Goal: Task Accomplishment & Management: Use online tool/utility

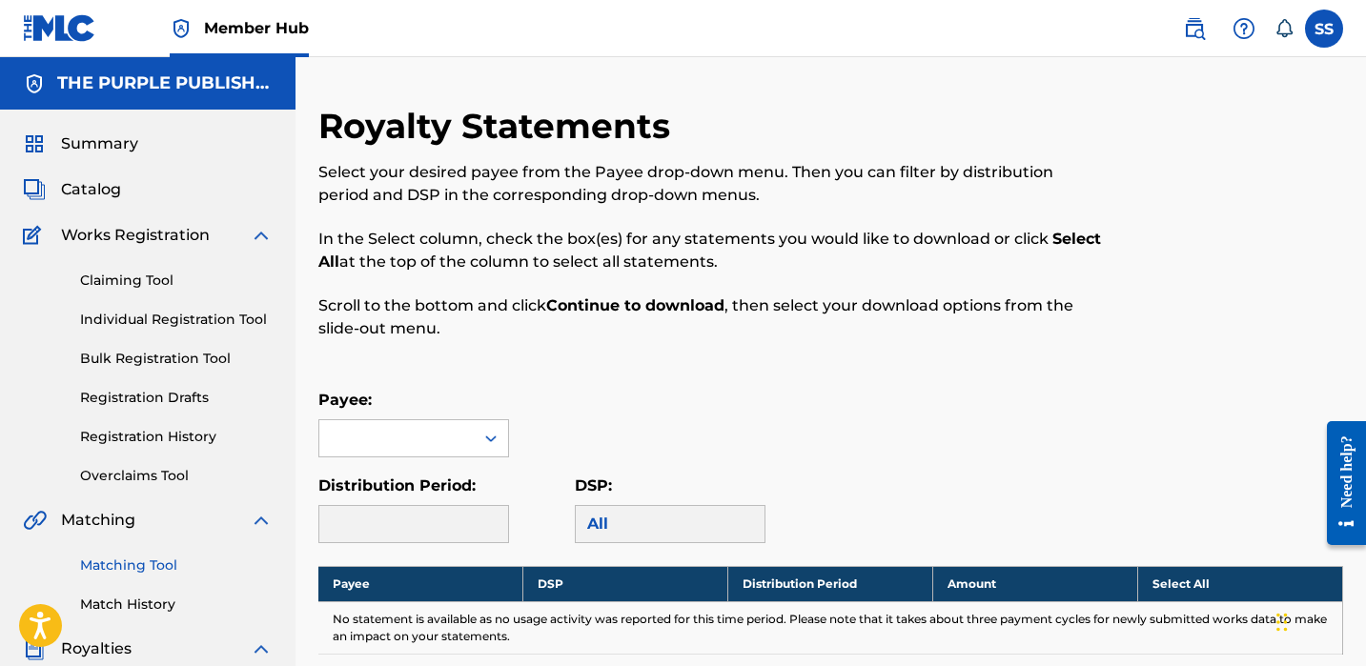
click at [113, 564] on link "Matching Tool" at bounding box center [176, 566] width 193 height 20
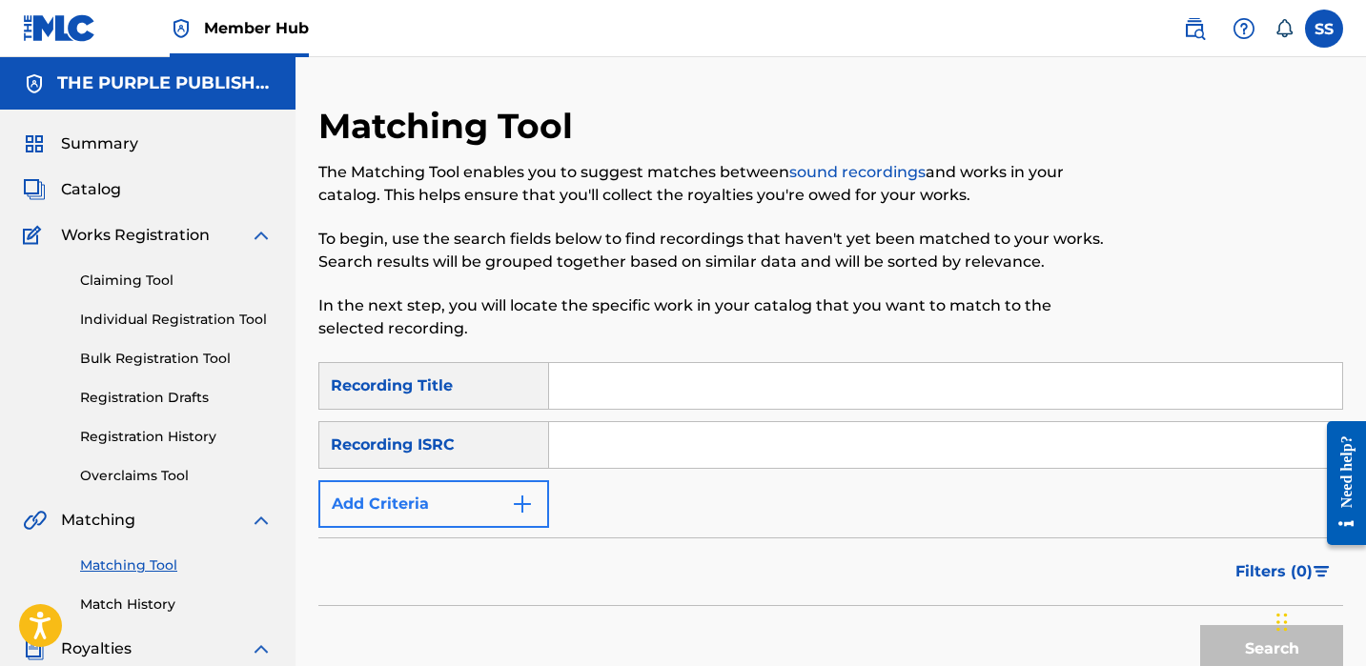
click at [526, 492] on button "Add Criteria" at bounding box center [433, 505] width 231 height 48
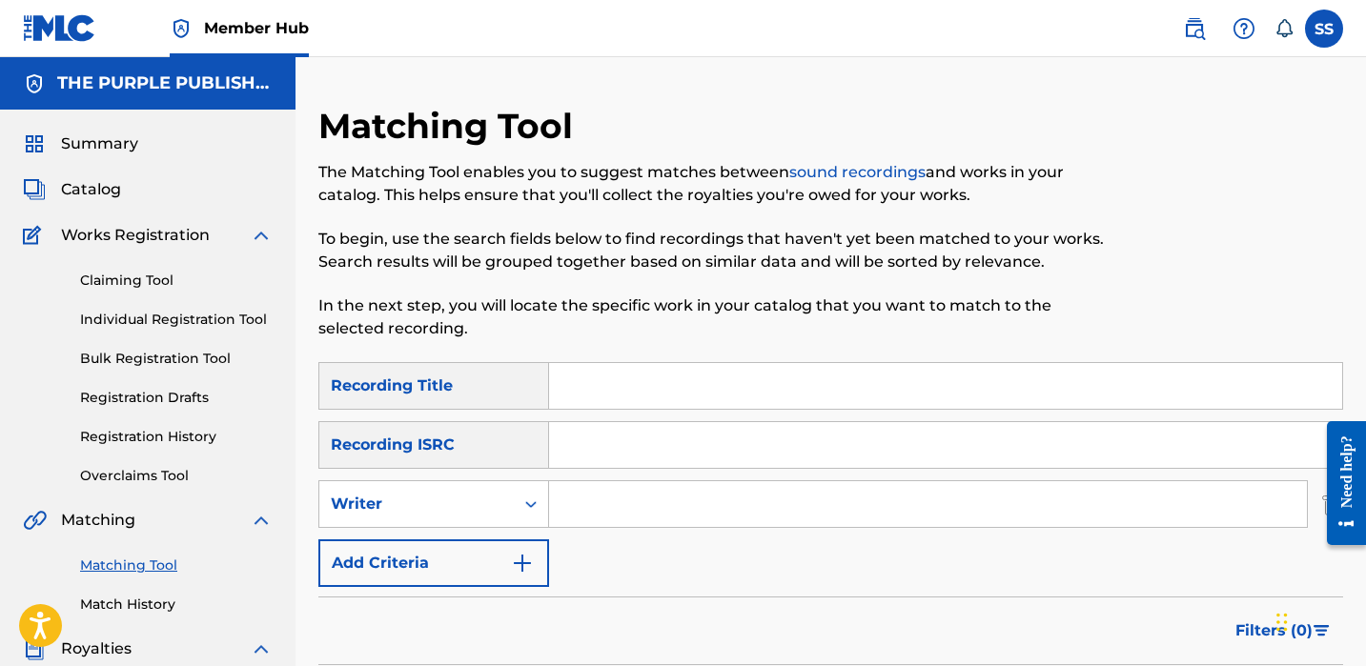
click at [626, 514] on input "Search Form" at bounding box center [928, 505] width 758 height 46
type input "b"
type input "[PERSON_NAME]"
click at [739, 548] on div "SearchWithCriteria67908b25-5836-4e73-9291-f02b5a8d325e Recording Title SearchWi…" at bounding box center [830, 474] width 1025 height 225
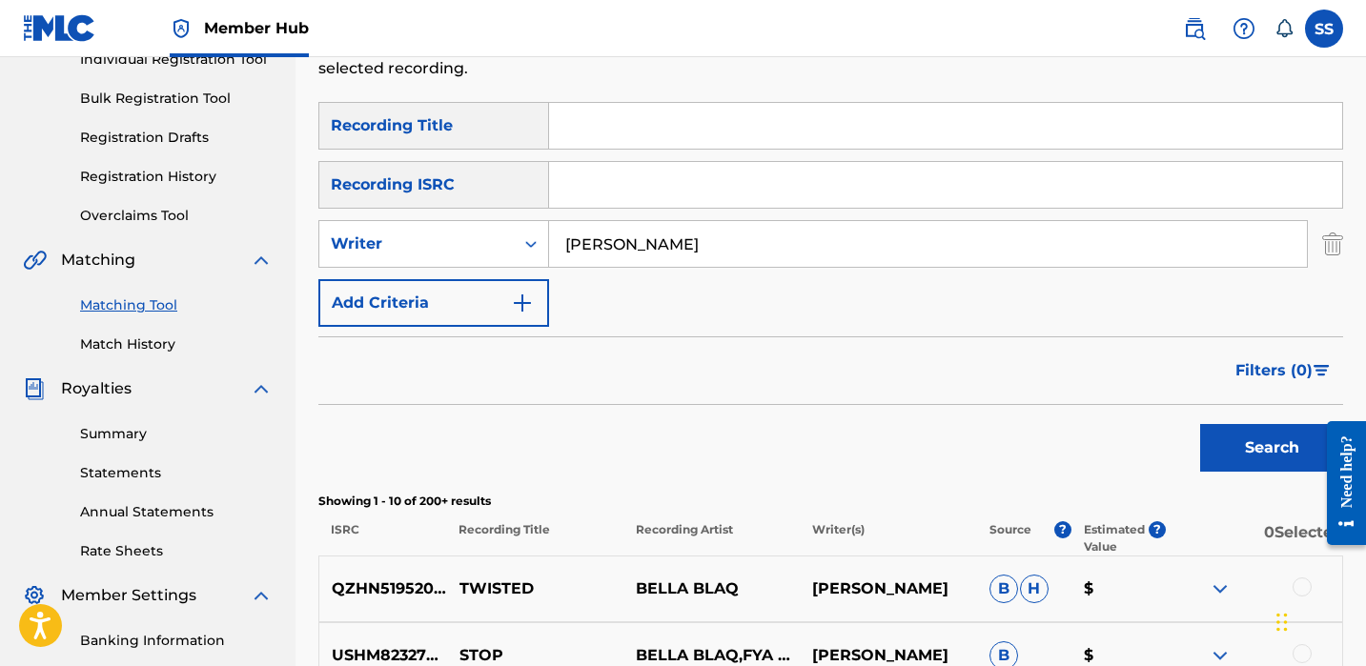
scroll to position [307, 0]
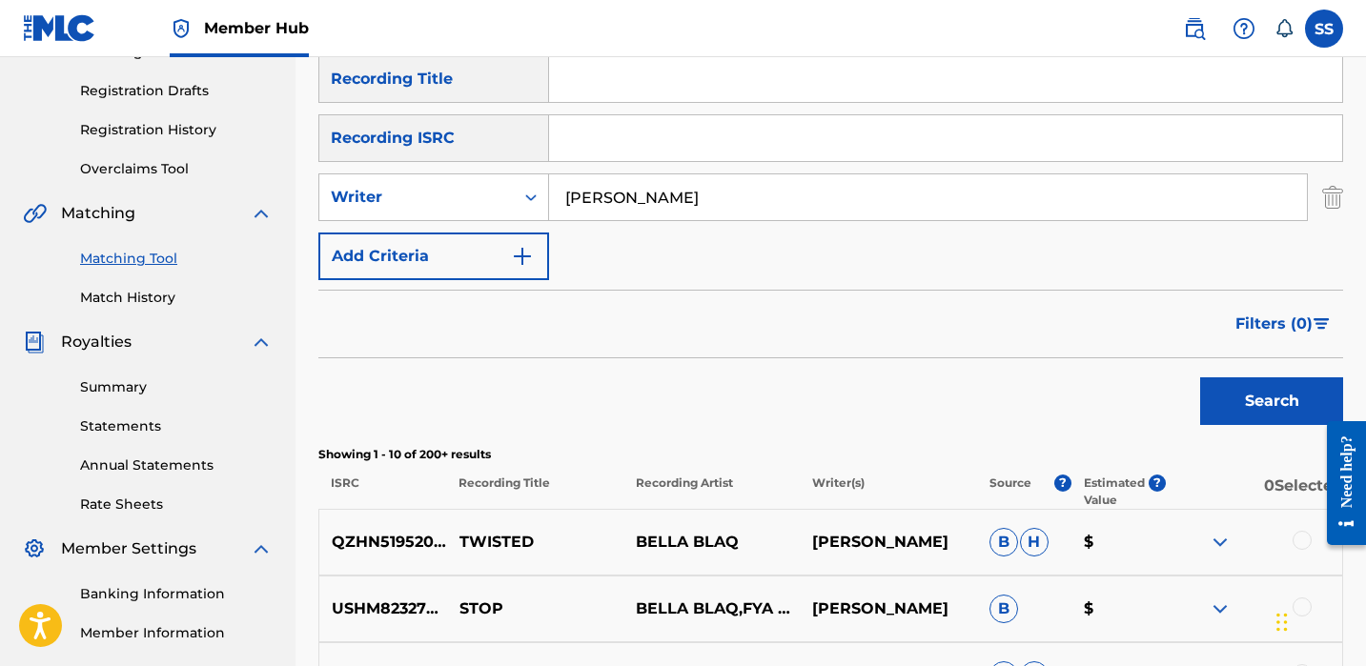
click at [764, 547] on p "BELLA BLAQ" at bounding box center [712, 542] width 176 height 23
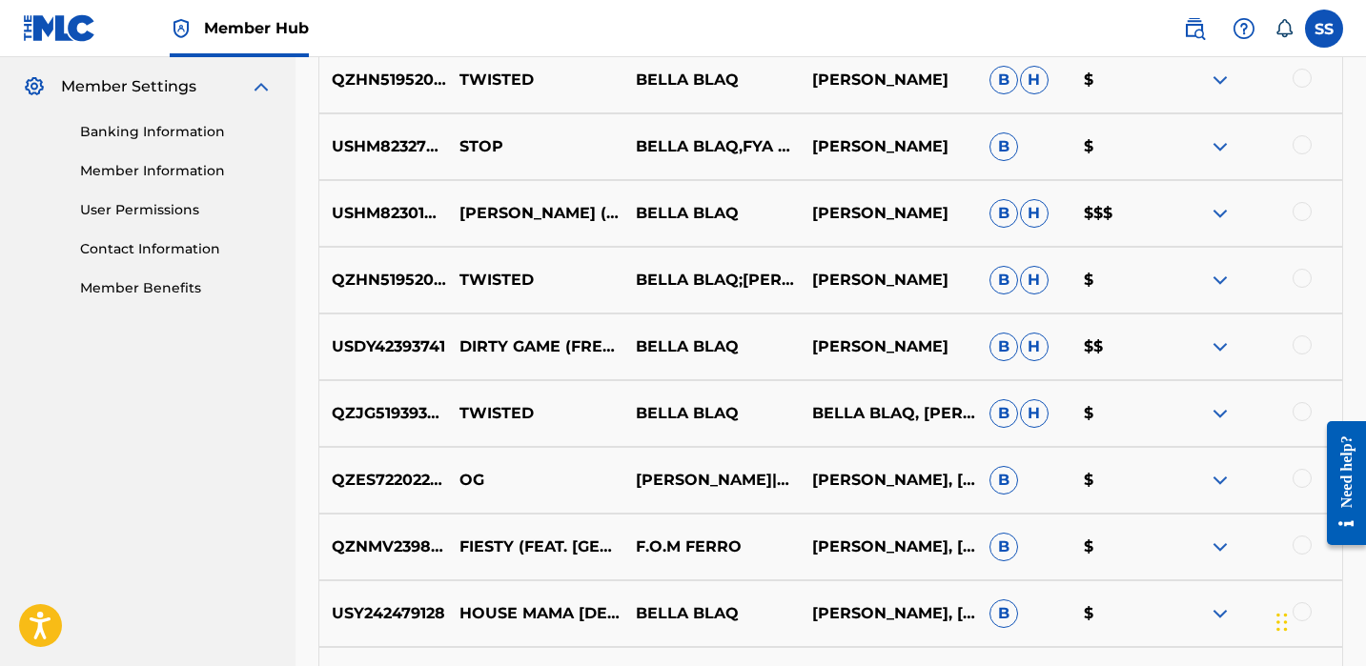
scroll to position [964, 0]
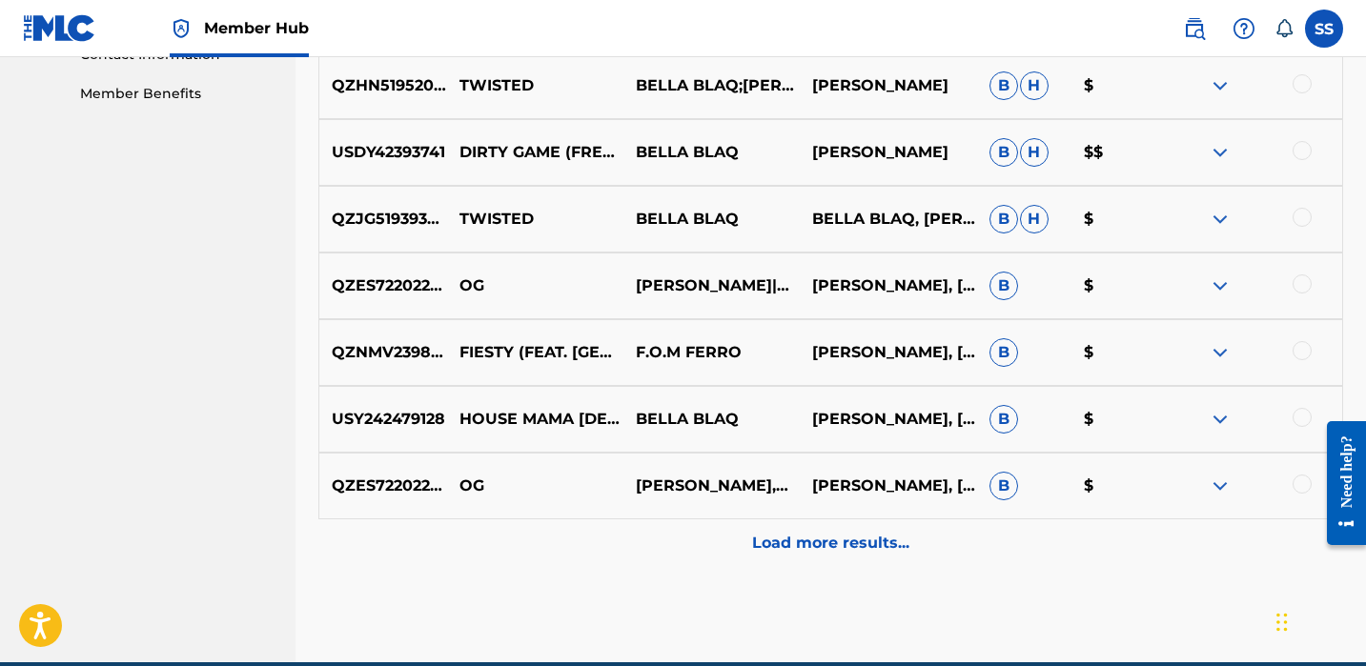
click at [1089, 417] on p "$" at bounding box center [1119, 419] width 94 height 23
click at [1215, 424] on img at bounding box center [1220, 419] width 23 height 23
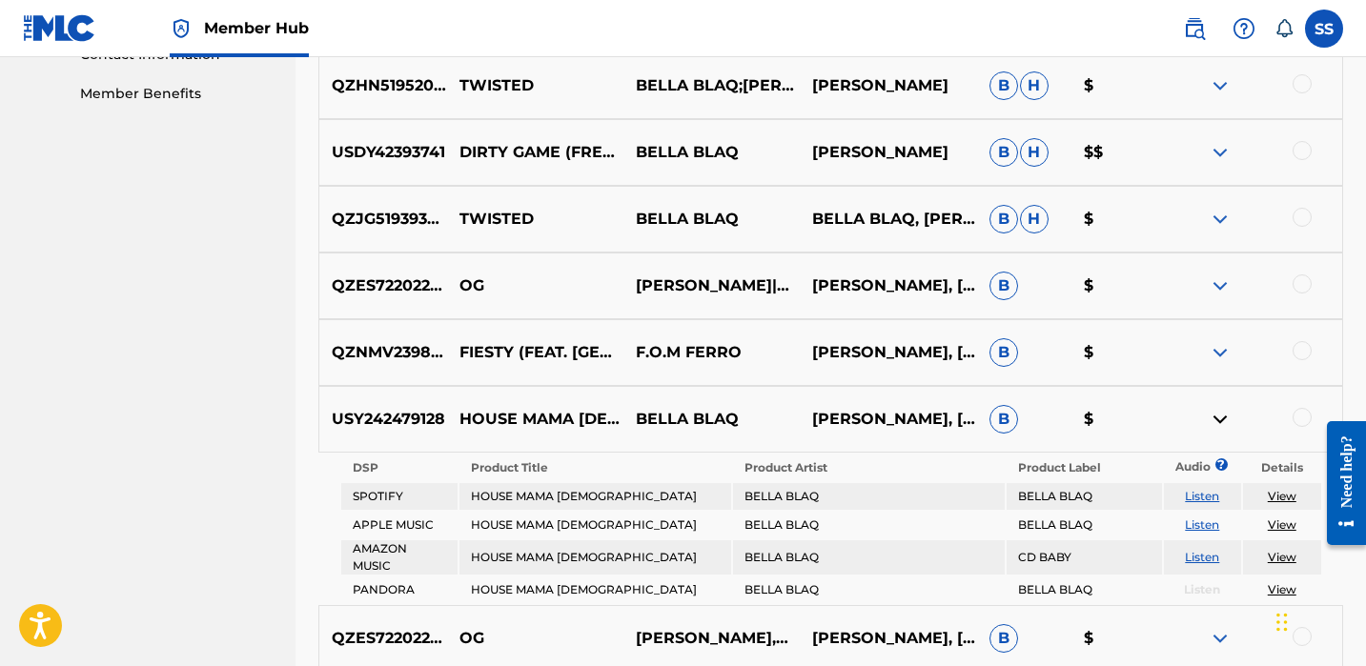
click at [1220, 421] on img at bounding box center [1220, 419] width 23 height 23
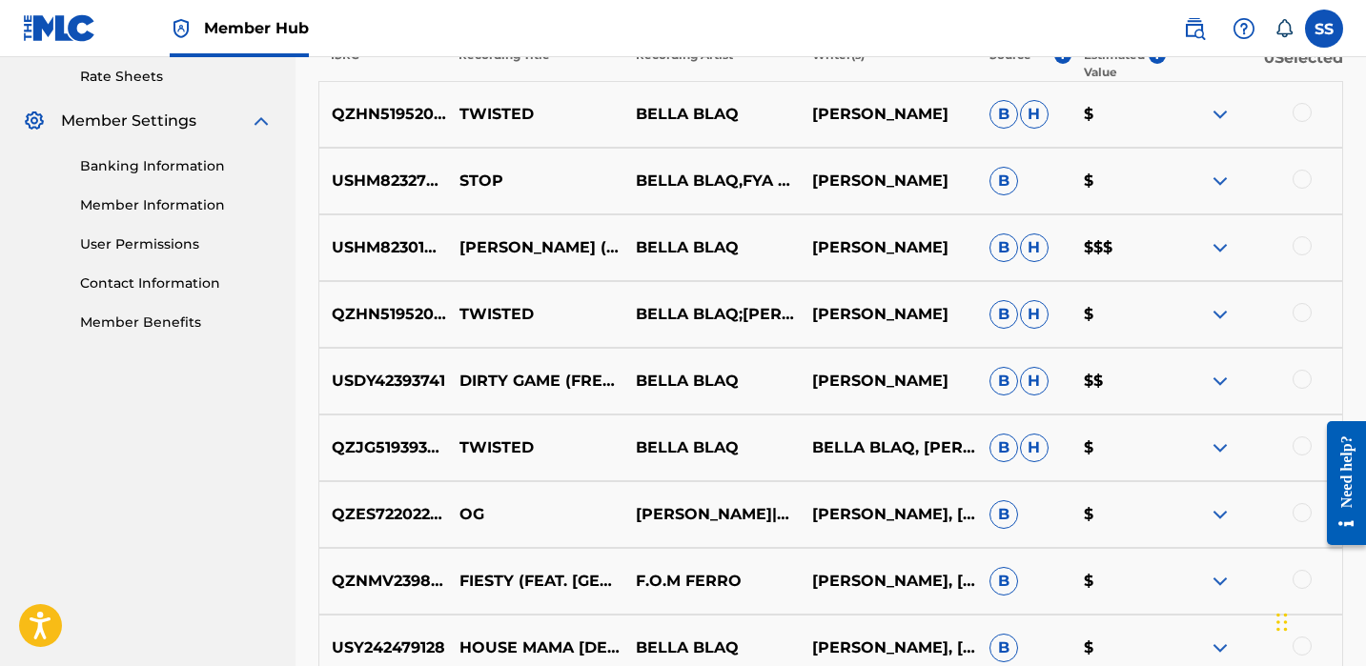
scroll to position [619, 0]
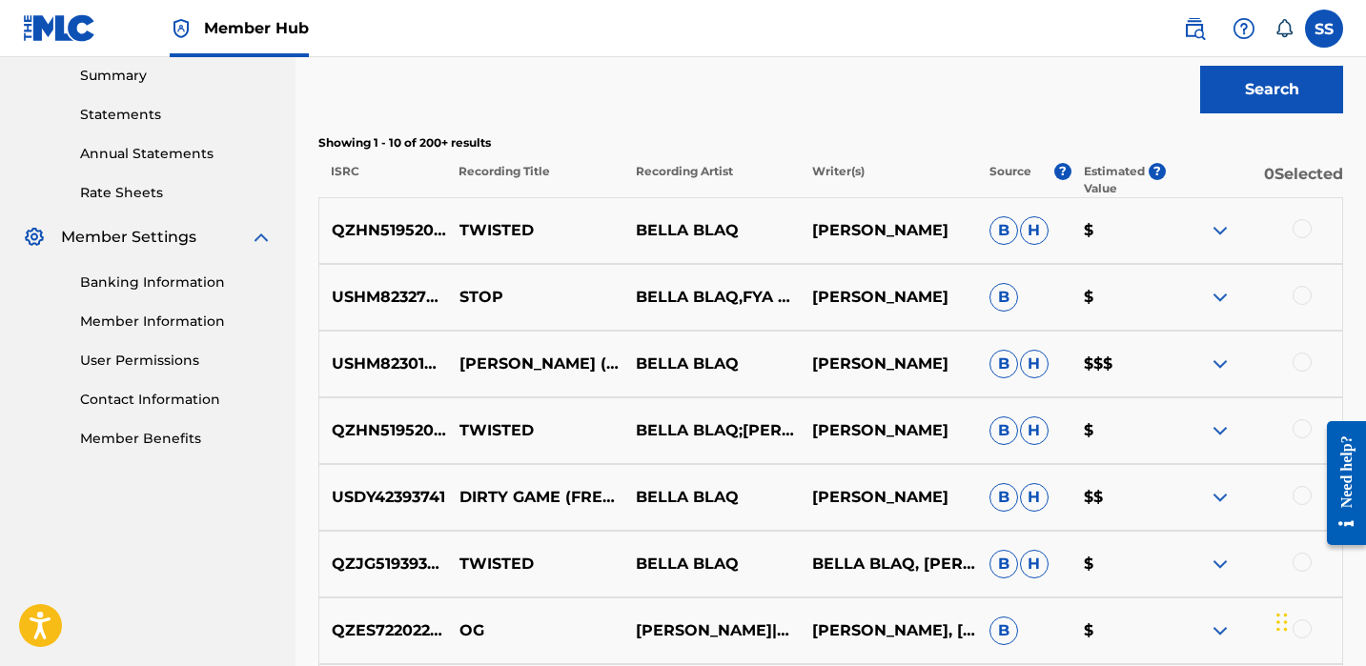
click at [1035, 237] on span "H" at bounding box center [1034, 230] width 29 height 29
click at [1305, 364] on div at bounding box center [1302, 362] width 19 height 19
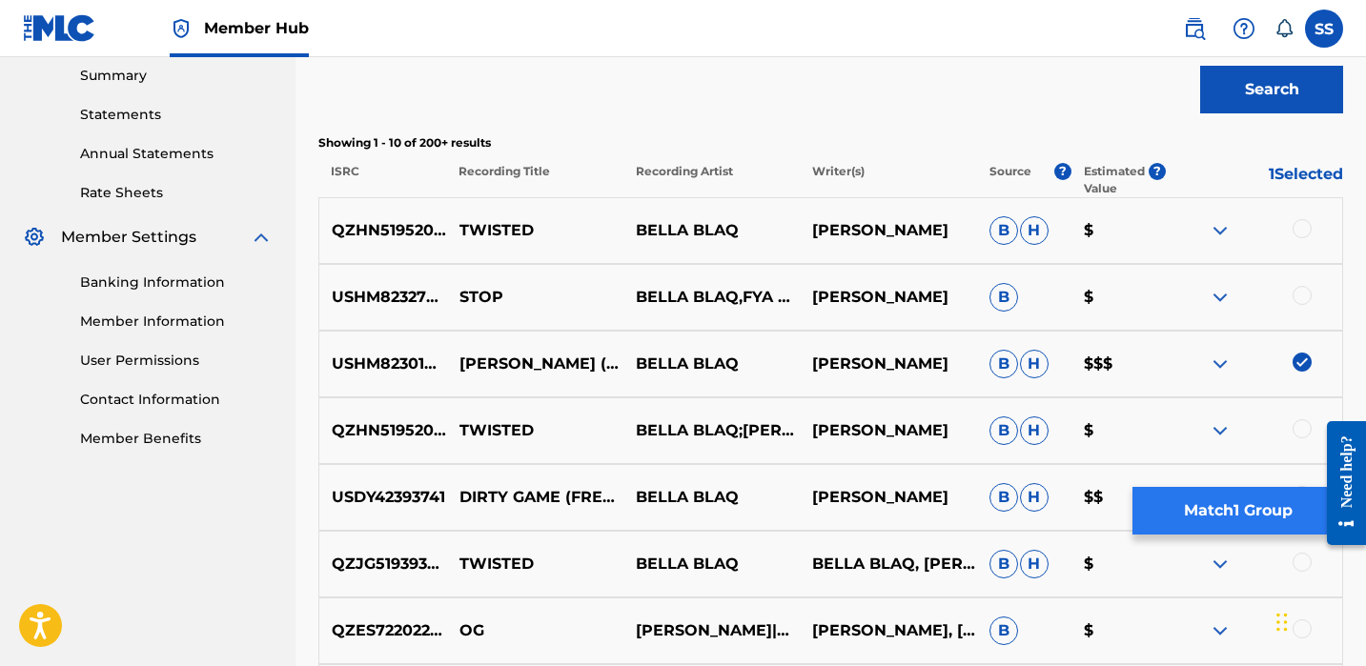
click at [1245, 504] on button "Match 1 Group" at bounding box center [1238, 511] width 211 height 48
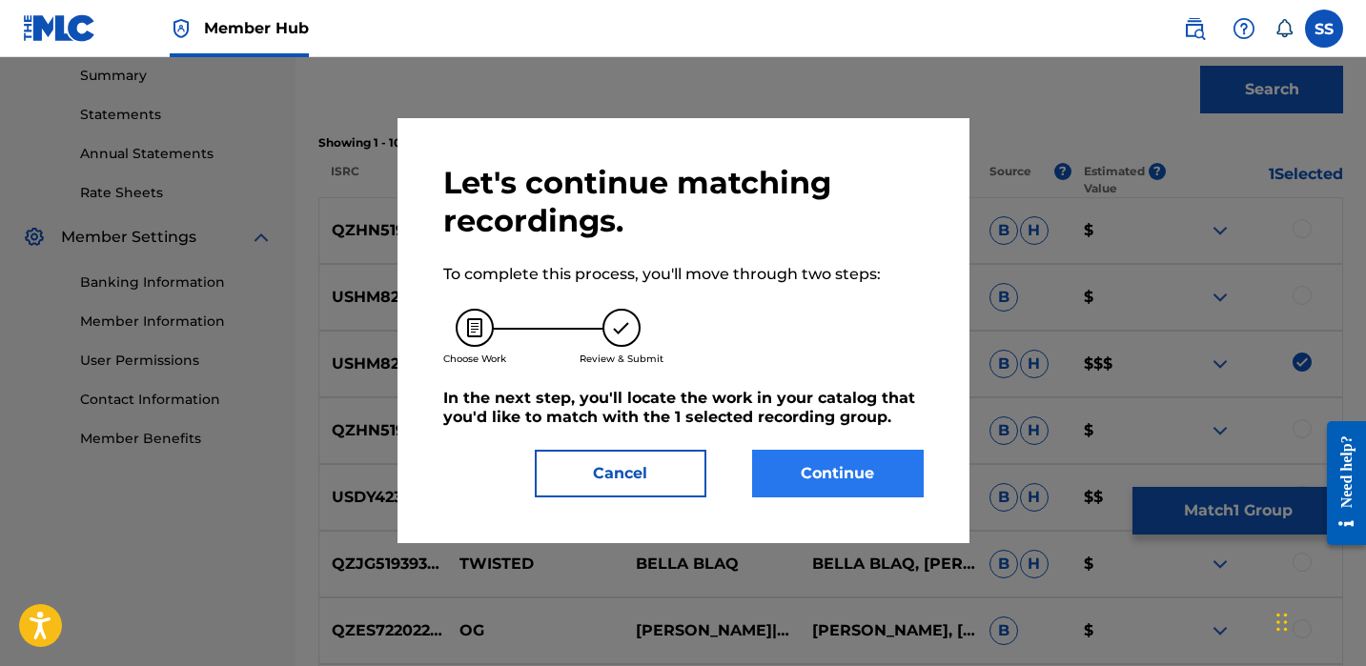
click at [837, 470] on button "Continue" at bounding box center [838, 474] width 172 height 48
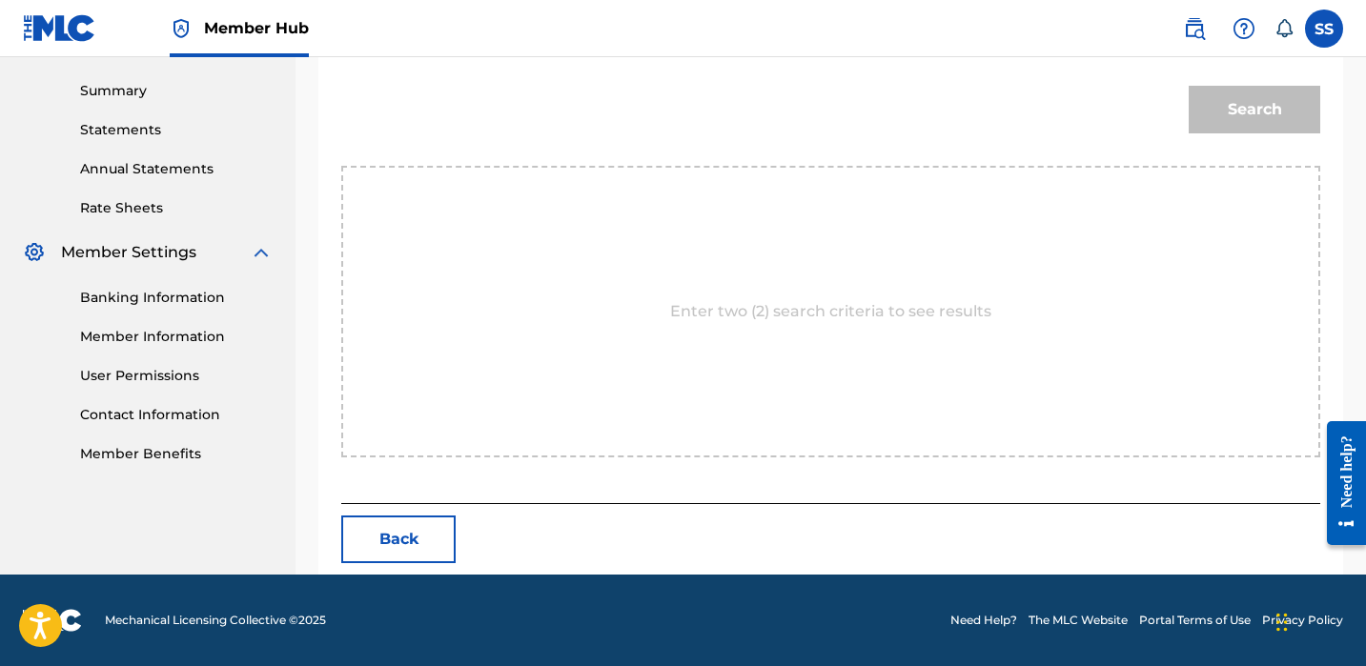
scroll to position [213, 0]
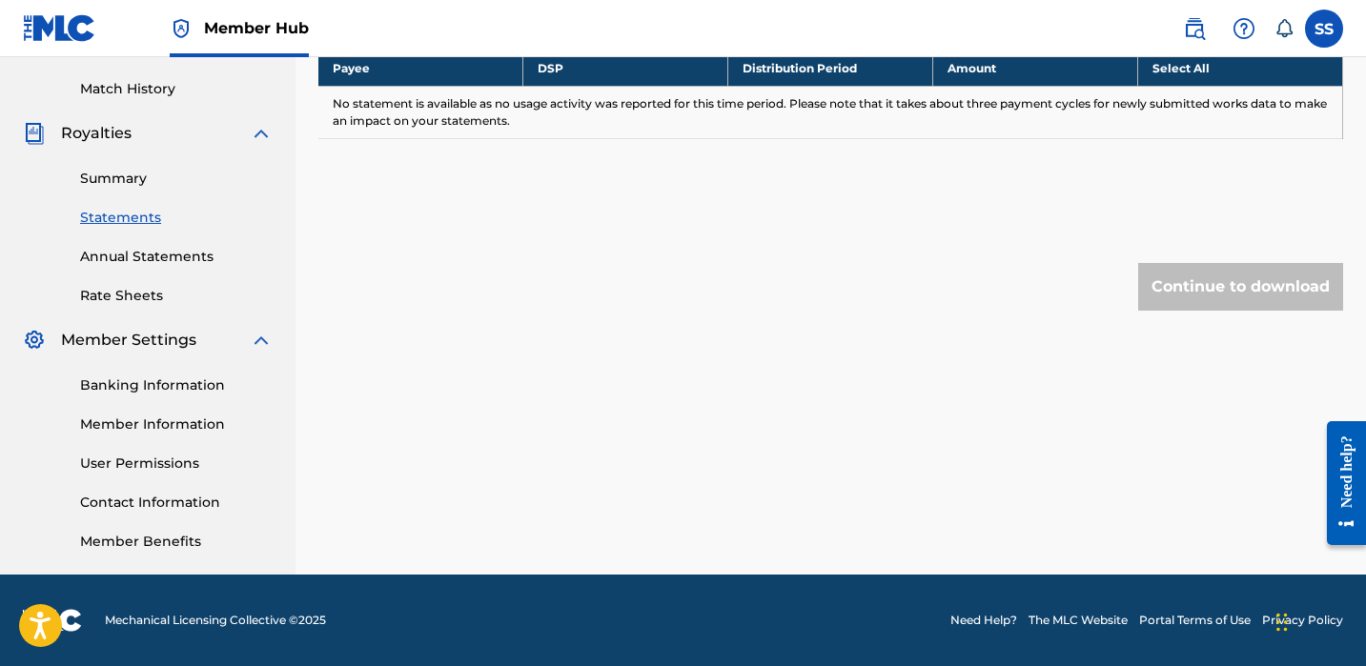
scroll to position [171, 0]
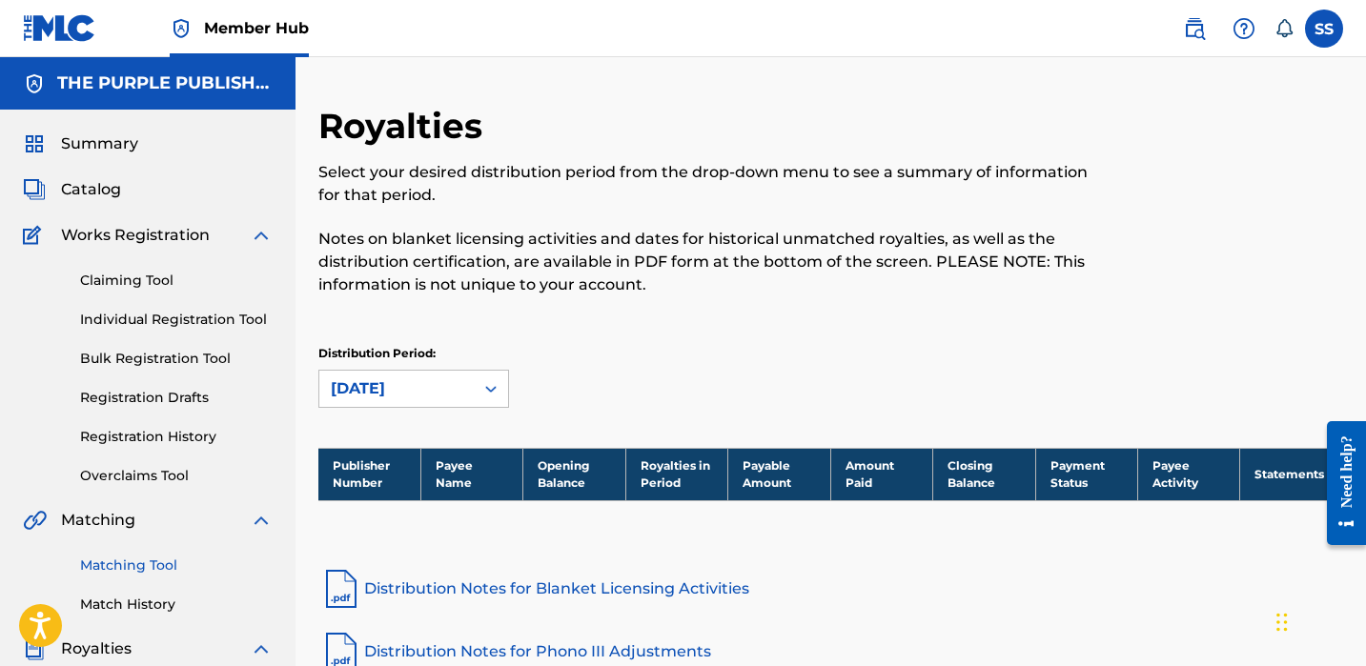
click at [151, 562] on link "Matching Tool" at bounding box center [176, 566] width 193 height 20
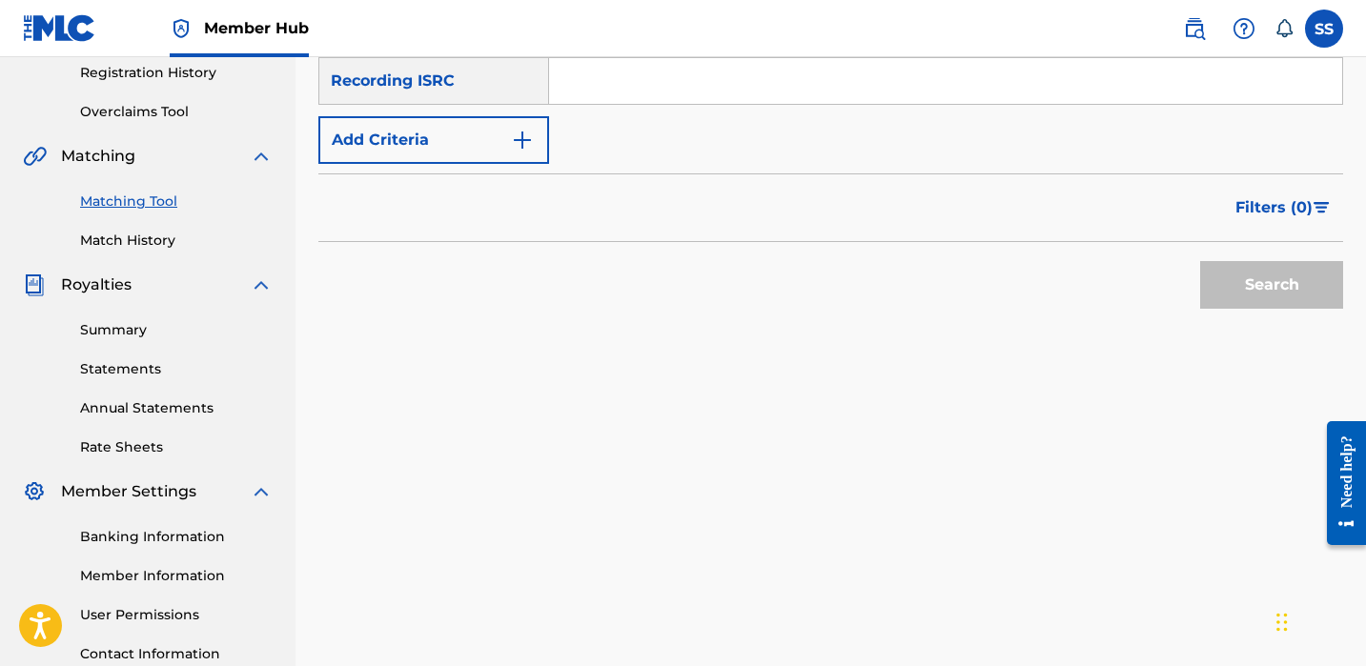
scroll to position [248, 0]
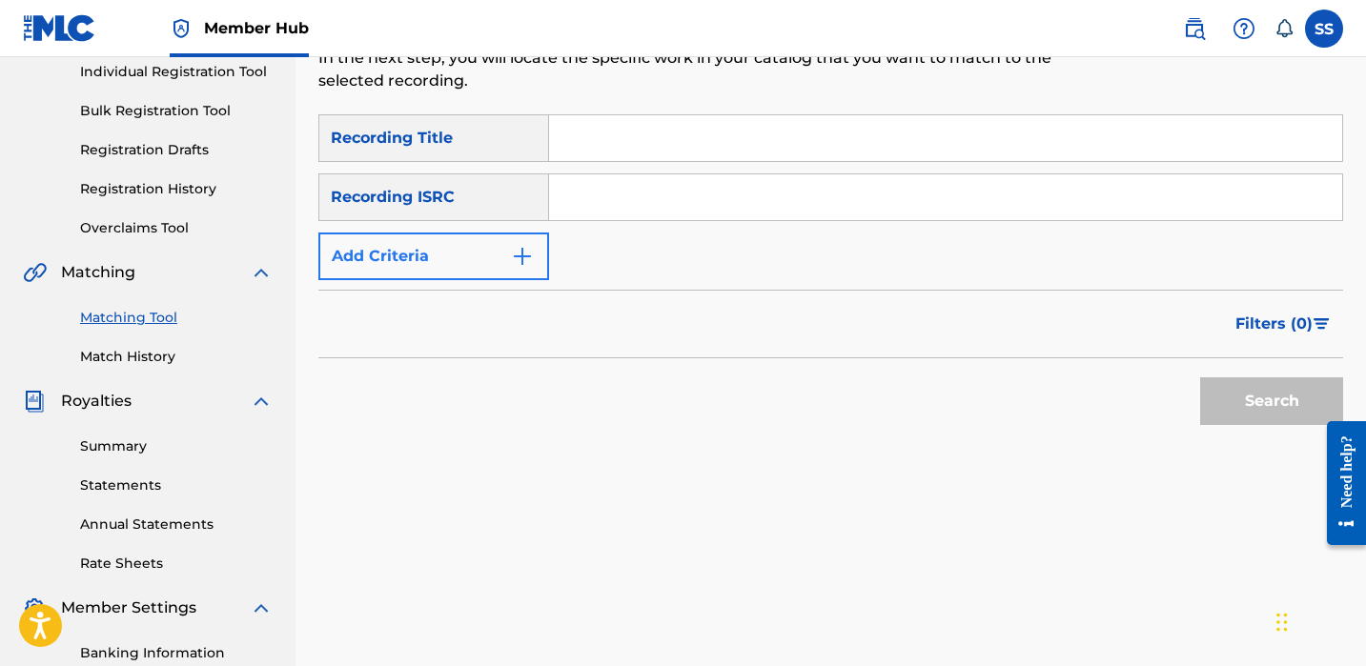
click at [536, 254] on button "Add Criteria" at bounding box center [433, 257] width 231 height 48
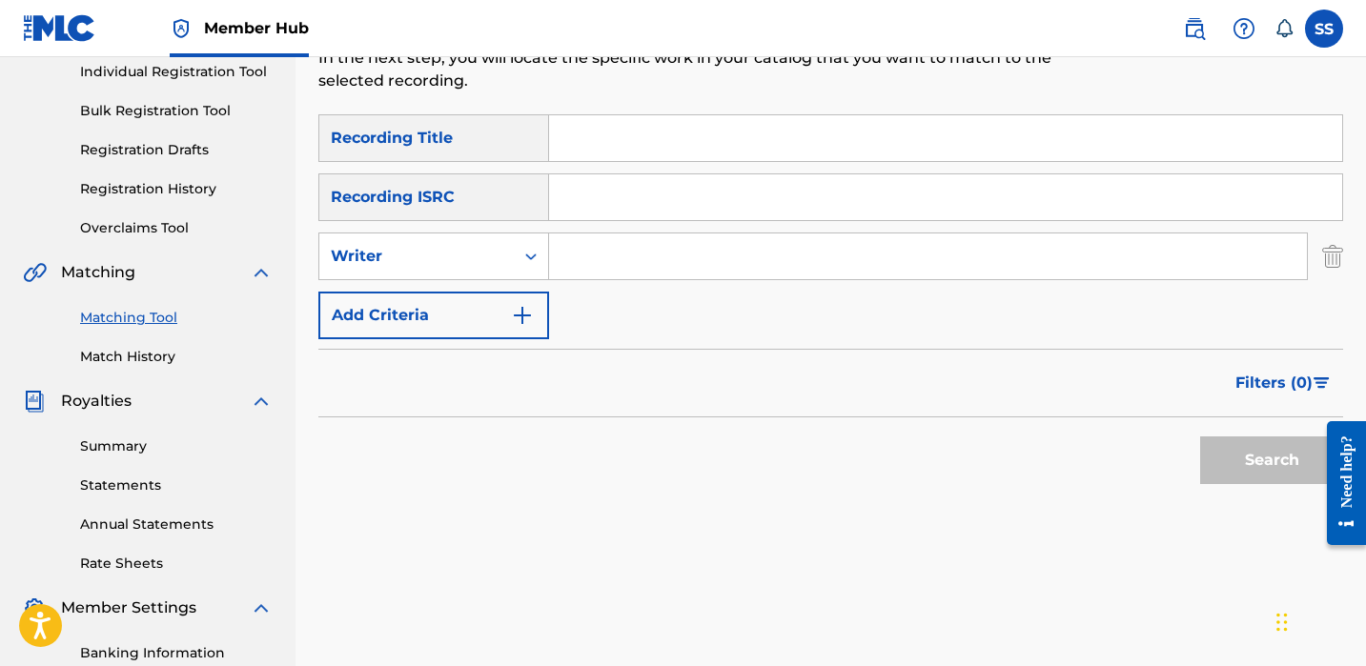
paste input "[EMAIL_ADDRESS][DOMAIN_NAME]"
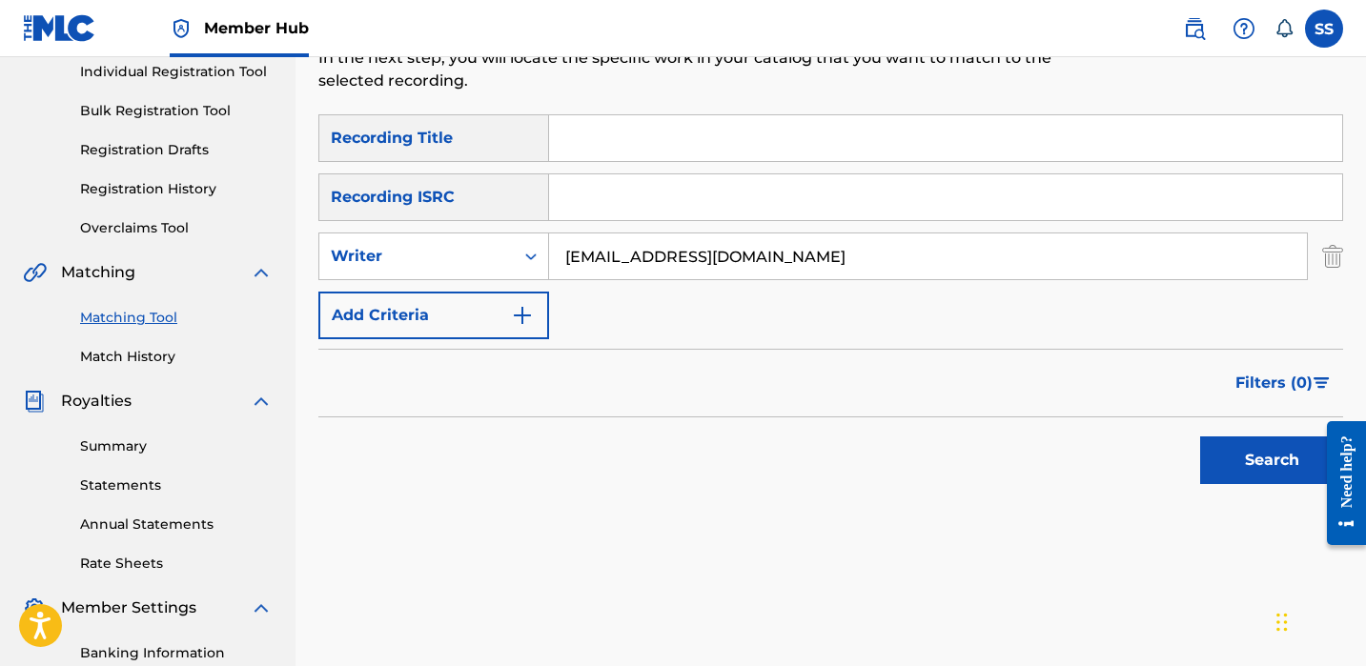
click at [698, 238] on input "[EMAIL_ADDRESS][DOMAIN_NAME]" at bounding box center [928, 257] width 758 height 46
click at [699, 239] on input "[EMAIL_ADDRESS][DOMAIN_NAME]" at bounding box center [928, 257] width 758 height 46
click at [695, 250] on input "[EMAIL_ADDRESS][DOMAIN_NAME]" at bounding box center [928, 257] width 758 height 46
click at [693, 249] on input "[EMAIL_ADDRESS][DOMAIN_NAME]" at bounding box center [928, 257] width 758 height 46
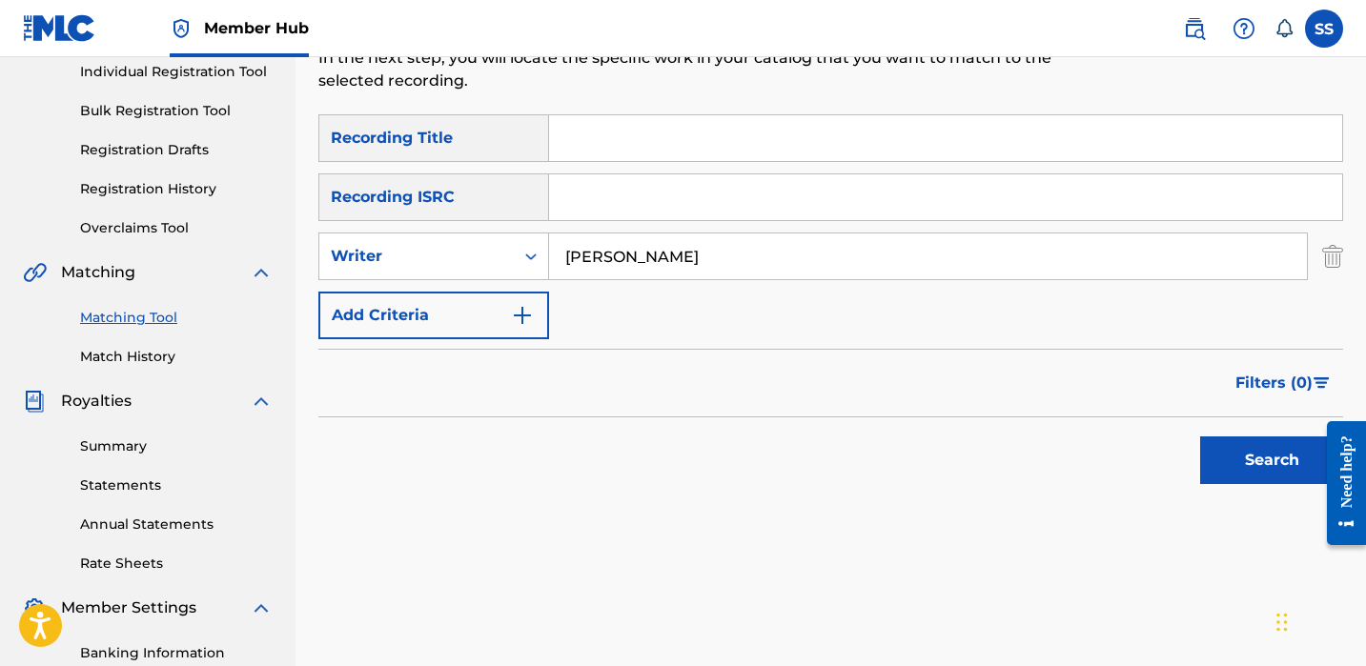
type input "[PERSON_NAME]"
click at [1272, 461] on button "Search" at bounding box center [1271, 461] width 143 height 48
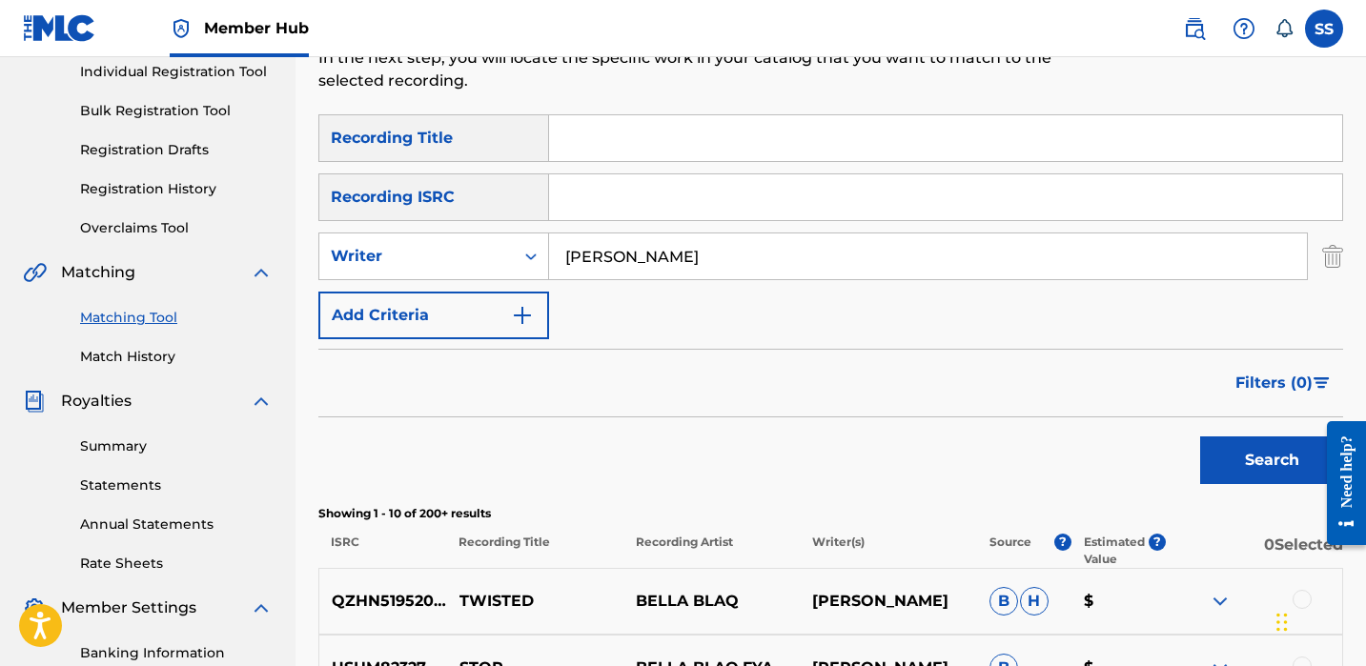
scroll to position [355, 0]
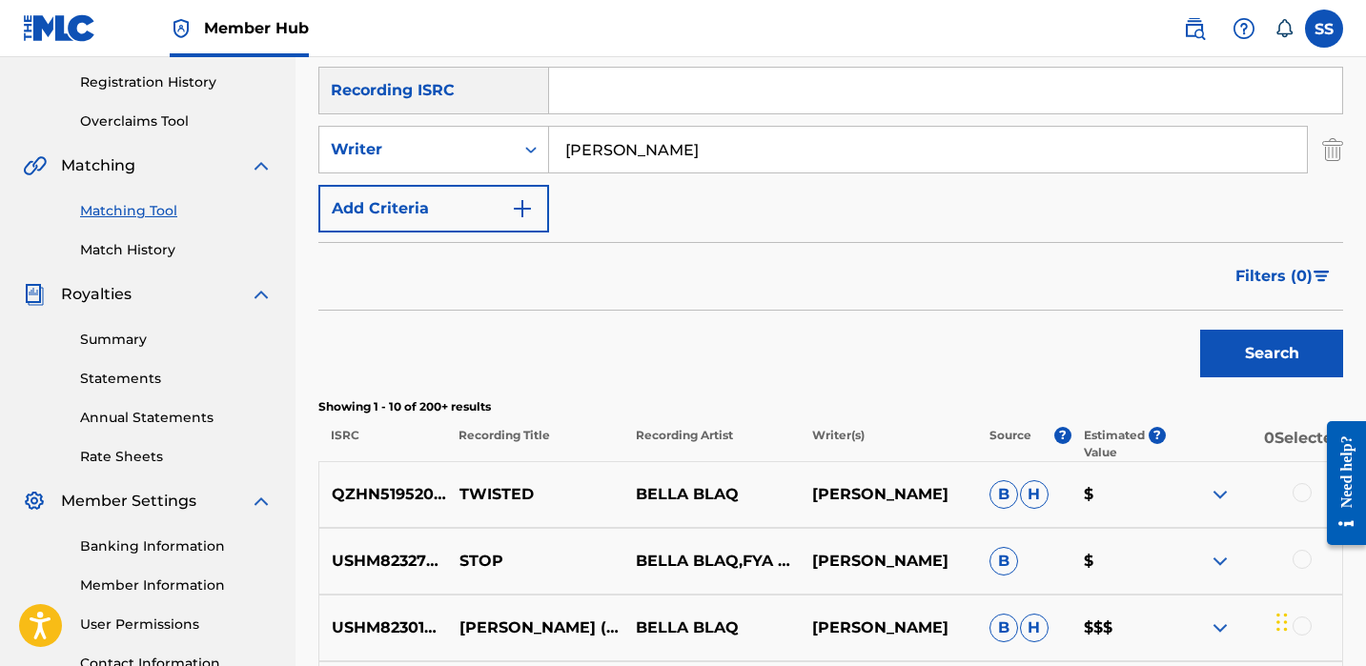
click at [1213, 503] on img at bounding box center [1220, 494] width 23 height 23
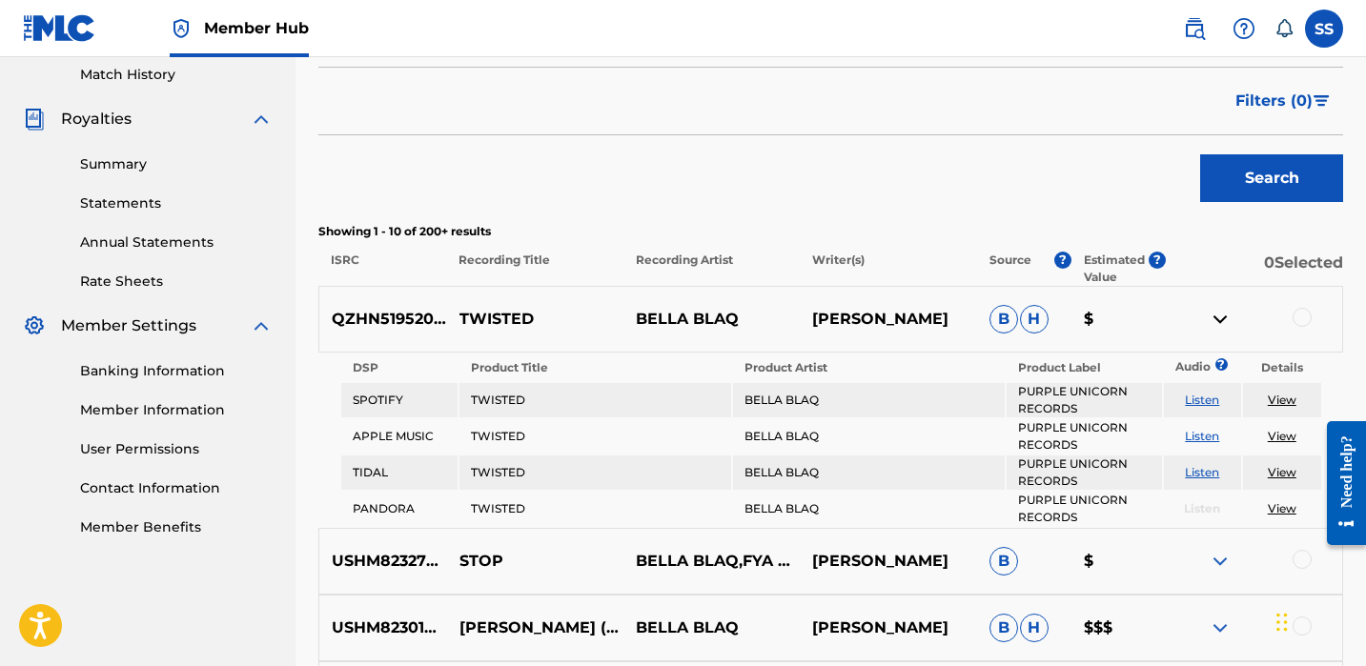
scroll to position [637, 0]
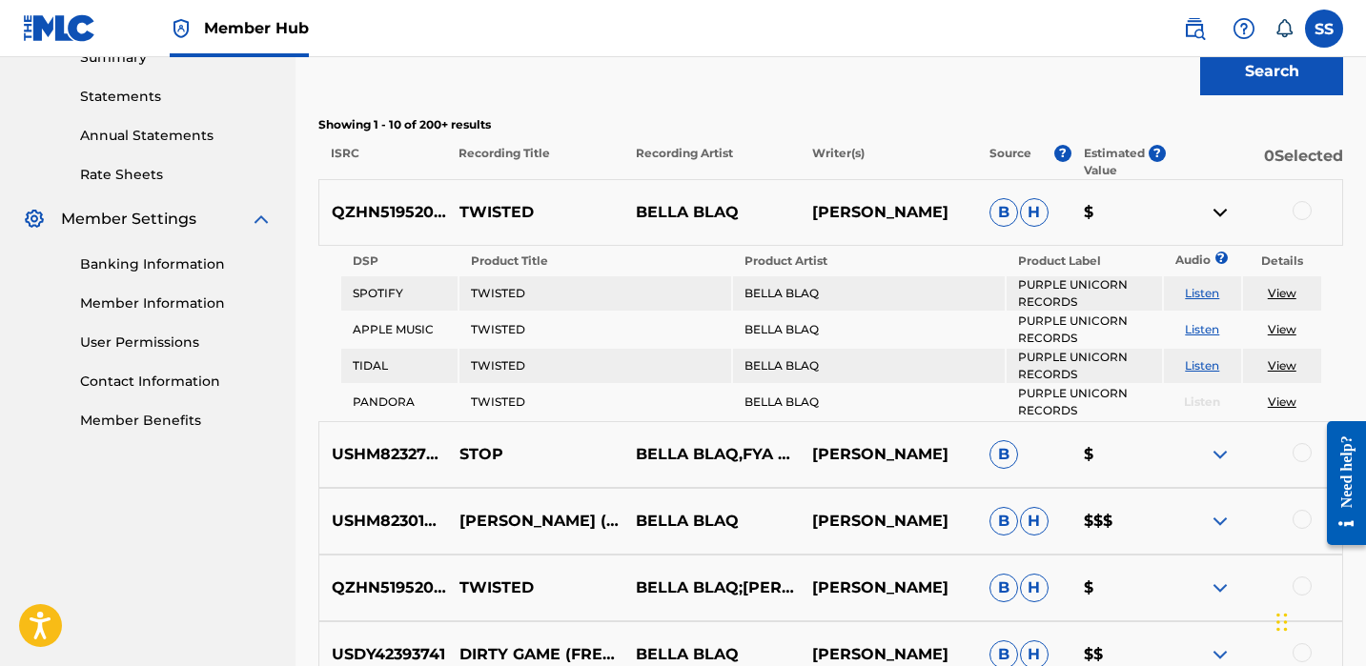
click at [1304, 455] on div at bounding box center [1302, 452] width 19 height 19
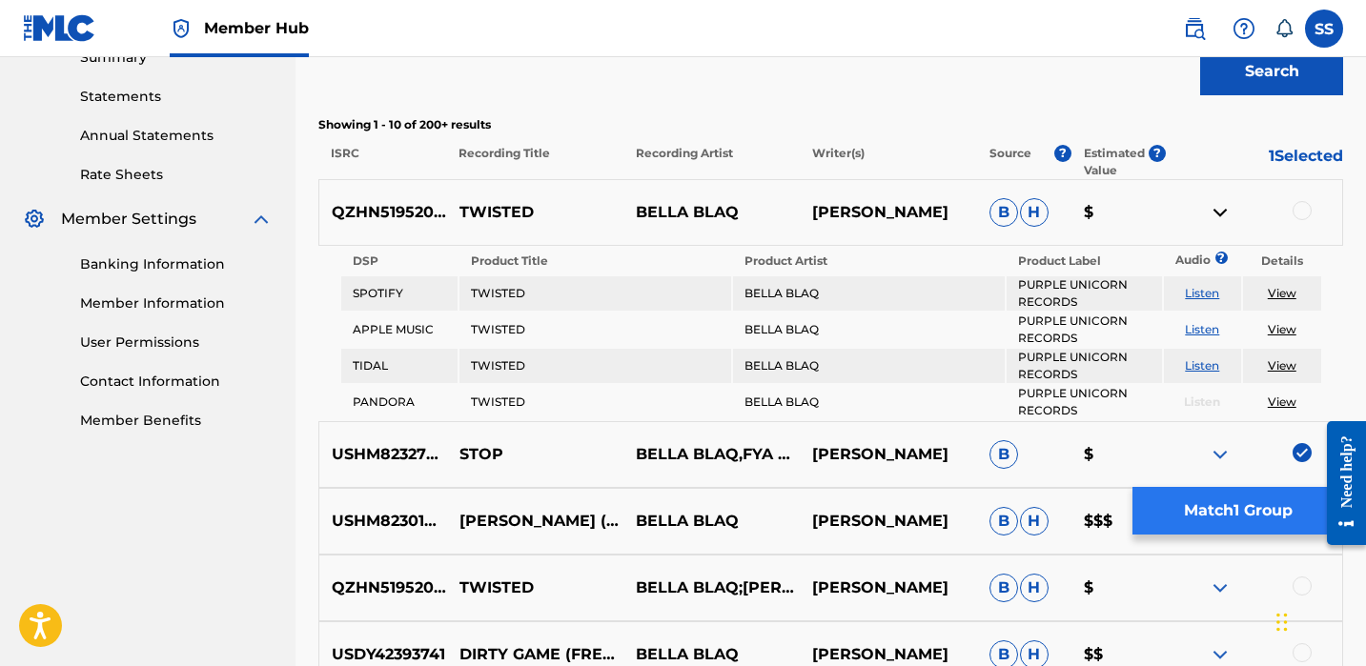
click at [1282, 507] on button "Match 1 Group" at bounding box center [1238, 511] width 211 height 48
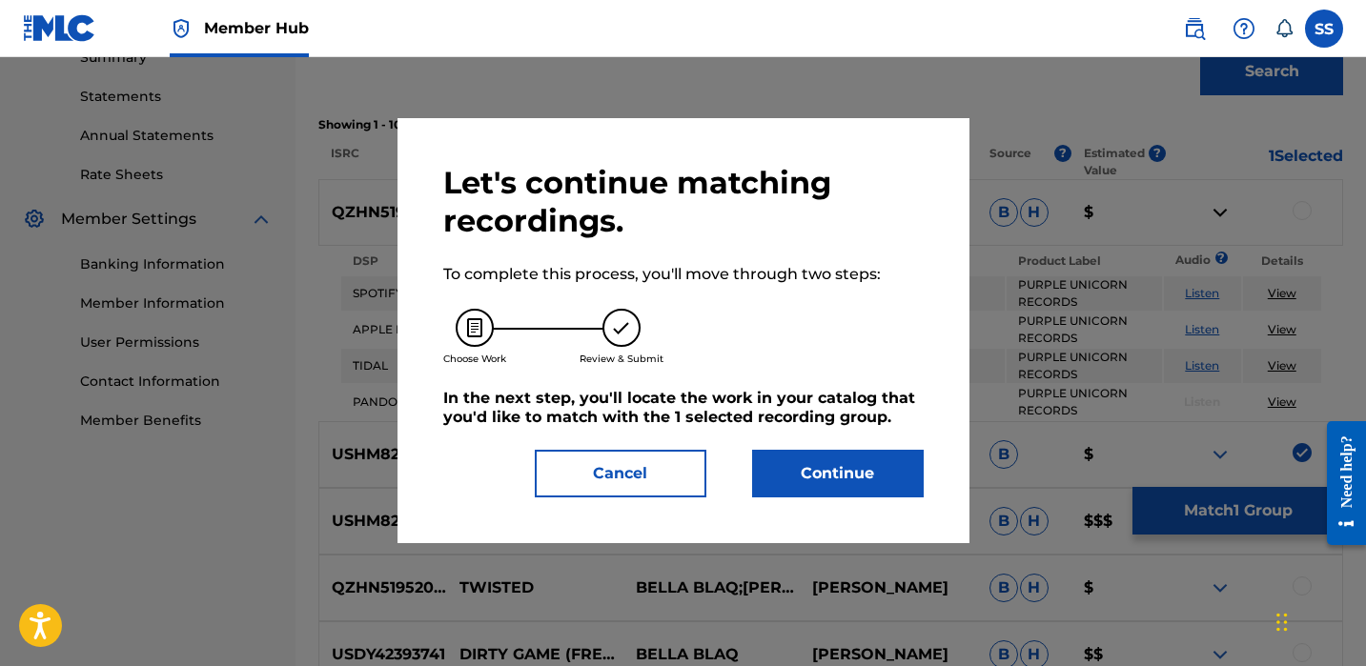
click at [840, 490] on button "Continue" at bounding box center [838, 474] width 172 height 48
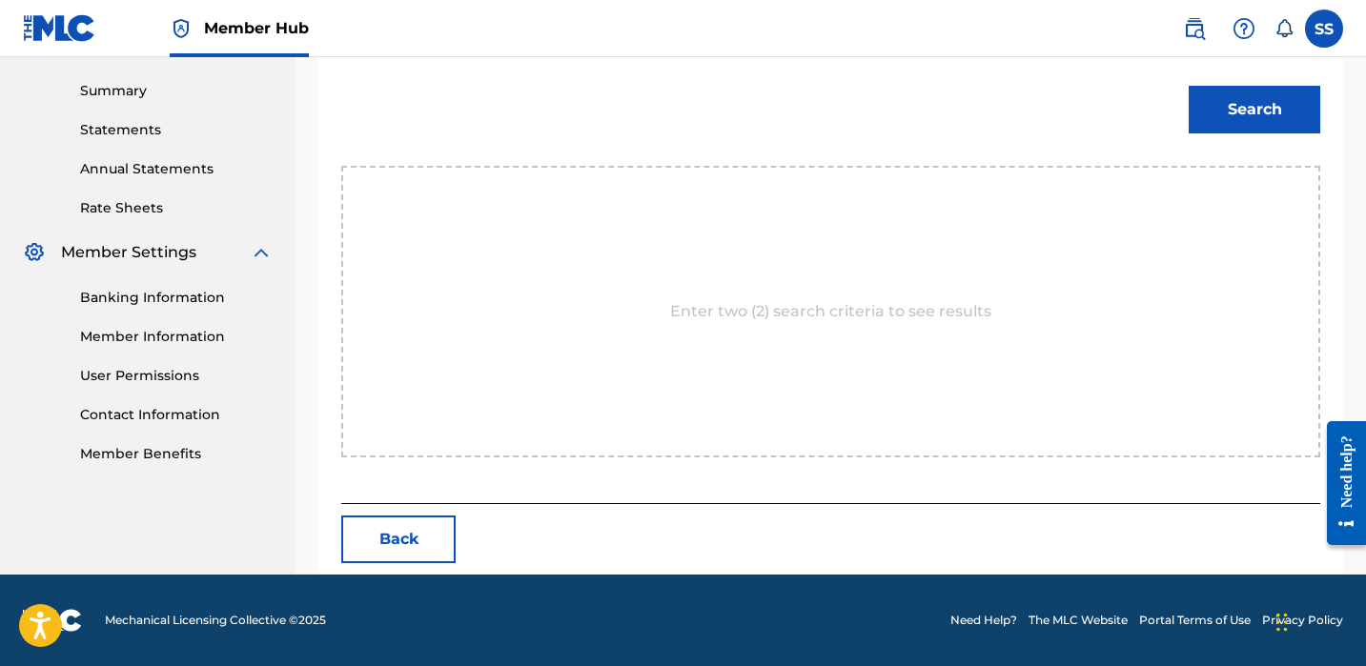
scroll to position [516, 0]
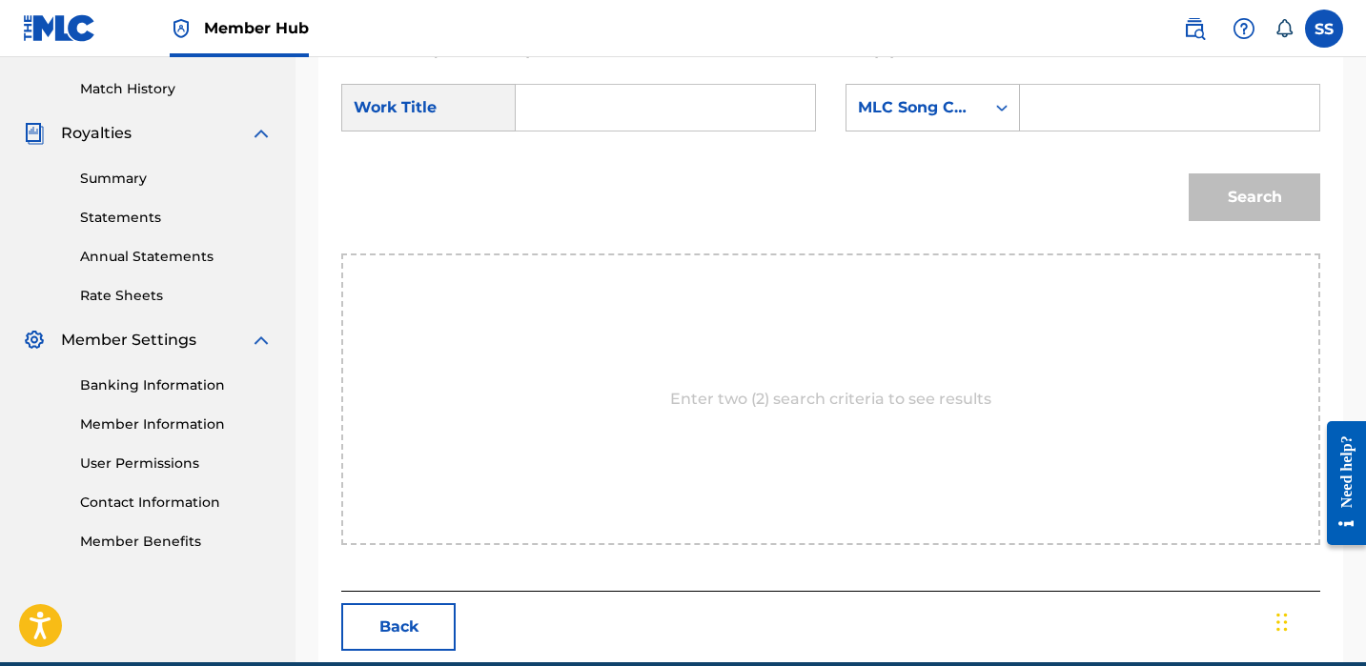
click at [639, 101] on input "Search Form" at bounding box center [665, 108] width 267 height 46
type input "stop"
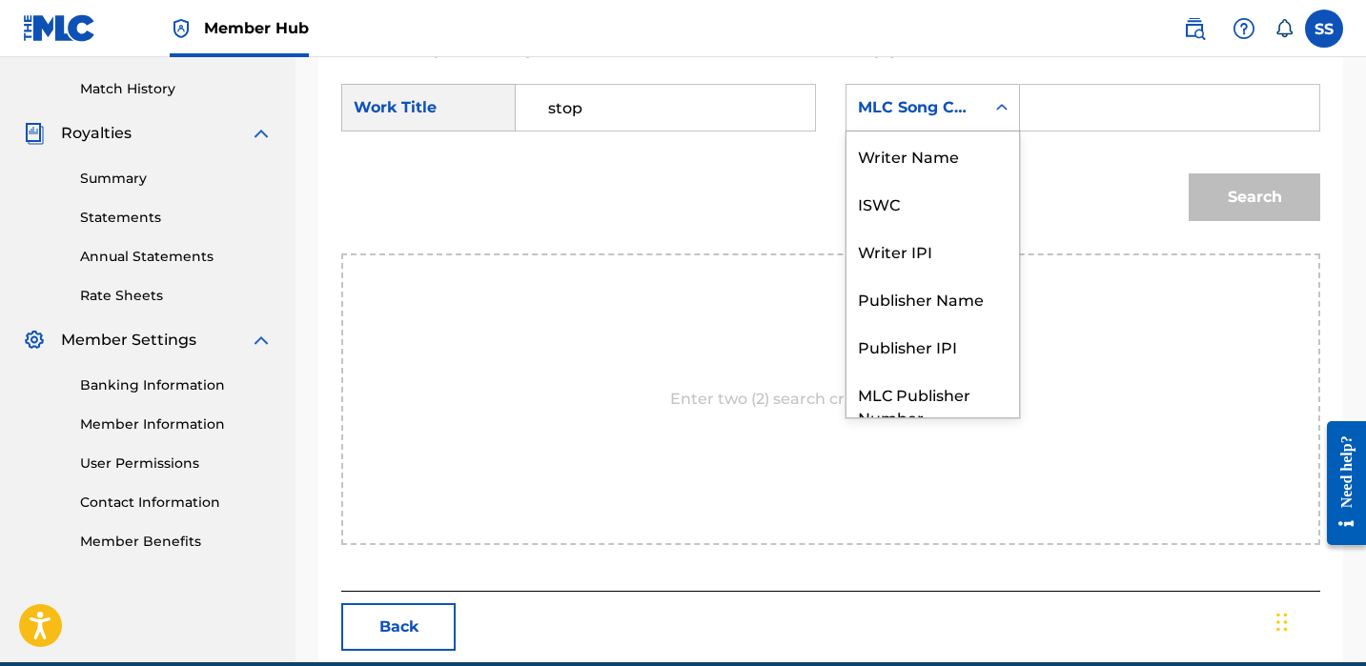
click at [1005, 107] on icon "Search Form" at bounding box center [1001, 107] width 11 height 7
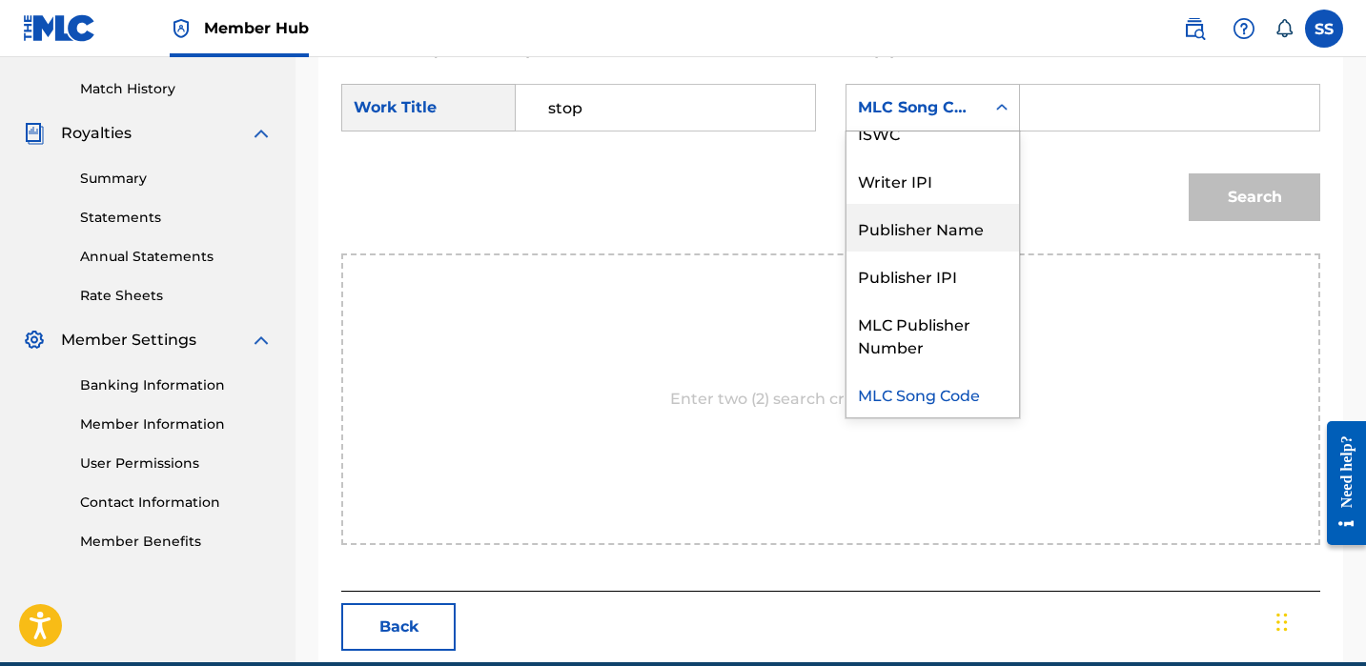
scroll to position [0, 0]
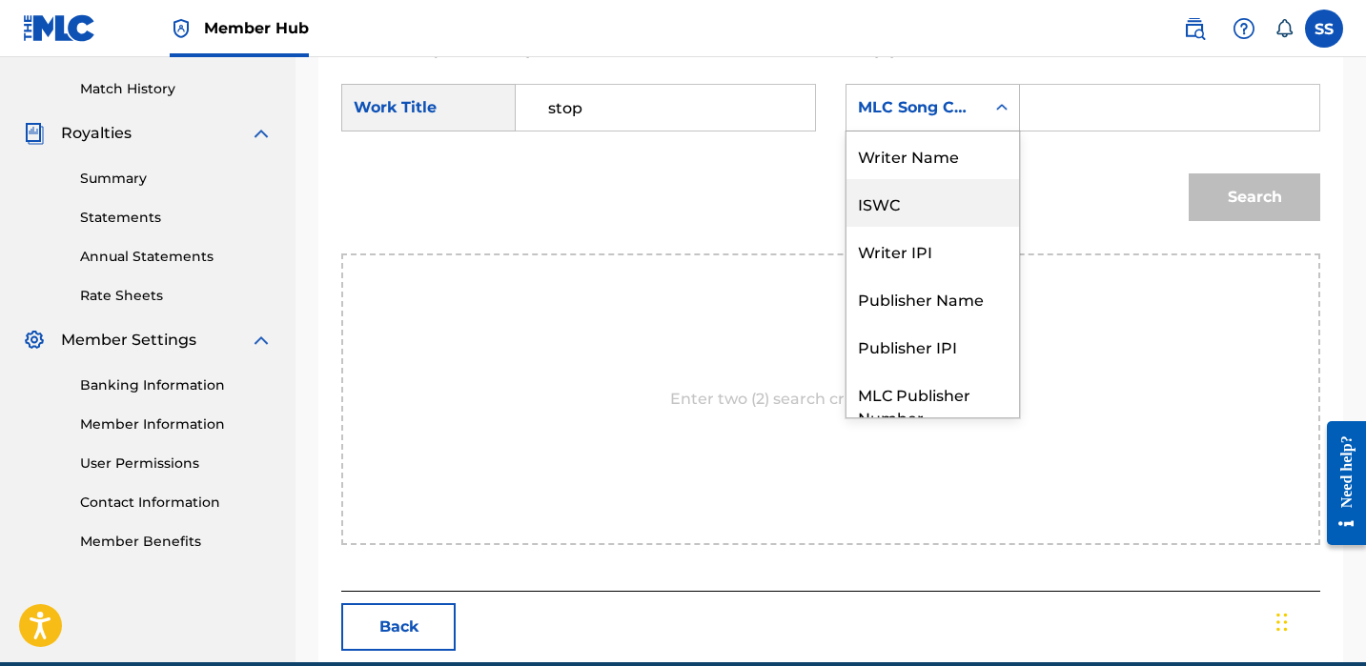
click at [947, 179] on div "ISWC" at bounding box center [933, 203] width 173 height 48
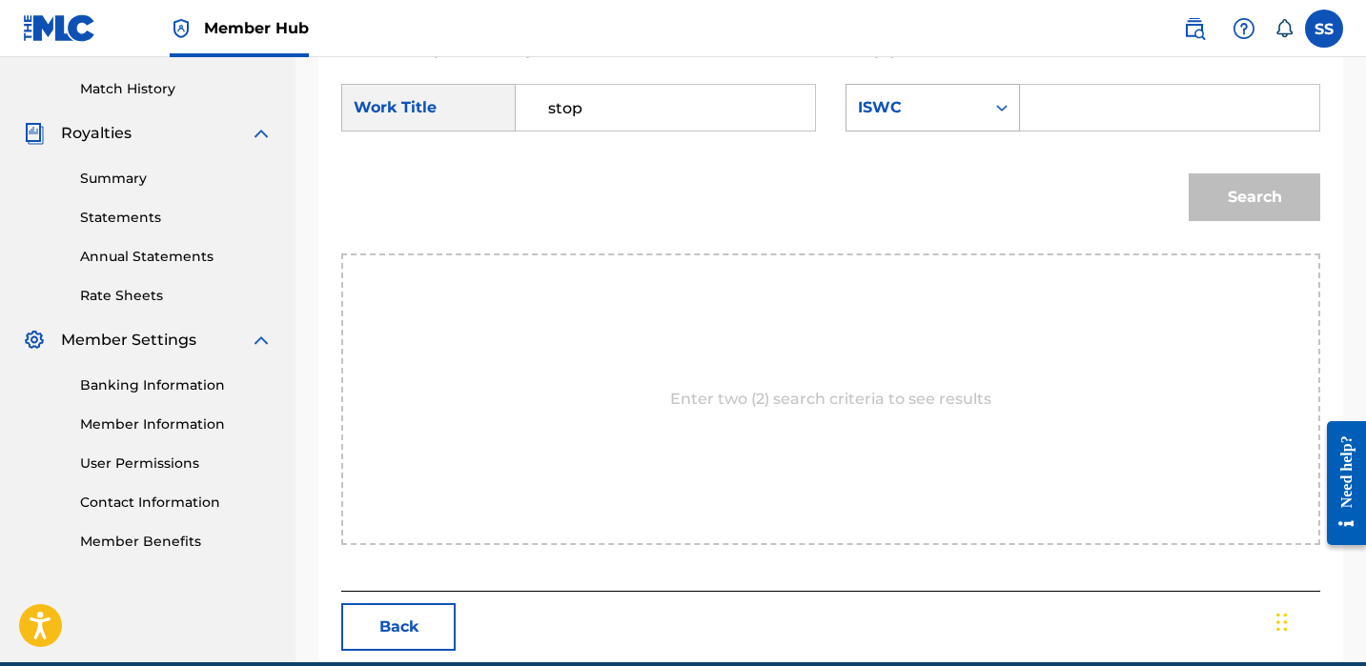
click at [943, 117] on div "ISWC" at bounding box center [915, 107] width 115 height 23
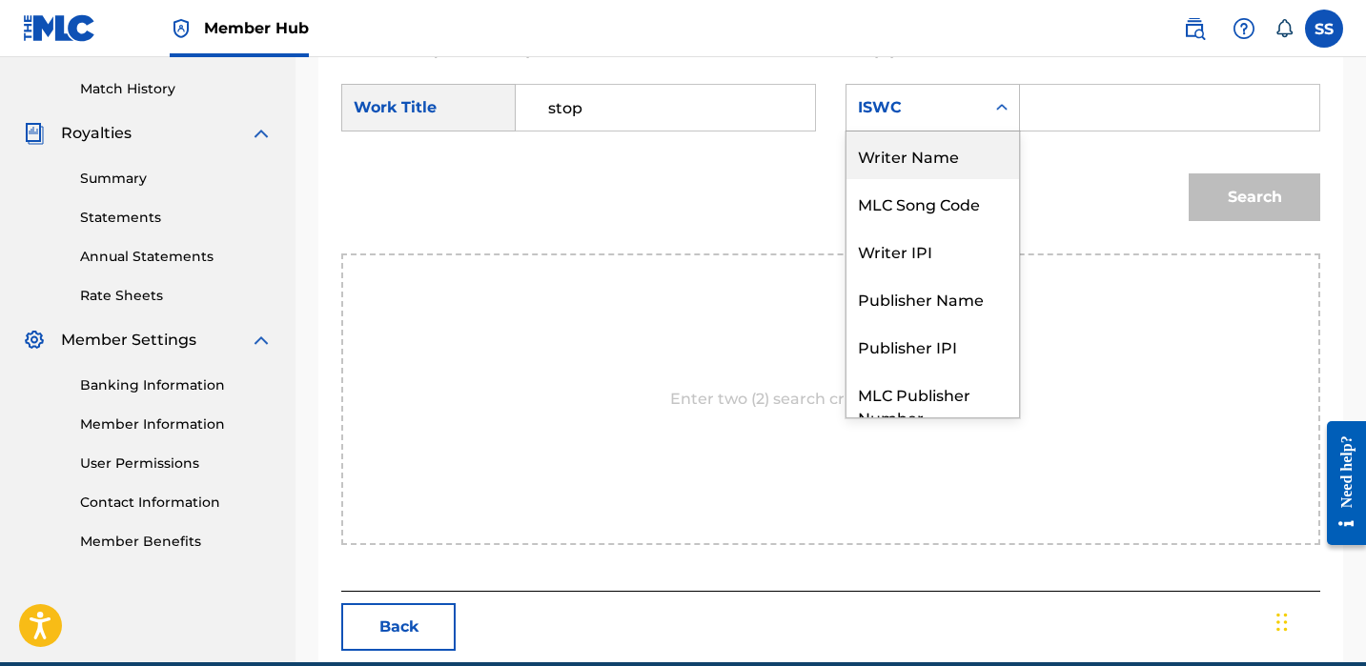
click at [942, 144] on div "Writer Name" at bounding box center [933, 156] width 173 height 48
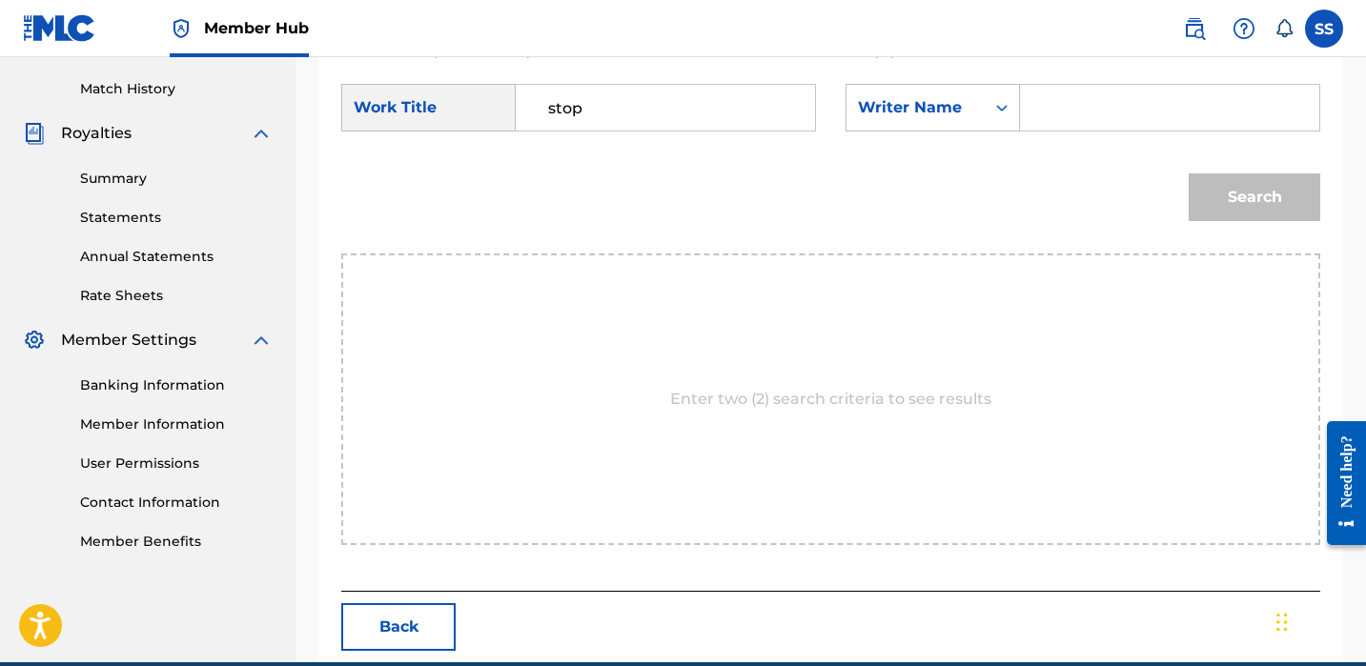
click at [1089, 110] on input "Search Form" at bounding box center [1169, 108] width 267 height 46
paste input "[EMAIL_ADDRESS][DOMAIN_NAME]"
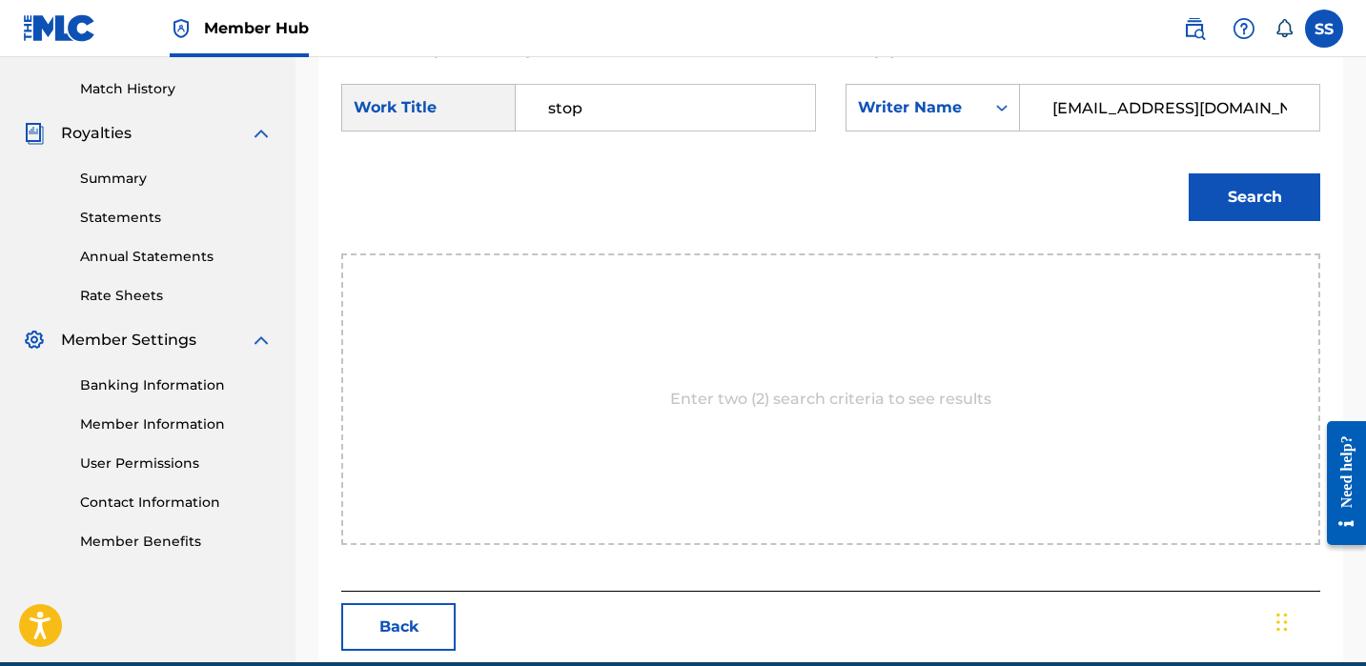
click at [1081, 111] on input "[EMAIL_ADDRESS][DOMAIN_NAME]" at bounding box center [1169, 108] width 267 height 46
click at [1084, 112] on input "[EMAIL_ADDRESS][DOMAIN_NAME]" at bounding box center [1169, 108] width 267 height 46
click at [1085, 112] on input "[EMAIL_ADDRESS][DOMAIN_NAME]" at bounding box center [1169, 108] width 267 height 46
click at [1083, 113] on input "bellshekira [EMAIL_ADDRESS][DOMAIN_NAME]" at bounding box center [1169, 108] width 267 height 46
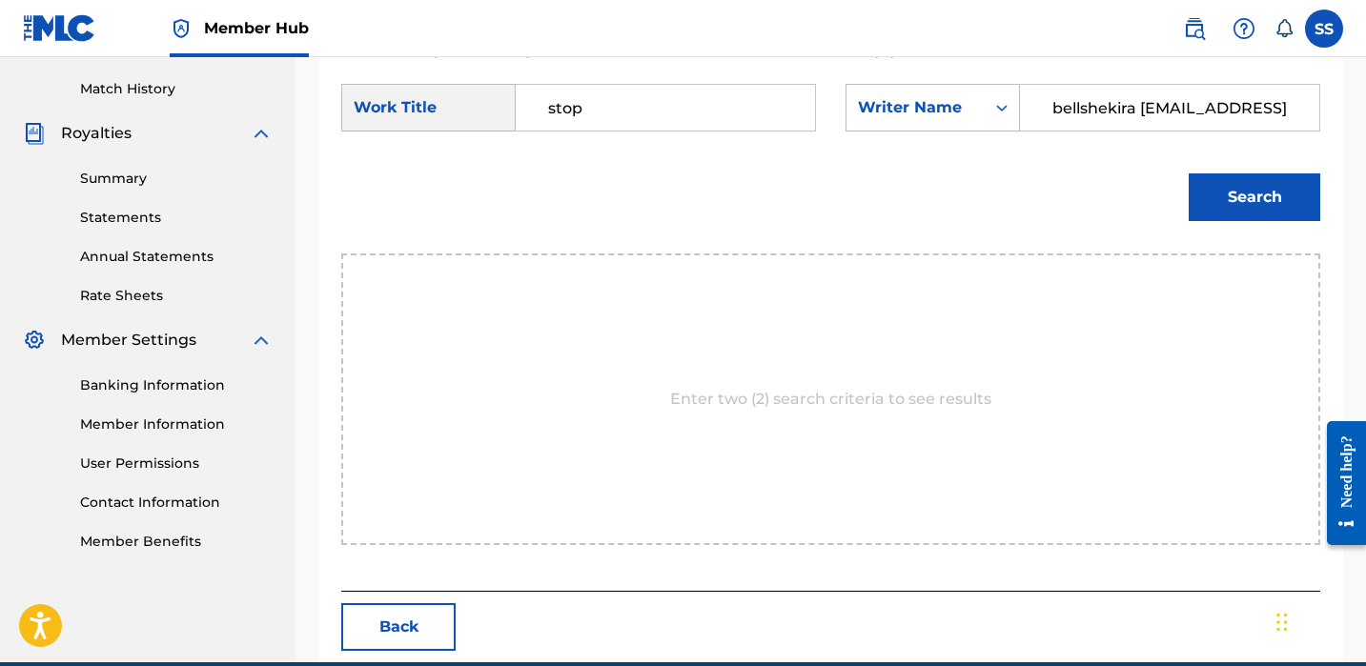
click at [1083, 113] on input "bellshekira [EMAIL_ADDRESS][DOMAIN_NAME]" at bounding box center [1169, 108] width 267 height 46
type input "[PERSON_NAME]"
click at [1255, 197] on button "Search" at bounding box center [1255, 198] width 132 height 48
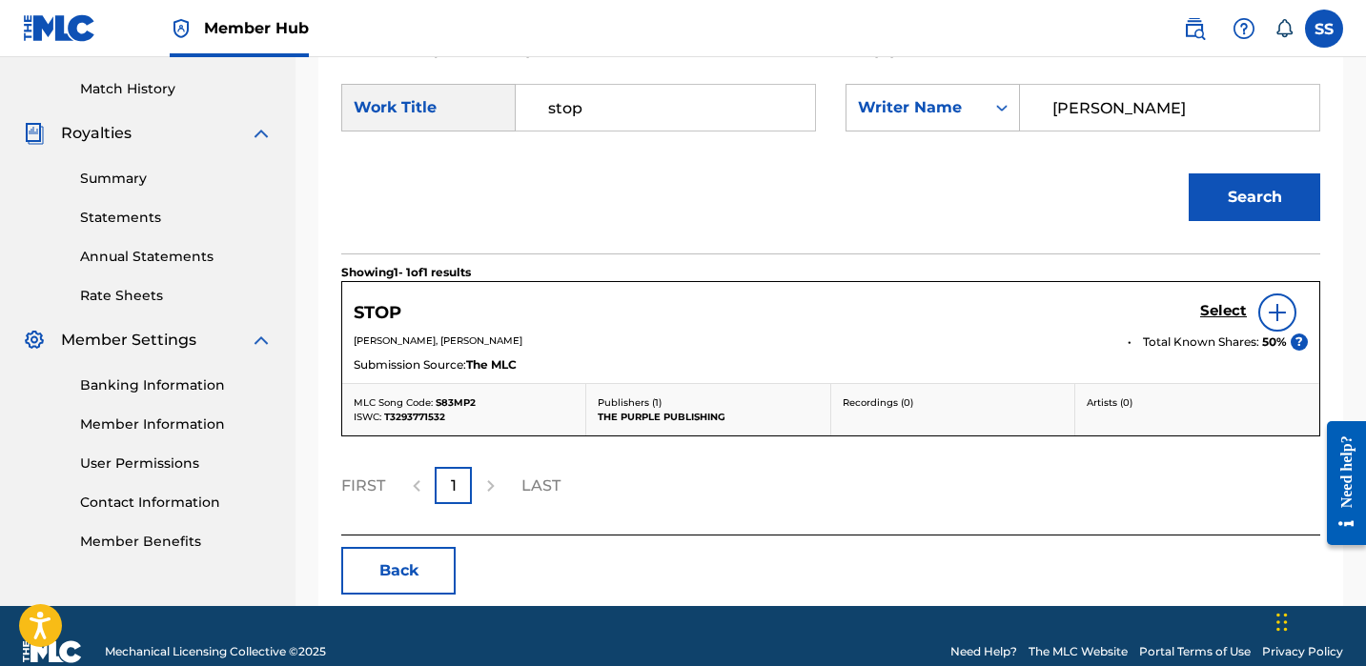
click at [1269, 298] on div at bounding box center [1278, 313] width 38 height 38
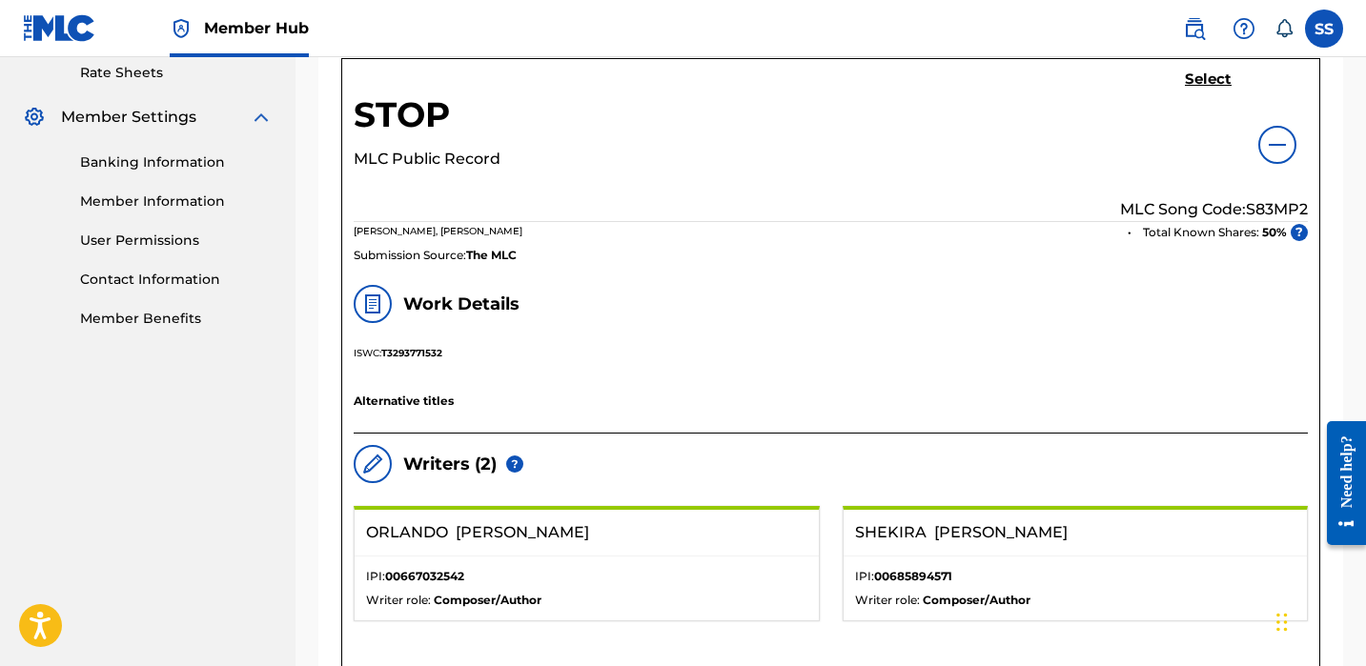
scroll to position [541, 0]
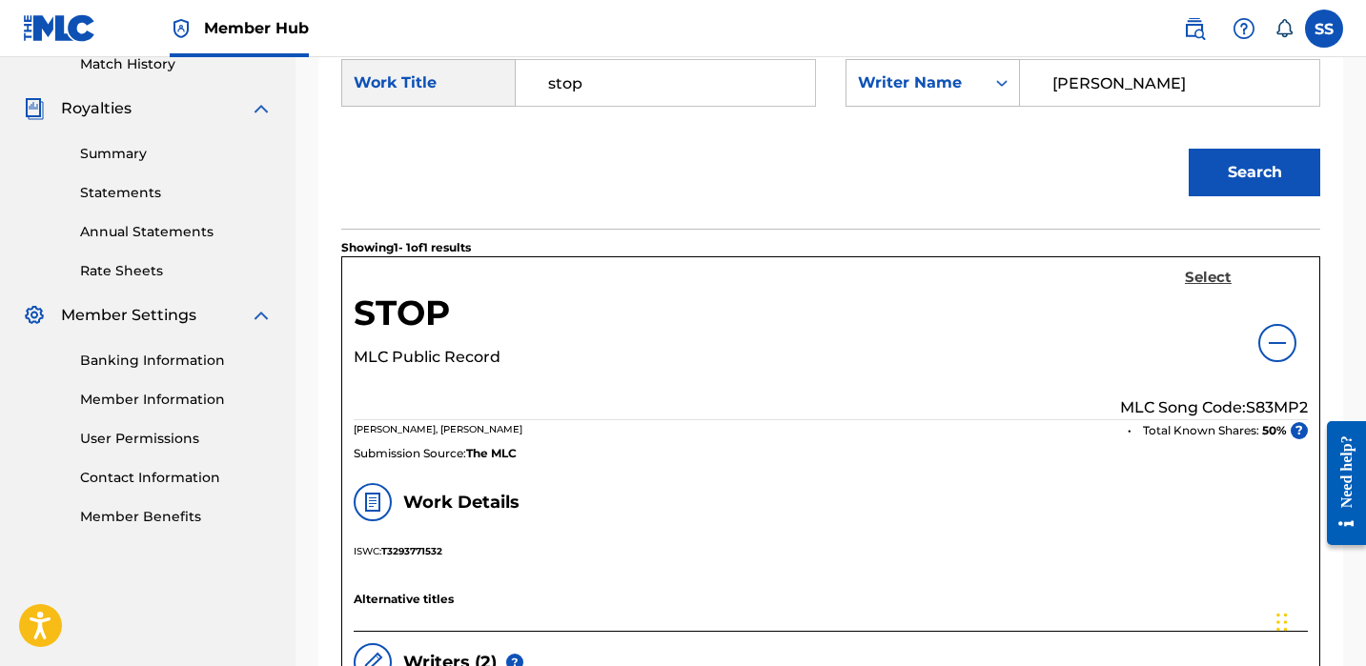
click at [1210, 278] on h5 "Select" at bounding box center [1208, 278] width 47 height 18
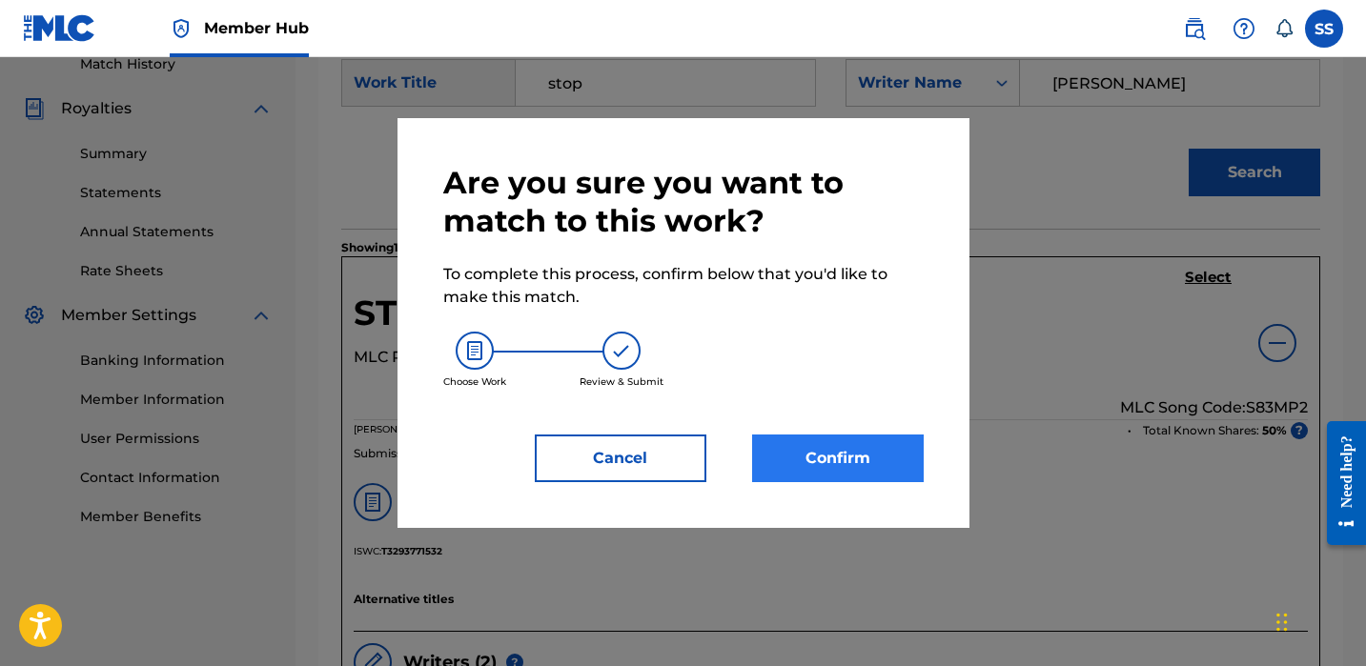
click at [877, 463] on button "Confirm" at bounding box center [838, 459] width 172 height 48
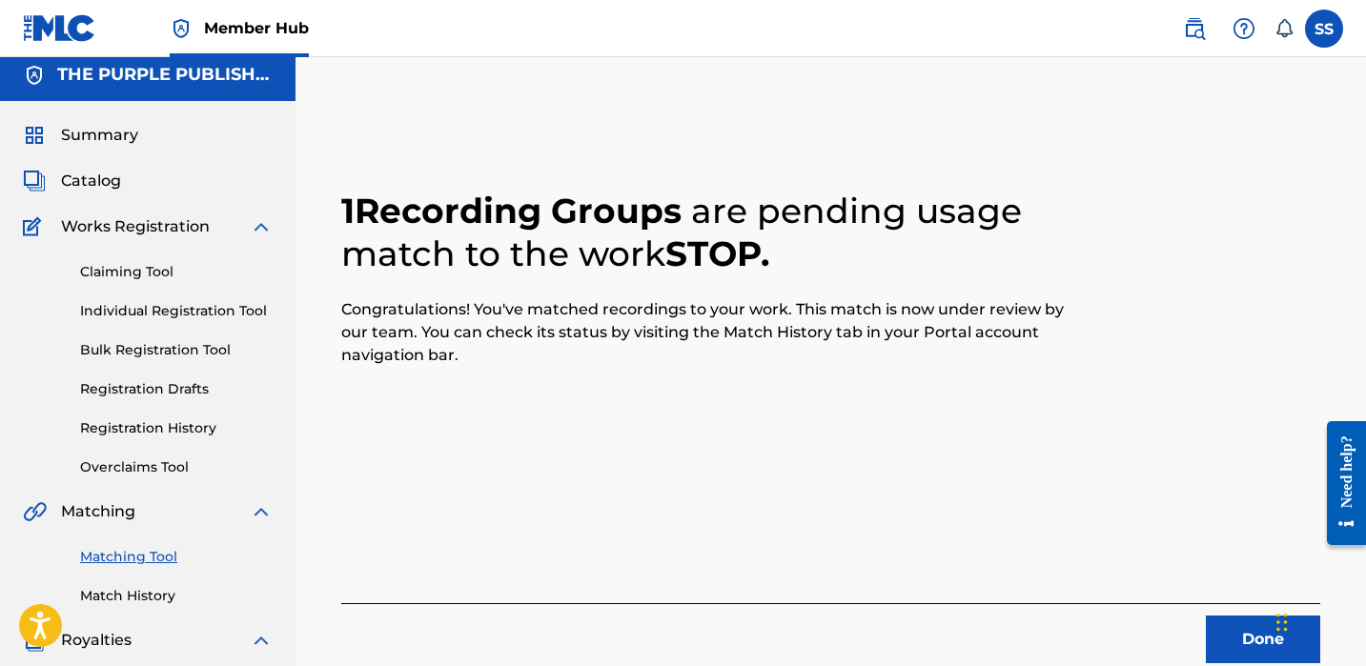
scroll to position [152, 0]
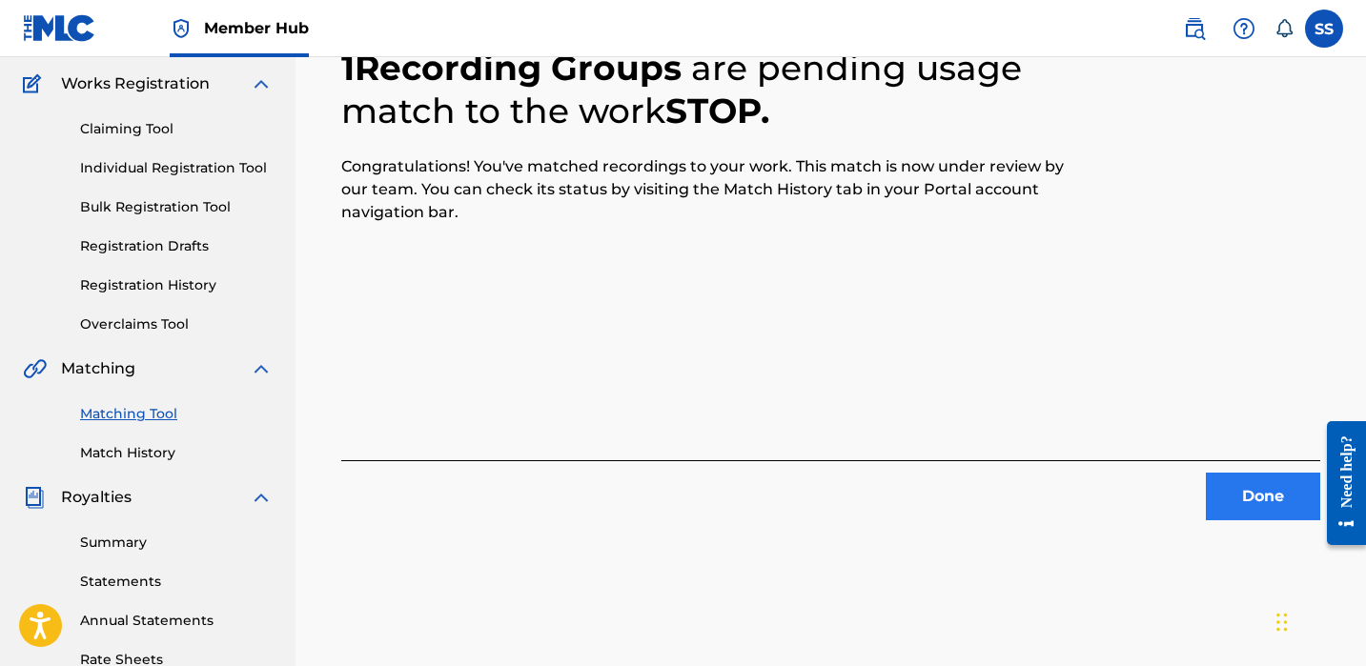
click at [1273, 479] on button "Done" at bounding box center [1263, 497] width 114 height 48
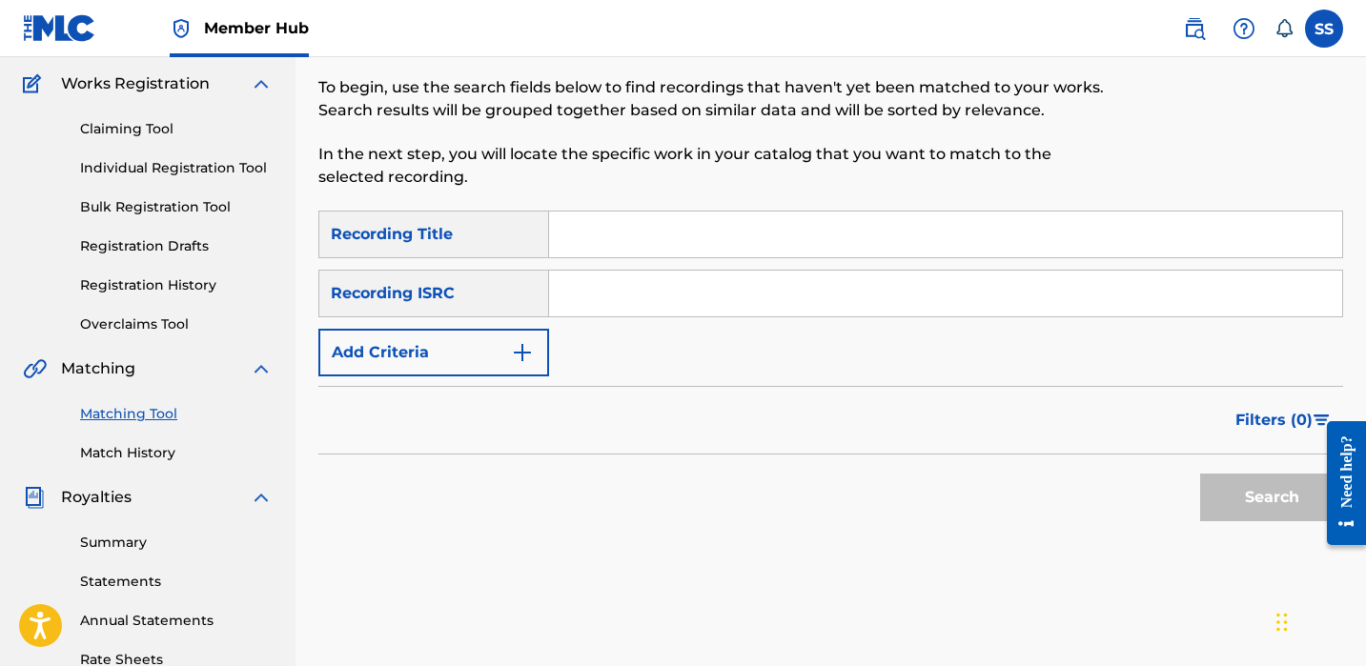
click at [707, 292] on input "Search Form" at bounding box center [945, 294] width 793 height 46
click at [536, 347] on button "Add Criteria" at bounding box center [433, 353] width 231 height 48
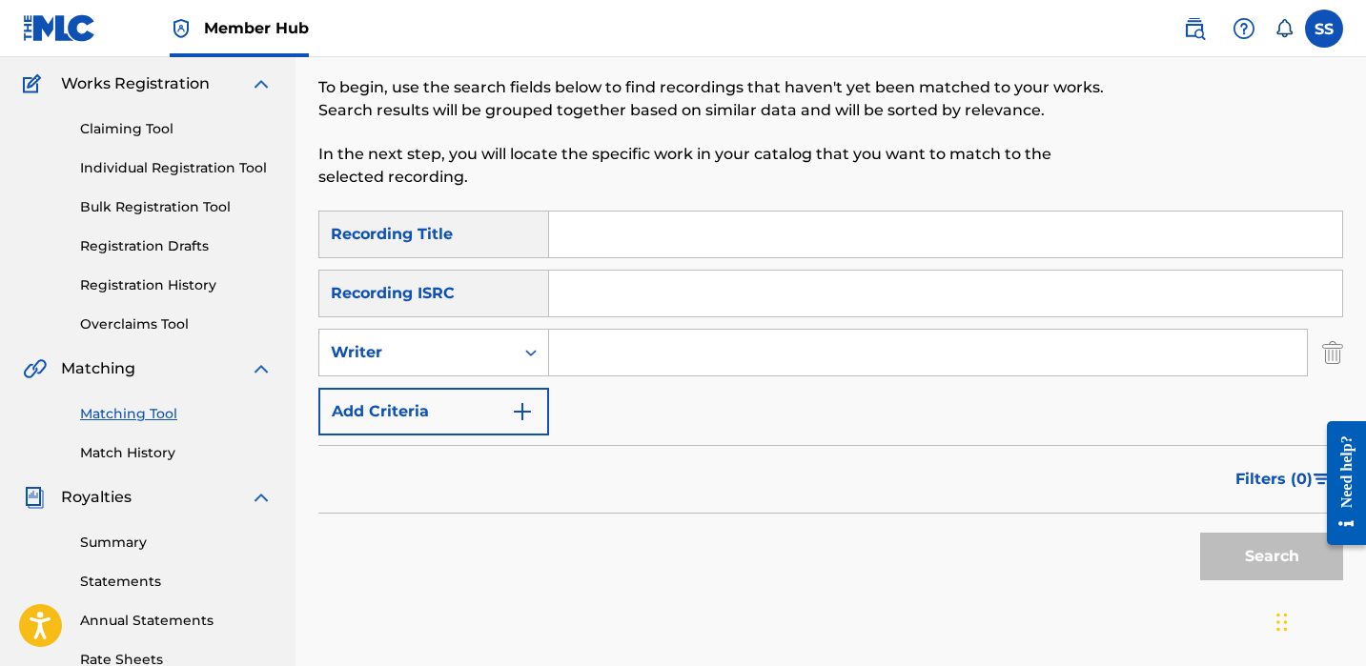
click at [622, 354] on input "Search Form" at bounding box center [928, 353] width 758 height 46
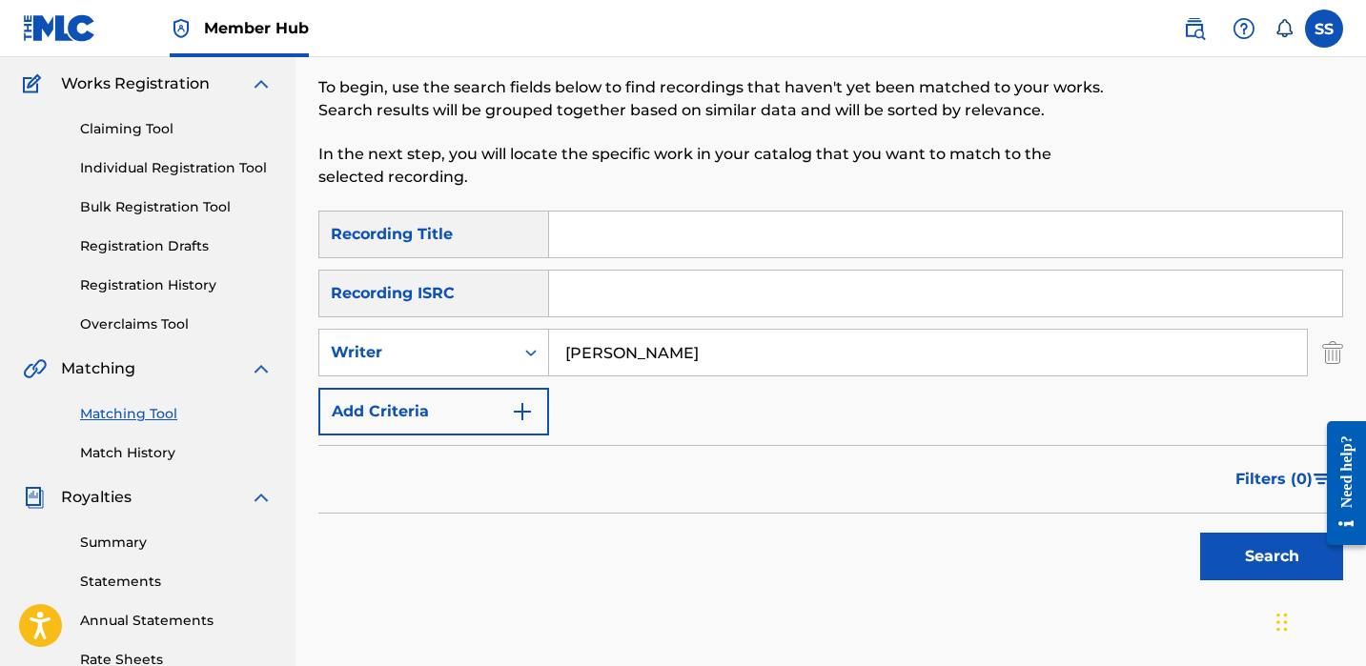
click at [706, 339] on input "[PERSON_NAME]" at bounding box center [928, 353] width 758 height 46
click at [707, 339] on input "[PERSON_NAME]" at bounding box center [928, 353] width 758 height 46
click at [707, 340] on input "[PERSON_NAME]" at bounding box center [928, 353] width 758 height 46
click at [708, 340] on input "[PERSON_NAME]" at bounding box center [928, 353] width 758 height 46
click at [707, 350] on input "[PERSON_NAME]" at bounding box center [928, 353] width 758 height 46
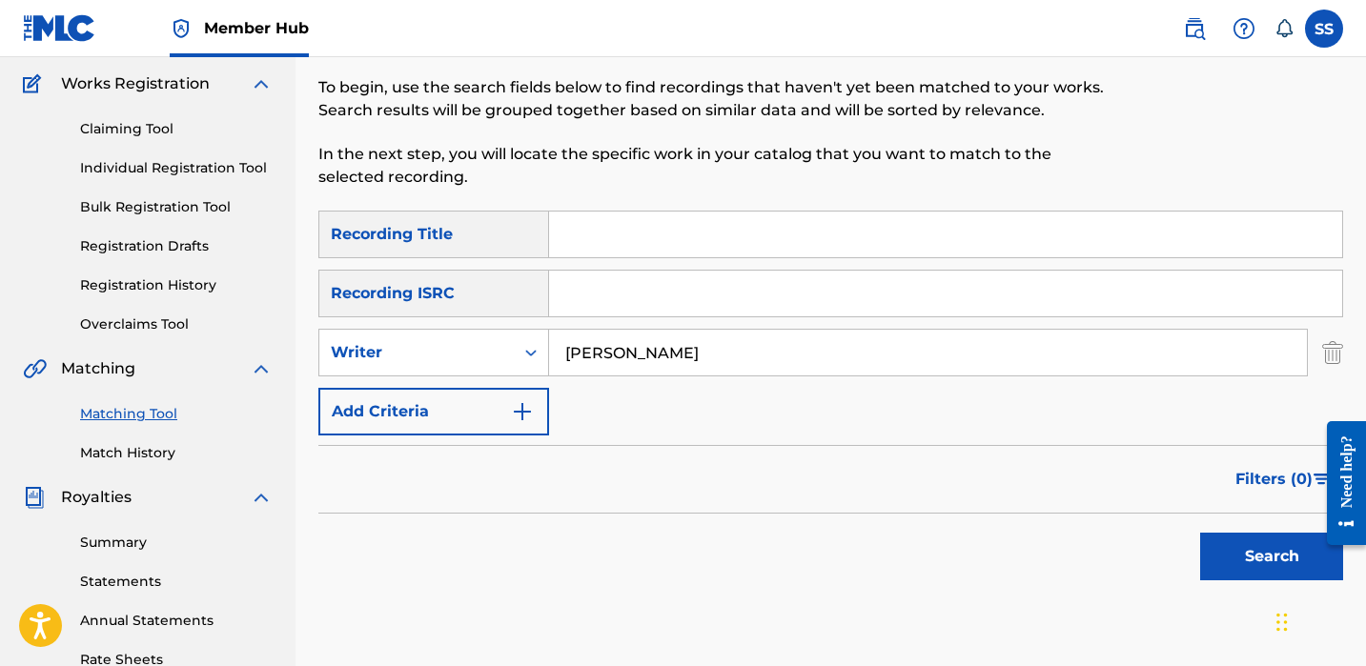
click at [707, 350] on input "[PERSON_NAME]" at bounding box center [928, 353] width 758 height 46
type input "[PERSON_NAME]"
click at [1255, 564] on button "Search" at bounding box center [1271, 557] width 143 height 48
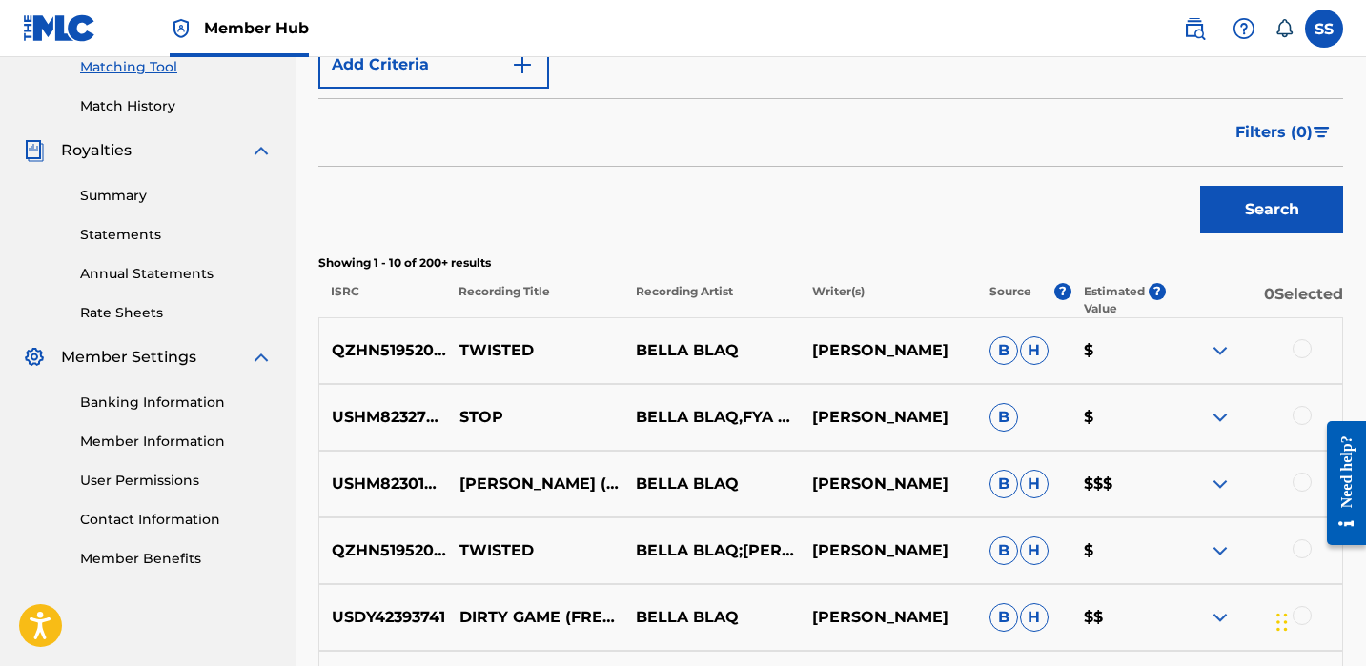
scroll to position [502, 0]
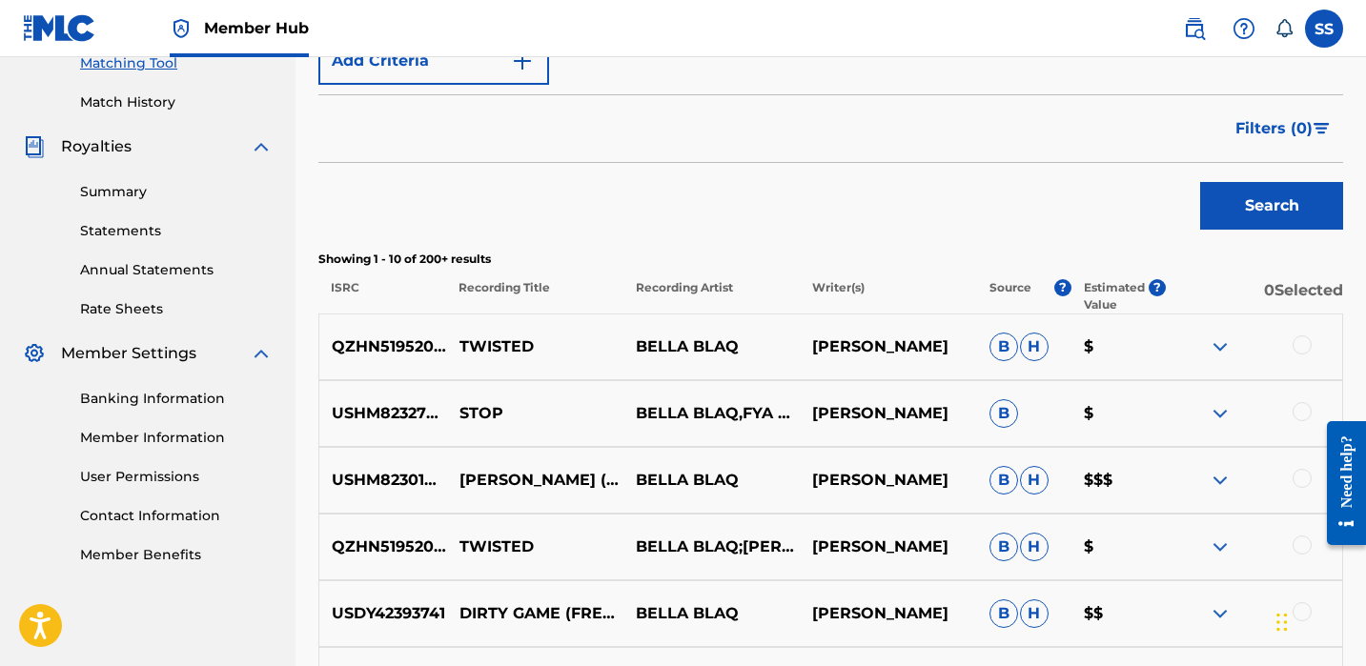
click at [973, 558] on p "[PERSON_NAME]" at bounding box center [888, 547] width 176 height 23
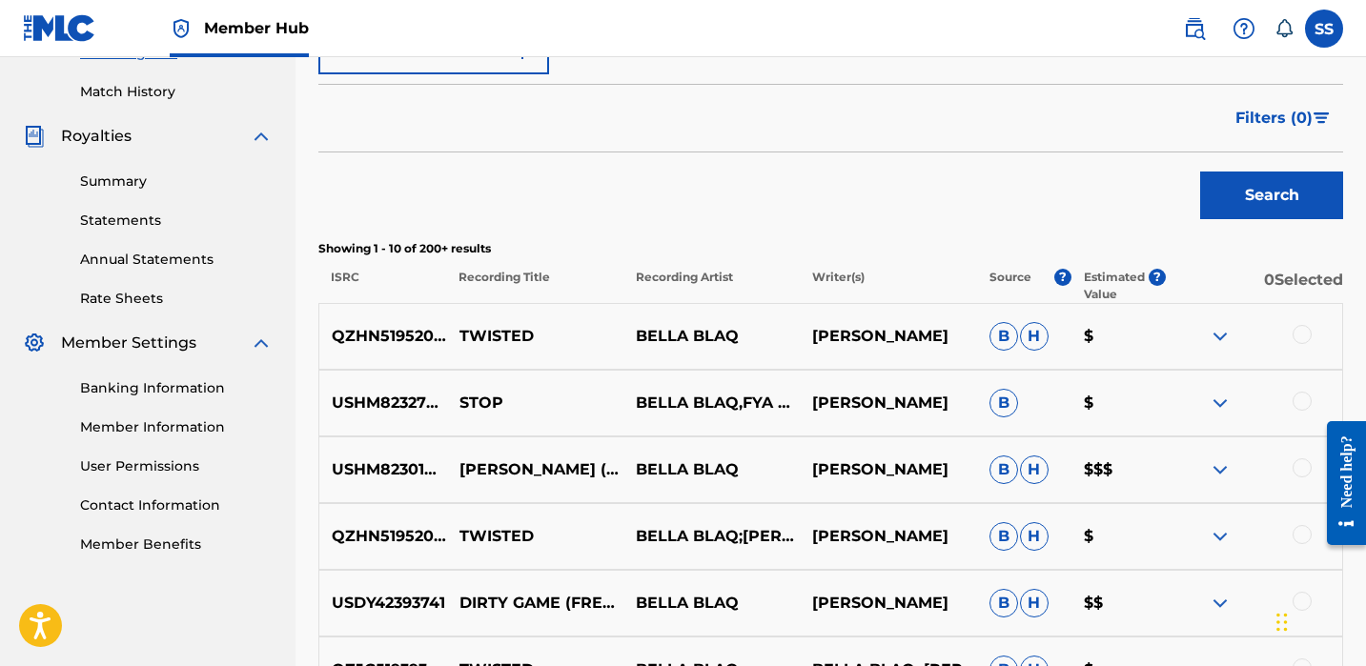
scroll to position [590, 0]
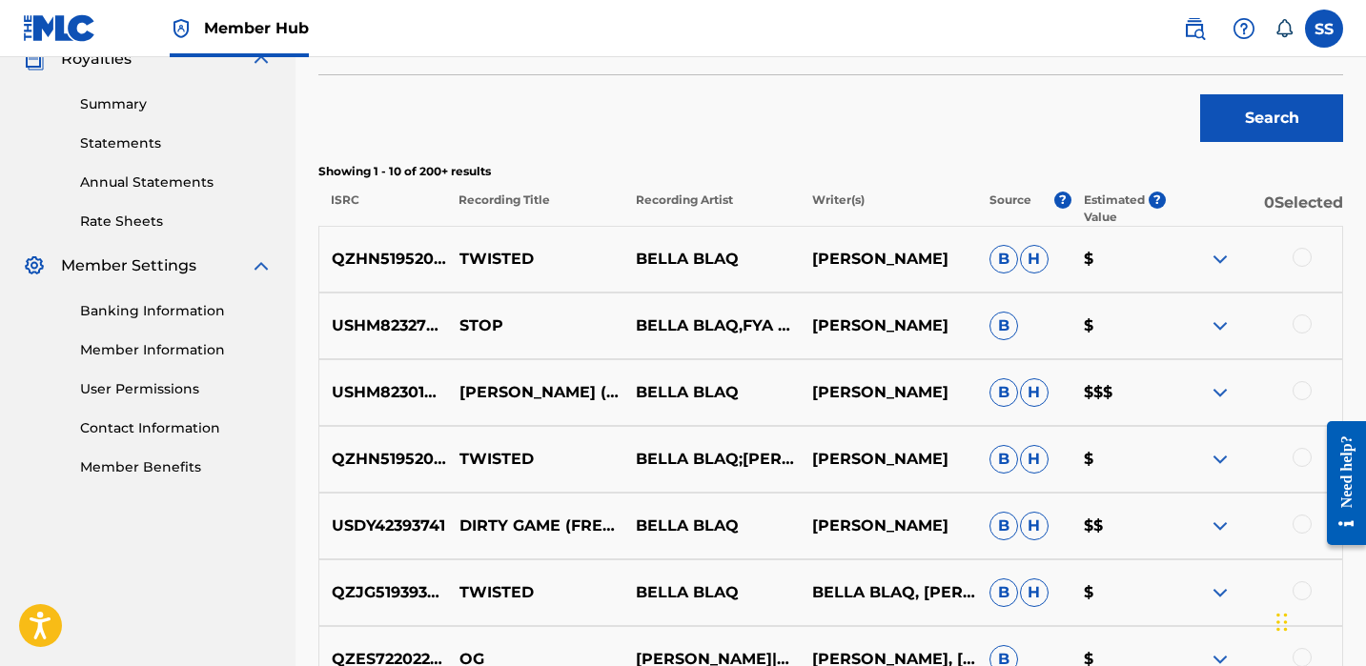
click at [1303, 254] on div at bounding box center [1302, 257] width 19 height 19
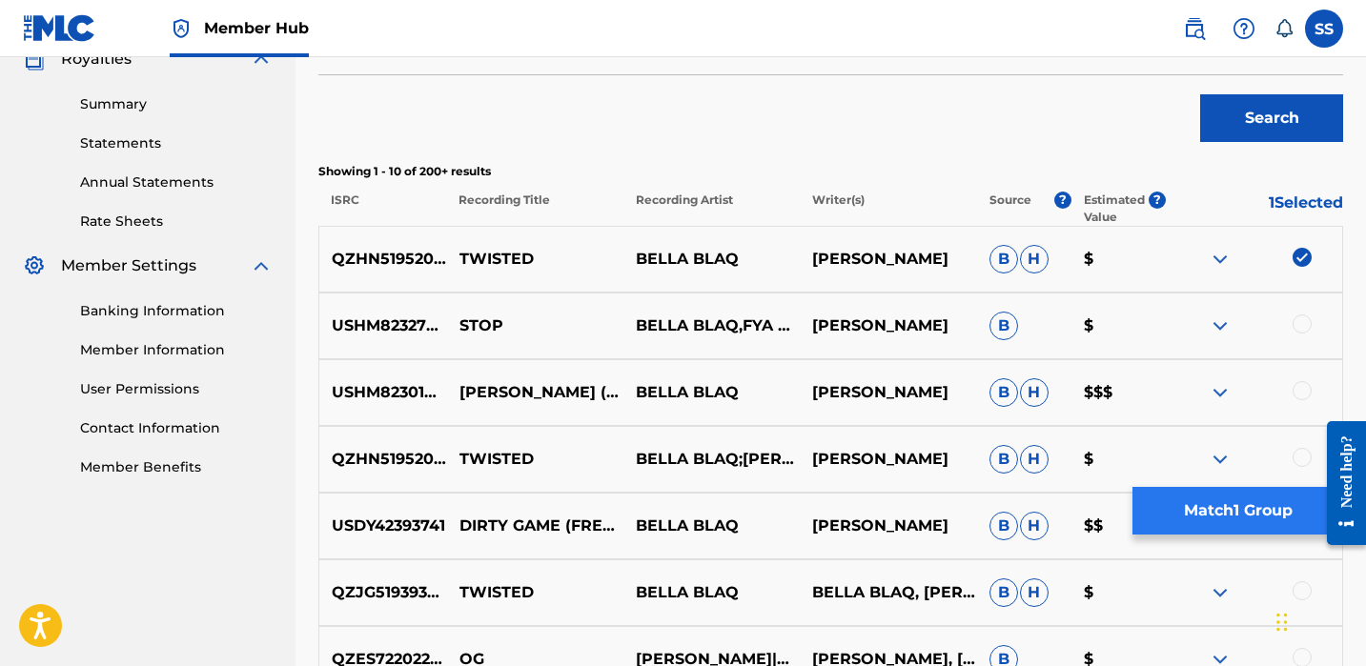
click at [1256, 512] on button "Match 1 Group" at bounding box center [1238, 511] width 211 height 48
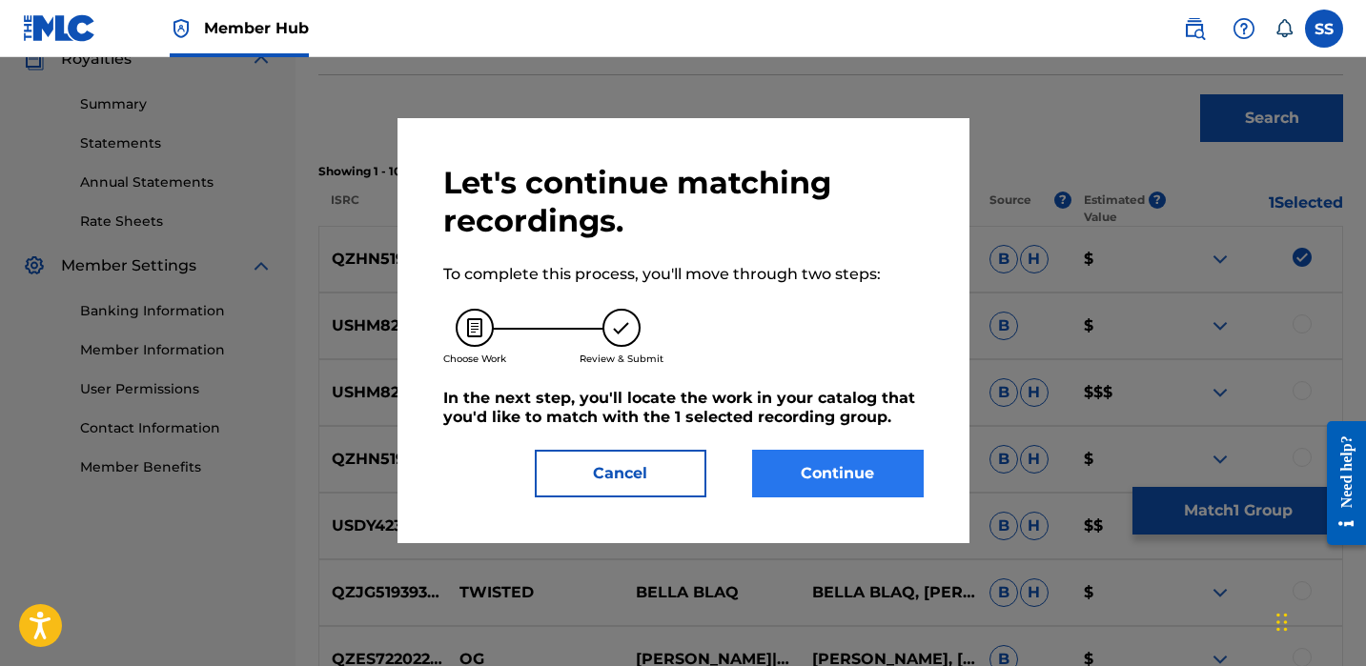
click at [878, 469] on button "Continue" at bounding box center [838, 474] width 172 height 48
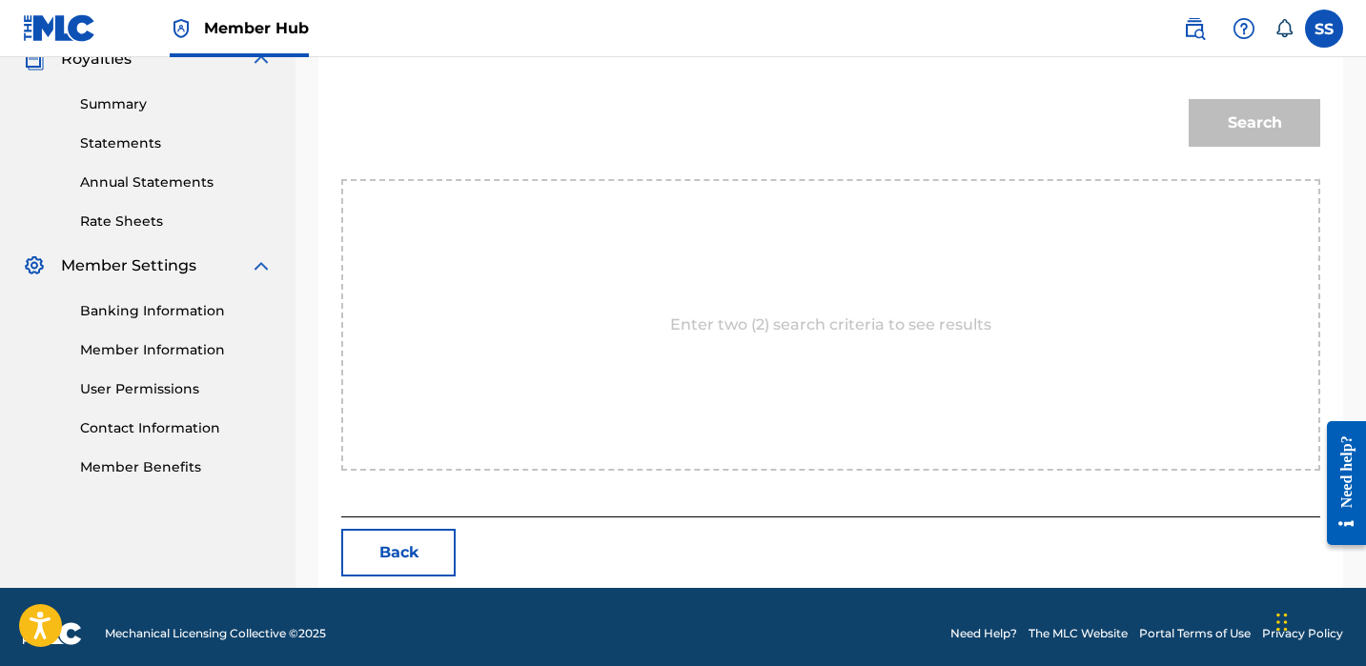
scroll to position [516, 0]
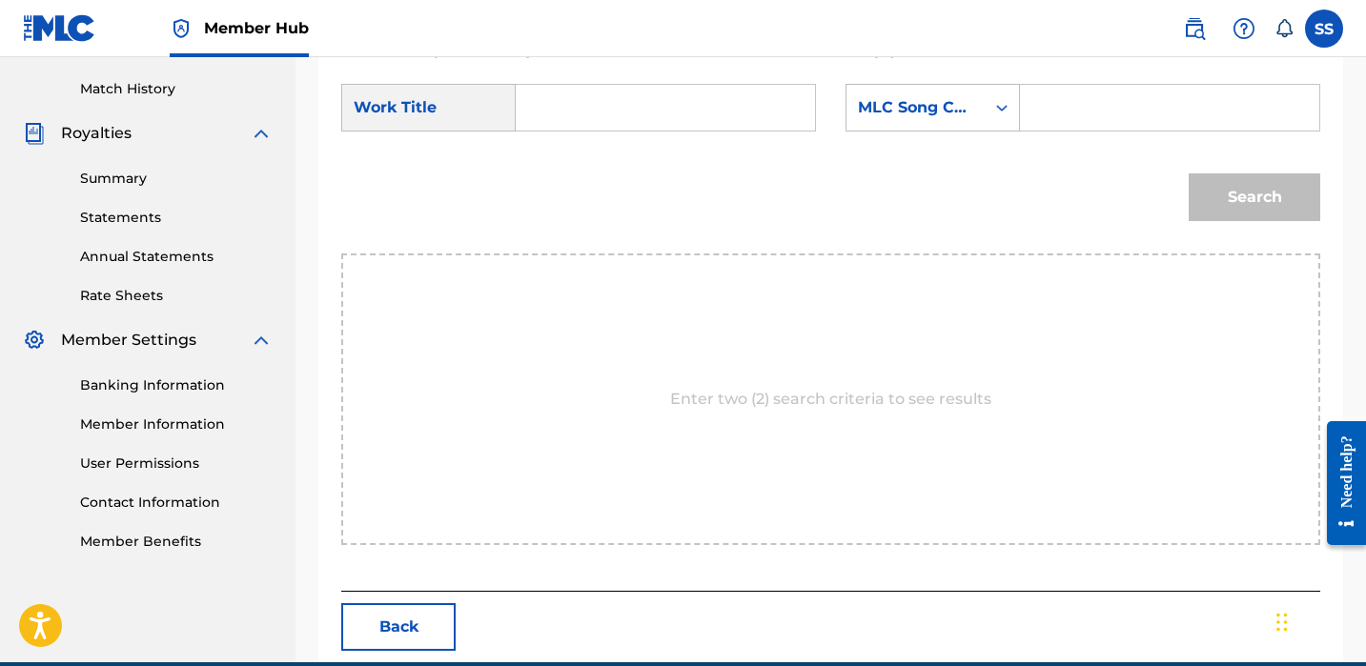
click at [591, 119] on input "Search Form" at bounding box center [665, 108] width 267 height 46
type input "dirty game"
click at [1001, 105] on icon "Search Form" at bounding box center [1002, 107] width 19 height 19
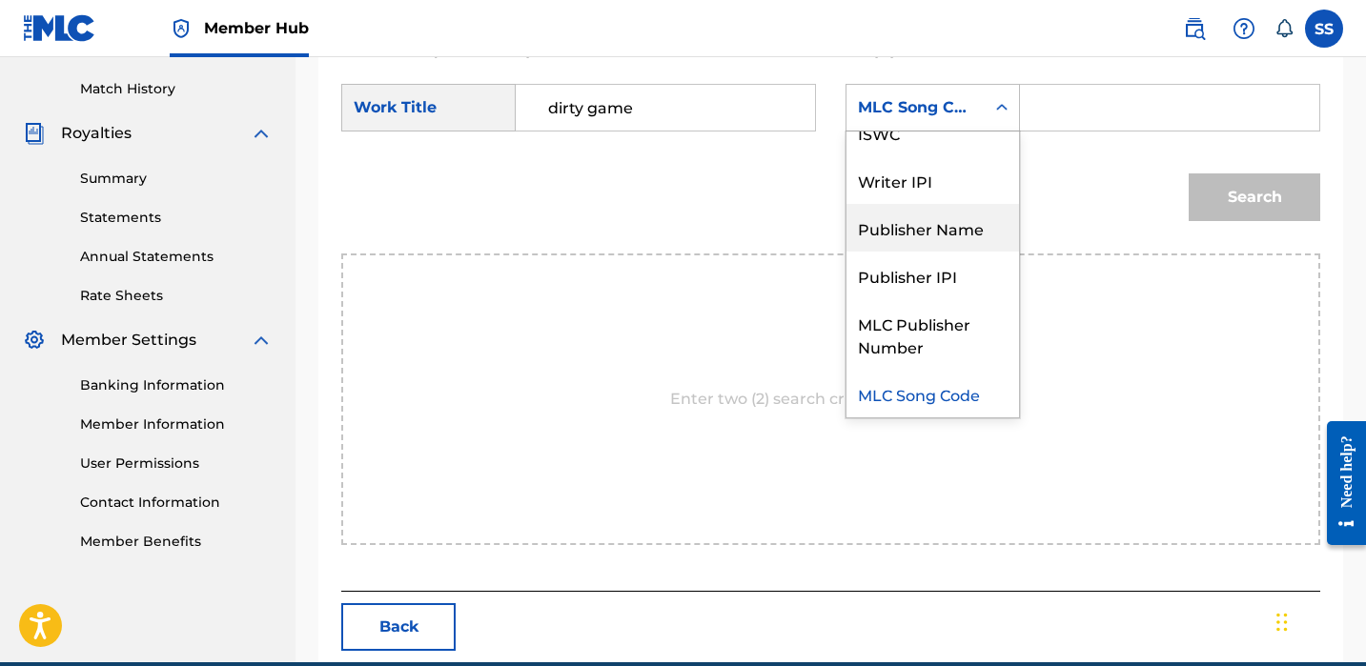
scroll to position [0, 0]
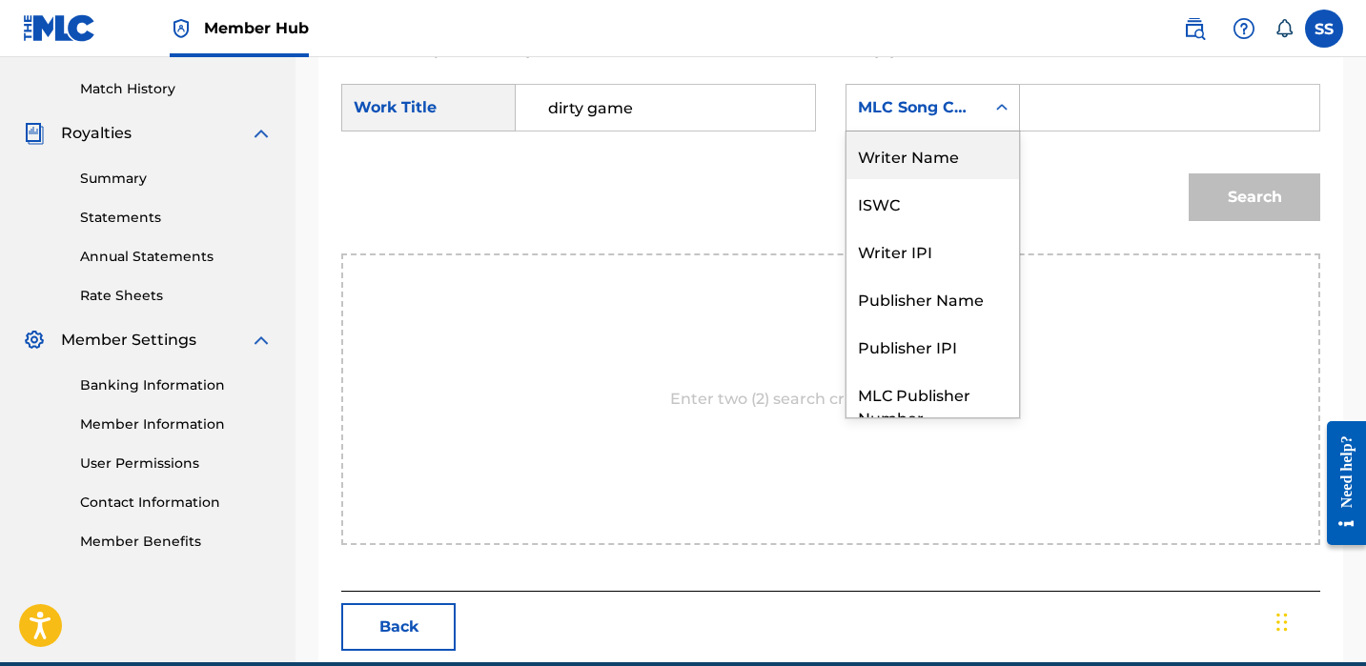
click at [948, 166] on div "Writer Name" at bounding box center [933, 156] width 173 height 48
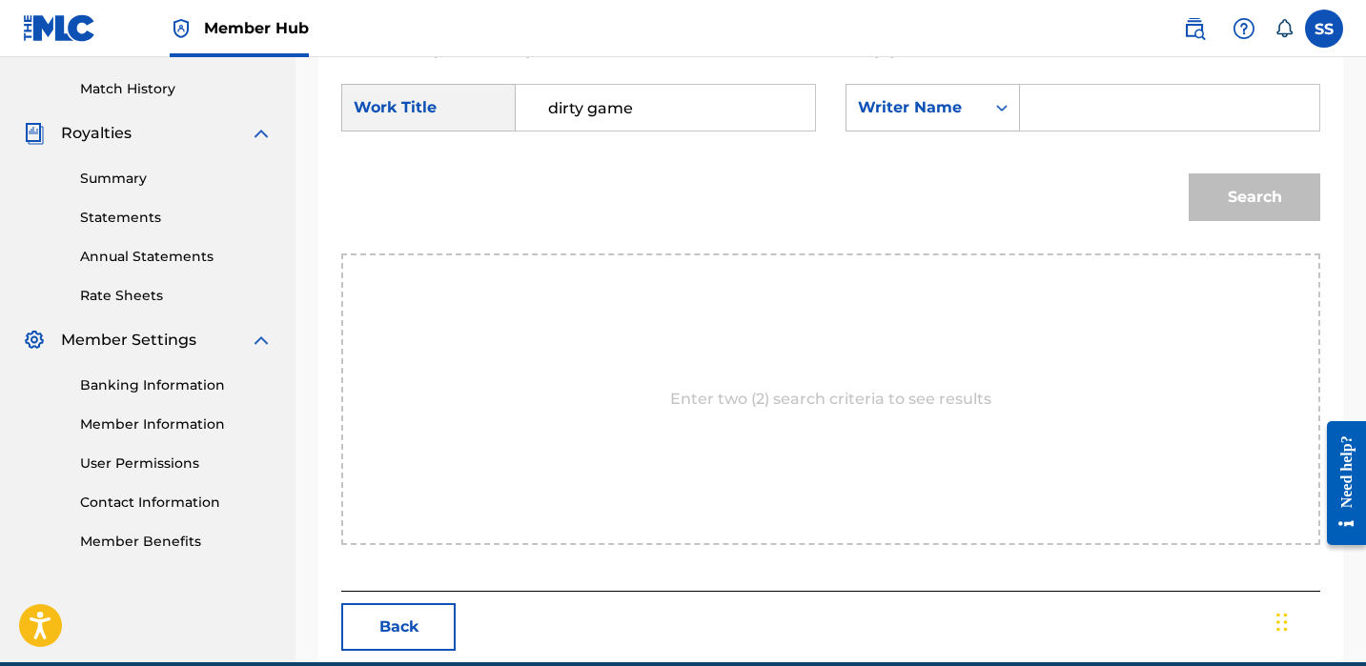
click at [1097, 119] on input "Search Form" at bounding box center [1169, 108] width 267 height 46
paste input "[PERSON_NAME]"
type input "[PERSON_NAME]"
click at [1251, 201] on button "Search" at bounding box center [1255, 198] width 132 height 48
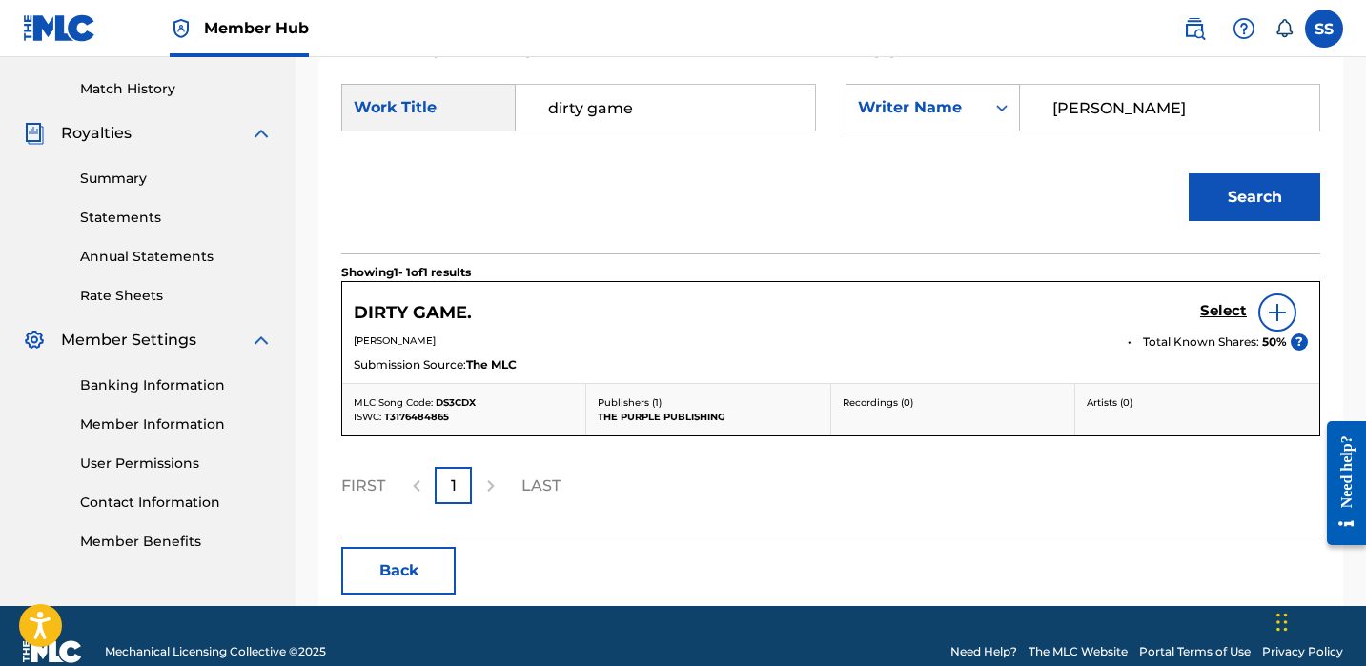
click at [1279, 314] on img at bounding box center [1277, 312] width 23 height 23
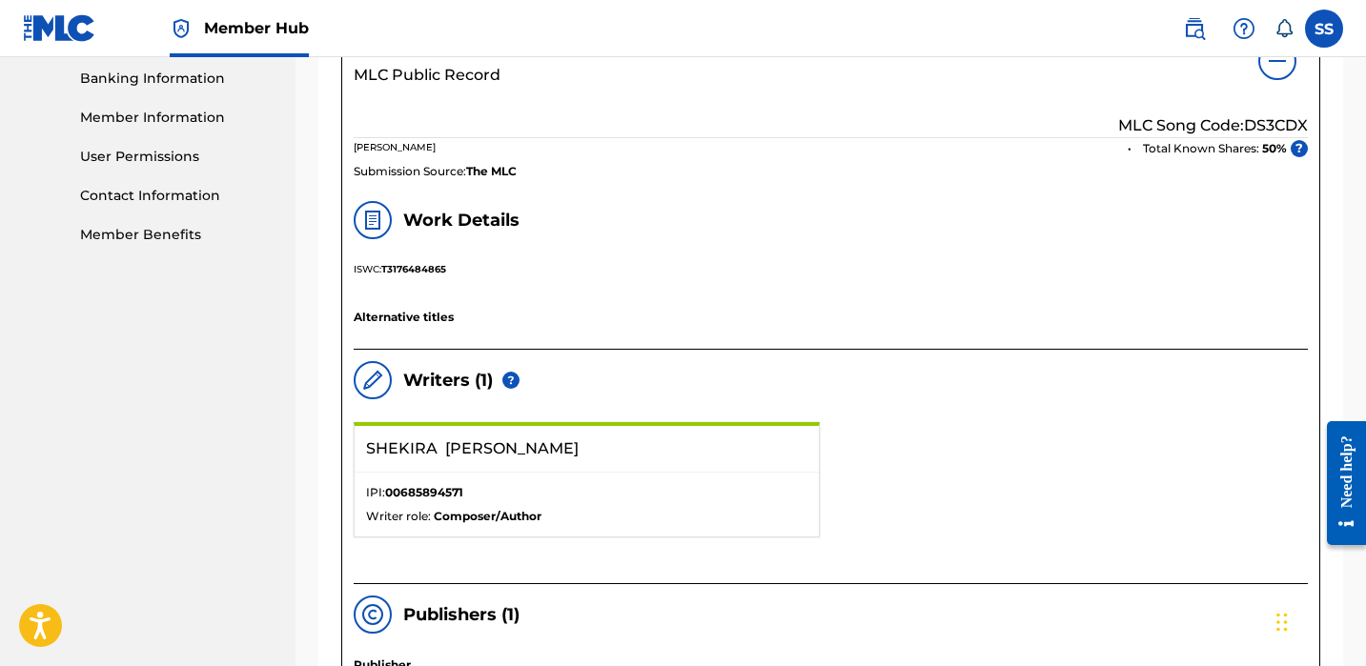
scroll to position [1028, 0]
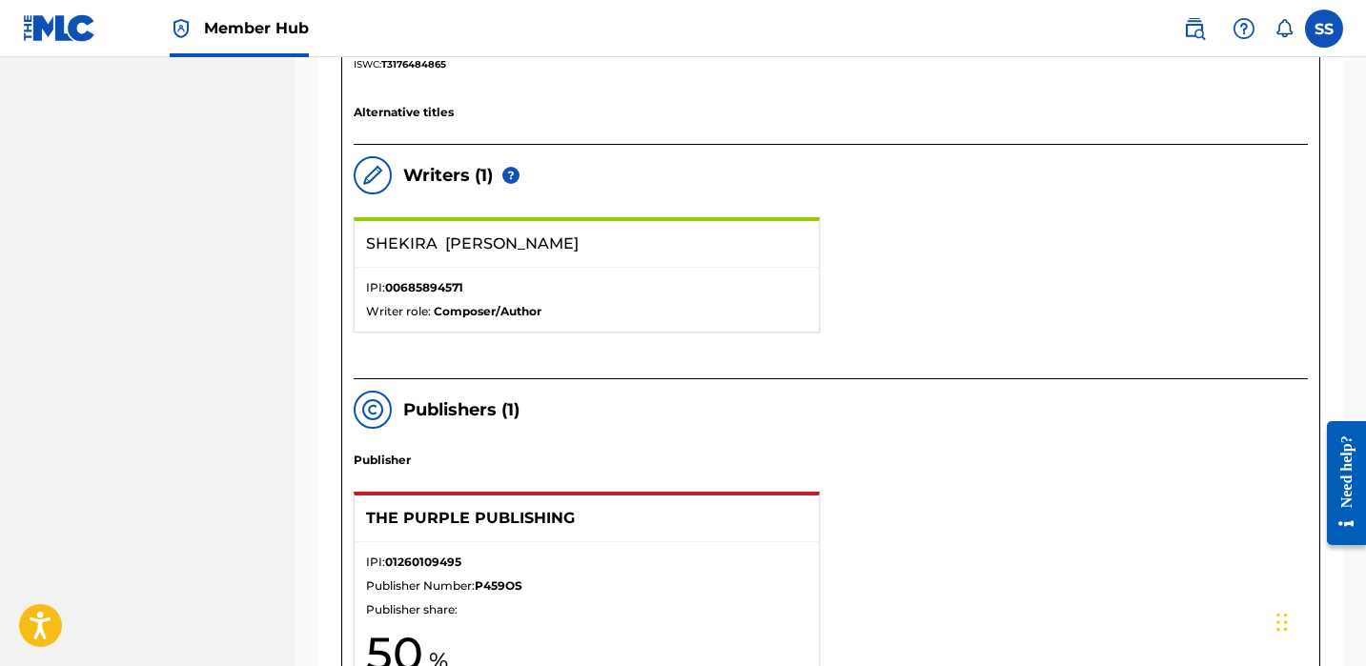
click at [599, 247] on p "[PERSON_NAME]" at bounding box center [542, 244] width 353 height 23
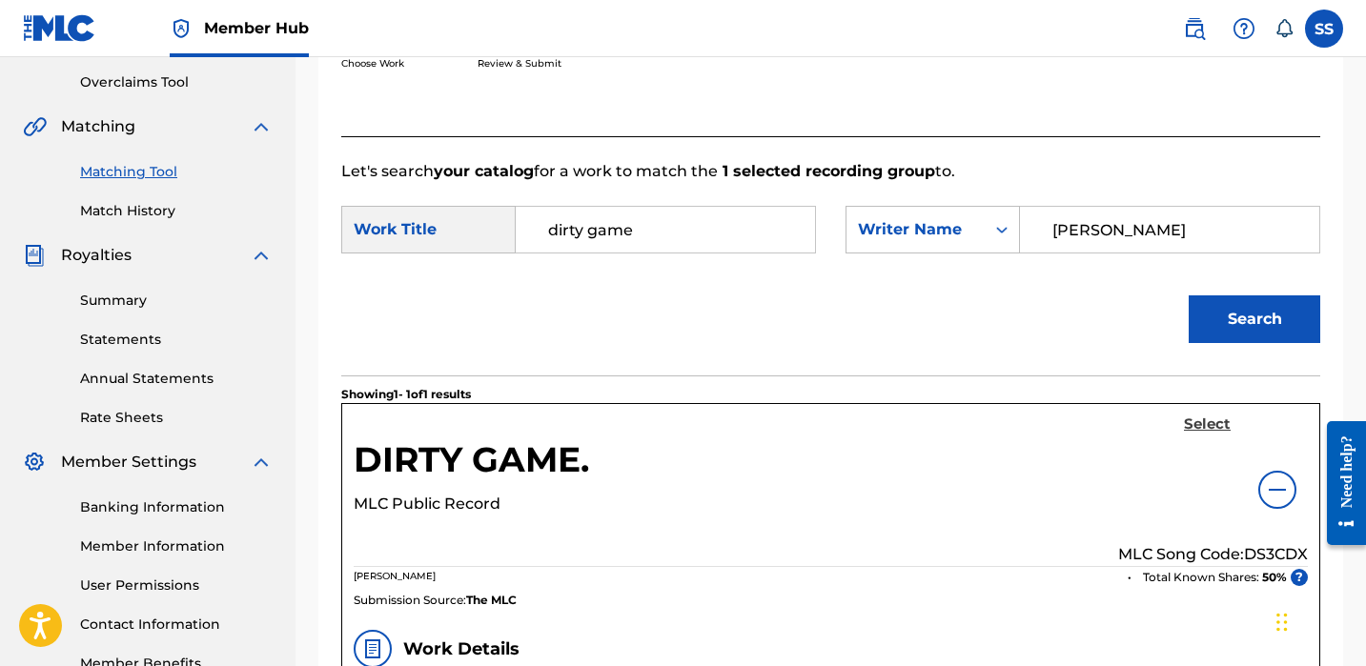
click at [1212, 423] on h5 "Select" at bounding box center [1207, 425] width 47 height 18
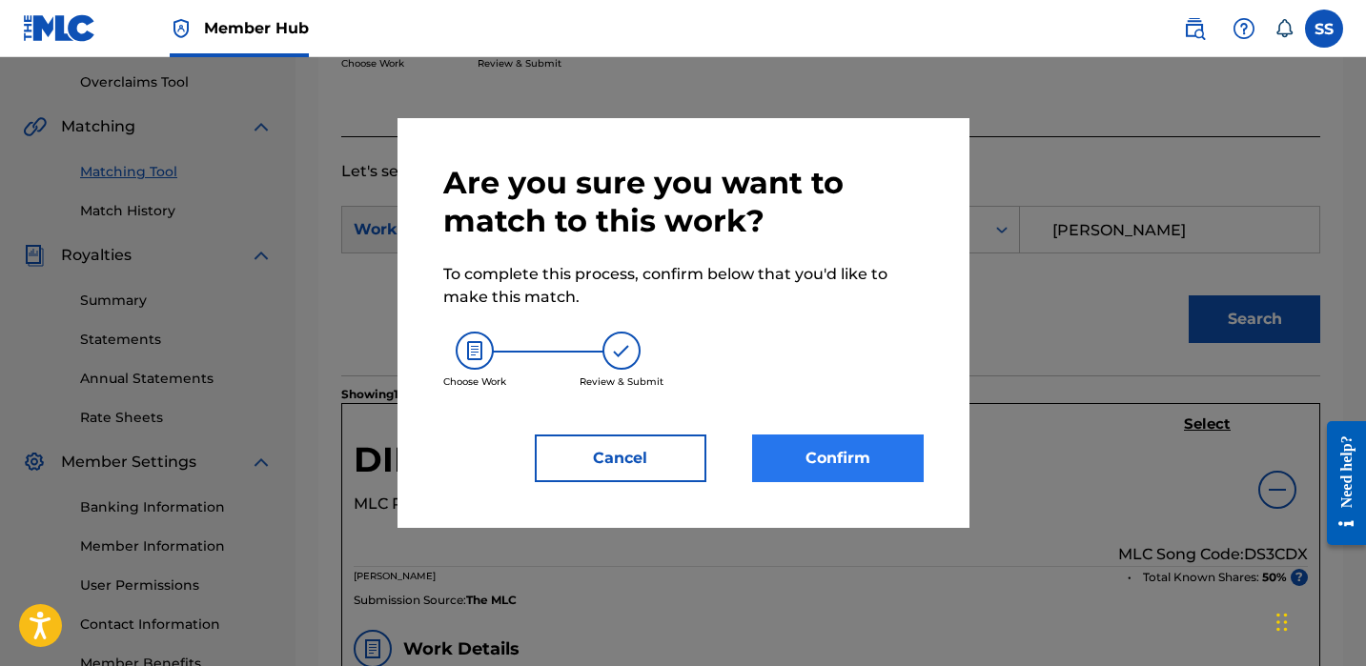
click at [842, 451] on button "Confirm" at bounding box center [838, 459] width 172 height 48
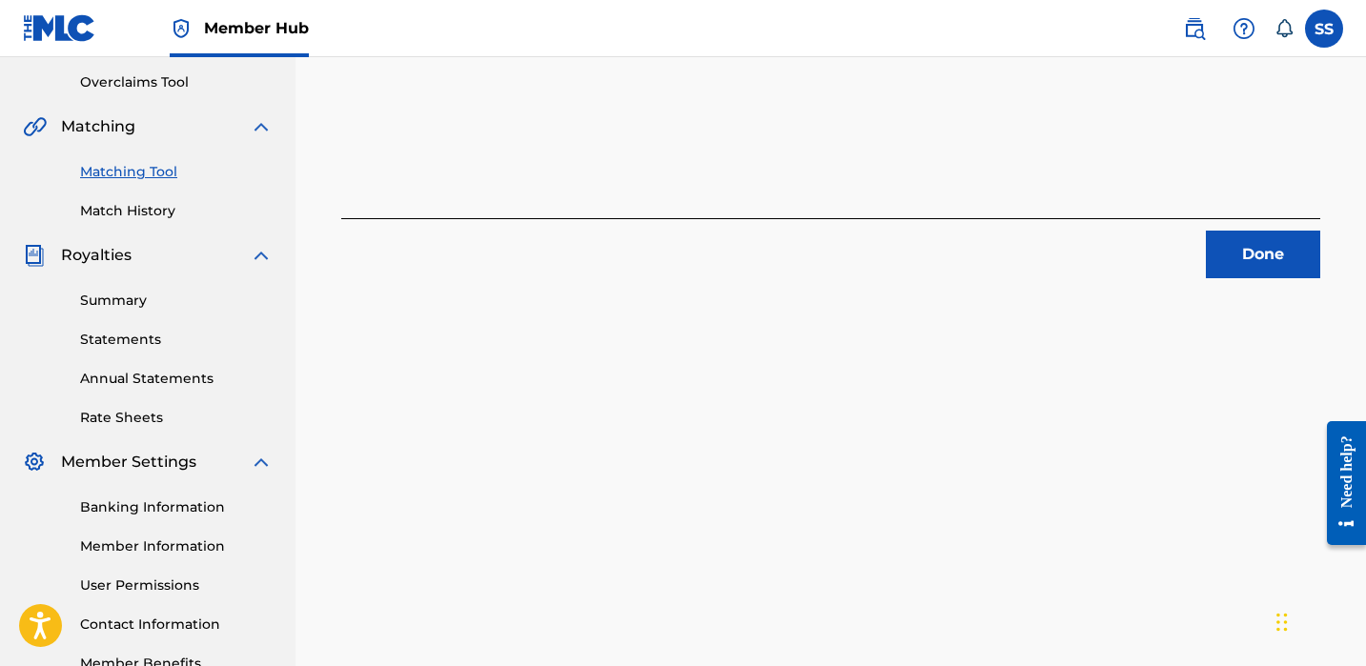
click at [134, 168] on link "Matching Tool" at bounding box center [176, 172] width 193 height 20
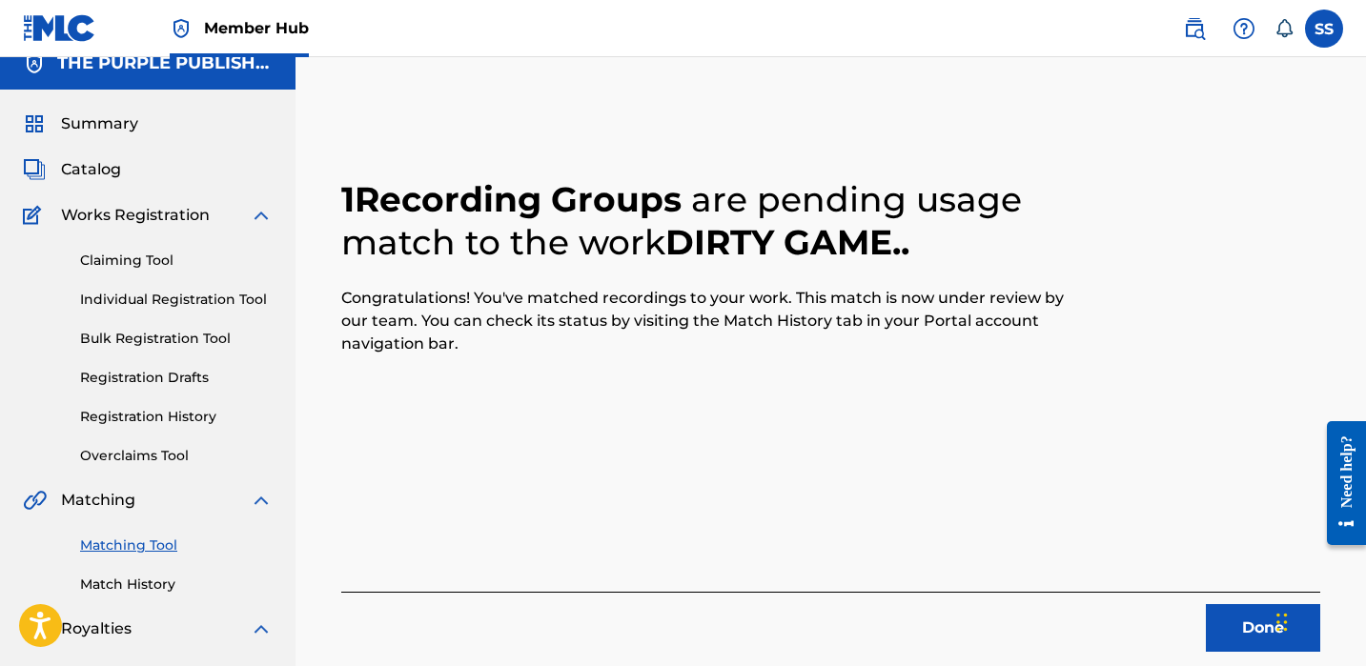
scroll to position [63, 0]
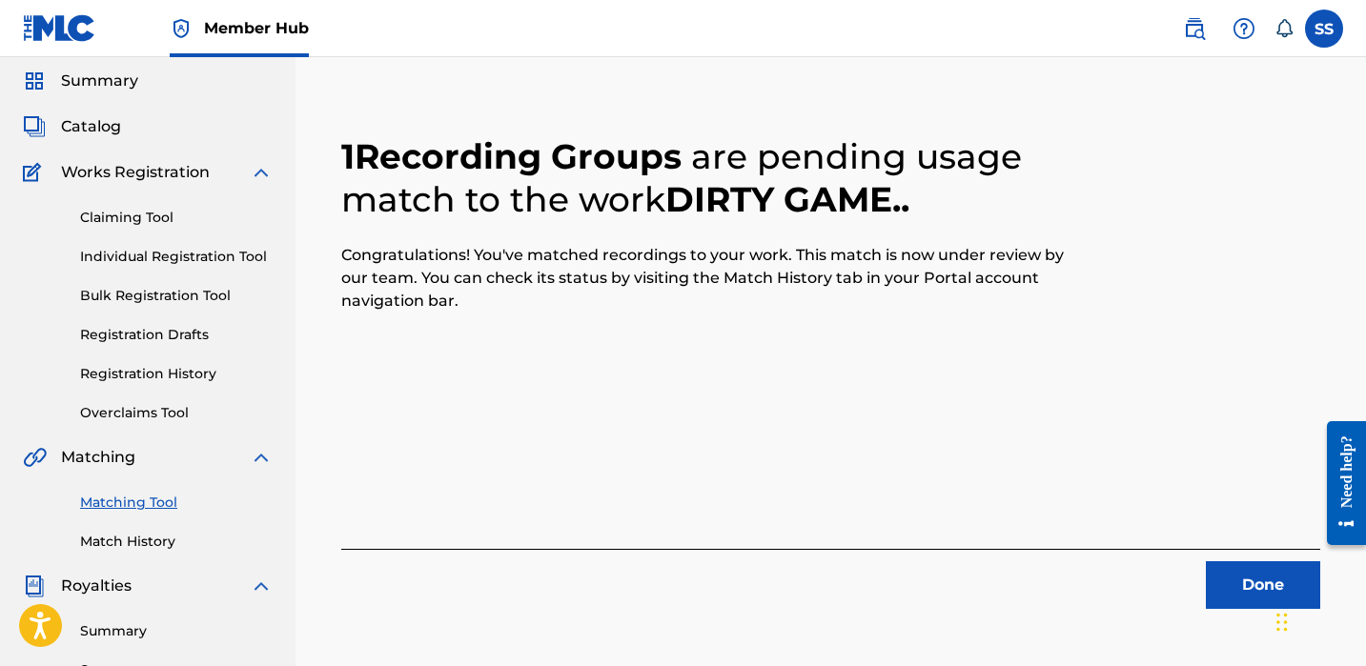
click at [122, 500] on link "Matching Tool" at bounding box center [176, 503] width 193 height 20
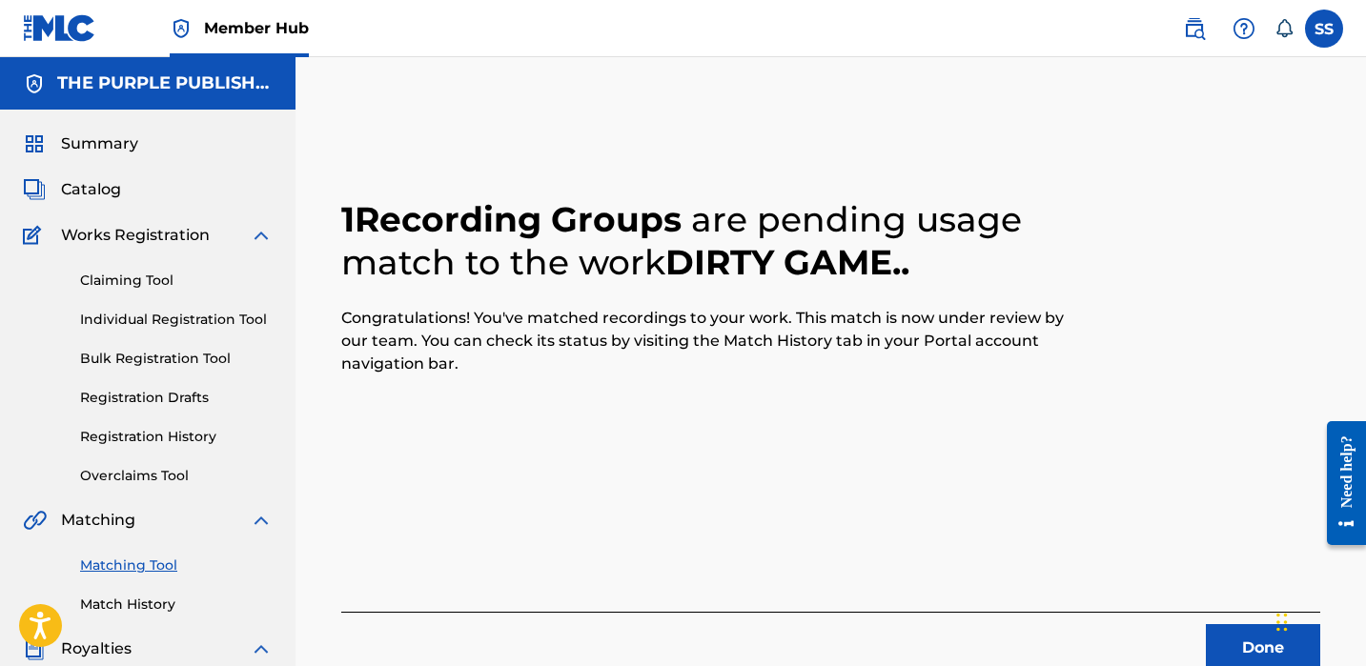
click at [163, 577] on div "Matching Tool Match History" at bounding box center [148, 573] width 250 height 83
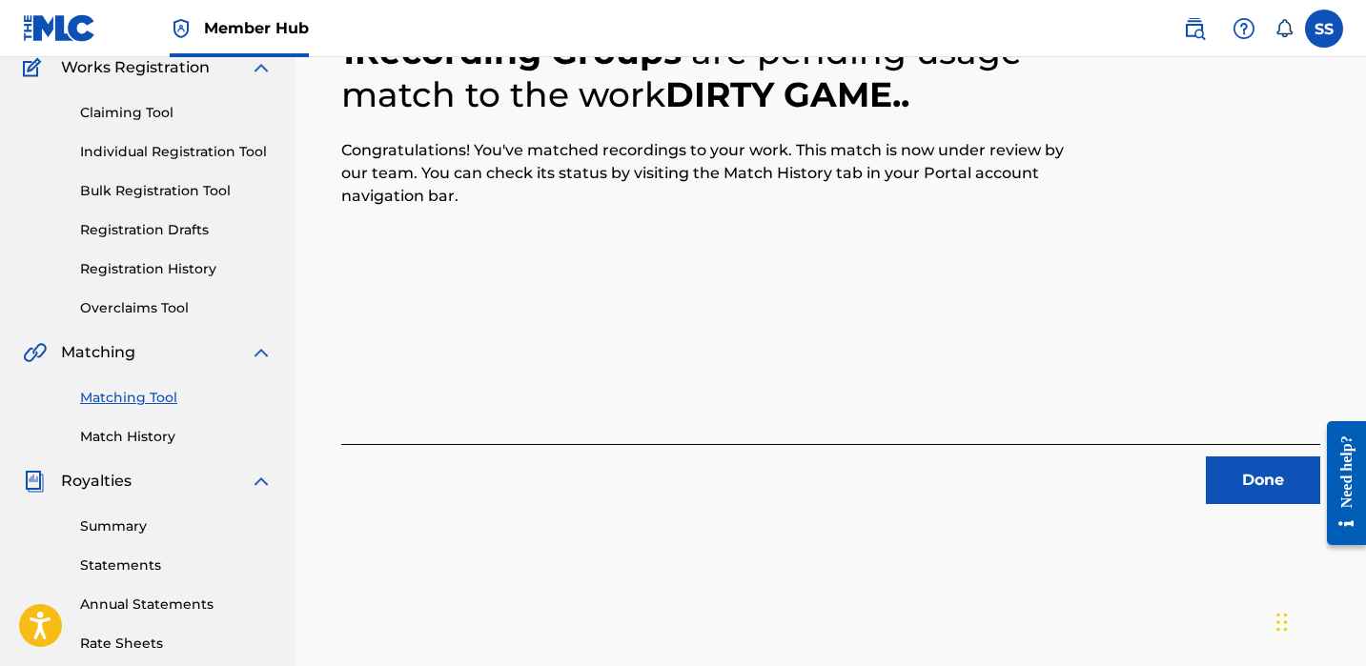
scroll to position [335, 0]
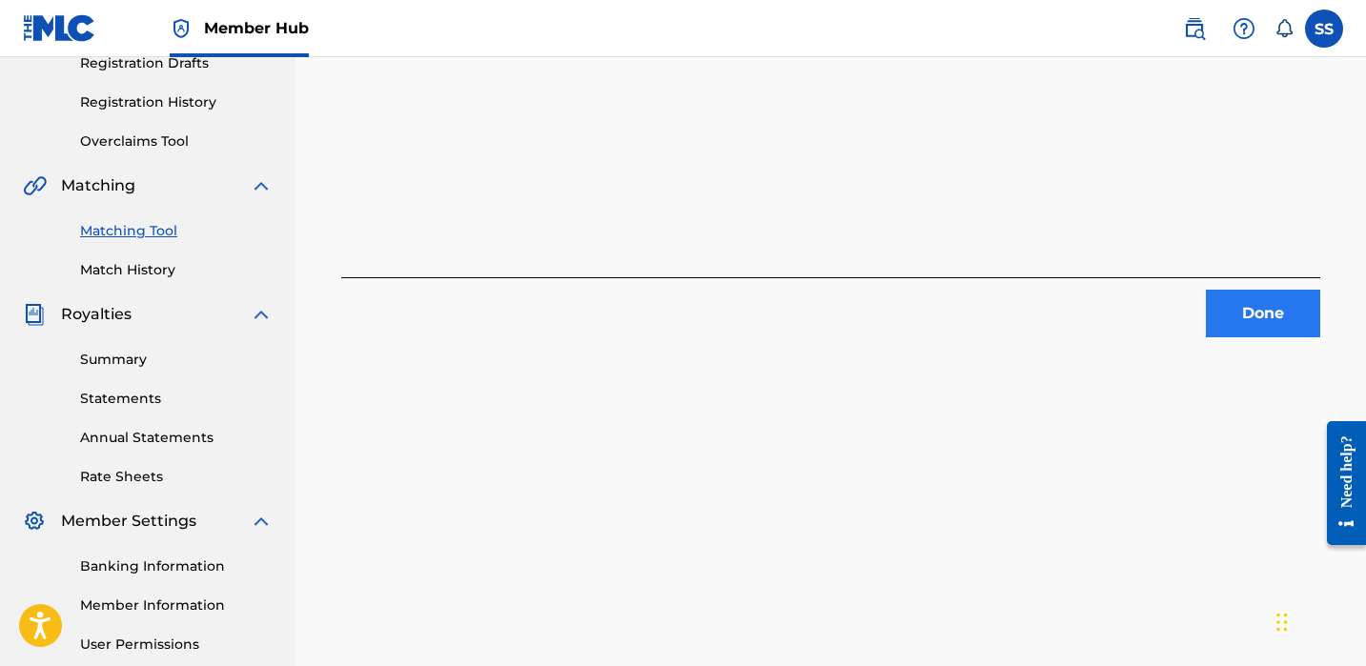
click at [1250, 312] on button "Done" at bounding box center [1263, 314] width 114 height 48
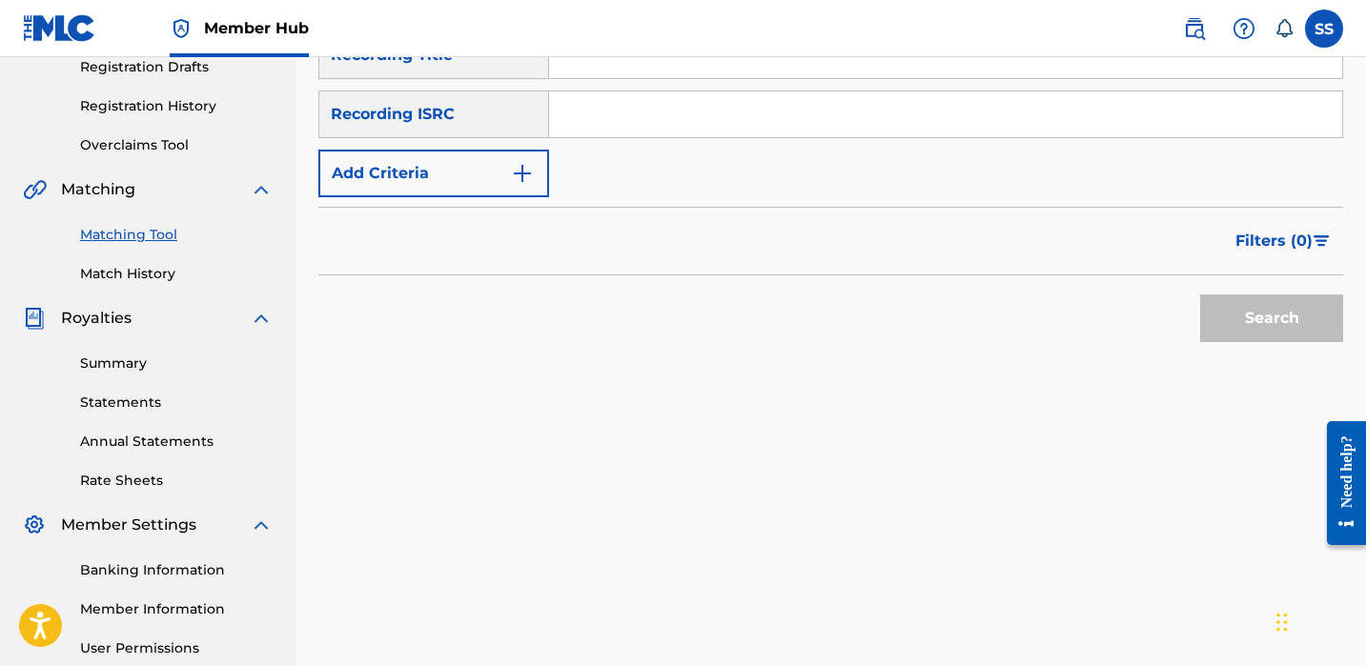
scroll to position [173, 0]
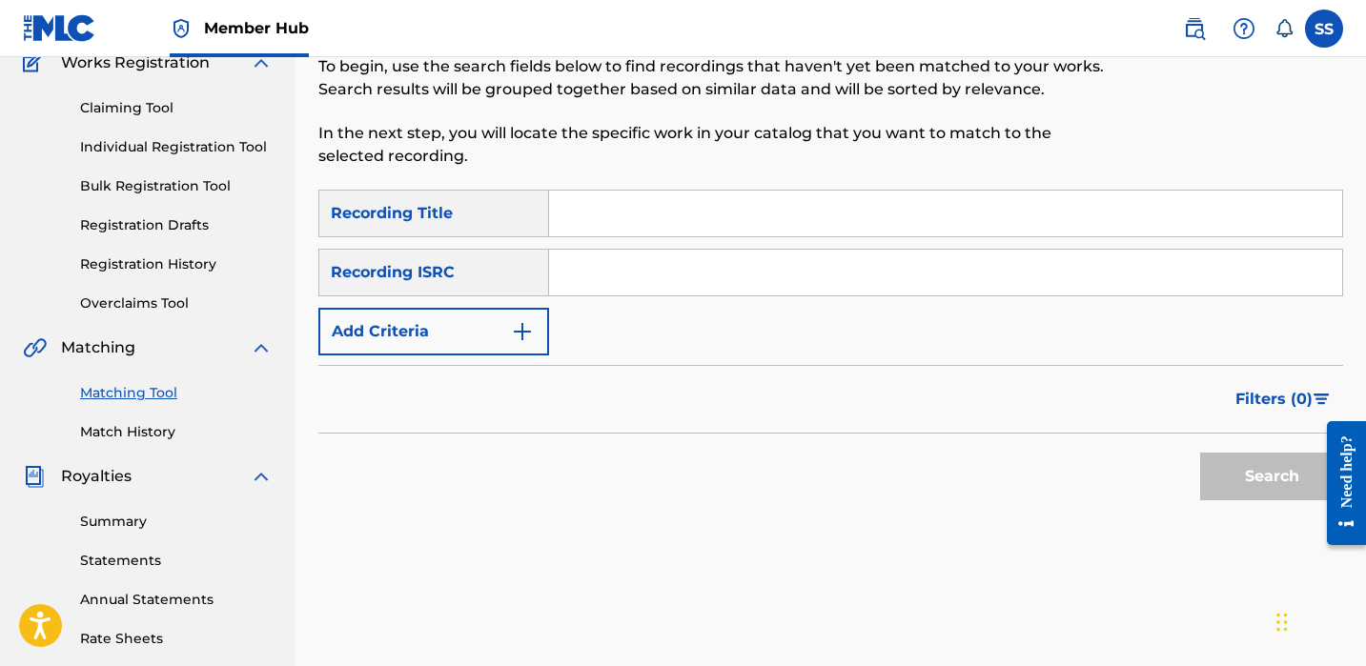
click at [485, 275] on div "Recording ISRC" at bounding box center [433, 273] width 231 height 48
click at [536, 331] on button "Add Criteria" at bounding box center [433, 332] width 231 height 48
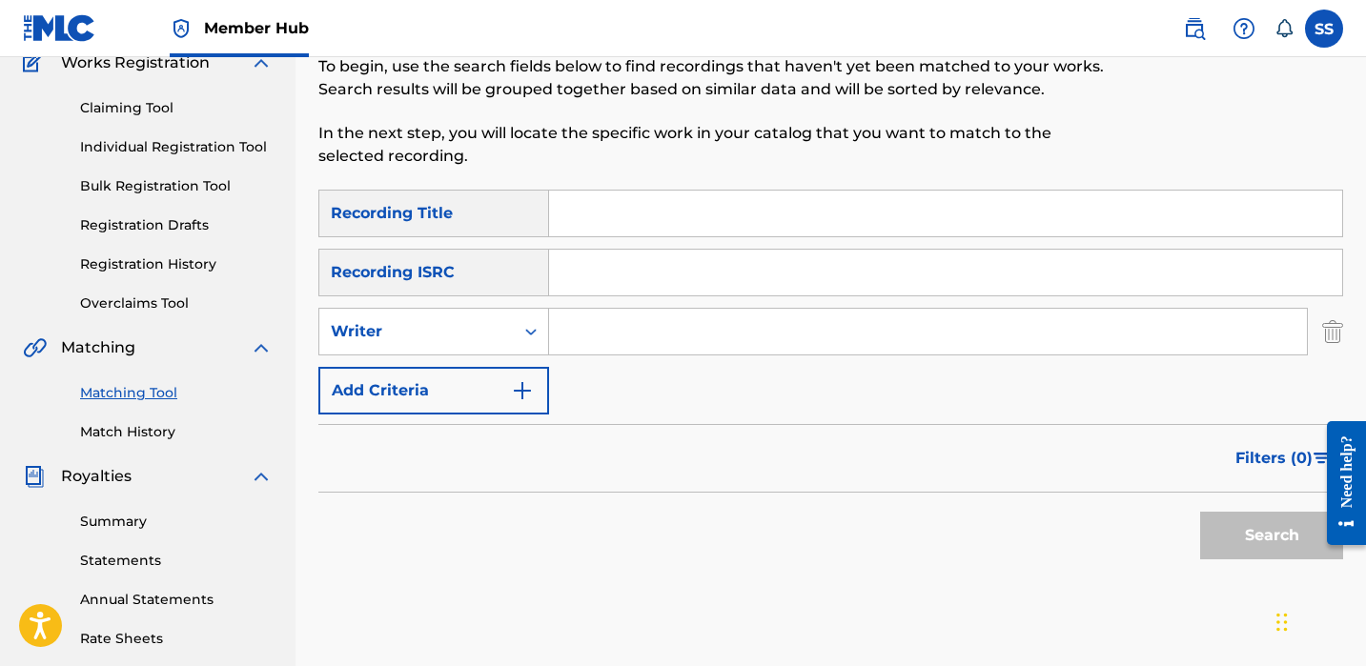
click at [566, 343] on input "Search Form" at bounding box center [928, 332] width 758 height 46
paste input "[PERSON_NAME]"
type input "[PERSON_NAME]"
click at [1277, 532] on button "Search" at bounding box center [1271, 536] width 143 height 48
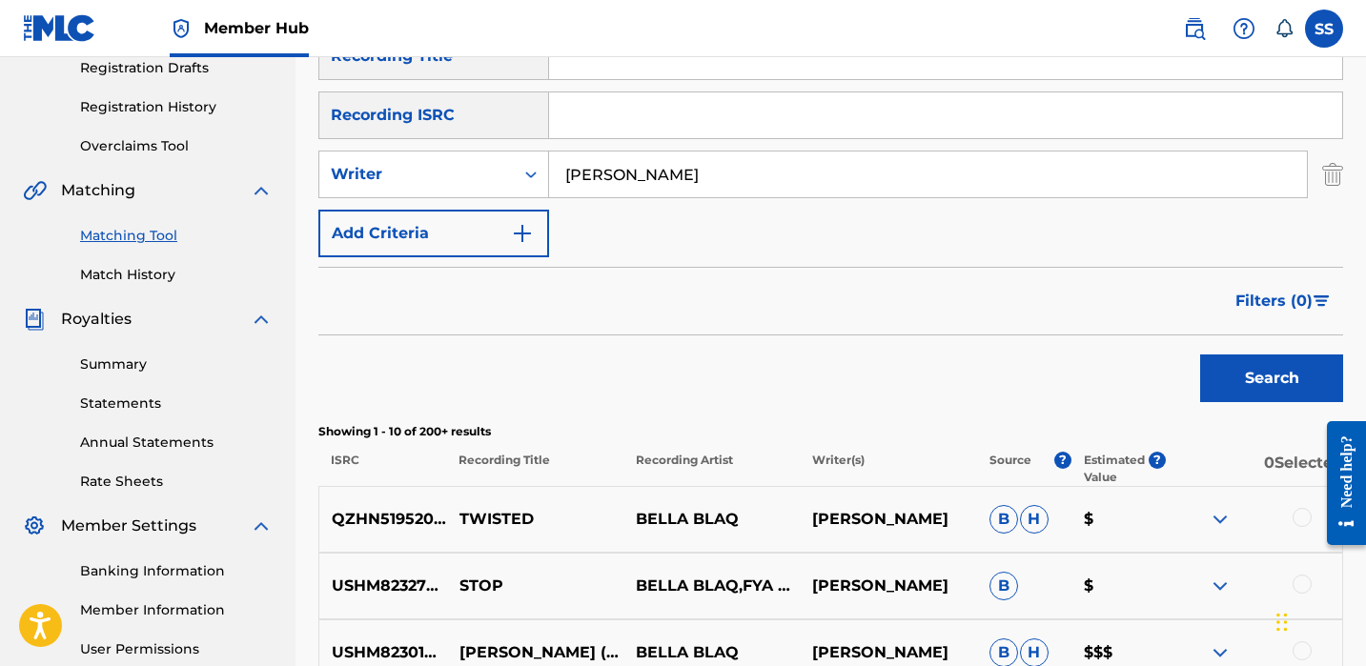
scroll to position [443, 0]
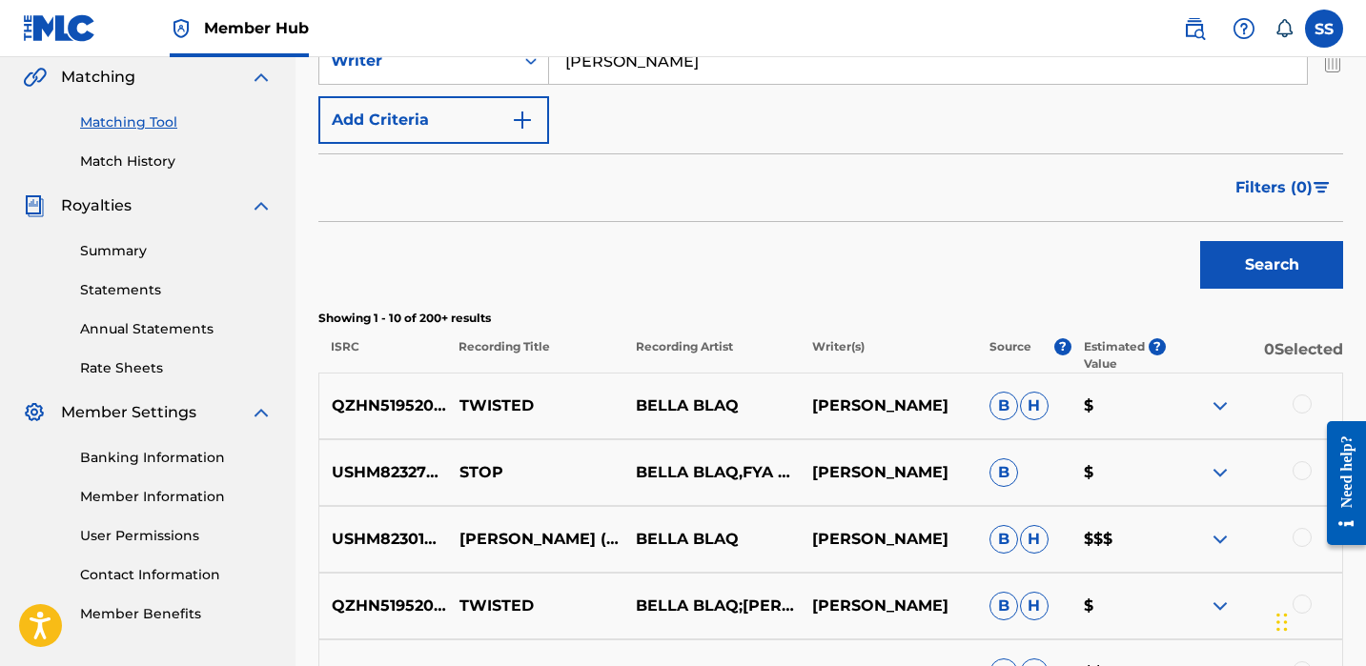
click at [1308, 404] on div at bounding box center [1302, 404] width 19 height 19
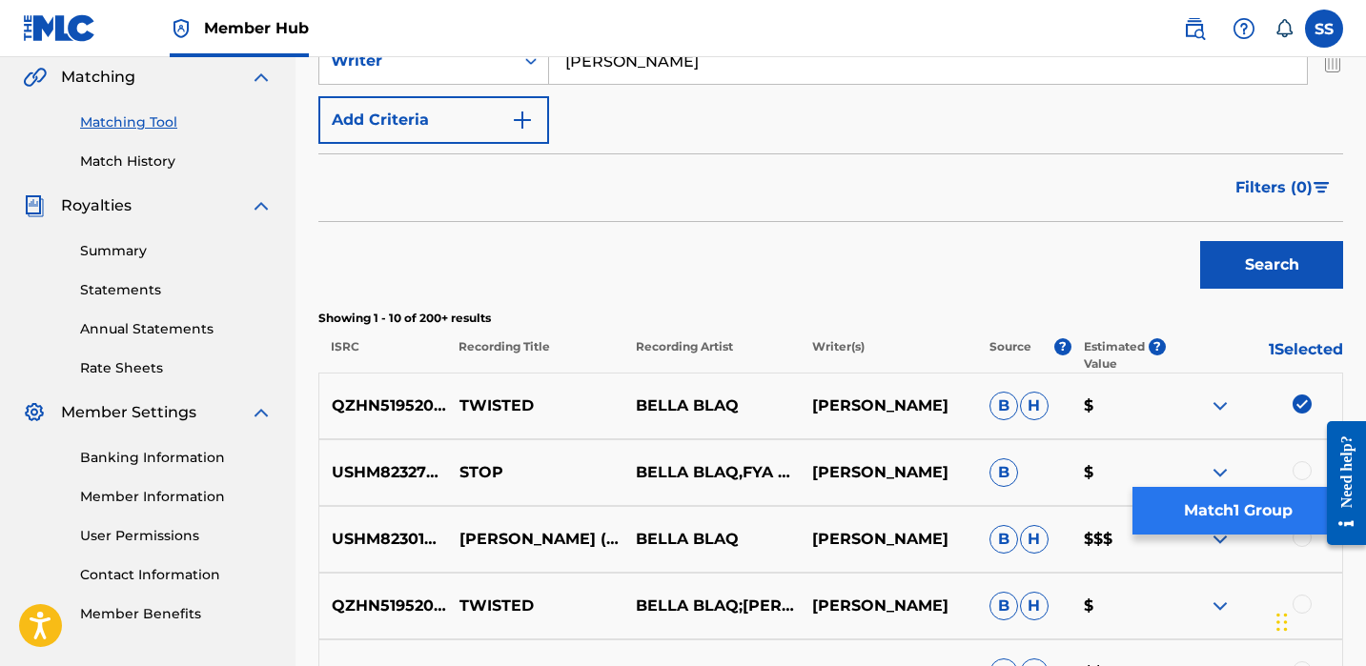
click at [1274, 500] on button "Match 1 Group" at bounding box center [1238, 511] width 211 height 48
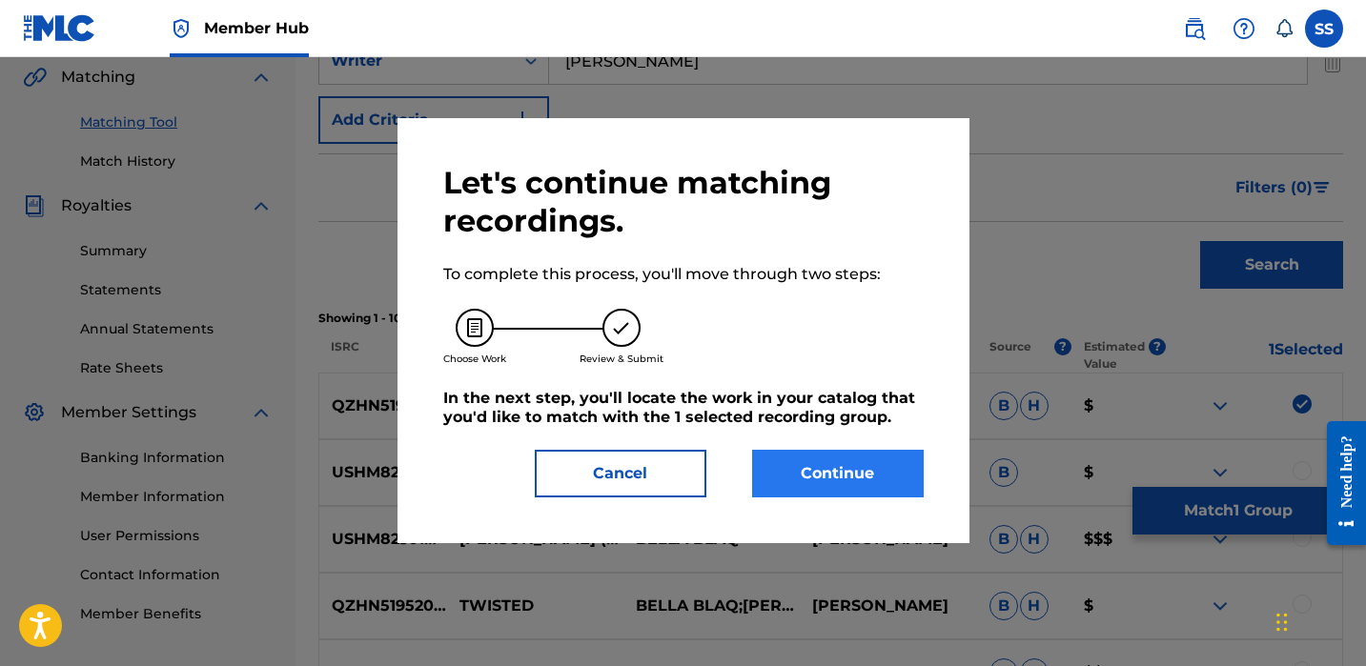
click at [921, 484] on button "Continue" at bounding box center [838, 474] width 172 height 48
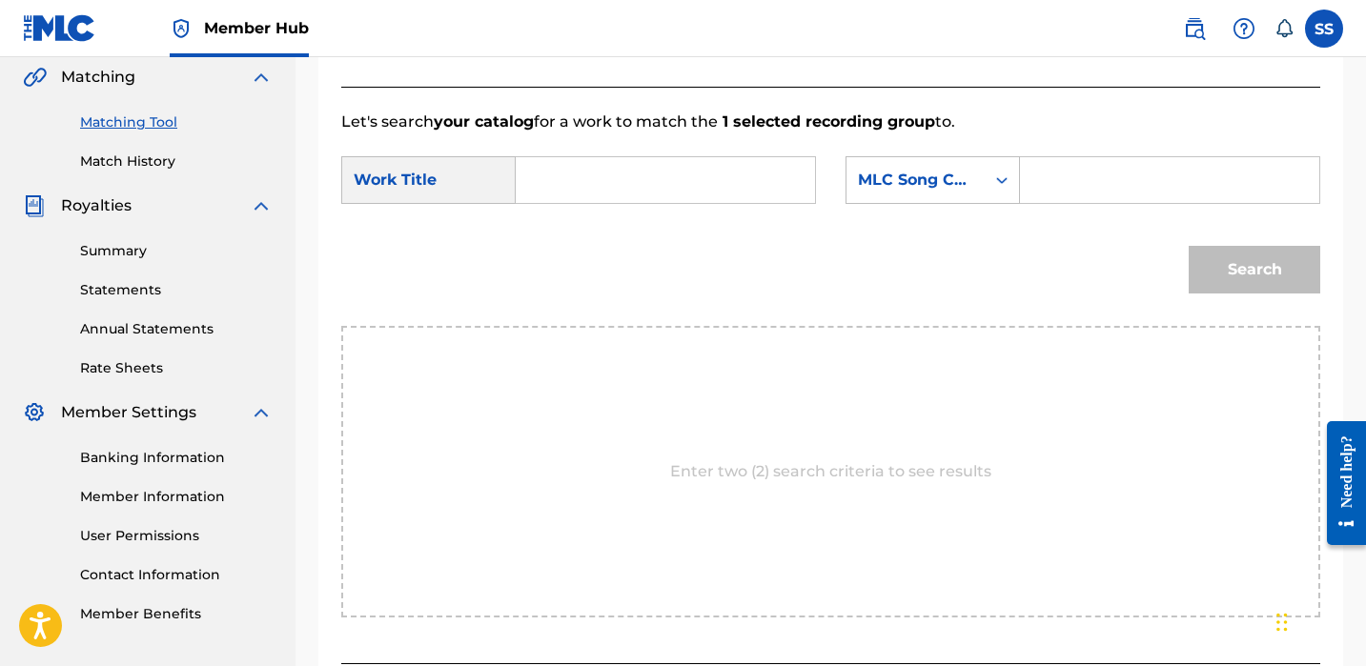
click at [701, 176] on input "Search Form" at bounding box center [665, 180] width 267 height 46
type input "twisted"
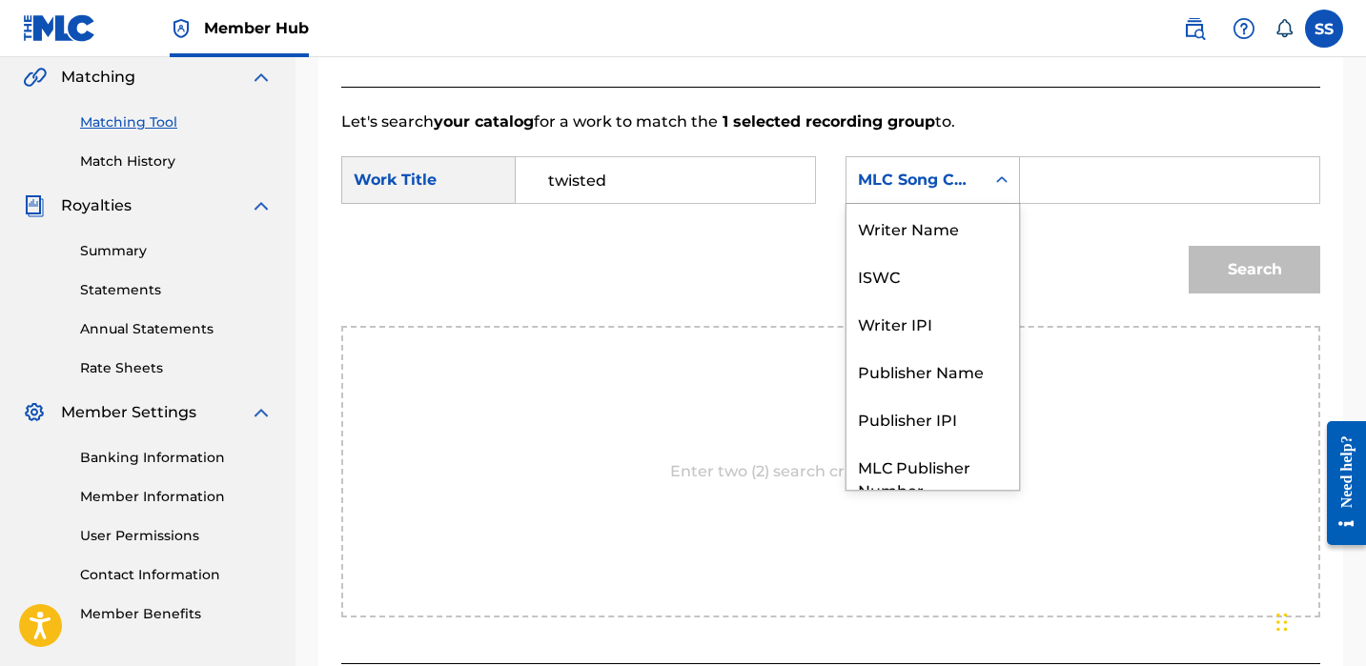
click at [967, 167] on div "MLC Song Code" at bounding box center [916, 180] width 138 height 36
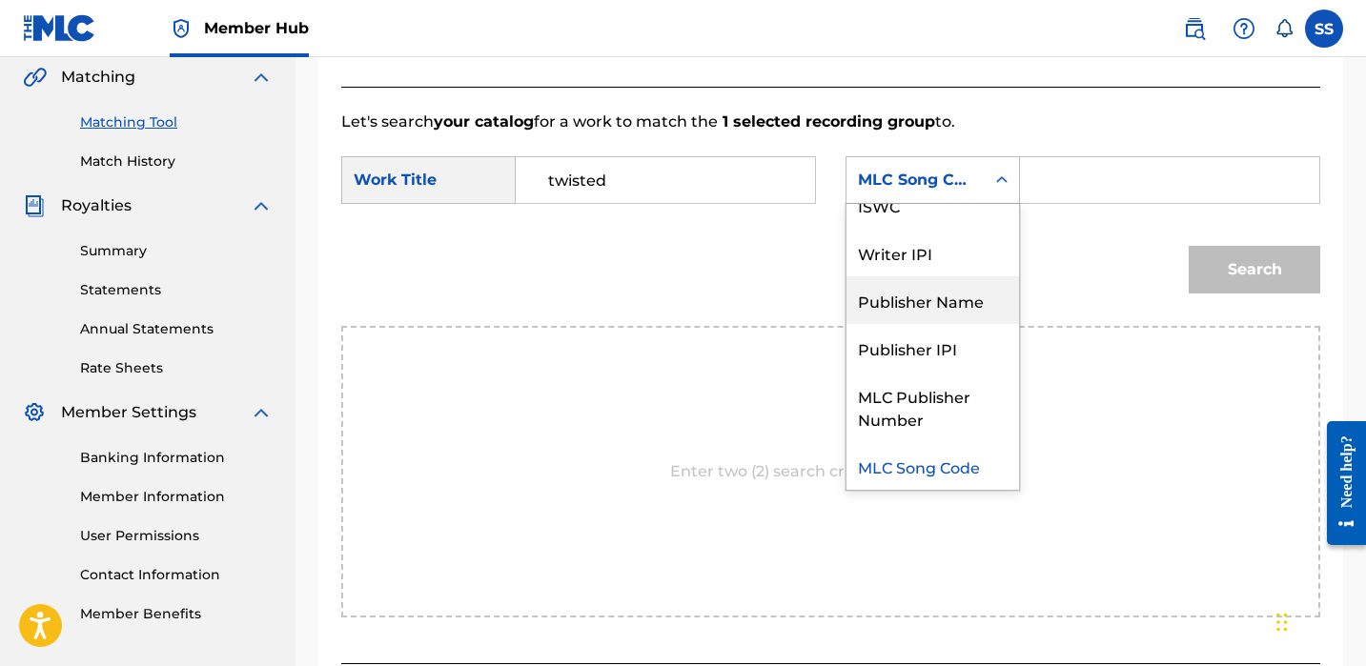
scroll to position [0, 0]
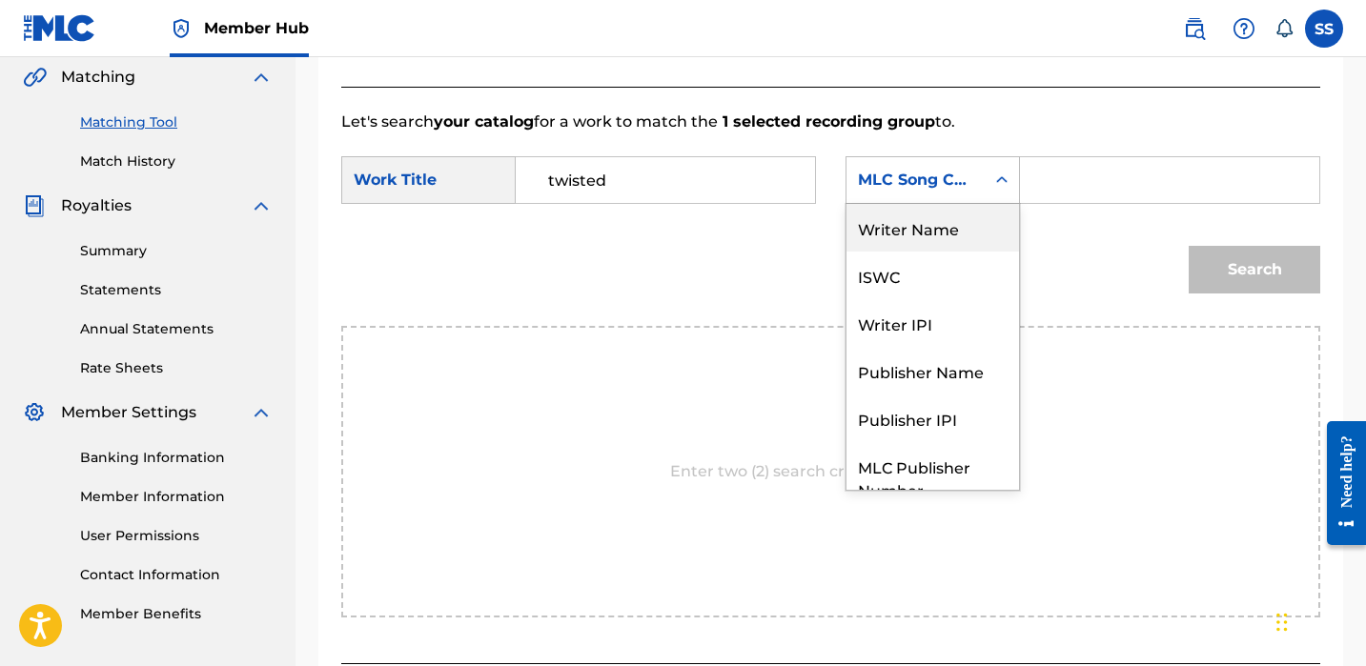
click at [946, 236] on div "Writer Name" at bounding box center [933, 228] width 173 height 48
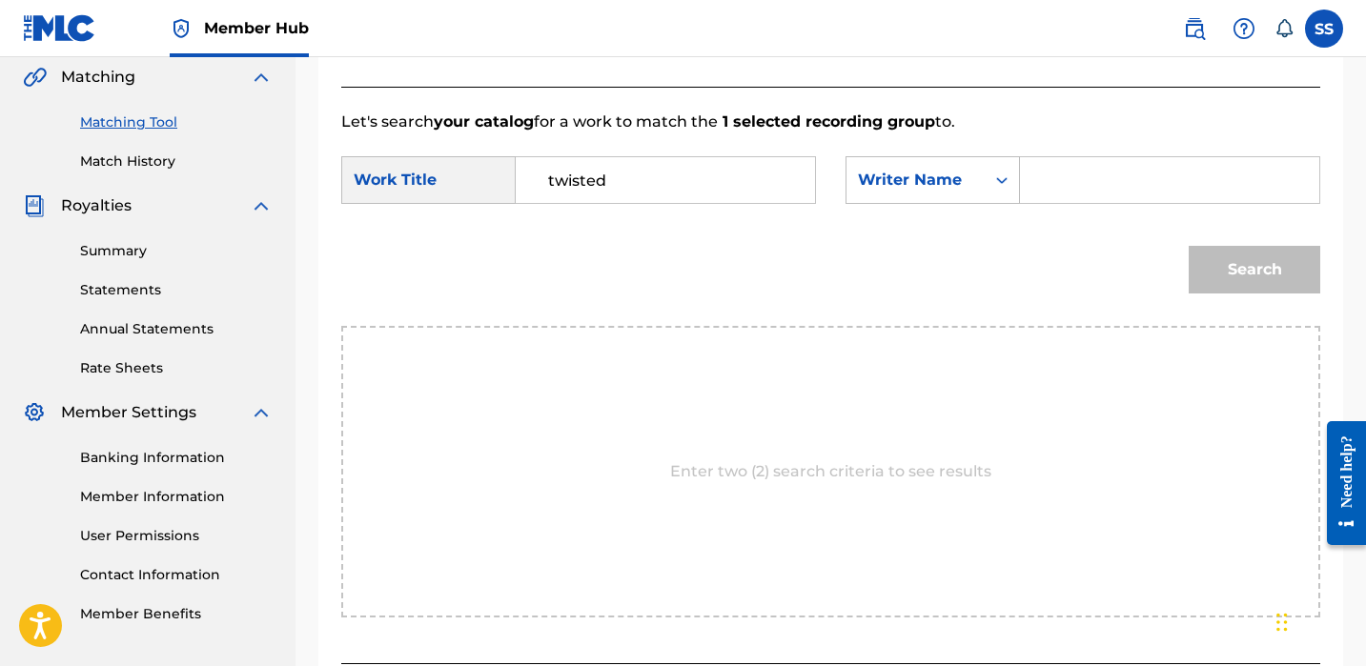
click at [1061, 183] on input "Search Form" at bounding box center [1169, 180] width 267 height 46
paste input "[PERSON_NAME]"
type input "[PERSON_NAME]"
click at [1226, 256] on button "Search" at bounding box center [1255, 270] width 132 height 48
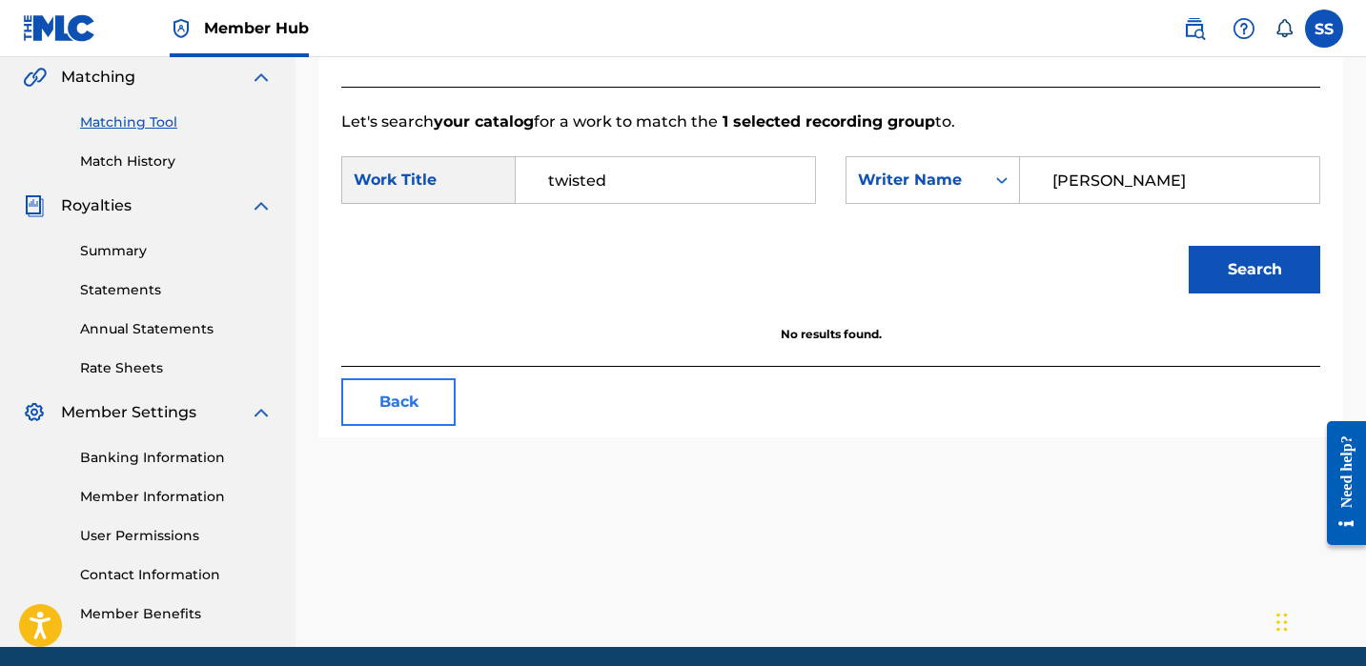
click at [424, 403] on button "Back" at bounding box center [398, 403] width 114 height 48
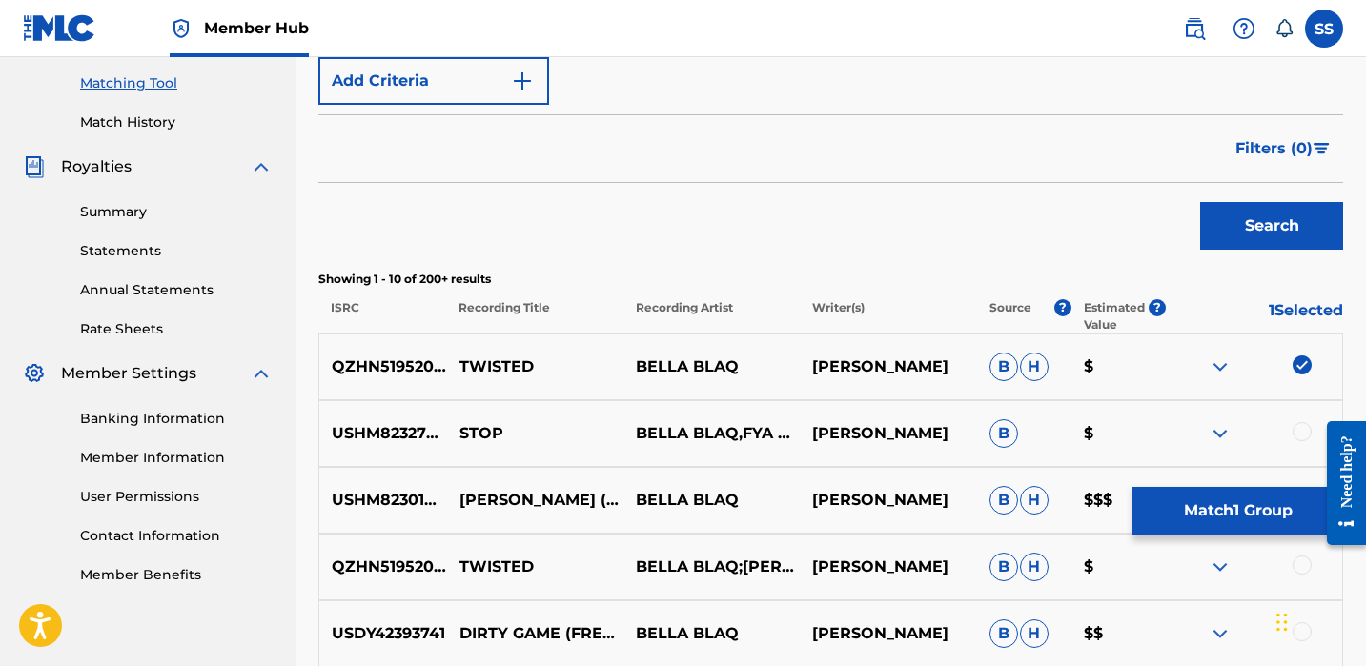
scroll to position [546, 0]
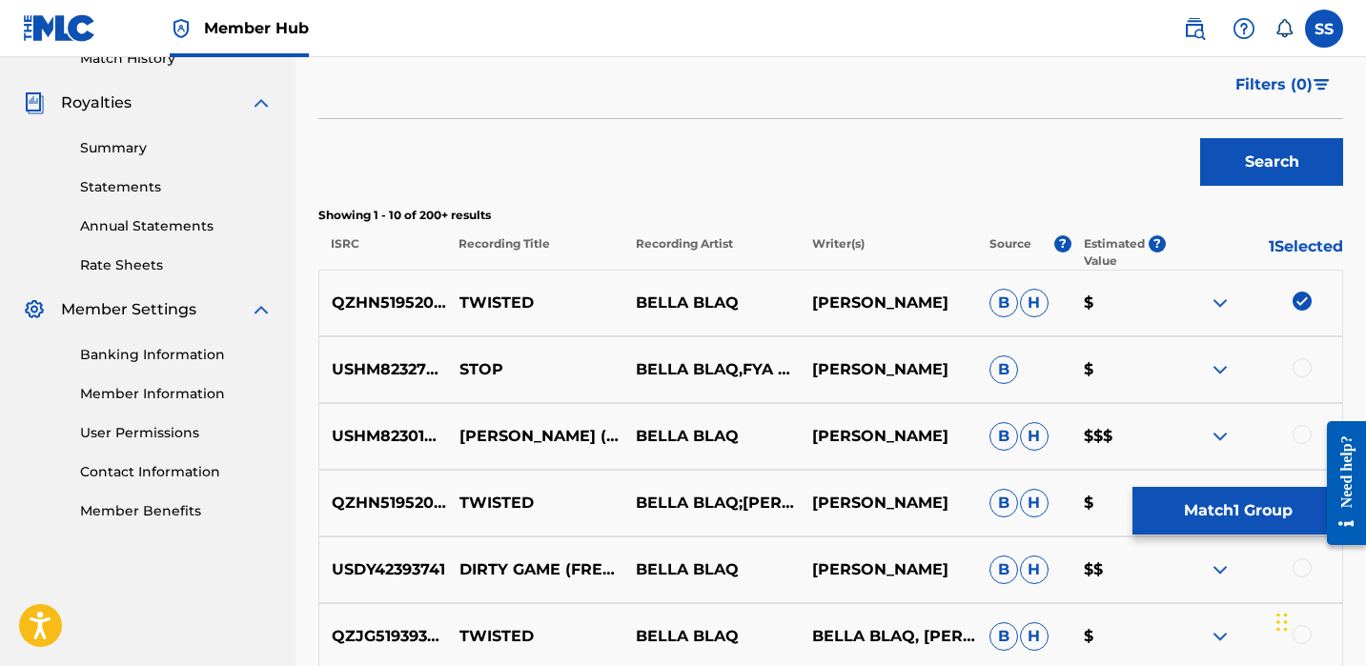
click at [1303, 441] on div at bounding box center [1302, 434] width 19 height 19
click at [1306, 293] on img at bounding box center [1302, 301] width 19 height 19
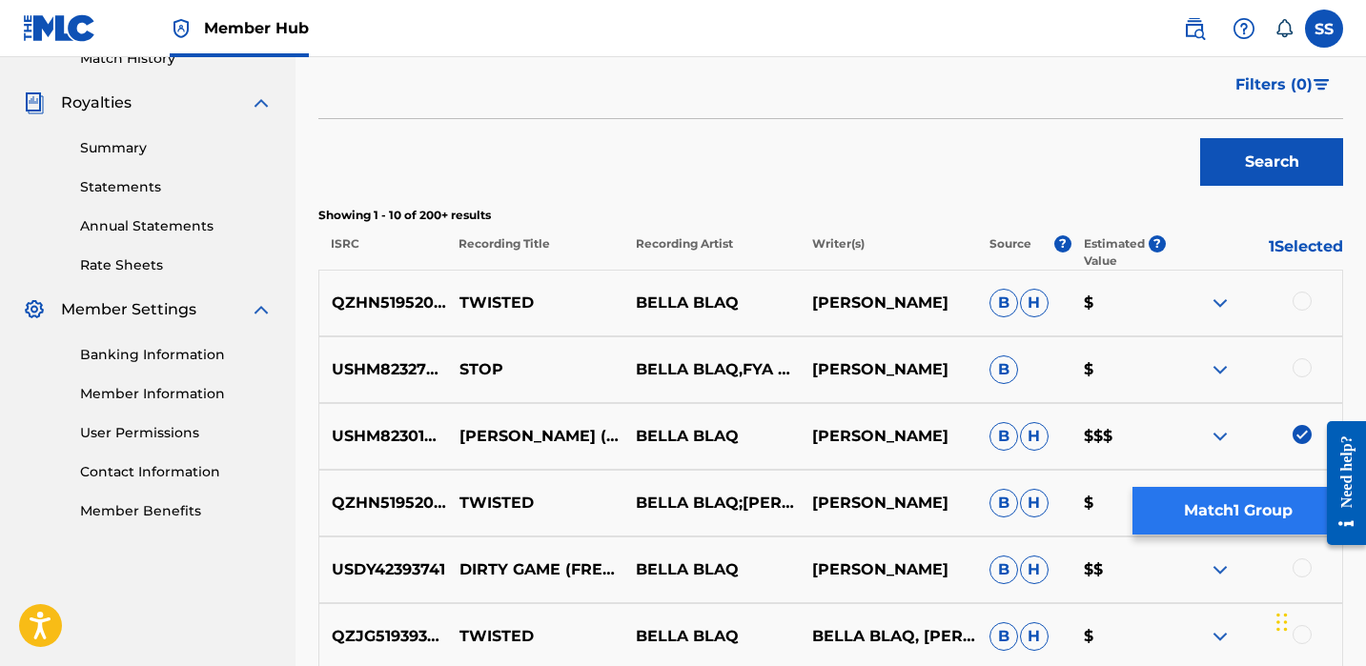
click at [1292, 513] on button "Match 1 Group" at bounding box center [1238, 511] width 211 height 48
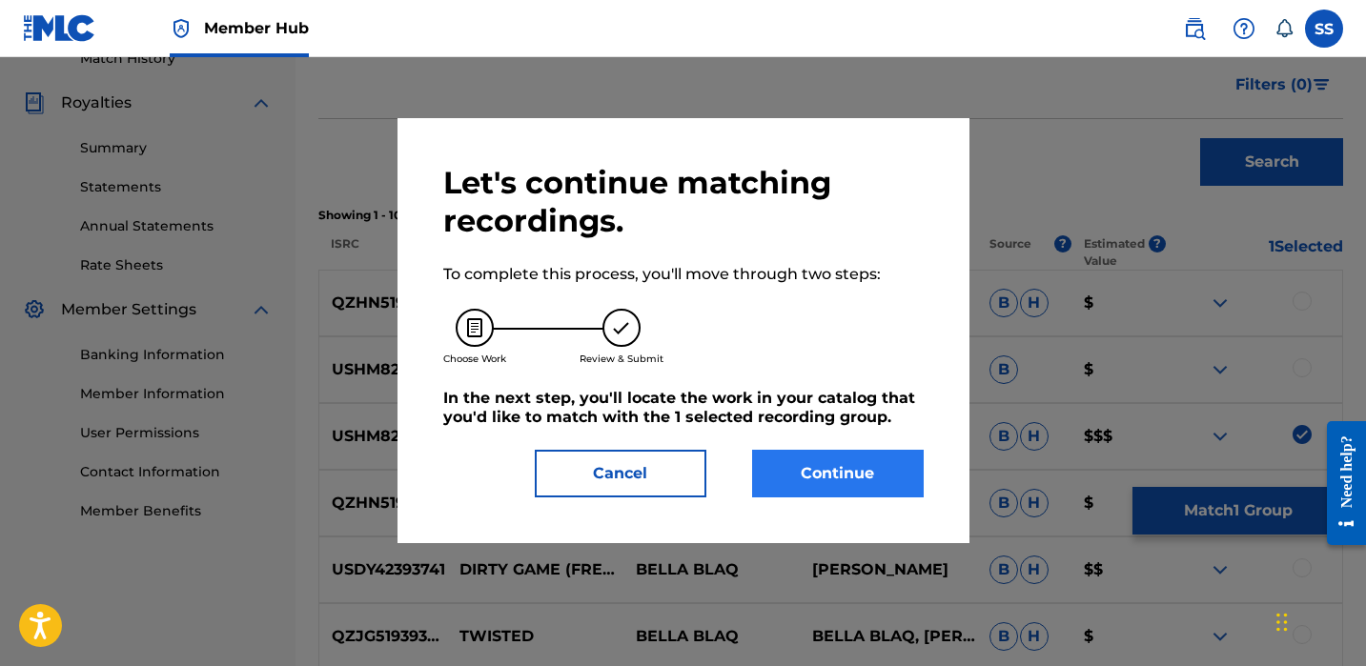
click at [790, 460] on button "Continue" at bounding box center [838, 474] width 172 height 48
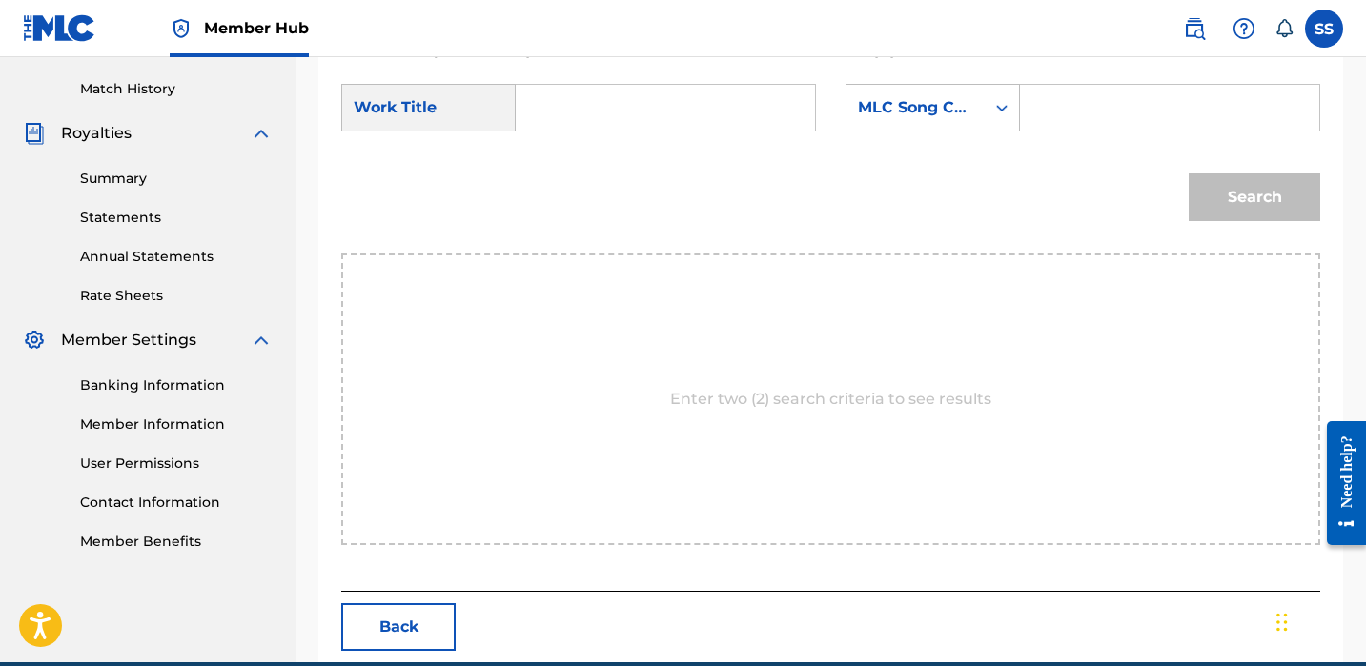
click at [584, 122] on input "Search Form" at bounding box center [665, 108] width 267 height 46
type input "[PERSON_NAME]"
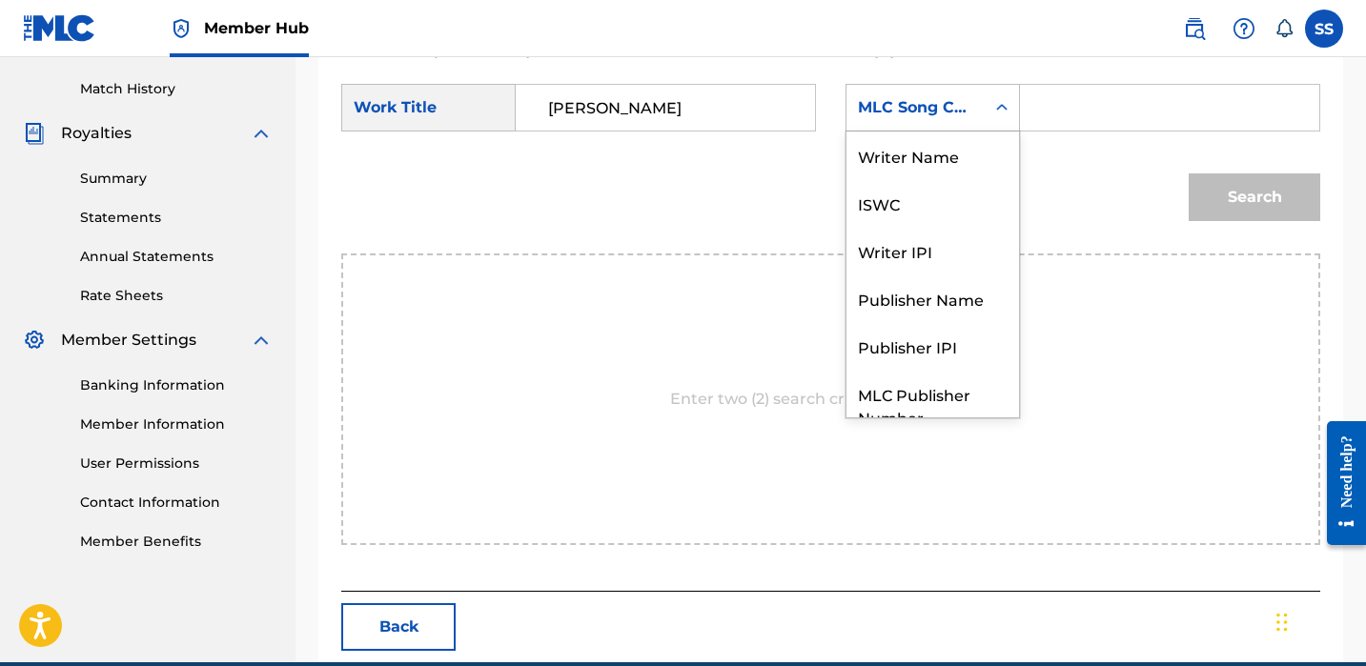
click at [1012, 122] on div "Search Form" at bounding box center [1002, 108] width 34 height 34
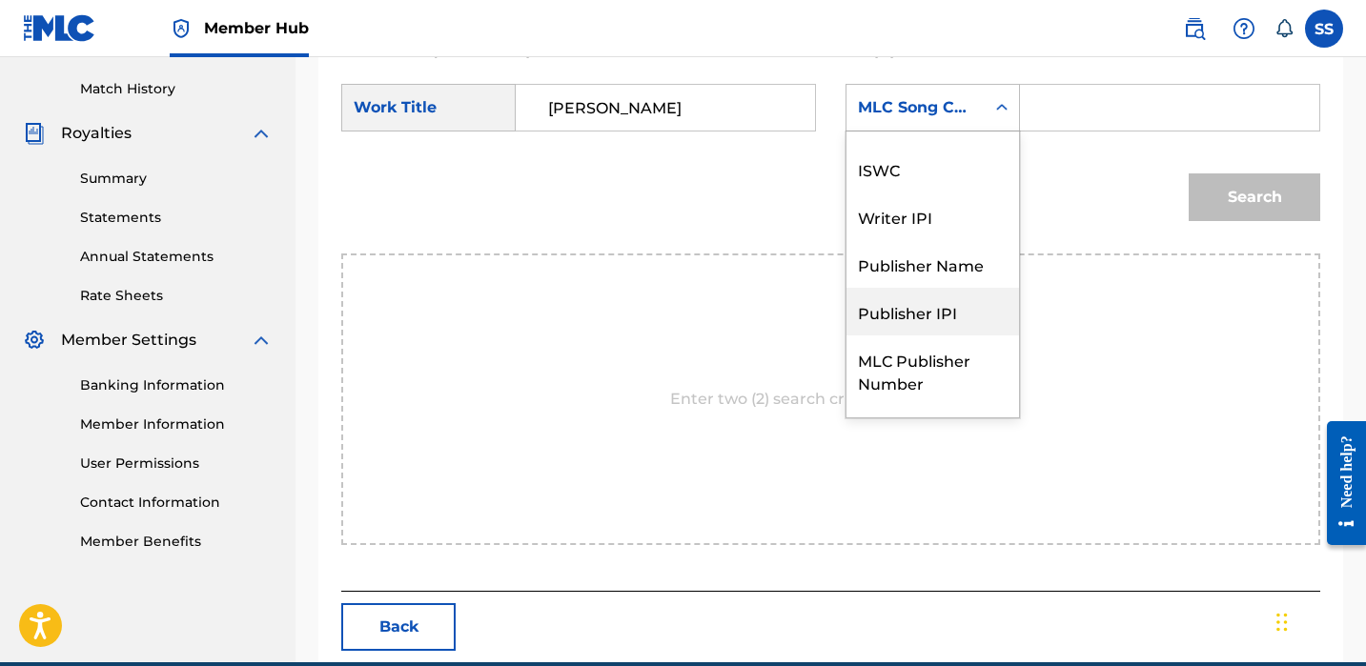
scroll to position [0, 0]
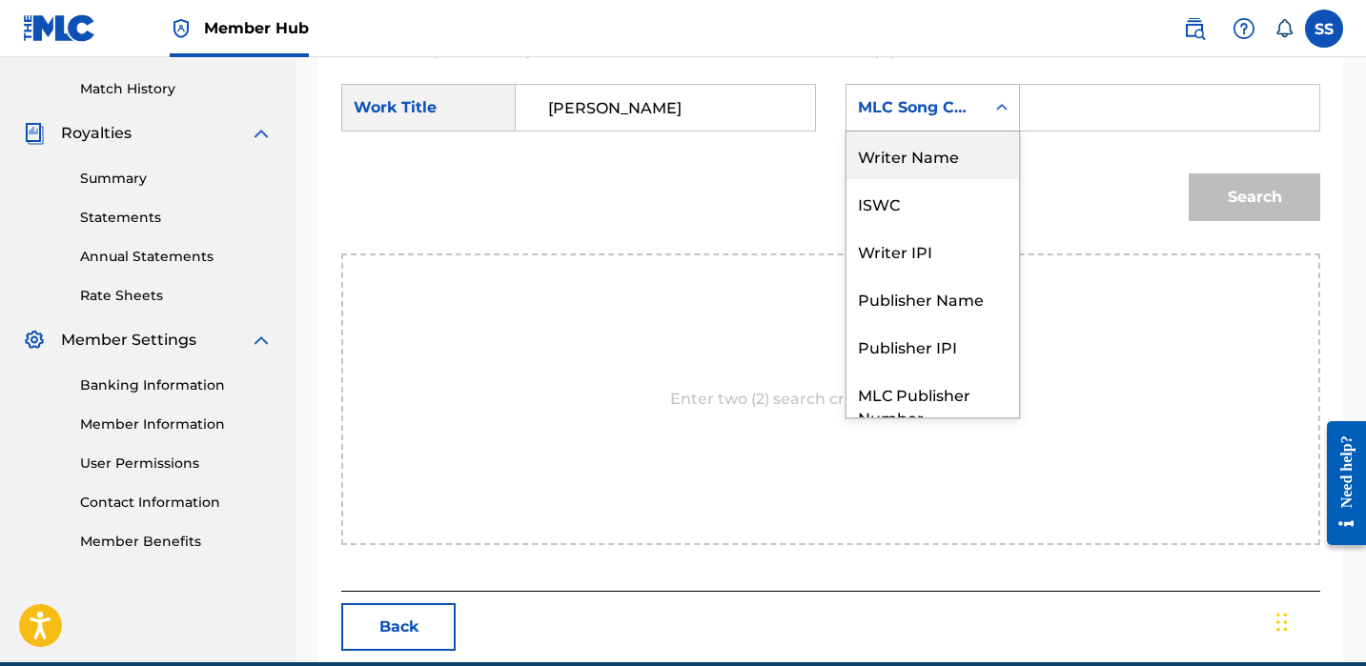
click at [933, 162] on div "Writer Name" at bounding box center [933, 156] width 173 height 48
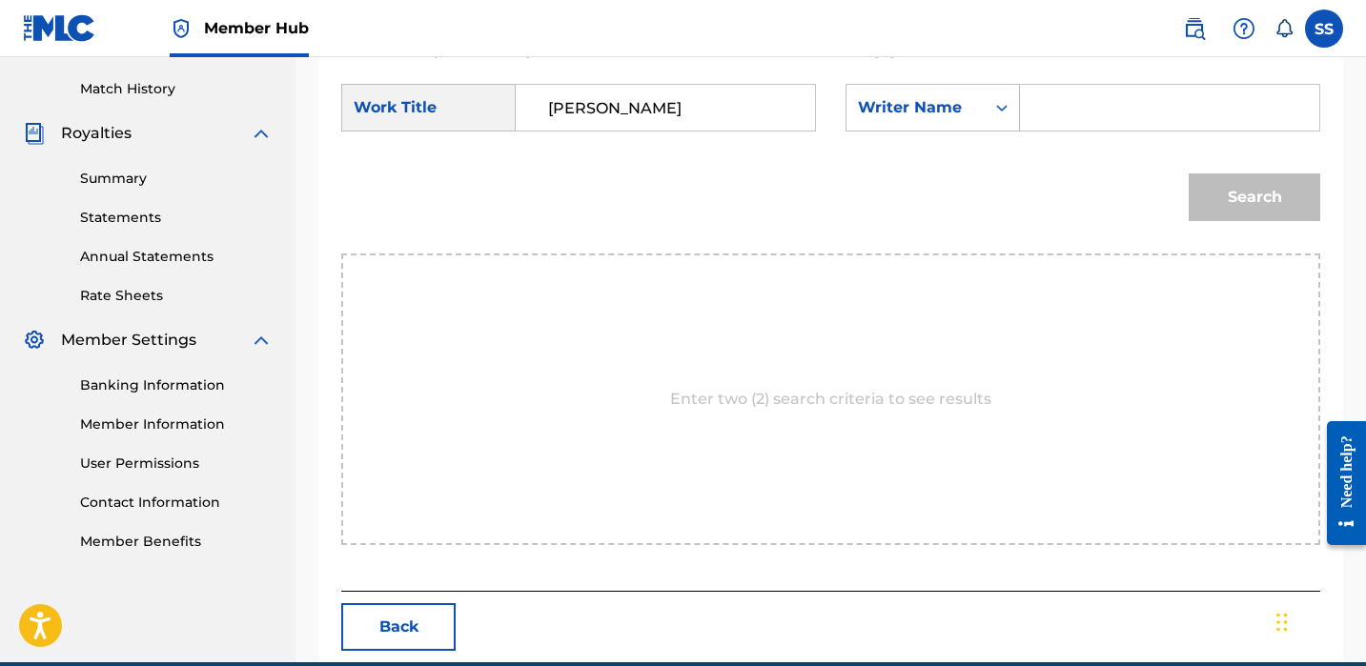
click at [1089, 126] on input "Search Form" at bounding box center [1169, 108] width 267 height 46
paste input "[PERSON_NAME]"
type input "[PERSON_NAME]"
click at [1242, 203] on button "Search" at bounding box center [1255, 198] width 132 height 48
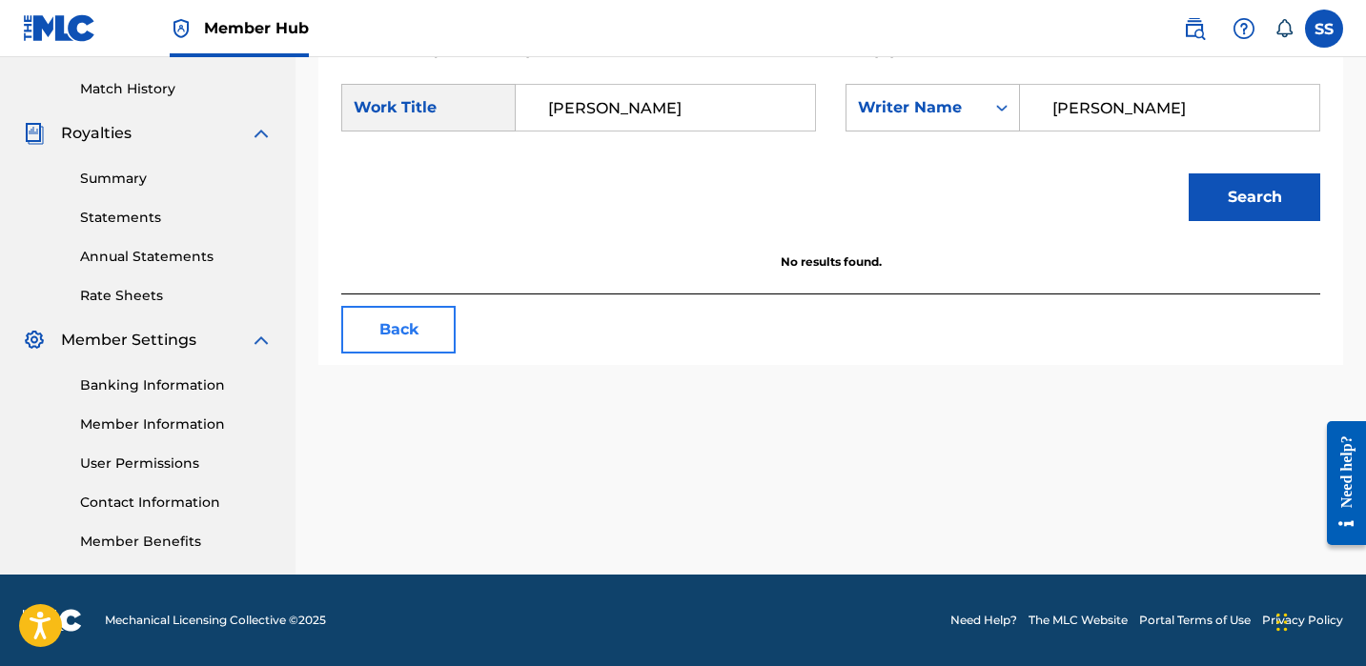
click at [429, 329] on button "Back" at bounding box center [398, 330] width 114 height 48
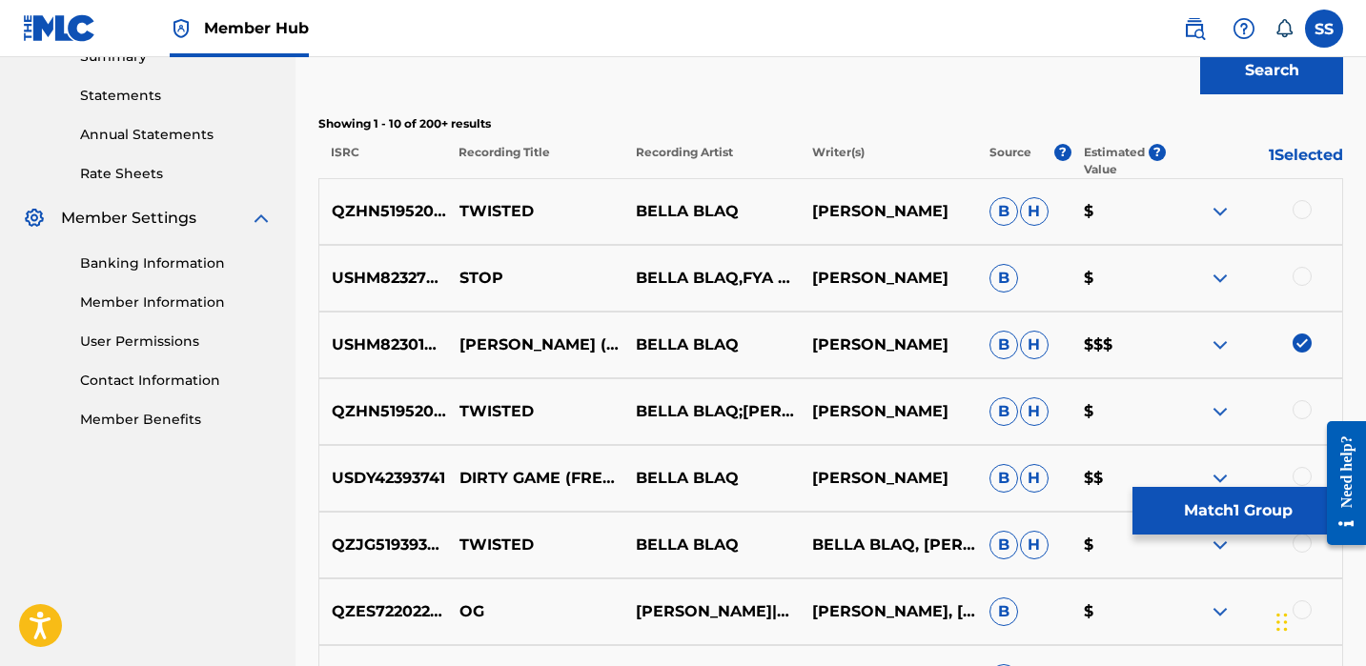
scroll to position [767, 0]
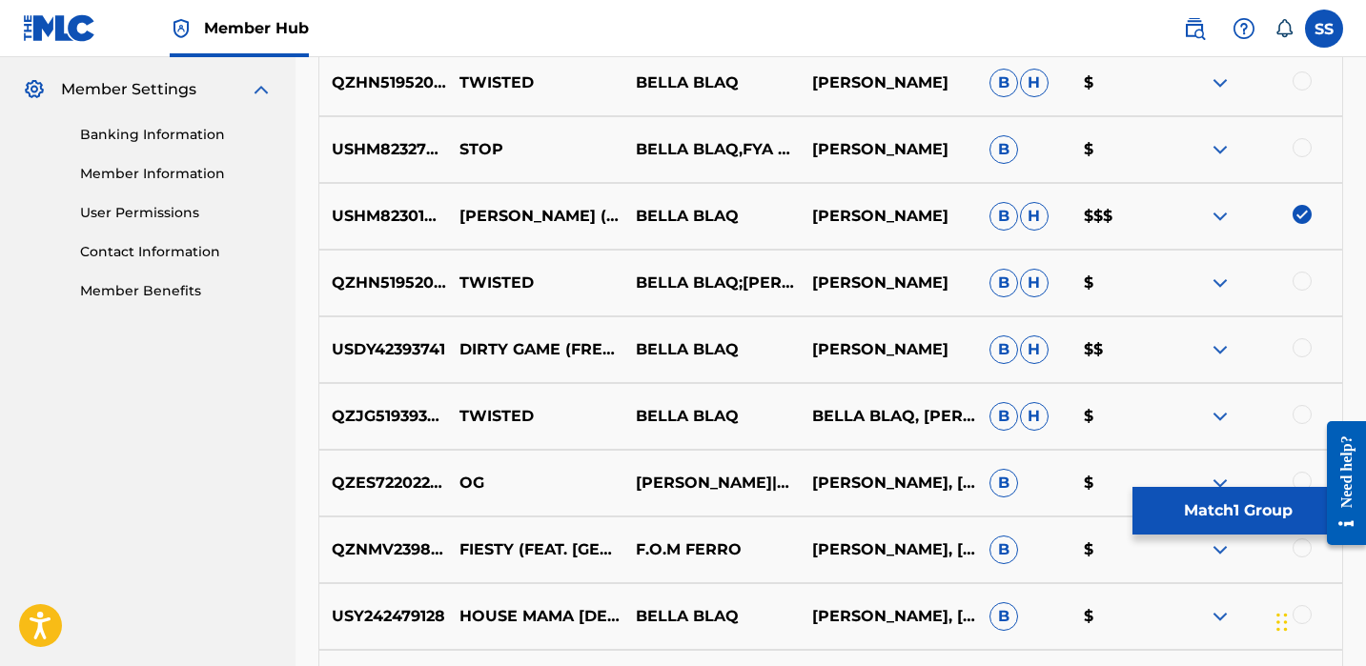
click at [1295, 349] on div at bounding box center [1302, 347] width 19 height 19
click at [1304, 209] on img at bounding box center [1302, 214] width 19 height 19
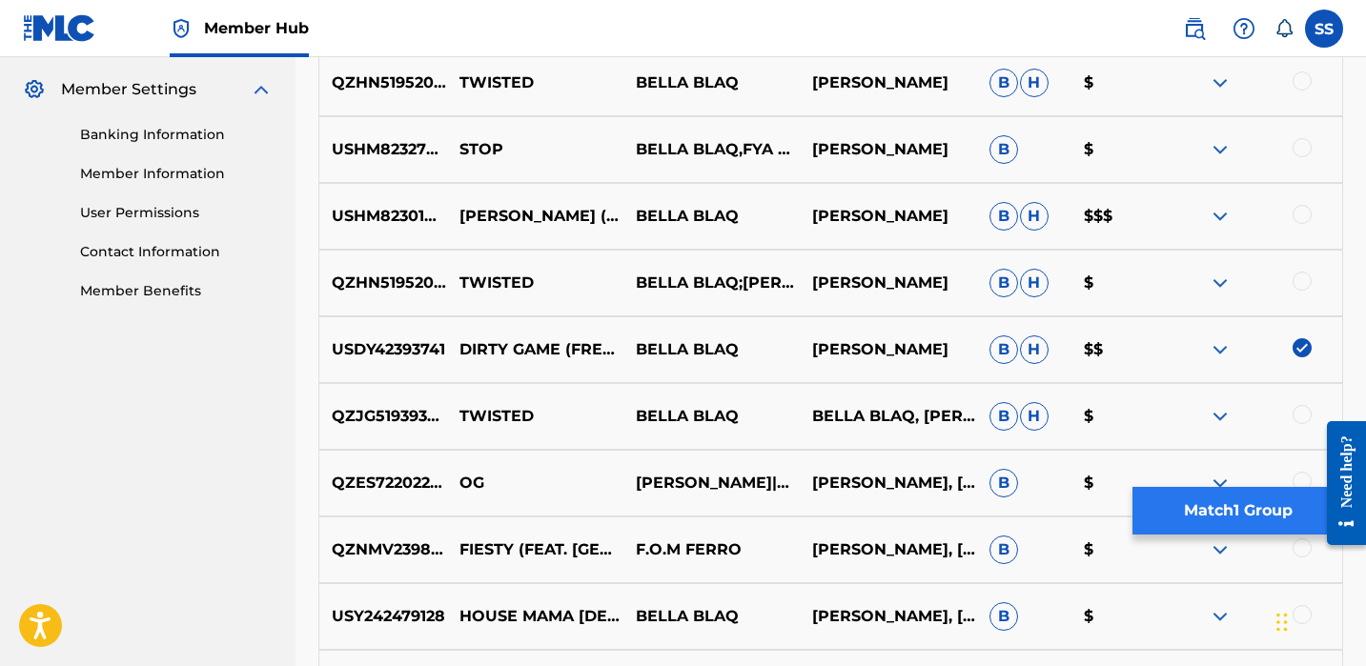
click at [1240, 519] on button "Match 1 Group" at bounding box center [1238, 511] width 211 height 48
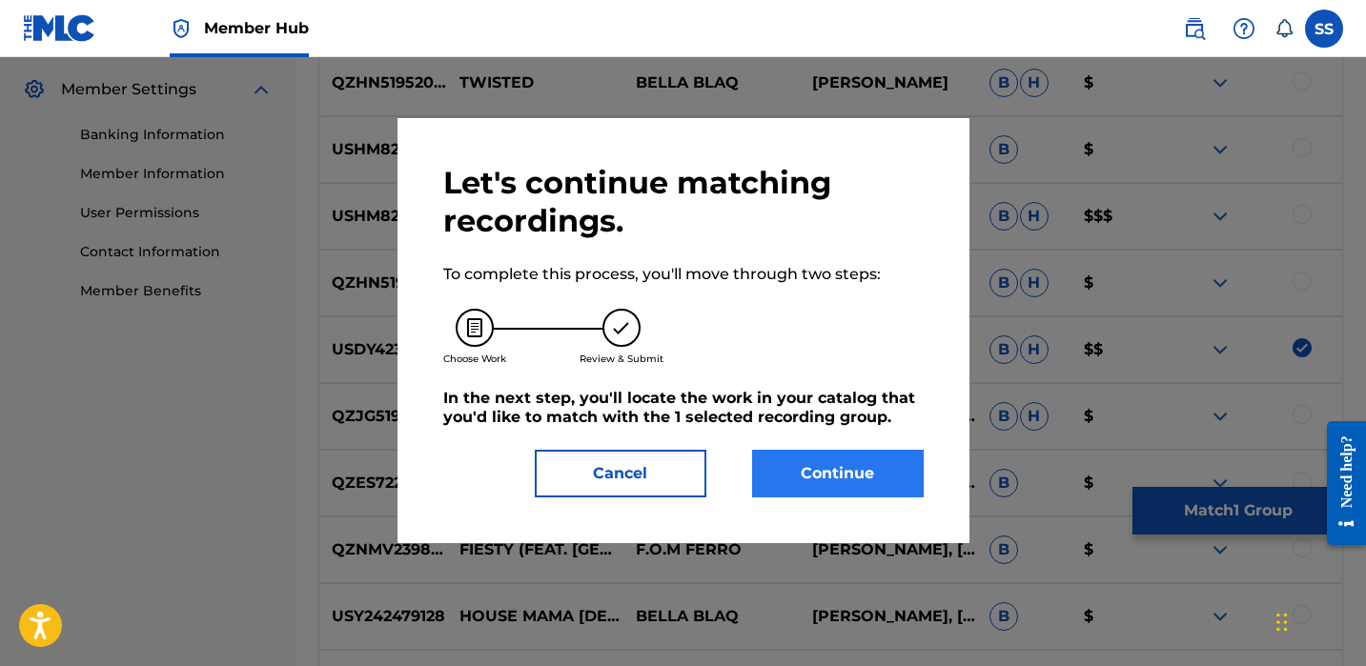
click at [783, 461] on button "Continue" at bounding box center [838, 474] width 172 height 48
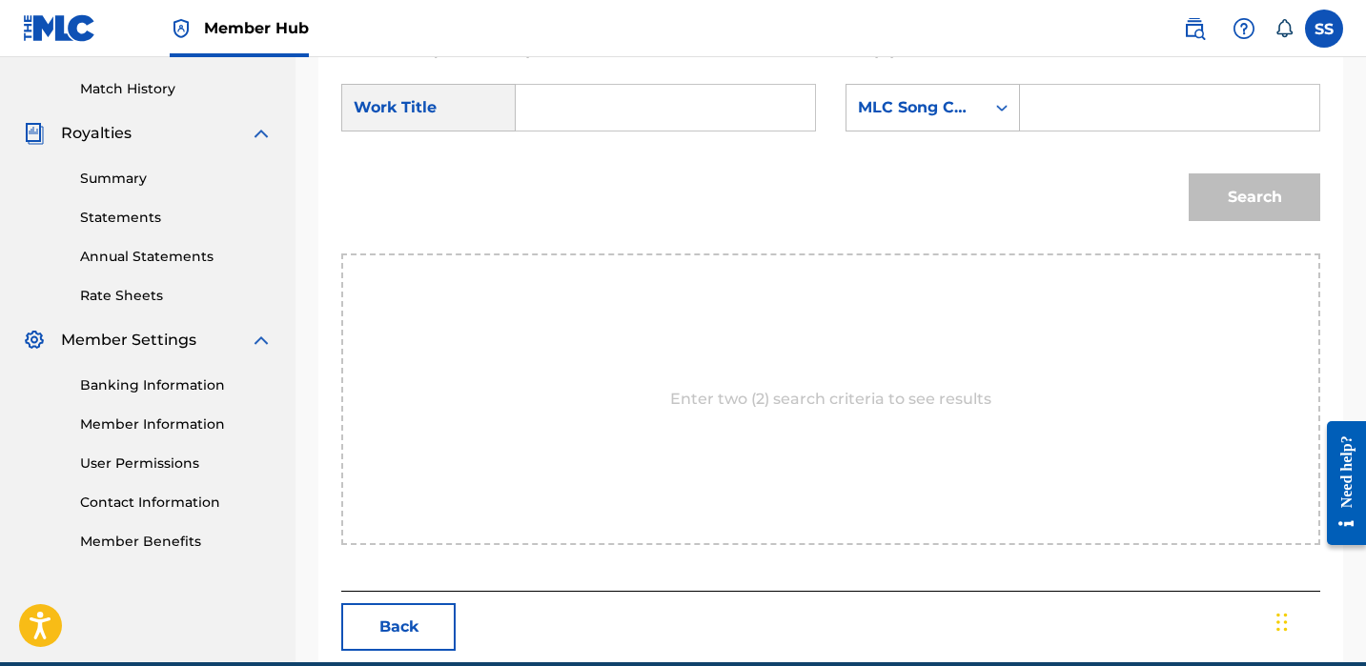
click at [522, 99] on div "SearchWithCriteria21b315a2-71be-4306-81cc-0e28f0a5ef31 Work Title" at bounding box center [578, 108] width 475 height 48
drag, startPoint x: 589, startPoint y: 121, endPoint x: 615, endPoint y: 121, distance: 25.7
click at [589, 121] on input "Search Form" at bounding box center [665, 108] width 267 height 46
type input "dirty game"
click at [1043, 104] on input "Search Form" at bounding box center [1169, 108] width 267 height 46
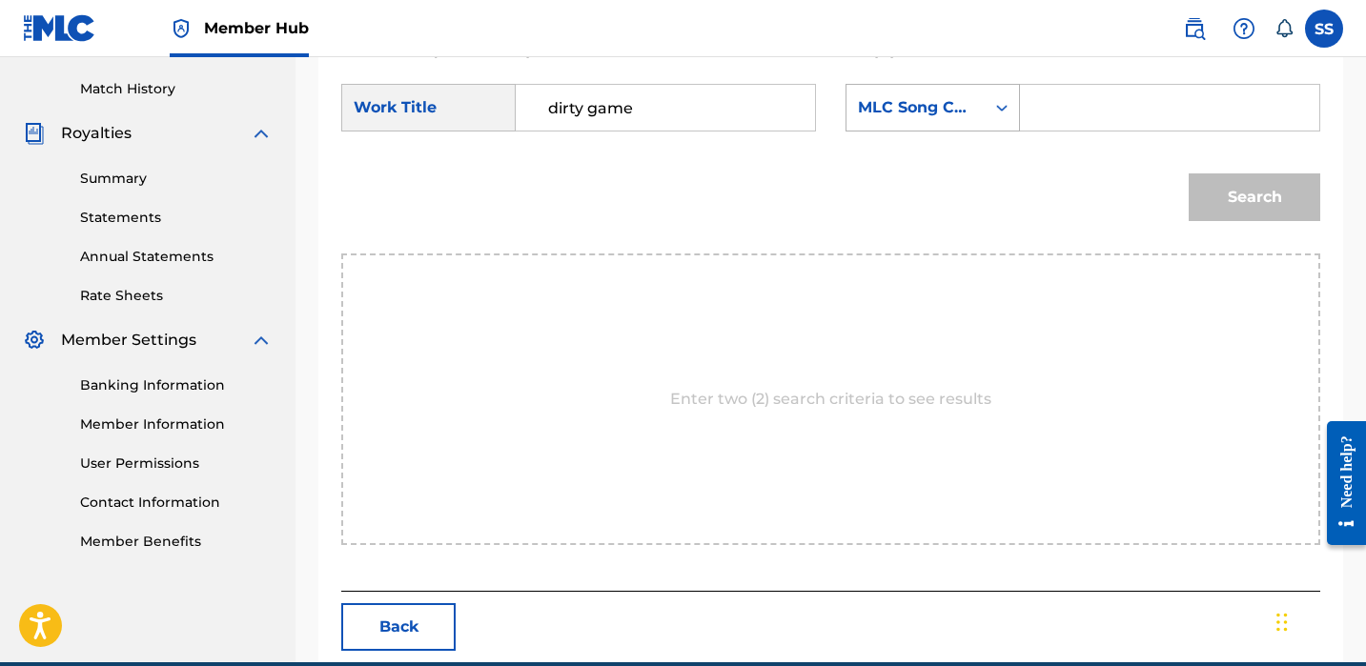
click at [974, 120] on div "MLC Song Code" at bounding box center [916, 108] width 138 height 36
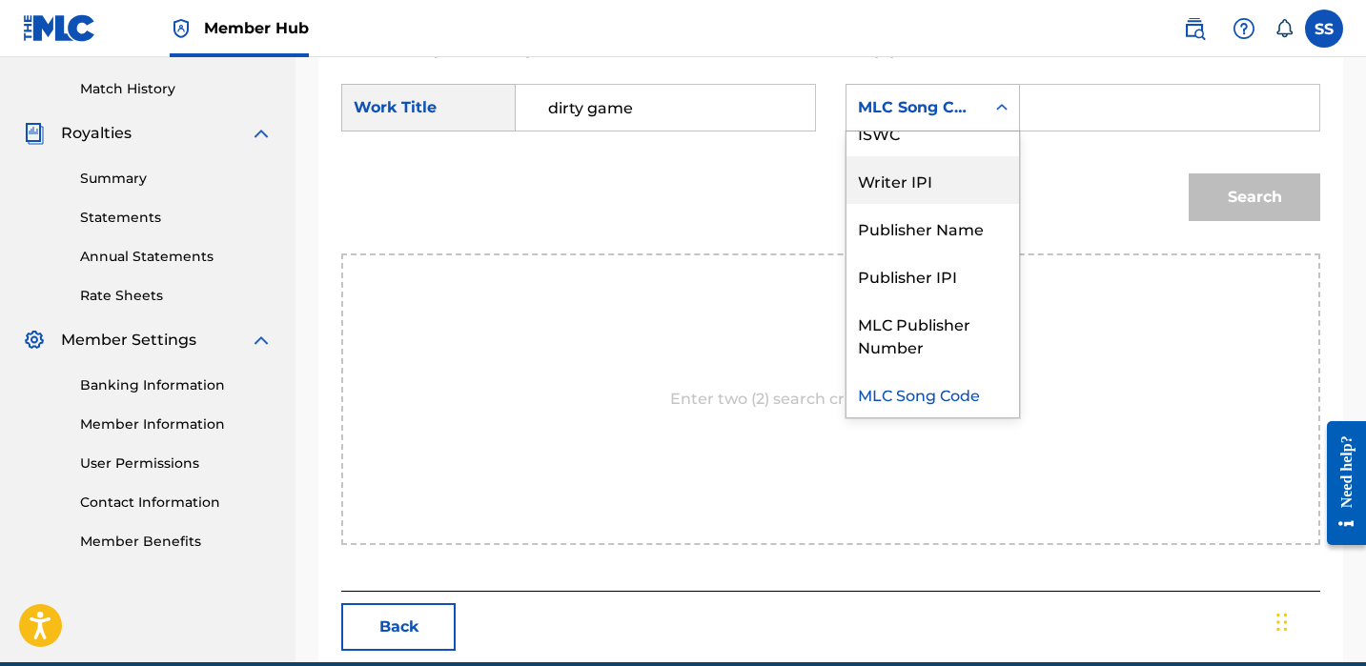
scroll to position [0, 0]
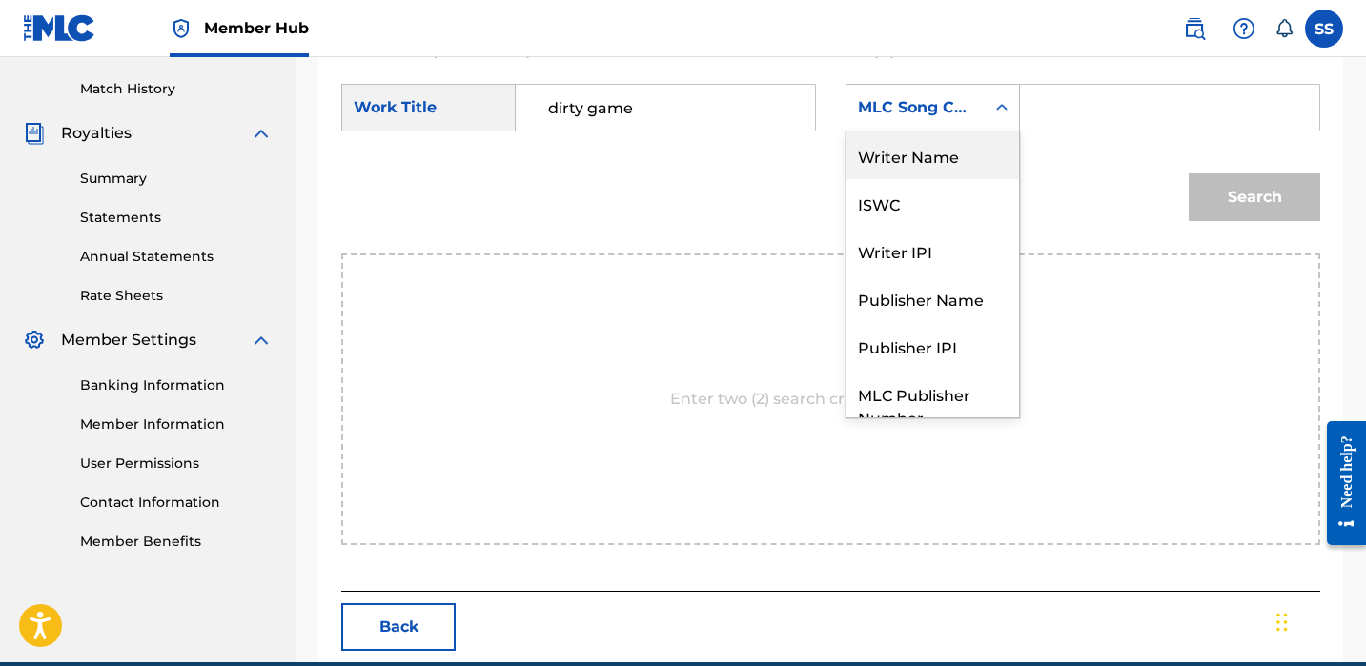
click at [951, 157] on div "Writer Name" at bounding box center [933, 156] width 173 height 48
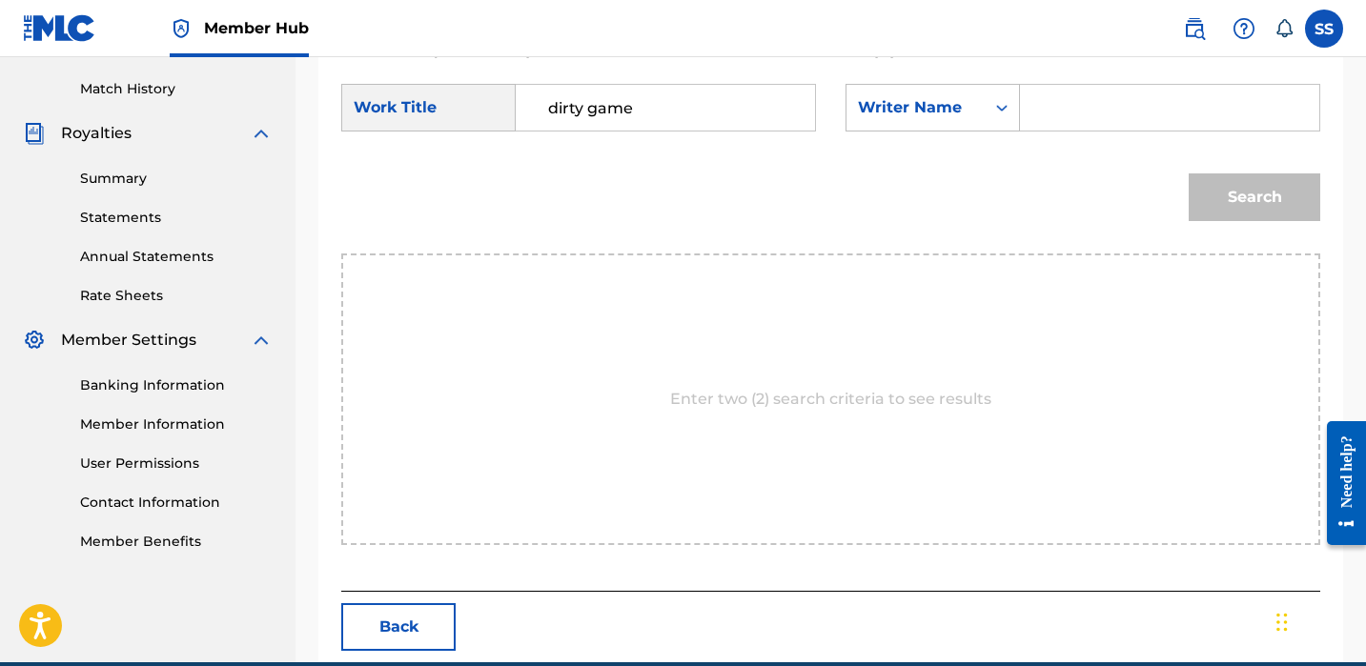
click at [1081, 94] on input "Search Form" at bounding box center [1169, 108] width 267 height 46
paste input "[PERSON_NAME]"
type input "[PERSON_NAME]"
click at [1243, 193] on button "Search" at bounding box center [1255, 198] width 132 height 48
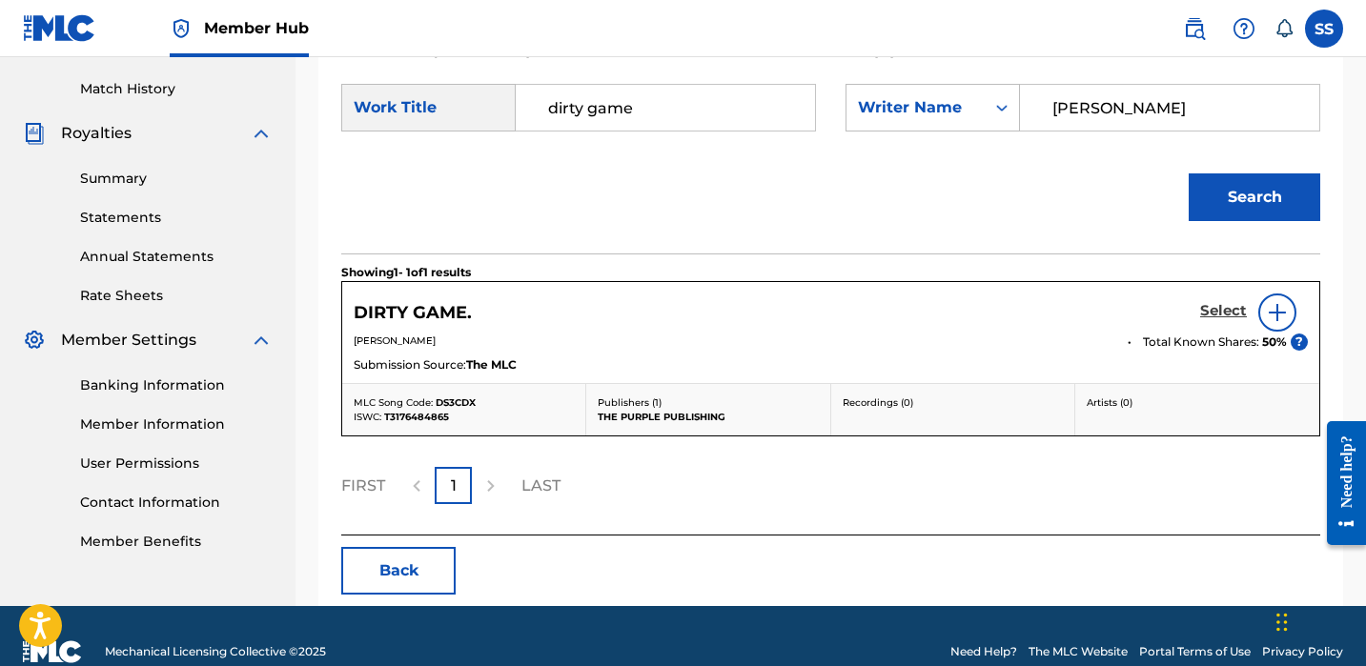
click at [1236, 304] on h5 "Select" at bounding box center [1223, 311] width 47 height 18
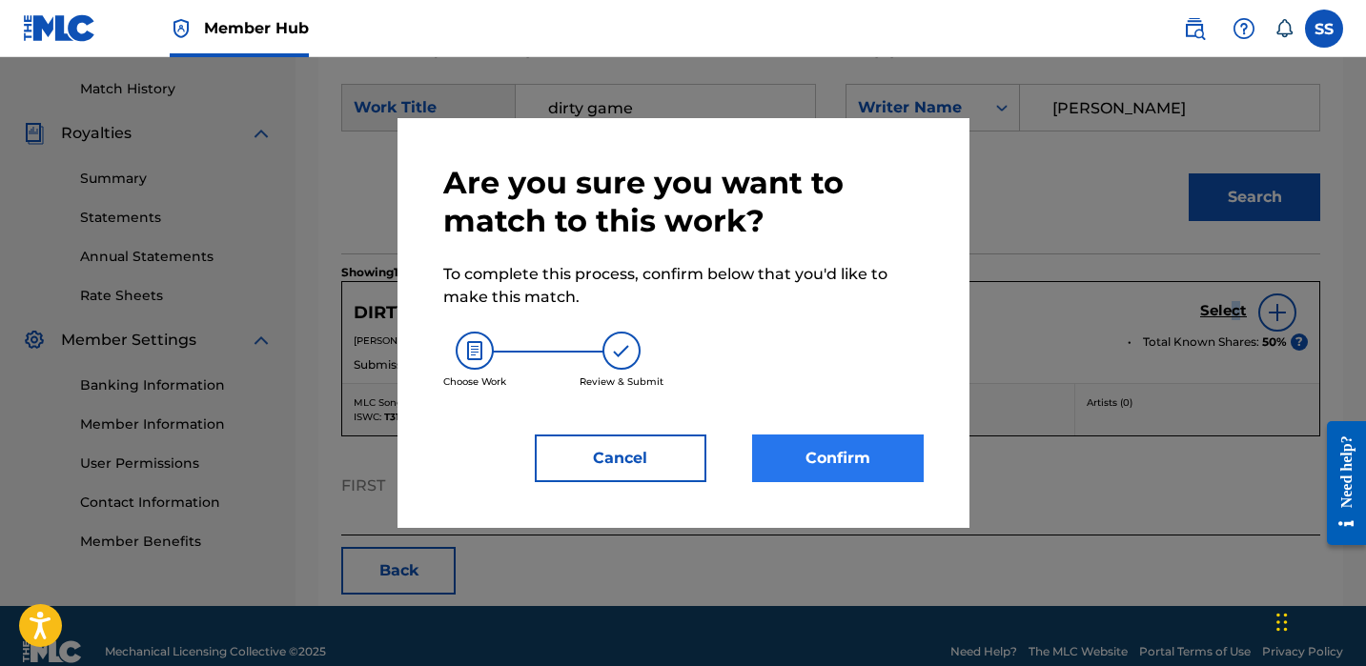
click at [916, 452] on button "Confirm" at bounding box center [838, 459] width 172 height 48
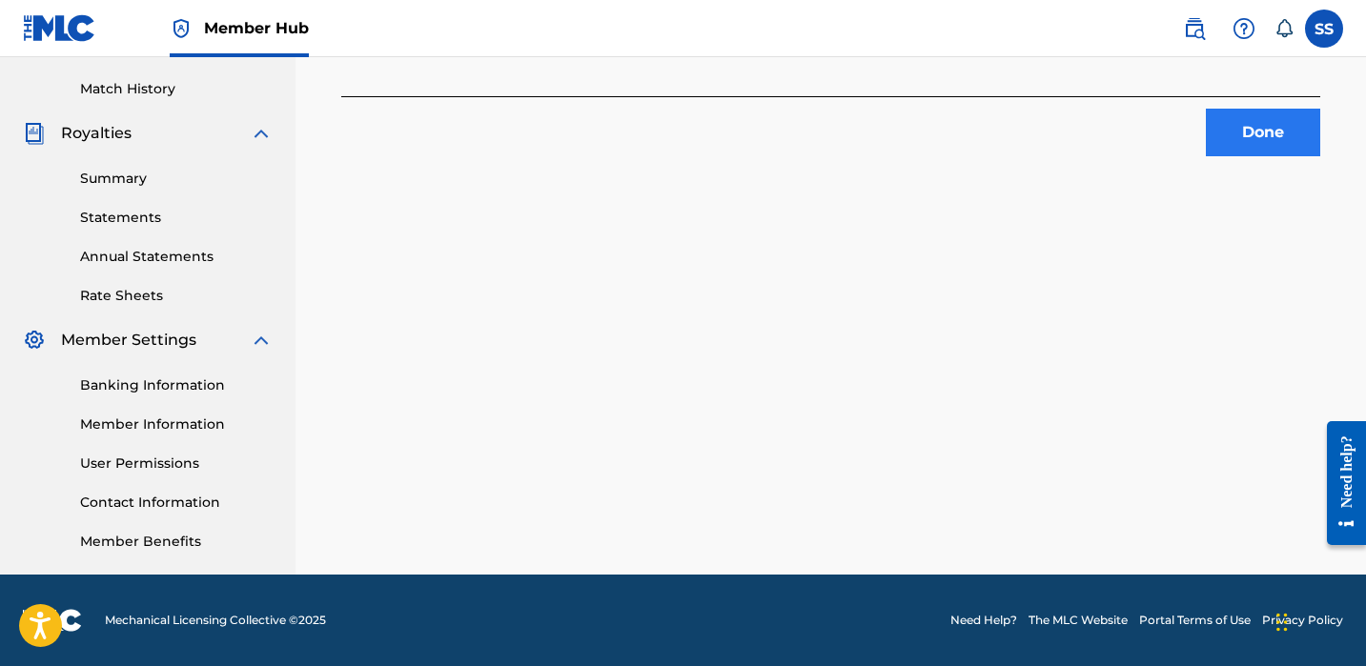
scroll to position [147, 0]
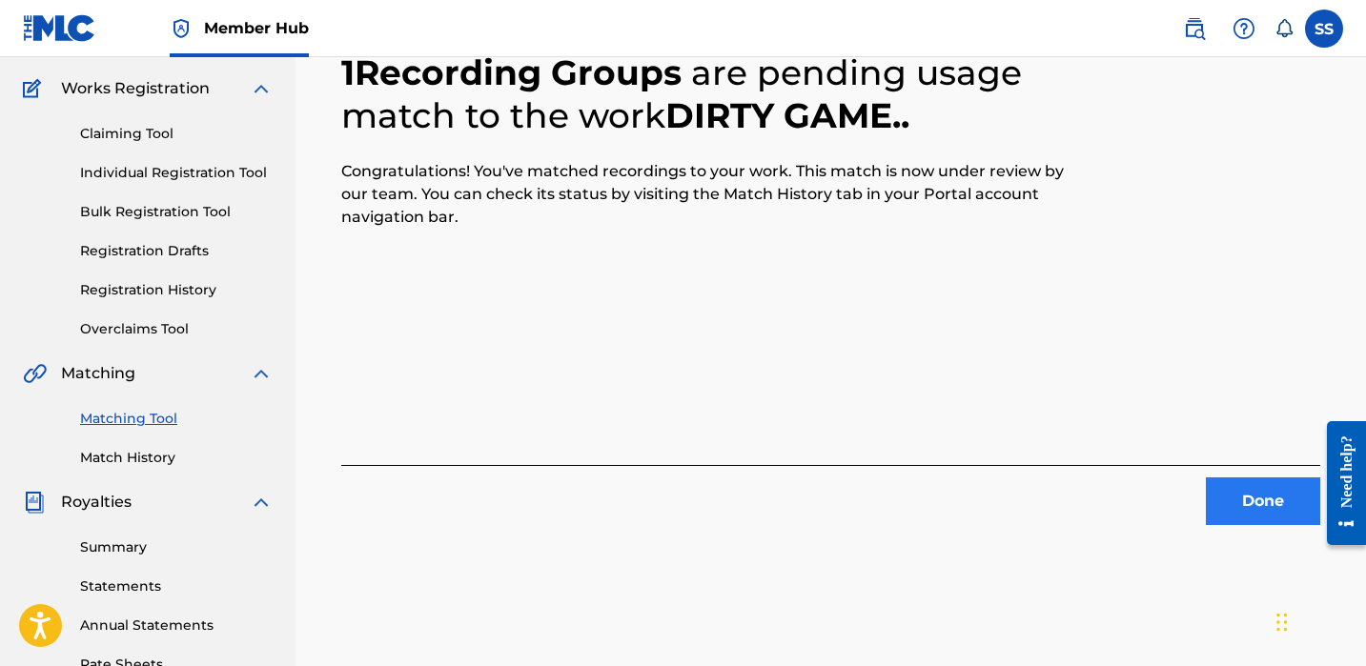
click at [1274, 488] on button "Done" at bounding box center [1263, 502] width 114 height 48
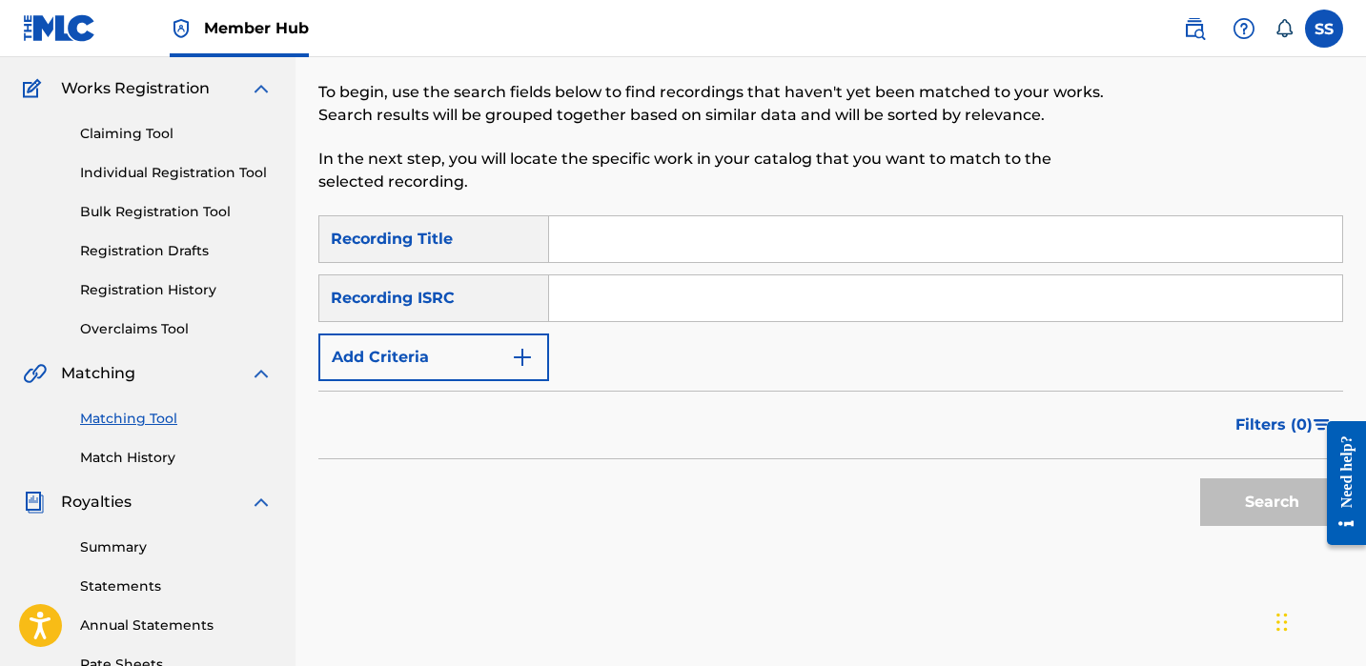
click at [556, 291] on input "Search Form" at bounding box center [945, 299] width 793 height 46
click at [506, 363] on button "Add Criteria" at bounding box center [433, 358] width 231 height 48
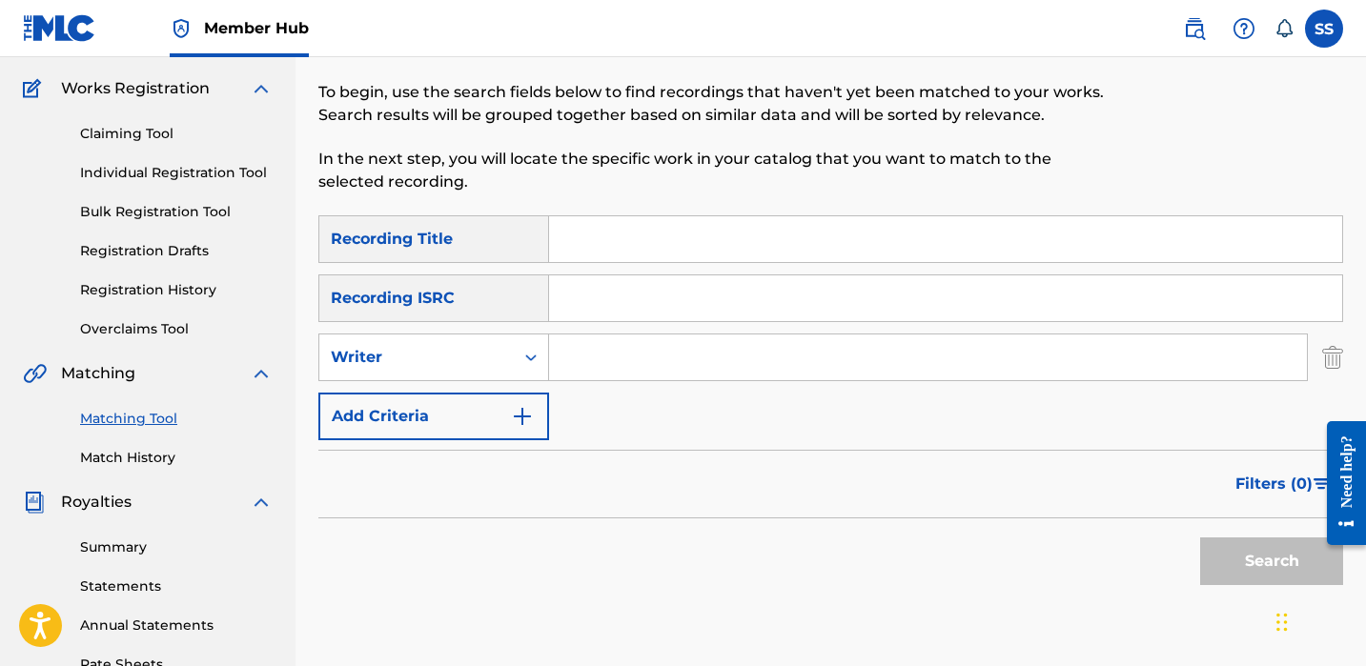
click at [599, 353] on input "Search Form" at bounding box center [928, 358] width 758 height 46
paste input "[PERSON_NAME]"
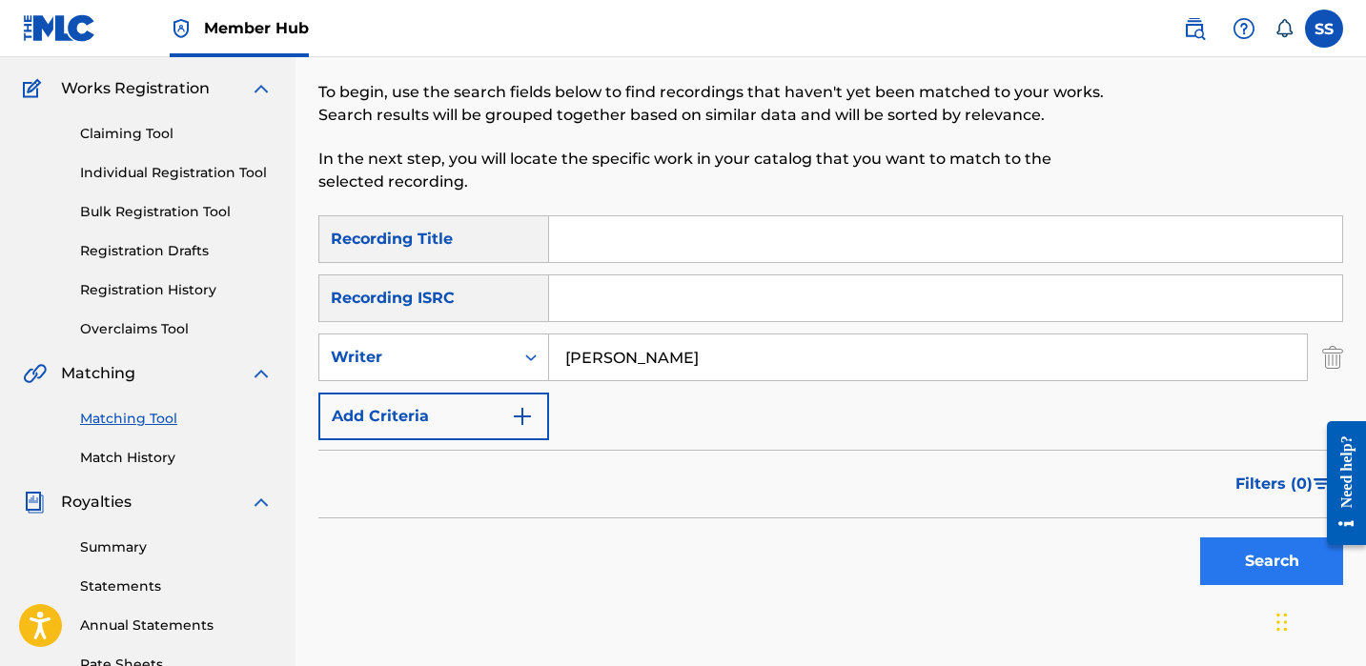
type input "[PERSON_NAME]"
click at [1252, 578] on button "Search" at bounding box center [1271, 562] width 143 height 48
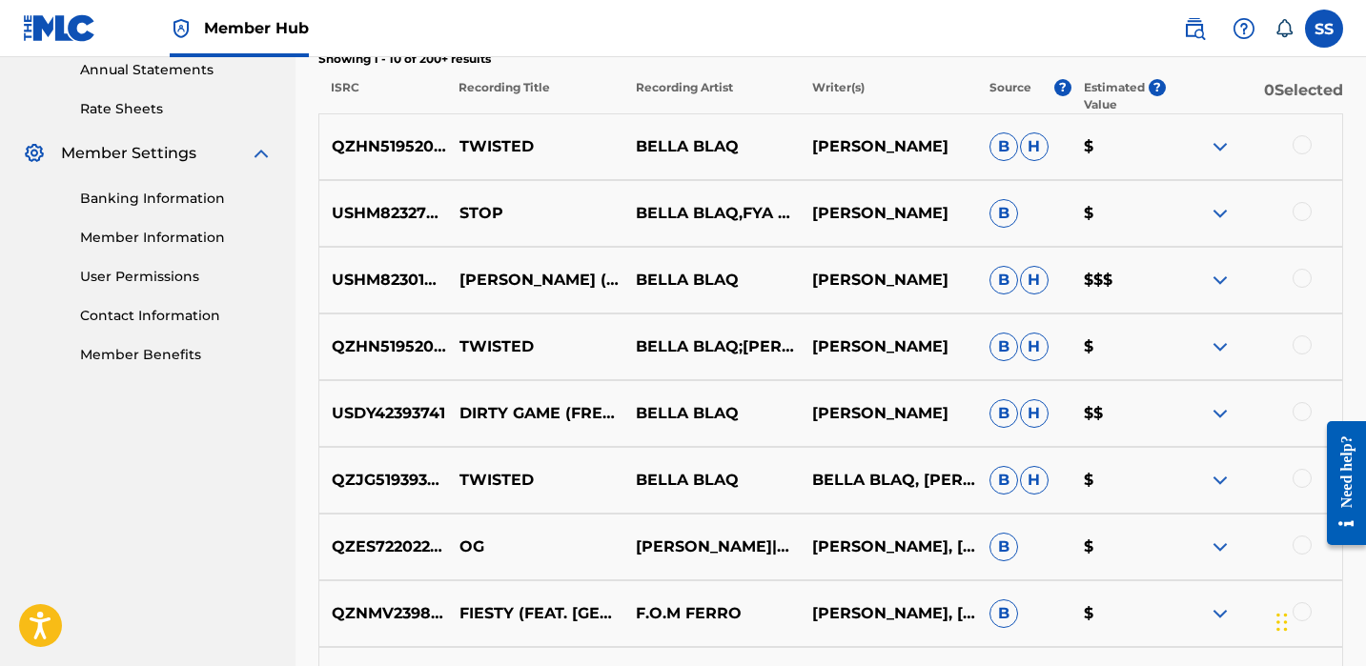
scroll to position [707, 0]
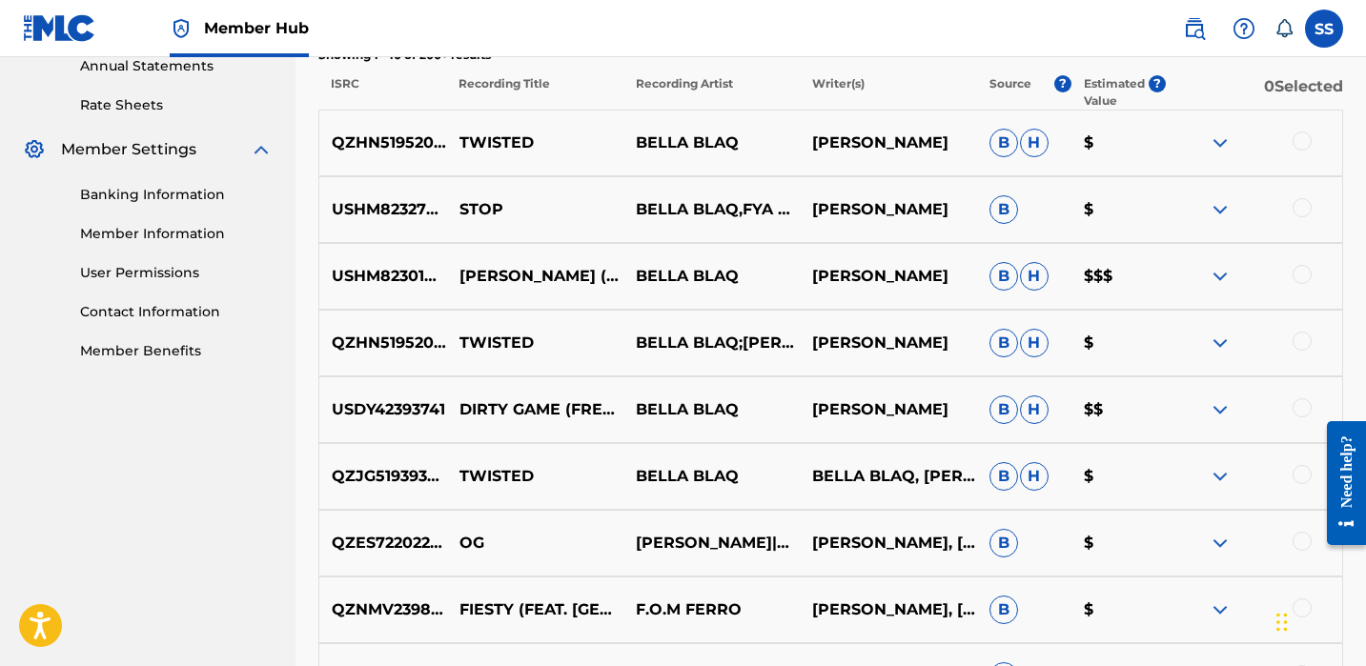
click at [1292, 539] on div at bounding box center [1254, 543] width 176 height 23
click at [1300, 536] on div at bounding box center [1302, 541] width 19 height 19
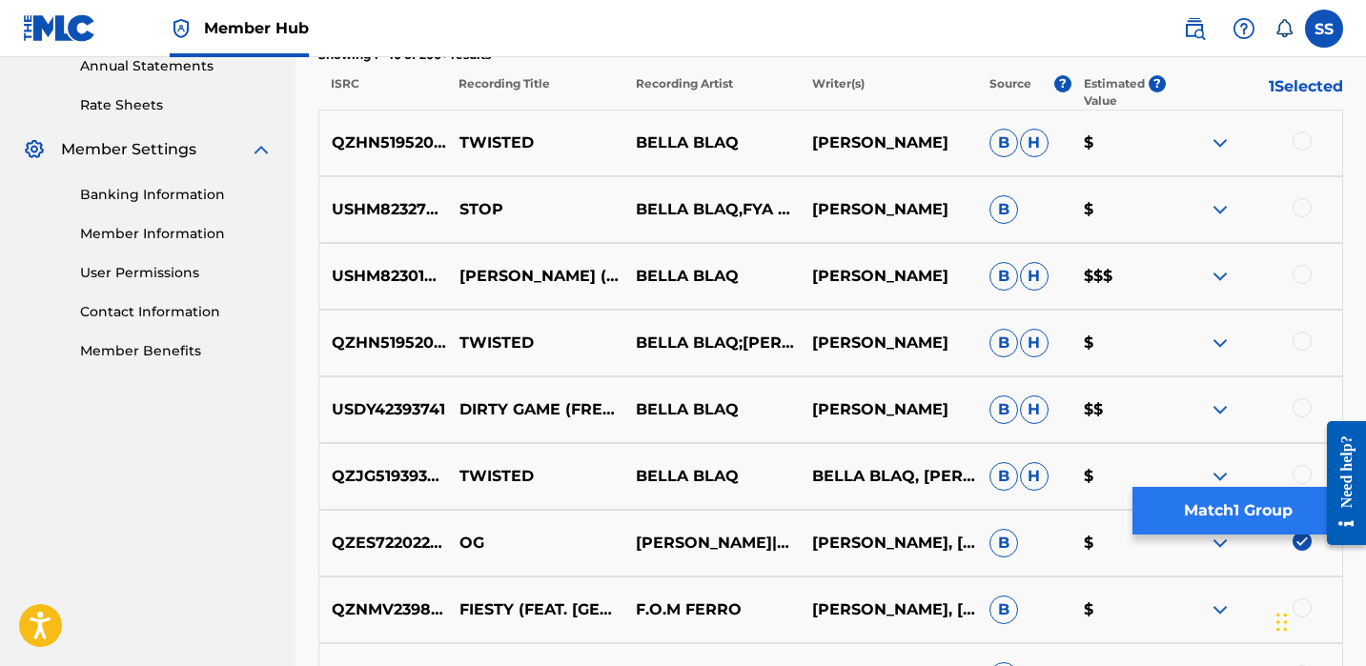
click at [1249, 502] on button "Match 1 Group" at bounding box center [1238, 511] width 211 height 48
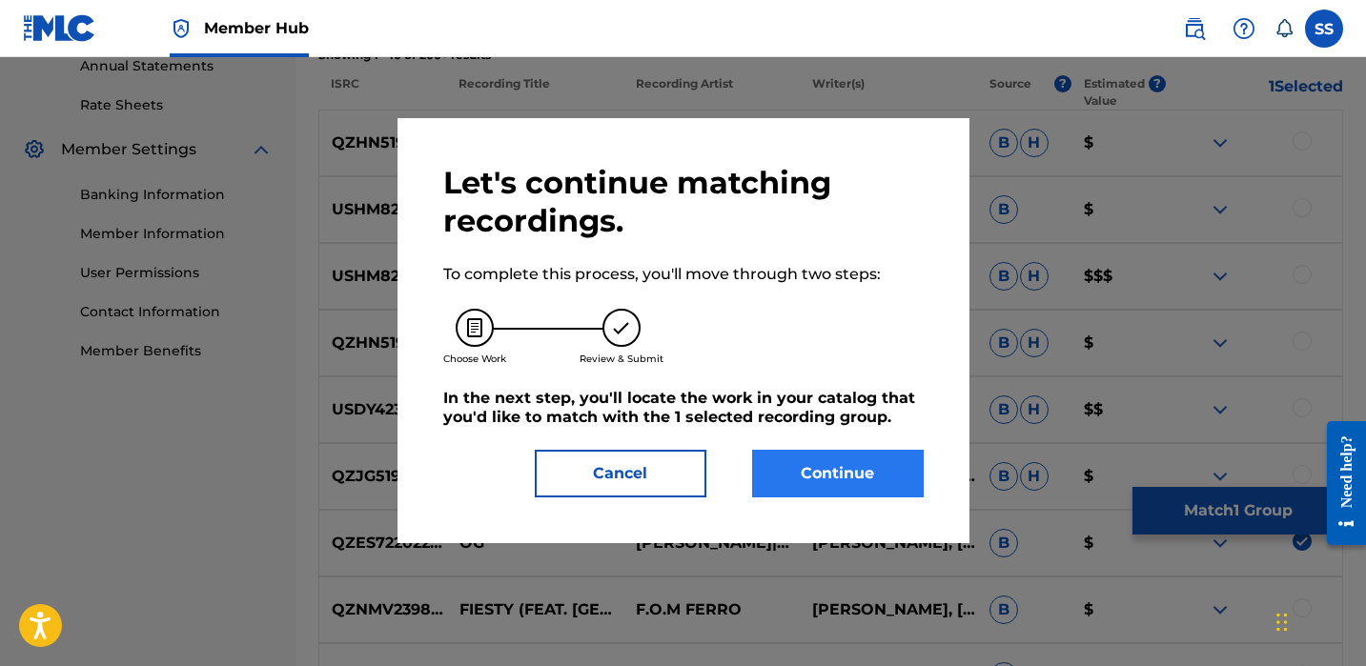
click at [884, 474] on button "Continue" at bounding box center [838, 474] width 172 height 48
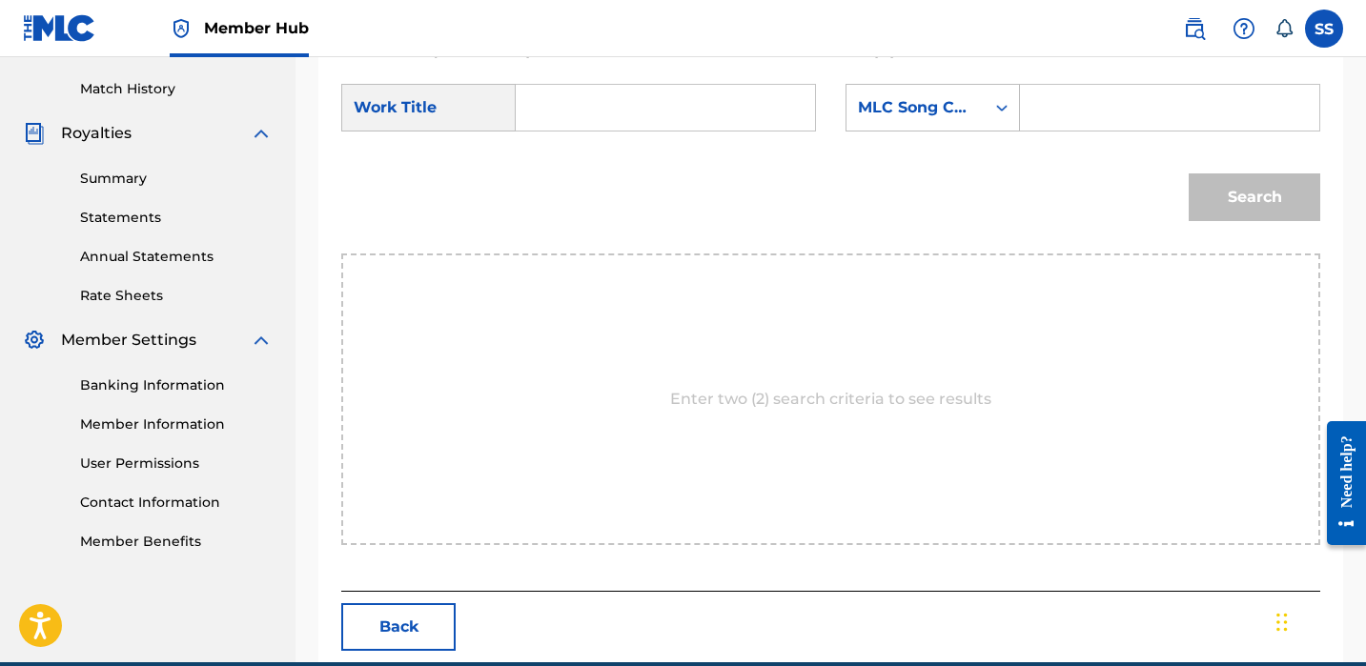
click at [666, 95] on input "Search Form" at bounding box center [665, 108] width 267 height 46
type input "og"
click at [1047, 112] on input "Search Form" at bounding box center [1169, 108] width 267 height 46
paste input "[PERSON_NAME]"
type input "[PERSON_NAME]"
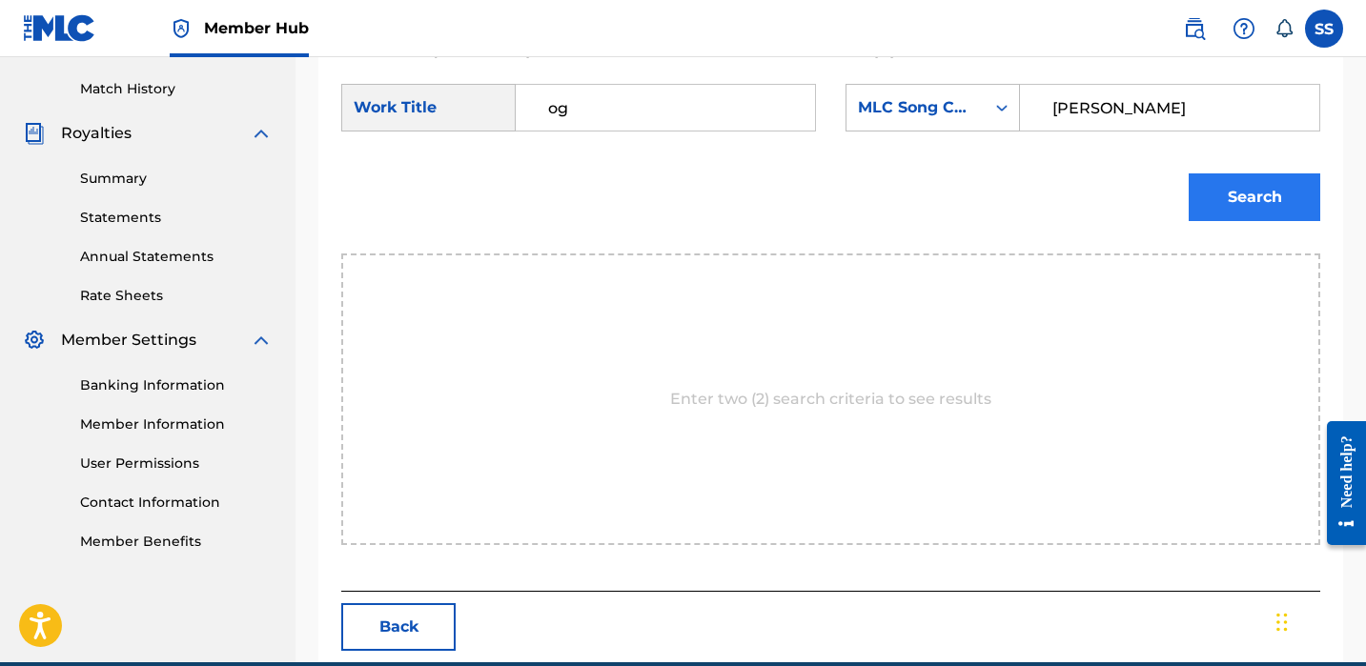
click at [1228, 180] on button "Search" at bounding box center [1255, 198] width 132 height 48
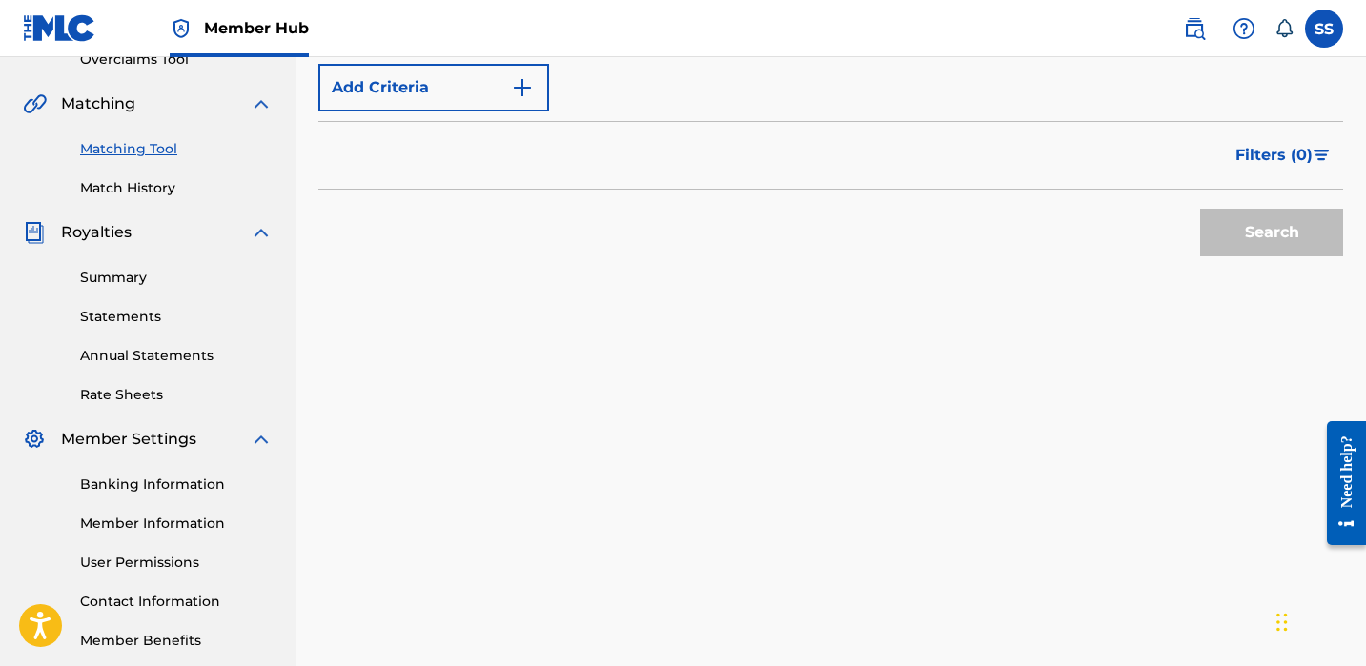
scroll to position [266, 0]
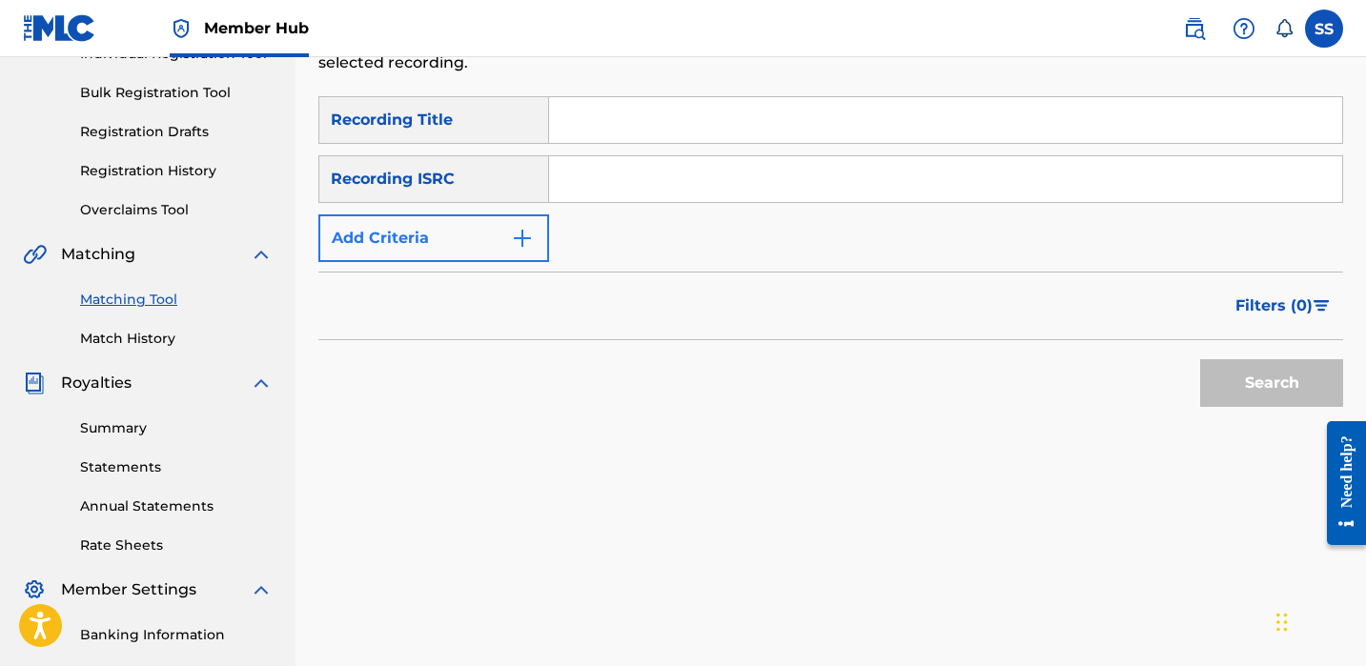
click at [527, 246] on img "Search Form" at bounding box center [522, 238] width 23 height 23
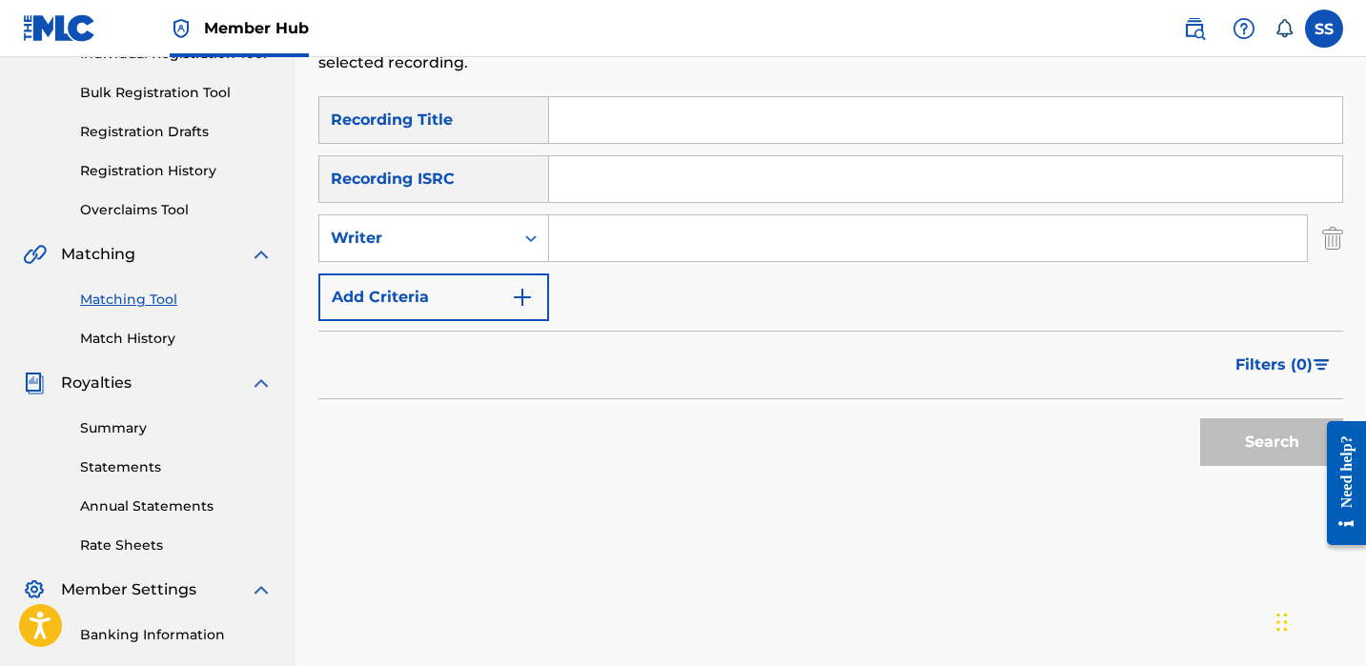
click at [584, 246] on input "Search Form" at bounding box center [928, 238] width 758 height 46
paste input "[PERSON_NAME]"
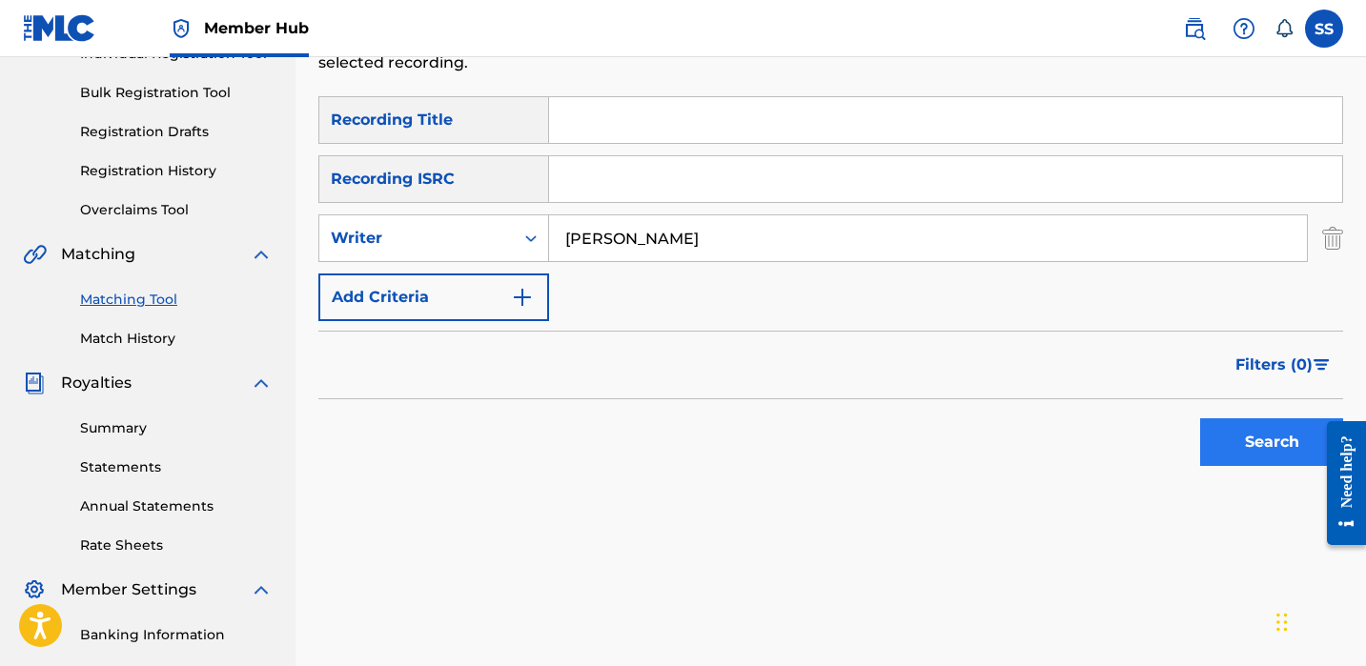
type input "[PERSON_NAME]"
click at [1288, 425] on button "Search" at bounding box center [1271, 443] width 143 height 48
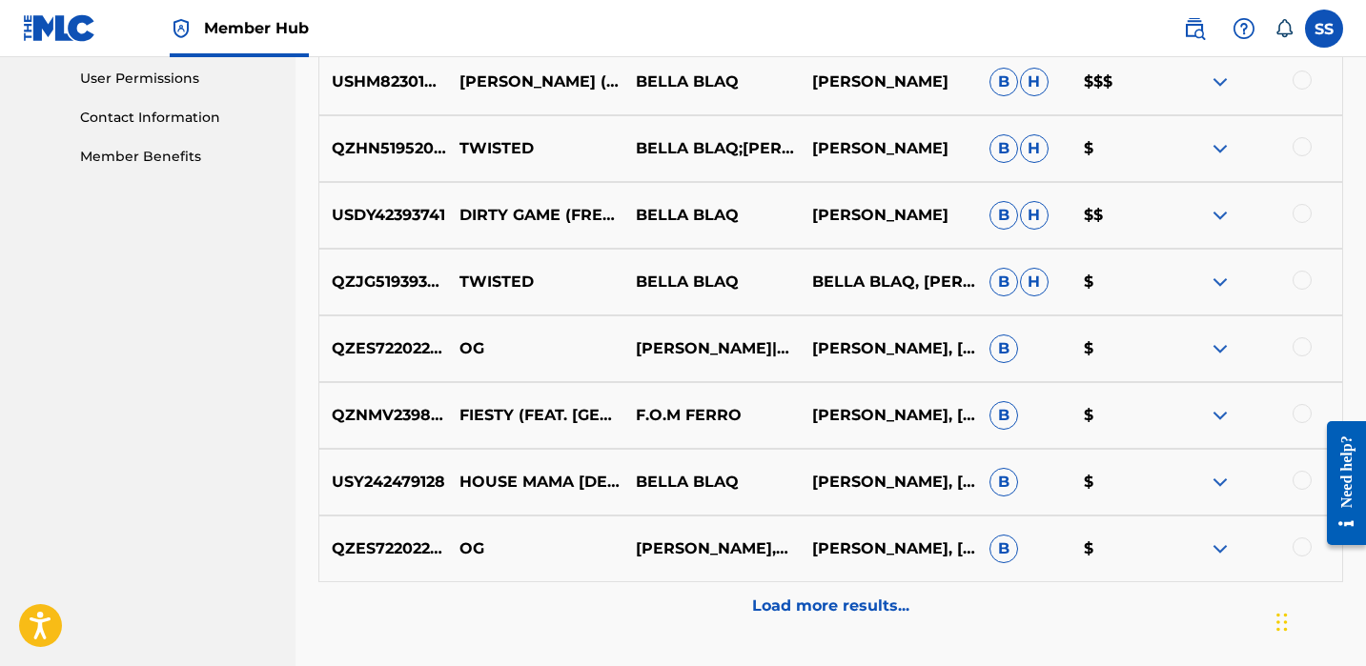
scroll to position [905, 0]
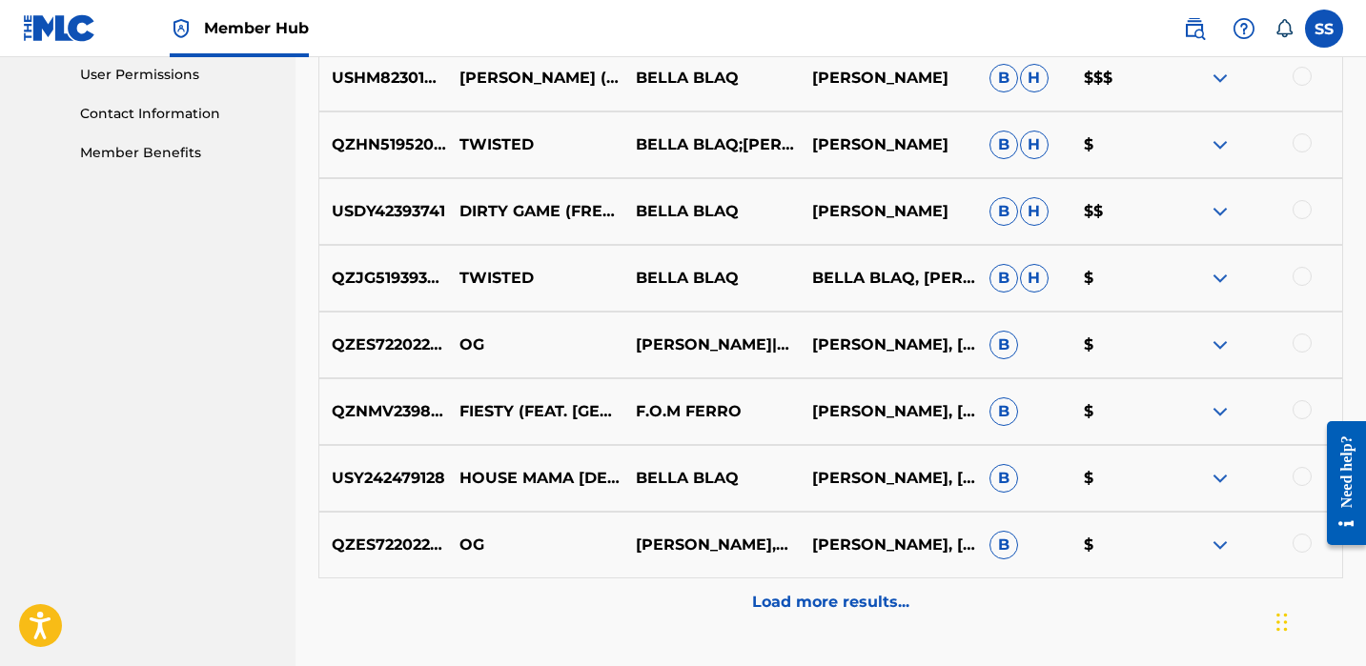
click at [1310, 479] on div at bounding box center [1302, 476] width 19 height 19
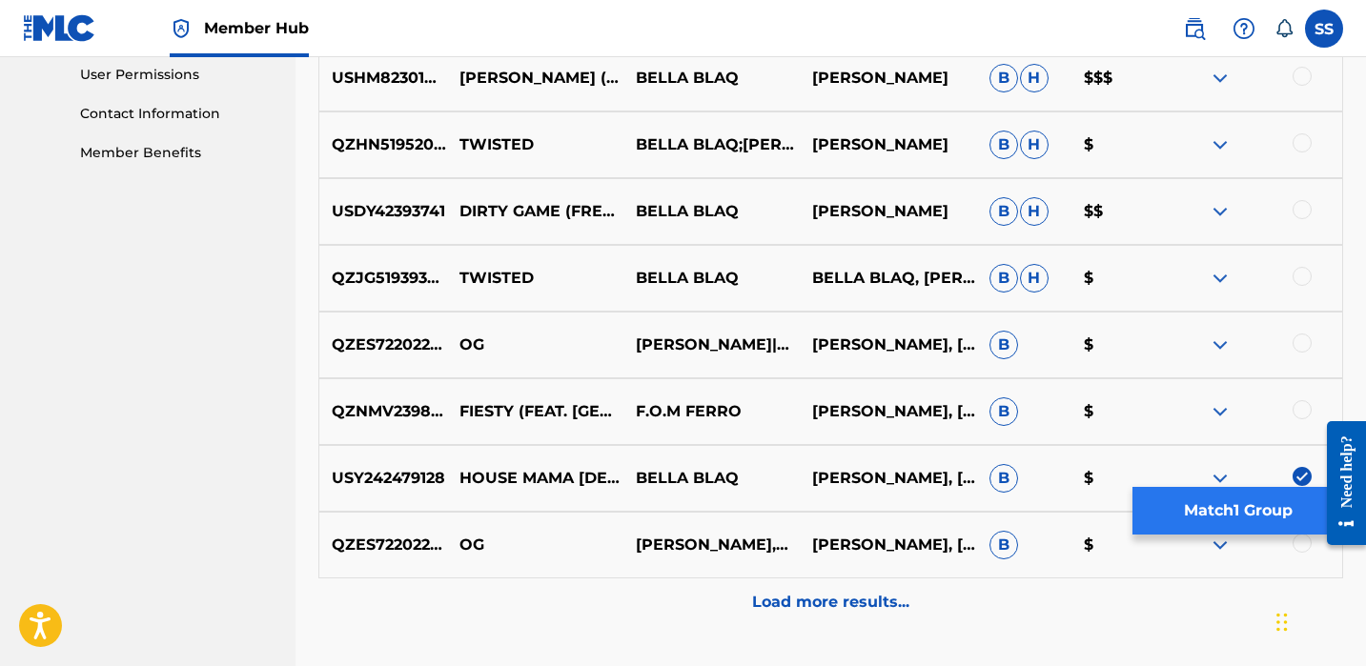
click at [1281, 508] on button "Match 1 Group" at bounding box center [1238, 511] width 211 height 48
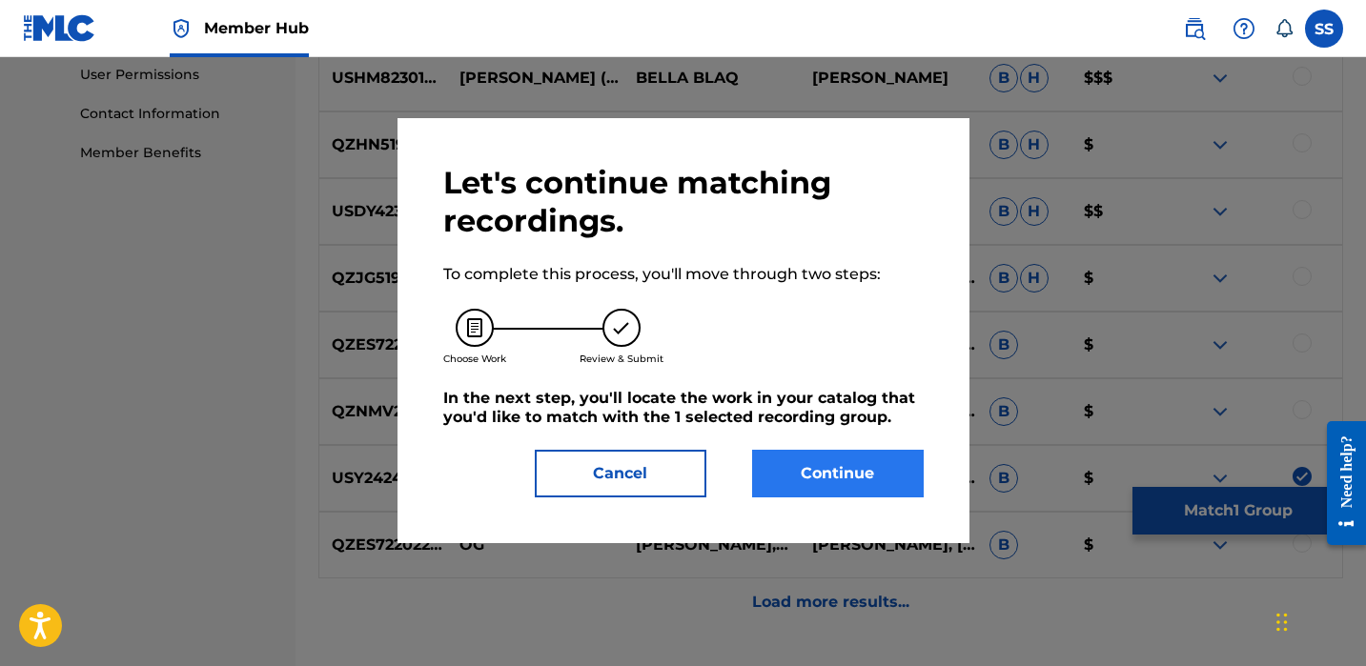
click at [839, 479] on button "Continue" at bounding box center [838, 474] width 172 height 48
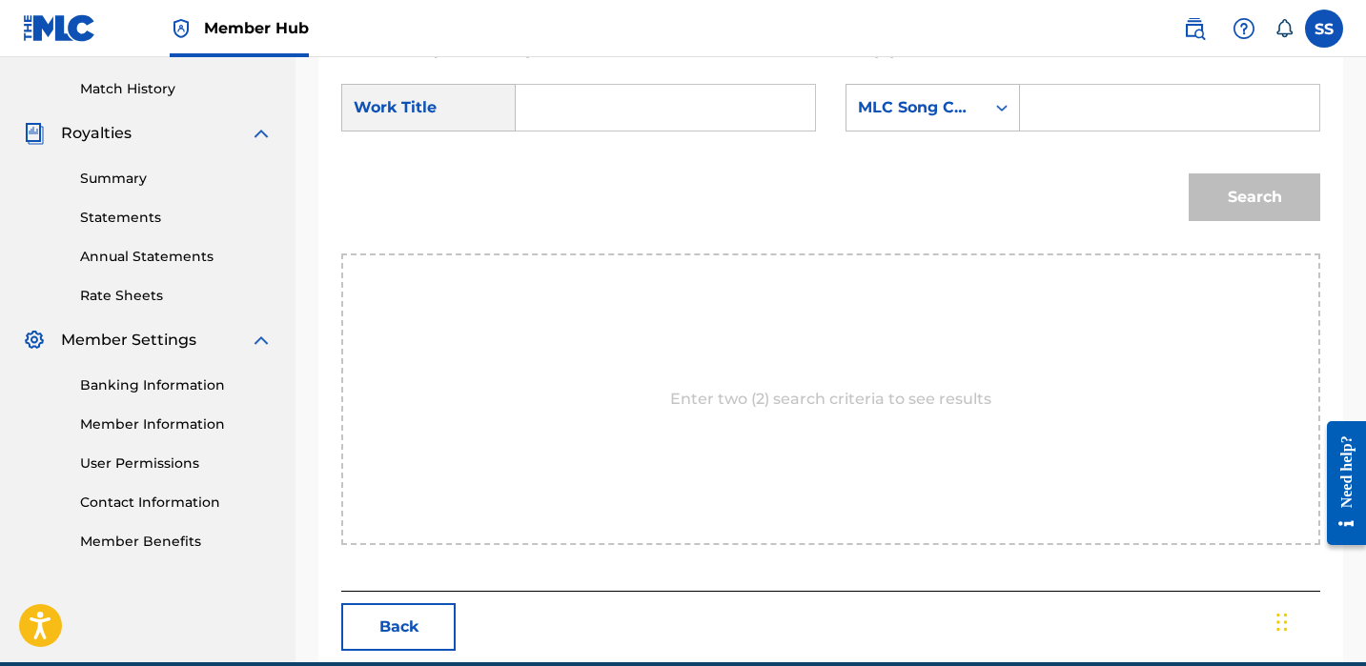
drag, startPoint x: 647, startPoint y: 79, endPoint x: 659, endPoint y: 106, distance: 29.0
click at [647, 79] on form "SearchWithCriteria21b315a2-71be-4306-81cc-0e28f0a5ef31 Work Title SearchWithCri…" at bounding box center [830, 157] width 979 height 193
drag, startPoint x: 661, startPoint y: 110, endPoint x: 834, endPoint y: 298, distance: 256.4
click at [662, 112] on input "Search Form" at bounding box center [665, 108] width 267 height 46
type input "house mama [DEMOGRAPHIC_DATA]"
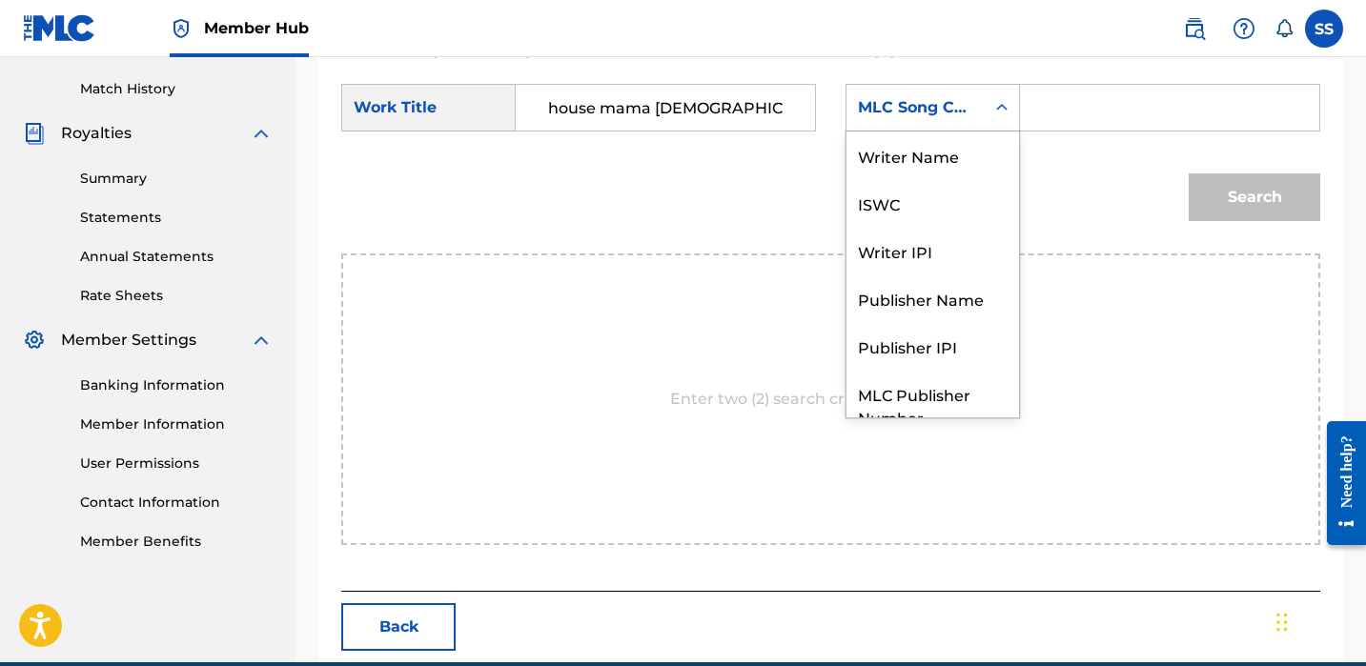
click at [927, 105] on div "MLC Song Code" at bounding box center [915, 107] width 115 height 23
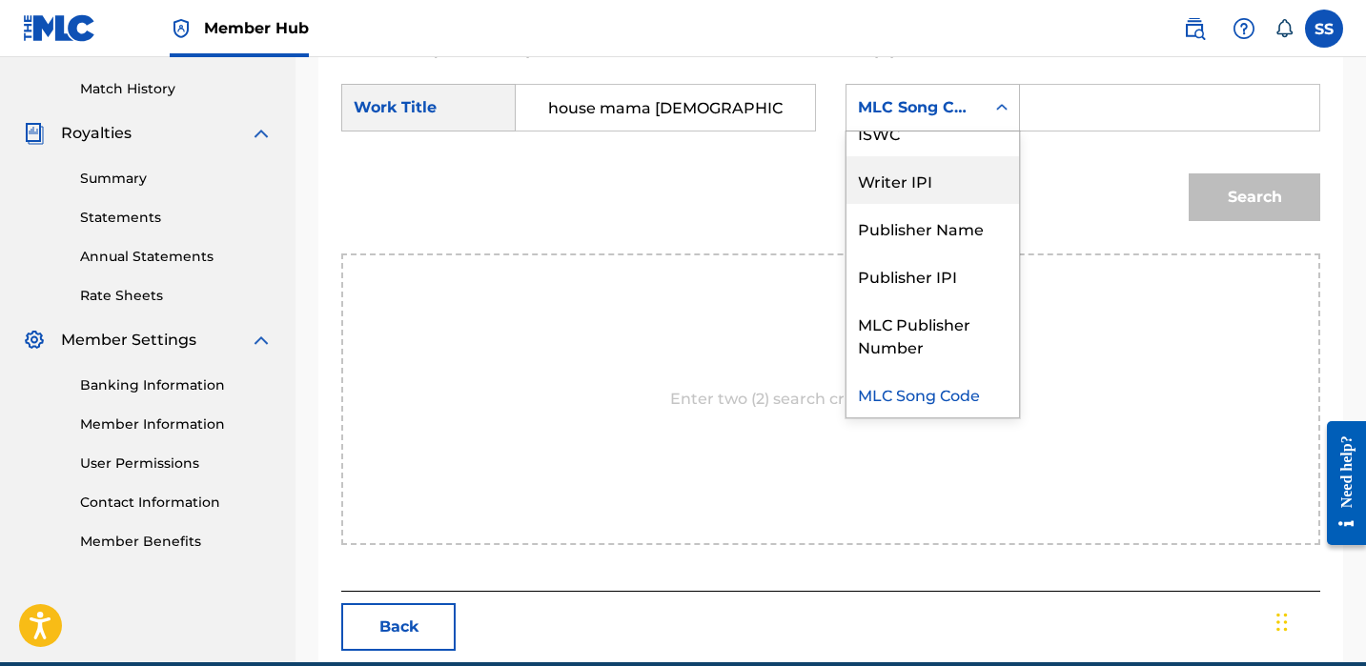
scroll to position [0, 0]
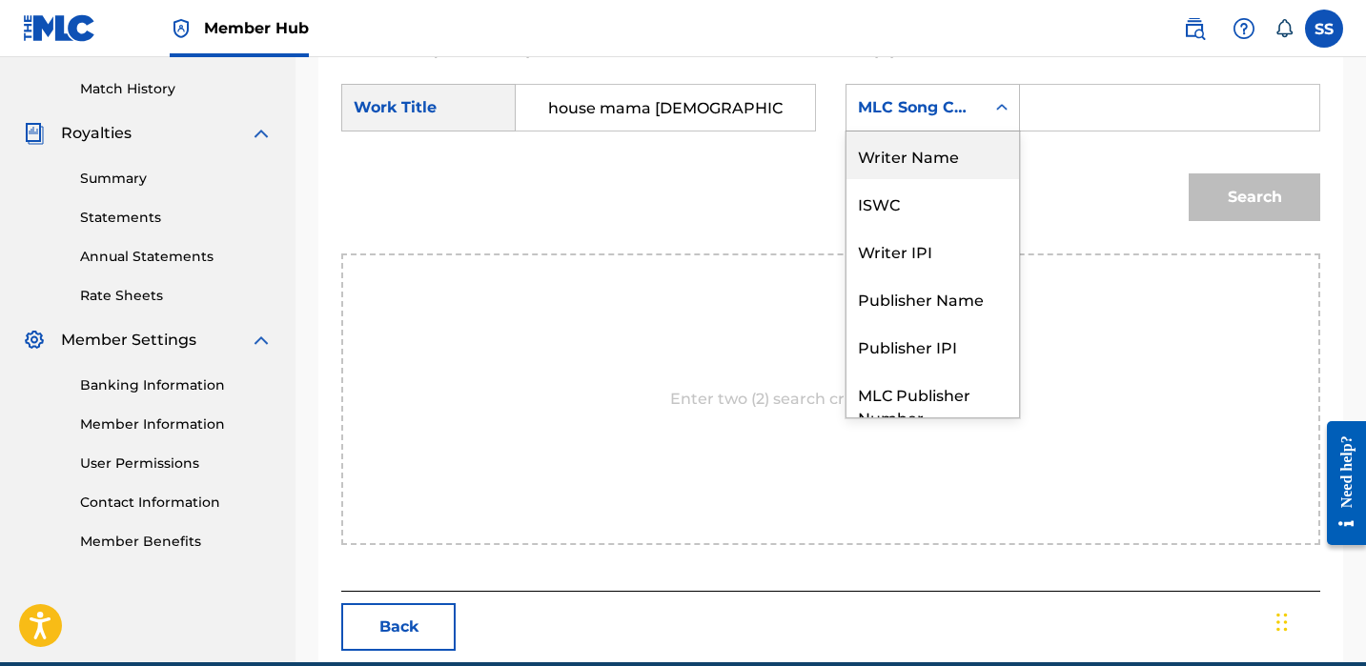
click at [935, 165] on div "Writer Name" at bounding box center [933, 156] width 173 height 48
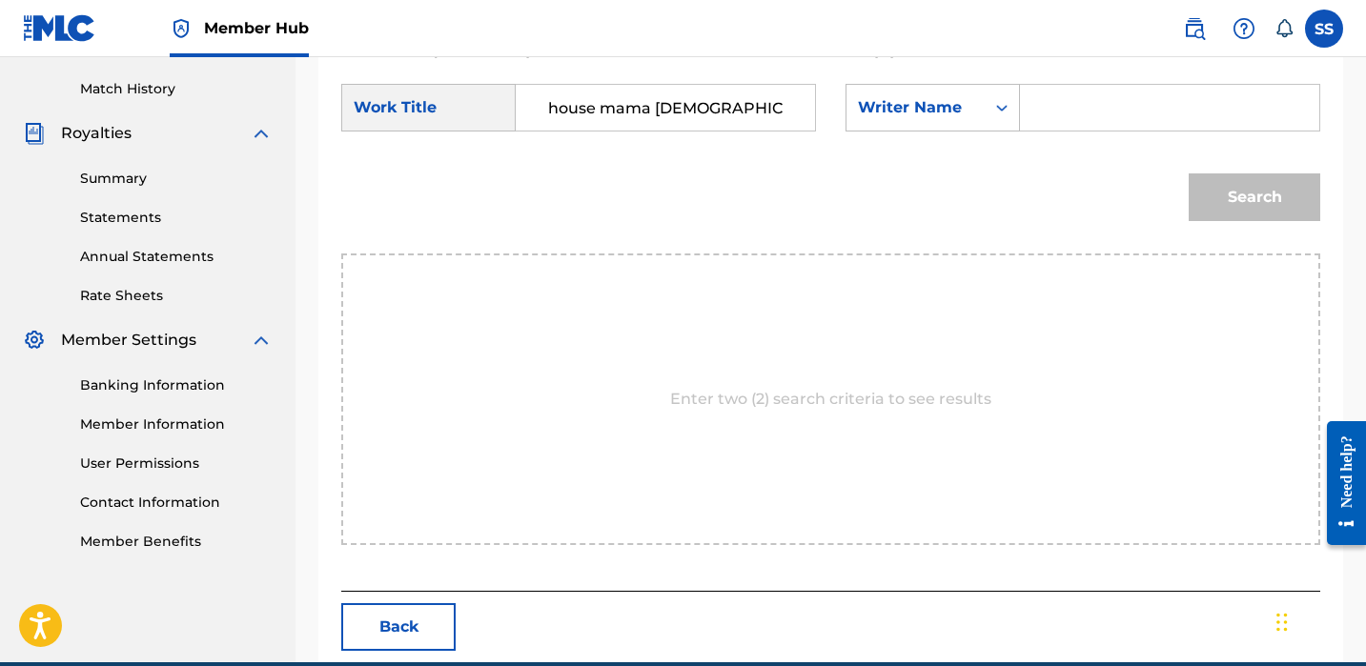
click at [1066, 101] on input "Search Form" at bounding box center [1169, 108] width 267 height 46
paste input "[PERSON_NAME]"
type input "[PERSON_NAME]"
click at [1195, 190] on button "Search" at bounding box center [1255, 198] width 132 height 48
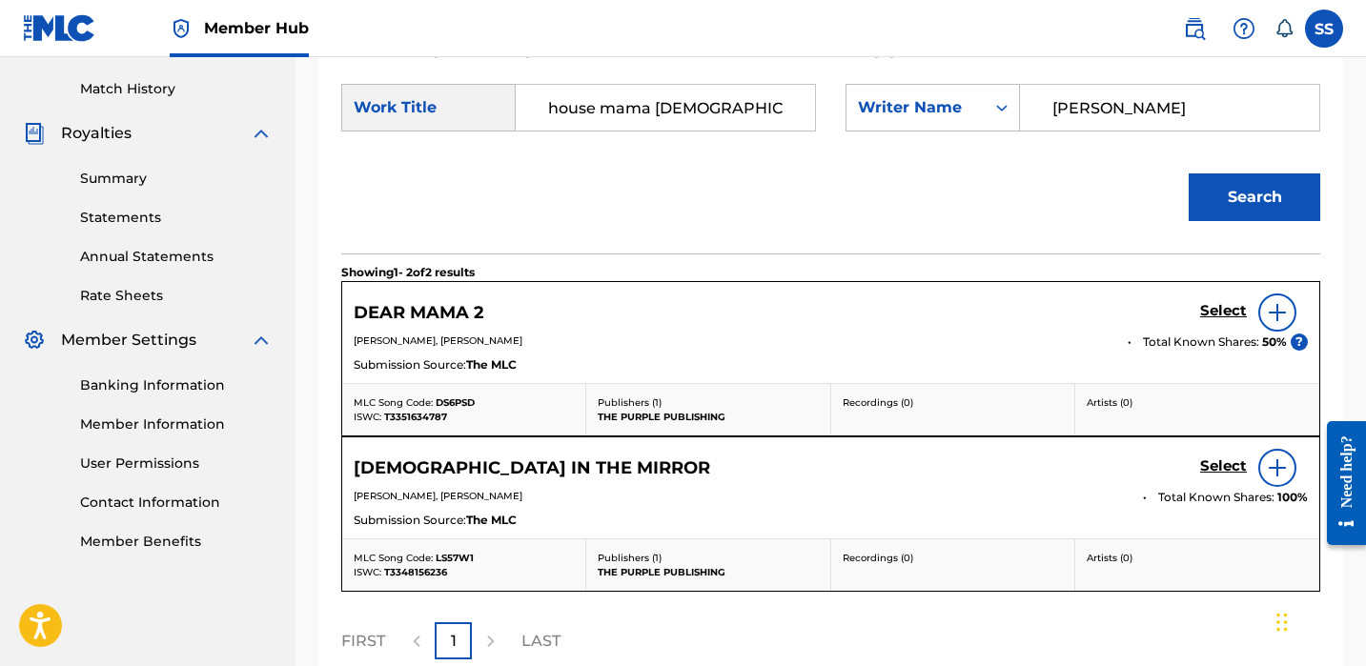
click at [1264, 315] on div at bounding box center [1278, 313] width 38 height 38
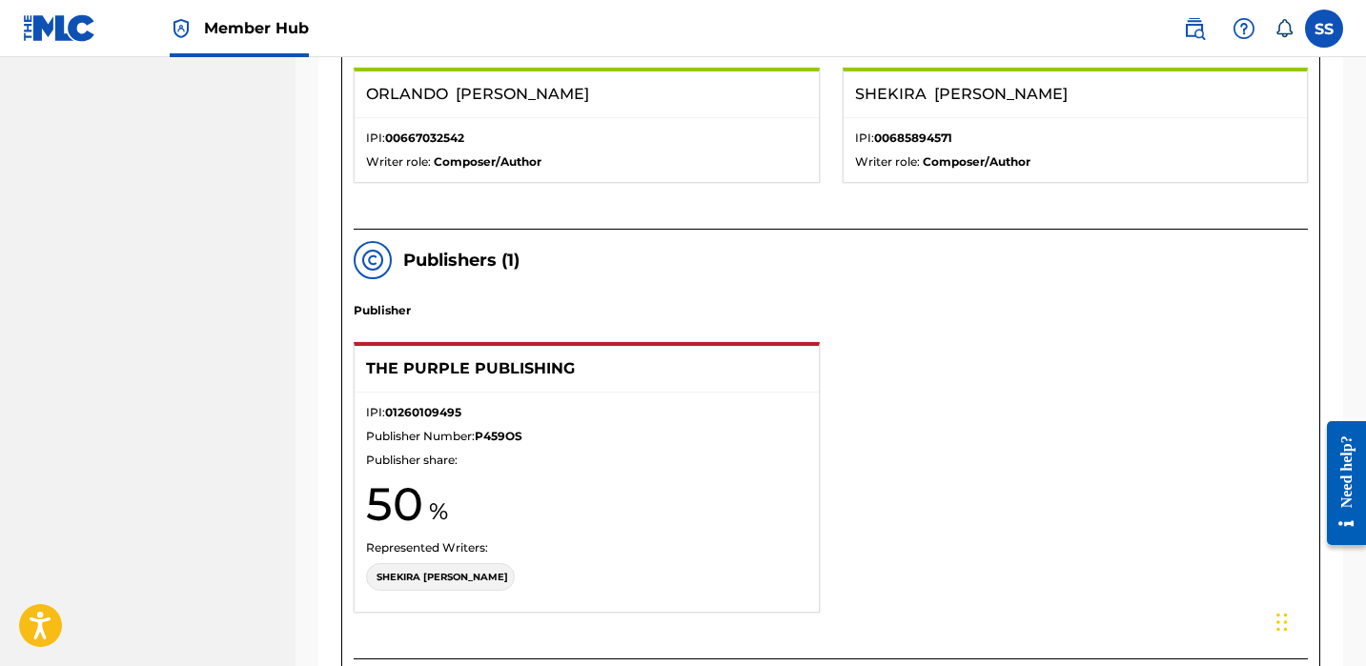
scroll to position [1622, 0]
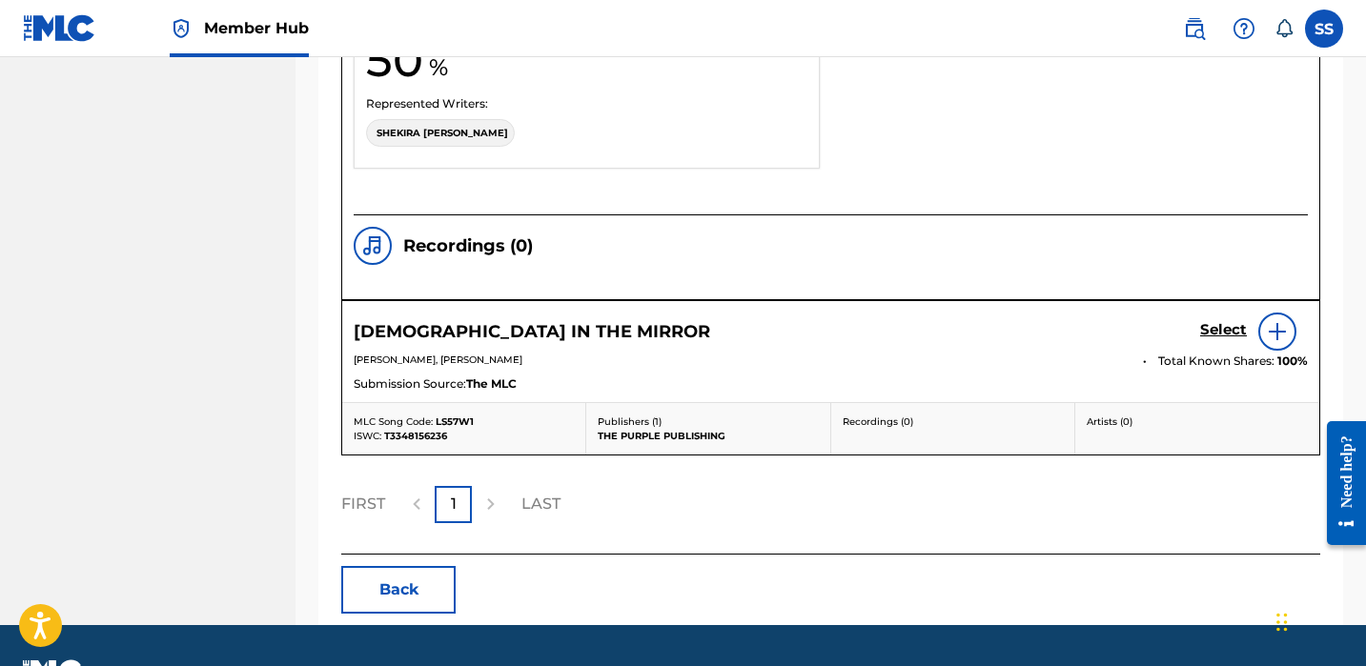
click at [1288, 328] on img at bounding box center [1277, 331] width 23 height 23
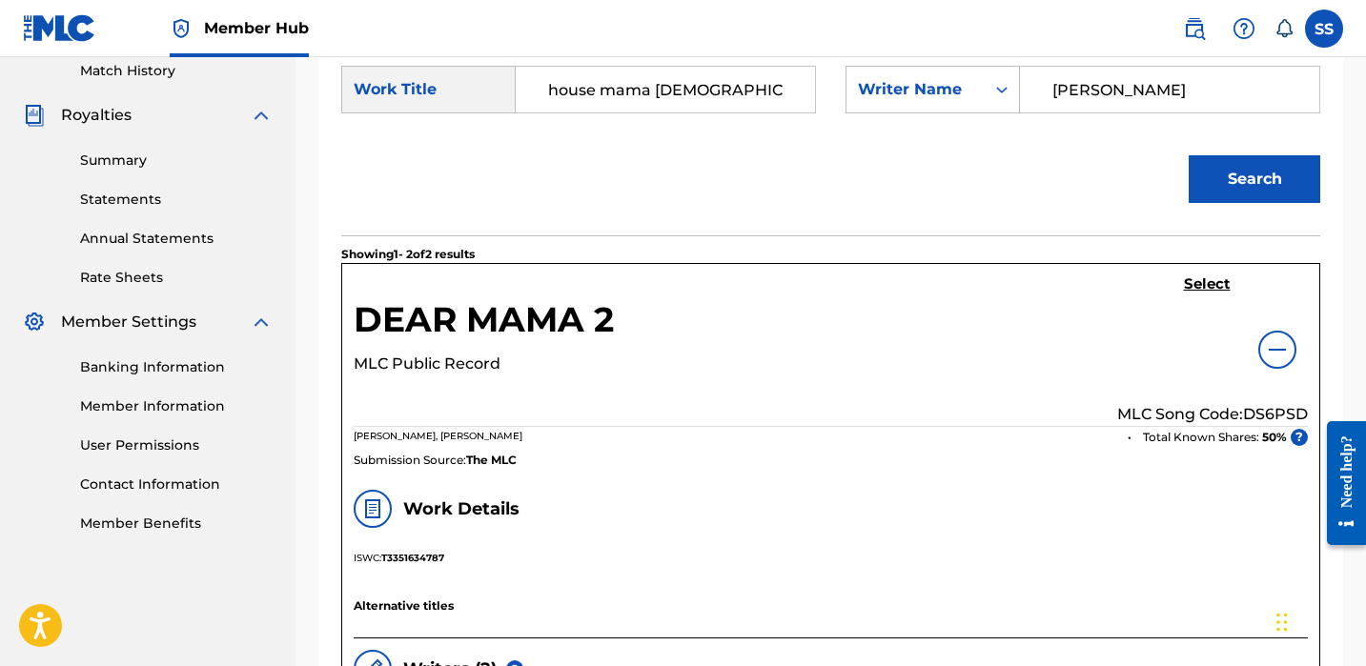
scroll to position [509, 0]
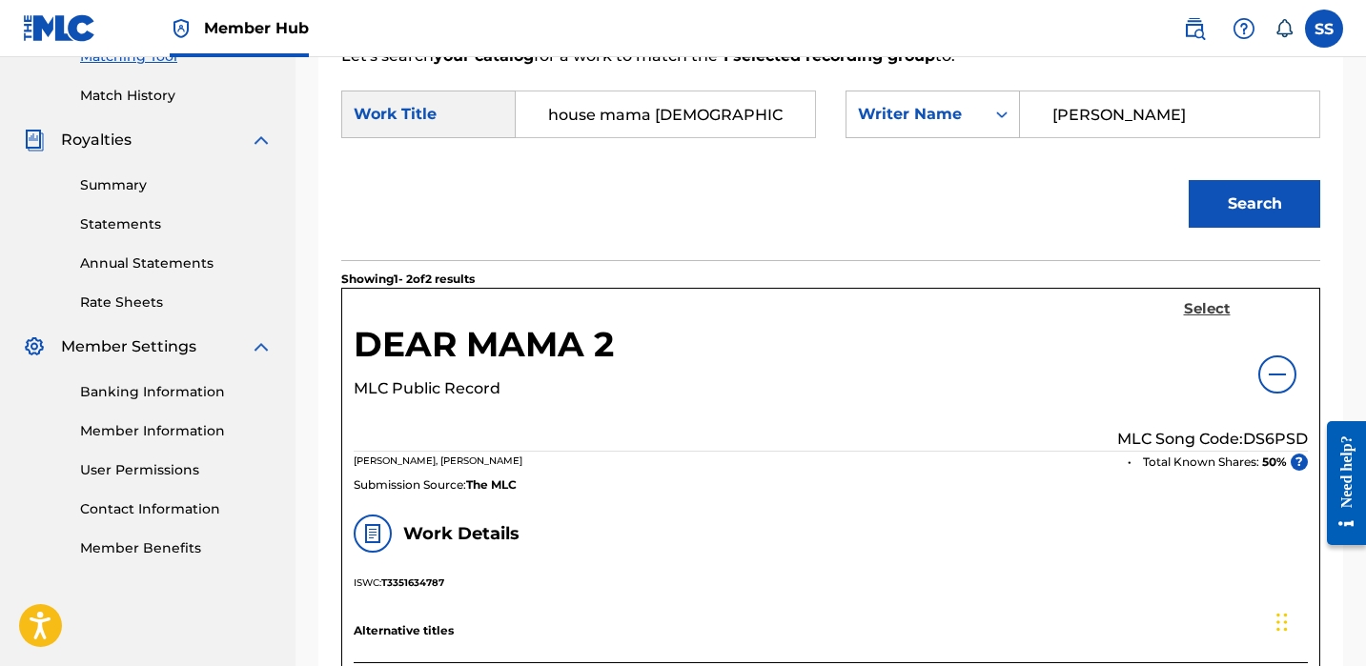
click at [1210, 311] on h5 "Select" at bounding box center [1207, 309] width 47 height 18
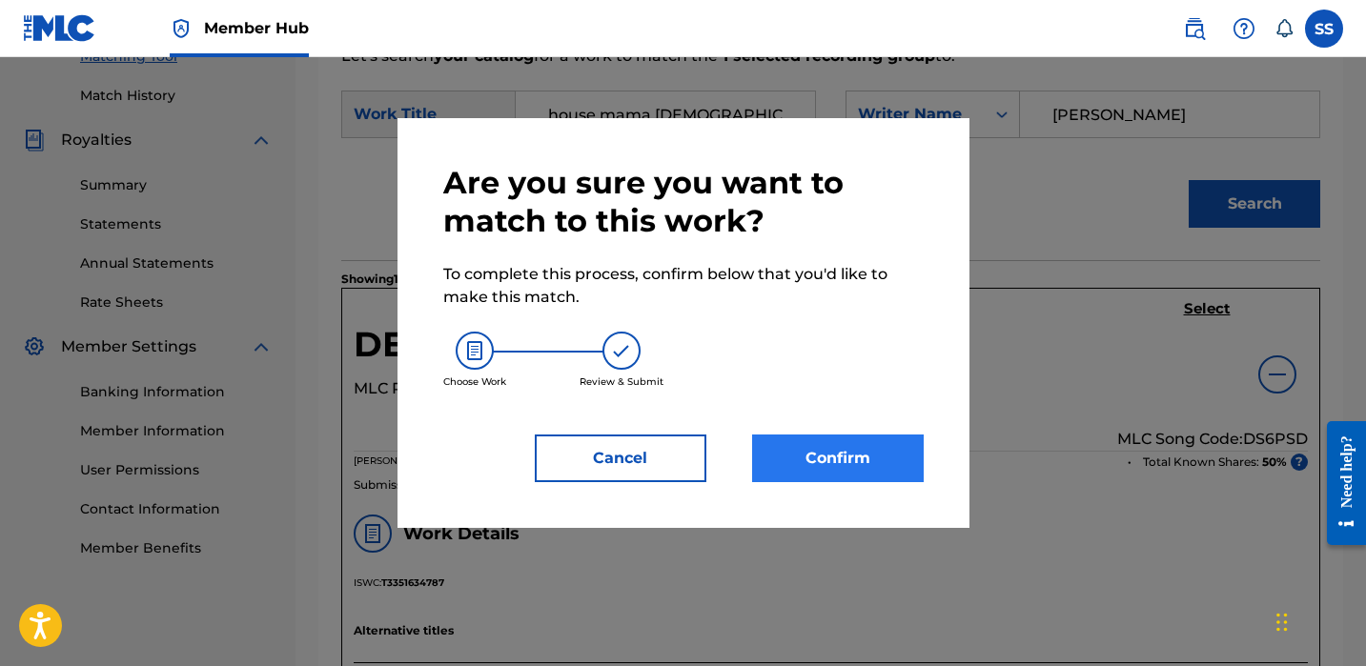
click at [876, 454] on button "Confirm" at bounding box center [838, 459] width 172 height 48
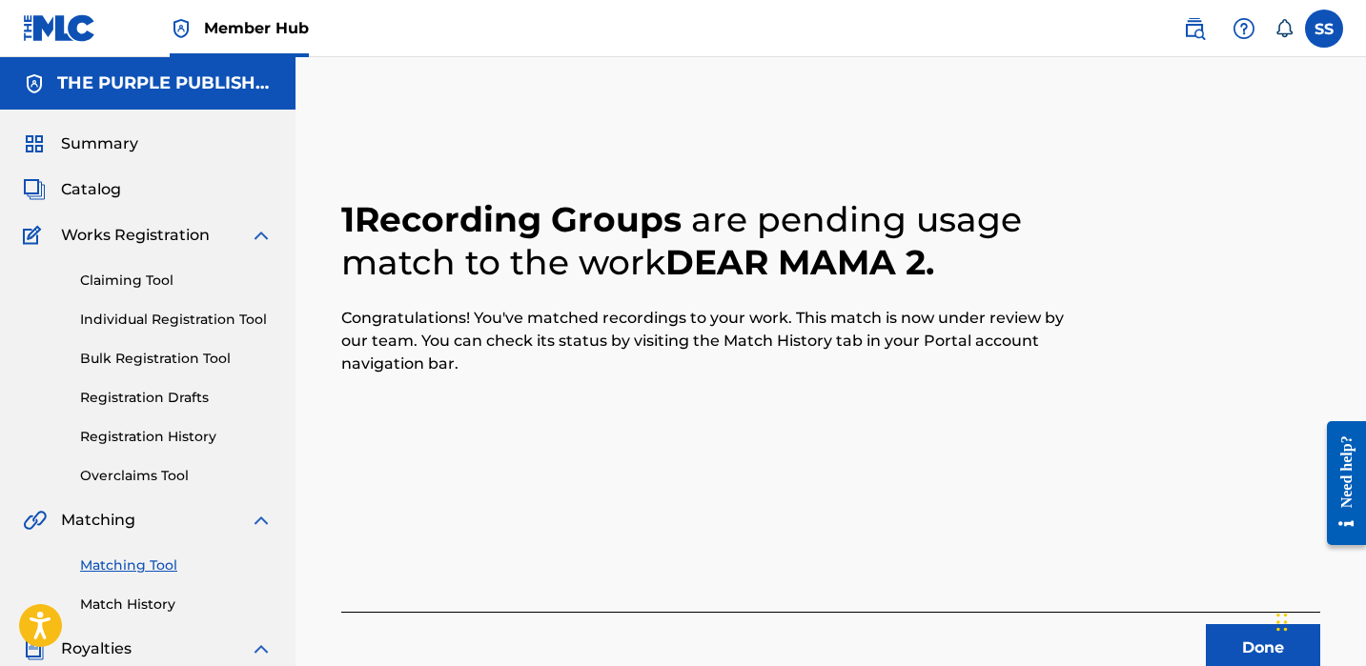
scroll to position [119, 0]
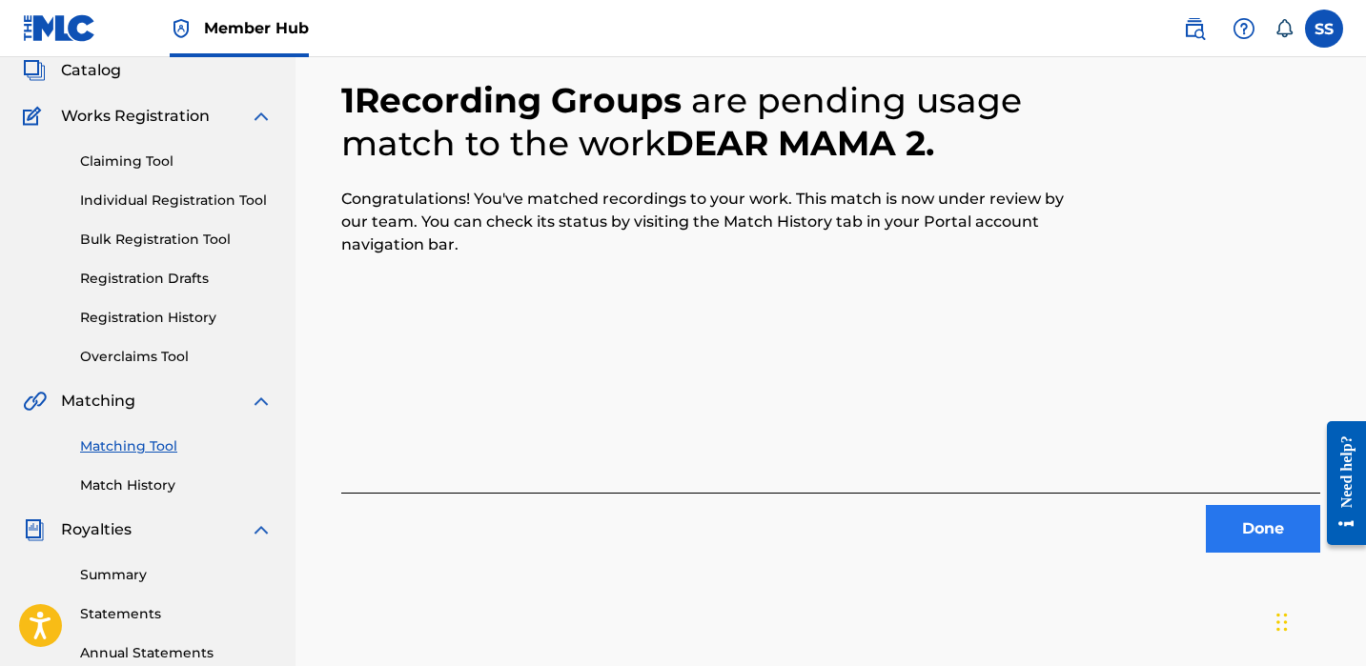
click at [1279, 520] on button "Done" at bounding box center [1263, 529] width 114 height 48
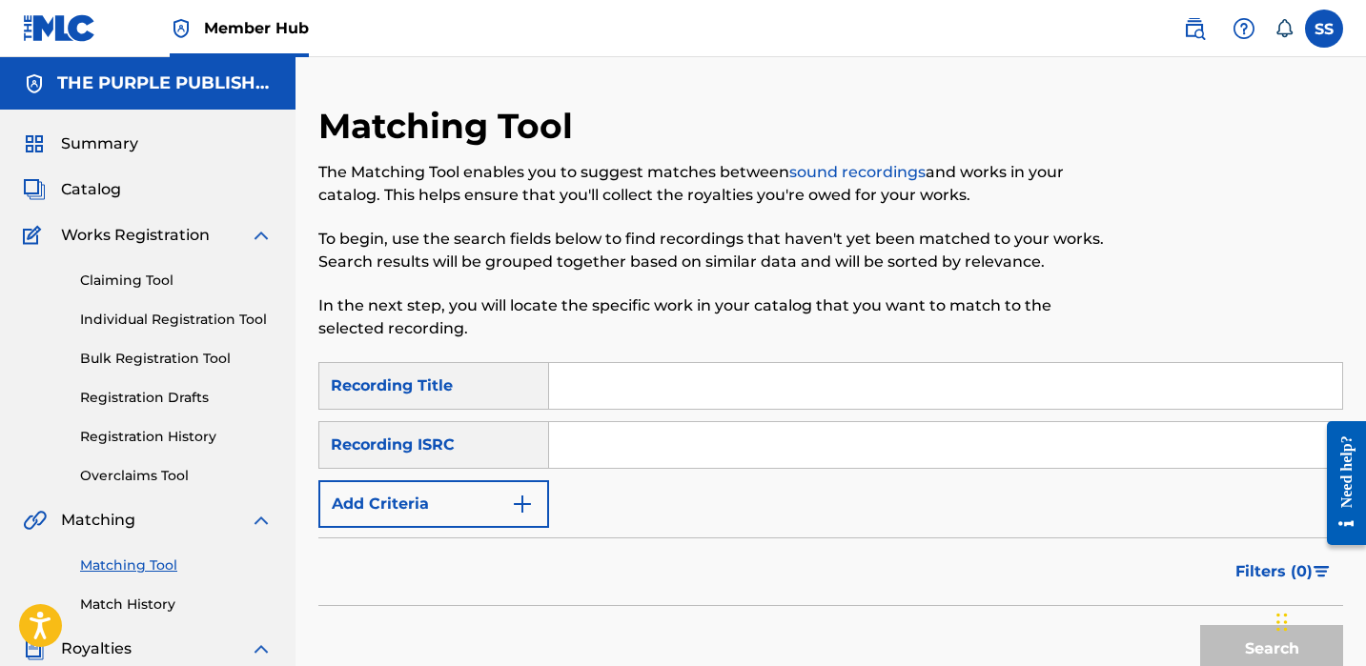
scroll to position [119, 0]
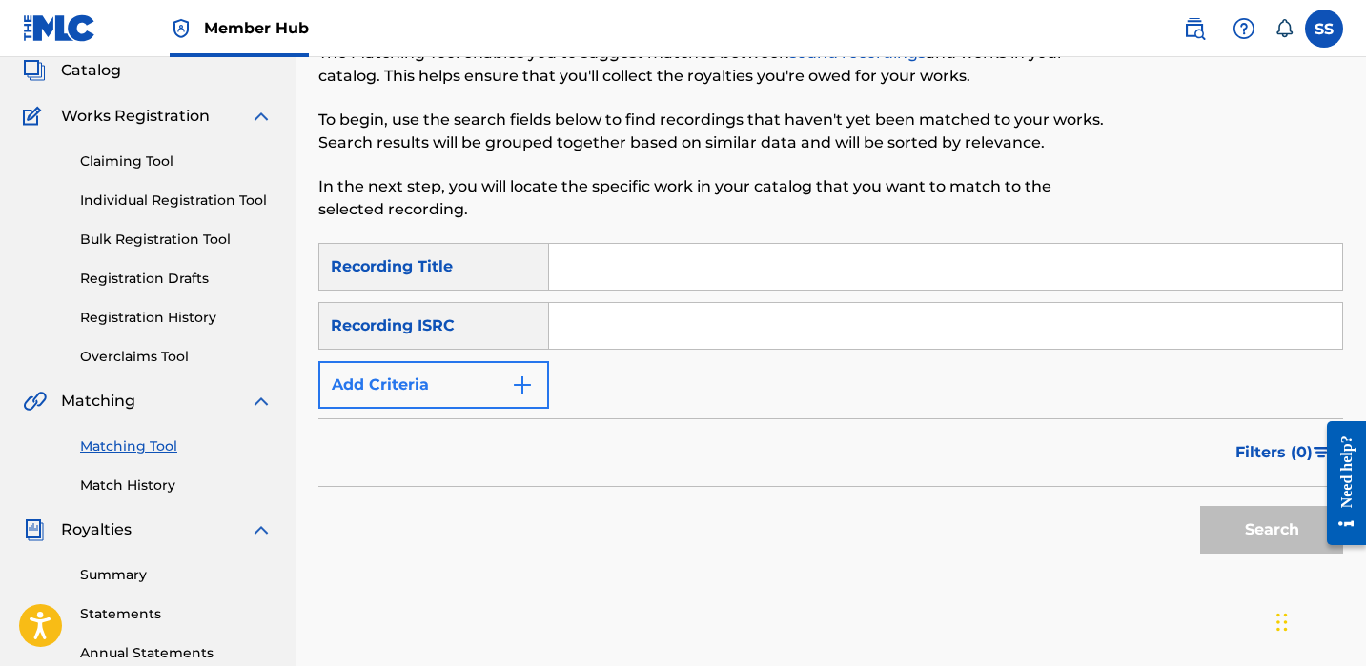
click at [496, 394] on button "Add Criteria" at bounding box center [433, 385] width 231 height 48
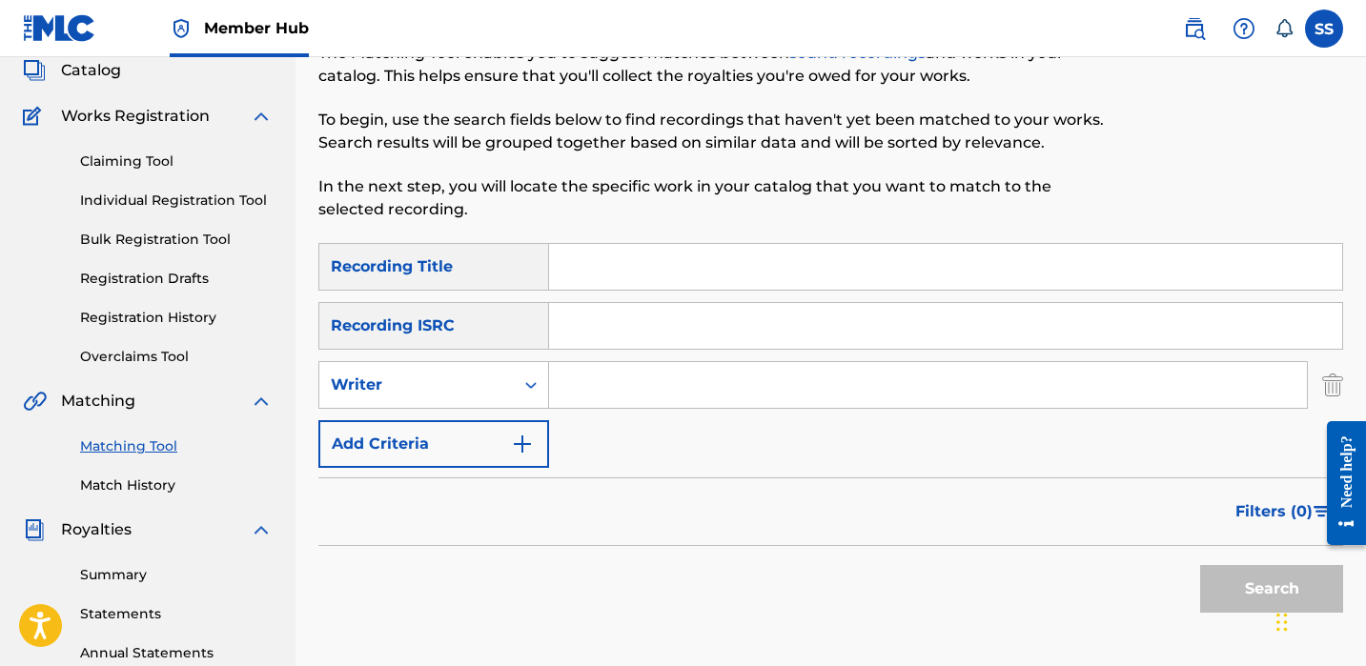
click at [593, 376] on input "Search Form" at bounding box center [928, 385] width 758 height 46
paste input "[PERSON_NAME]"
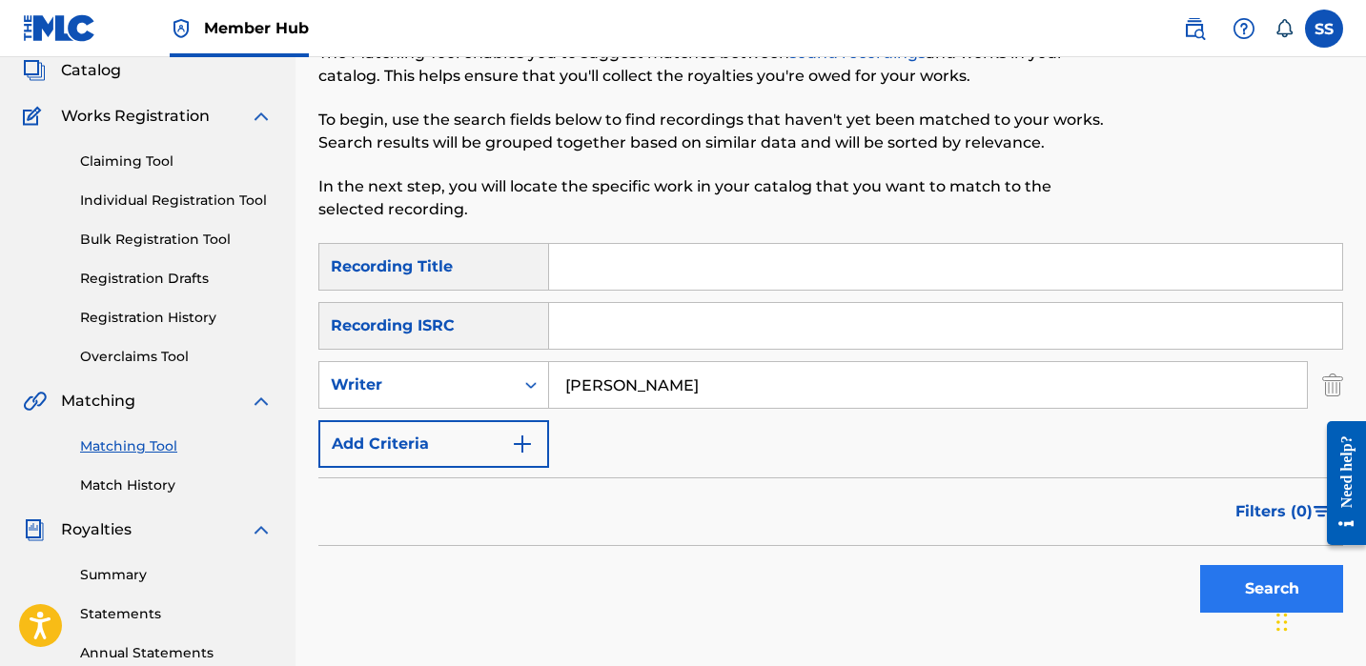
type input "[PERSON_NAME]"
click at [1217, 574] on button "Search" at bounding box center [1271, 589] width 143 height 48
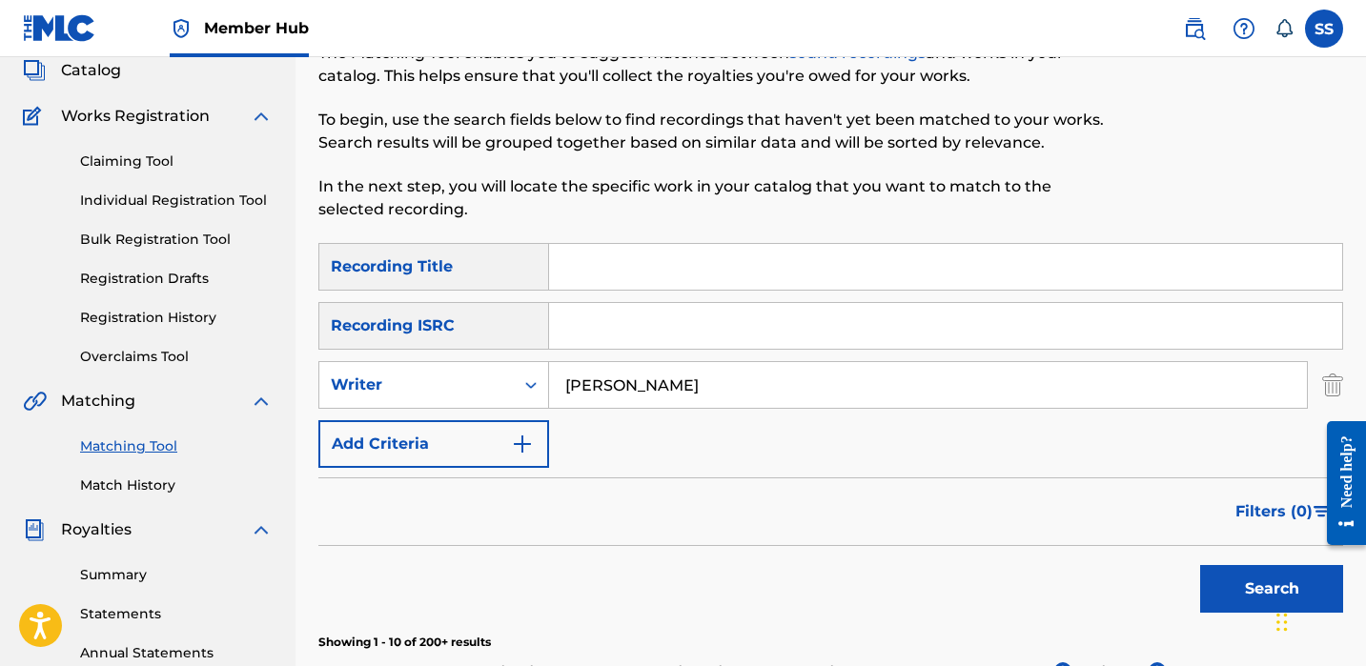
scroll to position [923, 0]
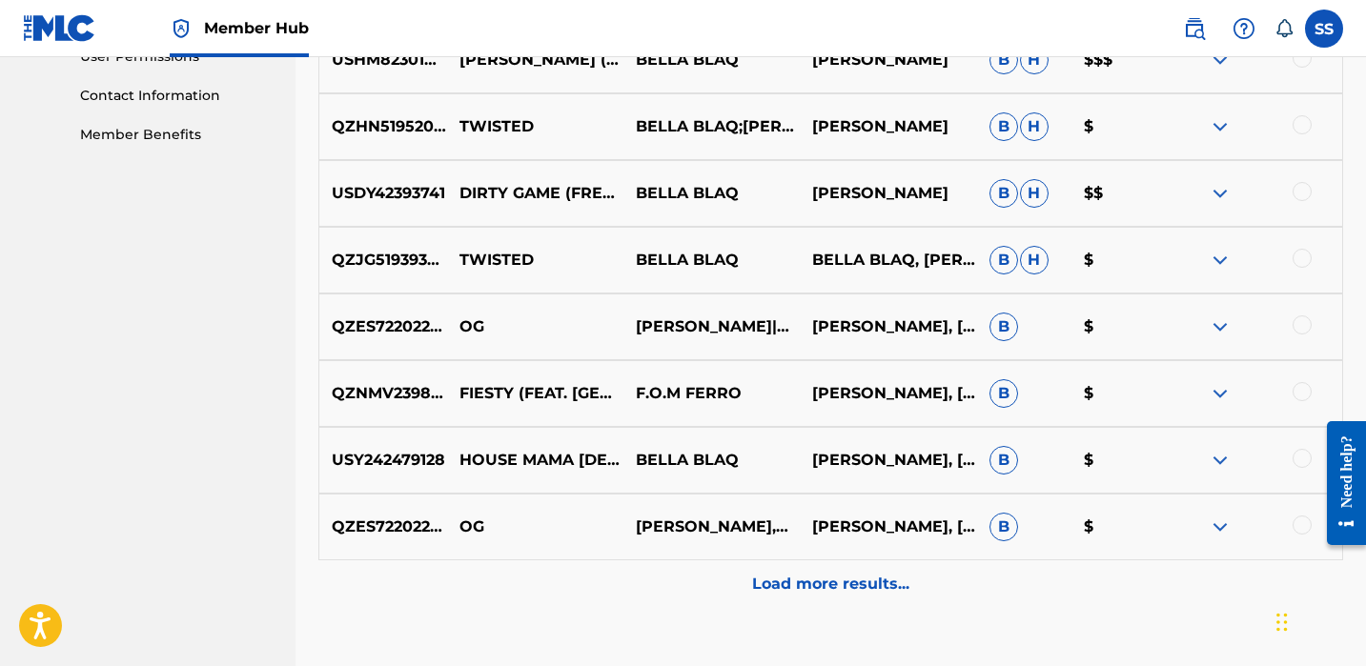
click at [1295, 463] on div at bounding box center [1302, 458] width 19 height 19
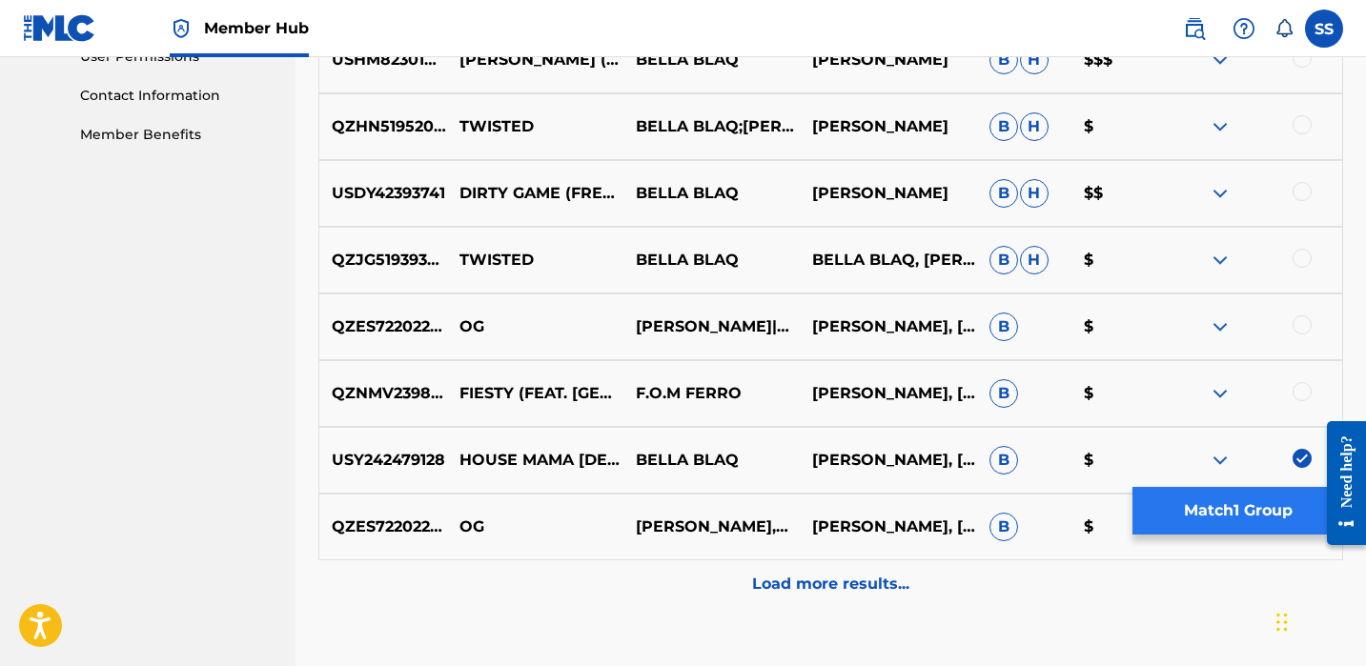
click at [1294, 524] on button "Match 1 Group" at bounding box center [1238, 511] width 211 height 48
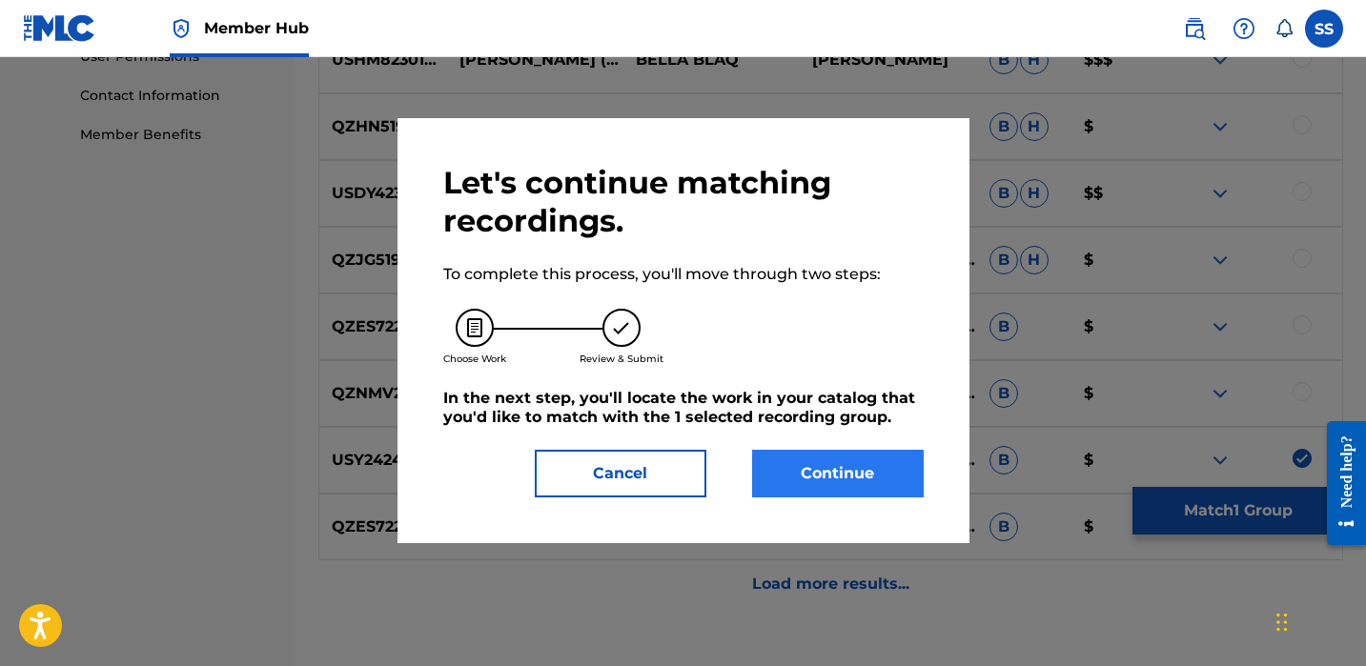
click at [848, 487] on button "Continue" at bounding box center [838, 474] width 172 height 48
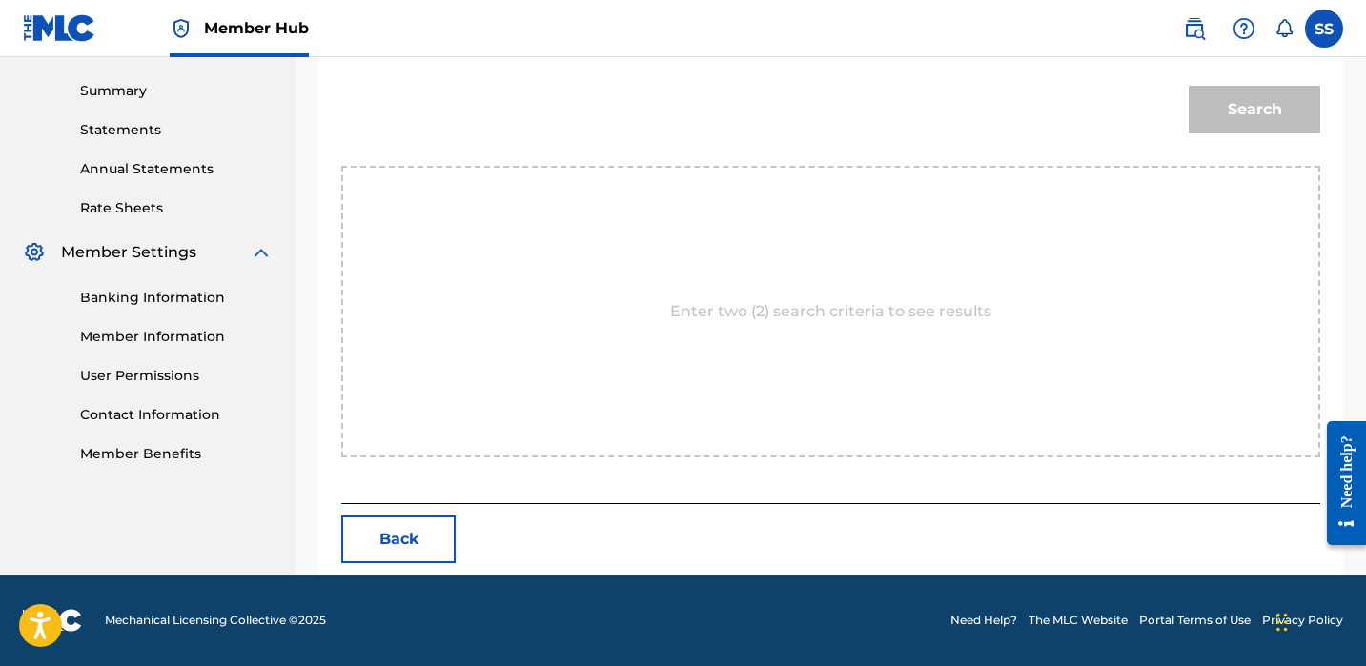
scroll to position [428, 0]
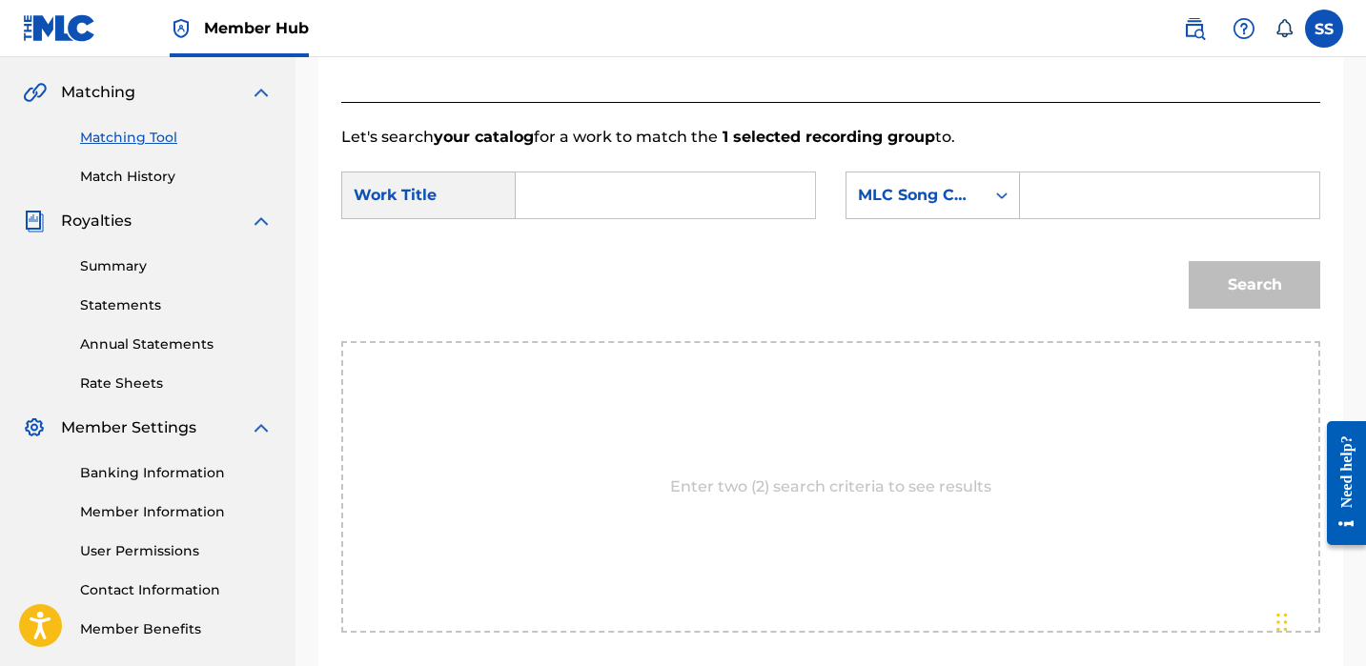
click at [688, 217] on input "Search Form" at bounding box center [665, 196] width 267 height 46
click at [584, 247] on strong "mama" at bounding box center [609, 238] width 51 height 18
type input "dear mama 2"
click at [1008, 185] on div "Search Form" at bounding box center [1002, 195] width 34 height 34
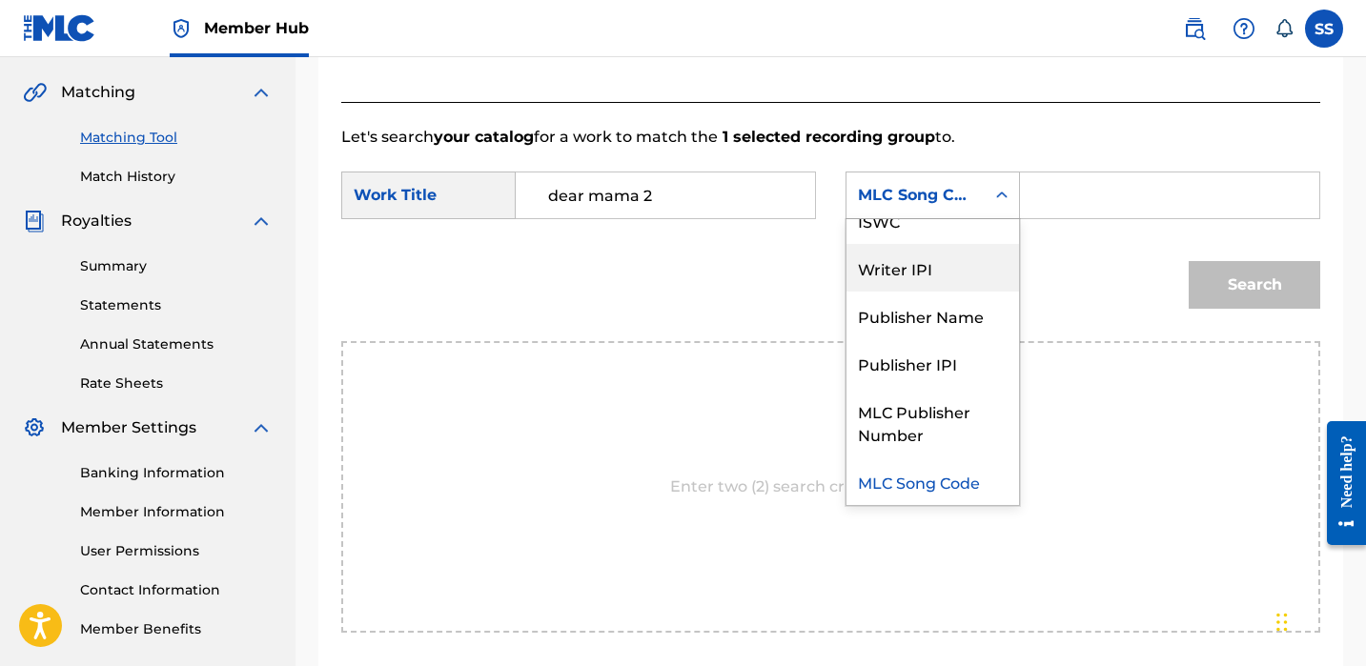
scroll to position [0, 0]
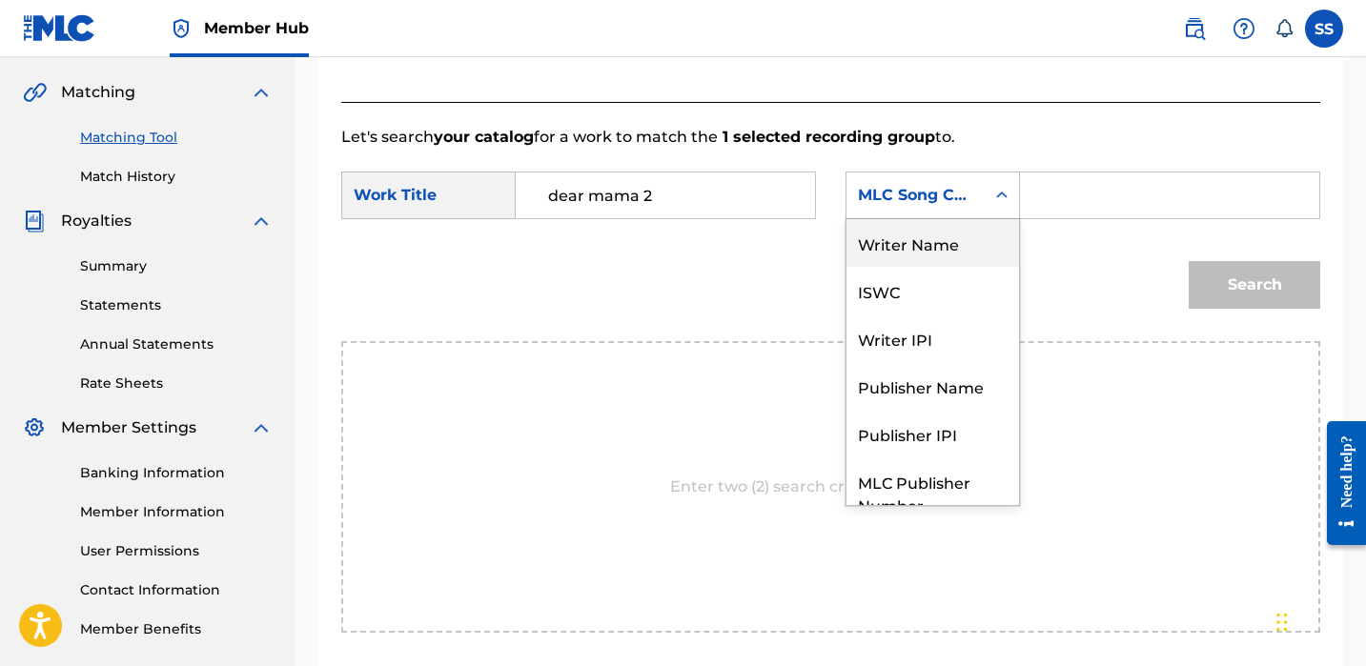
drag, startPoint x: 965, startPoint y: 251, endPoint x: 982, endPoint y: 228, distance: 28.6
click at [966, 251] on div "Writer Name" at bounding box center [933, 243] width 173 height 48
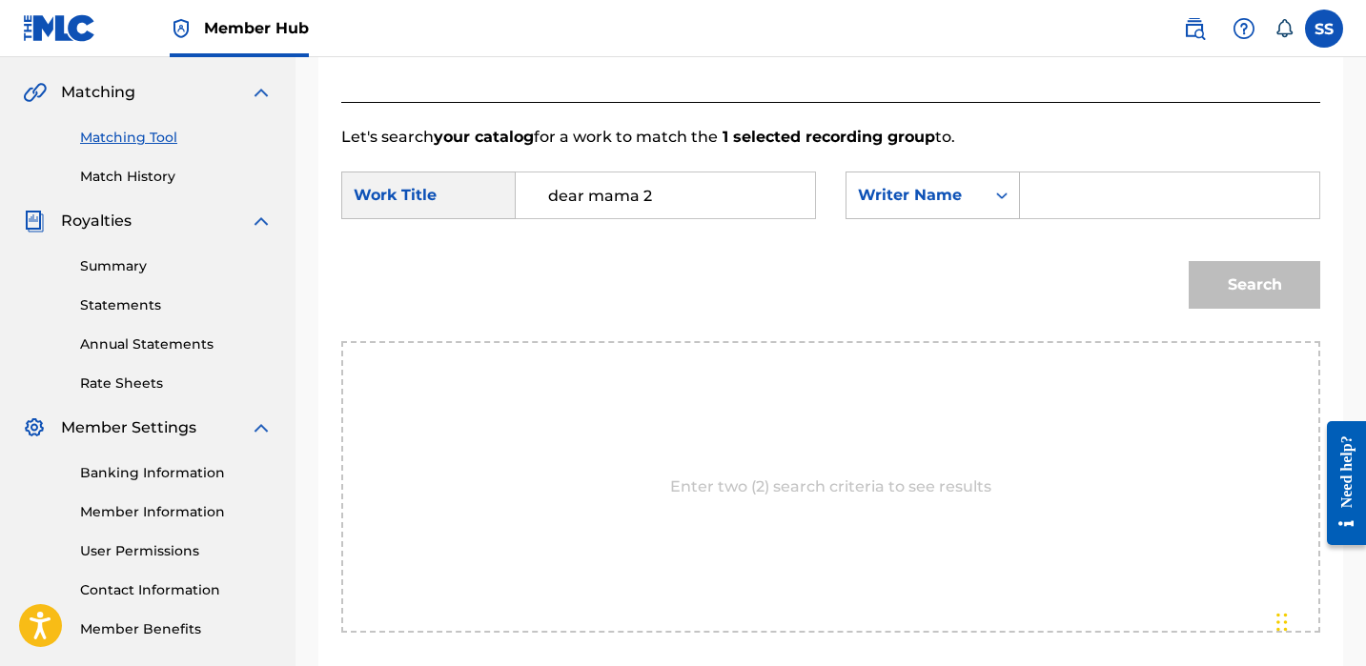
click at [1064, 195] on input "Search Form" at bounding box center [1169, 196] width 267 height 46
paste input "[PERSON_NAME]"
type input "[PERSON_NAME]"
click at [1283, 294] on button "Search" at bounding box center [1255, 285] width 132 height 48
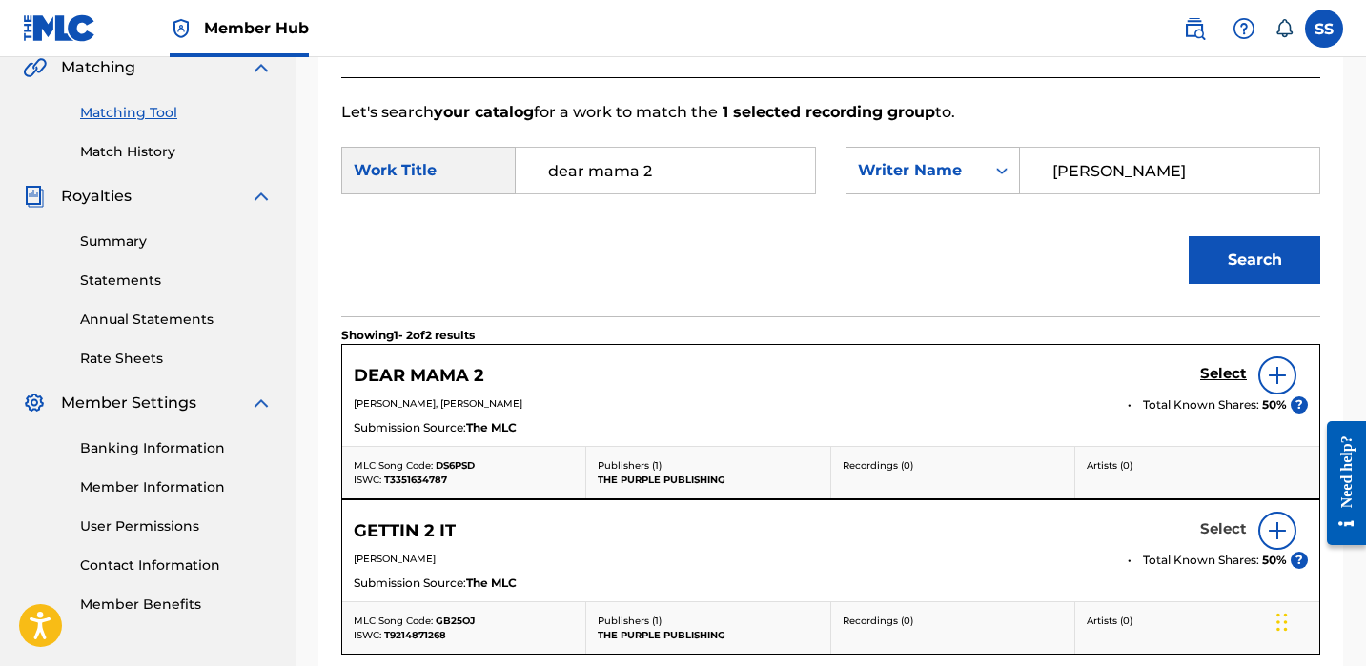
scroll to position [600, 0]
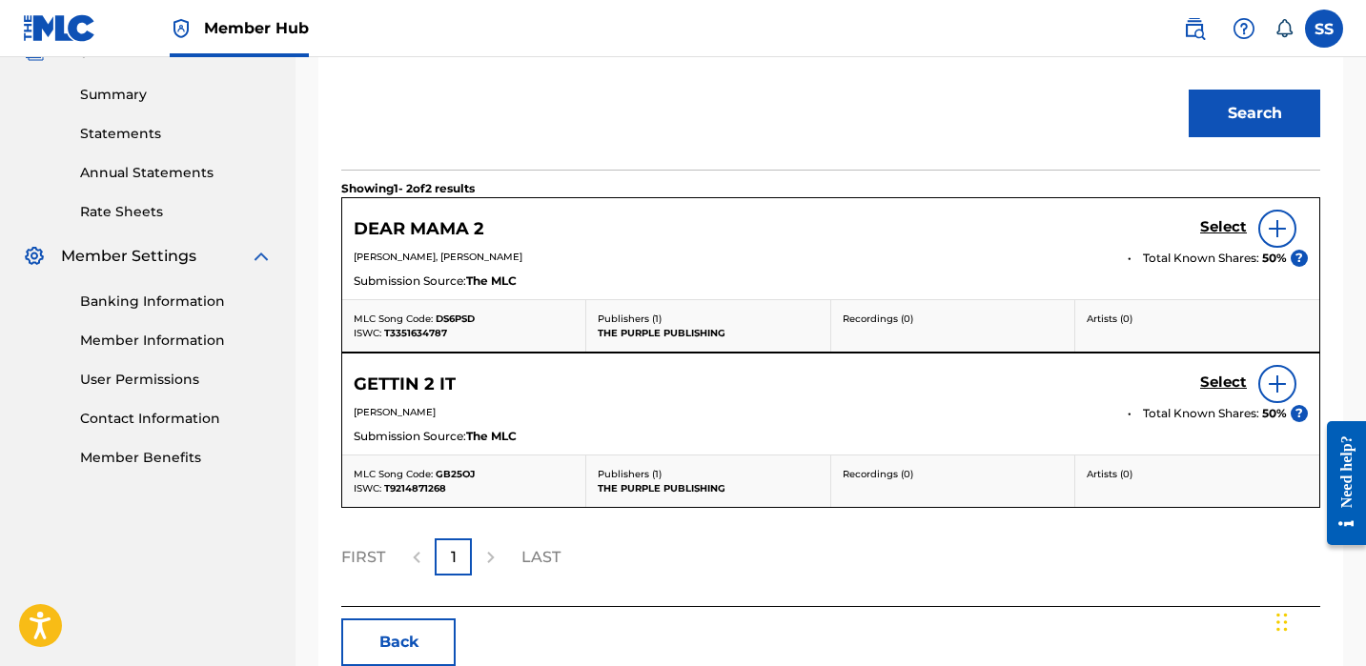
click at [1285, 229] on img at bounding box center [1277, 228] width 23 height 23
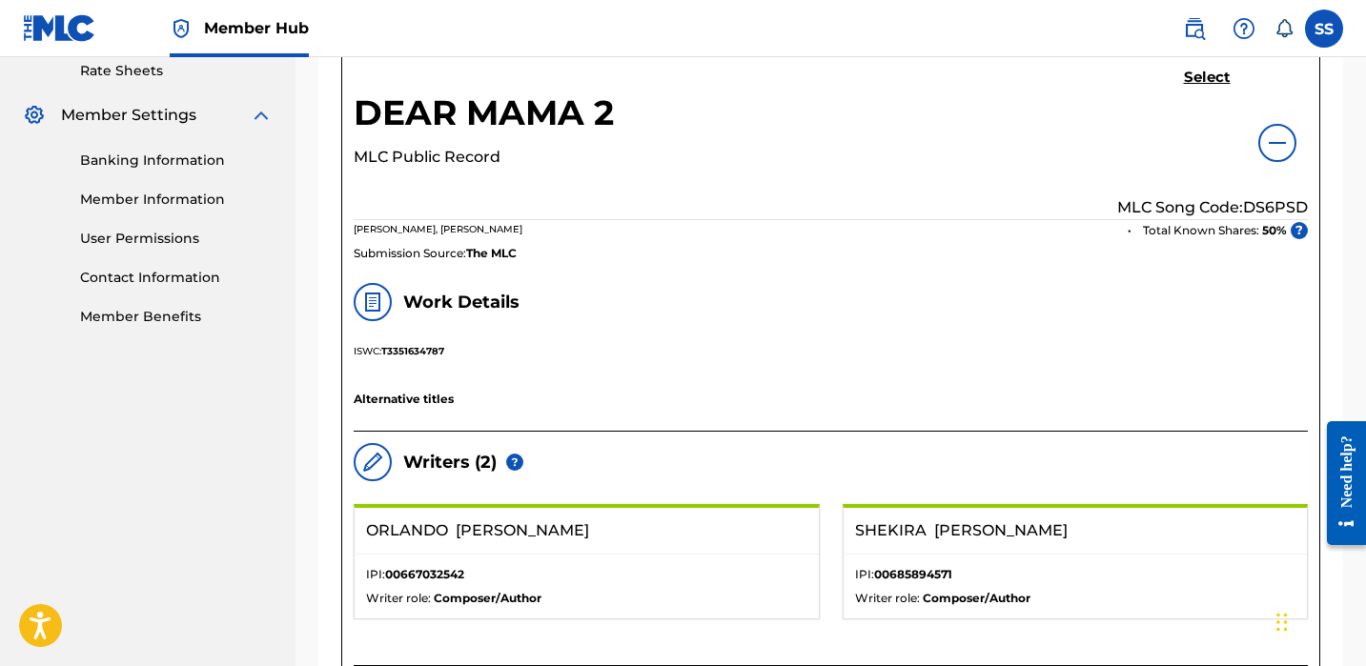
scroll to position [737, 0]
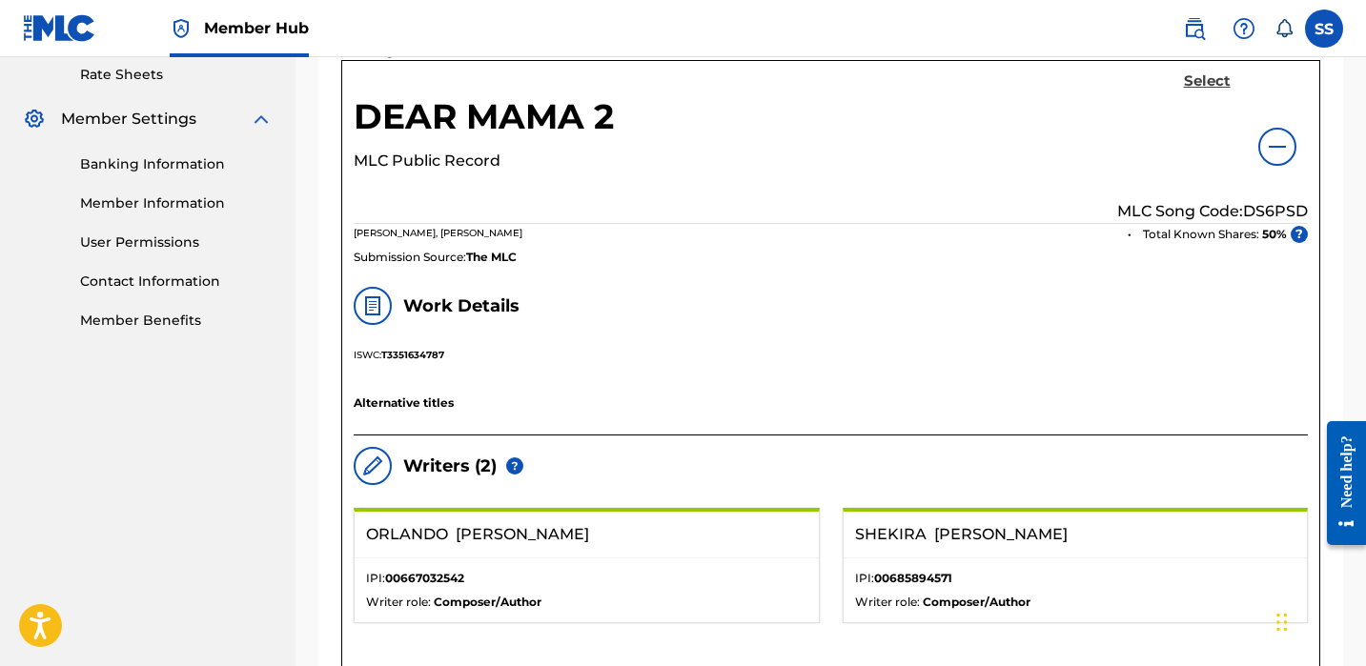
click at [1190, 80] on h5 "Select" at bounding box center [1207, 81] width 47 height 18
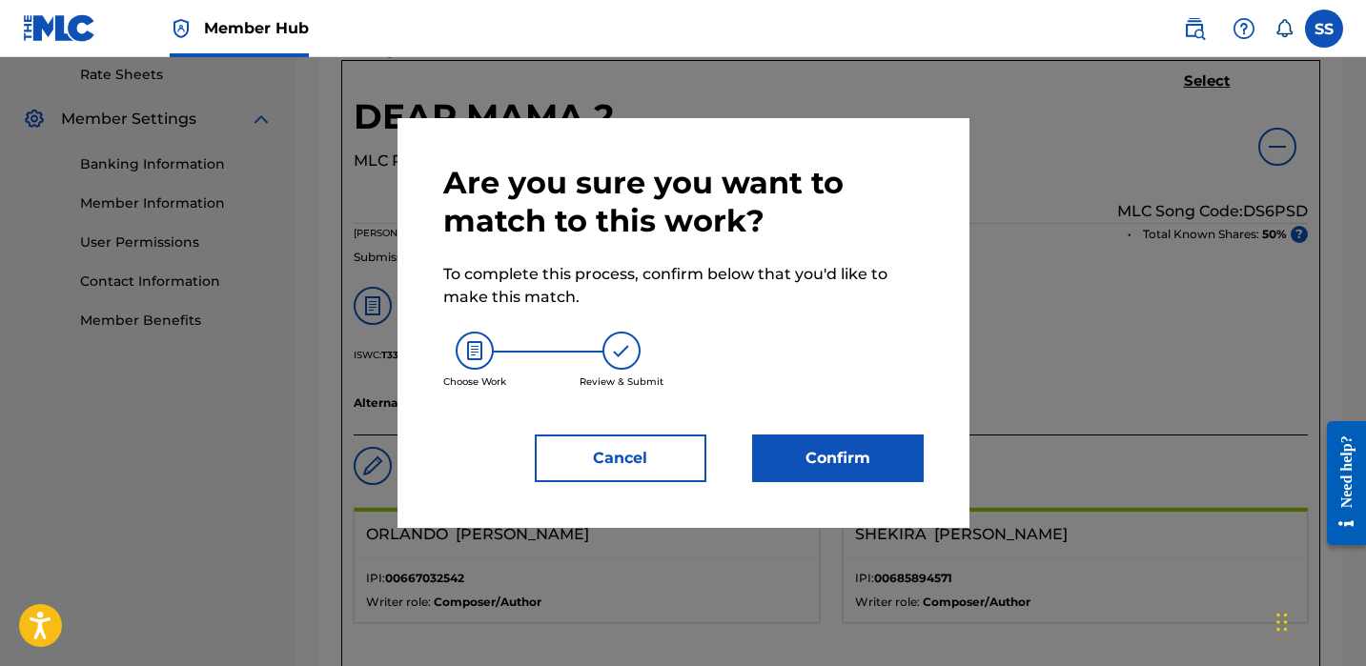
click at [913, 433] on div "Are you sure you want to match to this work? To complete this process, confirm …" at bounding box center [683, 323] width 481 height 318
click at [915, 443] on button "Confirm" at bounding box center [838, 459] width 172 height 48
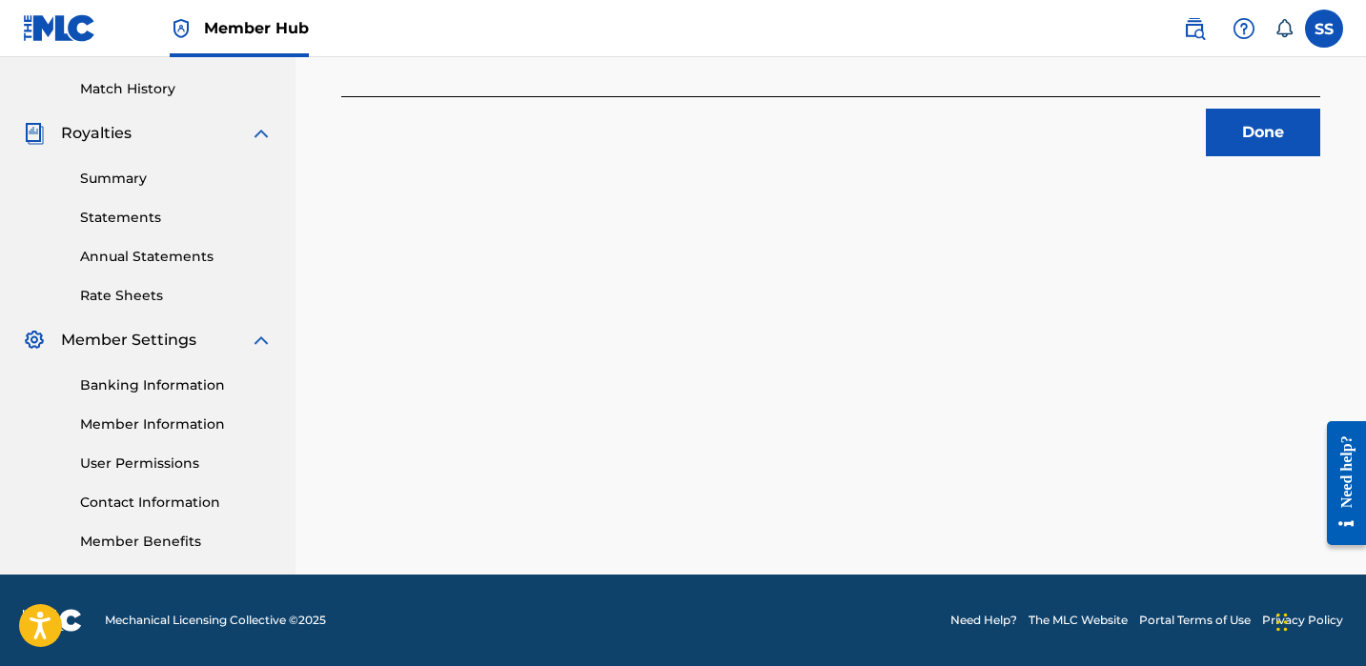
scroll to position [171, 0]
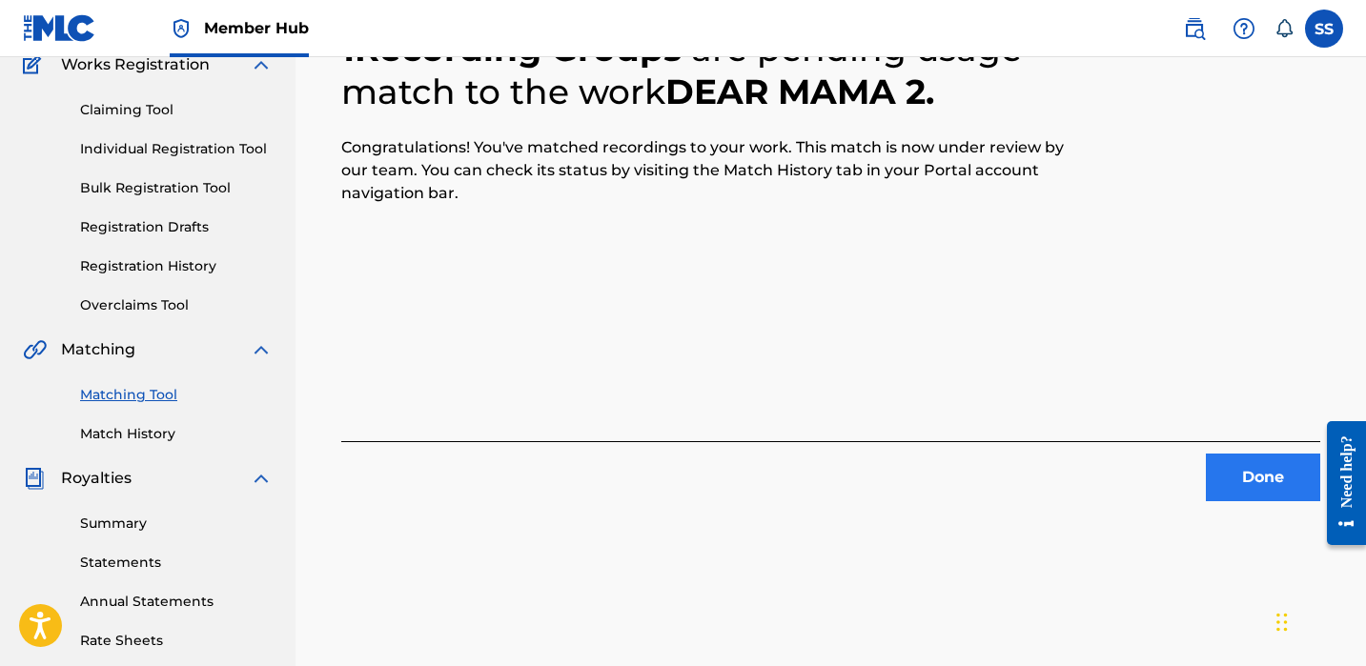
click at [1239, 471] on button "Done" at bounding box center [1263, 478] width 114 height 48
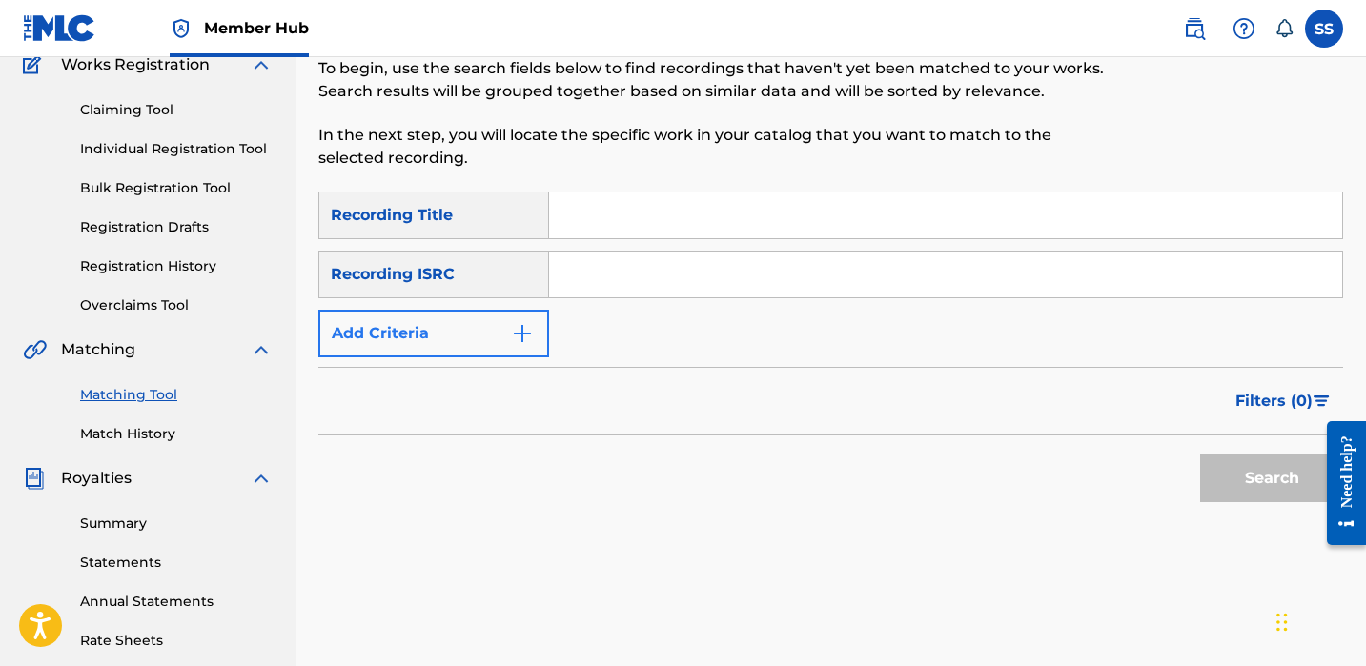
click at [487, 314] on button "Add Criteria" at bounding box center [433, 334] width 231 height 48
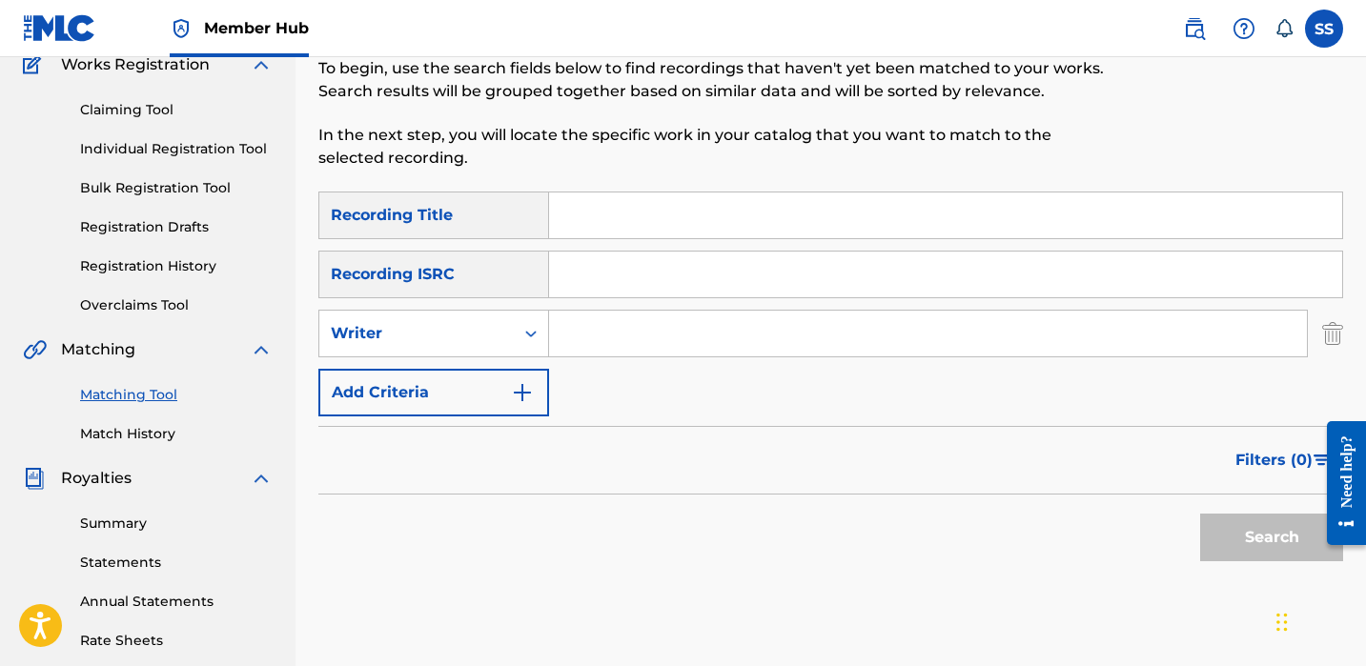
click at [560, 325] on input "Search Form" at bounding box center [928, 334] width 758 height 46
click at [1294, 536] on button "Search" at bounding box center [1271, 538] width 143 height 48
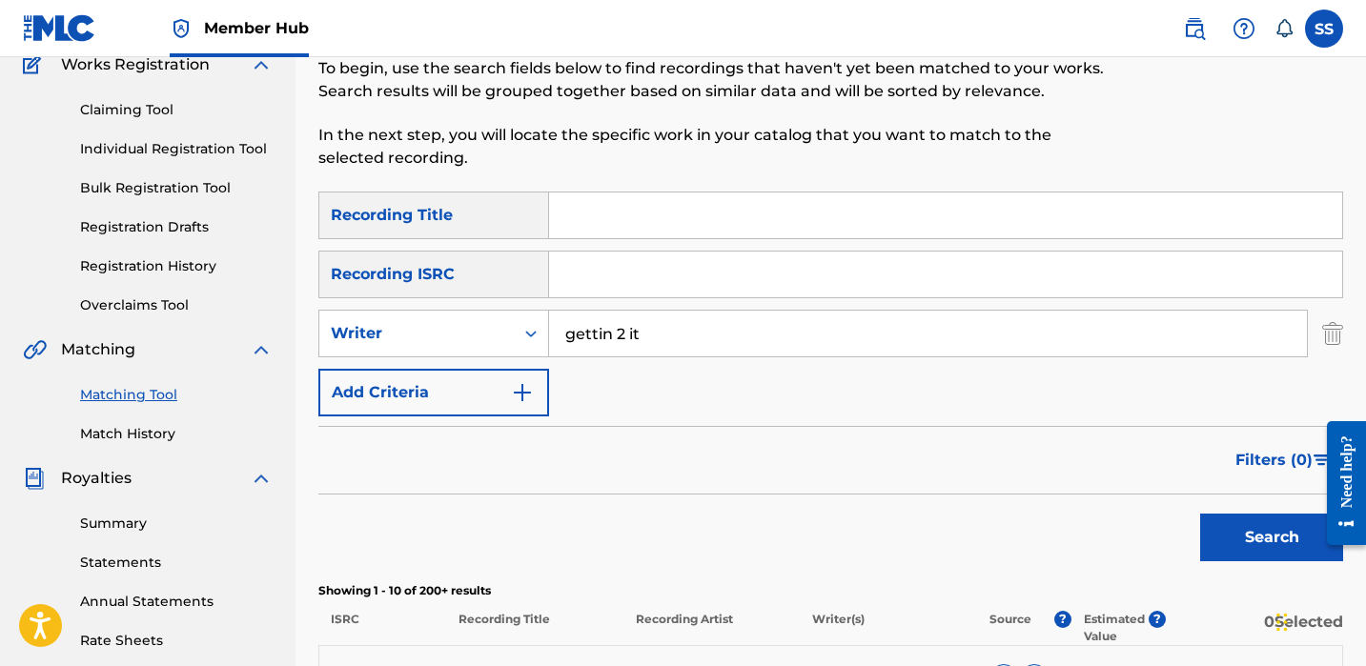
click at [631, 329] on input "gettin 2 it" at bounding box center [928, 334] width 758 height 46
click at [633, 330] on input "gettin 2 it" at bounding box center [928, 334] width 758 height 46
click at [634, 331] on input "gettin 2 it" at bounding box center [928, 334] width 758 height 46
click at [635, 331] on input "gettin 2 it" at bounding box center [928, 334] width 758 height 46
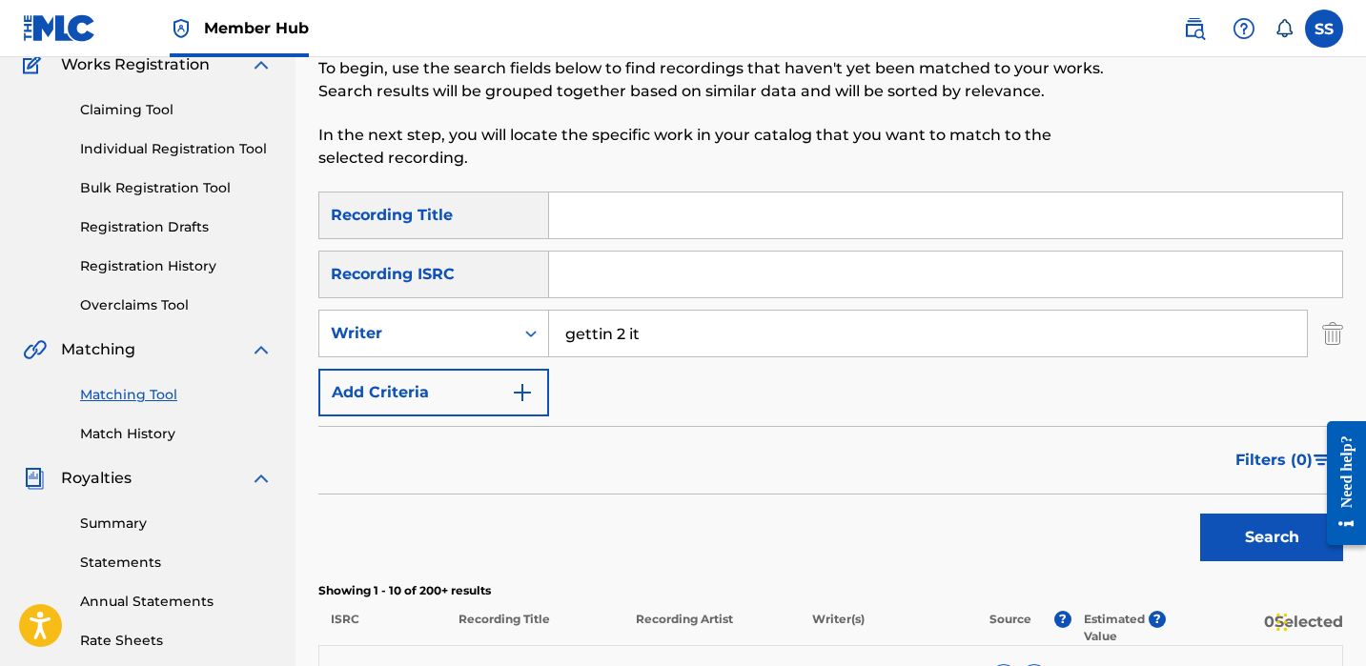
click at [635, 332] on input "gettin 2 it" at bounding box center [928, 334] width 758 height 46
click at [636, 332] on input "gettin 2 it" at bounding box center [928, 334] width 758 height 46
click at [644, 332] on input "gettin 2 it" at bounding box center [928, 334] width 758 height 46
paste input "[PERSON_NAME]"
type input "[PERSON_NAME]"
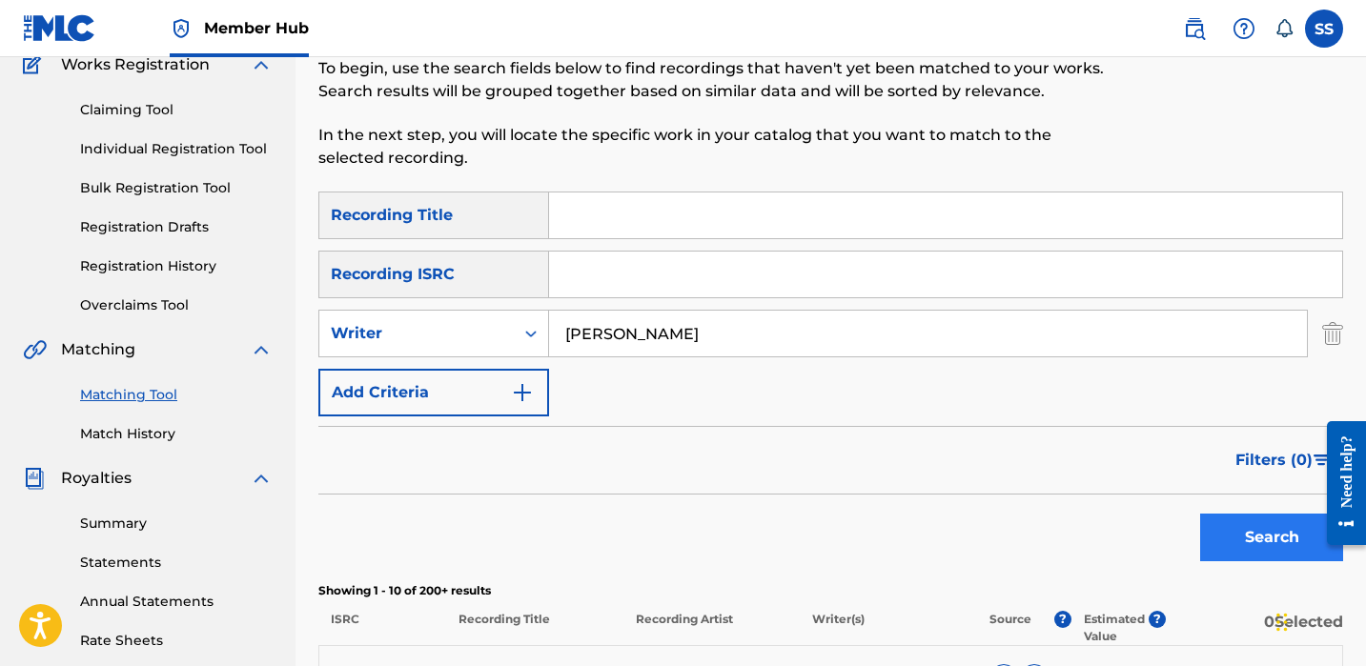
click at [1212, 543] on button "Search" at bounding box center [1271, 538] width 143 height 48
drag, startPoint x: 1318, startPoint y: 551, endPoint x: 2615, endPoint y: 953, distance: 1358.6
click at [1318, 551] on div at bounding box center [1339, 482] width 53 height 163
click at [1301, 551] on button "Search" at bounding box center [1271, 538] width 143 height 48
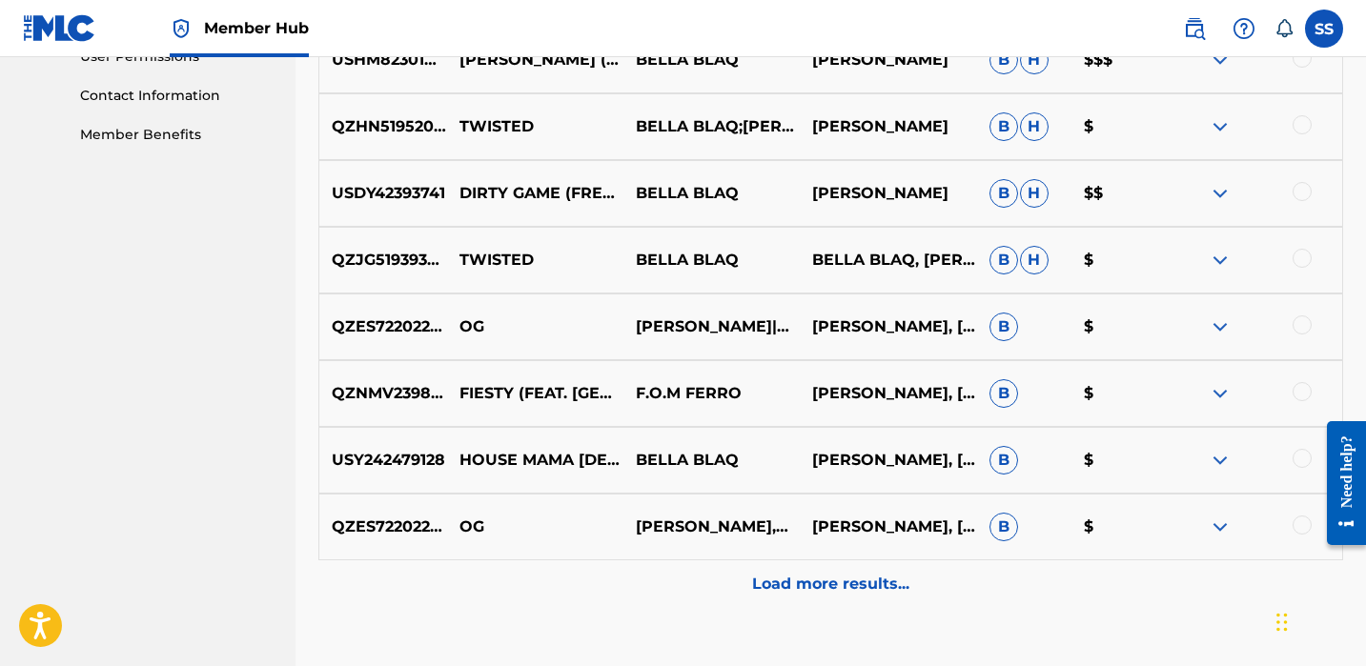
scroll to position [1052, 0]
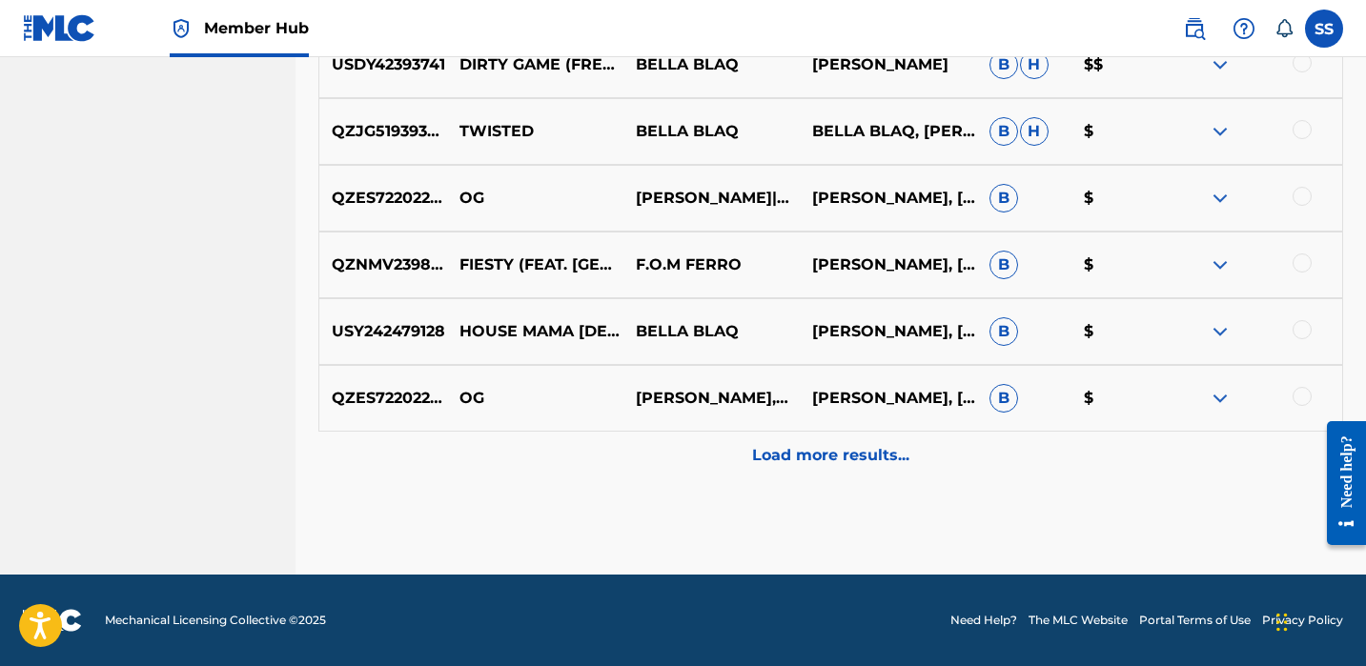
click at [1306, 325] on div at bounding box center [1302, 329] width 19 height 19
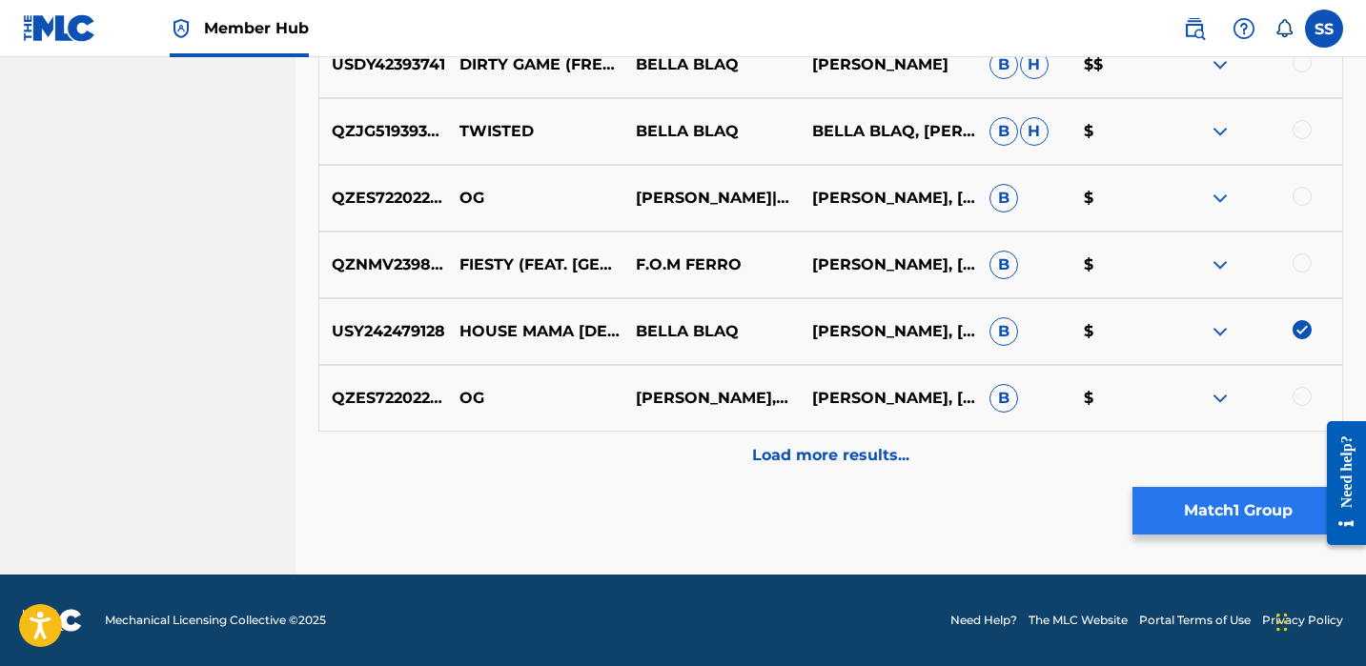
click at [1268, 502] on button "Match 1 Group" at bounding box center [1238, 511] width 211 height 48
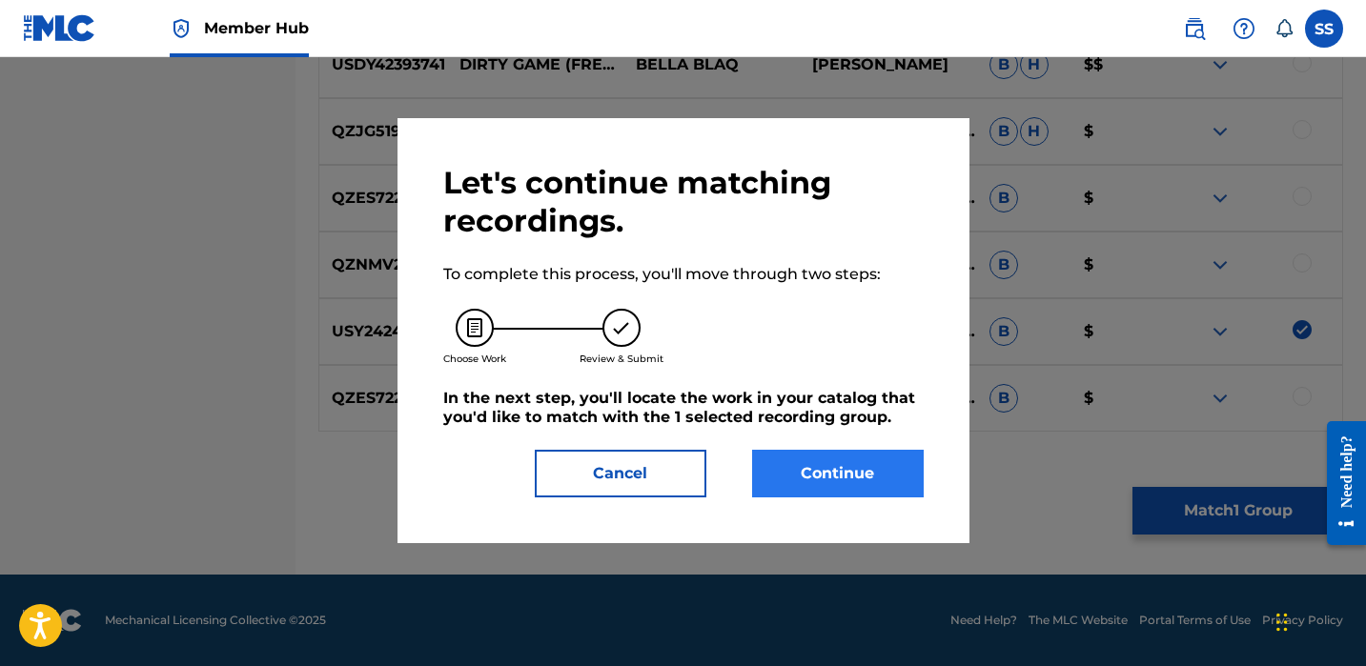
click at [919, 469] on button "Continue" at bounding box center [838, 474] width 172 height 48
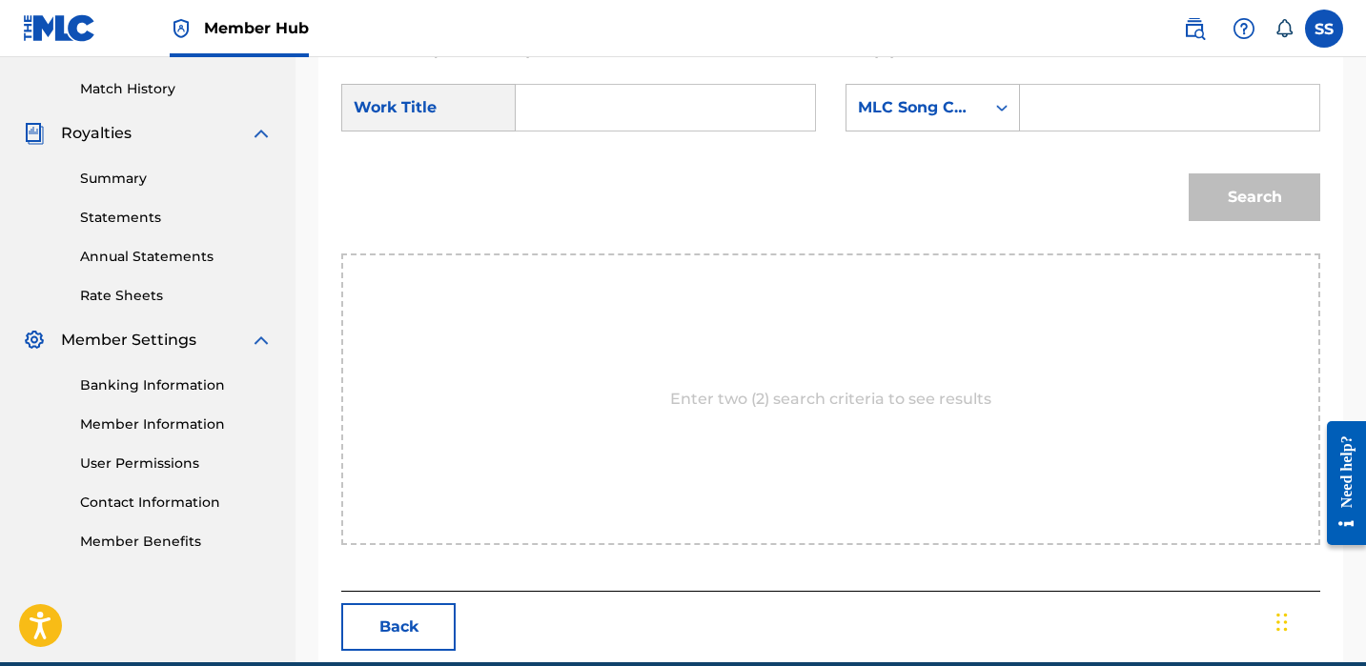
click at [656, 121] on input "Search Form" at bounding box center [665, 108] width 267 height 46
type input "mama"
drag, startPoint x: 1093, startPoint y: 120, endPoint x: 1054, endPoint y: 108, distance: 41.0
click at [1091, 118] on input "Search Form" at bounding box center [1169, 108] width 267 height 46
click at [976, 112] on div "MLC Song Code" at bounding box center [916, 108] width 138 height 36
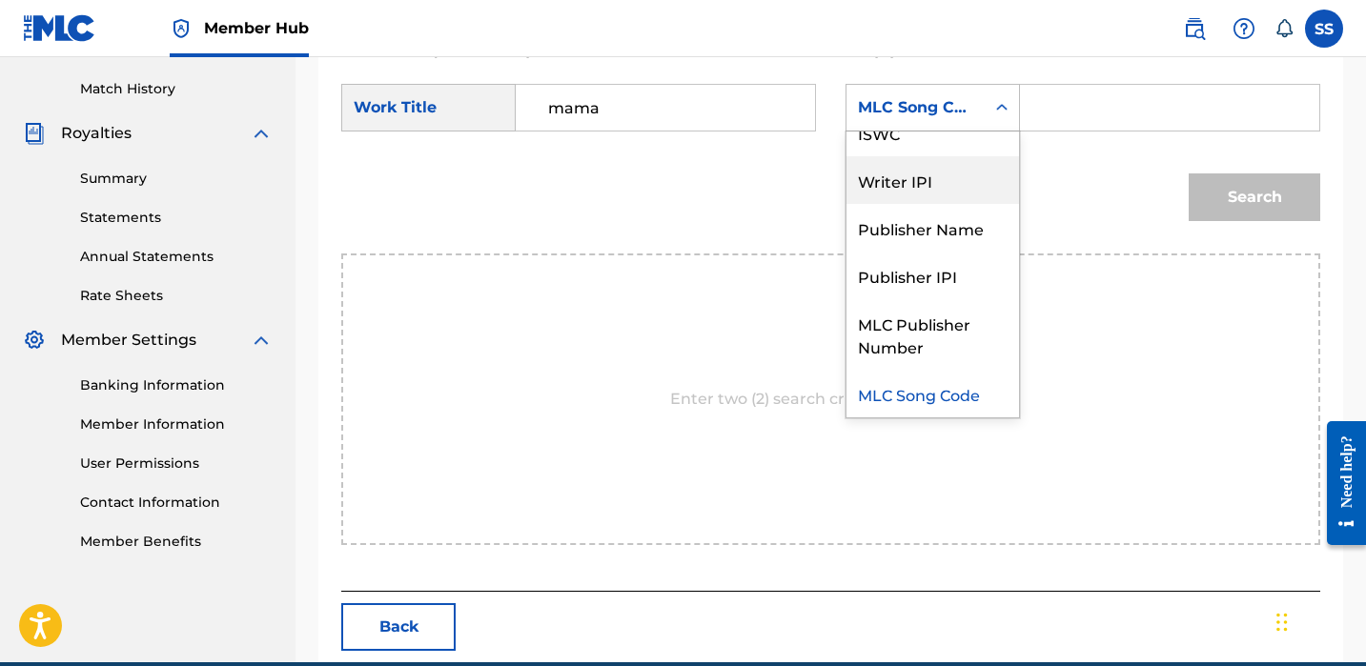
scroll to position [0, 0]
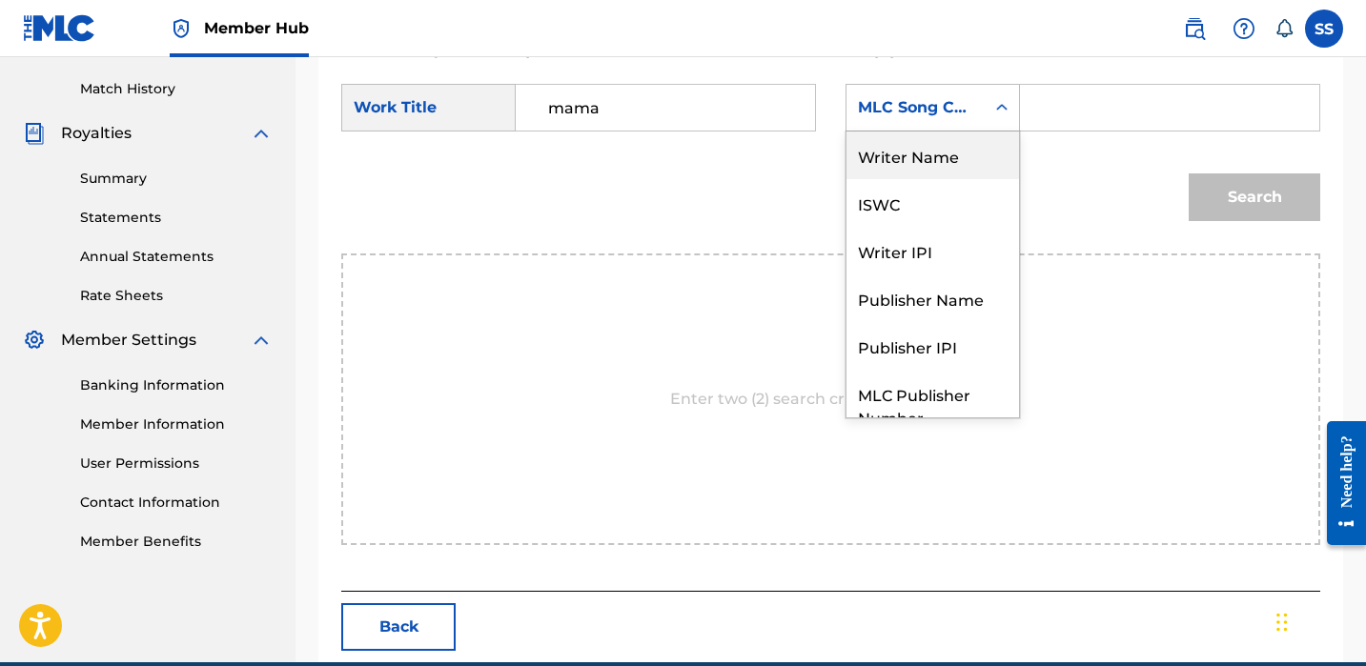
click at [937, 172] on div "Writer Name" at bounding box center [933, 156] width 173 height 48
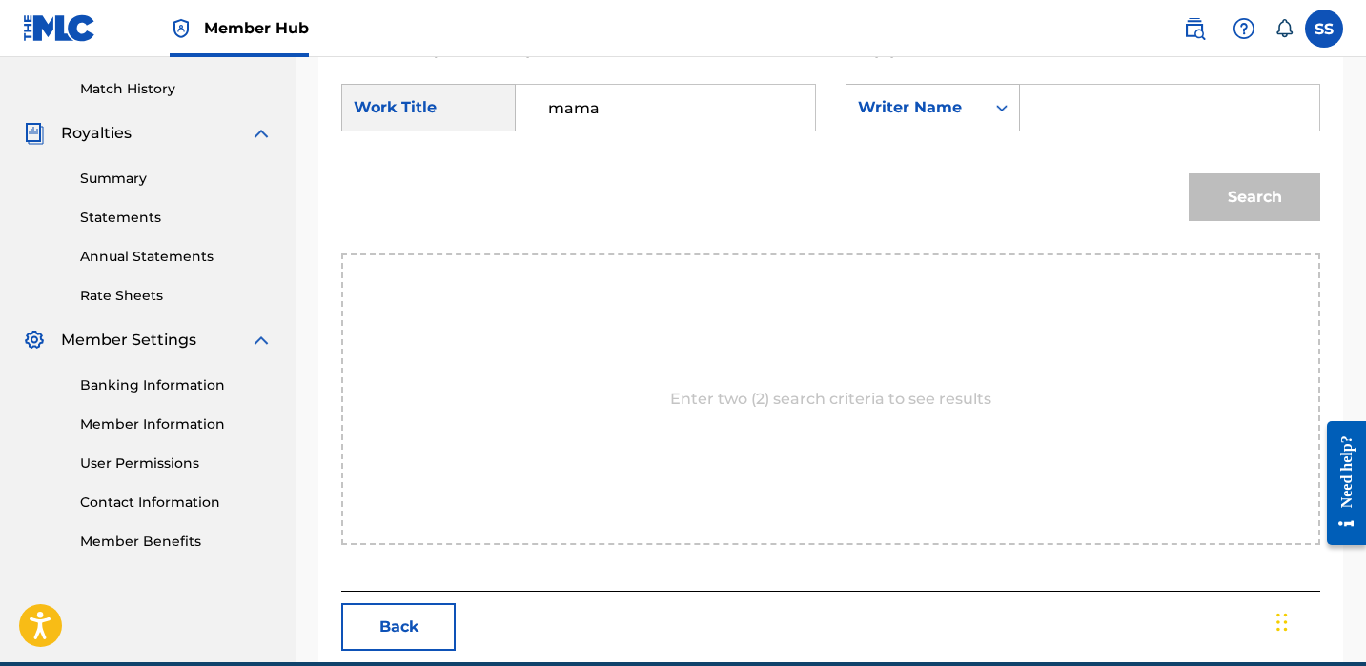
click at [1042, 94] on input "Search Form" at bounding box center [1169, 108] width 267 height 46
paste input "[PERSON_NAME]"
type input "[PERSON_NAME]"
click at [1210, 191] on button "Search" at bounding box center [1255, 198] width 132 height 48
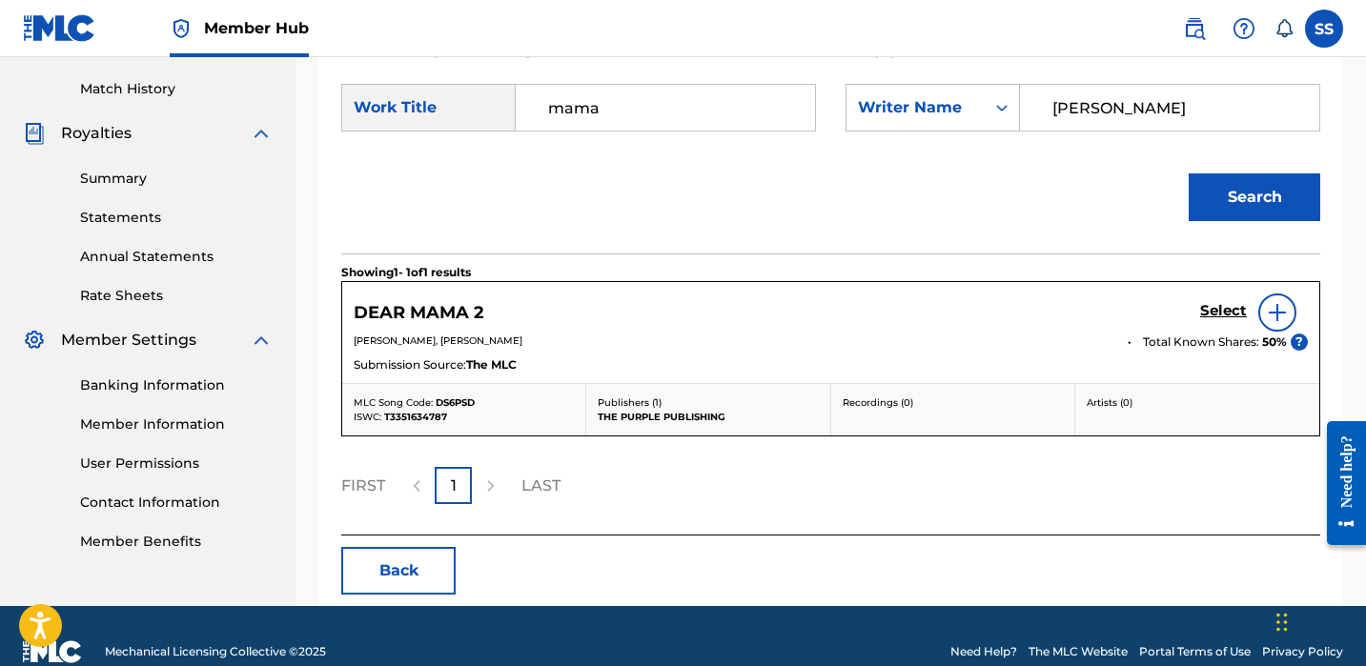
click at [1270, 304] on div at bounding box center [1278, 313] width 38 height 38
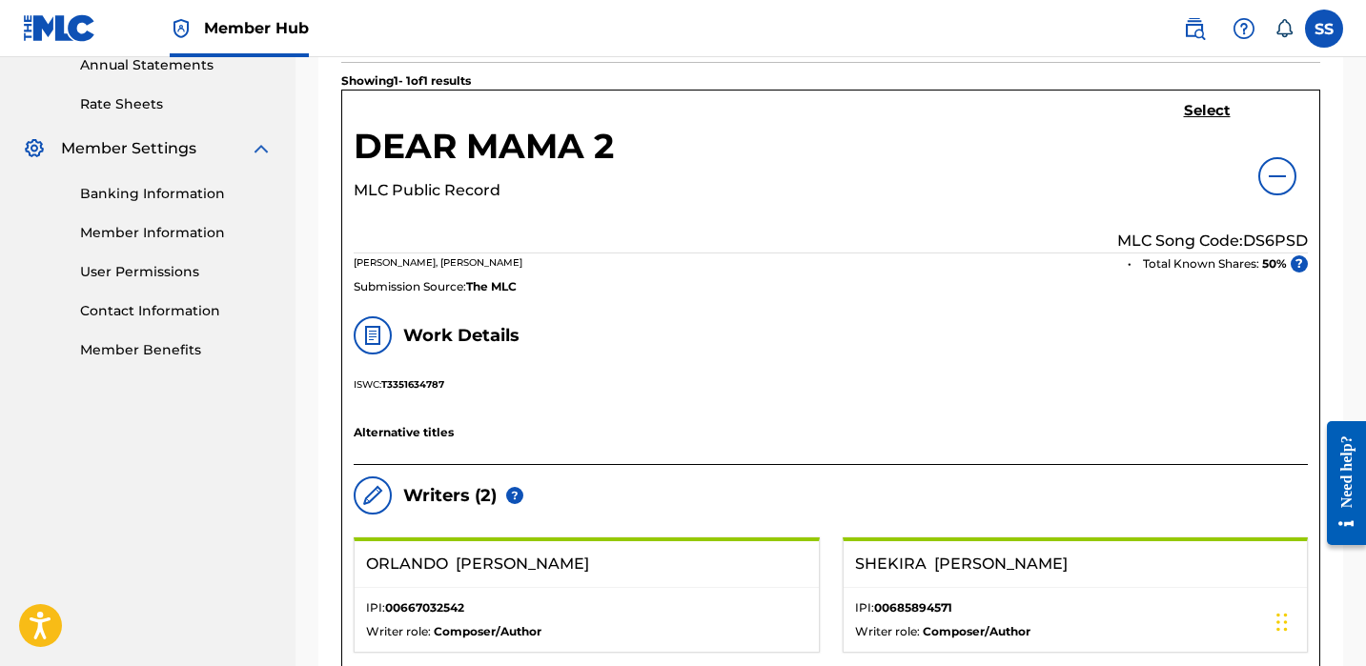
scroll to position [386, 0]
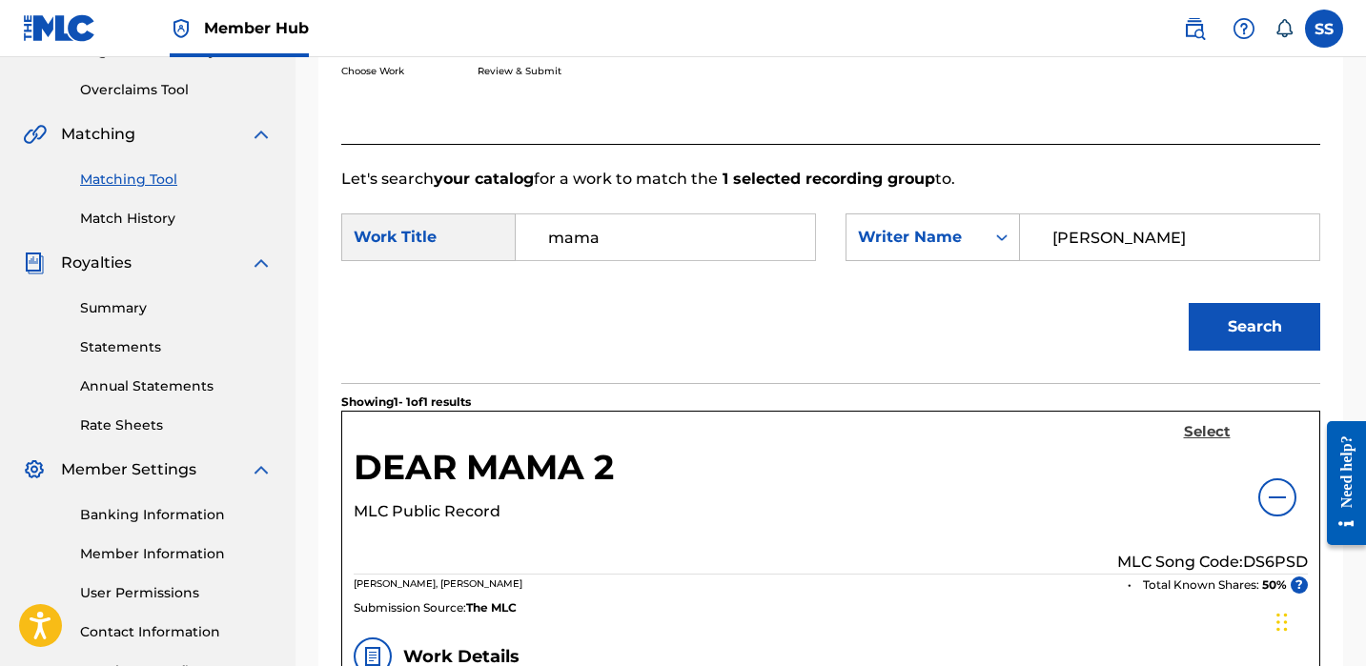
click at [1199, 426] on h5 "Select" at bounding box center [1207, 432] width 47 height 18
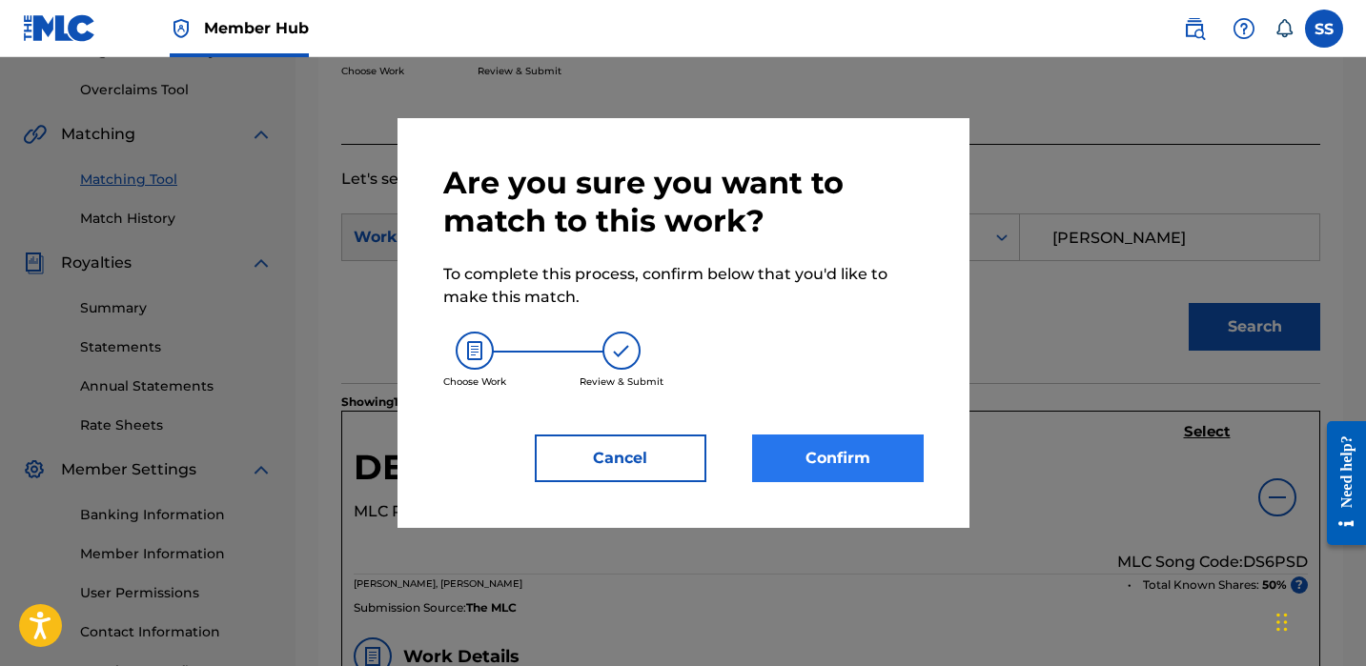
click at [854, 471] on button "Confirm" at bounding box center [838, 459] width 172 height 48
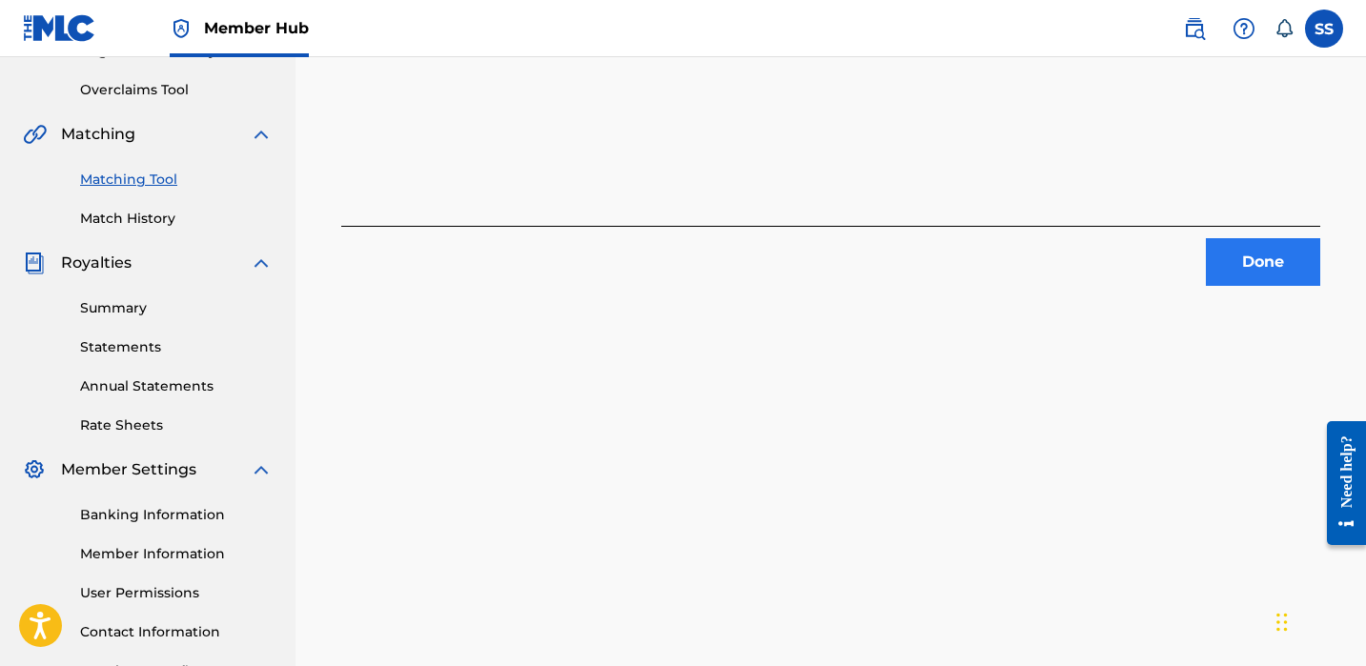
click at [1274, 256] on button "Done" at bounding box center [1263, 262] width 114 height 48
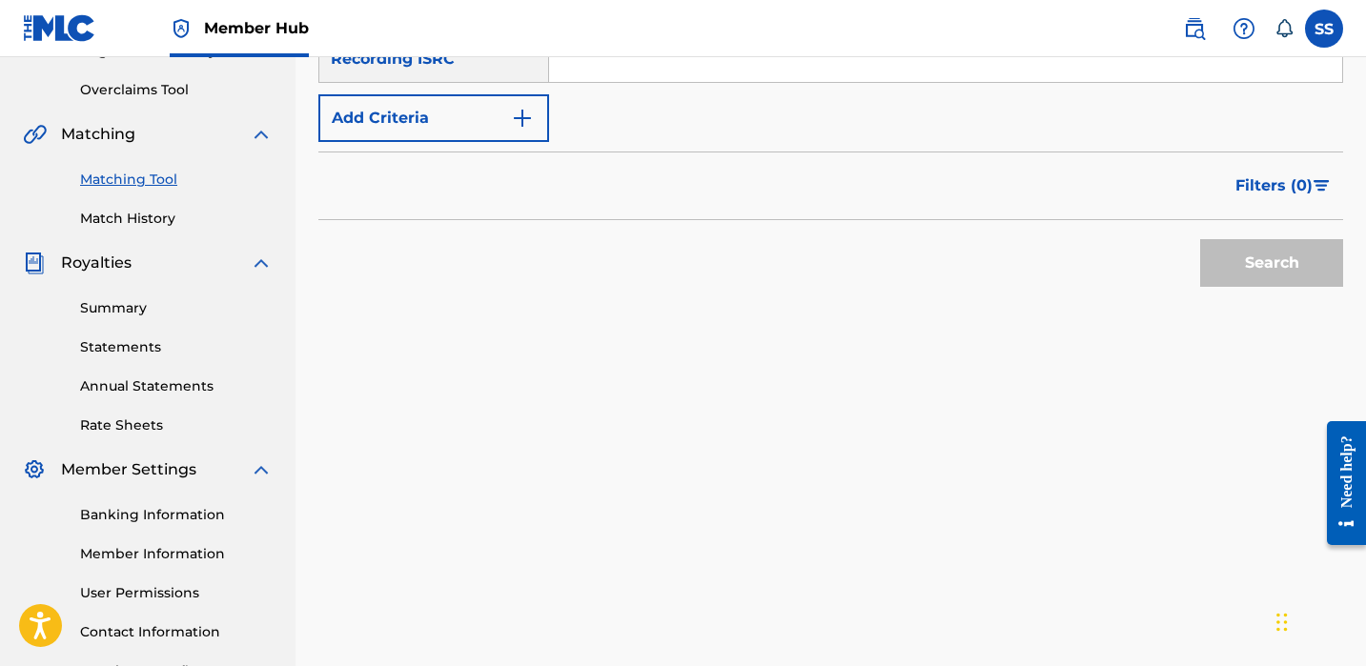
scroll to position [246, 0]
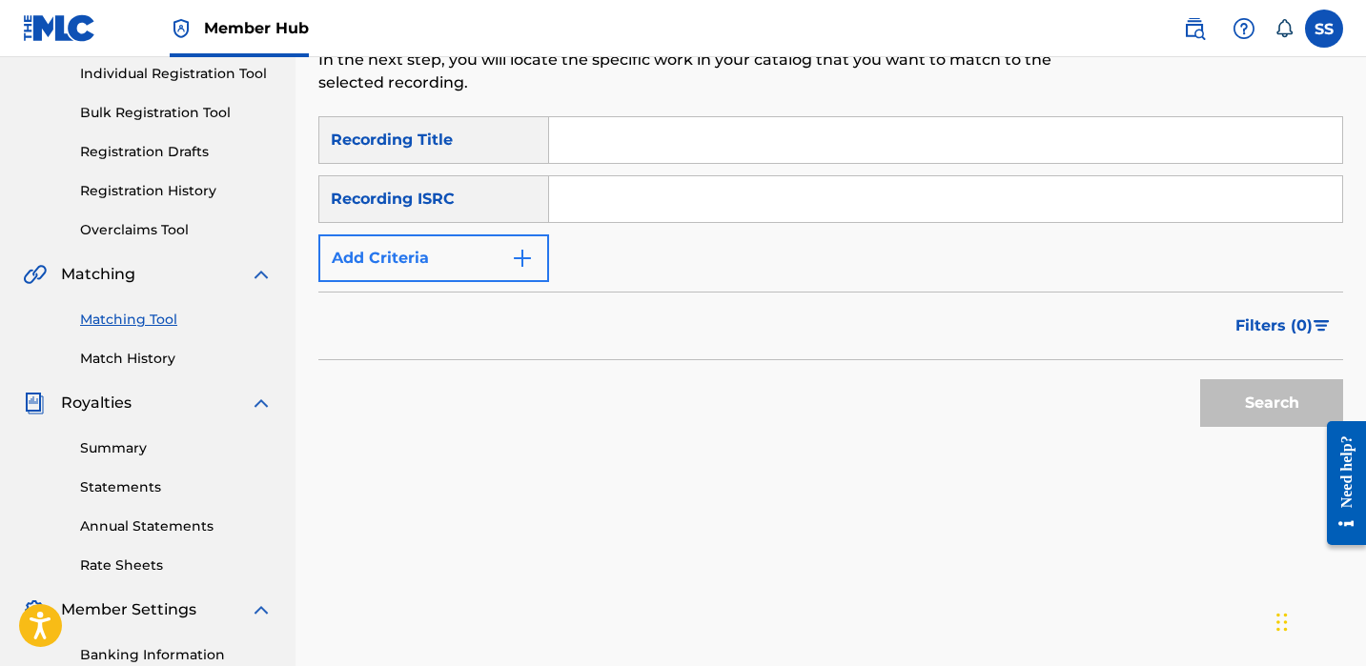
click at [538, 266] on button "Add Criteria" at bounding box center [433, 259] width 231 height 48
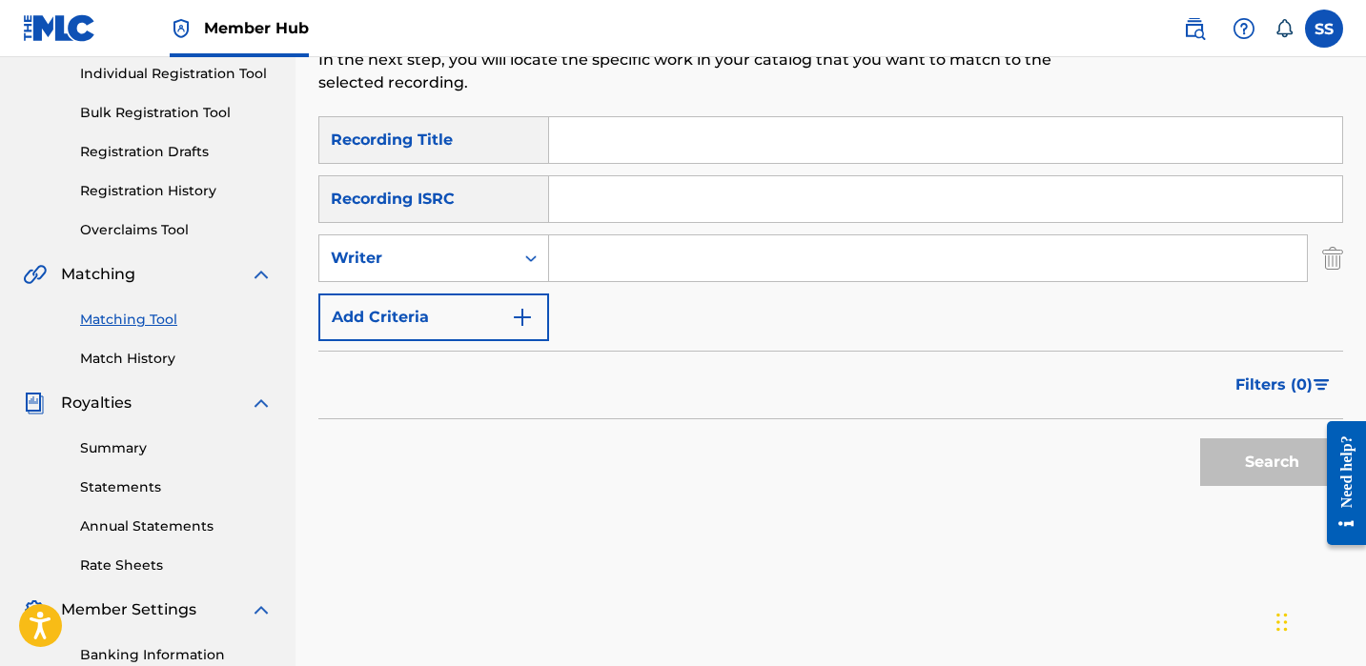
click at [573, 275] on input "Search Form" at bounding box center [928, 259] width 758 height 46
paste input "[PERSON_NAME]"
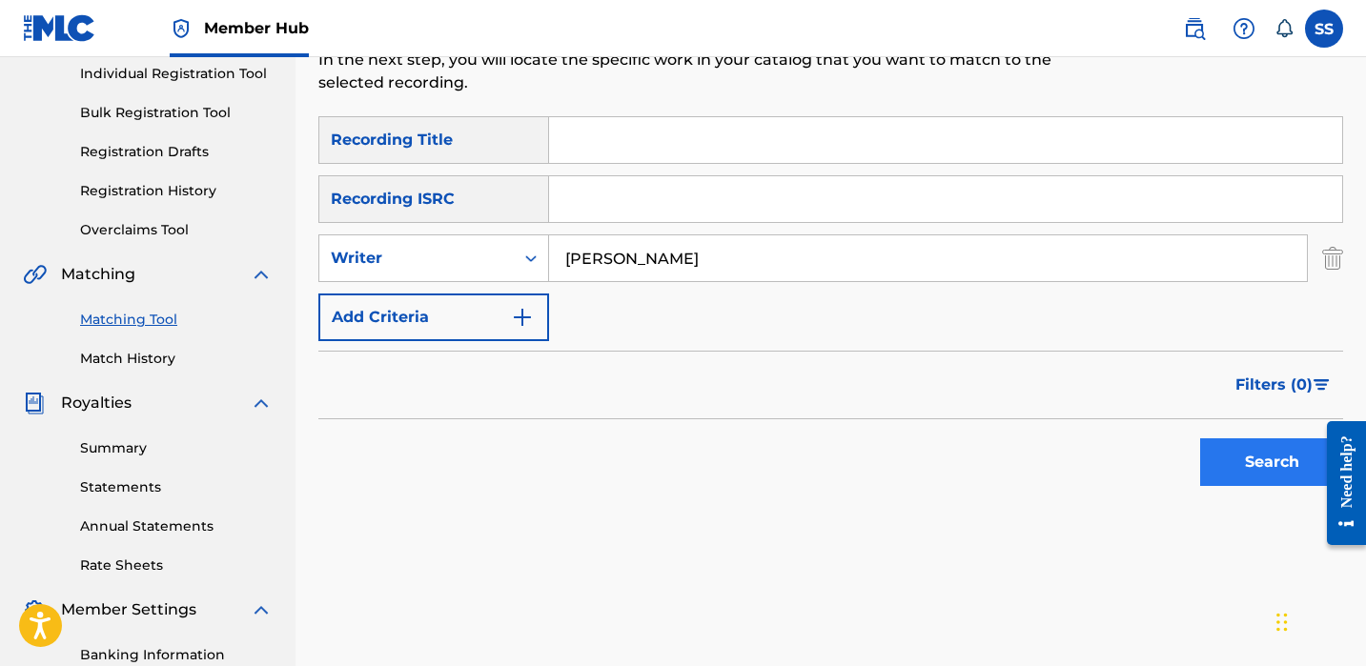
type input "[PERSON_NAME]"
click at [1239, 447] on button "Search" at bounding box center [1271, 463] width 143 height 48
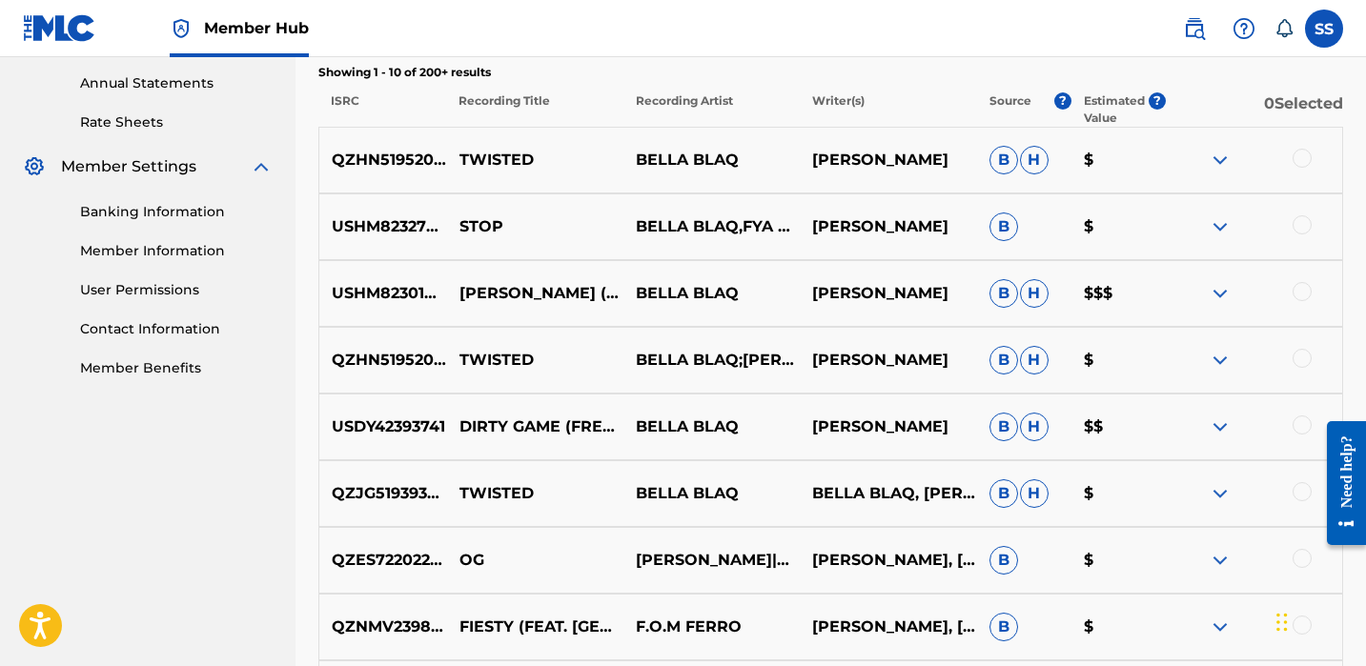
scroll to position [1052, 0]
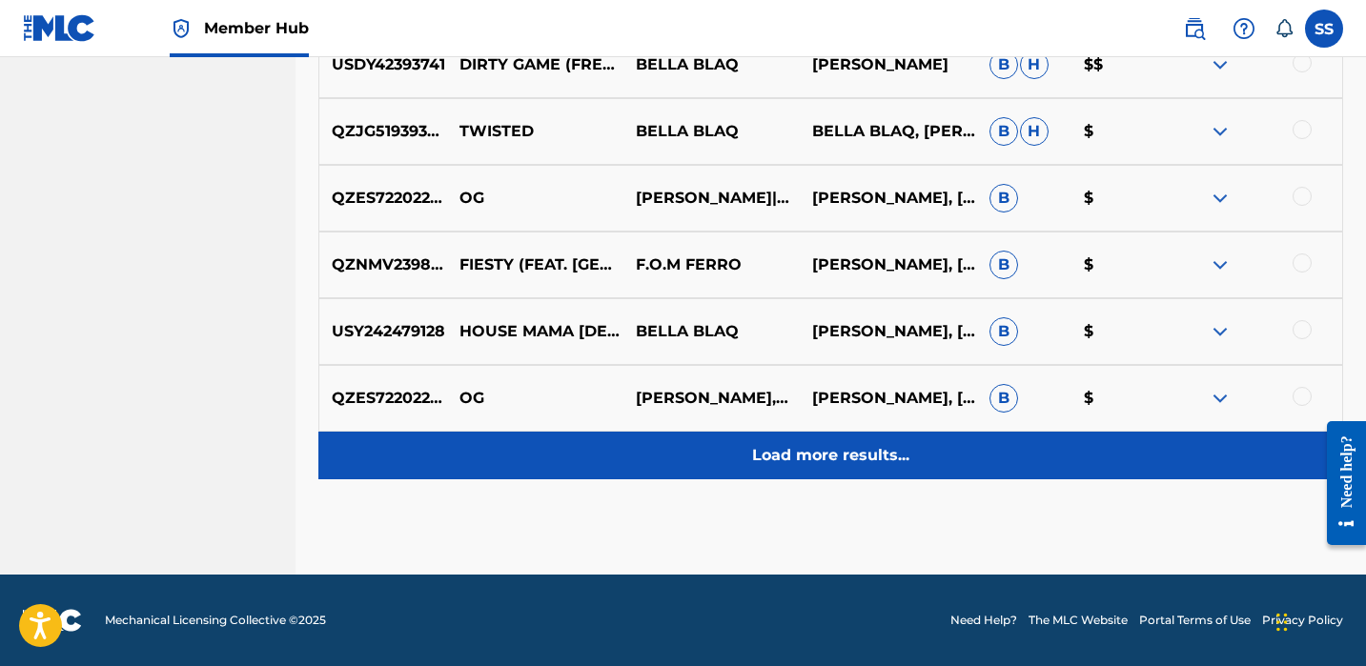
click at [1033, 456] on div "Load more results..." at bounding box center [830, 456] width 1025 height 48
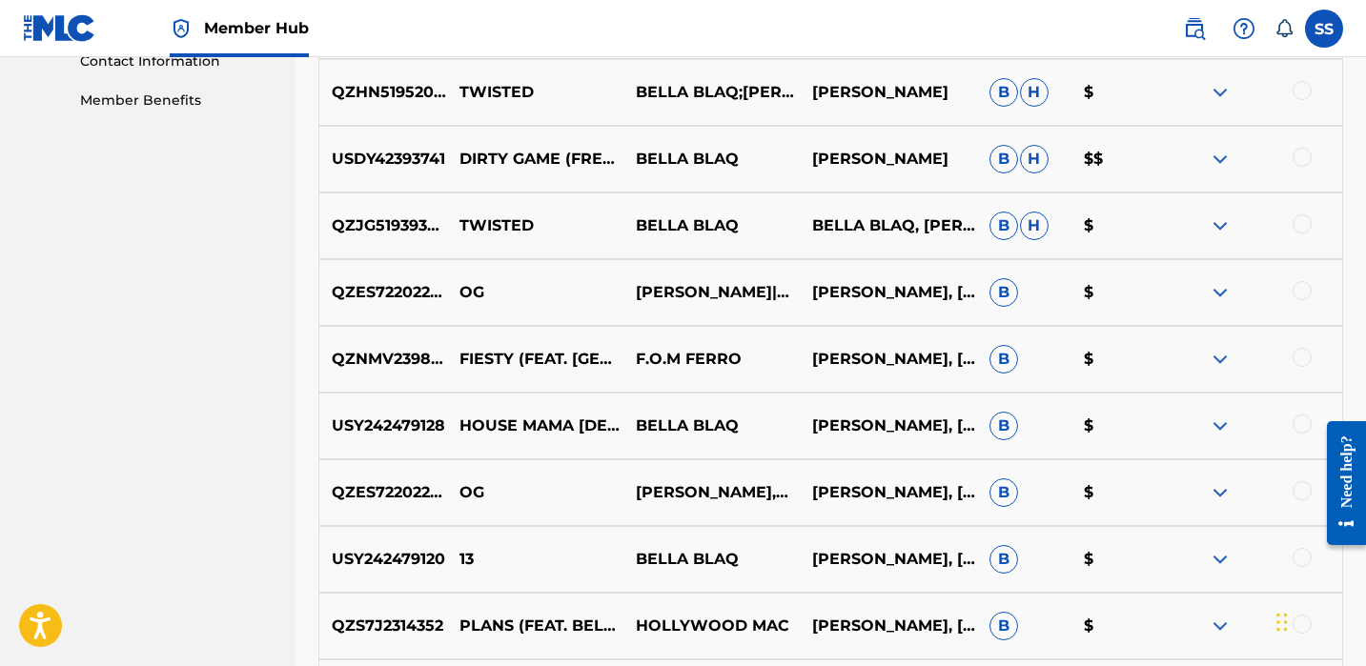
scroll to position [988, 0]
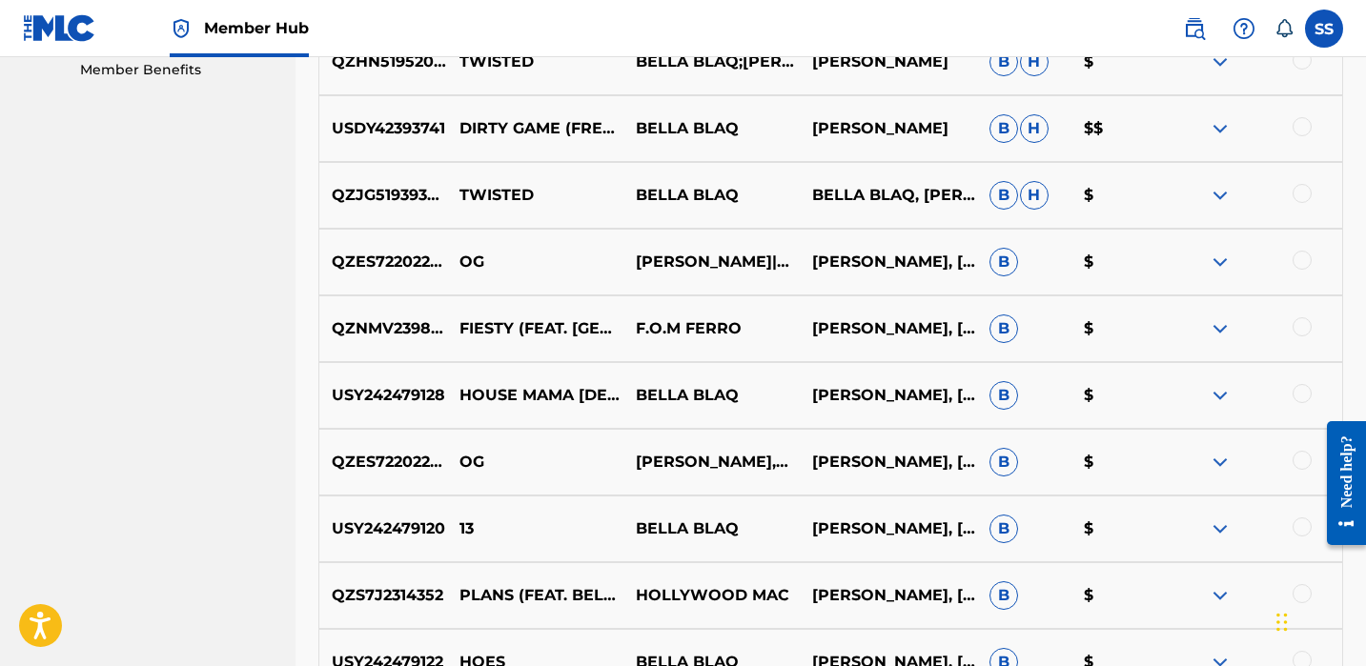
click at [1303, 456] on div at bounding box center [1302, 460] width 19 height 19
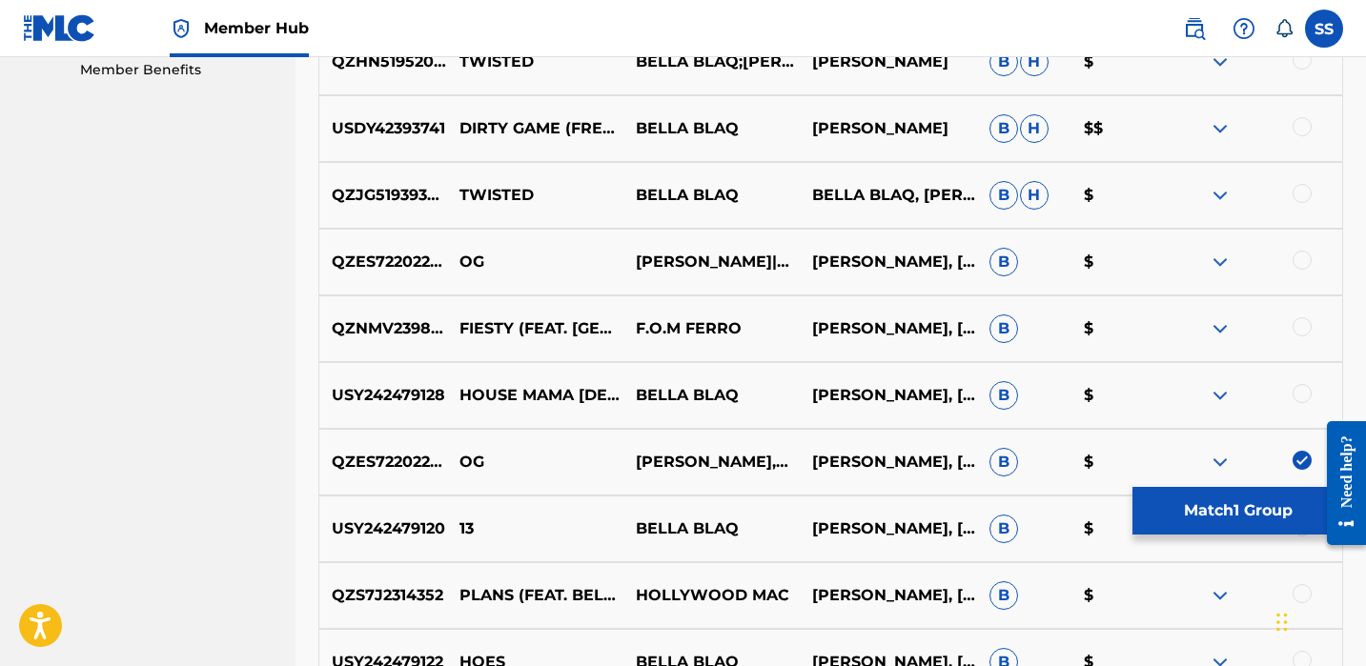
click at [1300, 461] on img at bounding box center [1302, 460] width 19 height 19
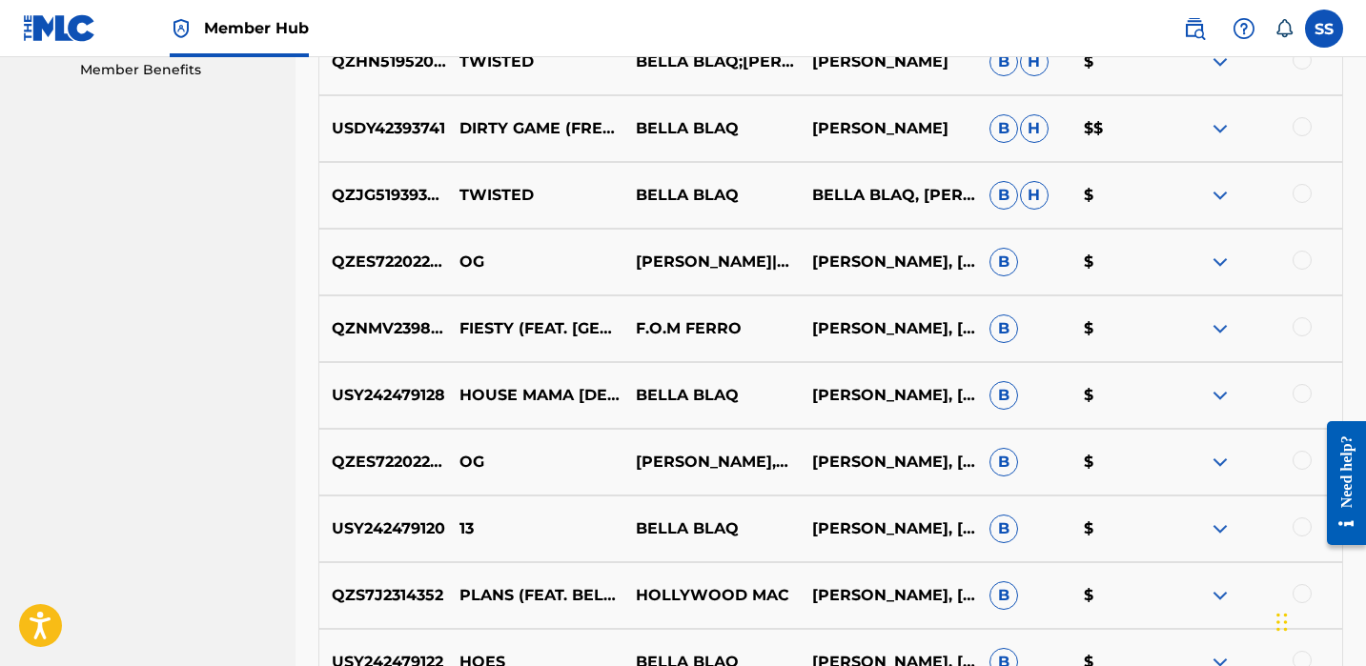
click at [1300, 533] on div at bounding box center [1302, 527] width 19 height 19
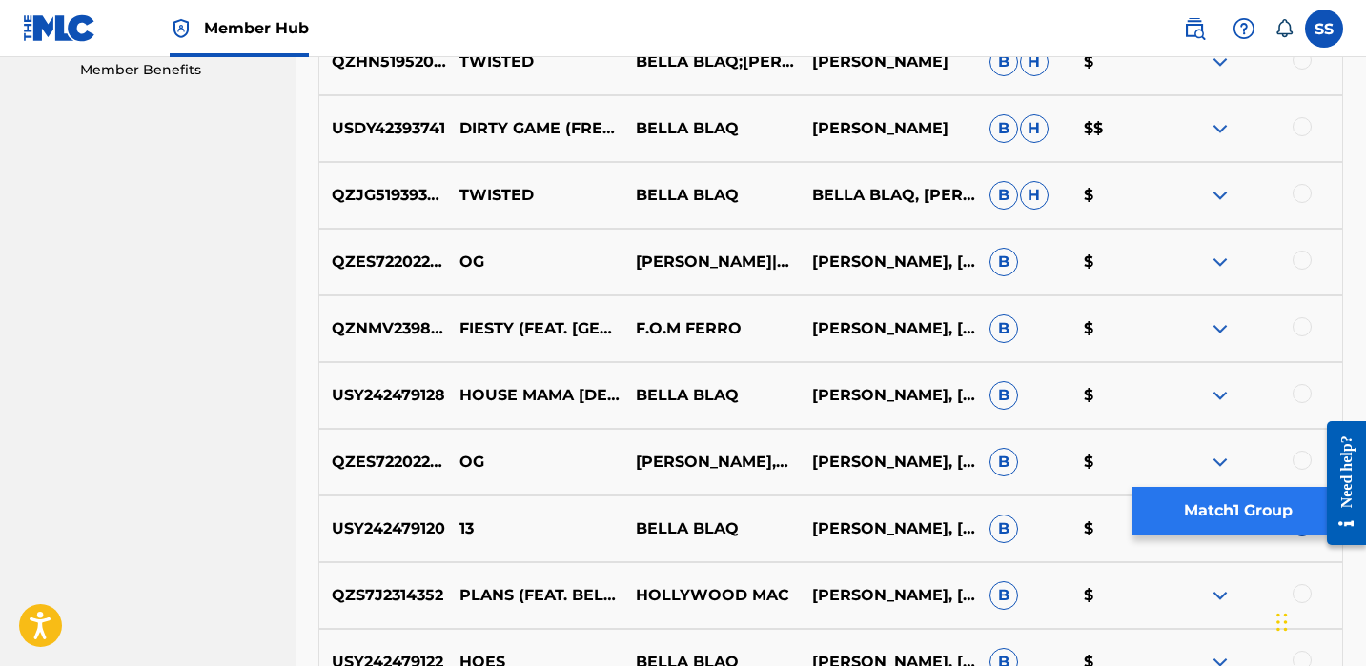
click at [1269, 504] on button "Match 1 Group" at bounding box center [1238, 511] width 211 height 48
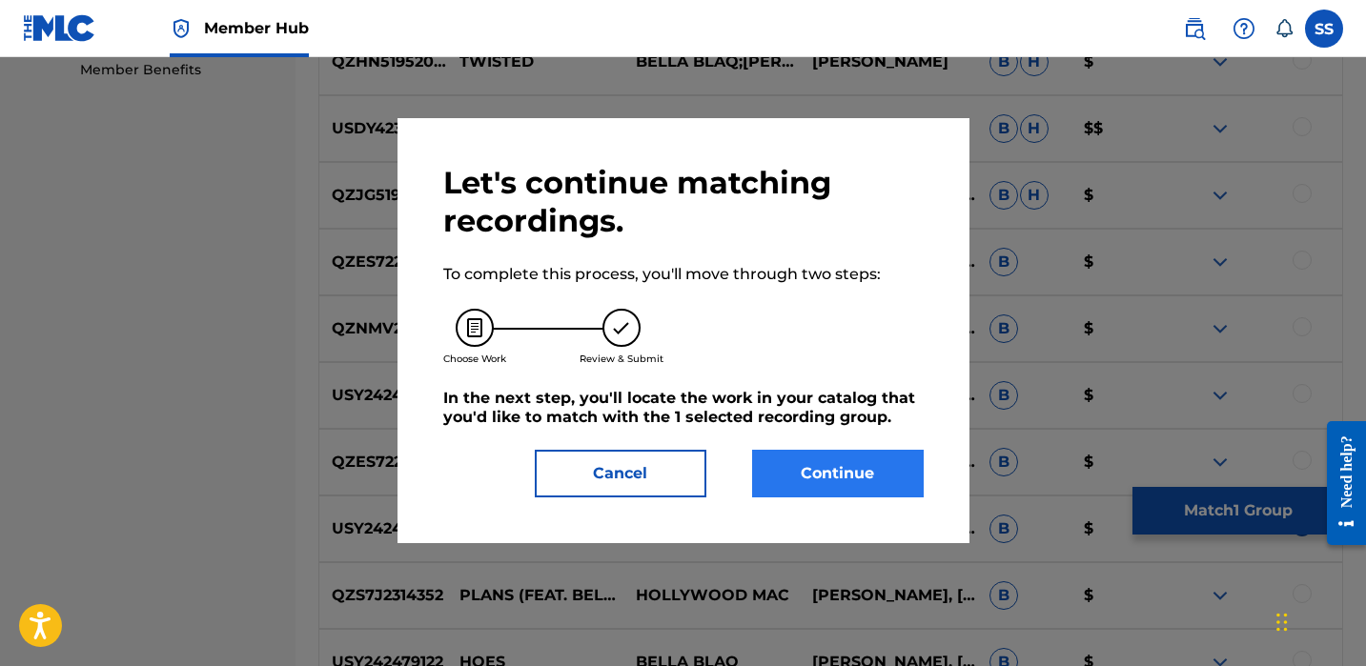
click at [890, 465] on button "Continue" at bounding box center [838, 474] width 172 height 48
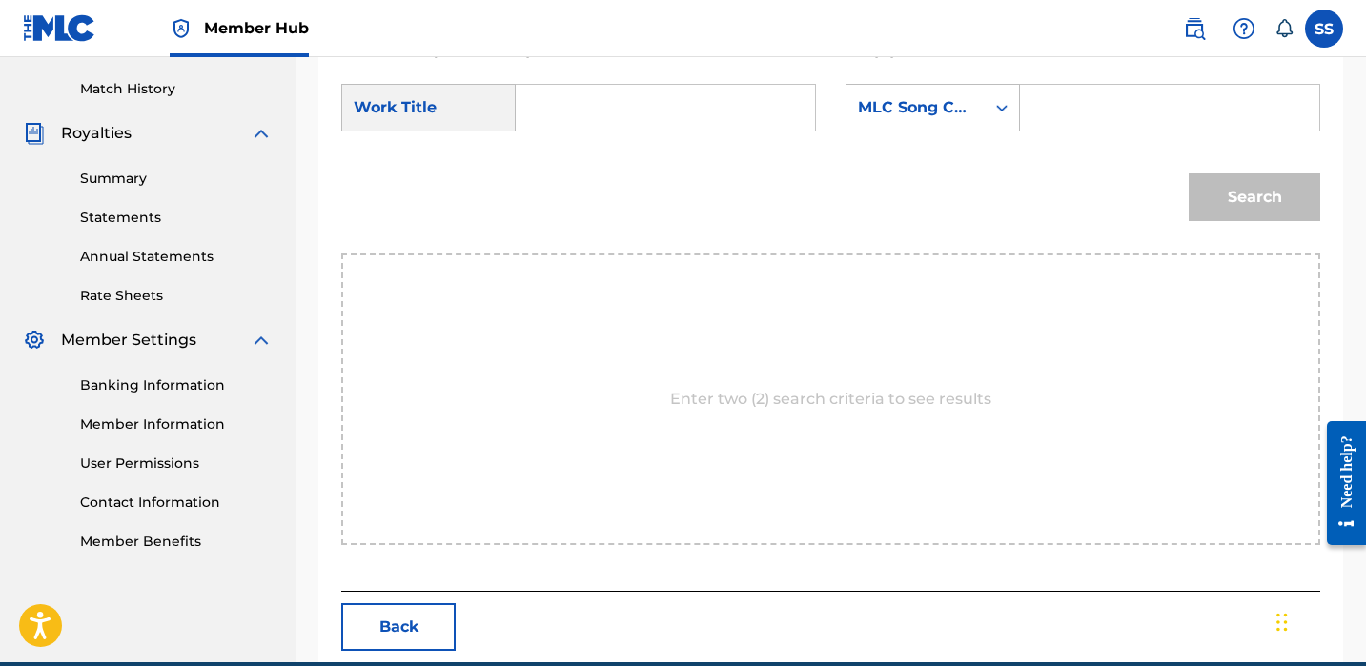
click at [631, 115] on input "Search Form" at bounding box center [665, 108] width 267 height 46
type input "13"
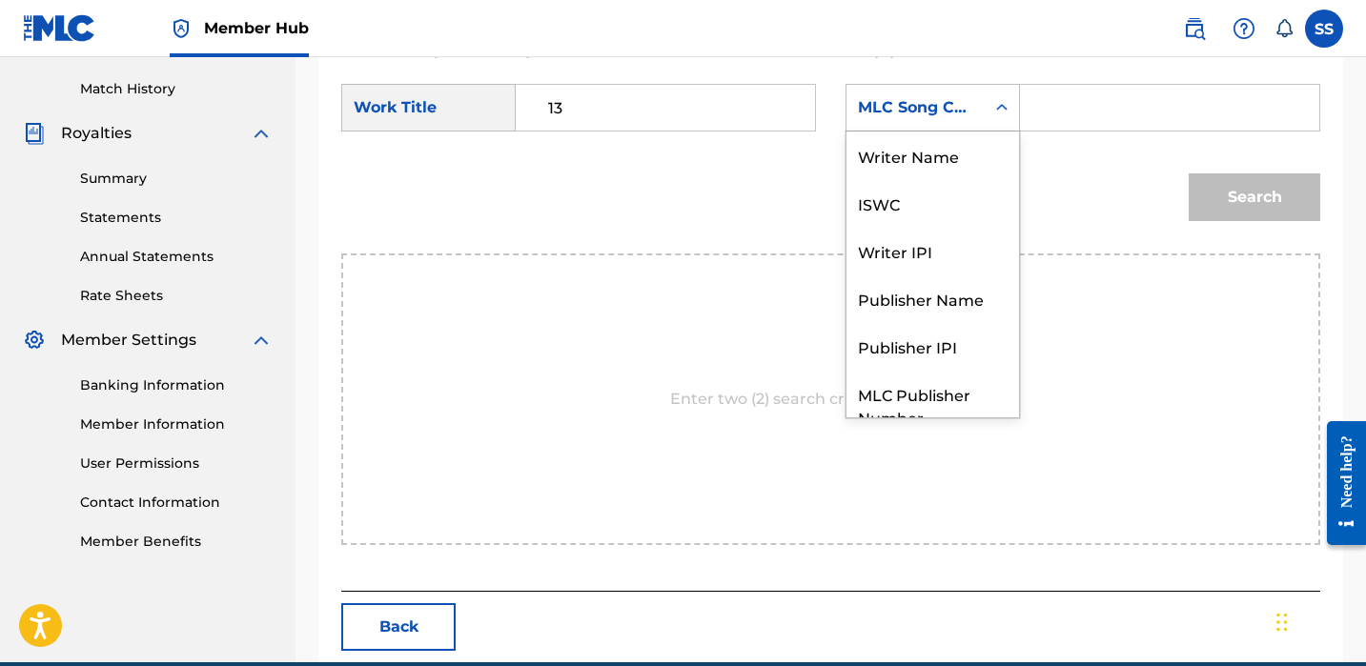
click at [987, 114] on div "Search Form" at bounding box center [1002, 108] width 34 height 34
click at [946, 161] on div "Writer Name" at bounding box center [933, 156] width 173 height 48
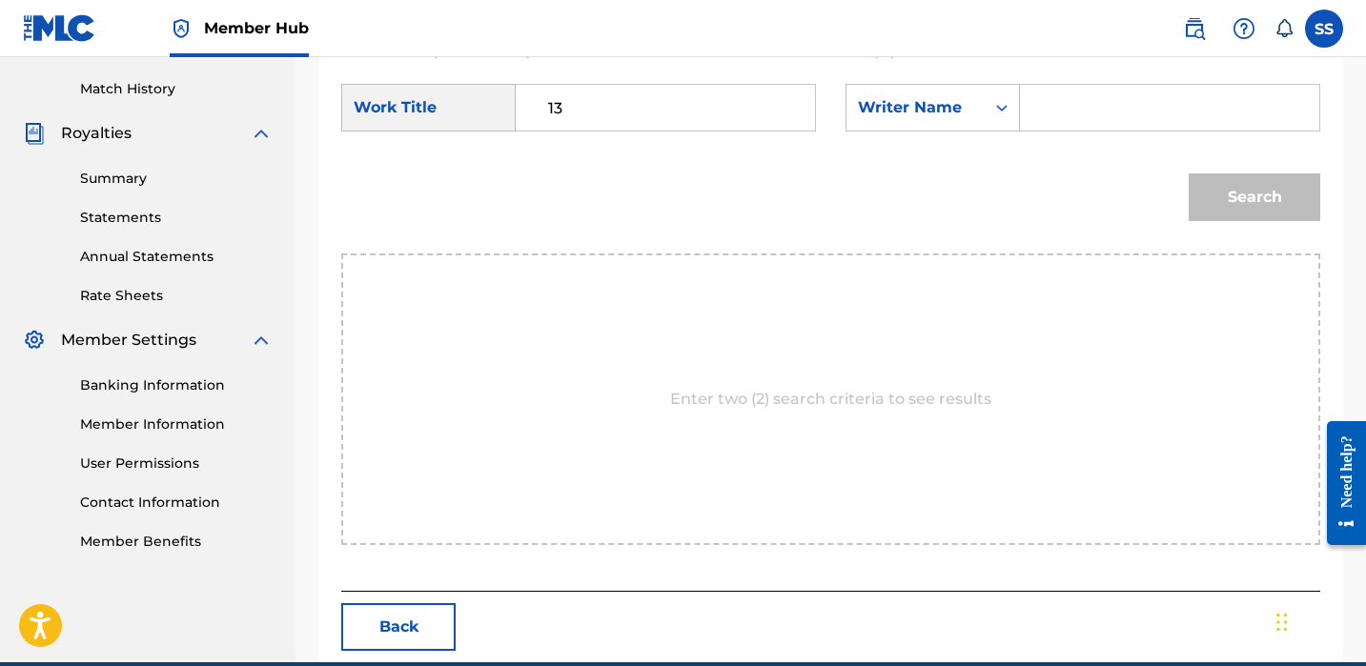
click at [1078, 103] on input "Search Form" at bounding box center [1169, 108] width 267 height 46
paste input "[PERSON_NAME]"
type input "[PERSON_NAME]"
click at [1225, 177] on button "Search" at bounding box center [1255, 198] width 132 height 48
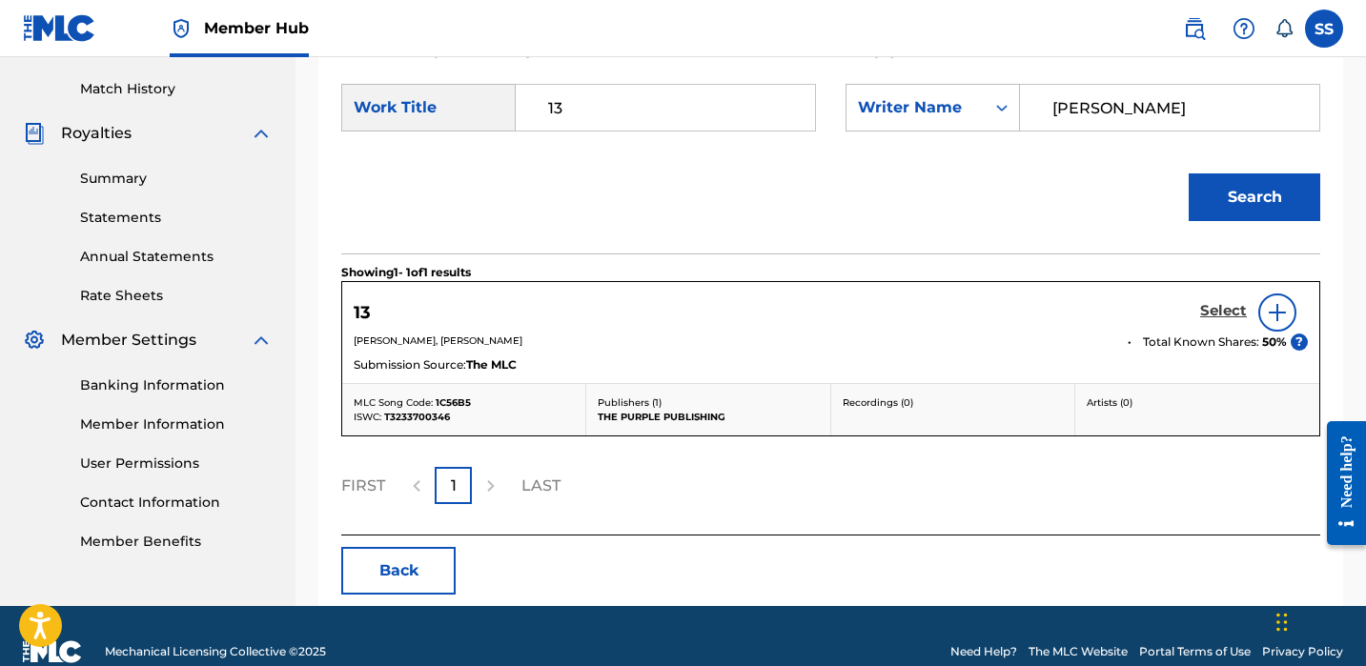
click at [1234, 310] on h5 "Select" at bounding box center [1223, 311] width 47 height 18
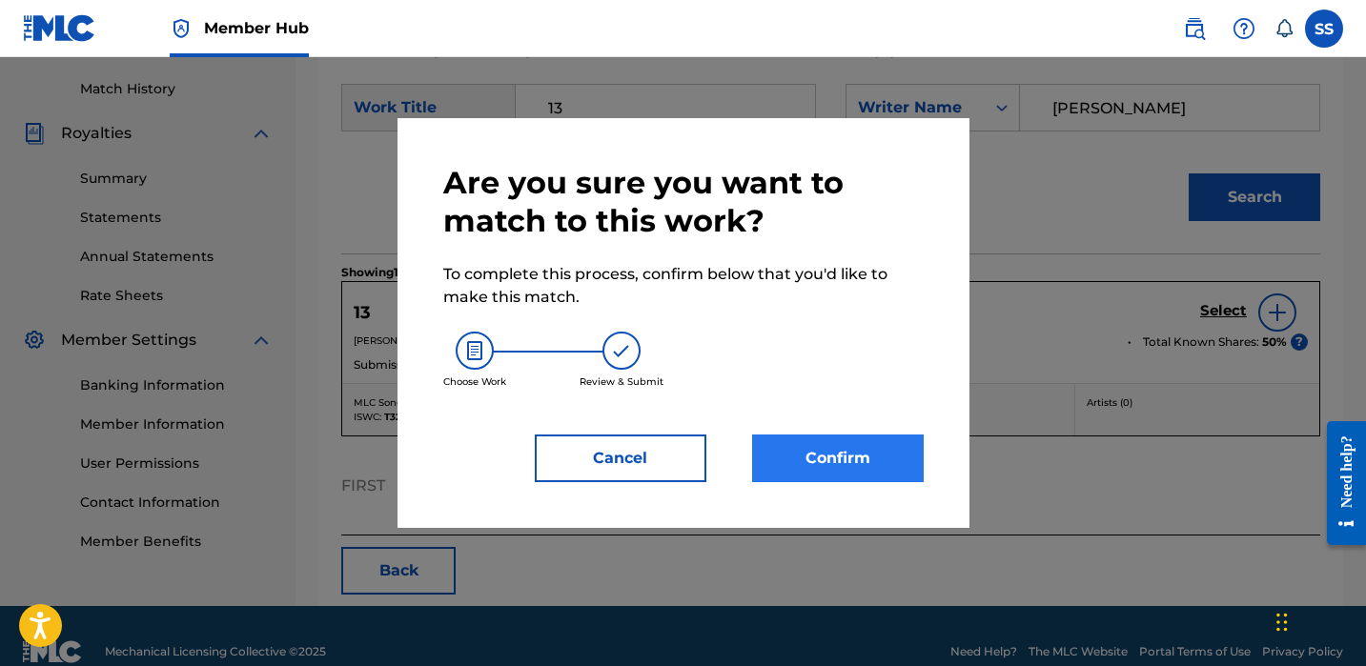
click at [807, 450] on button "Confirm" at bounding box center [838, 459] width 172 height 48
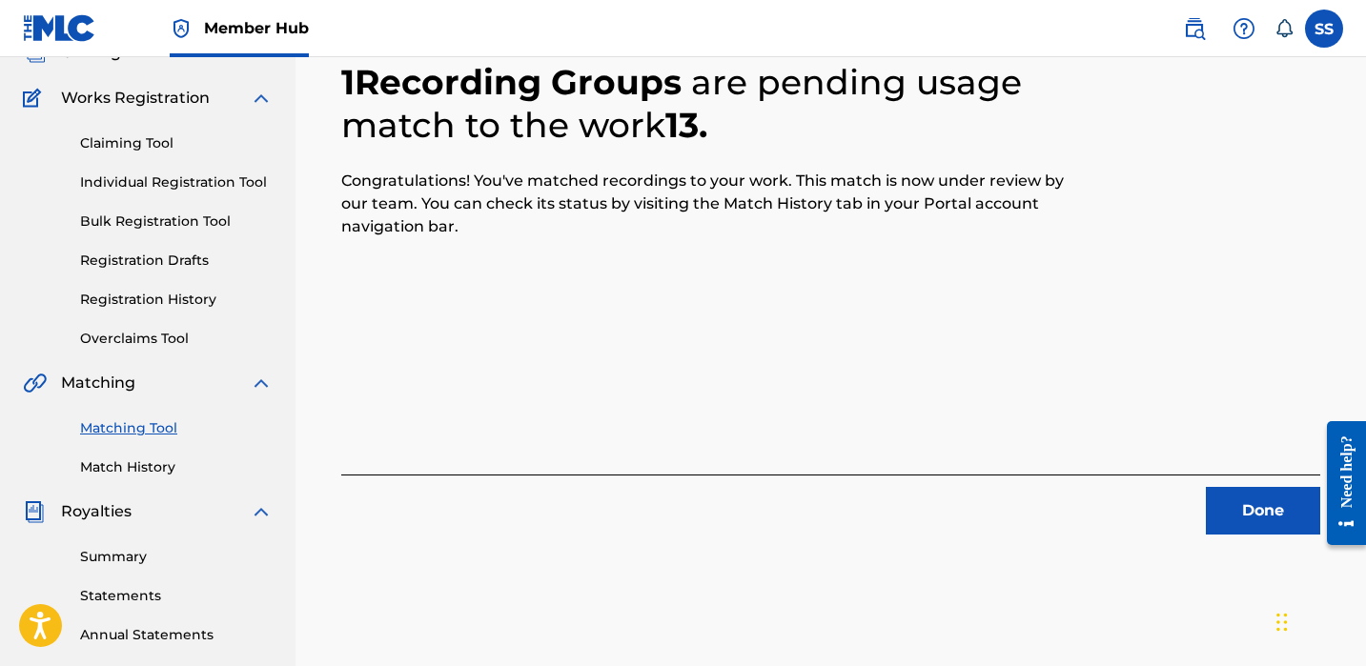
scroll to position [284, 0]
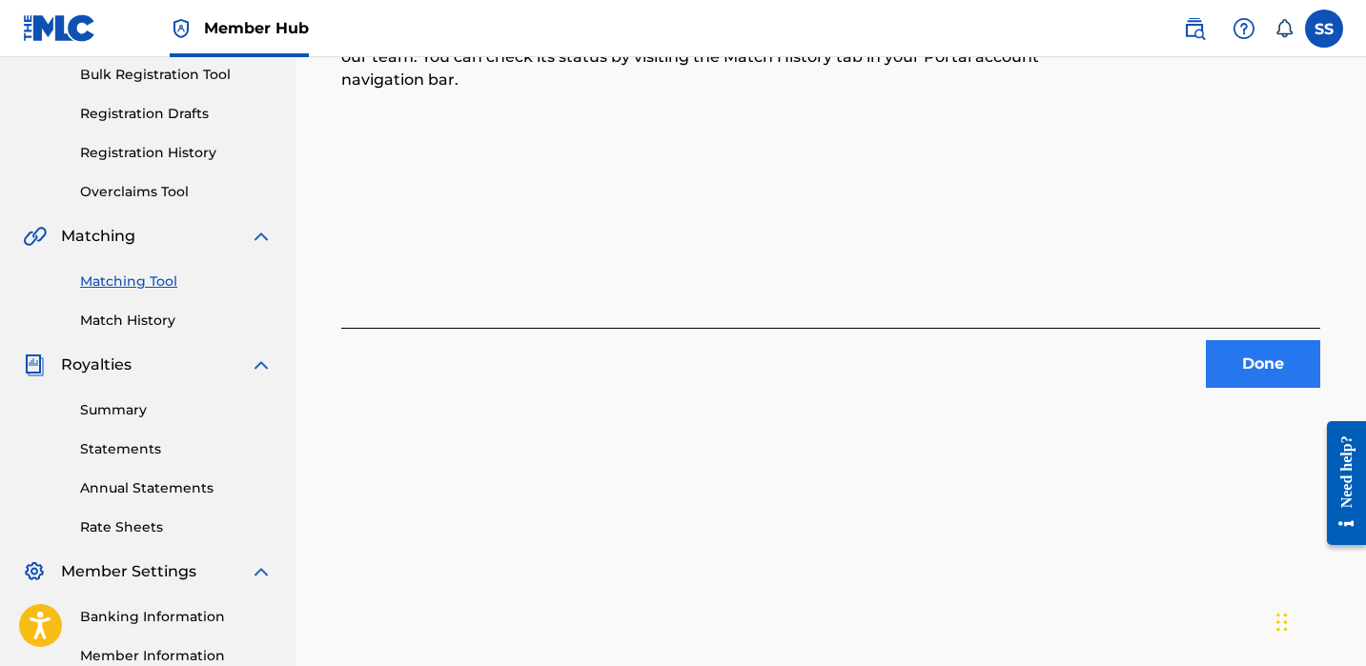
click at [1237, 355] on button "Done" at bounding box center [1263, 364] width 114 height 48
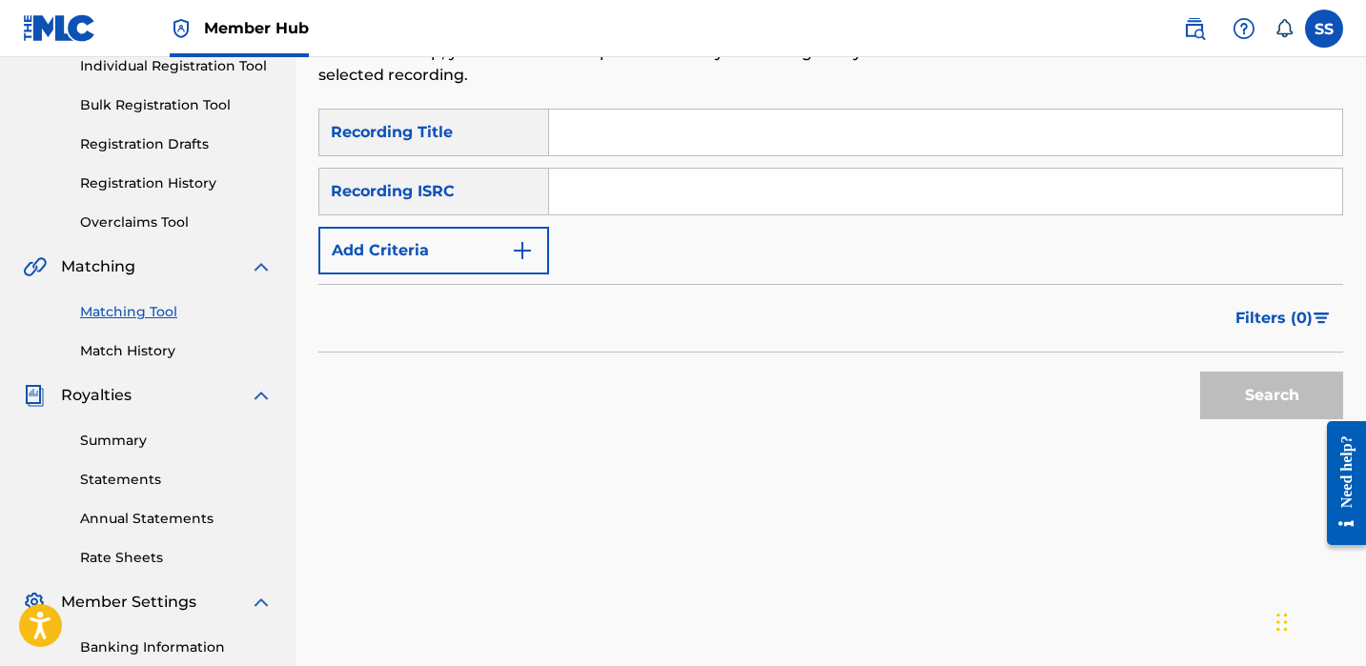
scroll to position [168, 0]
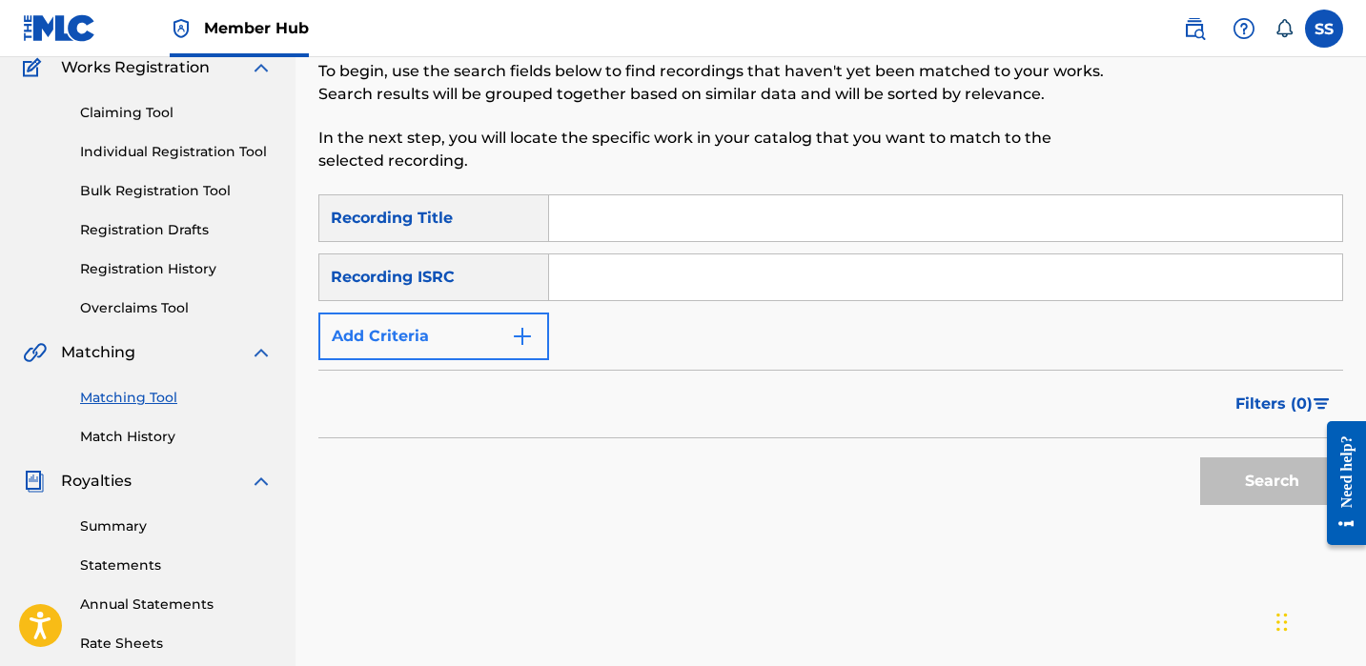
click at [531, 325] on img "Search Form" at bounding box center [522, 336] width 23 height 23
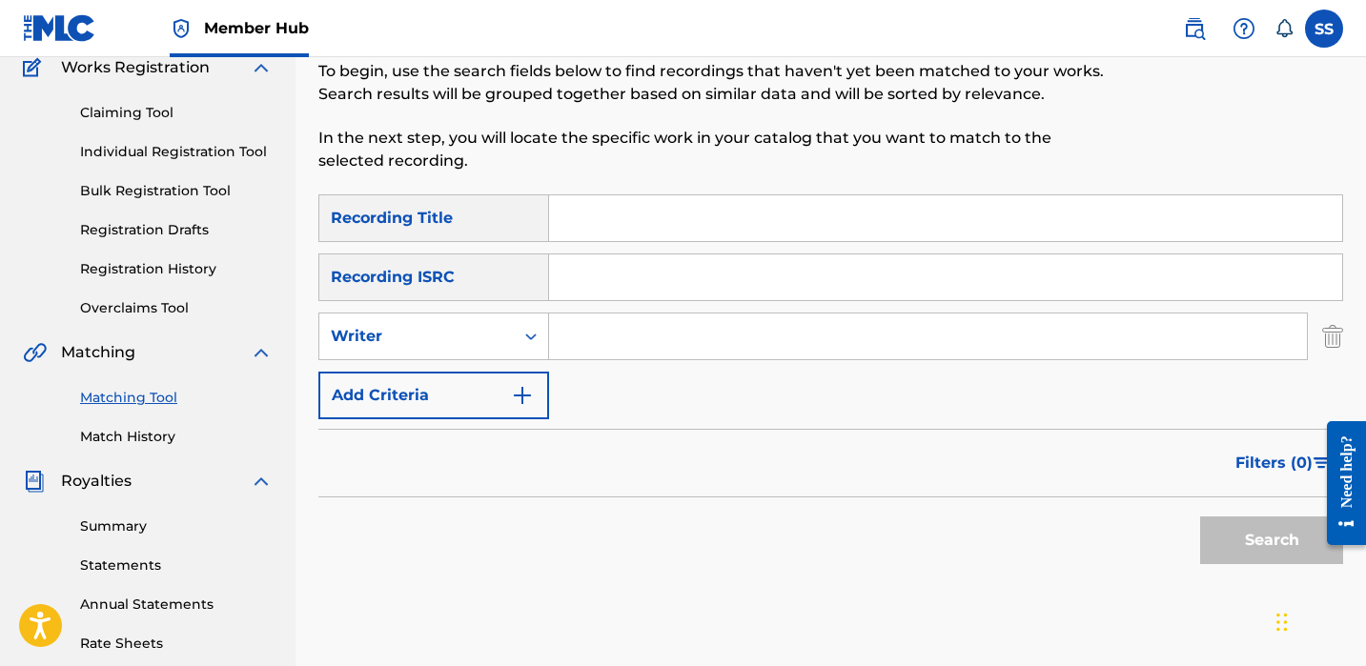
click at [595, 338] on input "Search Form" at bounding box center [928, 337] width 758 height 46
paste input "[PERSON_NAME]"
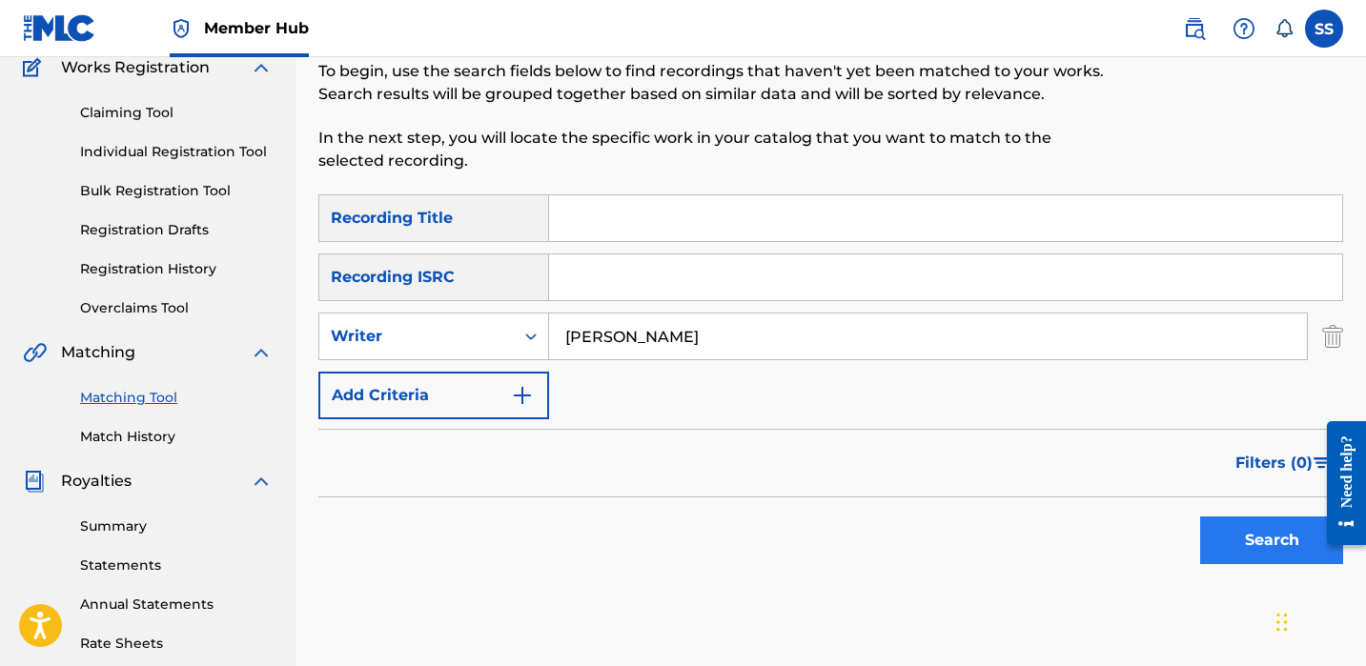
type input "[PERSON_NAME]"
click at [1266, 542] on button "Search" at bounding box center [1271, 541] width 143 height 48
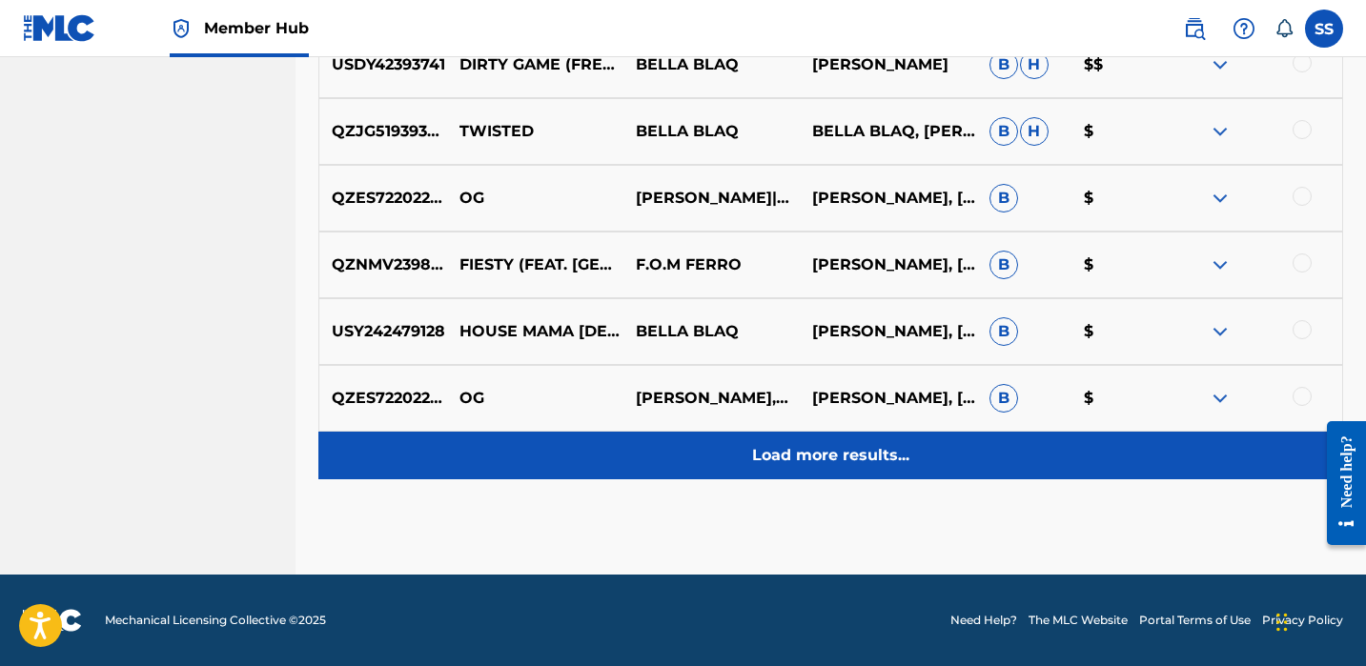
click at [965, 461] on div "Load more results..." at bounding box center [830, 456] width 1025 height 48
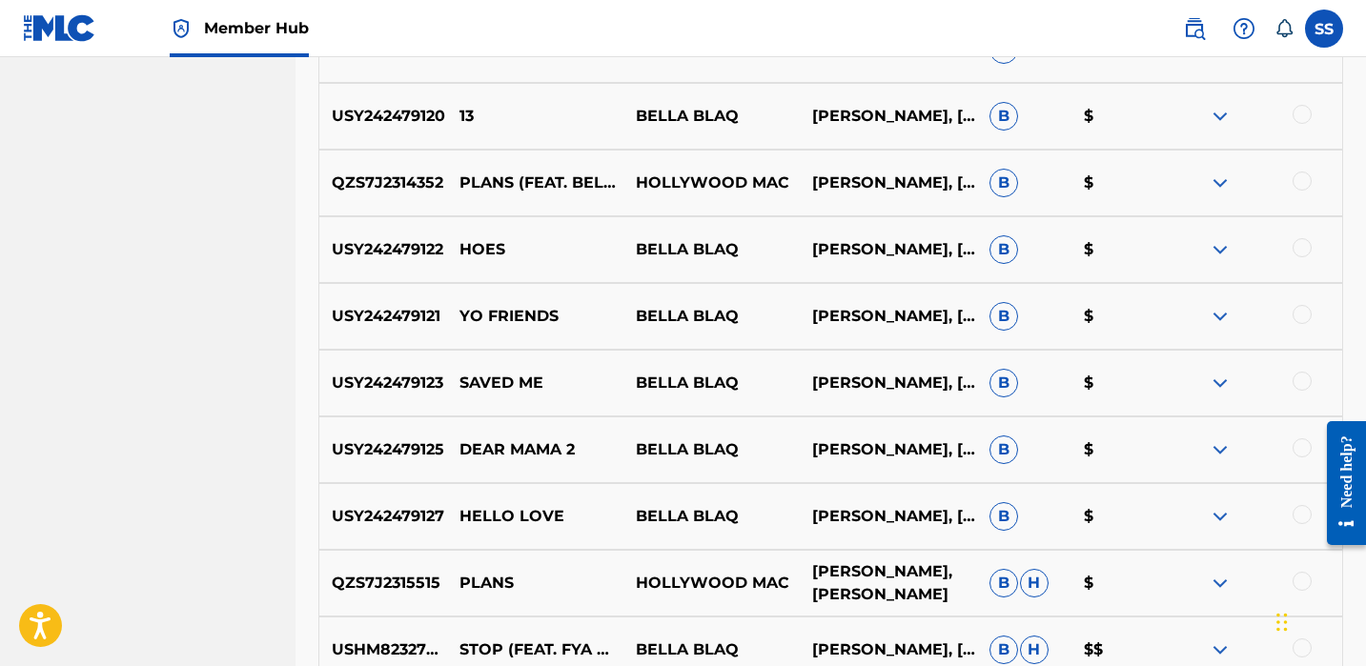
scroll to position [1302, 0]
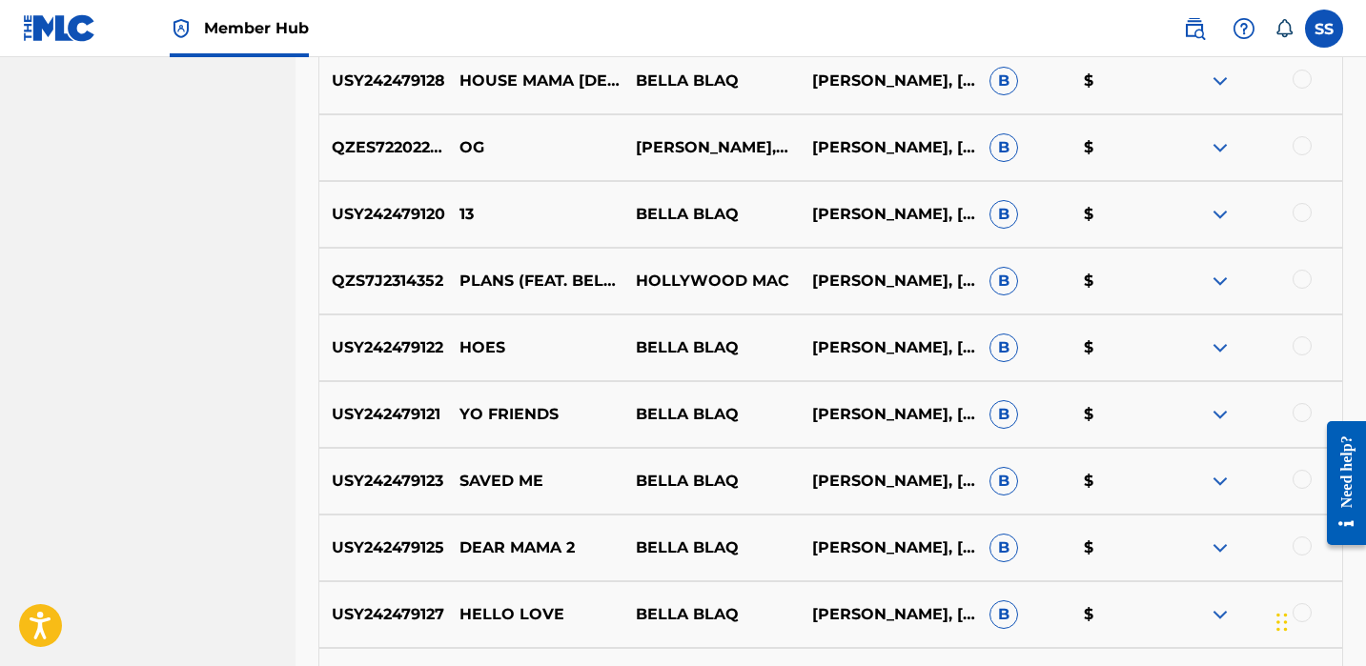
click at [1290, 281] on div at bounding box center [1254, 281] width 176 height 23
click at [1295, 280] on div at bounding box center [1302, 279] width 19 height 19
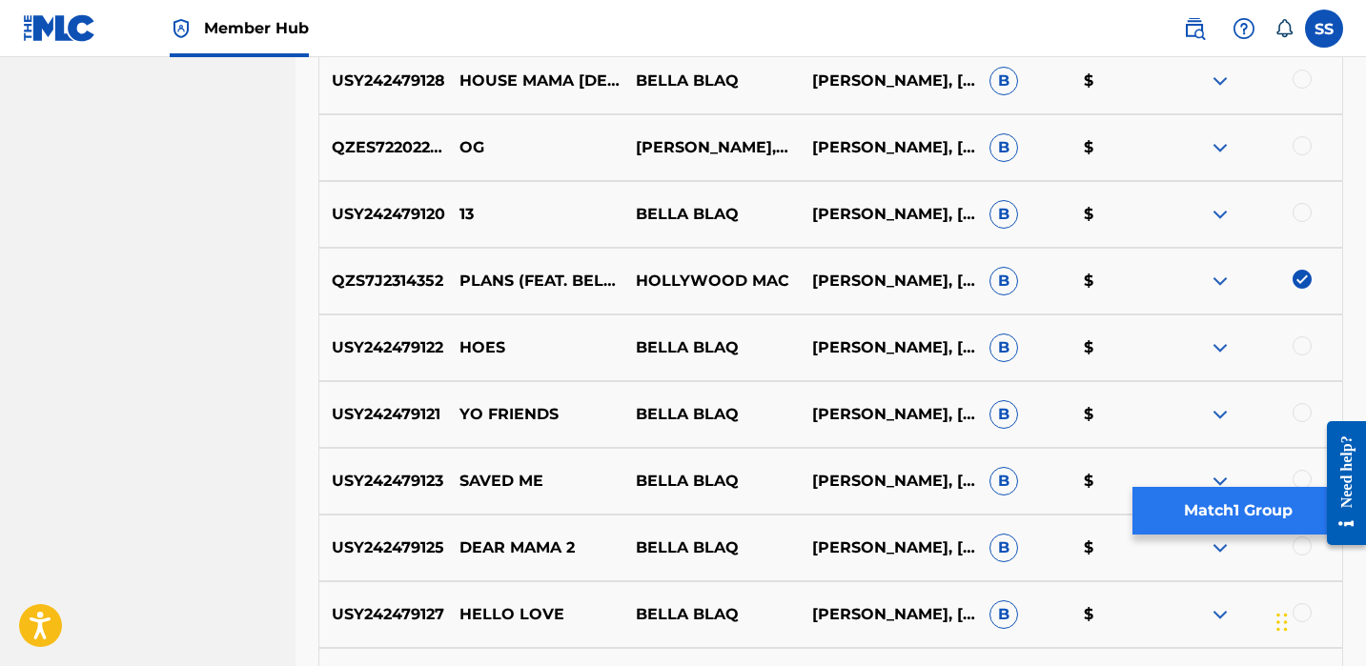
click at [1240, 514] on button "Match 1 Group" at bounding box center [1238, 511] width 211 height 48
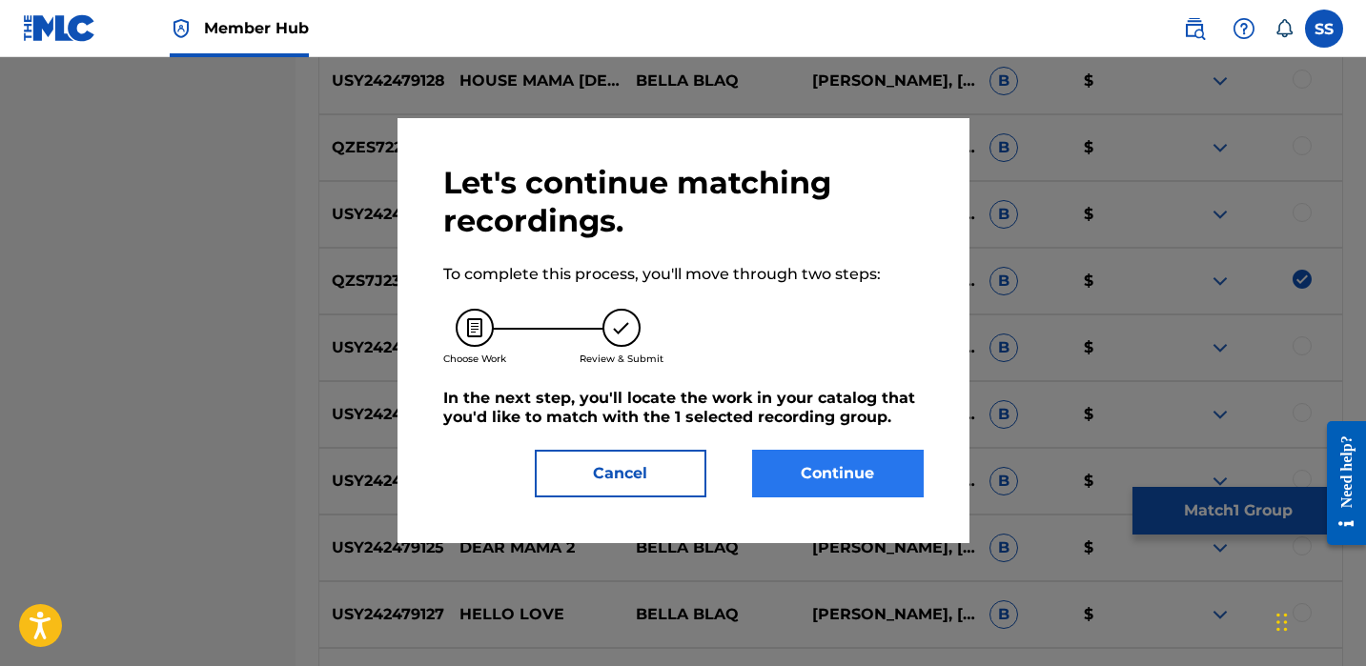
click at [844, 467] on button "Continue" at bounding box center [838, 474] width 172 height 48
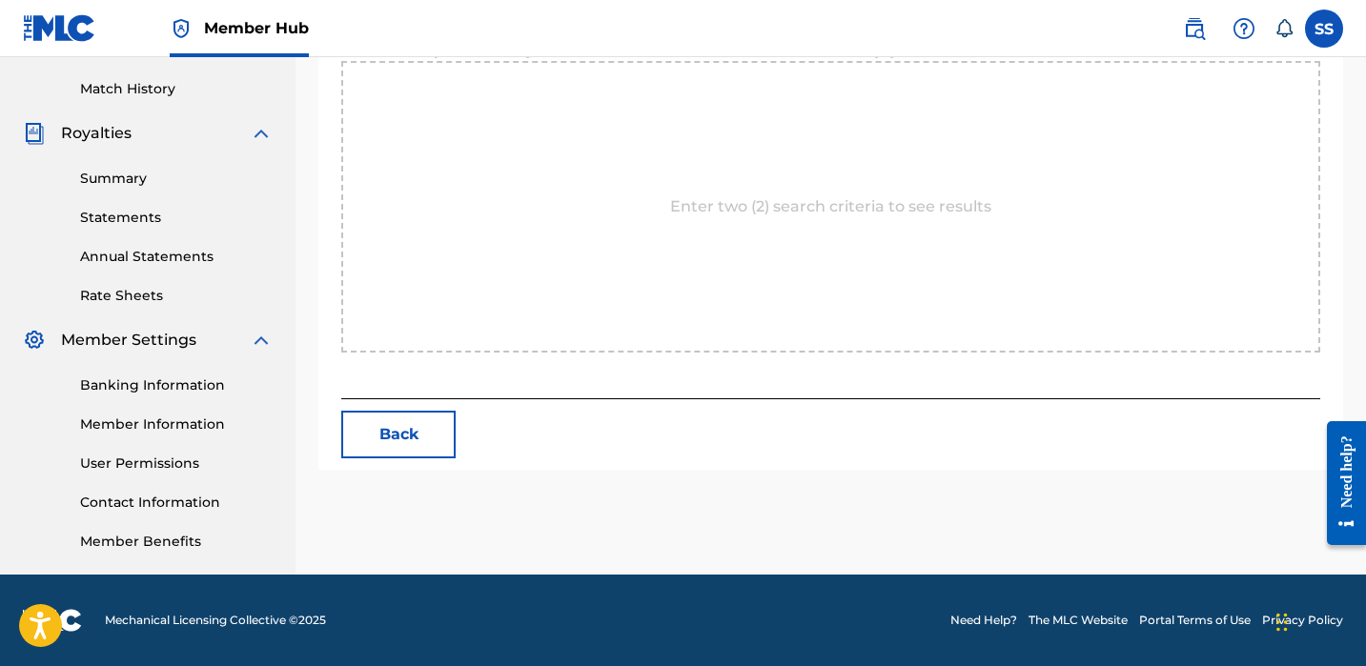
scroll to position [516, 0]
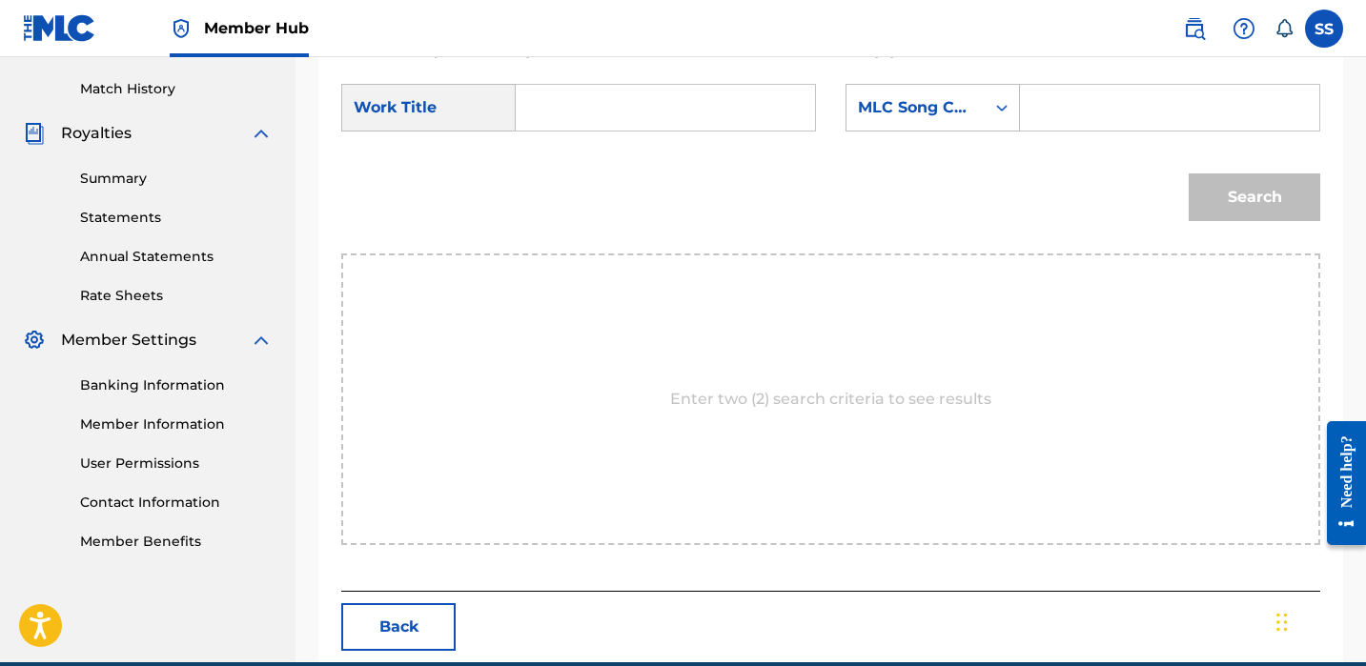
click at [594, 113] on input "Search Form" at bounding box center [665, 108] width 267 height 46
type input "plans"
click at [1003, 105] on icon "Search Form" at bounding box center [1002, 107] width 19 height 19
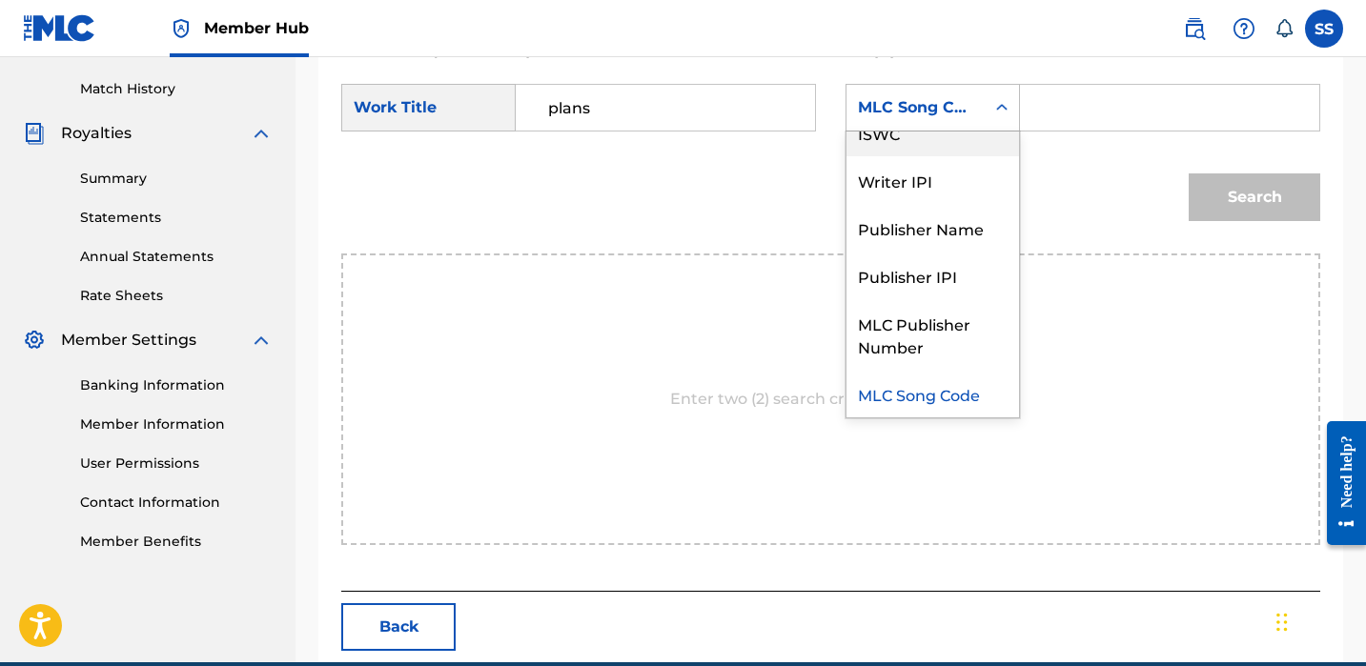
scroll to position [0, 0]
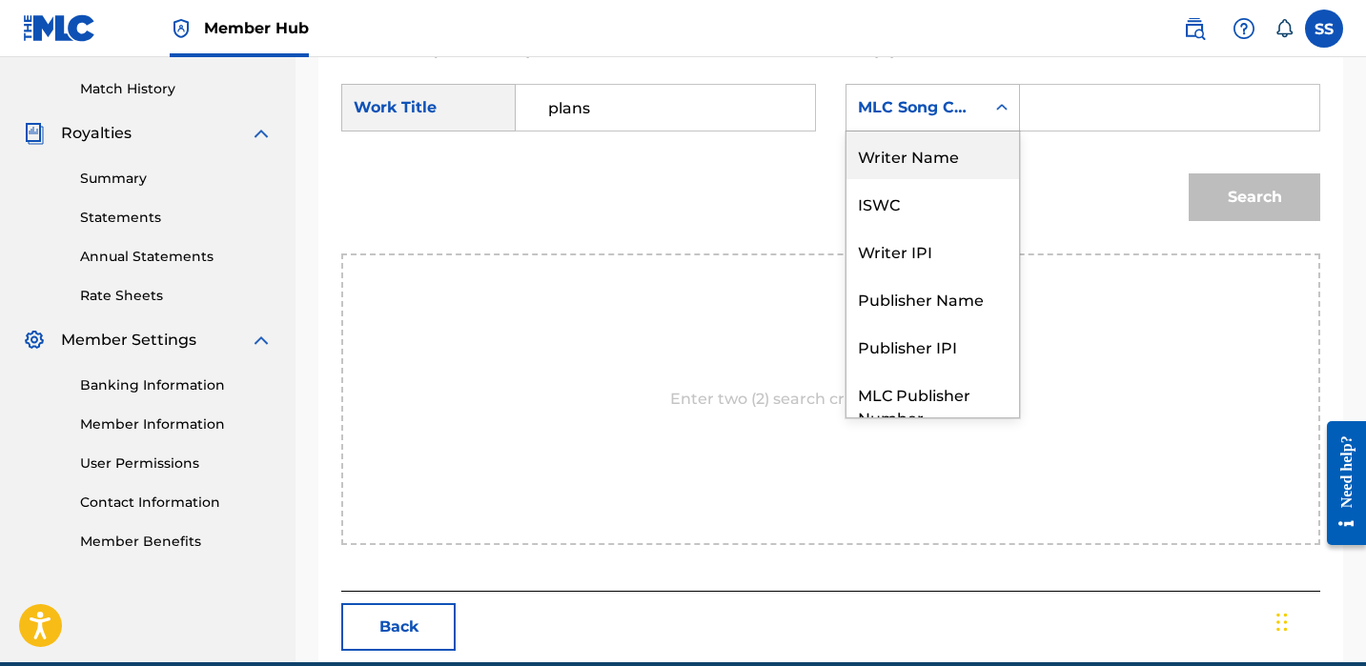
click at [961, 150] on div "Writer Name" at bounding box center [933, 156] width 173 height 48
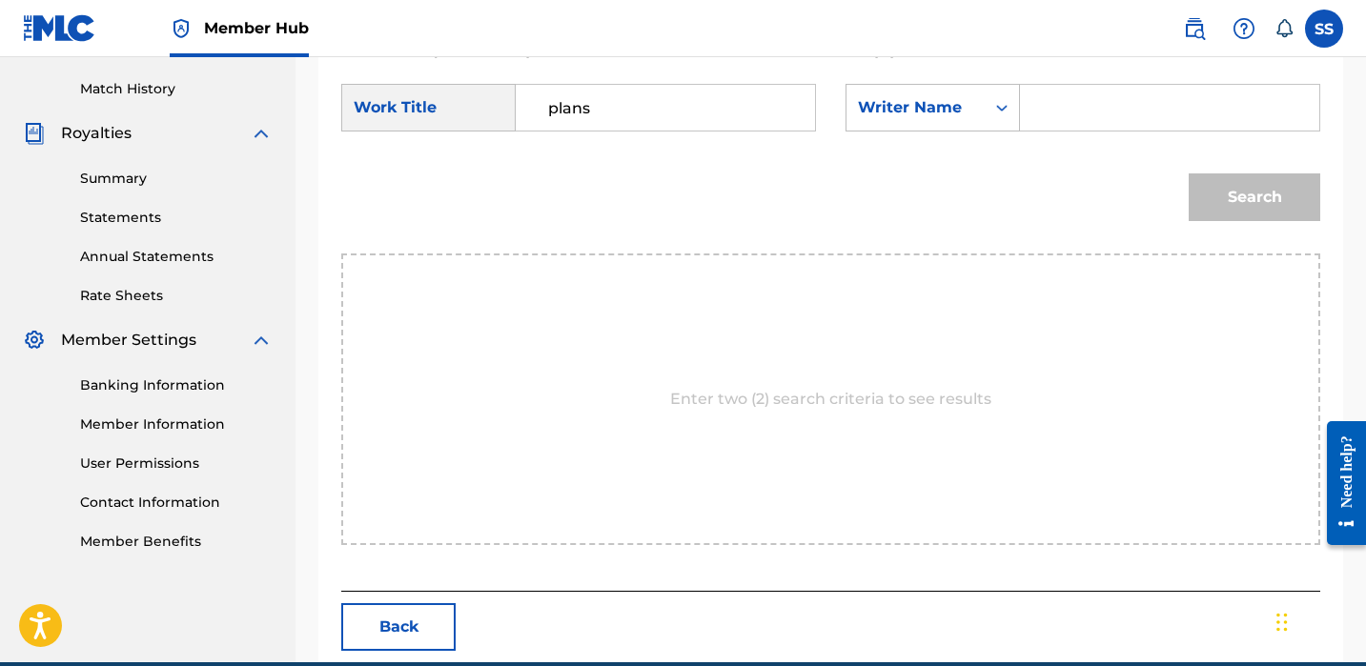
click at [1037, 108] on div "Search Form" at bounding box center [1170, 108] width 300 height 48
paste input "[PERSON_NAME]"
type input "[PERSON_NAME]"
click at [1215, 176] on button "Search" at bounding box center [1255, 198] width 132 height 48
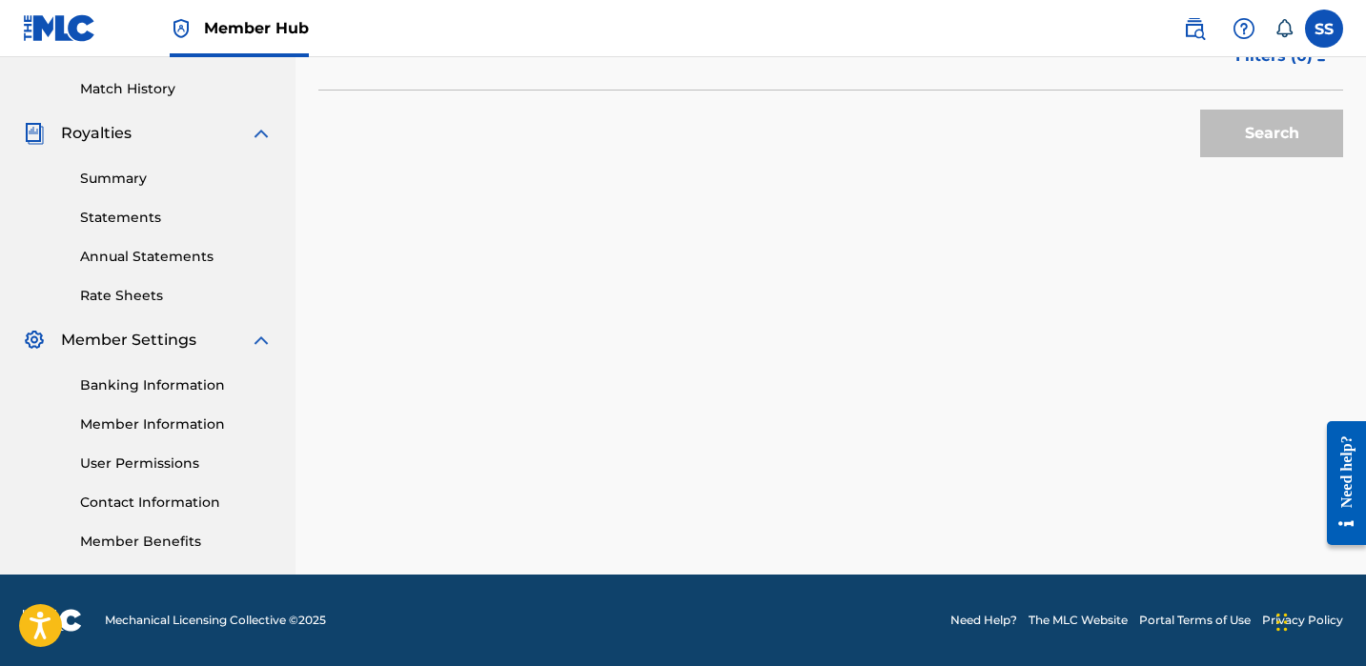
scroll to position [147, 0]
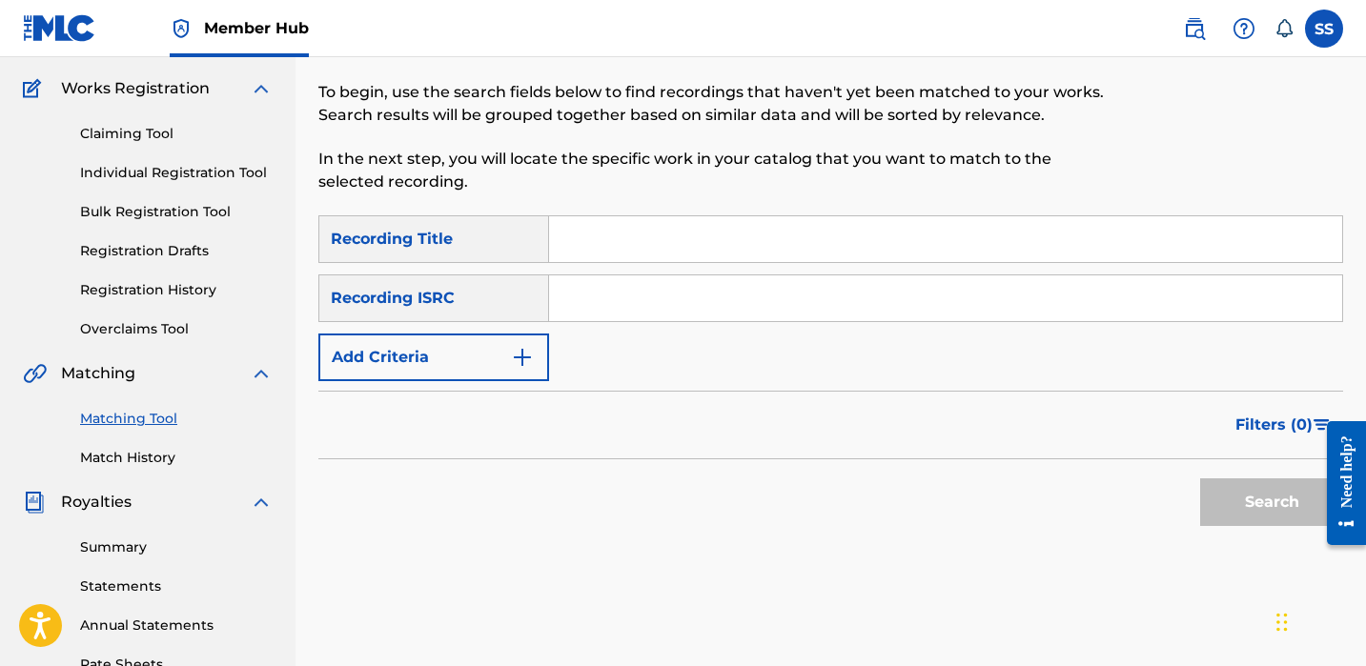
click at [512, 297] on div "Recording ISRC" at bounding box center [433, 299] width 231 height 48
click at [529, 365] on img "Search Form" at bounding box center [522, 357] width 23 height 23
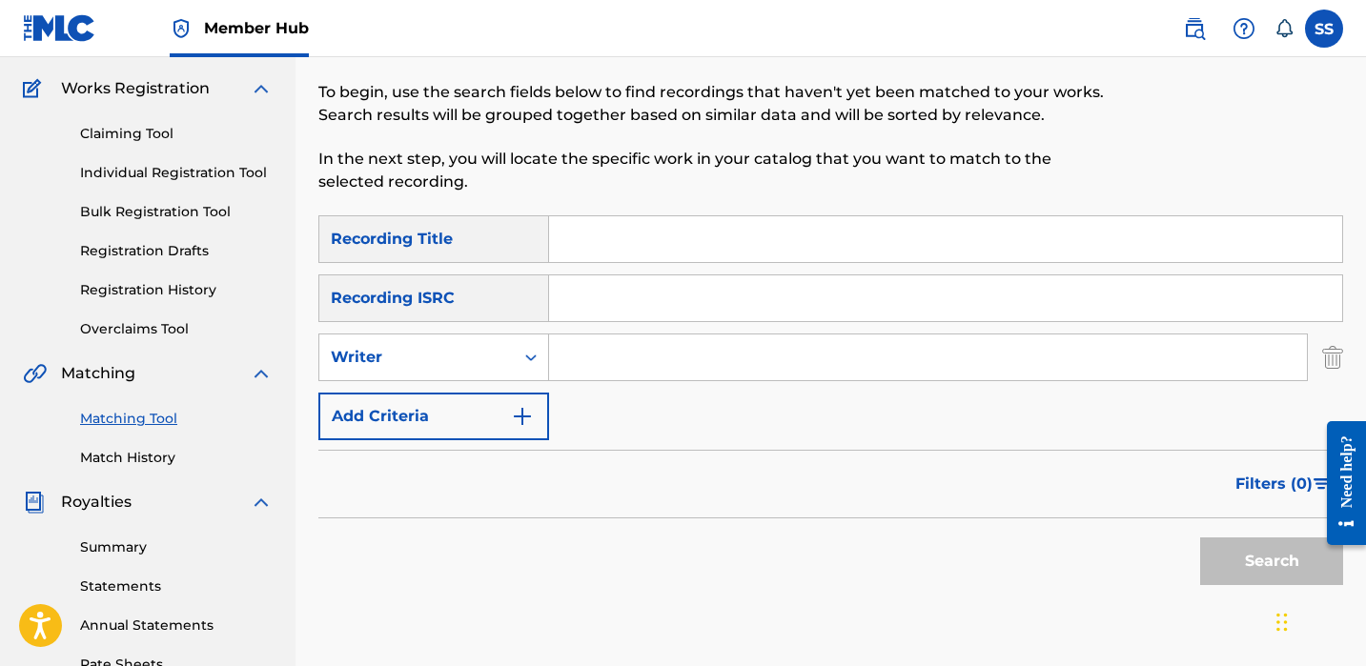
click at [583, 373] on input "Search Form" at bounding box center [928, 358] width 758 height 46
paste input "[PERSON_NAME]"
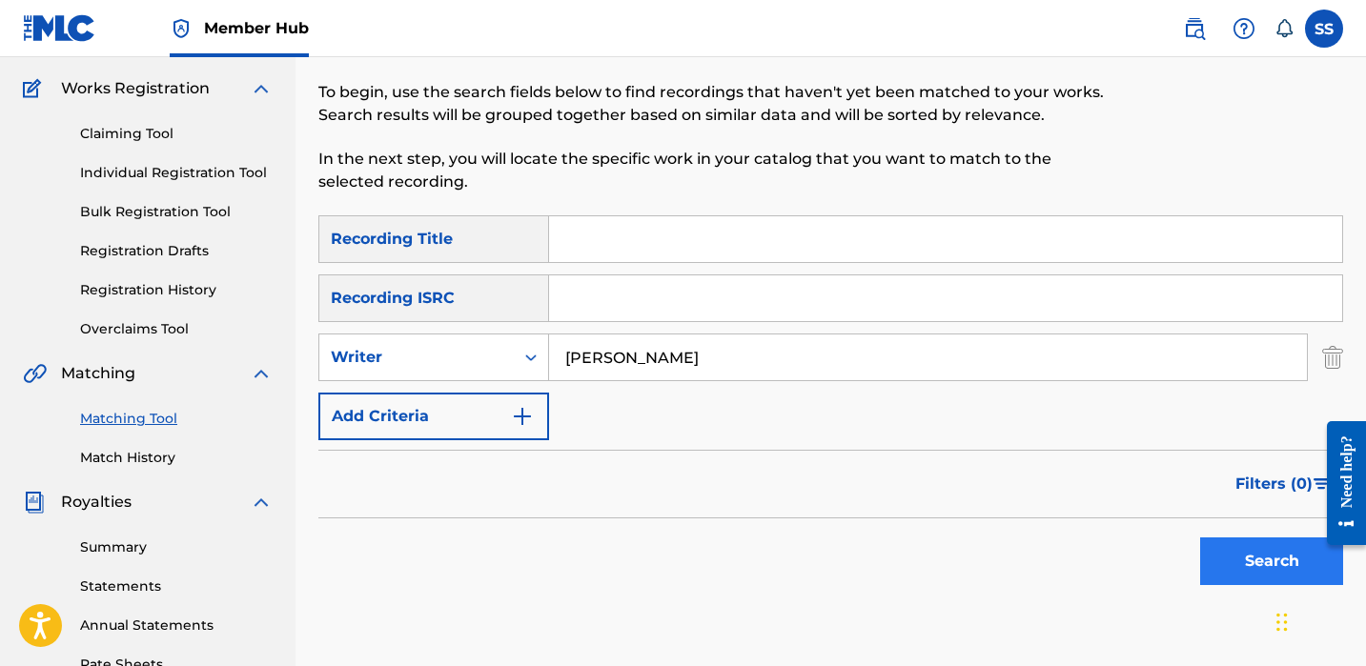
type input "[PERSON_NAME]"
click at [1249, 539] on button "Search" at bounding box center [1271, 562] width 143 height 48
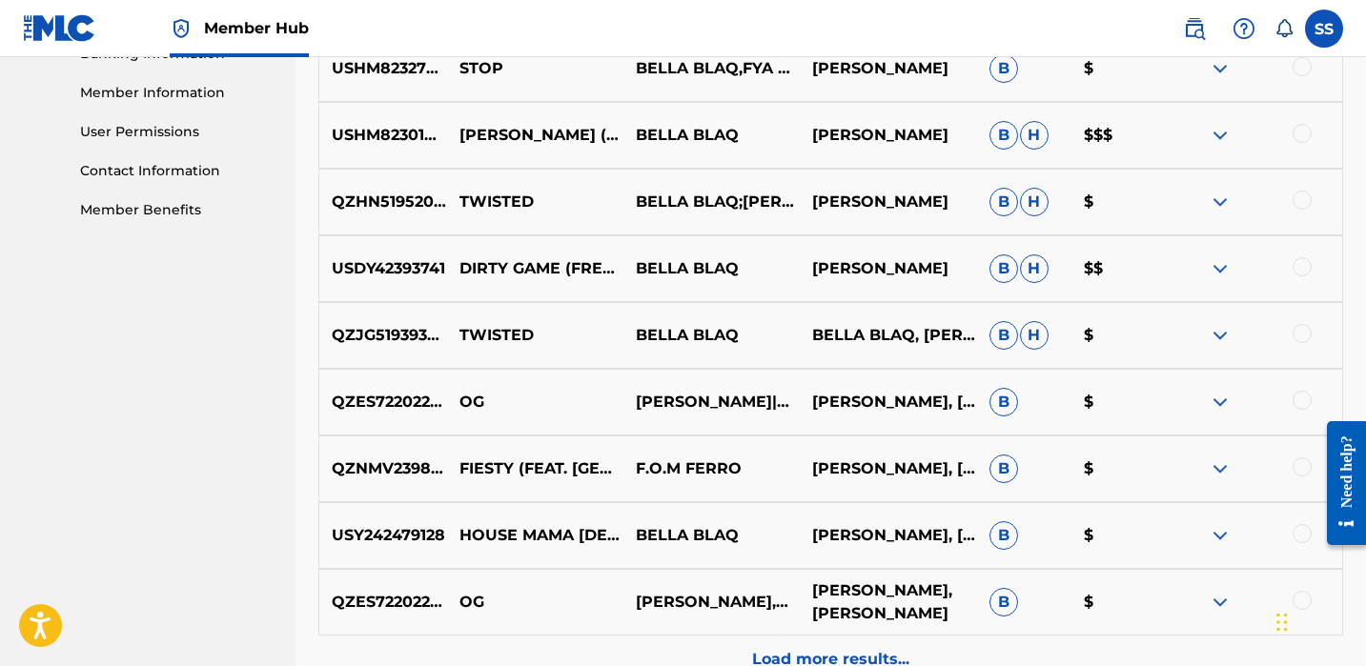
scroll to position [1052, 0]
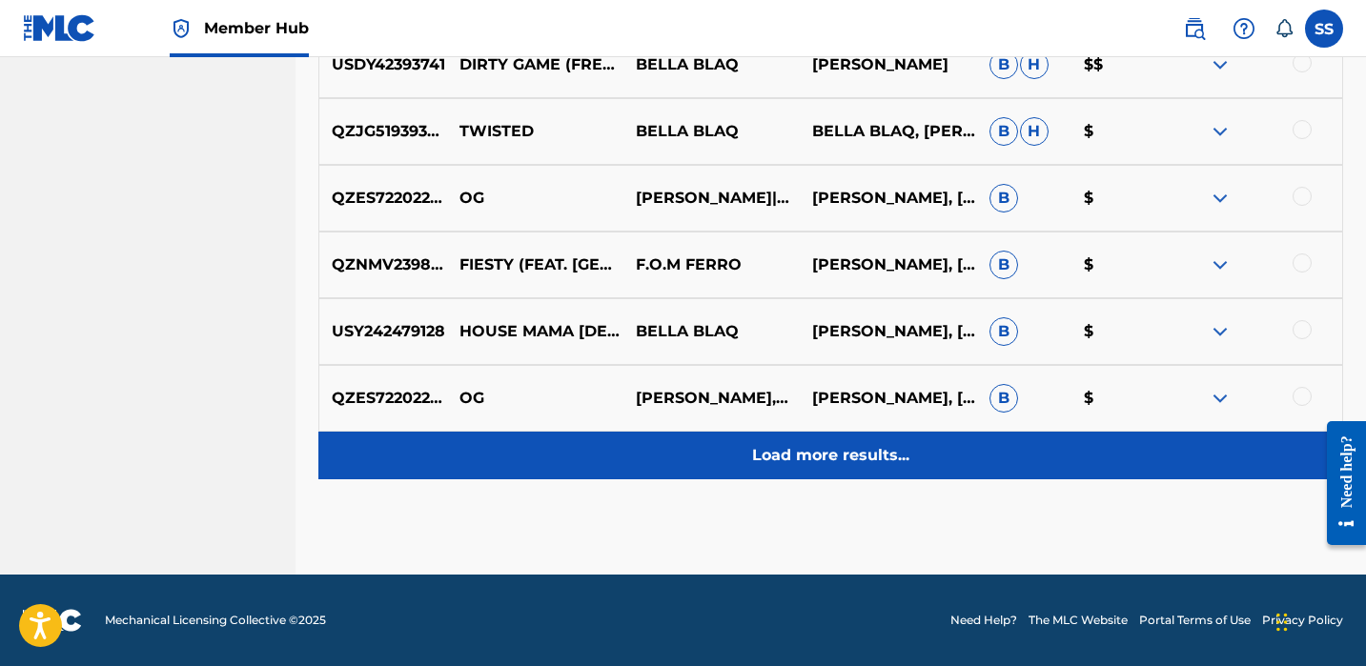
click at [871, 447] on p "Load more results..." at bounding box center [830, 455] width 157 height 23
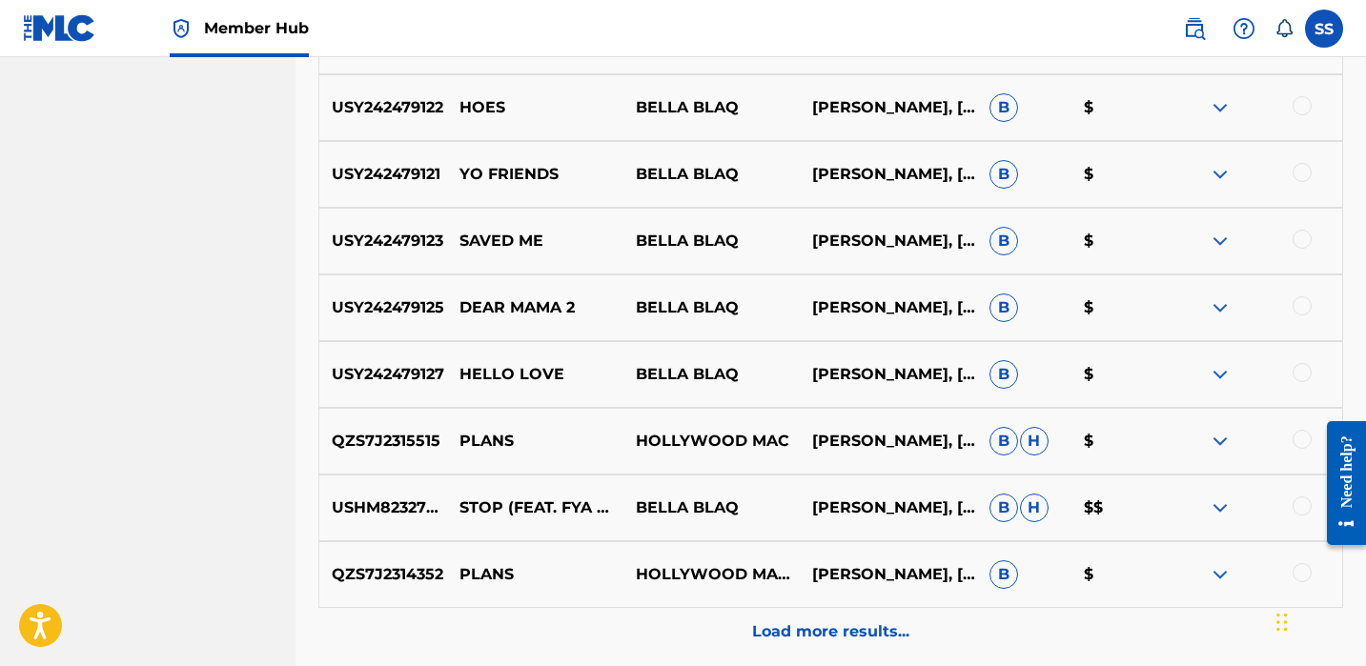
scroll to position [1406, 0]
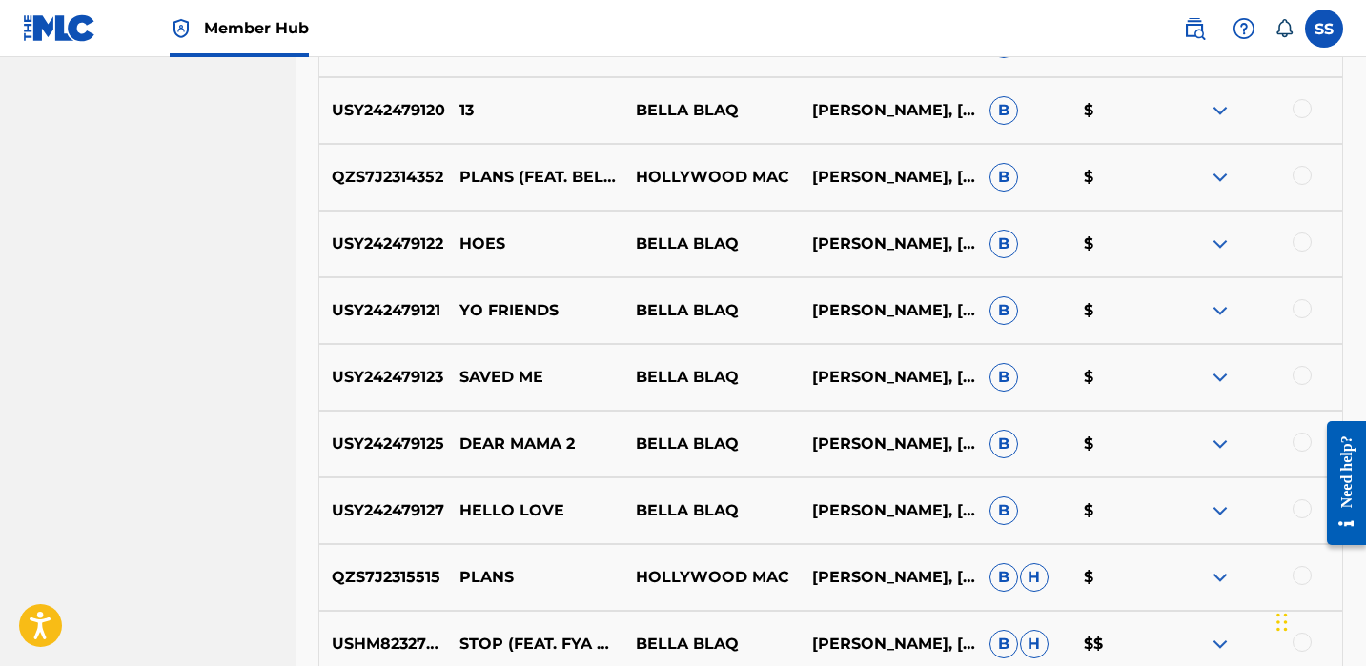
click at [1309, 250] on div at bounding box center [1254, 244] width 176 height 23
click at [1306, 247] on div at bounding box center [1302, 242] width 19 height 19
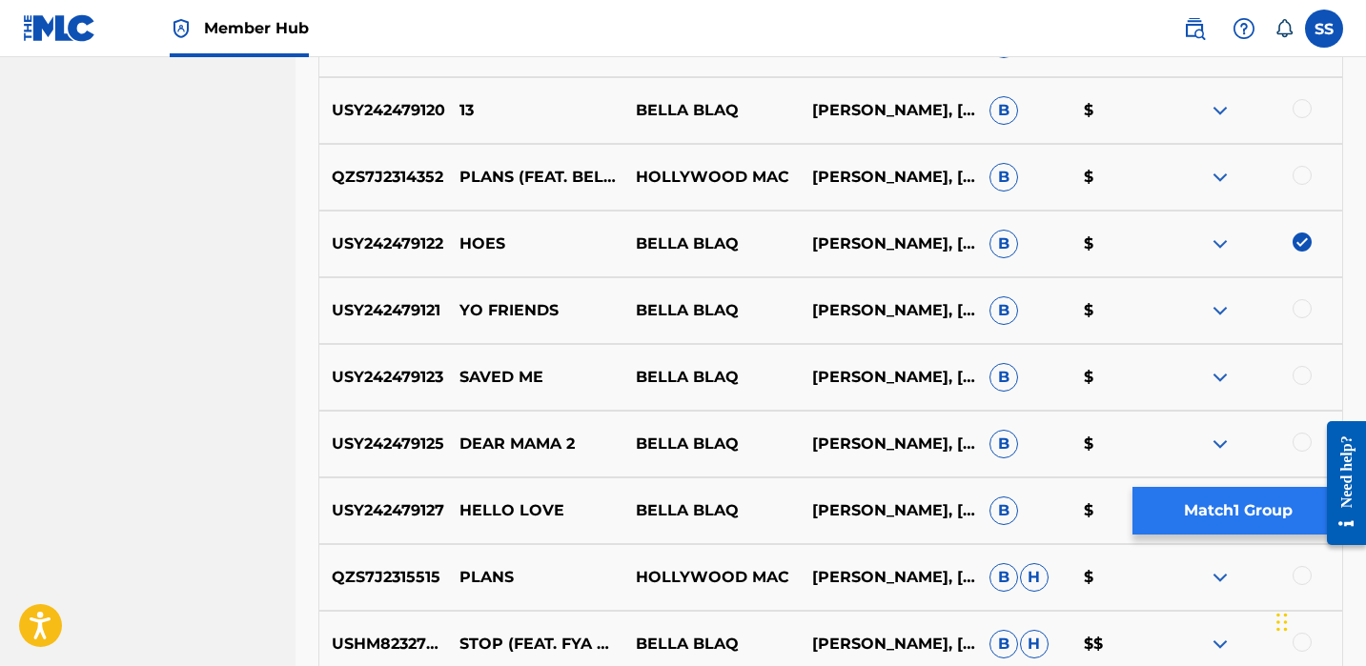
click at [1264, 508] on button "Match 1 Group" at bounding box center [1238, 511] width 211 height 48
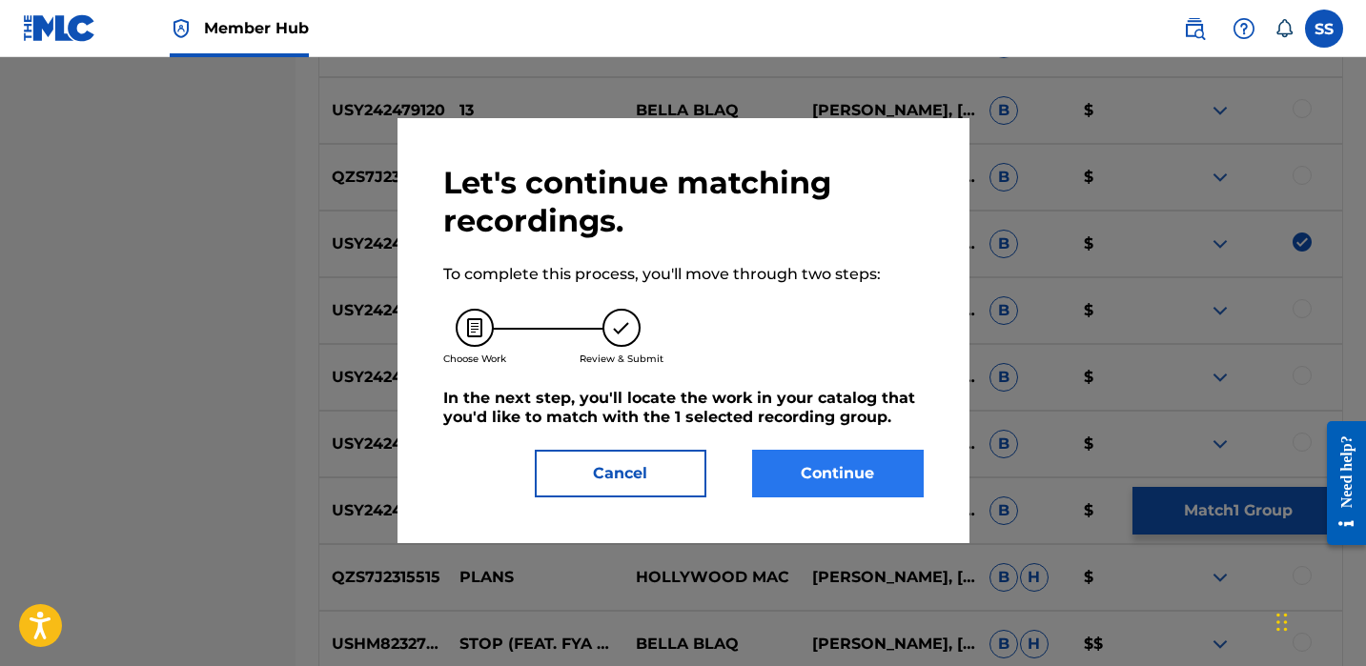
click at [792, 467] on button "Continue" at bounding box center [838, 474] width 172 height 48
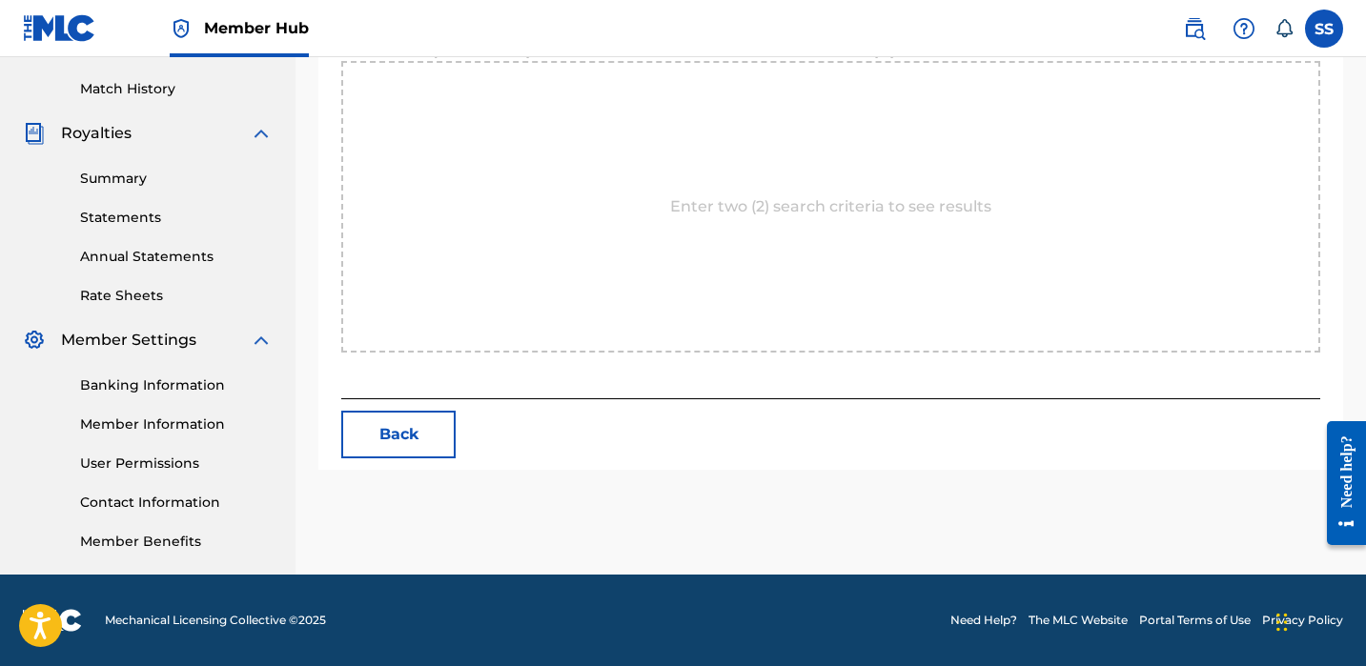
scroll to position [516, 0]
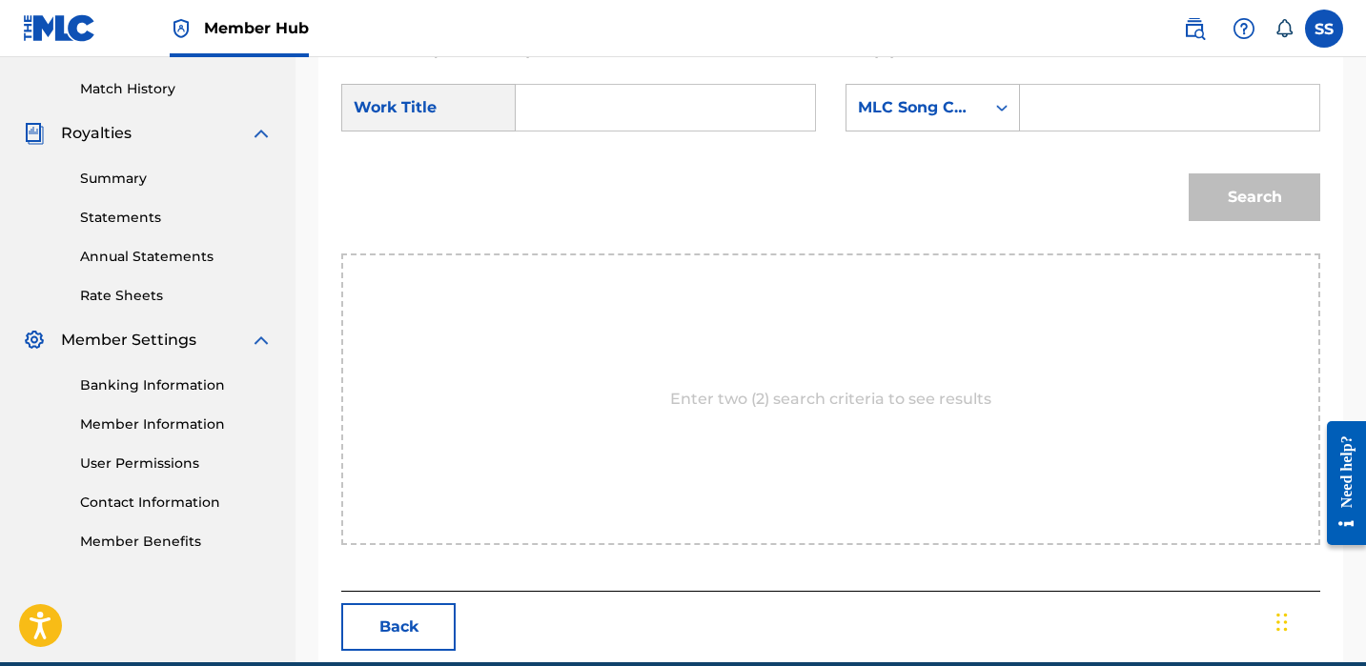
click at [766, 108] on input "Search Form" at bounding box center [665, 108] width 267 height 46
type input "hoes"
click at [1093, 103] on input "Search Form" at bounding box center [1169, 108] width 267 height 46
paste input "[PERSON_NAME]"
type input "[PERSON_NAME]"
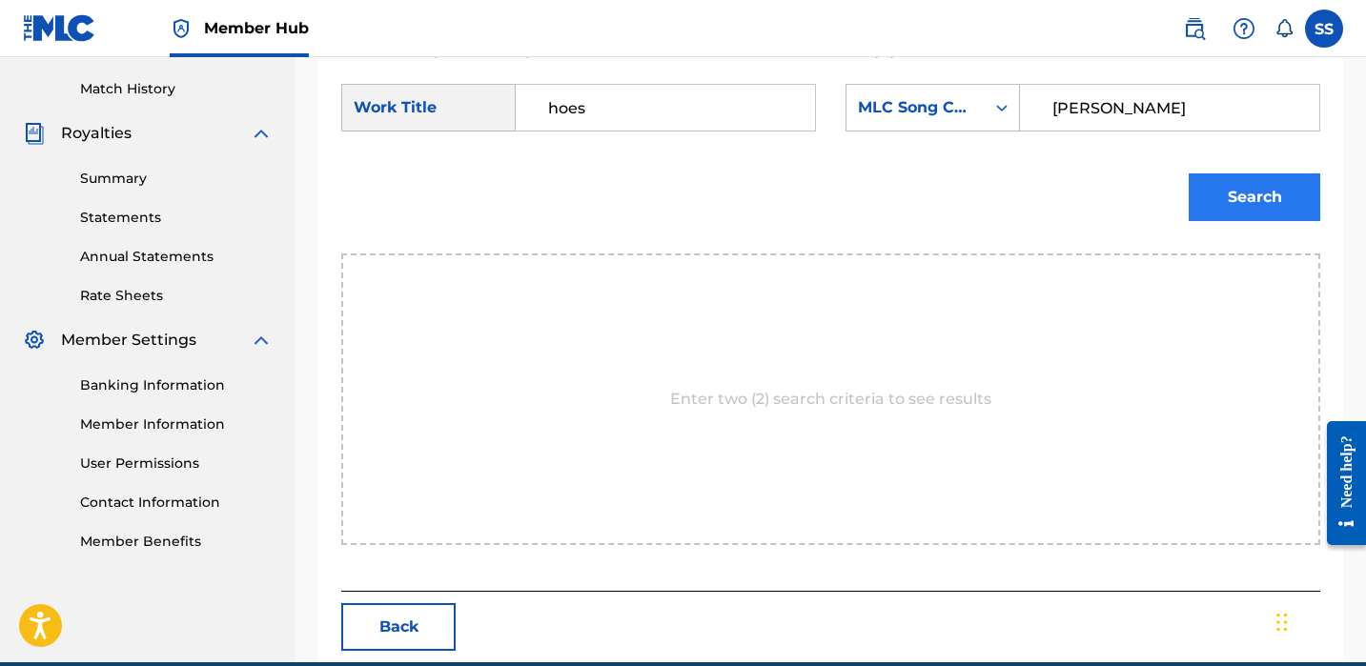
click at [1211, 204] on button "Search" at bounding box center [1255, 198] width 132 height 48
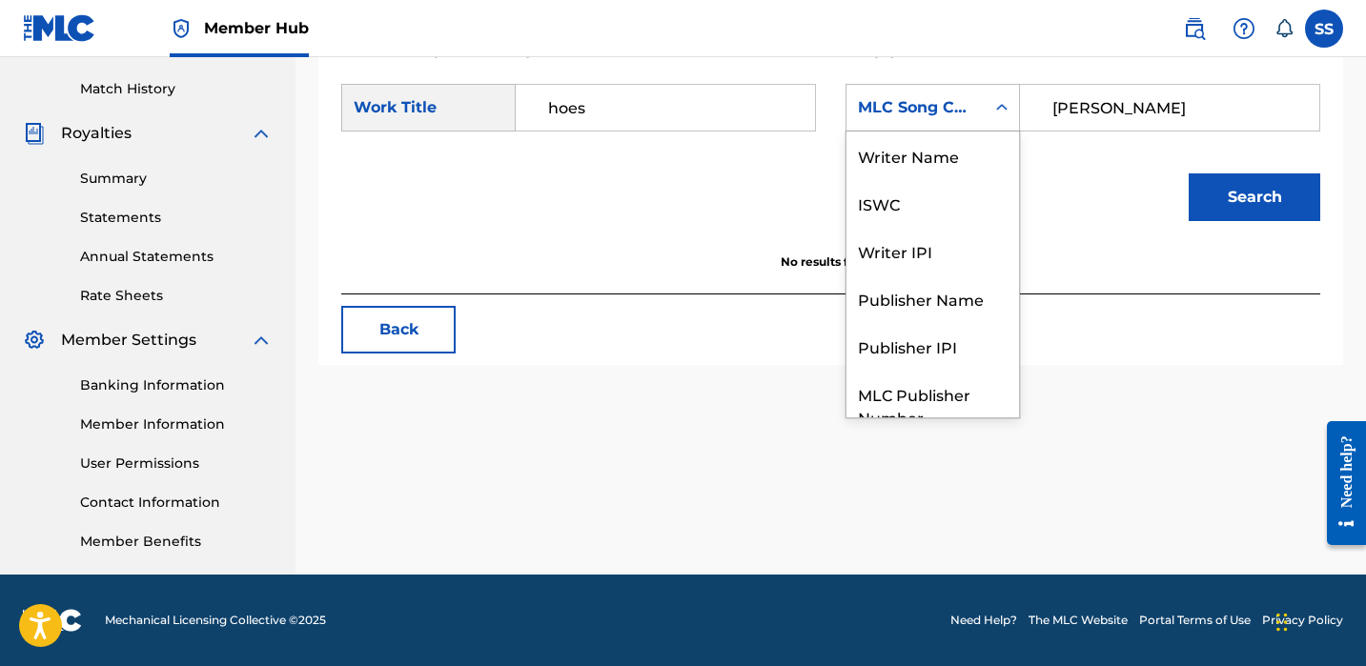
click at [897, 117] on div "MLC Song Code" at bounding box center [915, 107] width 115 height 23
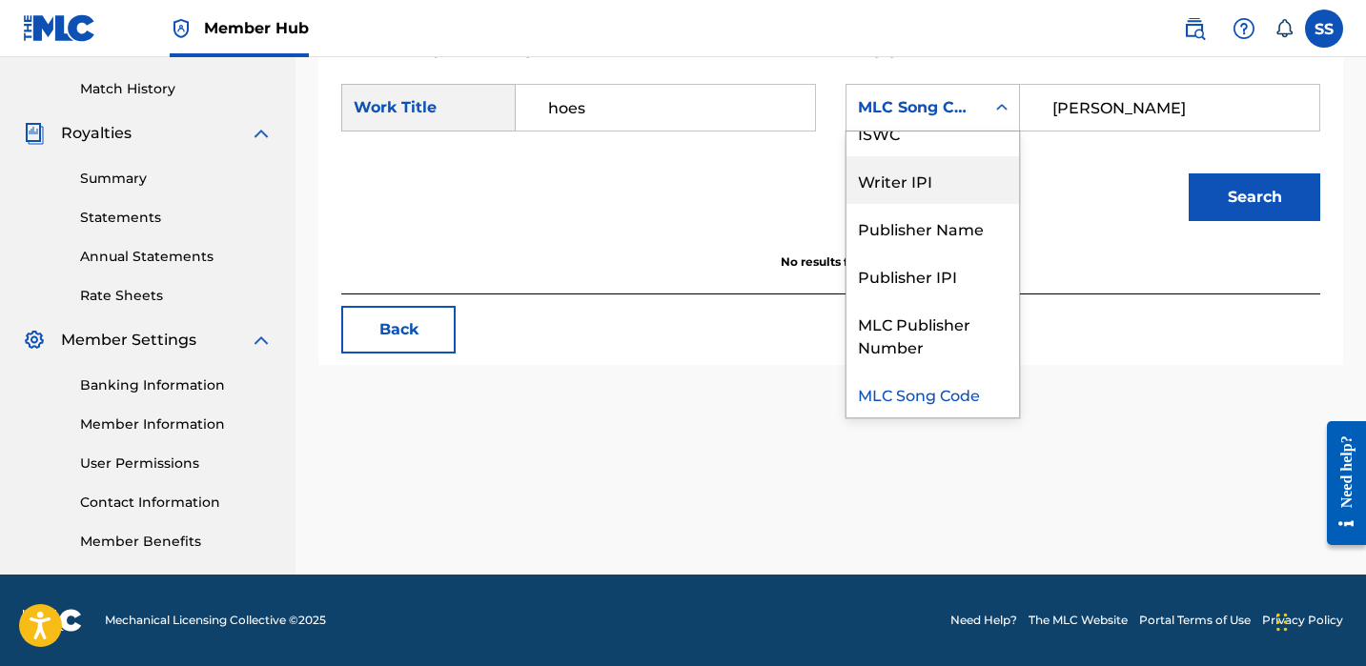
scroll to position [0, 0]
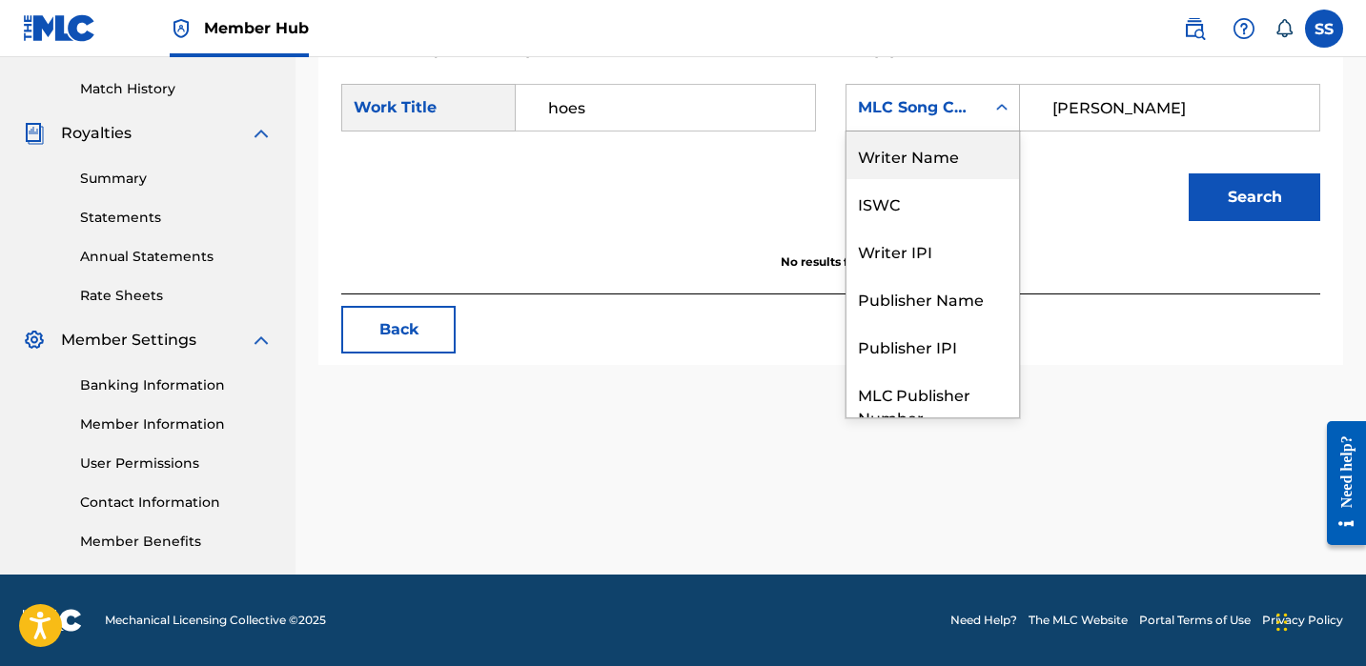
click at [916, 159] on div "Writer Name" at bounding box center [933, 156] width 173 height 48
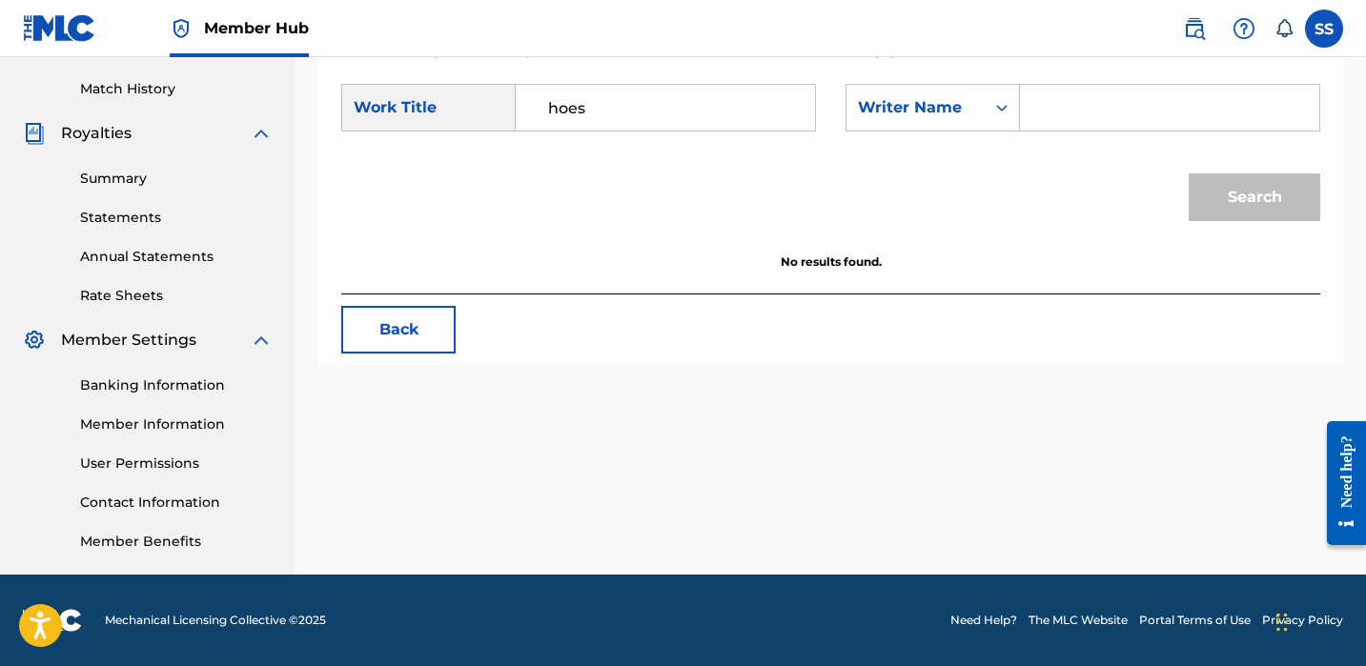
click at [1069, 110] on input "Search Form" at bounding box center [1169, 108] width 267 height 46
paste input "[PERSON_NAME]"
type input "[PERSON_NAME]"
click at [1259, 212] on button "Search" at bounding box center [1255, 198] width 132 height 48
click at [361, 327] on button "Back" at bounding box center [398, 330] width 114 height 48
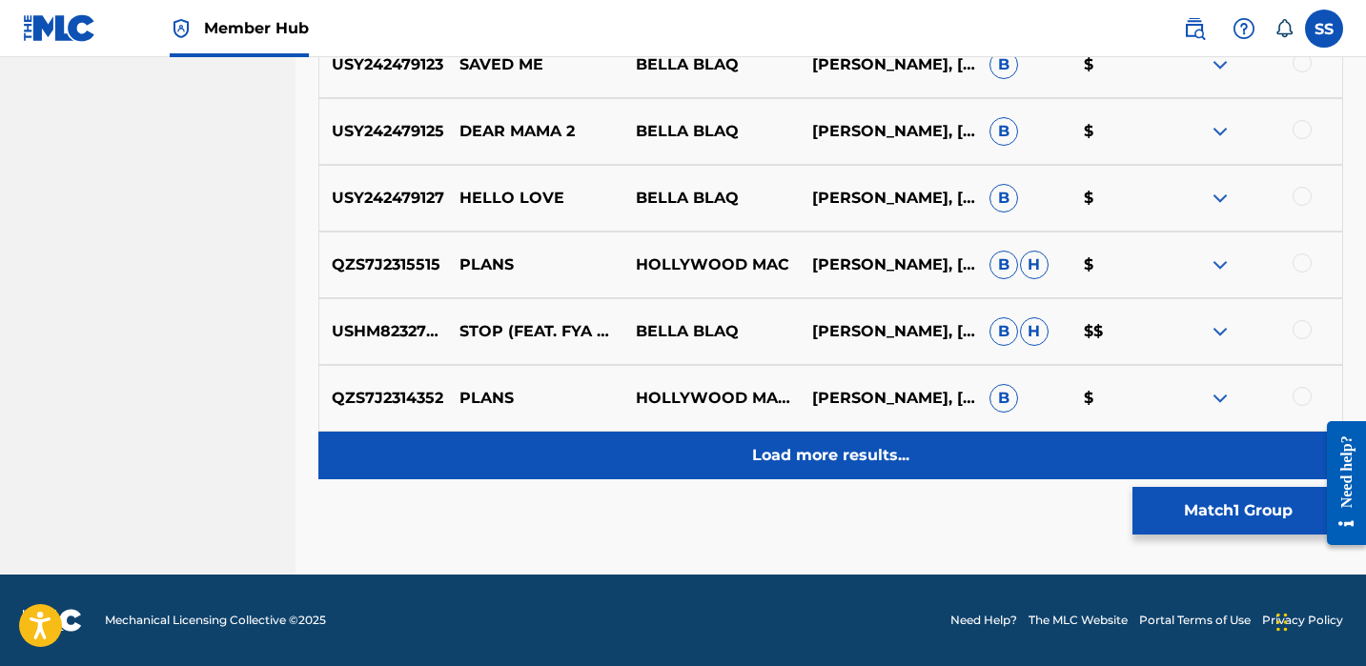
click at [798, 449] on p "Load more results..." at bounding box center [830, 455] width 157 height 23
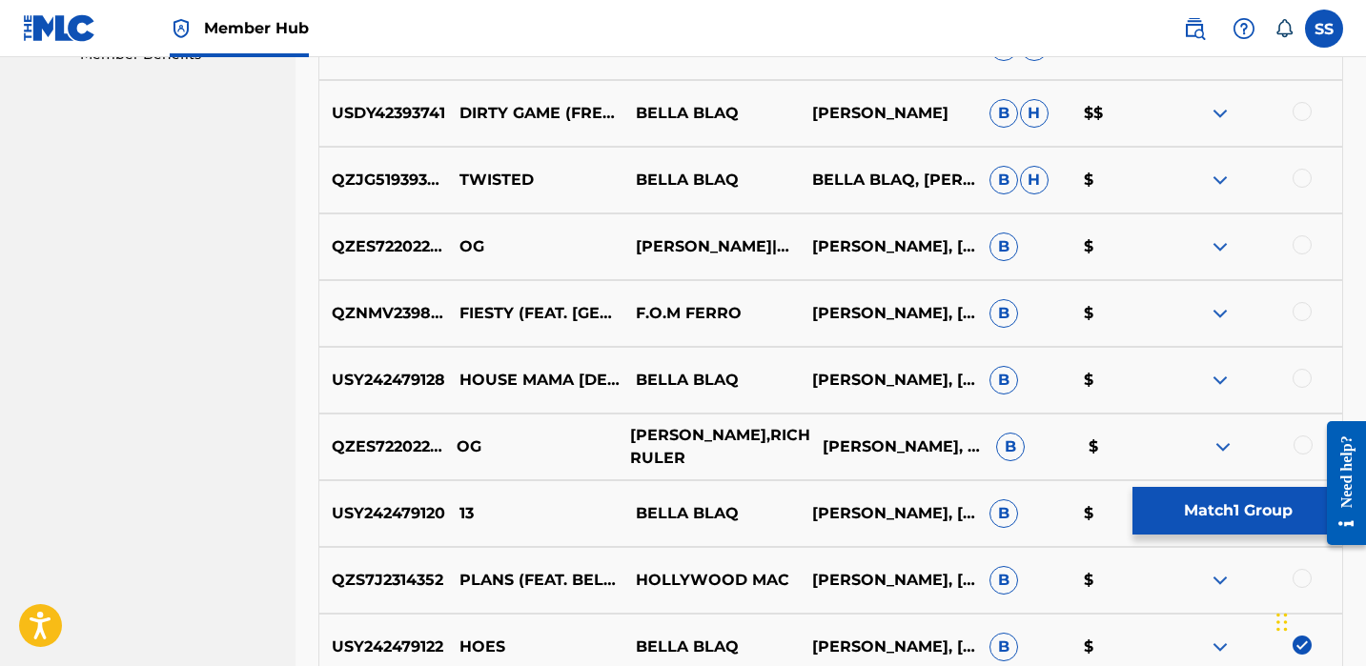
scroll to position [1146, 0]
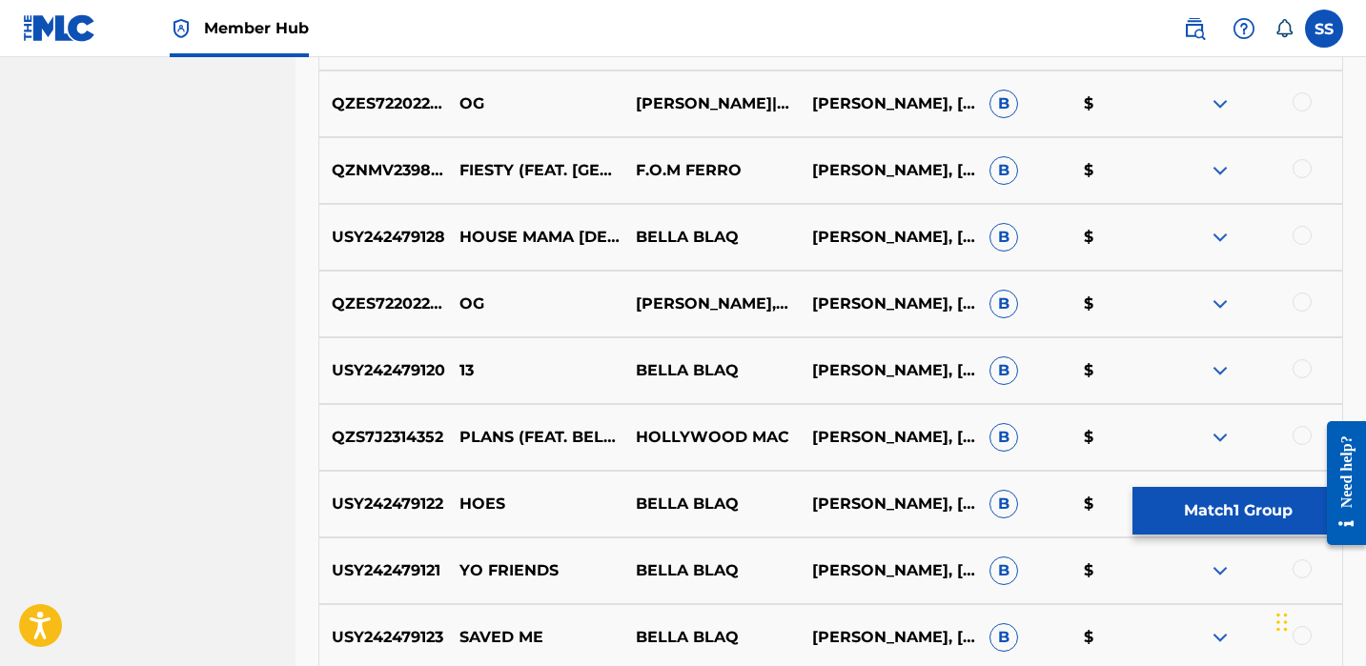
click at [1300, 569] on div at bounding box center [1302, 569] width 19 height 19
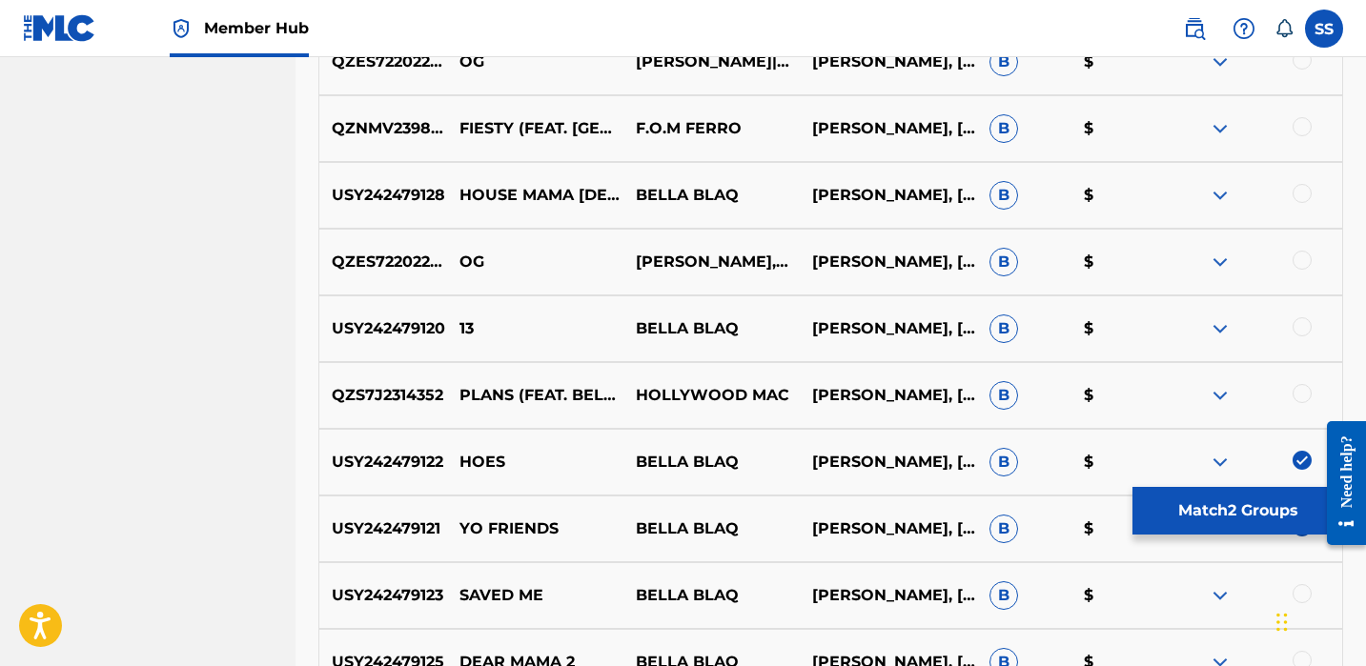
scroll to position [570, 0]
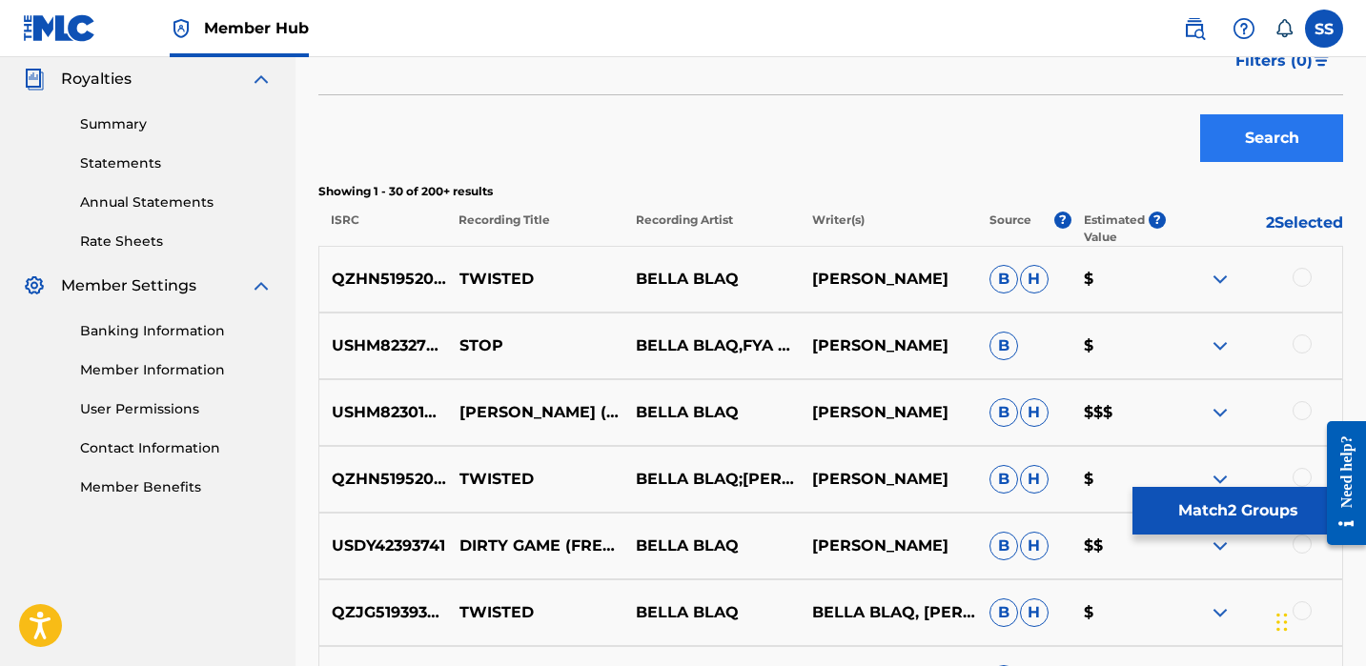
click at [1238, 133] on button "Search" at bounding box center [1271, 138] width 143 height 48
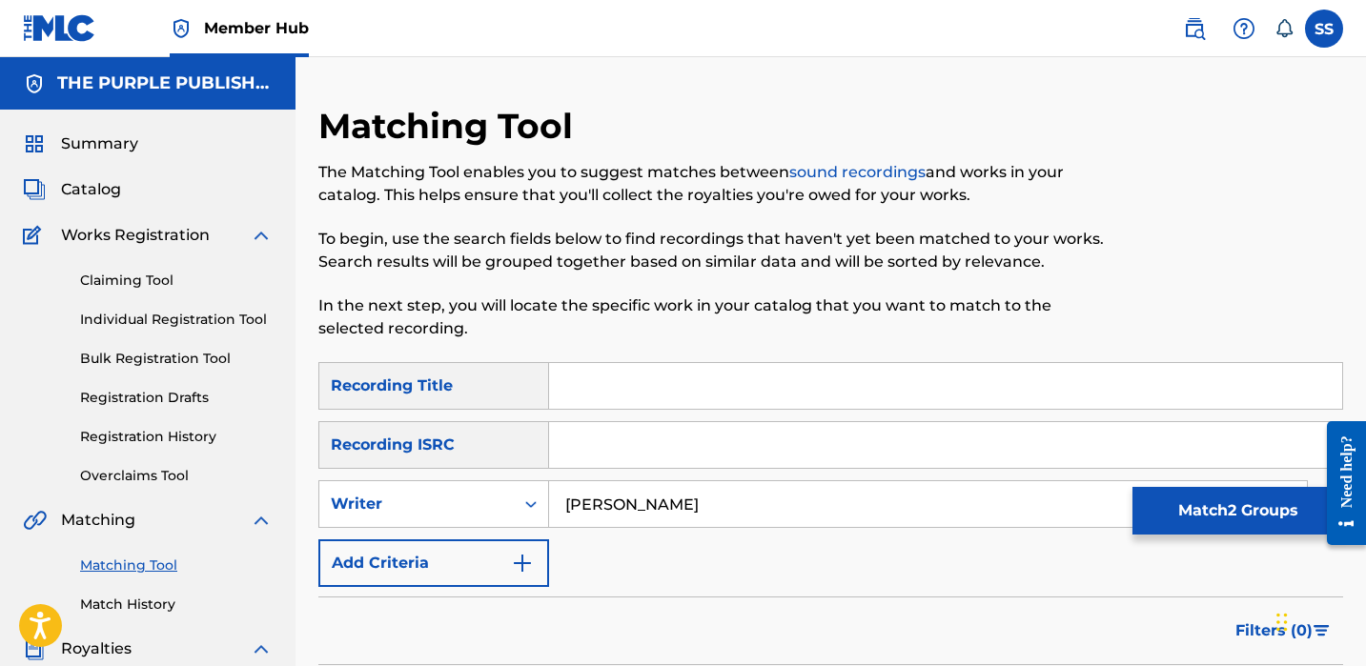
scroll to position [650, 0]
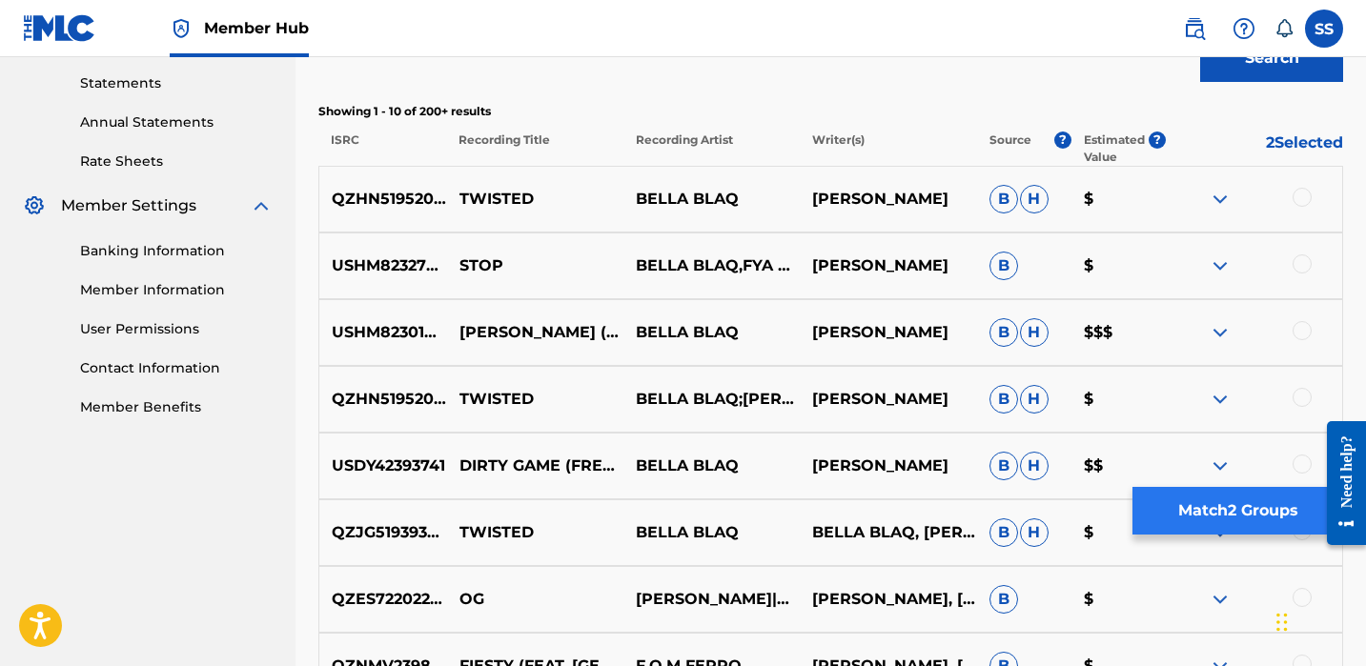
click at [1207, 494] on button "Match 2 Groups" at bounding box center [1238, 511] width 211 height 48
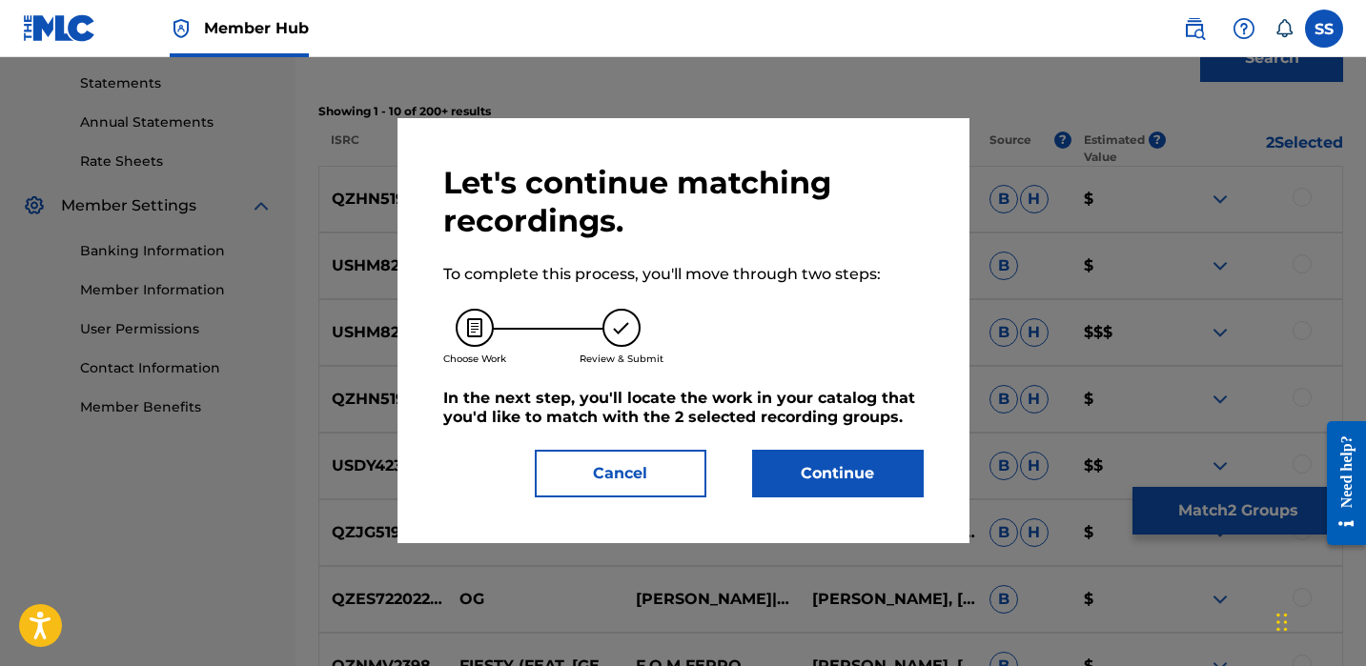
click at [778, 476] on button "Continue" at bounding box center [838, 474] width 172 height 48
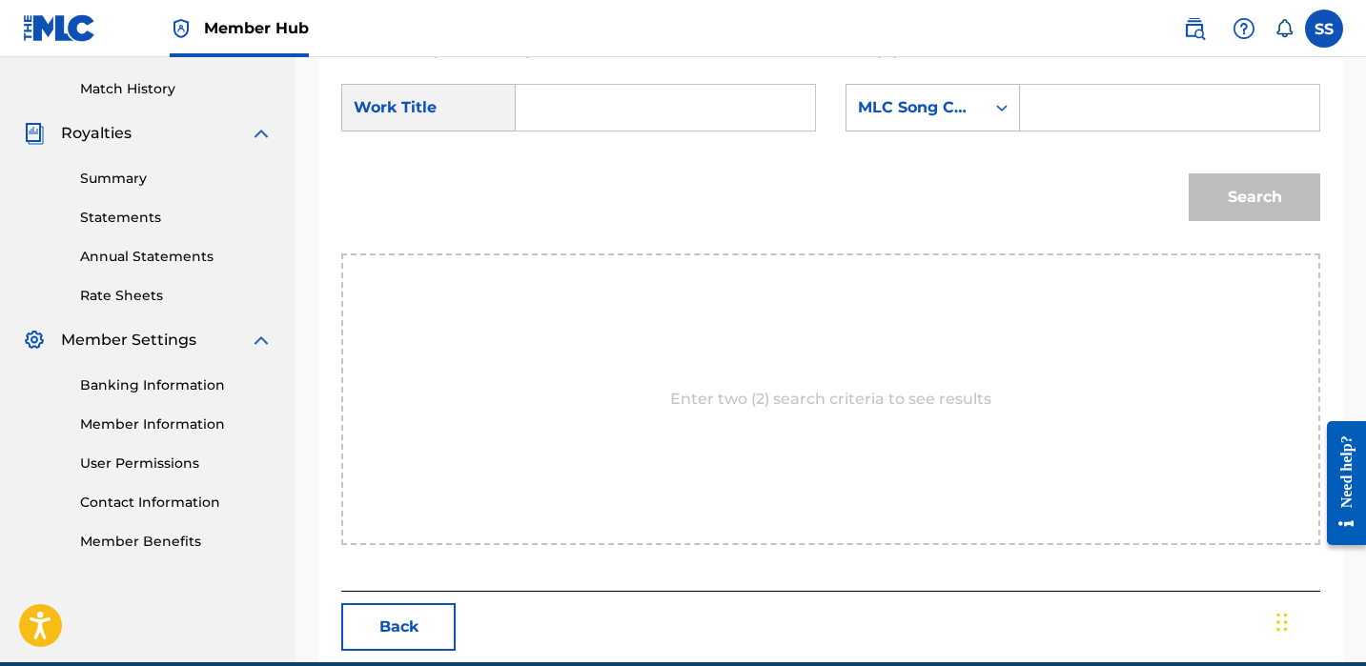
click at [580, 90] on input "Search Form" at bounding box center [665, 108] width 267 height 46
type input "yo friends"
click at [584, 168] on strong "friends" at bounding box center [576, 173] width 56 height 18
click at [915, 123] on div "MLC Song Code" at bounding box center [916, 108] width 138 height 36
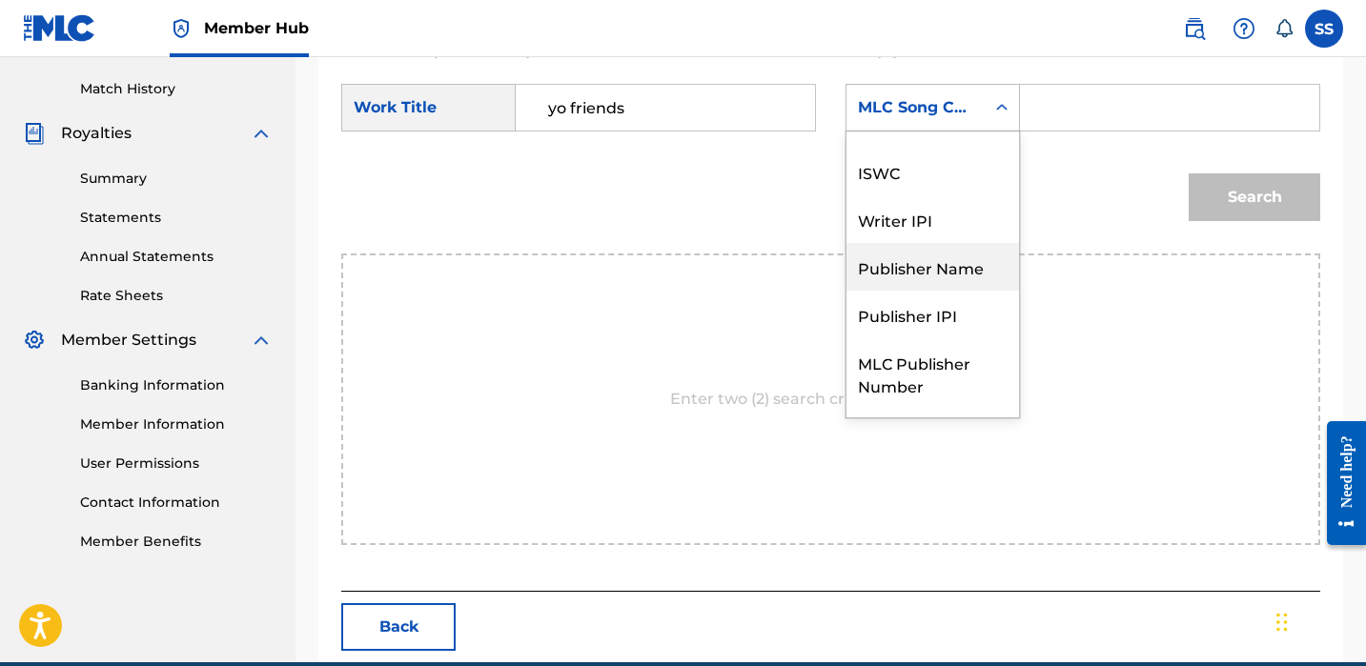
scroll to position [0, 0]
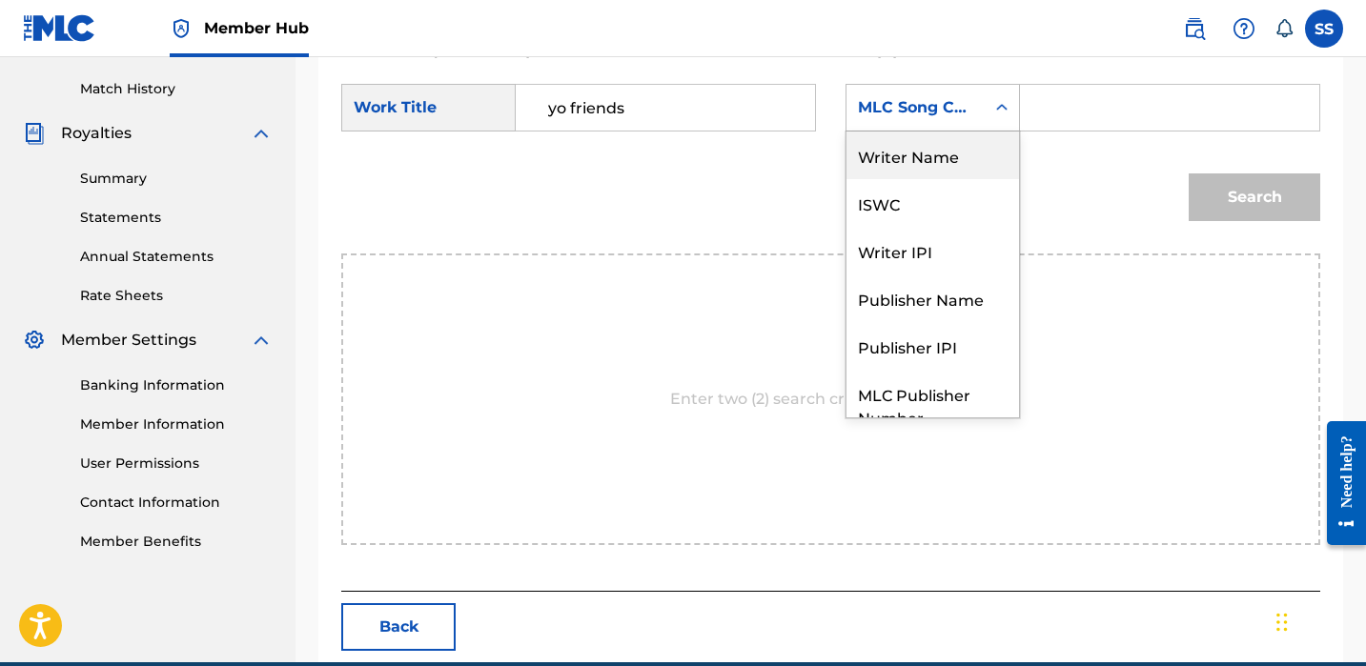
click at [924, 151] on div "Writer Name" at bounding box center [933, 156] width 173 height 48
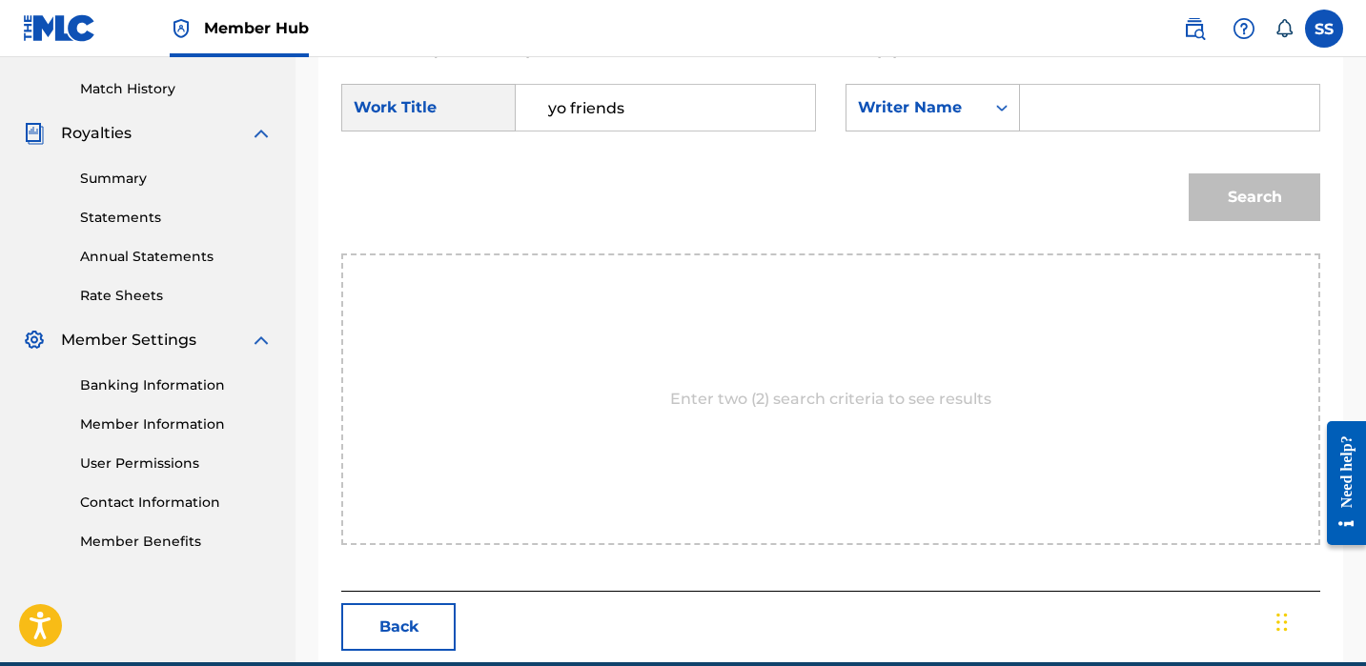
click at [1036, 98] on input "Search Form" at bounding box center [1169, 108] width 267 height 46
paste input "[PERSON_NAME]"
type input "[PERSON_NAME]"
click at [1209, 184] on button "Search" at bounding box center [1255, 198] width 132 height 48
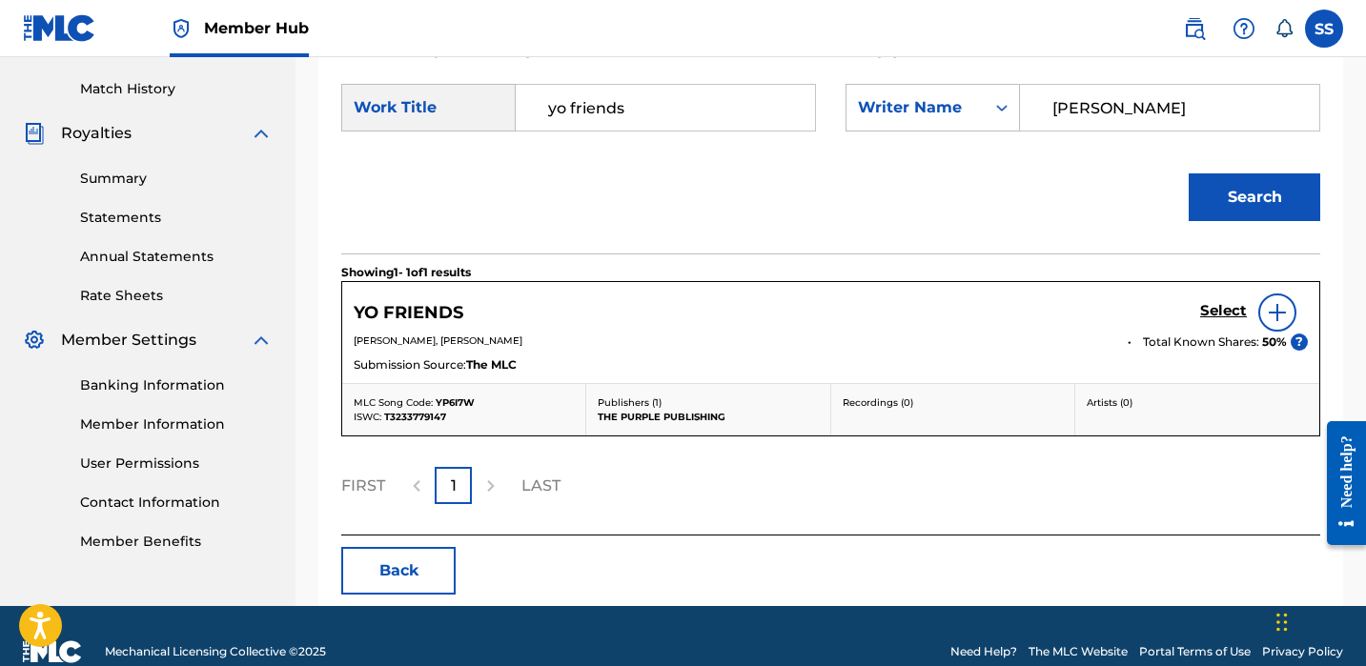
click at [1286, 306] on img at bounding box center [1277, 312] width 23 height 23
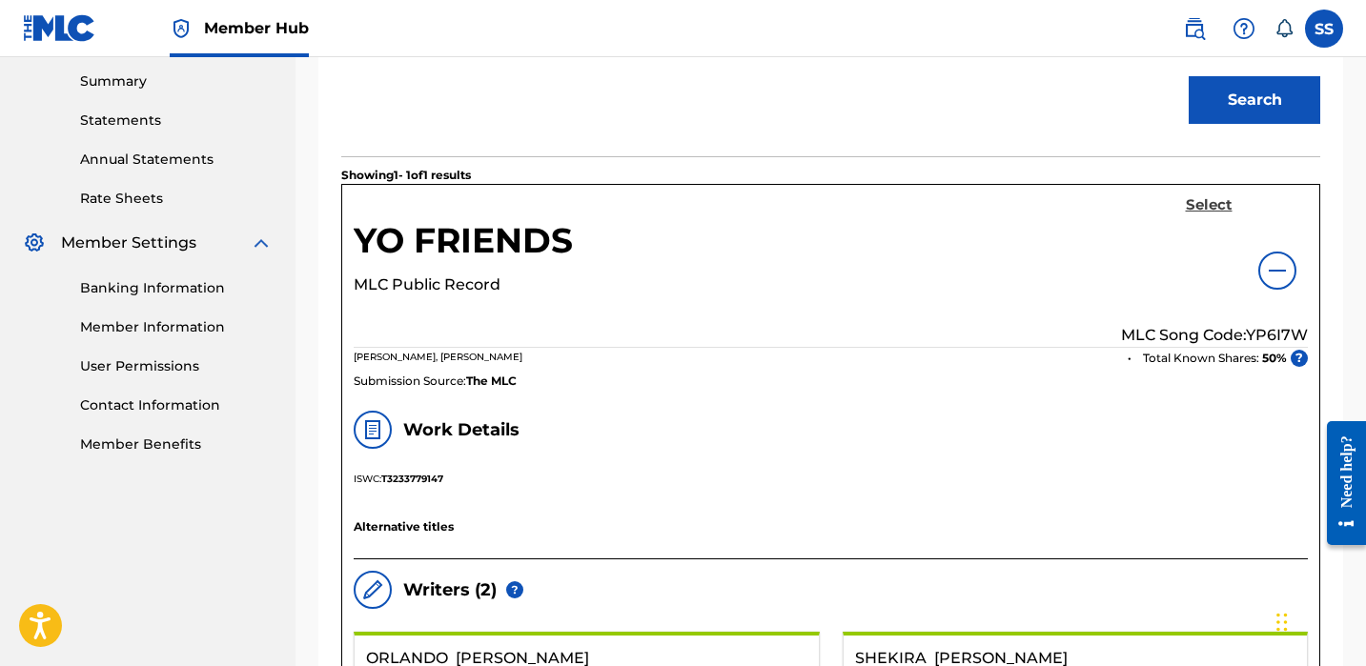
scroll to position [456, 0]
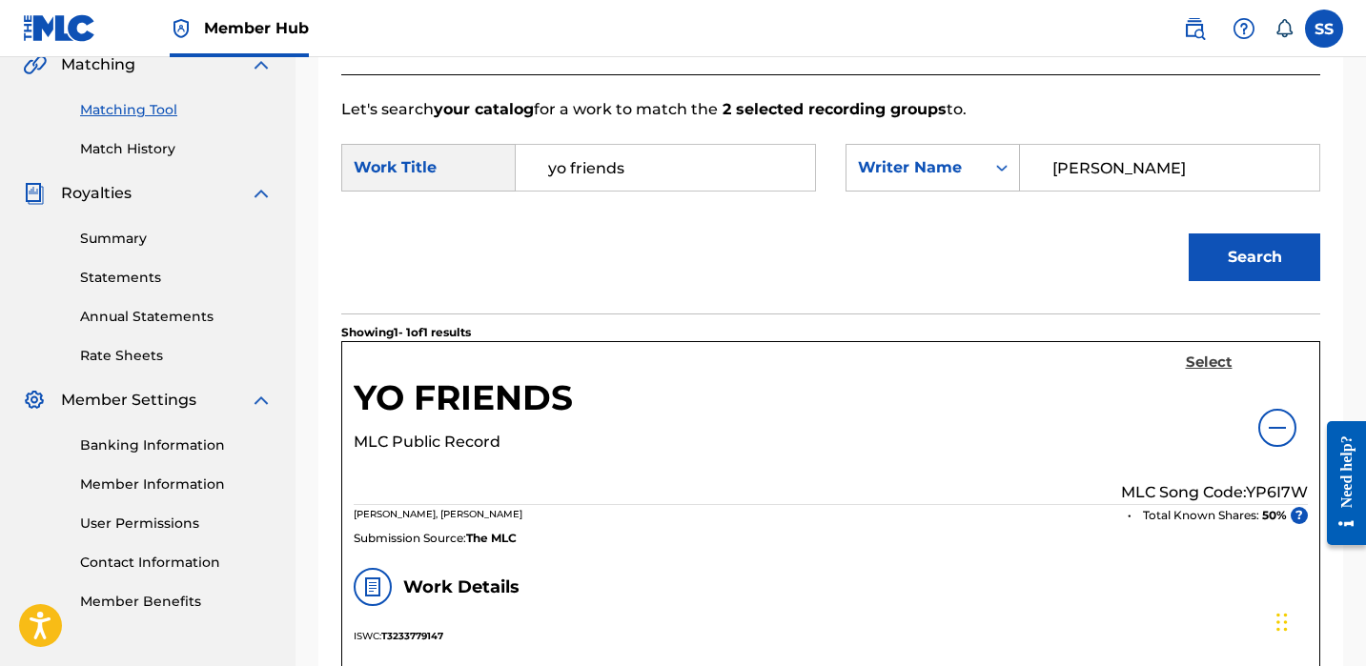
click at [1220, 358] on h5 "Select" at bounding box center [1209, 363] width 47 height 18
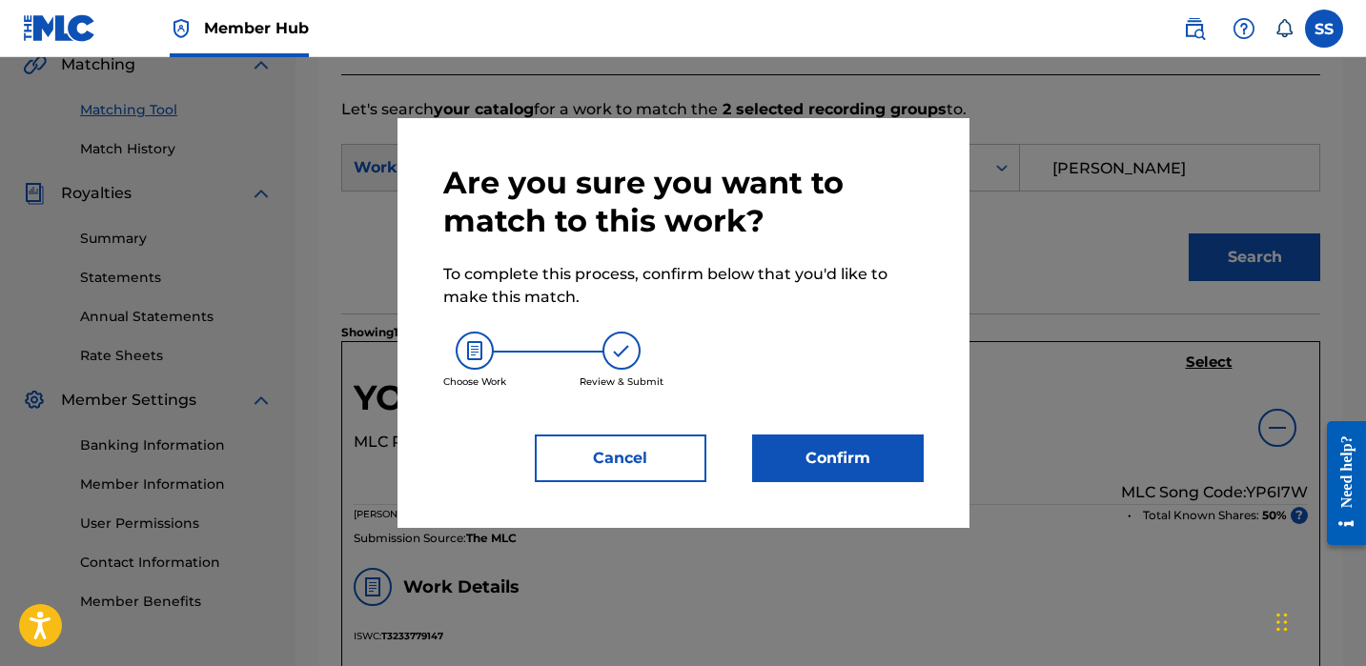
click at [863, 482] on div "Are you sure you want to match to this work? To complete this process, confirm …" at bounding box center [684, 323] width 572 height 410
click at [869, 462] on button "Confirm" at bounding box center [838, 459] width 172 height 48
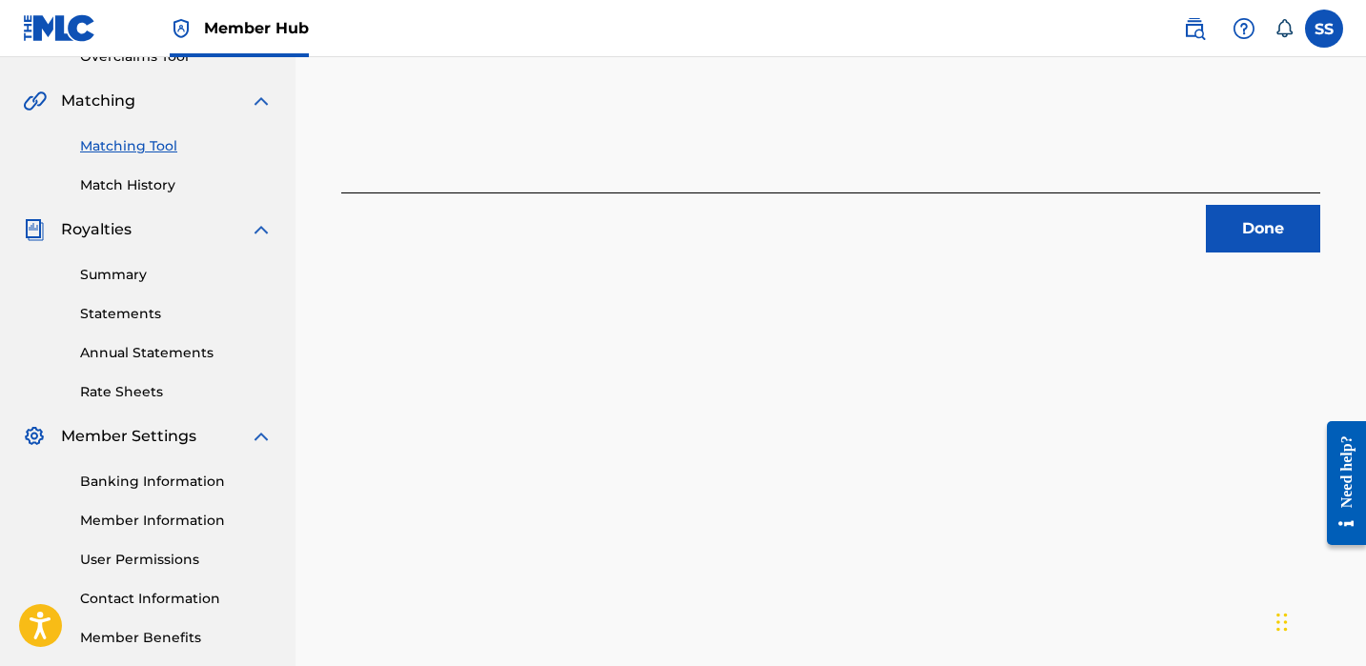
scroll to position [104, 0]
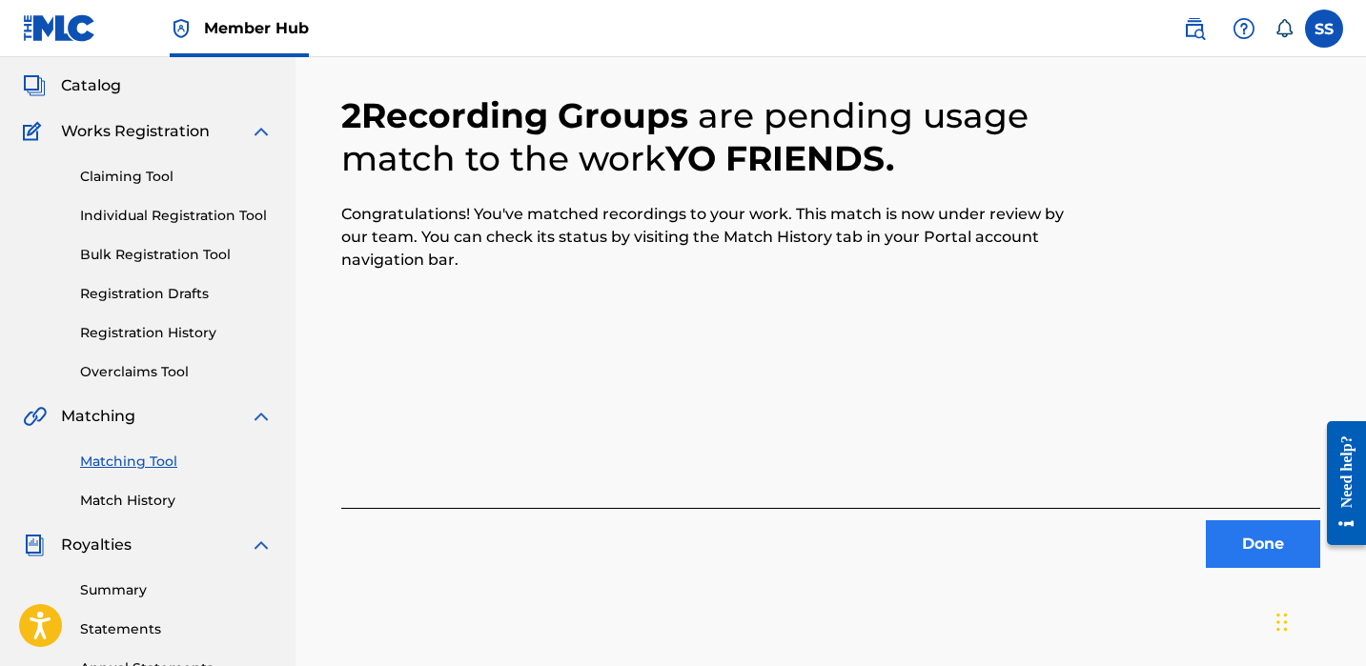
click at [1245, 528] on button "Done" at bounding box center [1263, 545] width 114 height 48
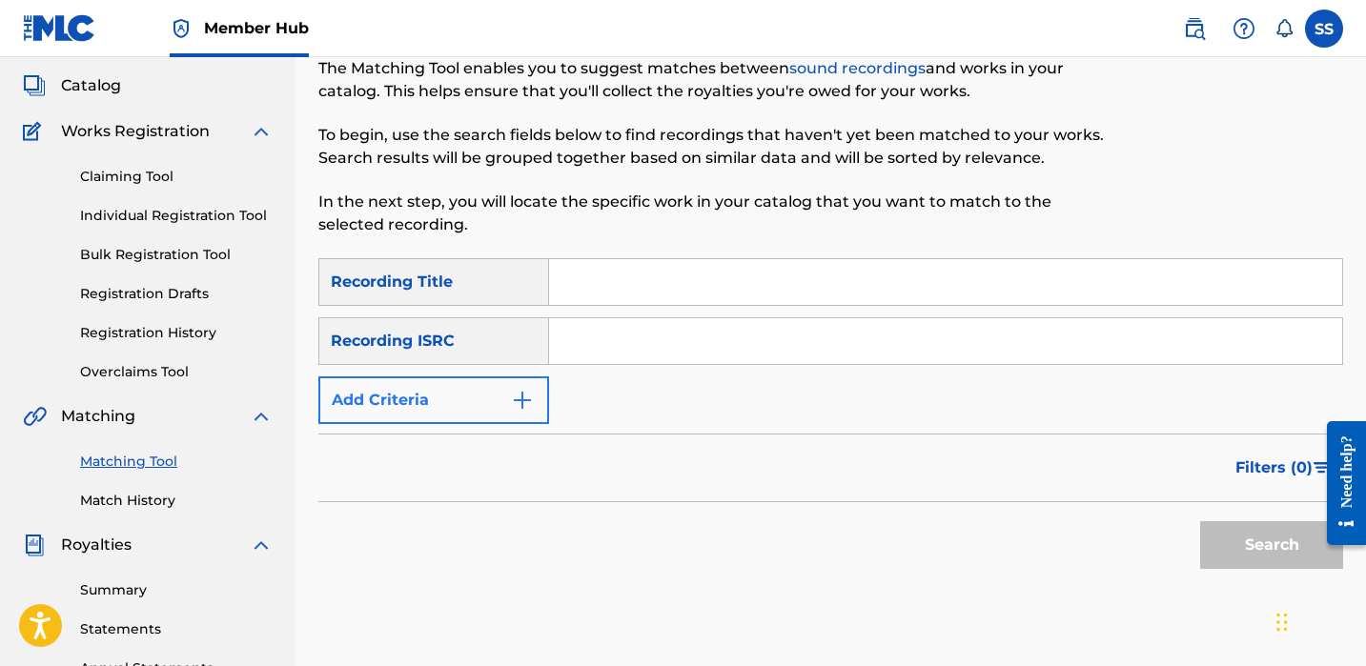
click at [533, 394] on button "Add Criteria" at bounding box center [433, 401] width 231 height 48
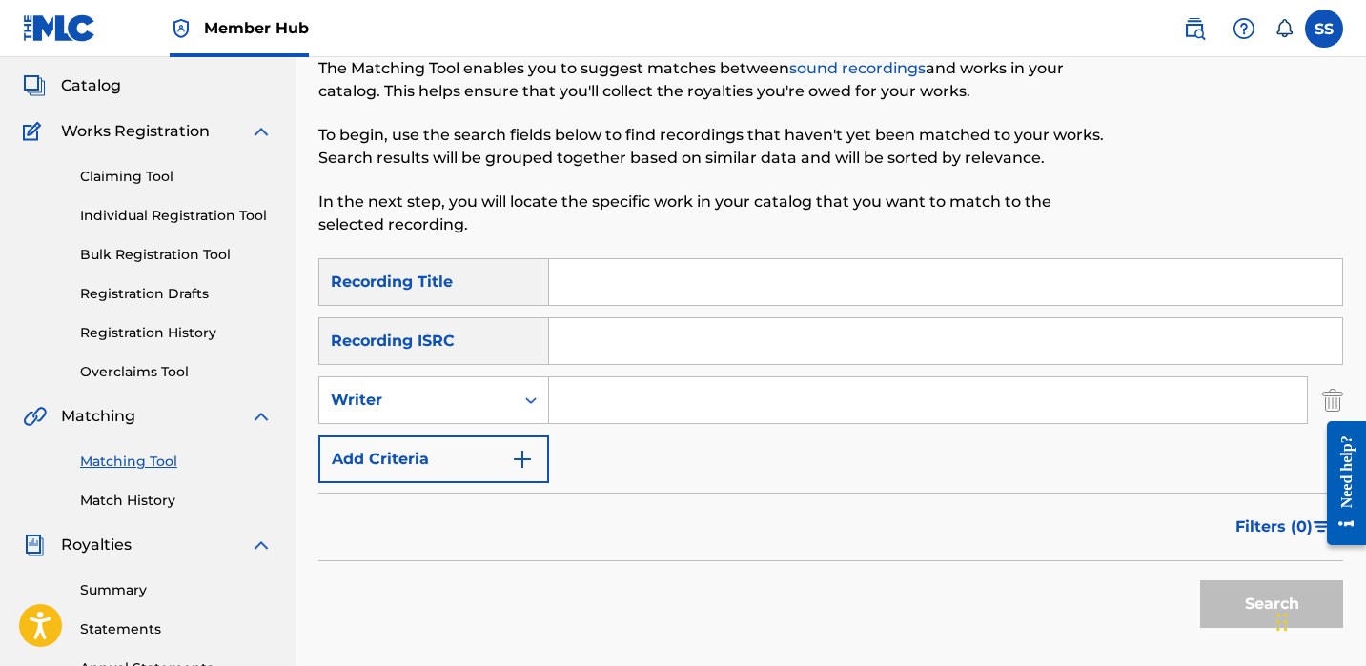
click at [561, 399] on input "Search Form" at bounding box center [928, 401] width 758 height 46
paste input "[PERSON_NAME]"
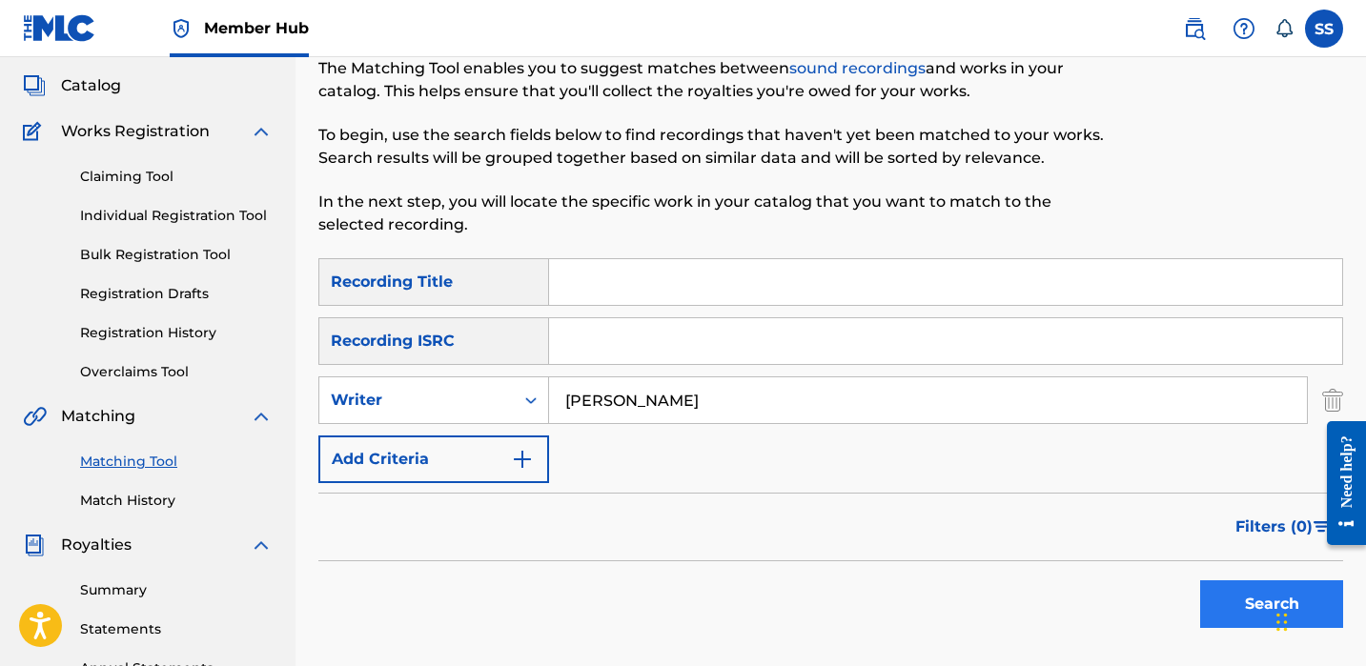
type input "[PERSON_NAME]"
click at [1249, 598] on button "Search" at bounding box center [1271, 605] width 143 height 48
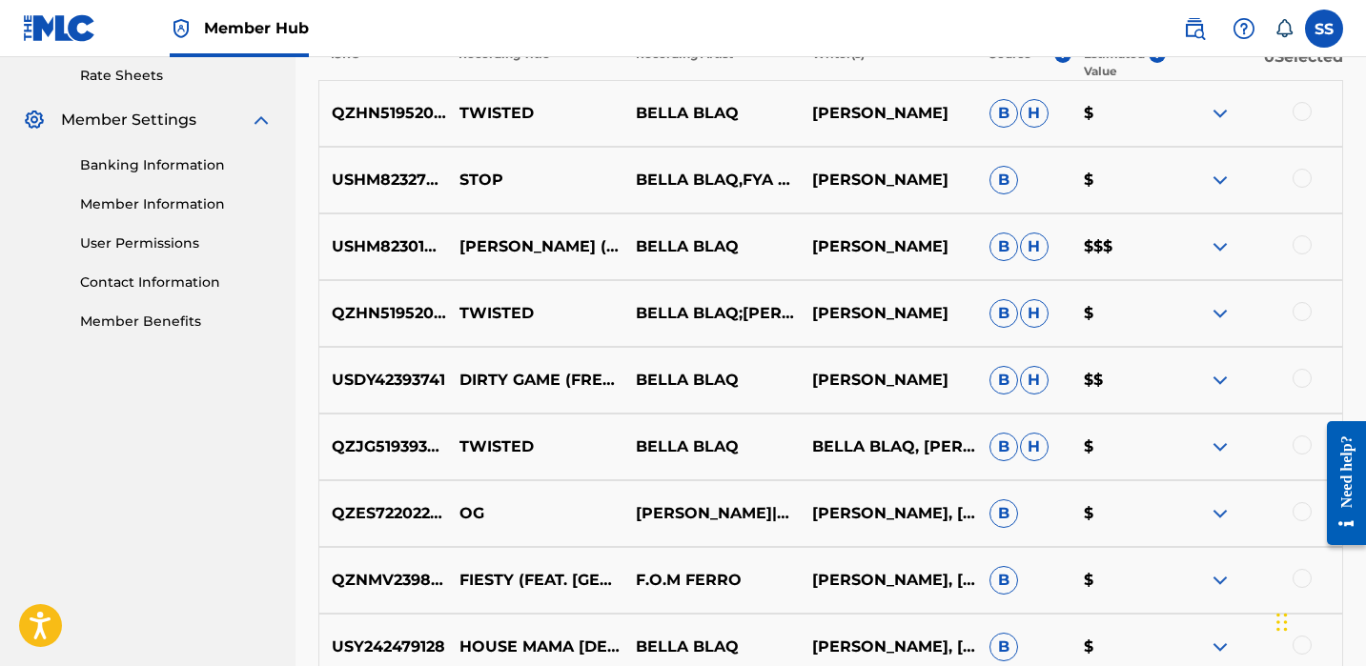
scroll to position [992, 0]
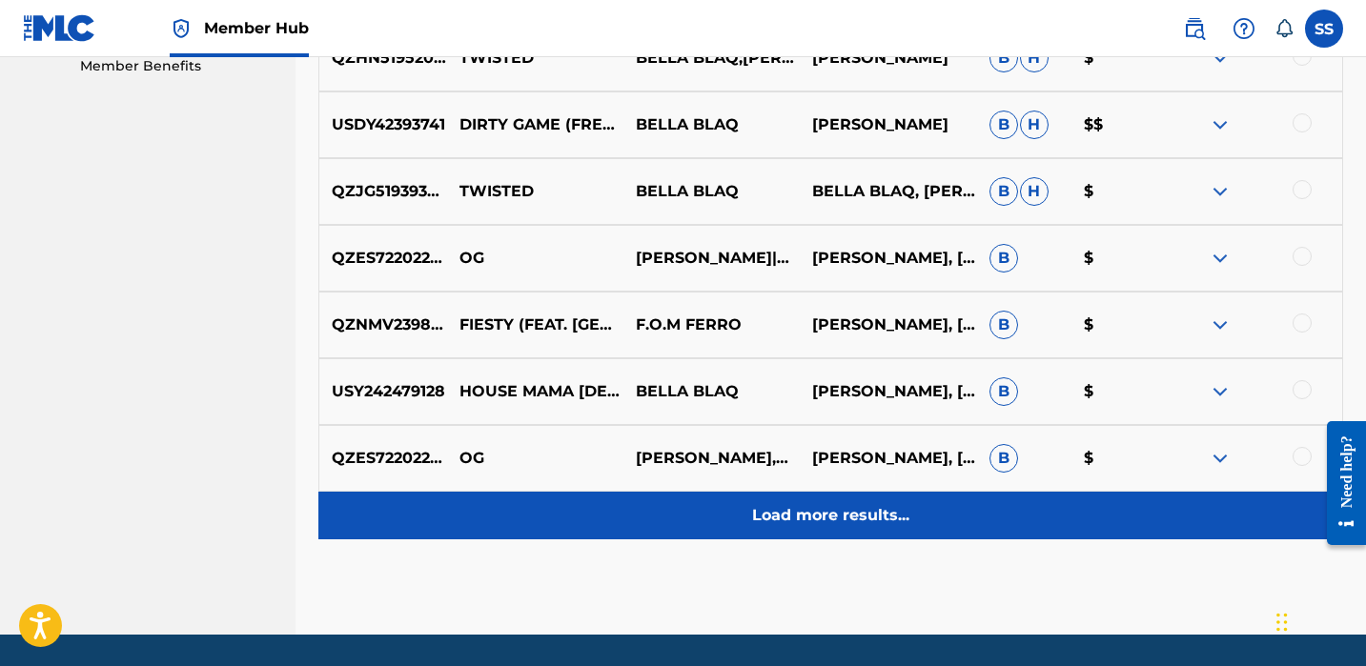
click at [927, 530] on div "Load more results..." at bounding box center [830, 516] width 1025 height 48
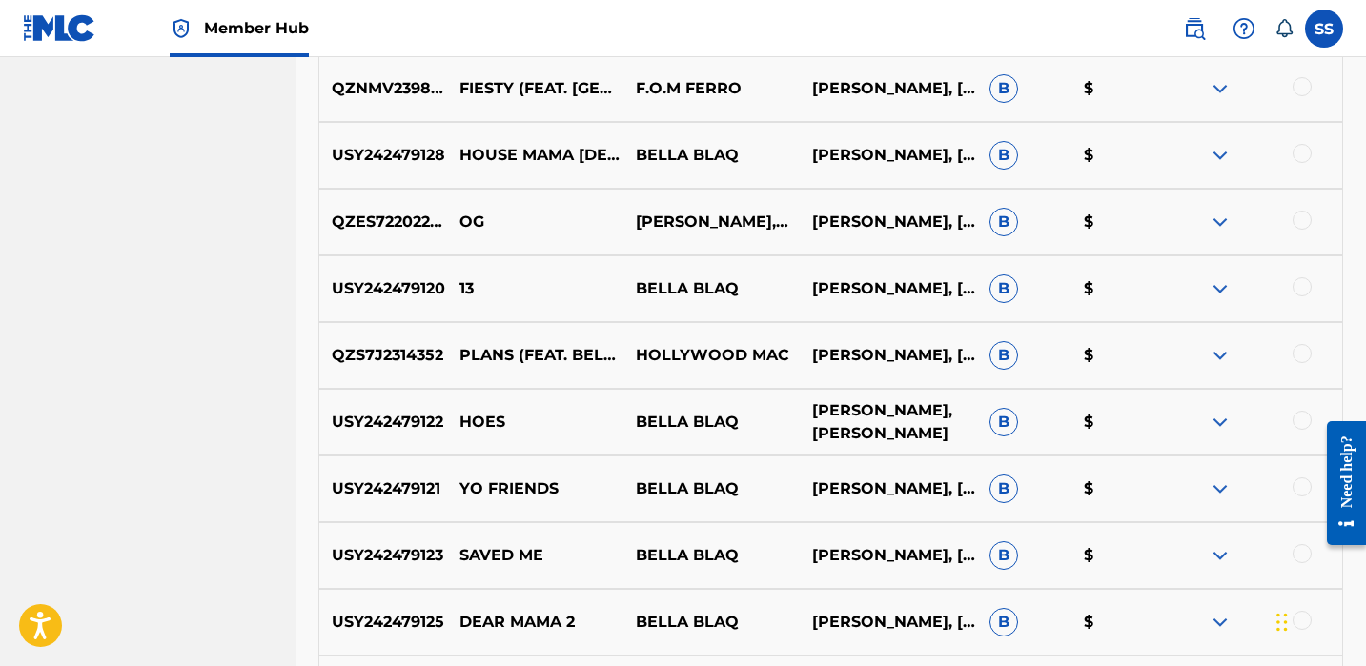
scroll to position [1309, 0]
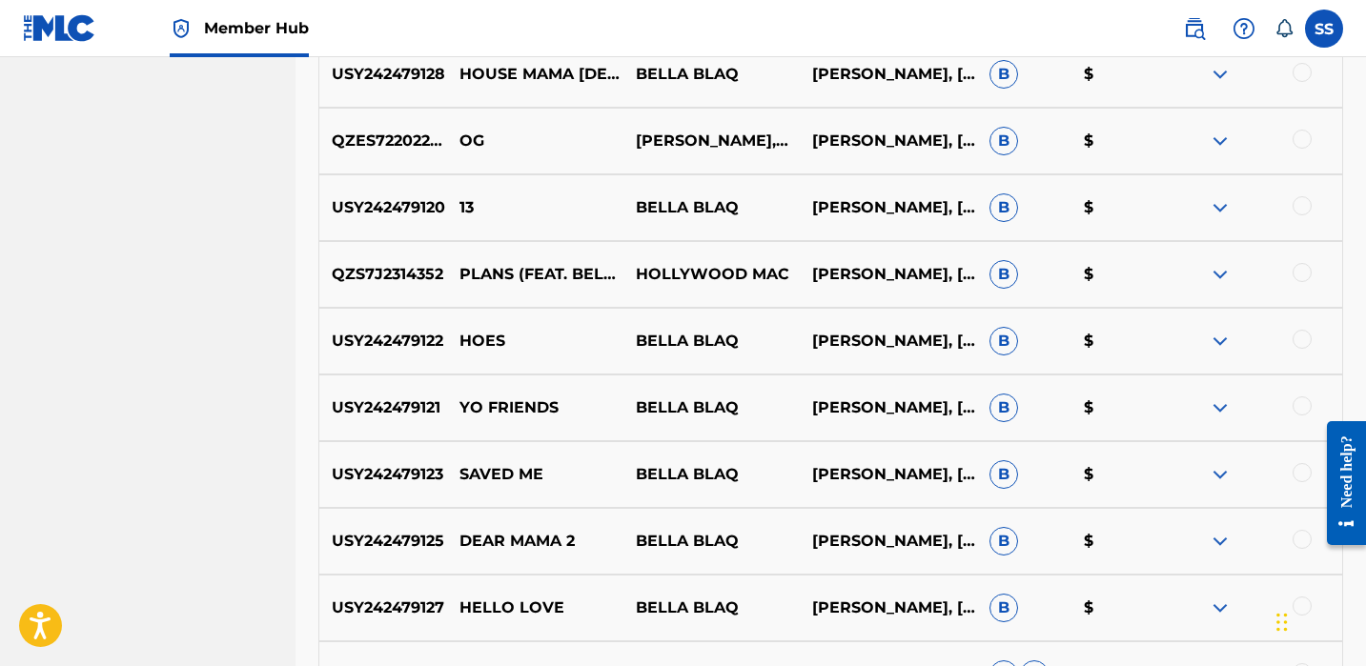
click at [1299, 474] on div at bounding box center [1302, 472] width 19 height 19
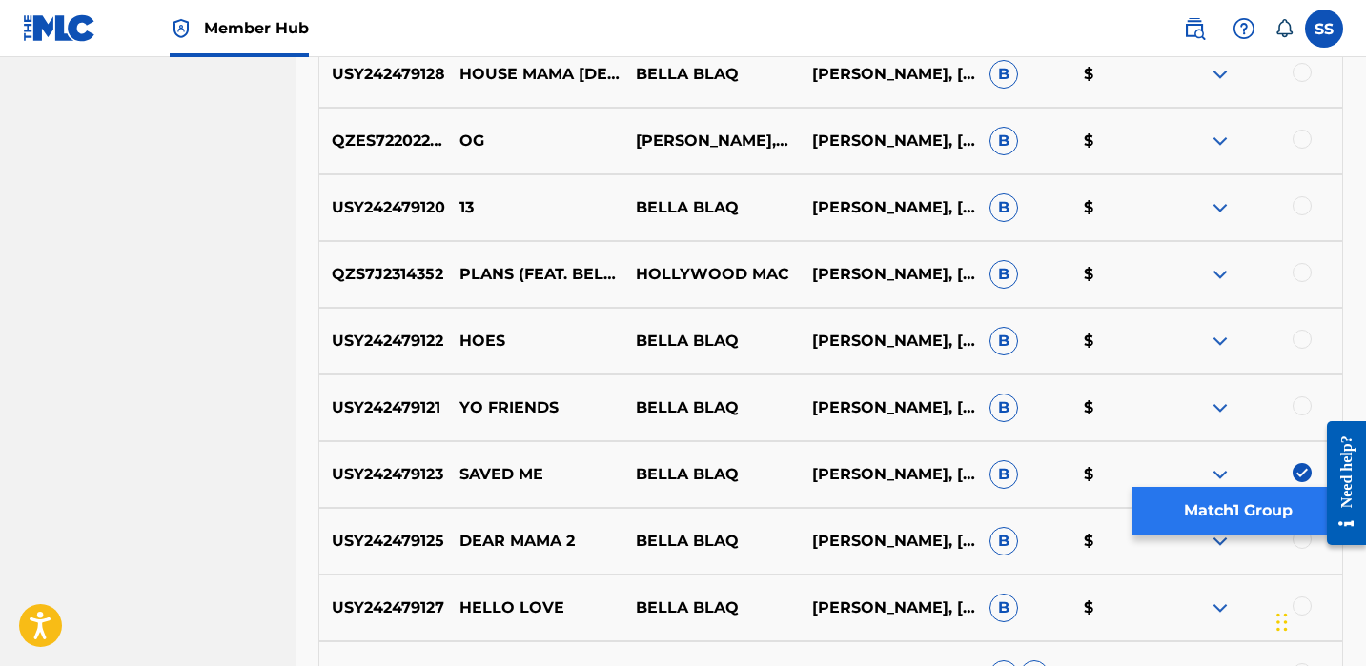
click at [1223, 521] on button "Match 1 Group" at bounding box center [1238, 511] width 211 height 48
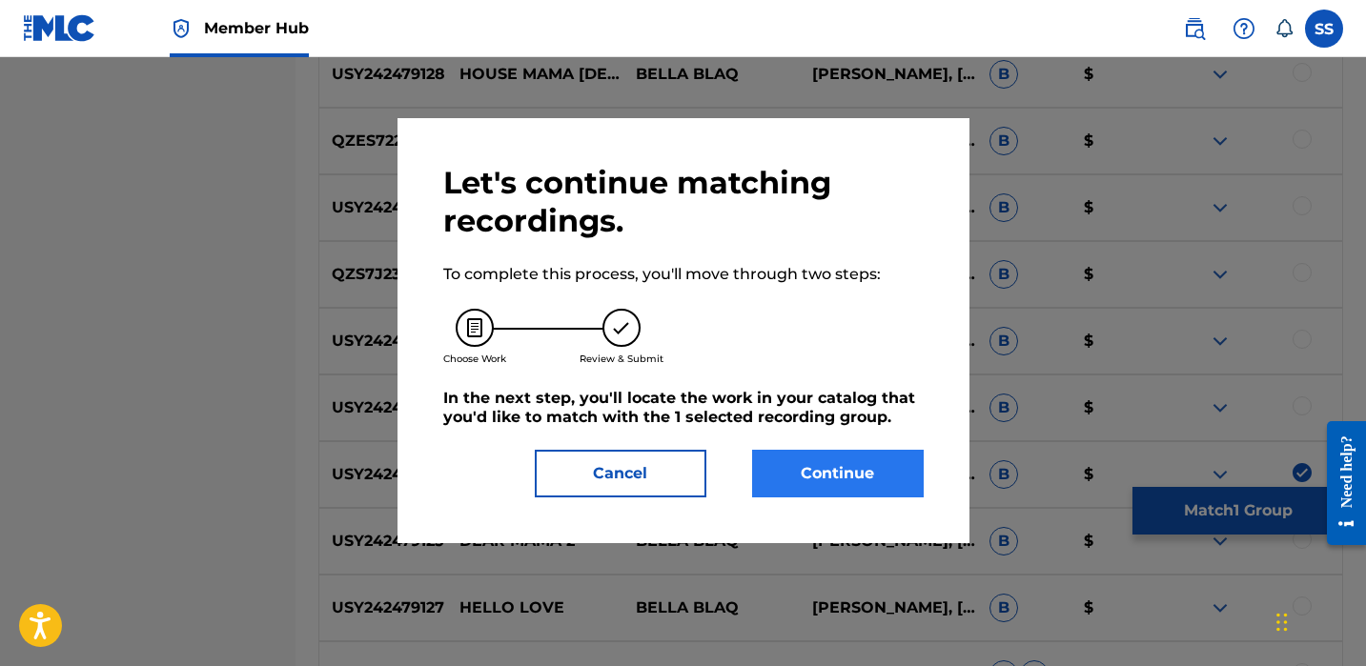
click at [817, 450] on button "Continue" at bounding box center [838, 474] width 172 height 48
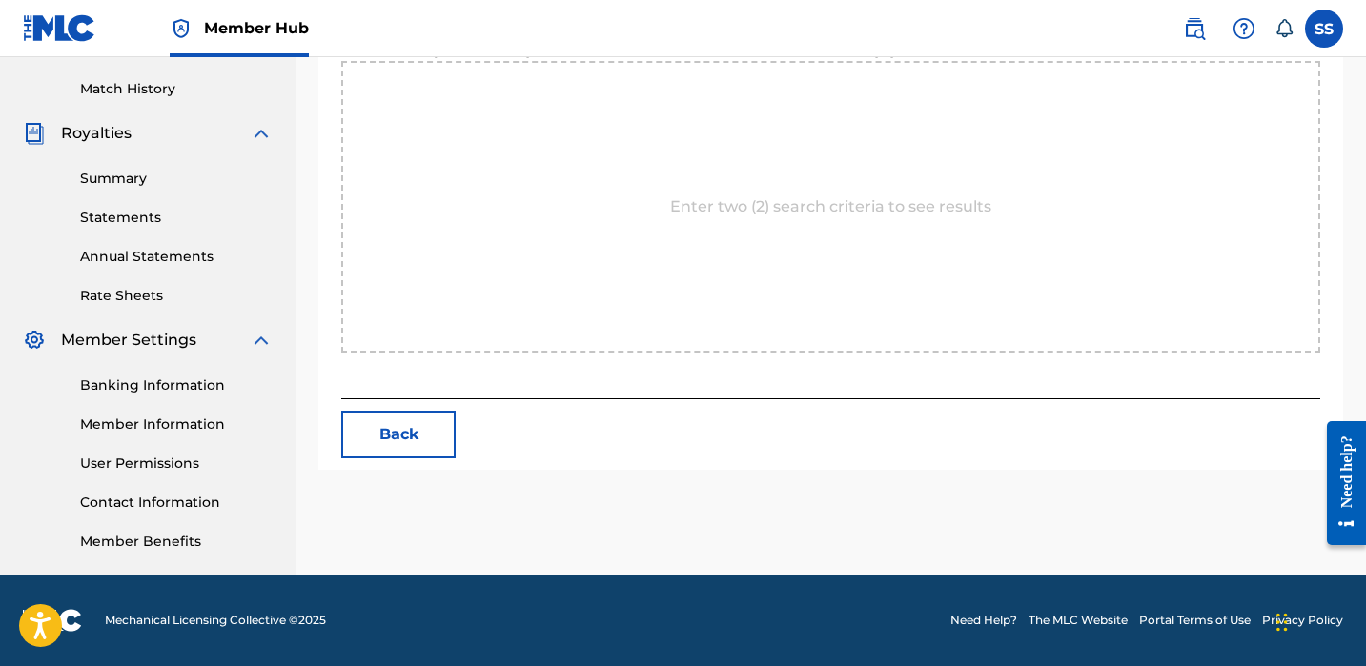
scroll to position [516, 0]
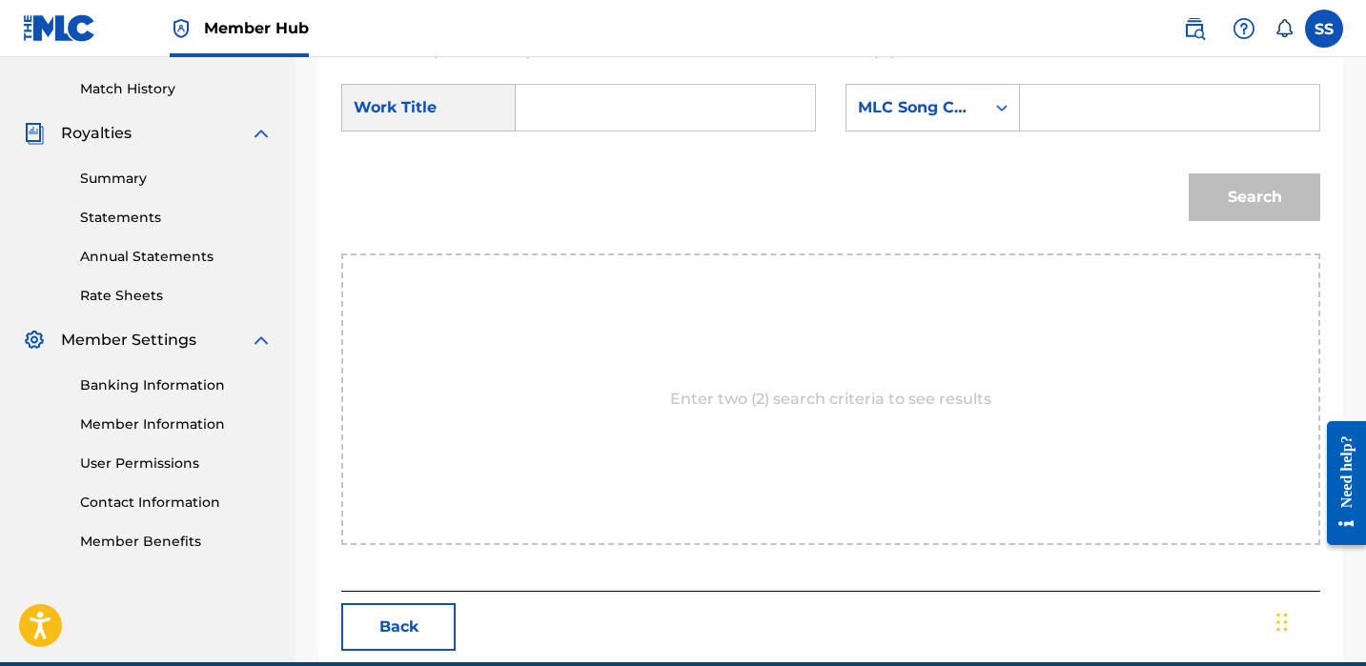
click at [531, 125] on div "Search Form" at bounding box center [666, 108] width 300 height 48
click at [544, 104] on input "Search Form" at bounding box center [665, 108] width 267 height 46
click at [605, 119] on input "dsvedsa" at bounding box center [665, 108] width 267 height 46
click at [606, 116] on input "dsvedsa" at bounding box center [665, 108] width 267 height 46
click at [605, 117] on input "dsvedsa" at bounding box center [665, 108] width 267 height 46
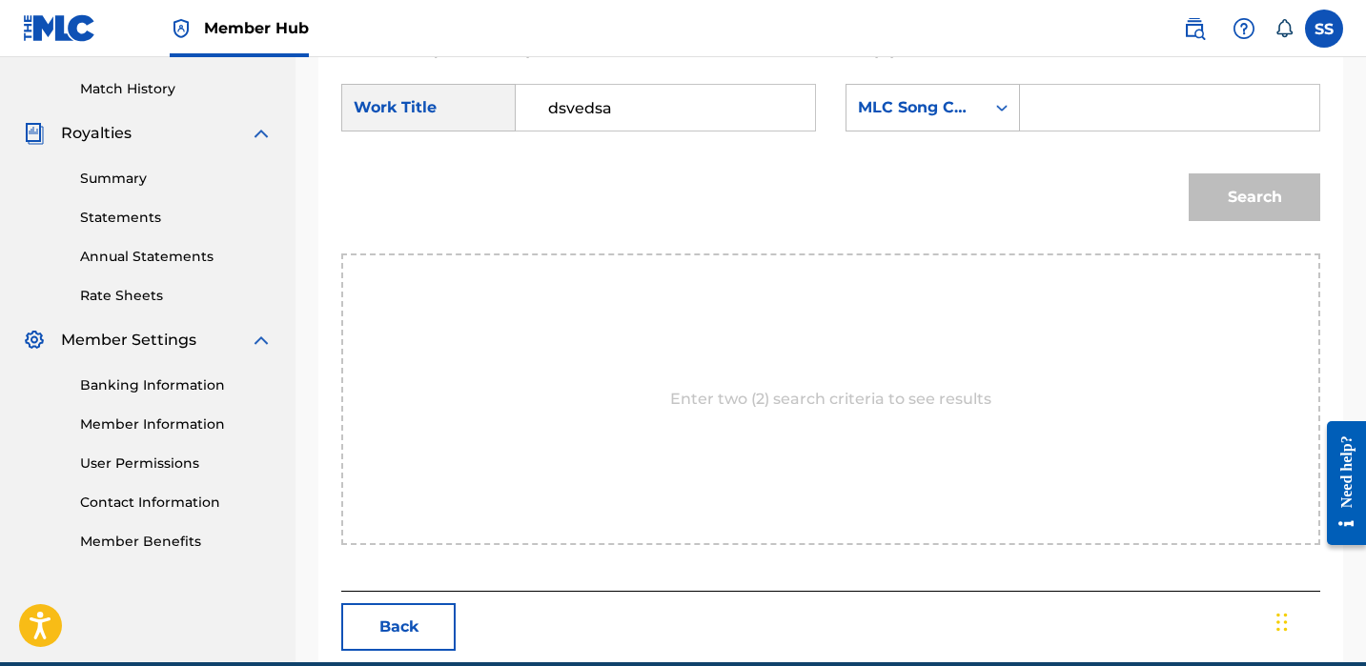
click at [604, 115] on input "dsvedsa" at bounding box center [665, 108] width 267 height 46
click at [604, 114] on input "dsvedsa" at bounding box center [665, 108] width 267 height 46
click at [596, 159] on span "me" at bounding box center [609, 150] width 26 height 18
type input "saved me"
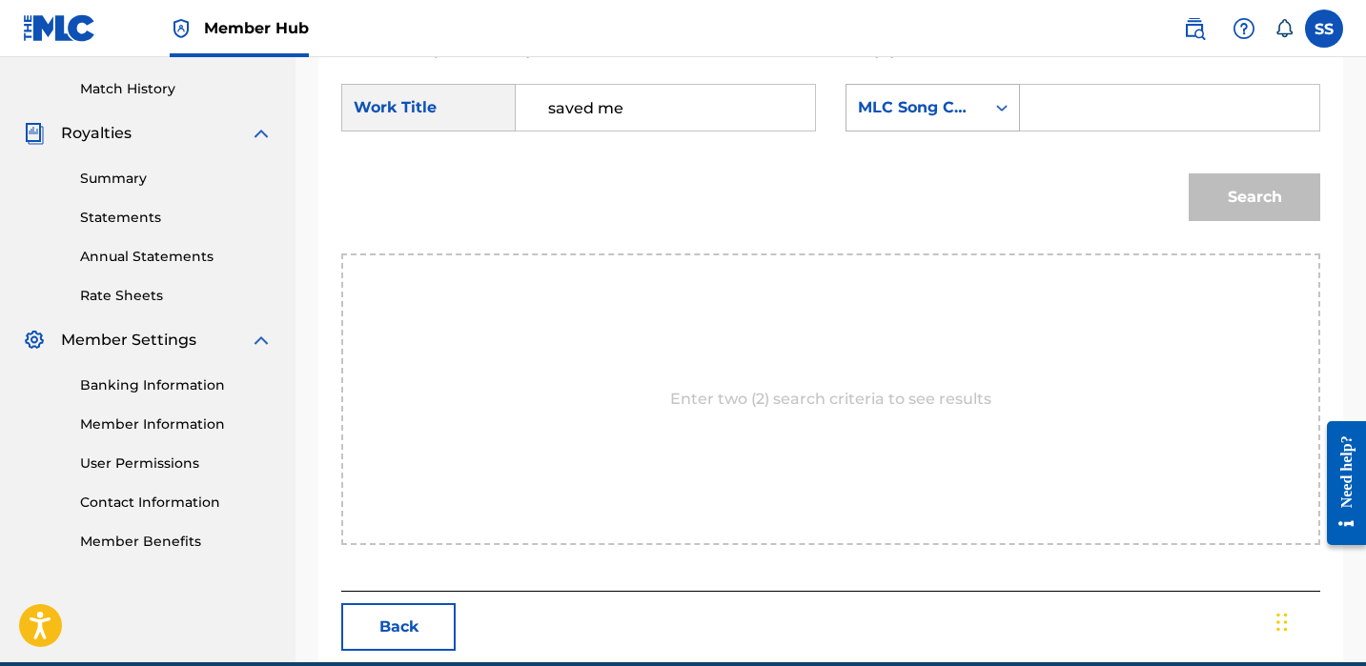
click at [907, 120] on div "MLC Song Code" at bounding box center [916, 108] width 138 height 36
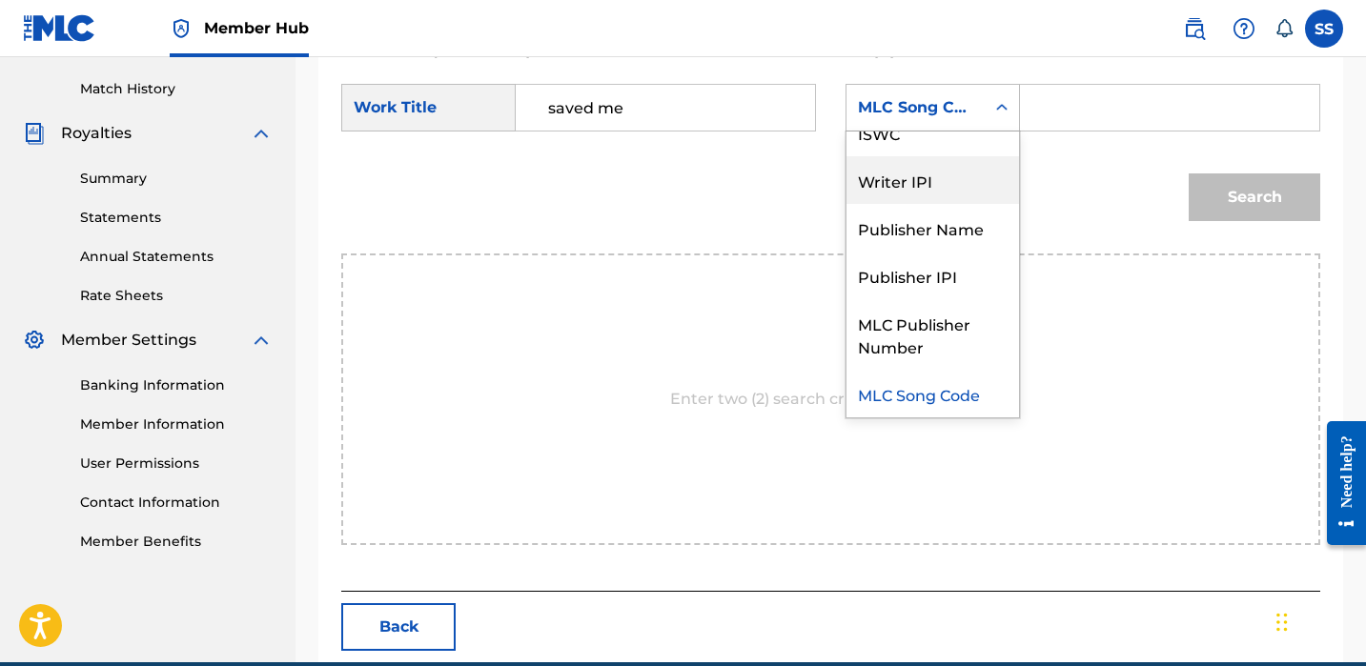
scroll to position [0, 0]
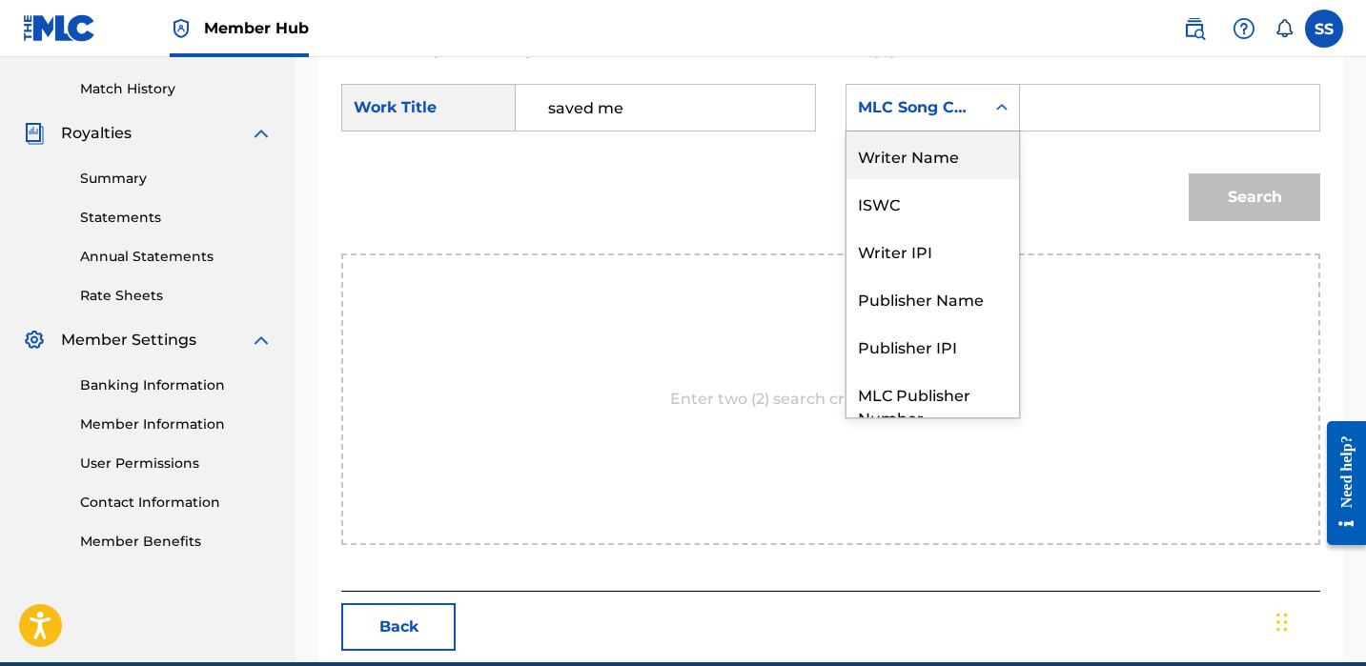
drag, startPoint x: 905, startPoint y: 153, endPoint x: 913, endPoint y: 147, distance: 10.3
click at [905, 154] on div "Writer Name" at bounding box center [933, 156] width 173 height 48
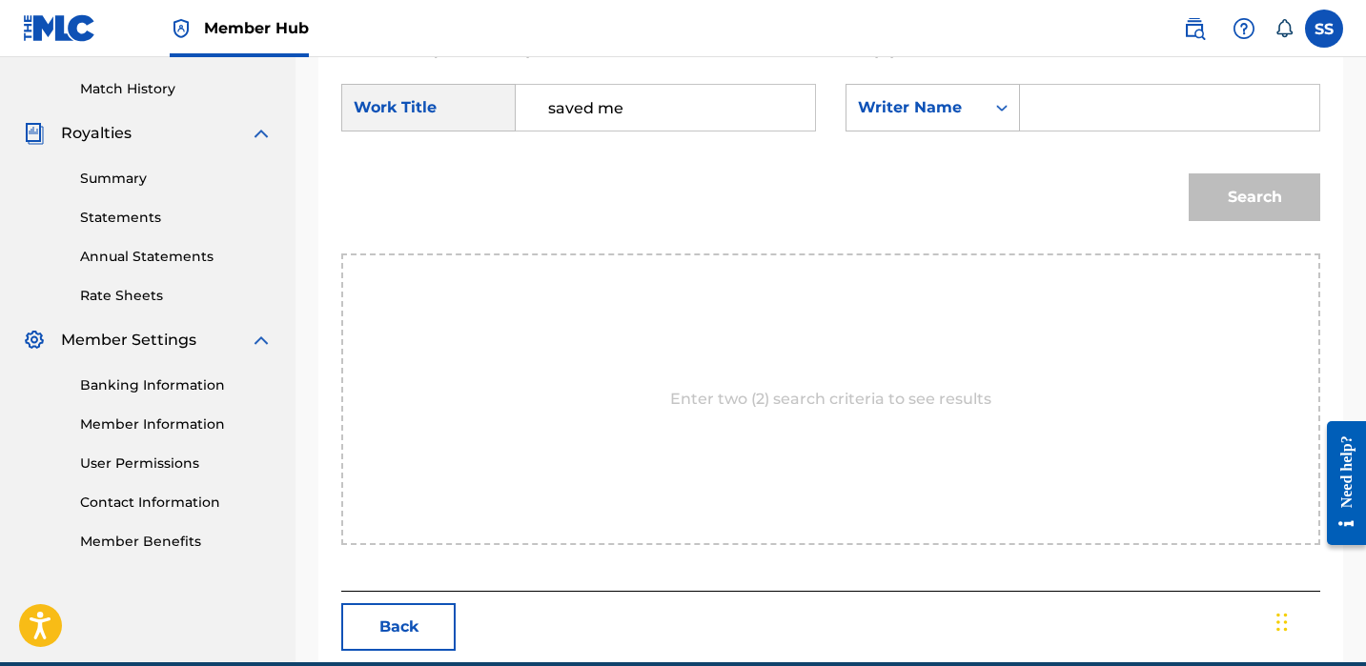
click at [1053, 112] on input "Search Form" at bounding box center [1169, 108] width 267 height 46
paste input "[PERSON_NAME]"
type input "[PERSON_NAME]"
click at [1230, 191] on button "Search" at bounding box center [1255, 198] width 132 height 48
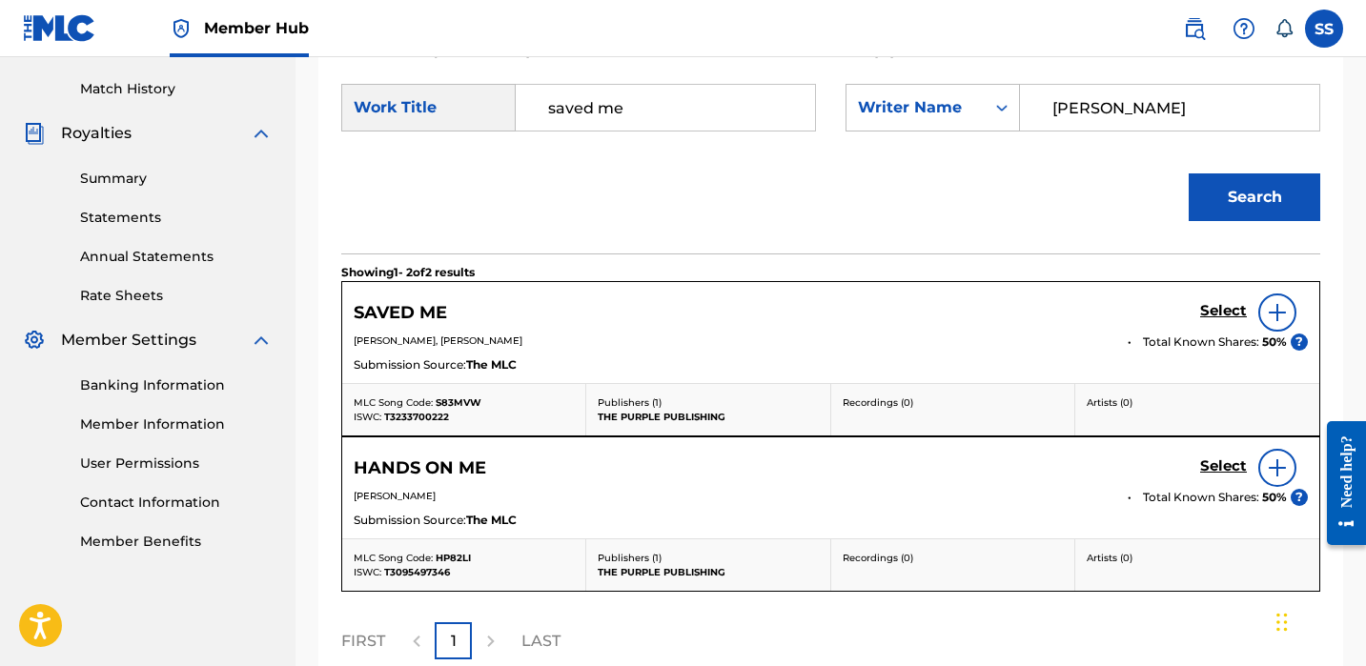
click at [1286, 316] on img at bounding box center [1277, 312] width 23 height 23
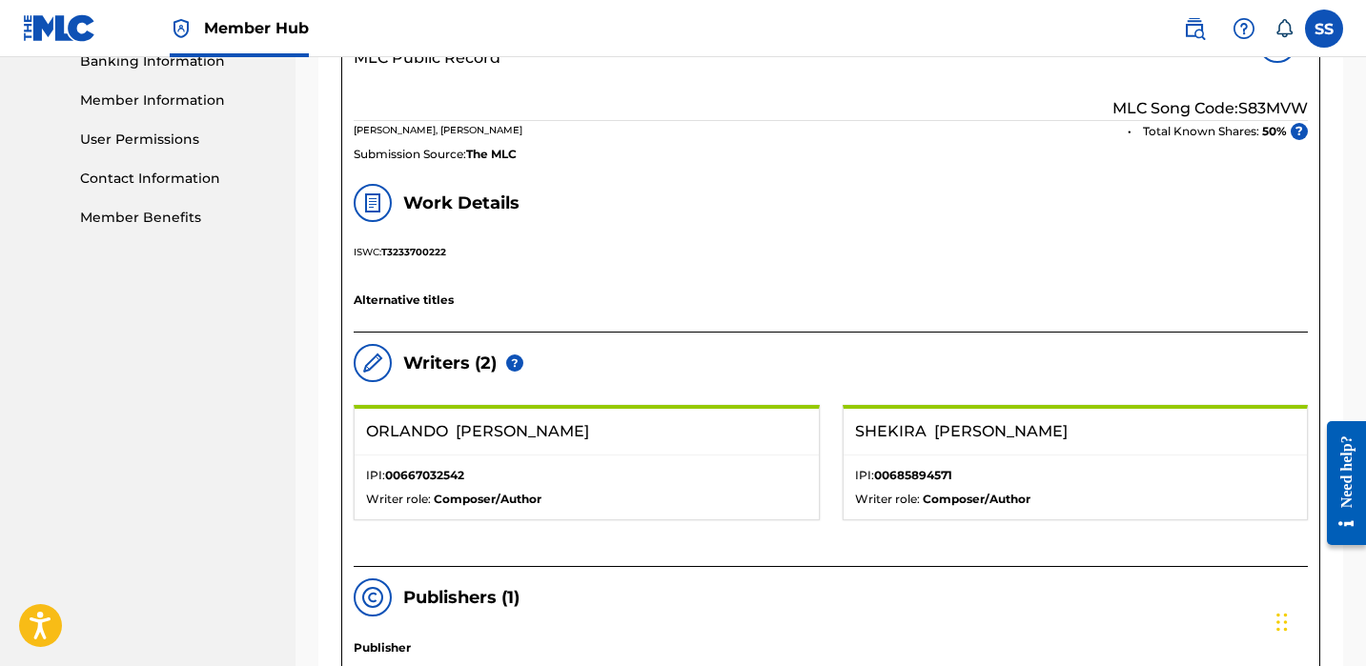
scroll to position [654, 0]
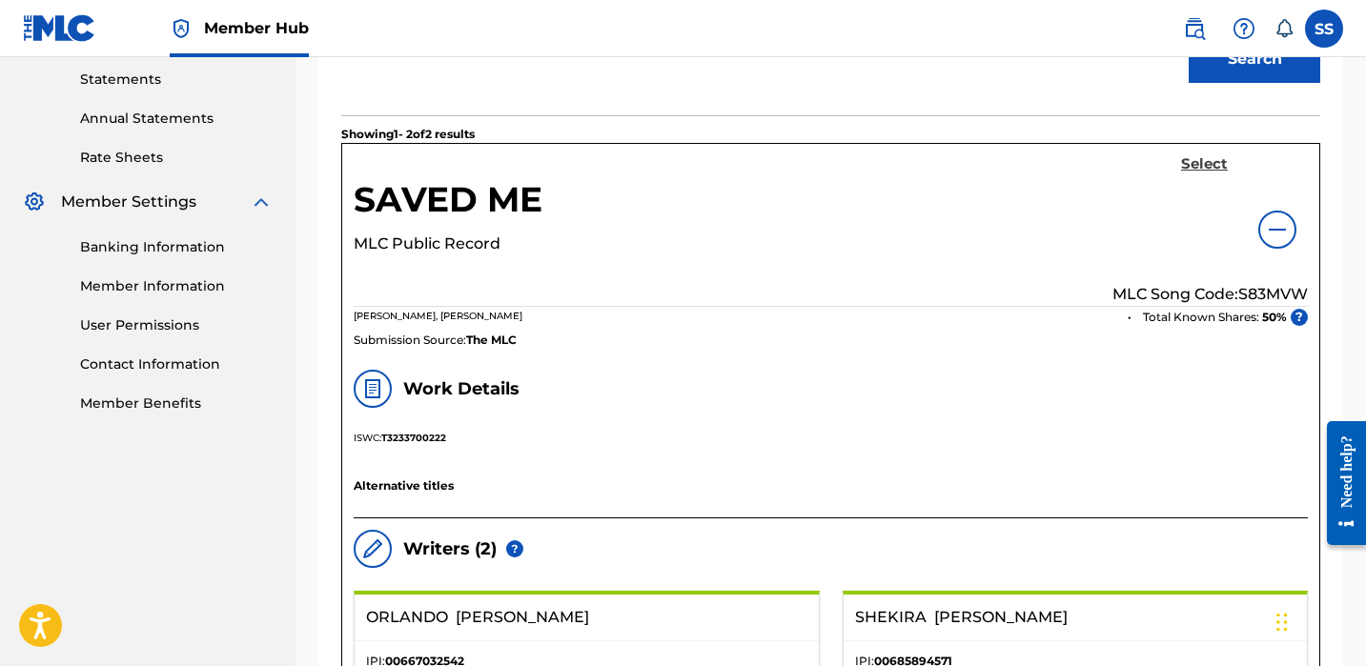
click at [1212, 162] on h5 "Select" at bounding box center [1204, 164] width 47 height 18
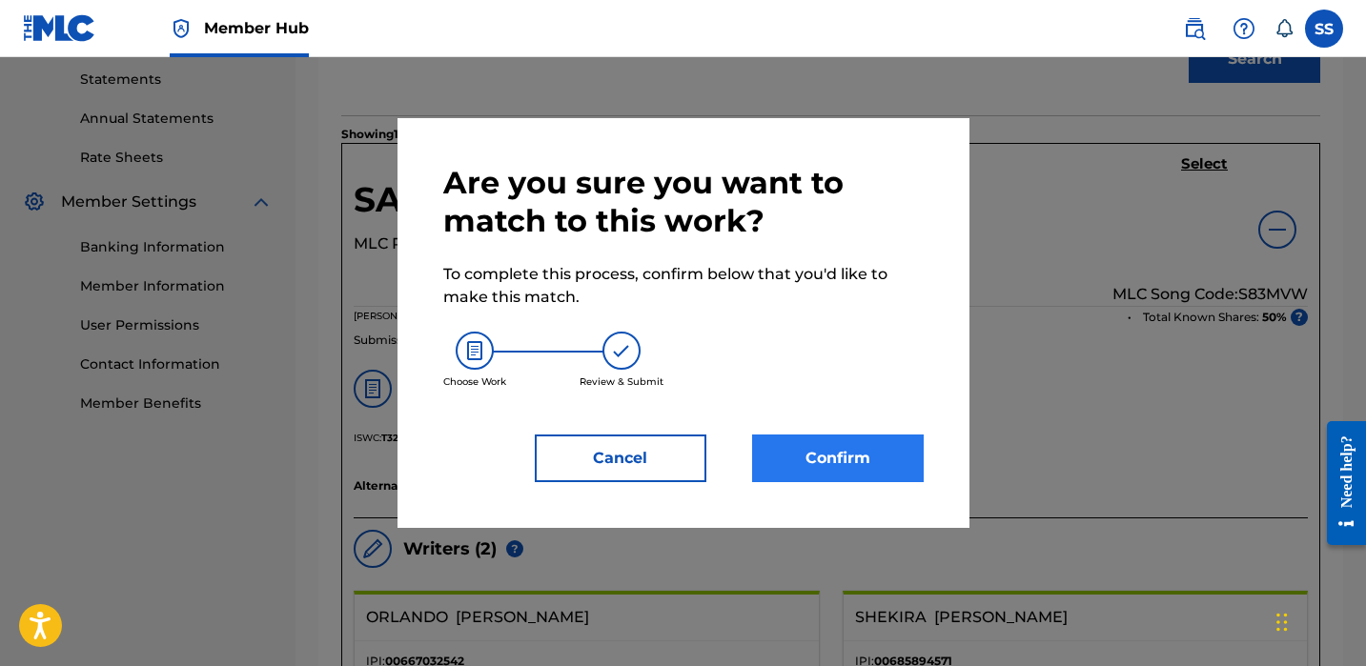
click at [904, 456] on button "Confirm" at bounding box center [838, 459] width 172 height 48
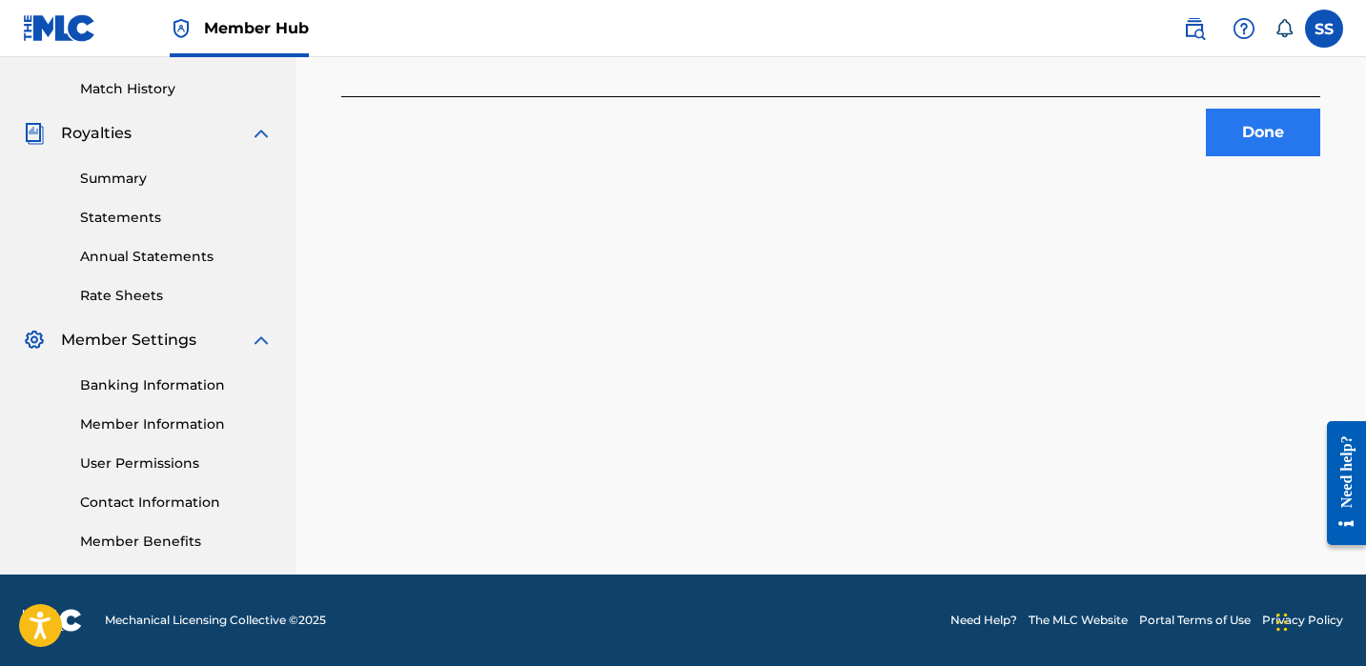
click at [1273, 144] on button "Done" at bounding box center [1263, 133] width 114 height 48
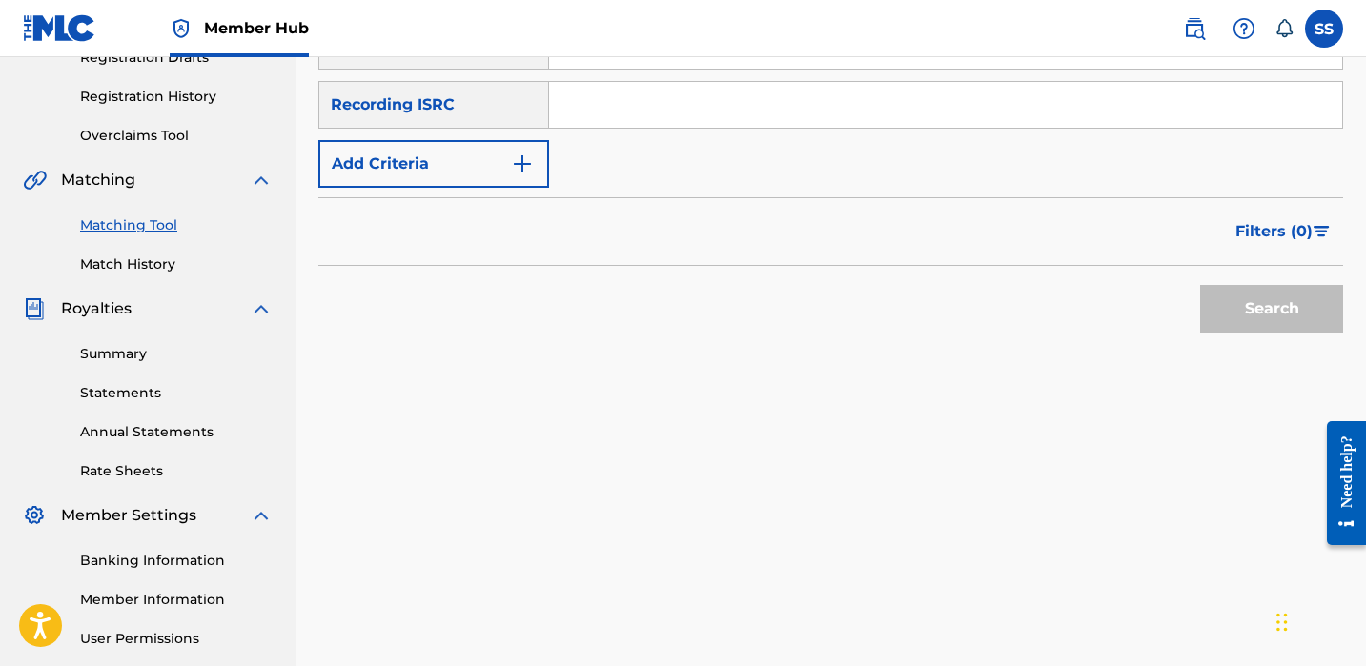
scroll to position [190, 0]
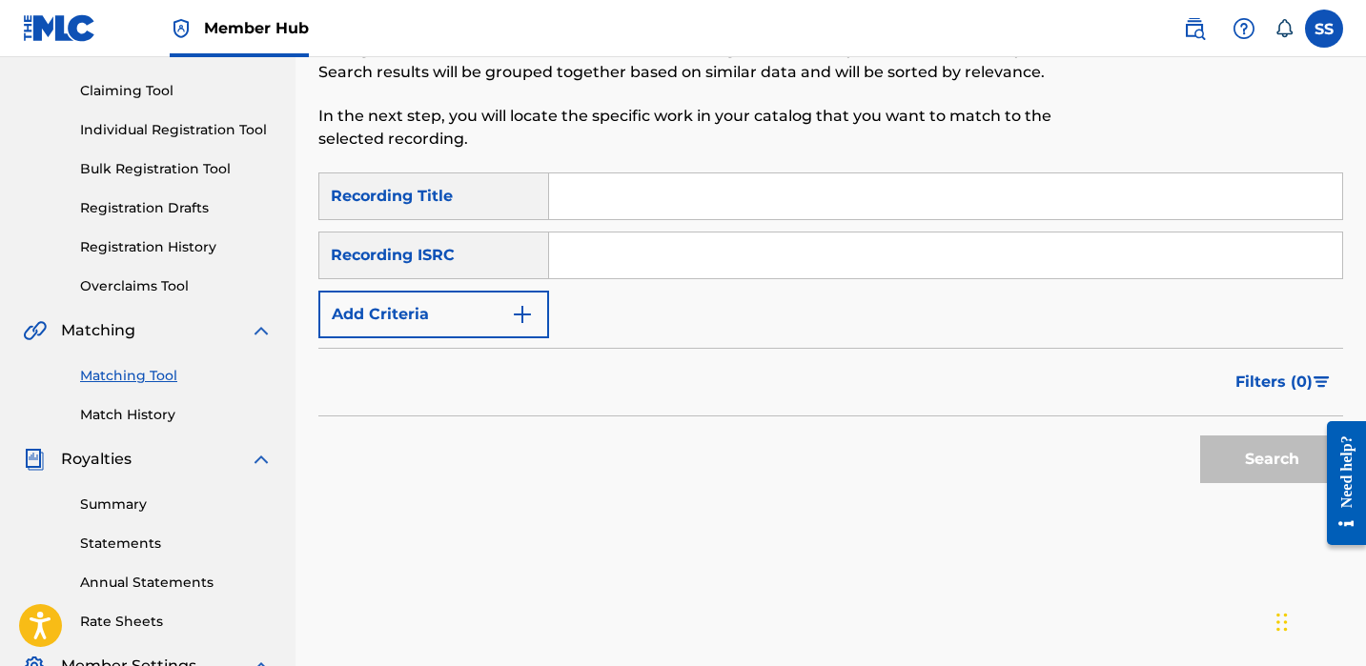
click at [524, 289] on div "SearchWithCriteria67908b25-5836-4e73-9291-f02b5a8d325e Recording Title SearchWi…" at bounding box center [830, 256] width 1025 height 166
click at [523, 309] on img "Search Form" at bounding box center [522, 314] width 23 height 23
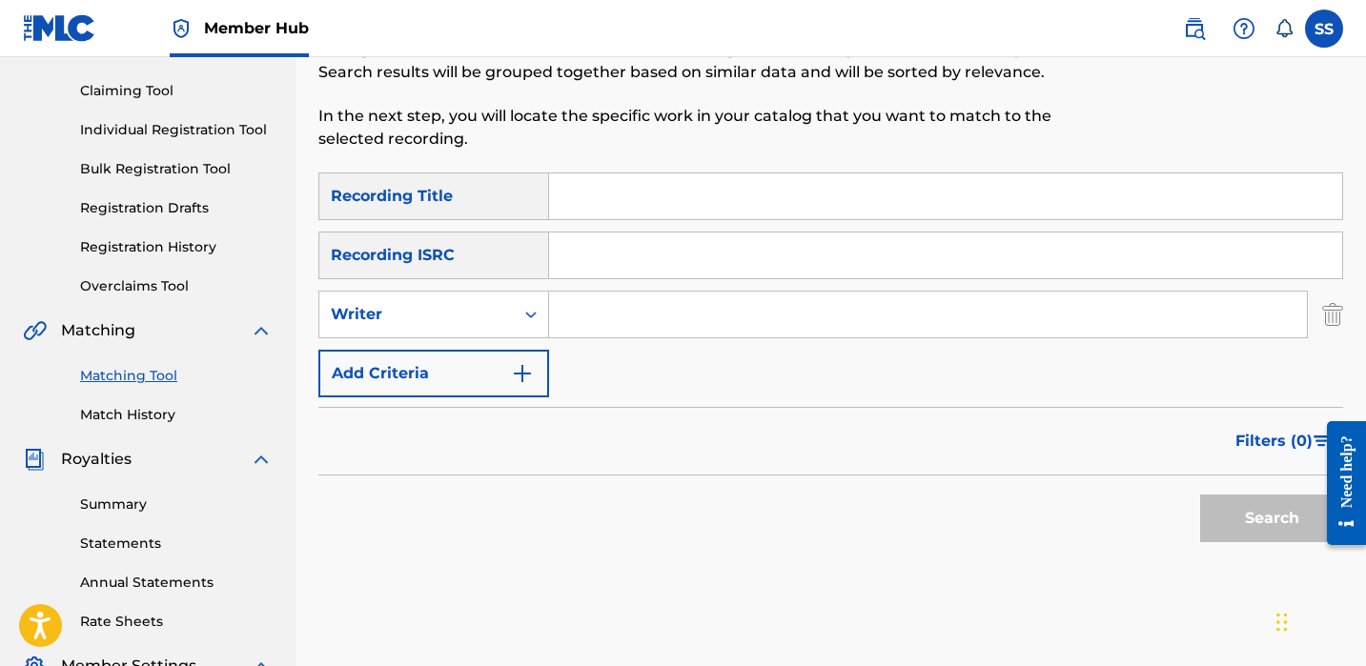
click at [572, 335] on input "Search Form" at bounding box center [928, 315] width 758 height 46
paste input "[PERSON_NAME]"
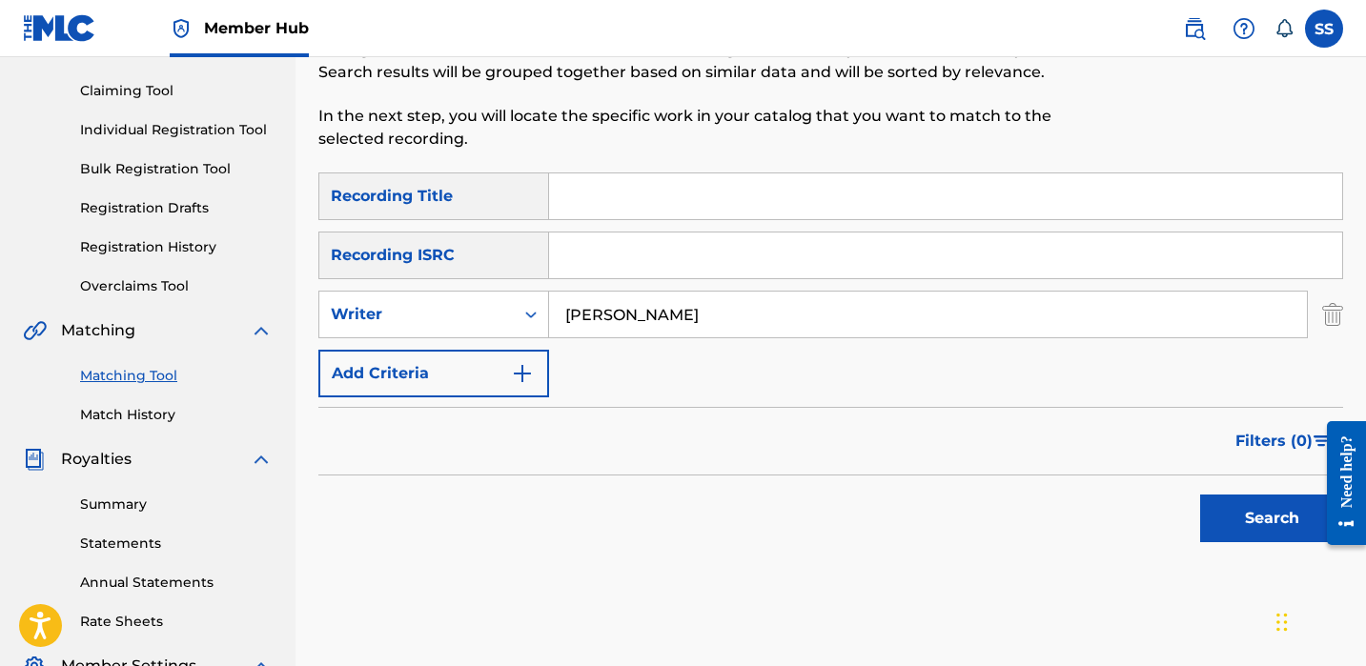
type input "[PERSON_NAME]"
click at [1222, 478] on div "Search" at bounding box center [1267, 514] width 153 height 76
drag, startPoint x: 1245, startPoint y: 525, endPoint x: 1234, endPoint y: 518, distance: 13.8
click at [1245, 524] on button "Search" at bounding box center [1271, 519] width 143 height 48
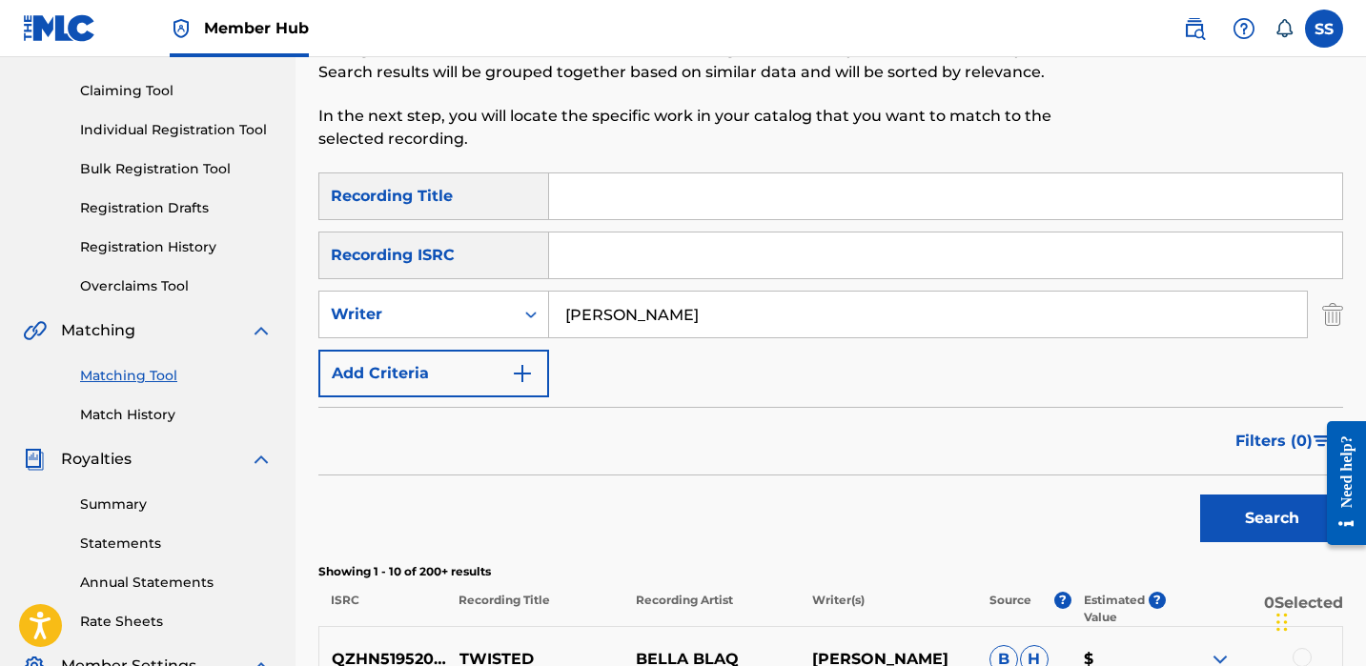
scroll to position [1052, 0]
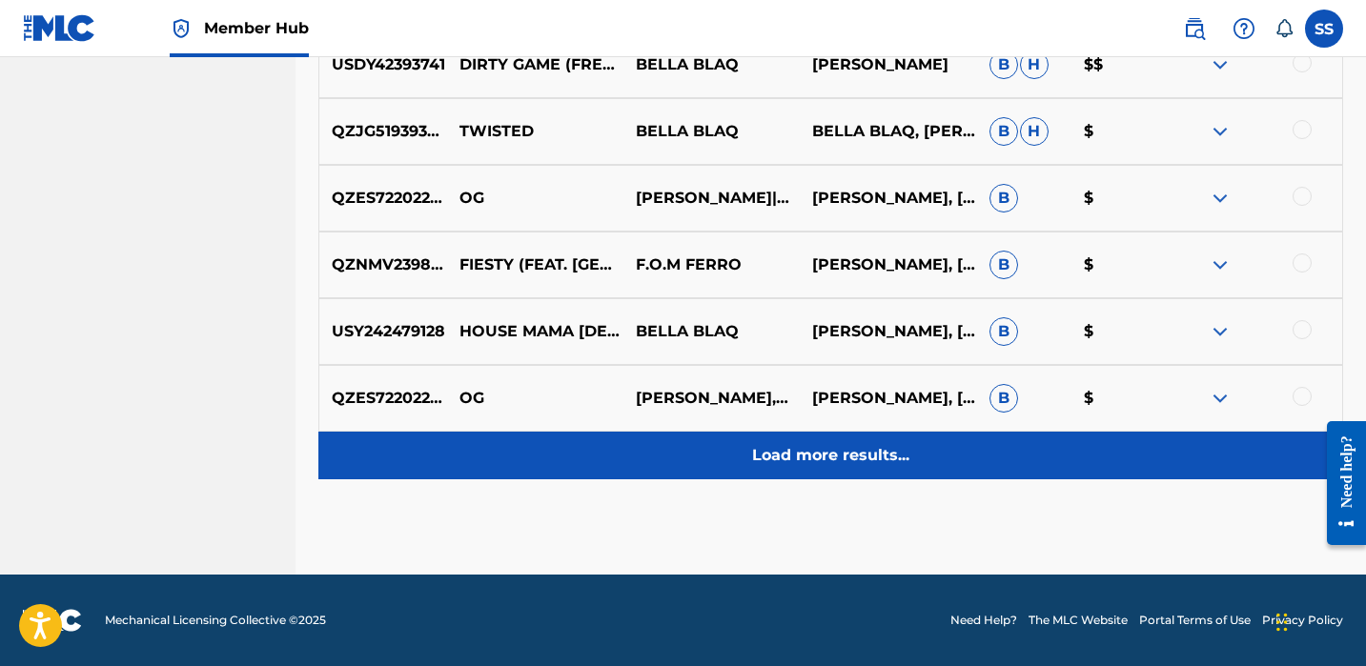
click at [859, 460] on p "Load more results..." at bounding box center [830, 455] width 157 height 23
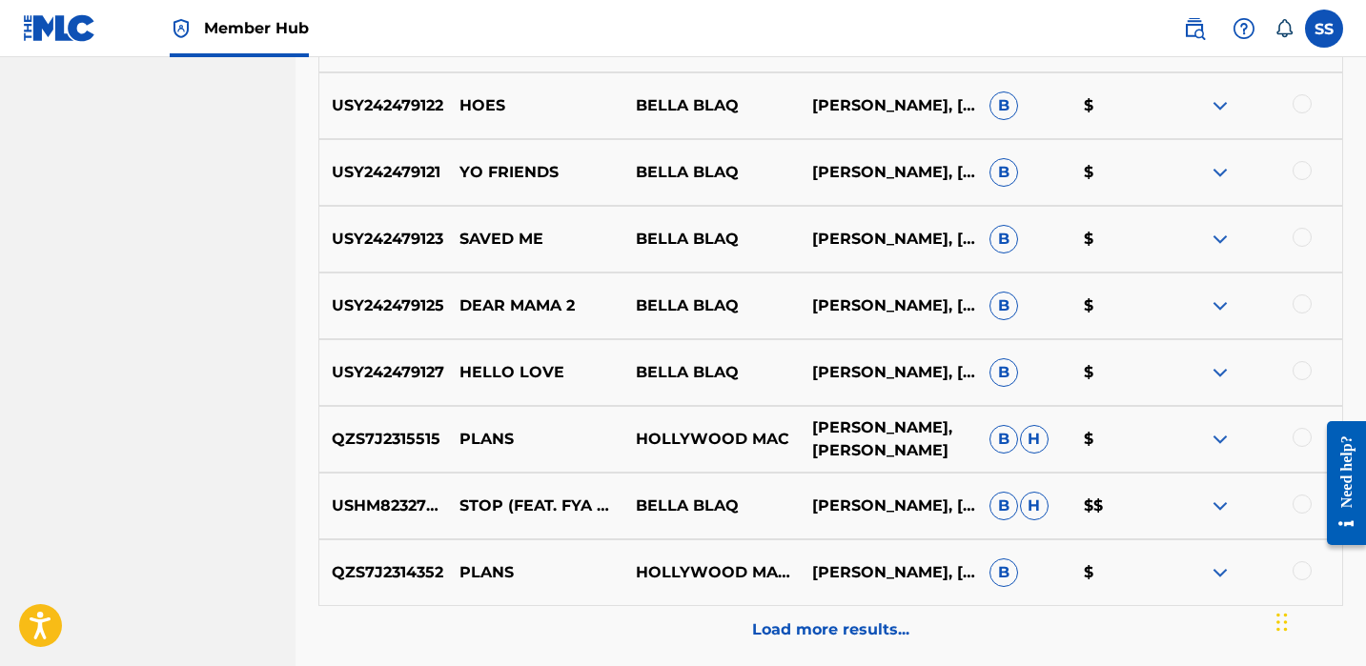
scroll to position [1541, 0]
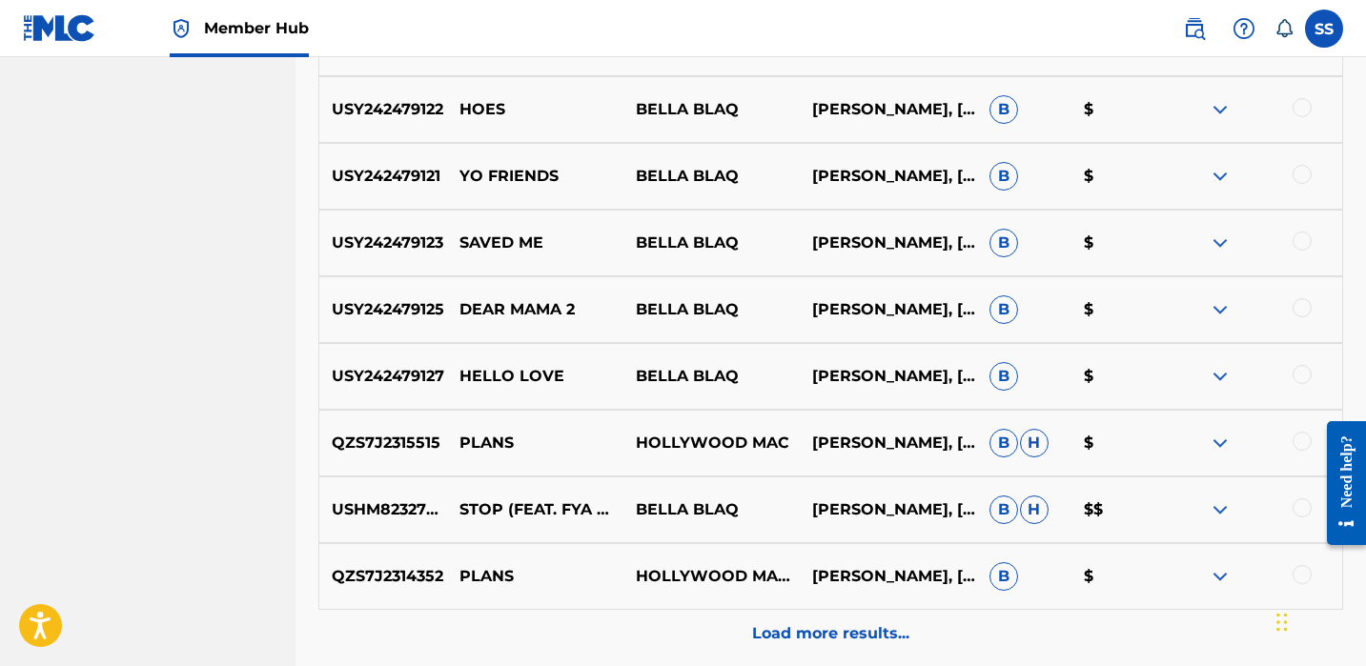
click at [1310, 295] on div "USY242479125 DEAR MAMA 2 BELLA BLAQ [PERSON_NAME], [PERSON_NAME] B $" at bounding box center [830, 310] width 1025 height 67
click at [1305, 305] on div at bounding box center [1302, 307] width 19 height 19
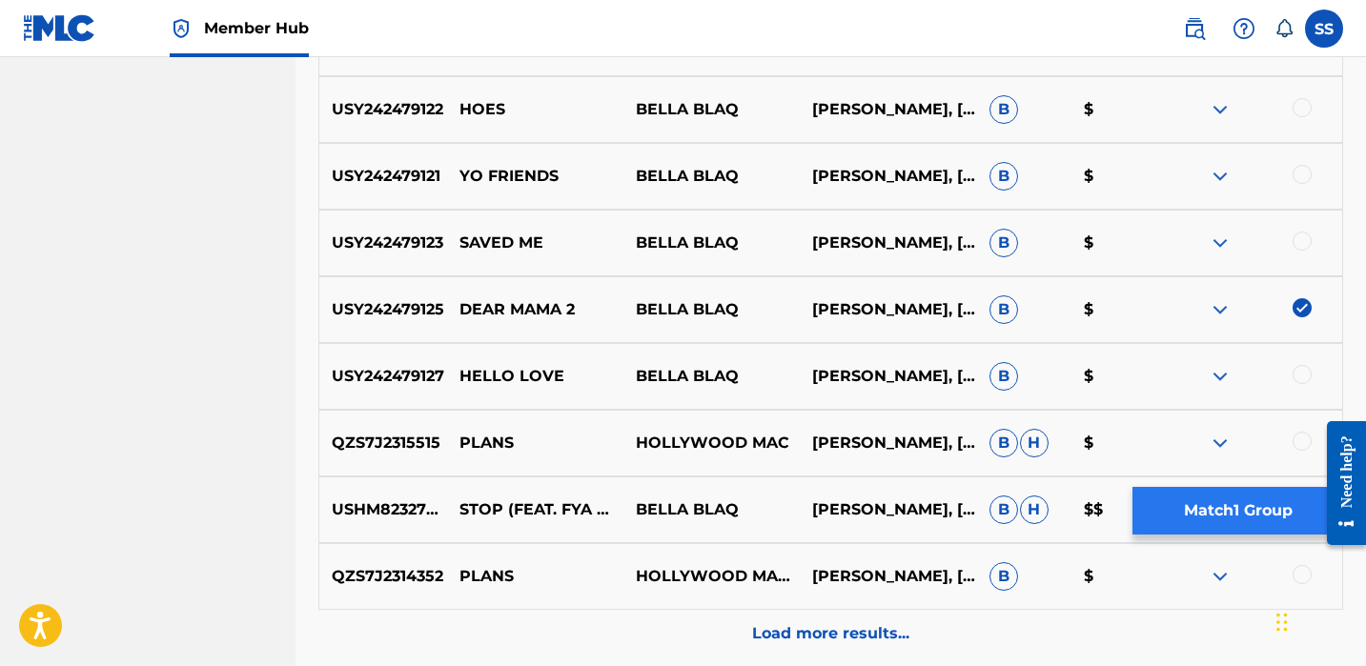
click at [1255, 513] on button "Match 1 Group" at bounding box center [1238, 511] width 211 height 48
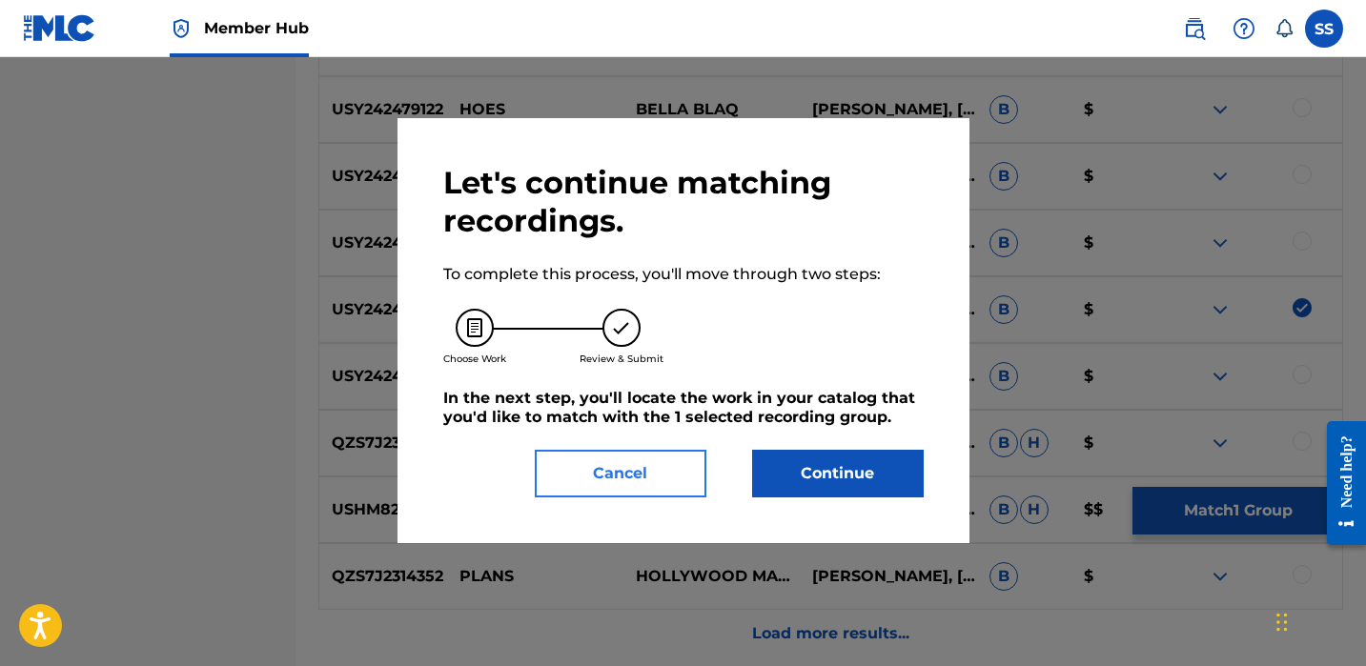
click at [687, 474] on button "Cancel" at bounding box center [621, 474] width 172 height 48
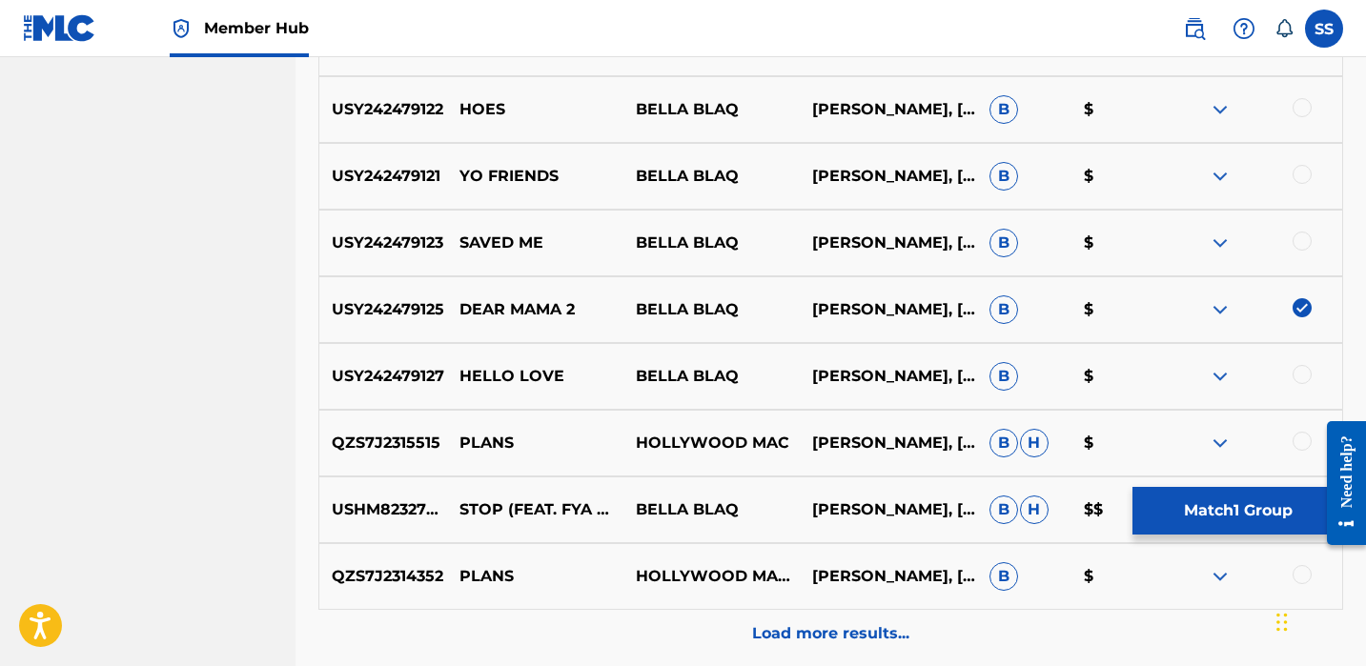
click at [1326, 363] on div "USY242479127 HELLO LOVE BELLA BLAQ [PERSON_NAME], [PERSON_NAME] B $" at bounding box center [830, 376] width 1025 height 67
click at [1309, 384] on div at bounding box center [1254, 376] width 176 height 23
click at [1306, 379] on div at bounding box center [1302, 374] width 19 height 19
click at [1297, 445] on div at bounding box center [1302, 441] width 19 height 19
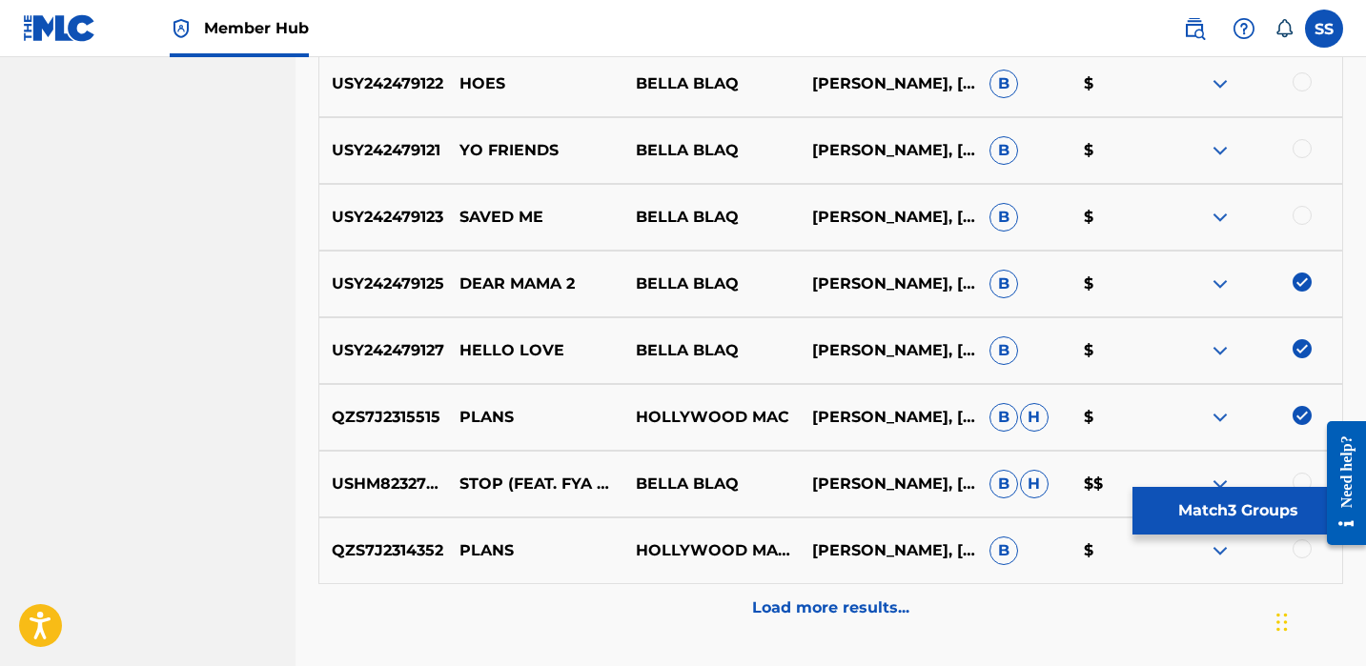
scroll to position [1639, 0]
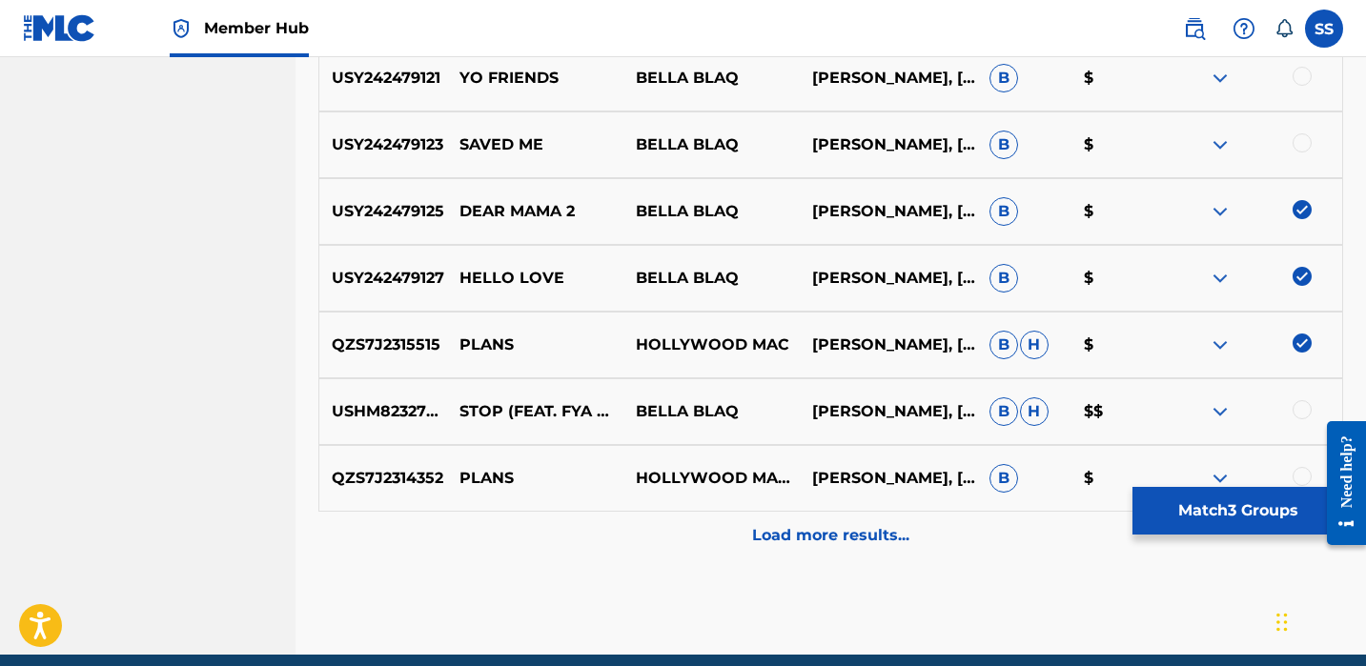
click at [1300, 420] on div at bounding box center [1254, 411] width 176 height 23
click at [1302, 419] on div at bounding box center [1302, 409] width 19 height 19
click at [1299, 338] on img at bounding box center [1302, 343] width 19 height 19
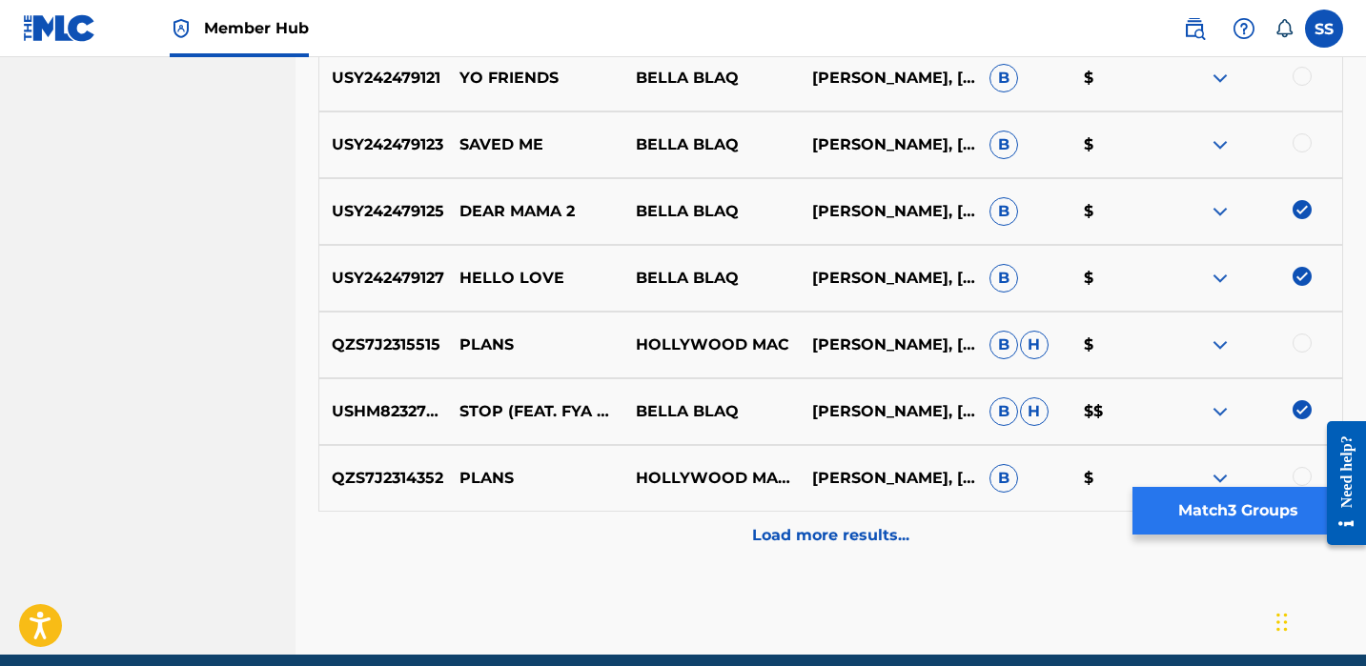
click at [1279, 500] on button "Match 3 Groups" at bounding box center [1238, 511] width 211 height 48
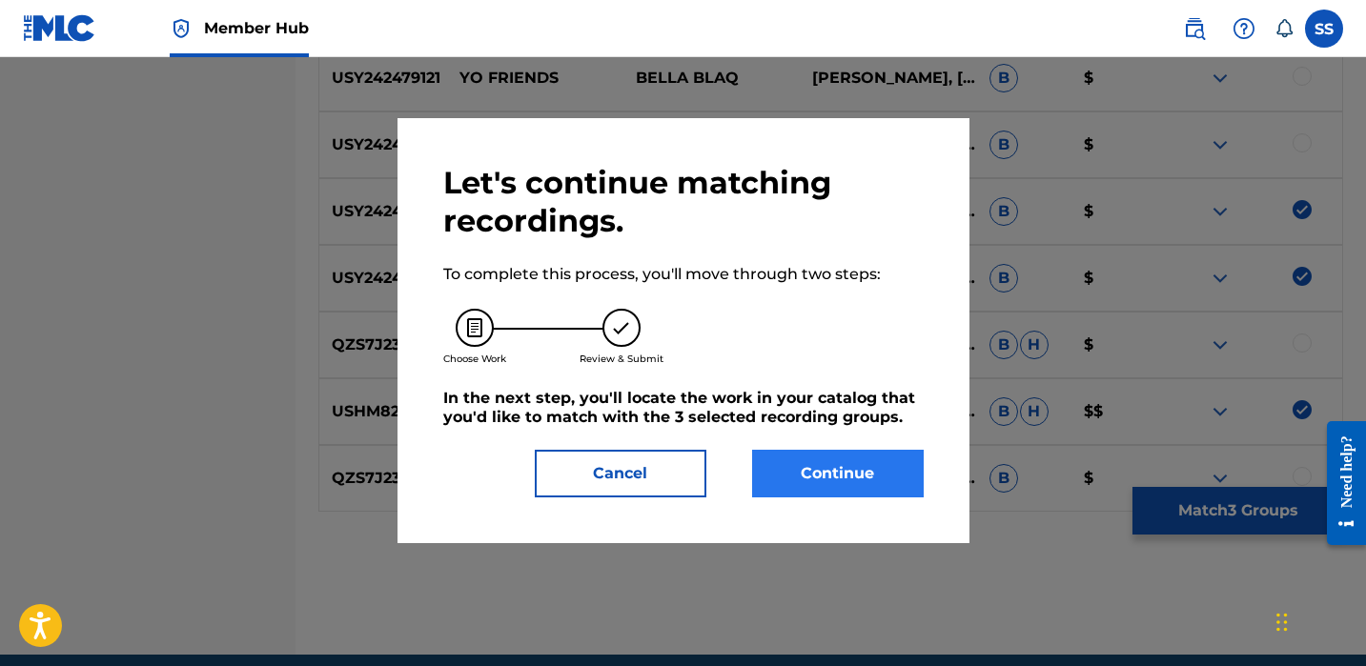
click at [894, 475] on button "Continue" at bounding box center [838, 474] width 172 height 48
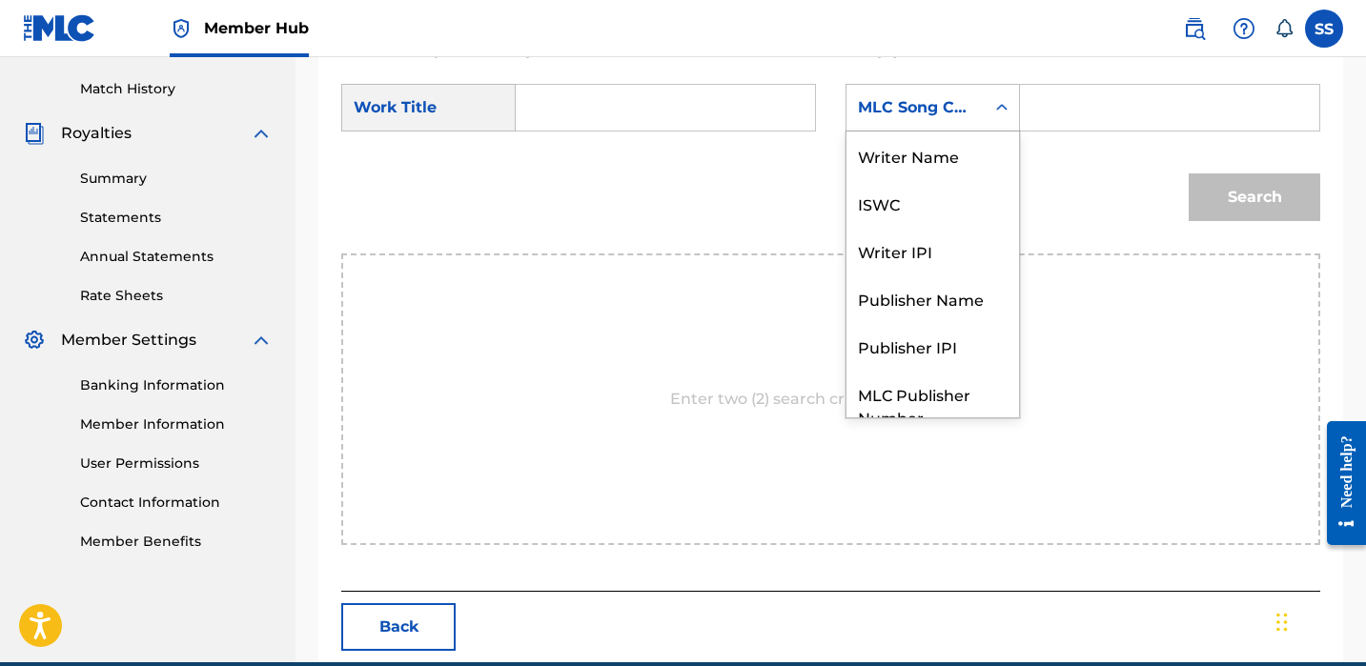
click at [900, 107] on div "MLC Song Code" at bounding box center [915, 107] width 115 height 23
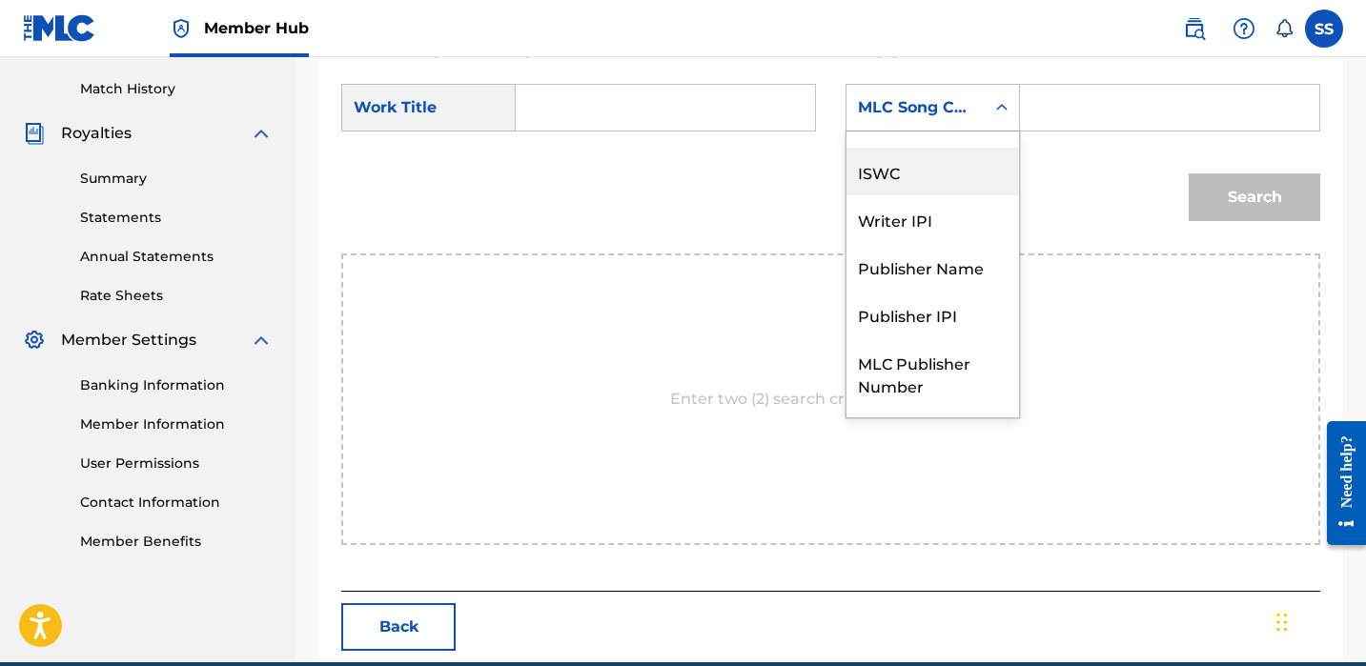
scroll to position [0, 0]
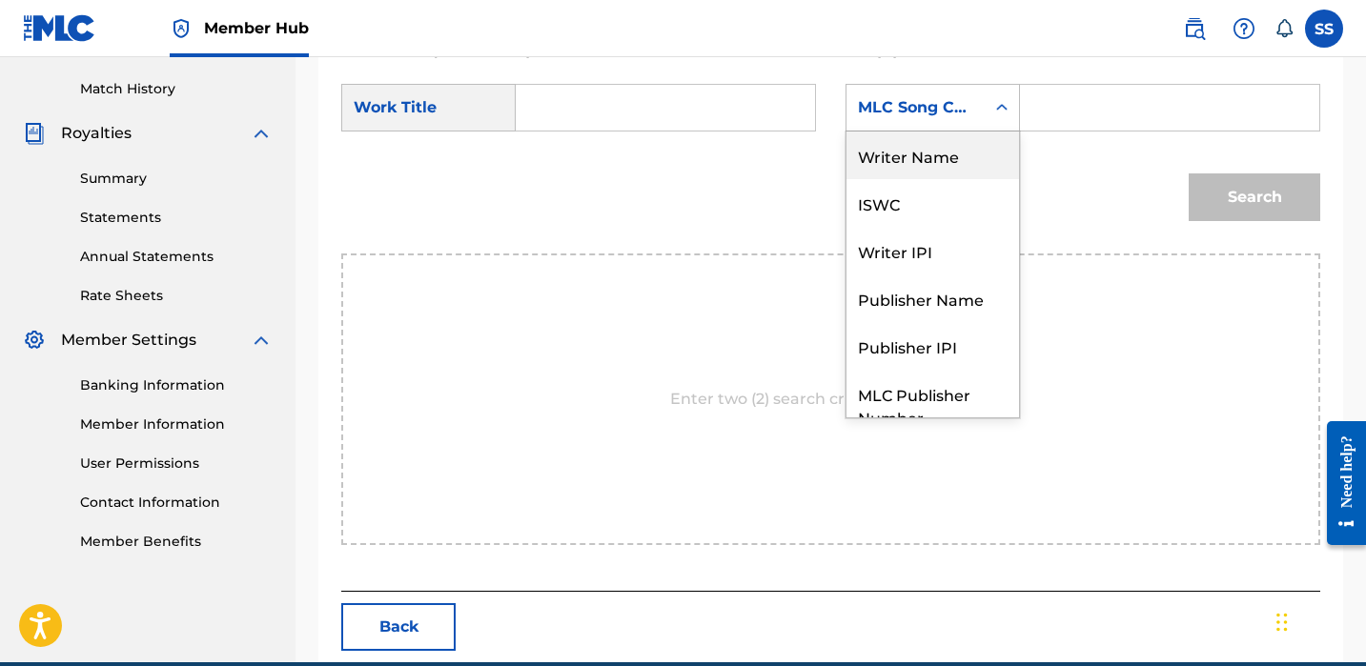
click at [925, 160] on div "Writer Name" at bounding box center [933, 156] width 173 height 48
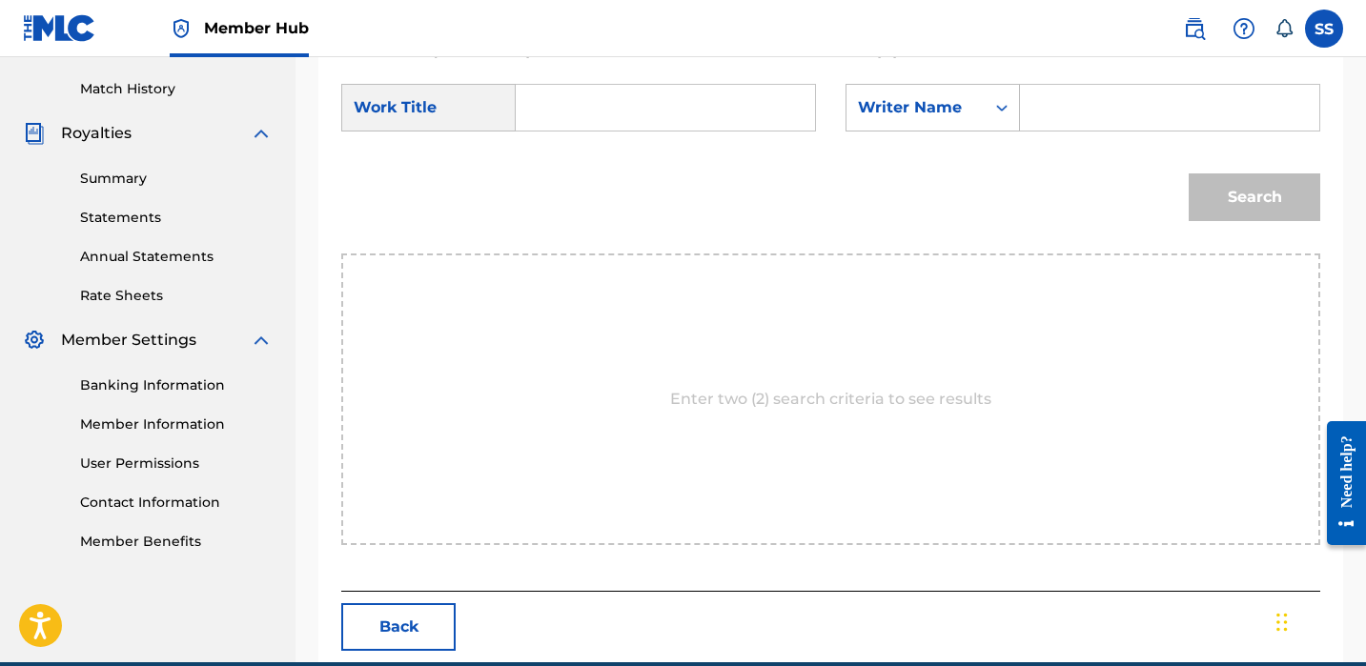
click at [1044, 96] on input "Search Form" at bounding box center [1169, 108] width 267 height 46
paste input "[PERSON_NAME]"
type input "[PERSON_NAME]"
drag, startPoint x: 1035, startPoint y: 132, endPoint x: 774, endPoint y: 94, distance: 263.9
click at [774, 94] on input "Search Form" at bounding box center [665, 108] width 267 height 46
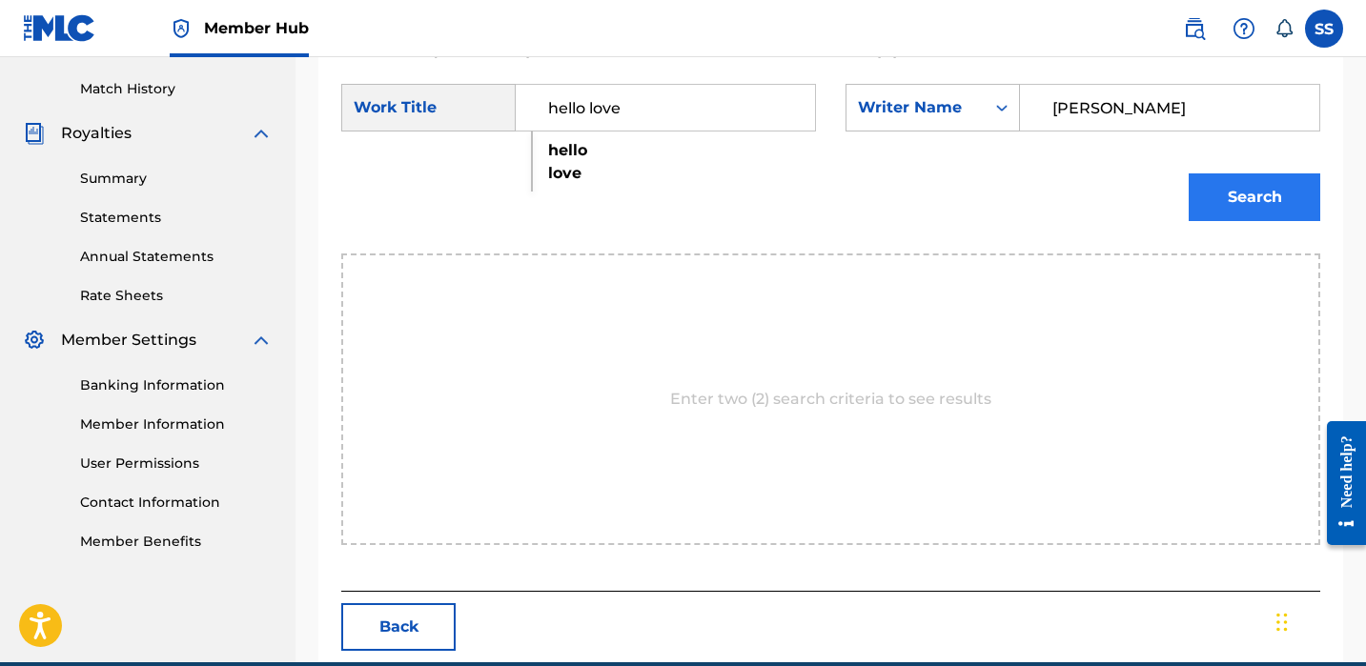
type input "hello love"
click at [1299, 185] on button "Search" at bounding box center [1255, 198] width 132 height 48
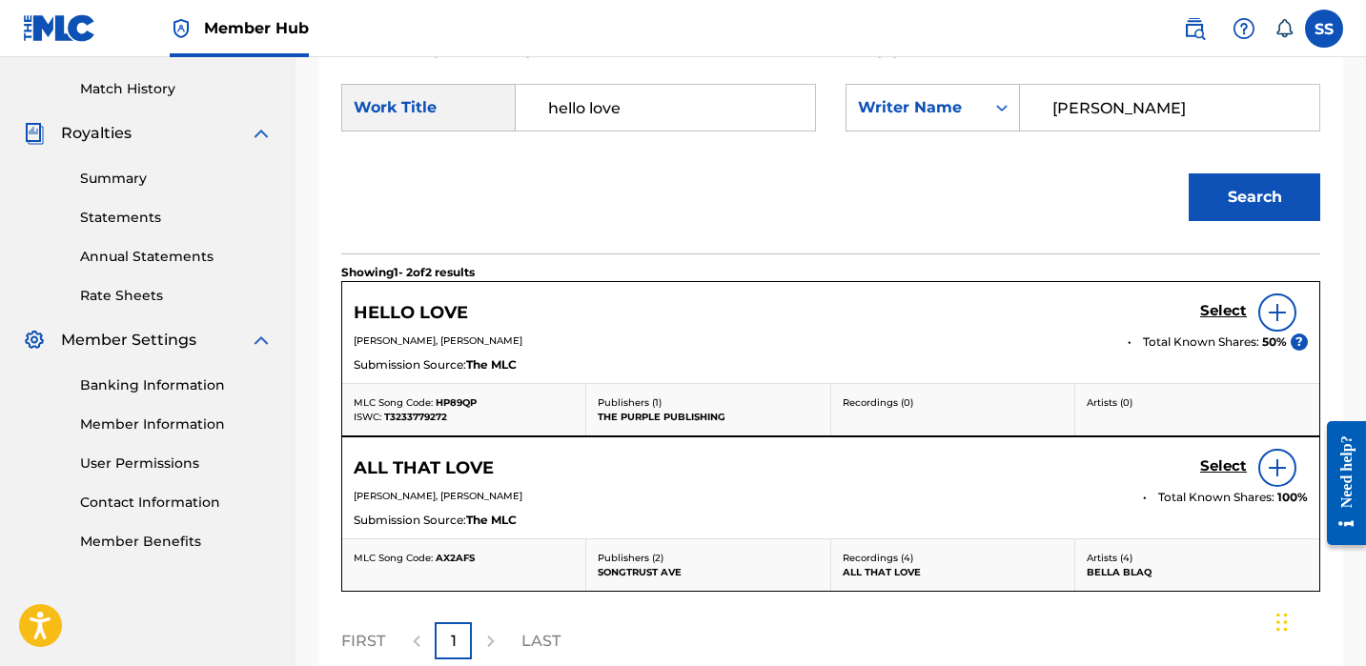
click at [1274, 310] on img at bounding box center [1277, 312] width 23 height 23
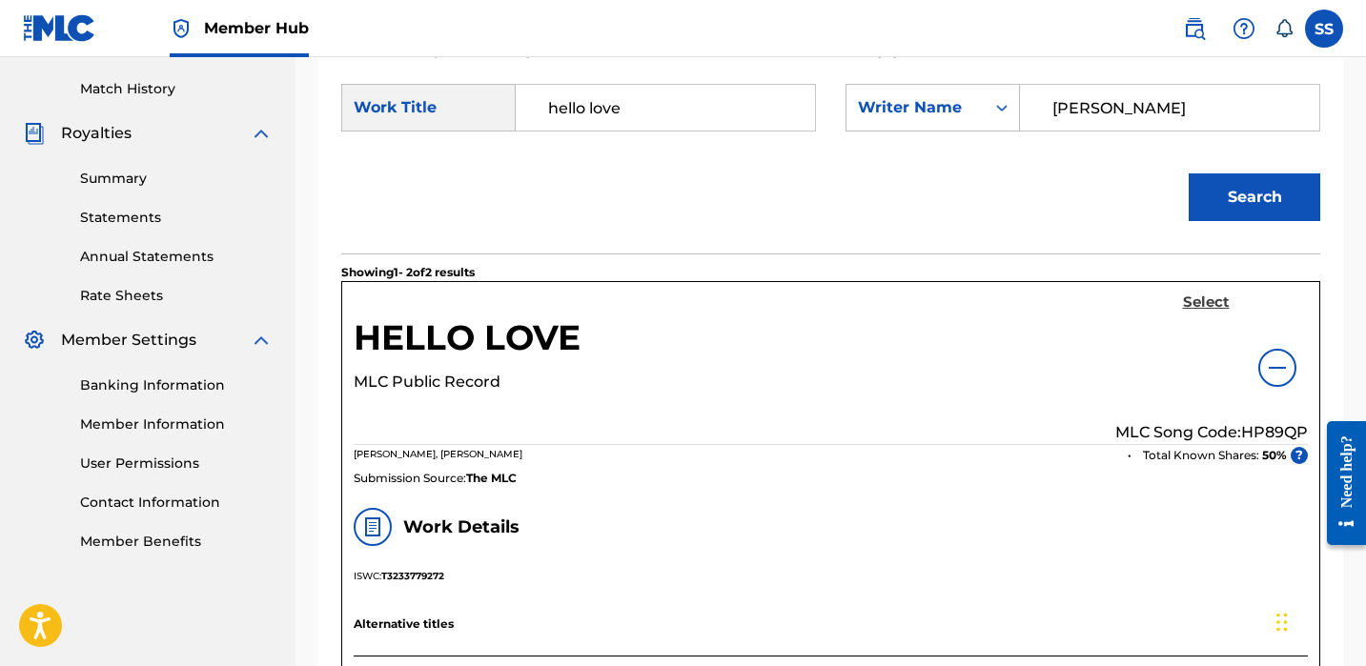
click at [1203, 309] on h5 "Select" at bounding box center [1206, 303] width 47 height 18
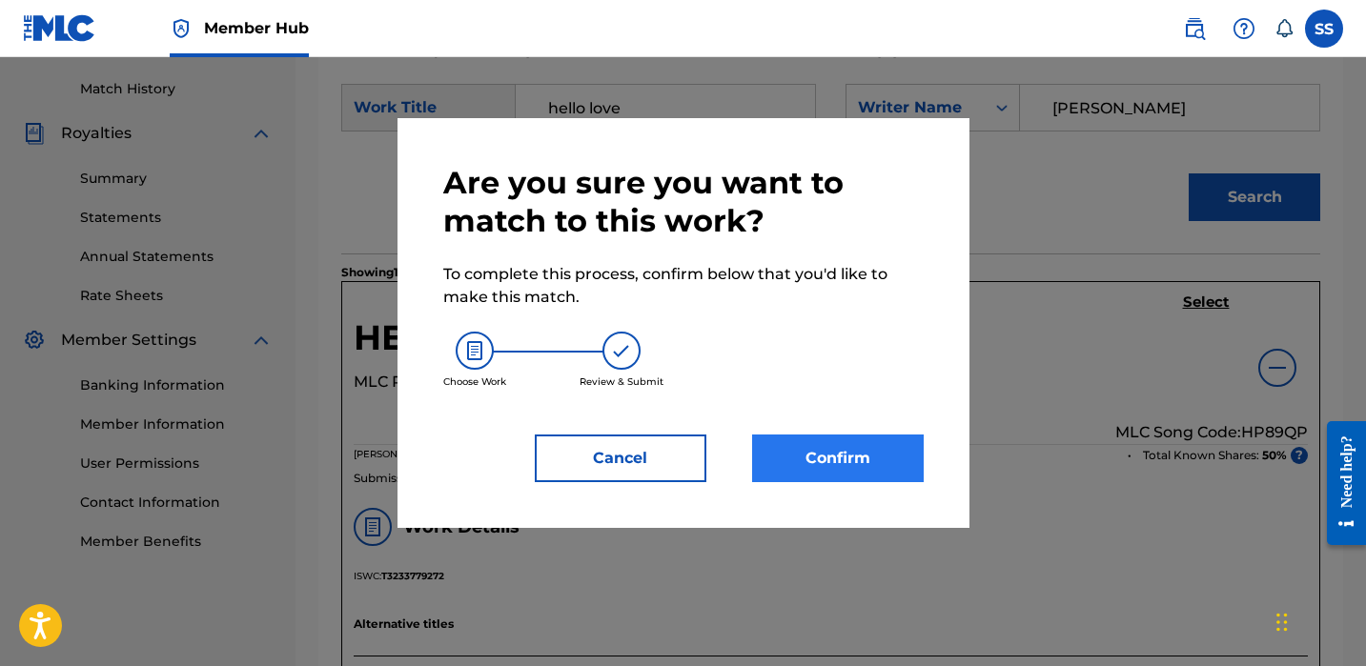
click at [888, 445] on button "Confirm" at bounding box center [838, 459] width 172 height 48
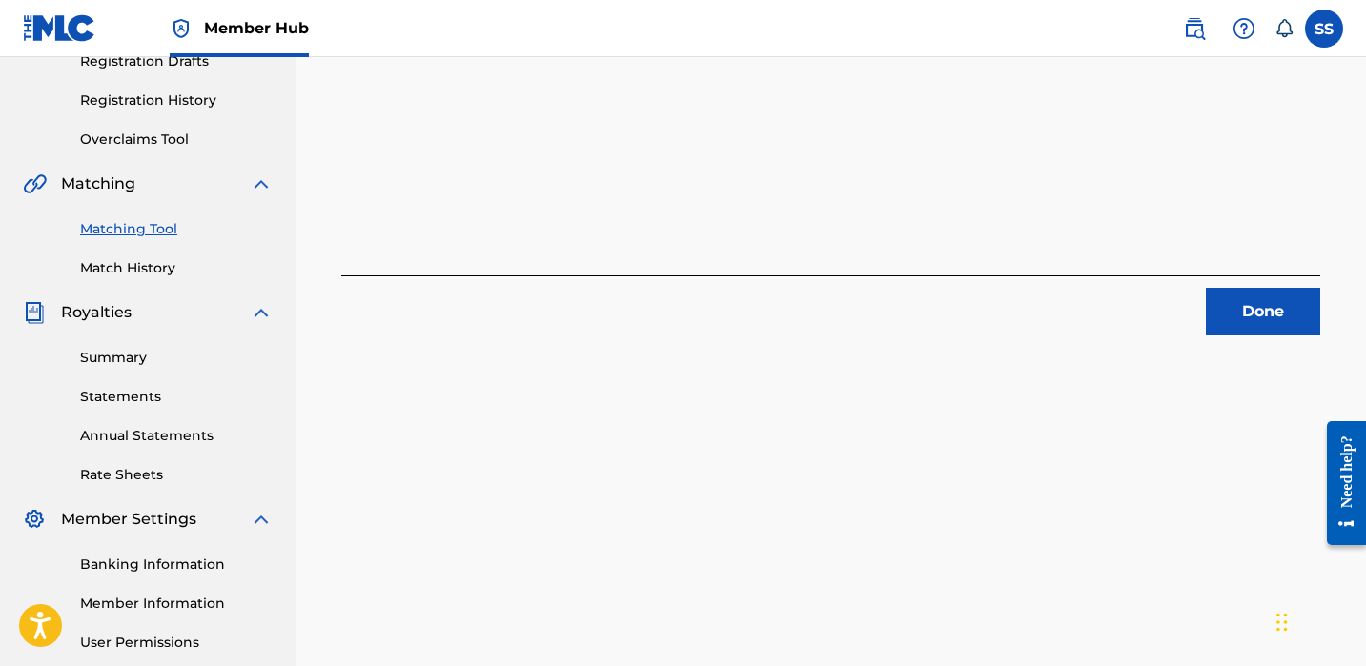
scroll to position [135, 0]
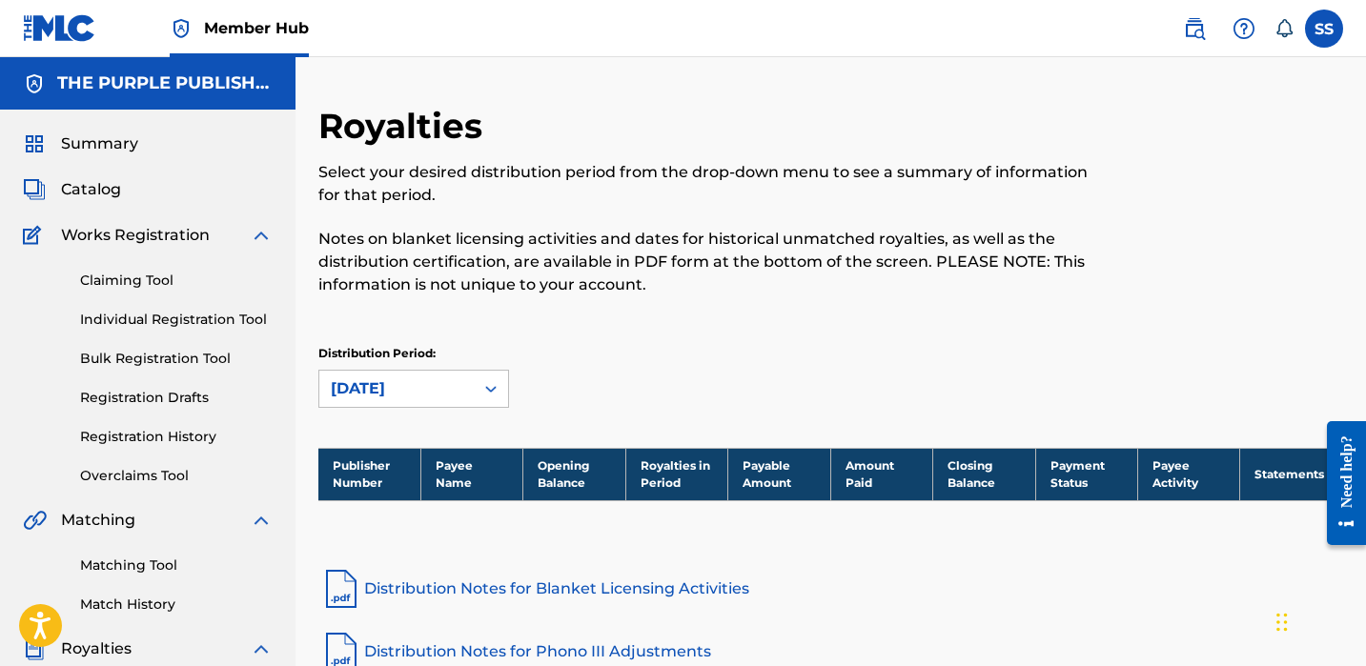
scroll to position [135, 0]
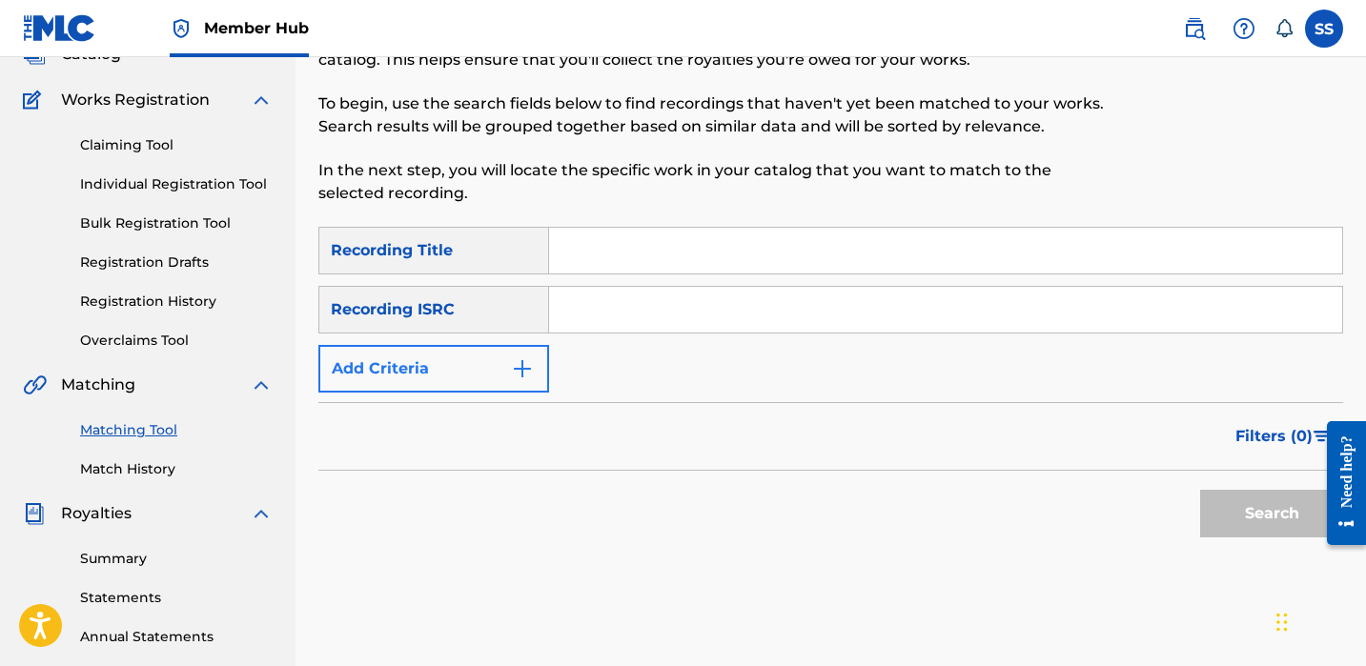
click at [540, 356] on button "Add Criteria" at bounding box center [433, 369] width 231 height 48
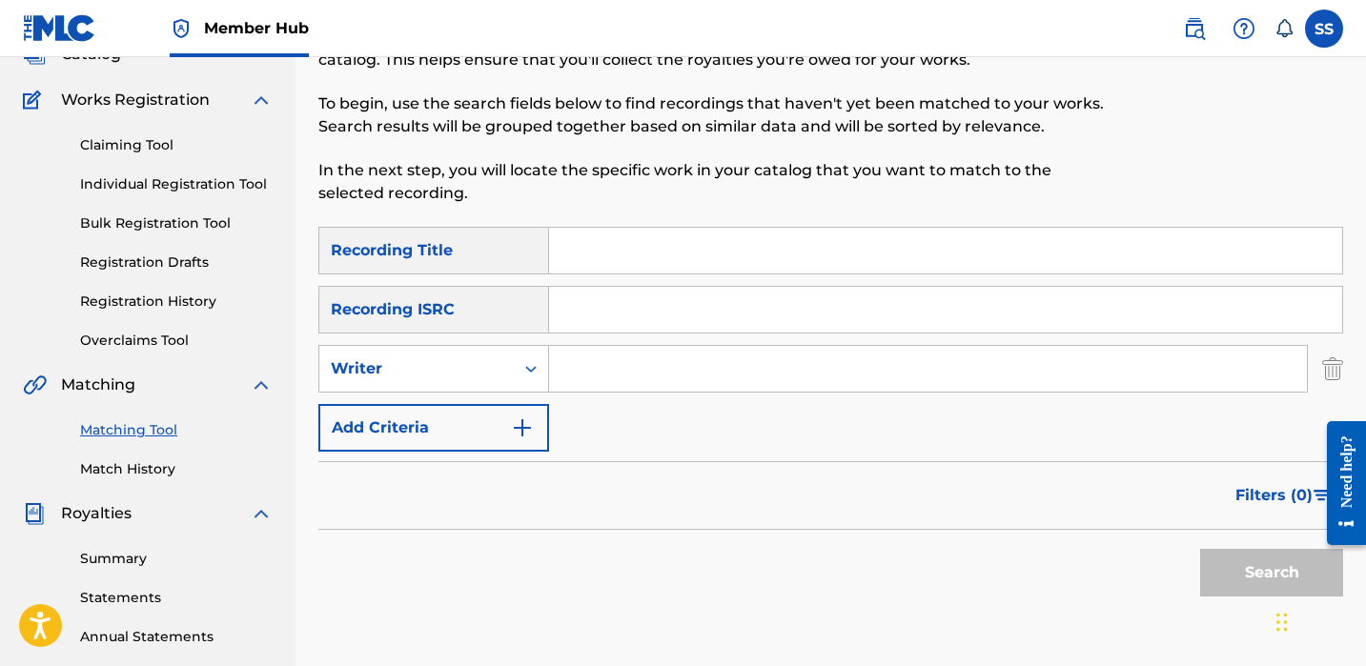
click at [568, 365] on input "Search Form" at bounding box center [928, 369] width 758 height 46
paste input "[PERSON_NAME]"
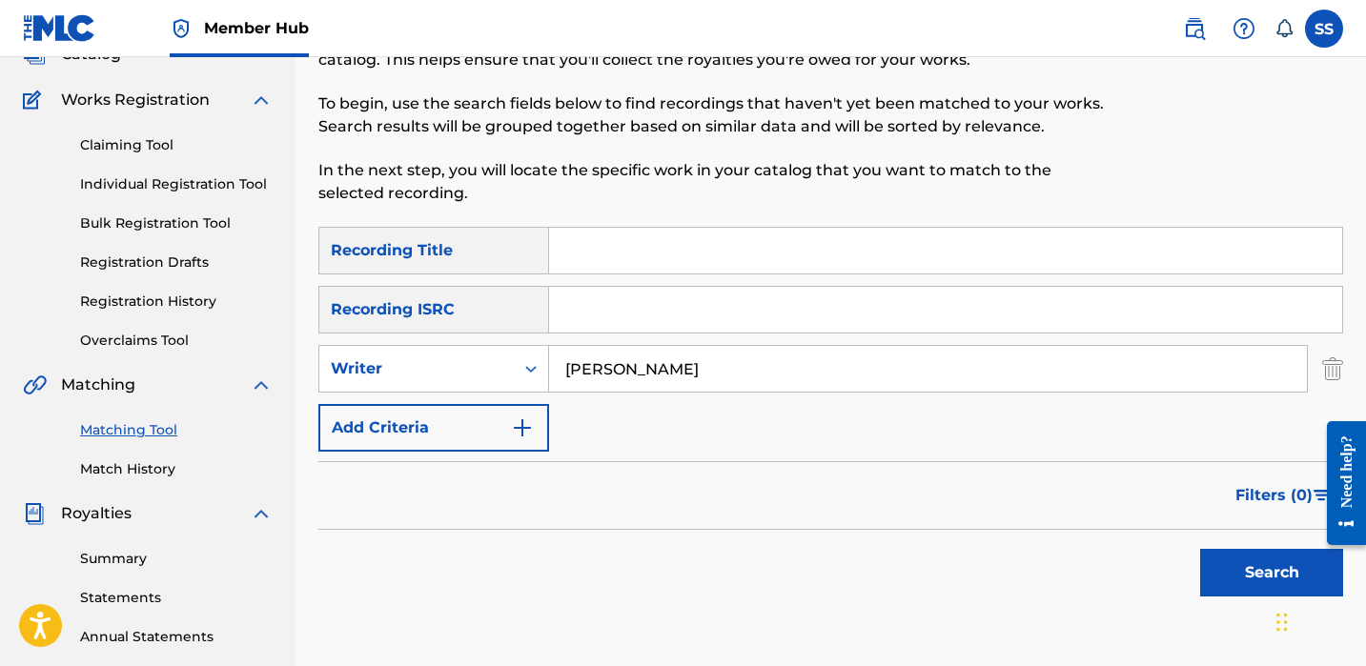
scroll to position [290, 0]
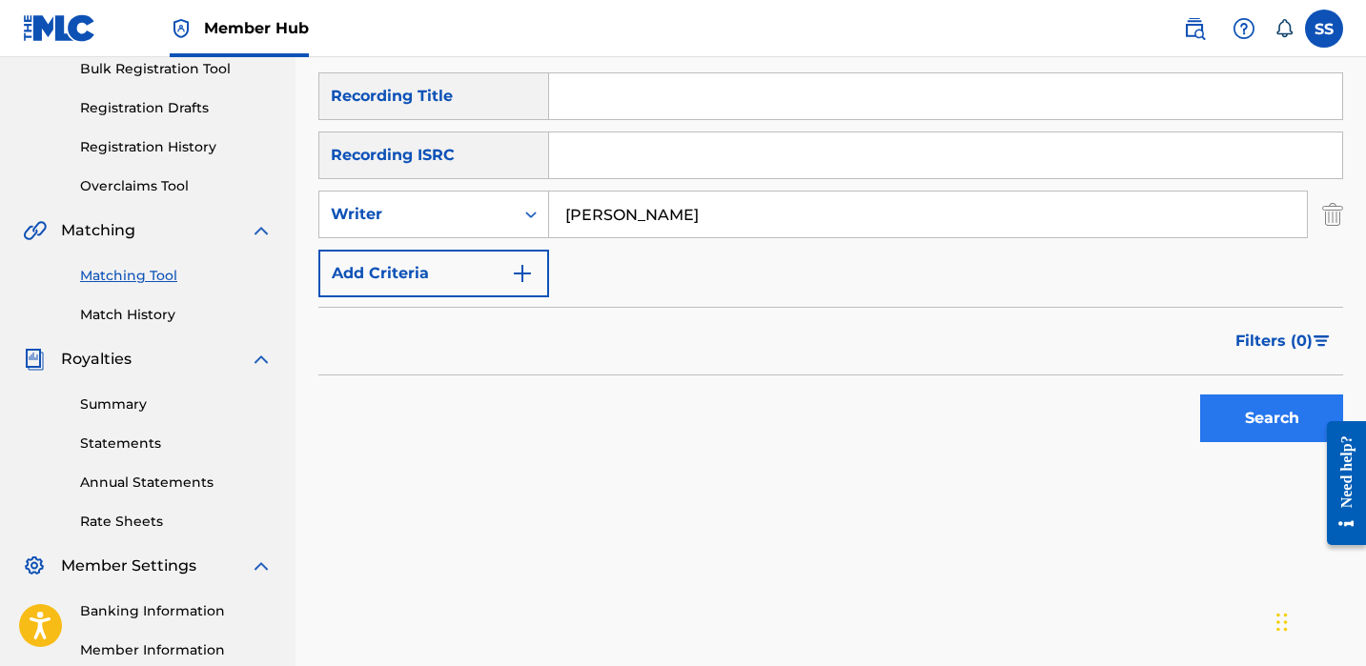
type input "[PERSON_NAME]"
click at [1254, 406] on button "Search" at bounding box center [1271, 419] width 143 height 48
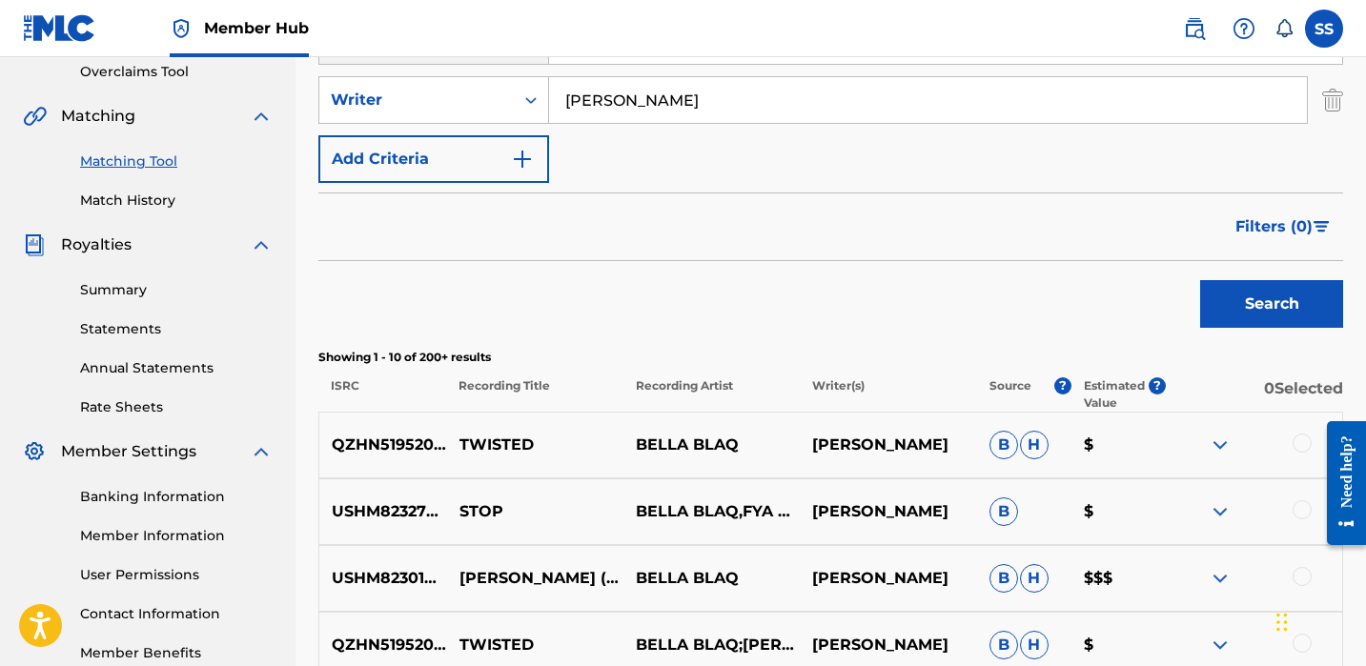
scroll to position [1052, 0]
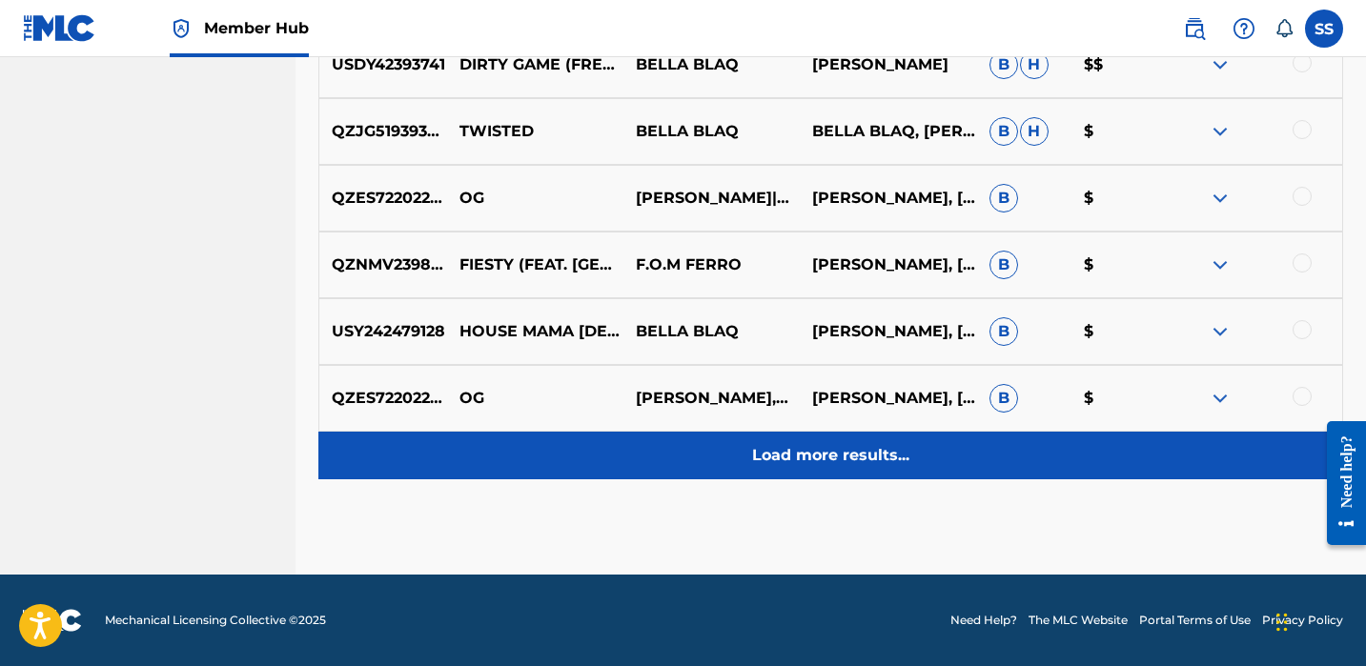
click at [788, 458] on p "Load more results..." at bounding box center [830, 455] width 157 height 23
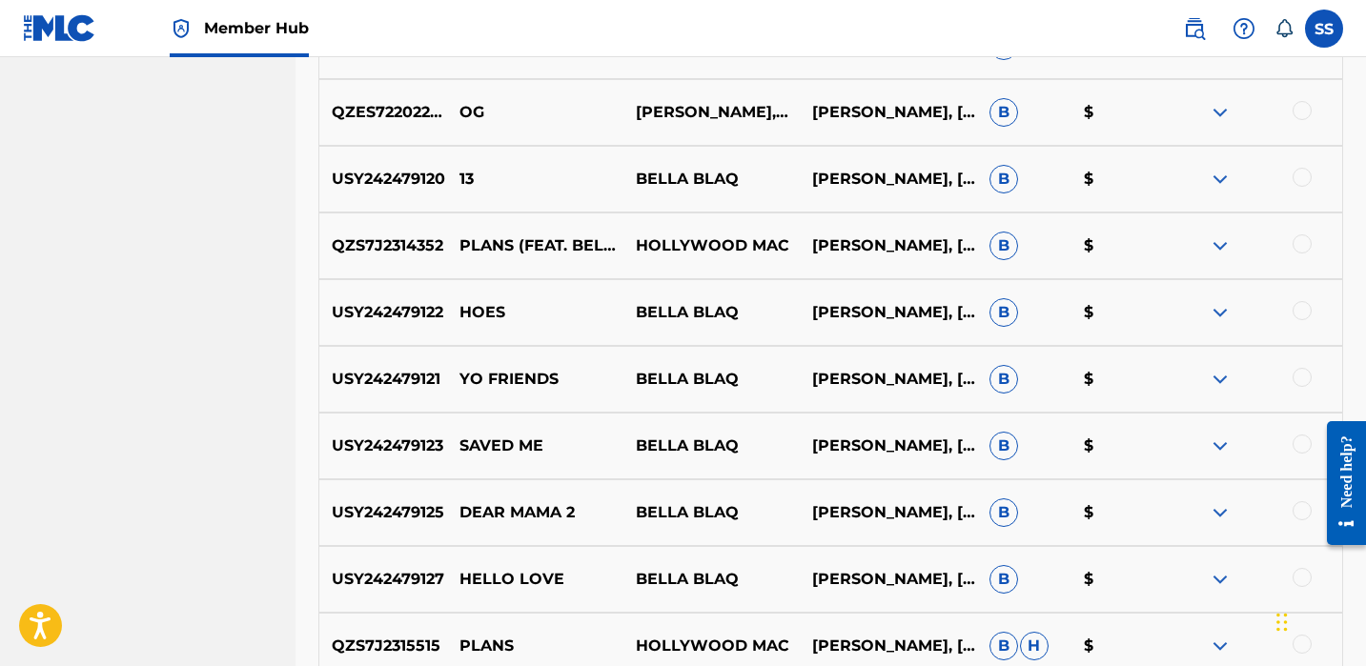
scroll to position [1363, 0]
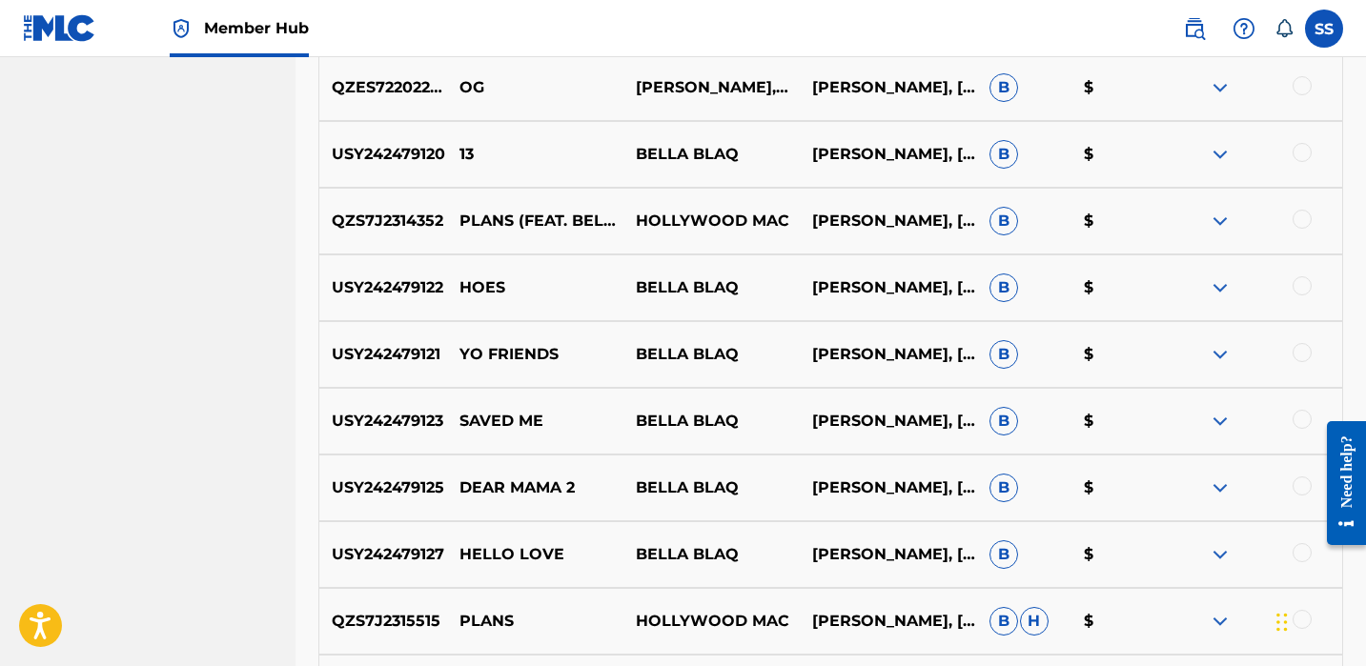
drag, startPoint x: 1291, startPoint y: 550, endPoint x: 1305, endPoint y: 556, distance: 15.4
click at [1305, 556] on div at bounding box center [1254, 554] width 176 height 23
click at [1305, 556] on div at bounding box center [1302, 552] width 19 height 19
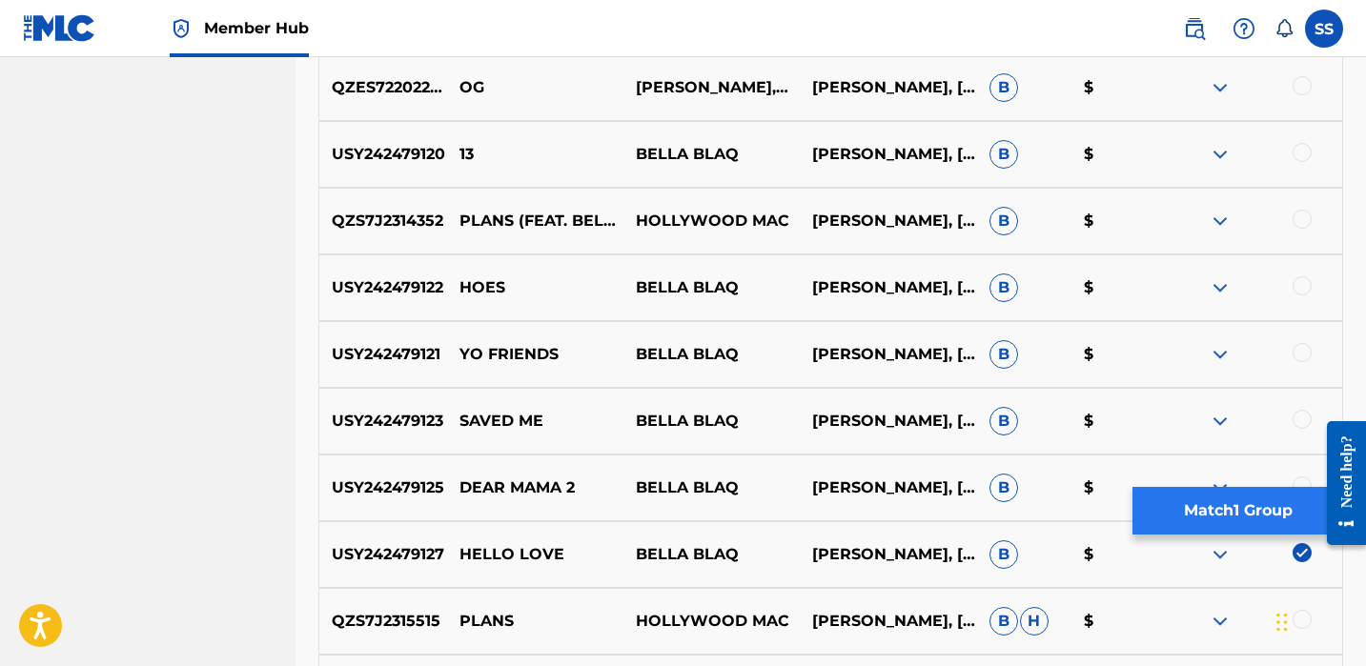
click at [1283, 523] on button "Match 1 Group" at bounding box center [1238, 511] width 211 height 48
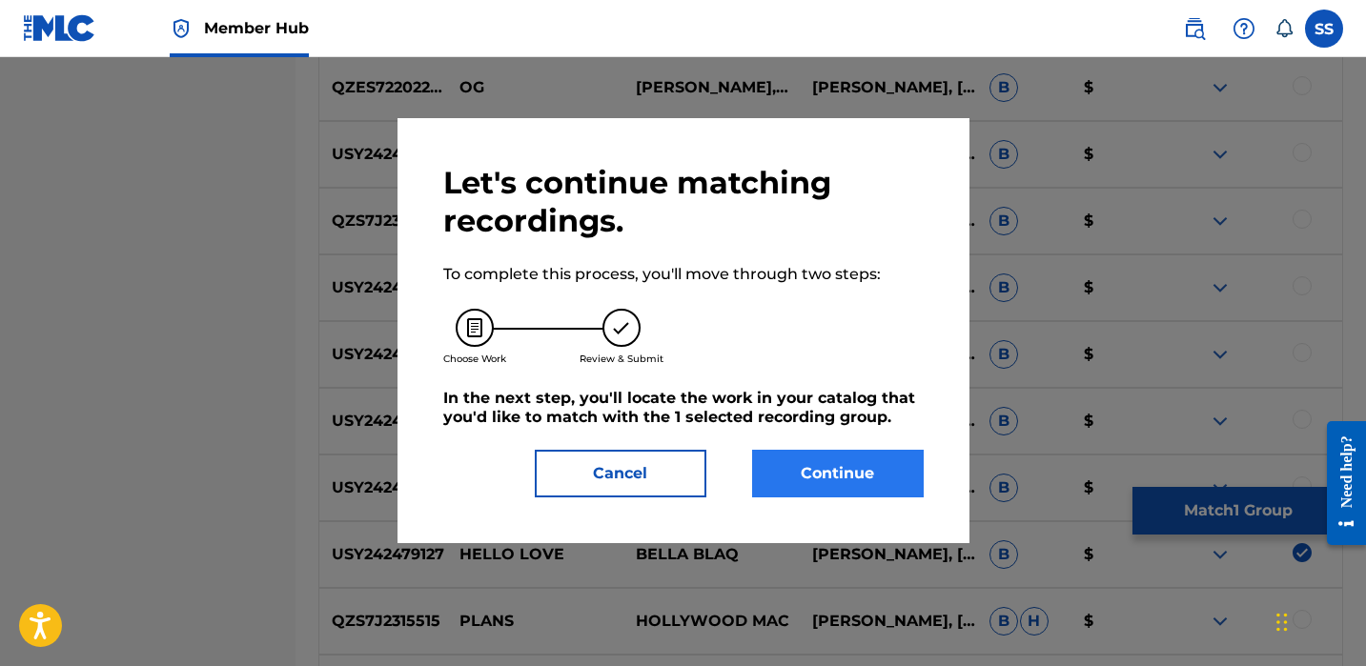
click at [839, 476] on button "Continue" at bounding box center [838, 474] width 172 height 48
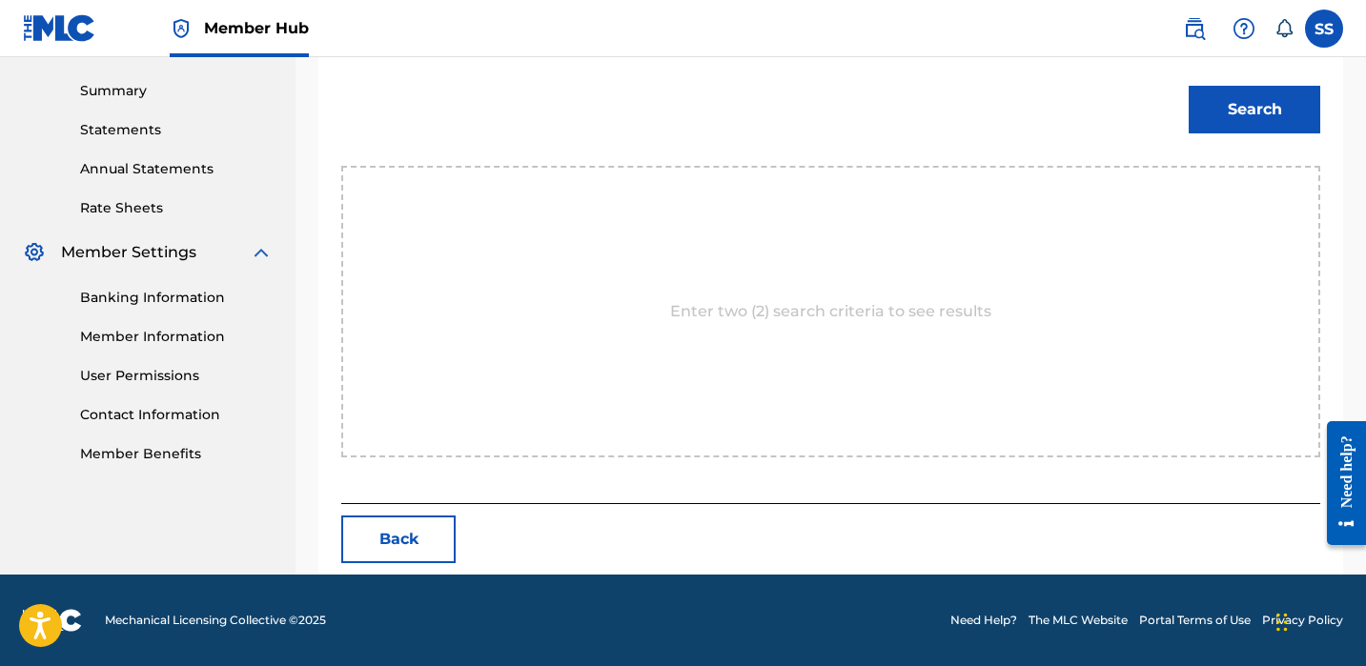
scroll to position [516, 0]
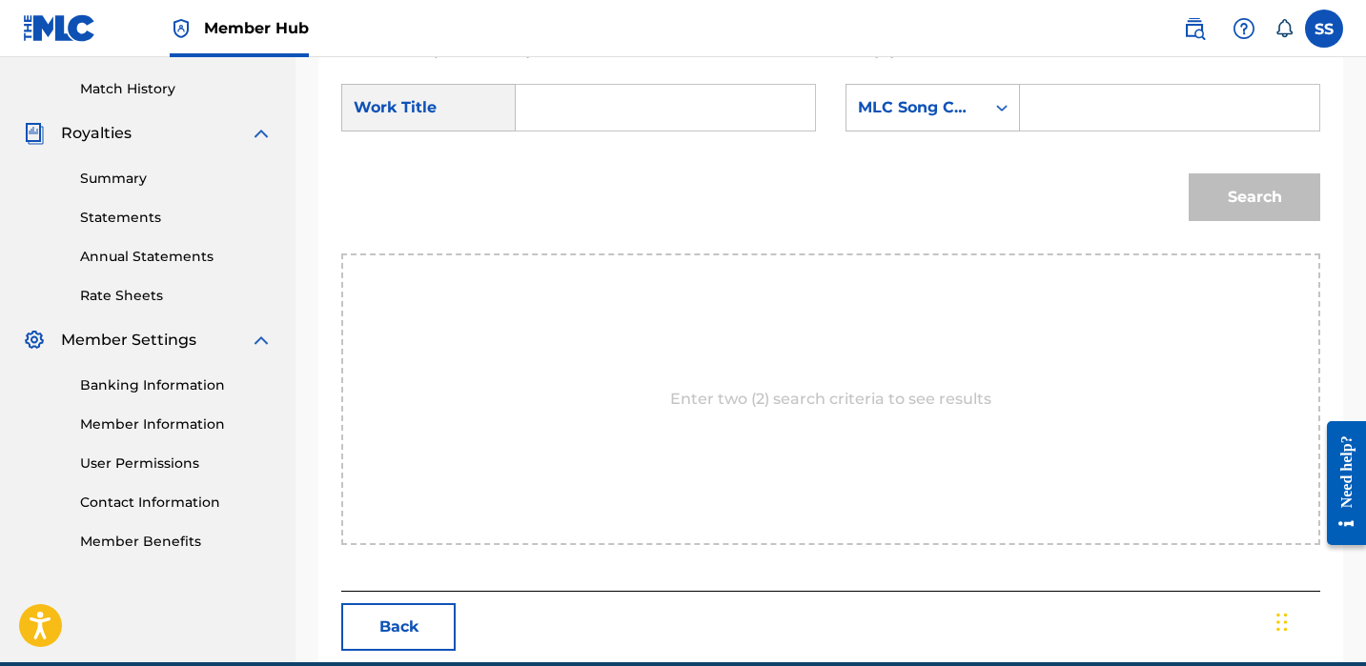
click at [690, 94] on input "Search Form" at bounding box center [665, 108] width 267 height 46
type input "love"
click at [993, 124] on div "Search Form" at bounding box center [1002, 108] width 34 height 34
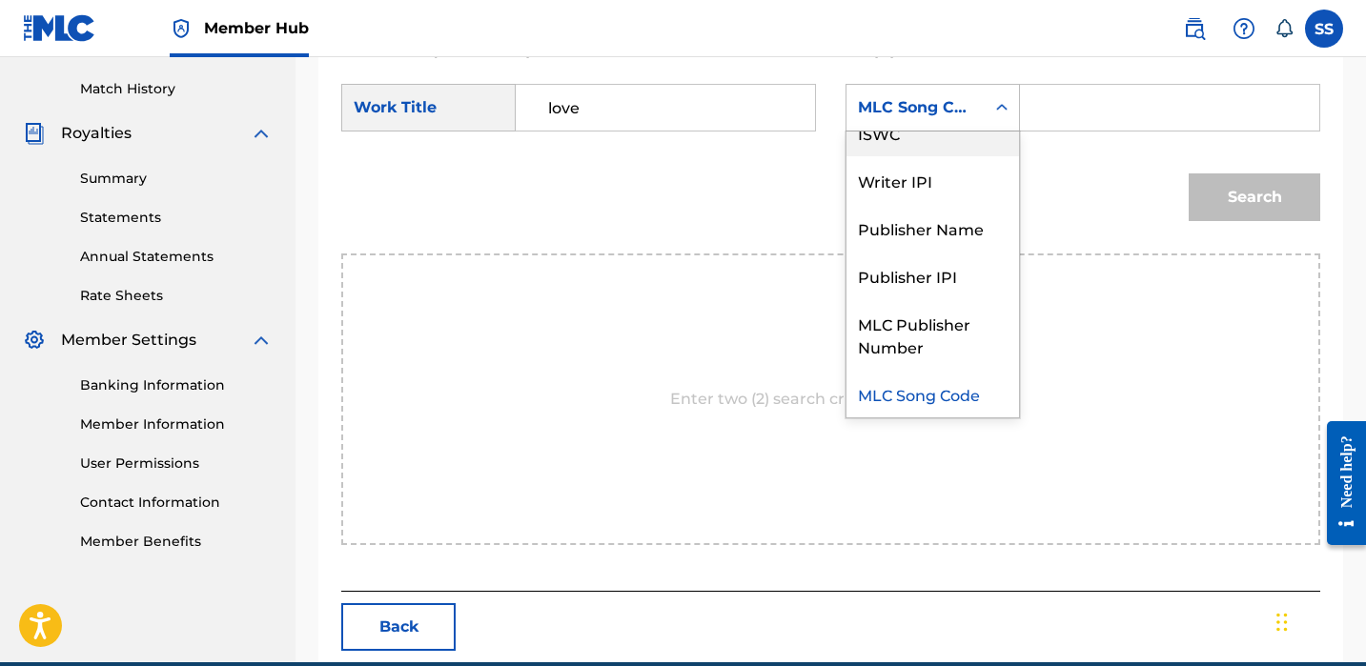
scroll to position [0, 0]
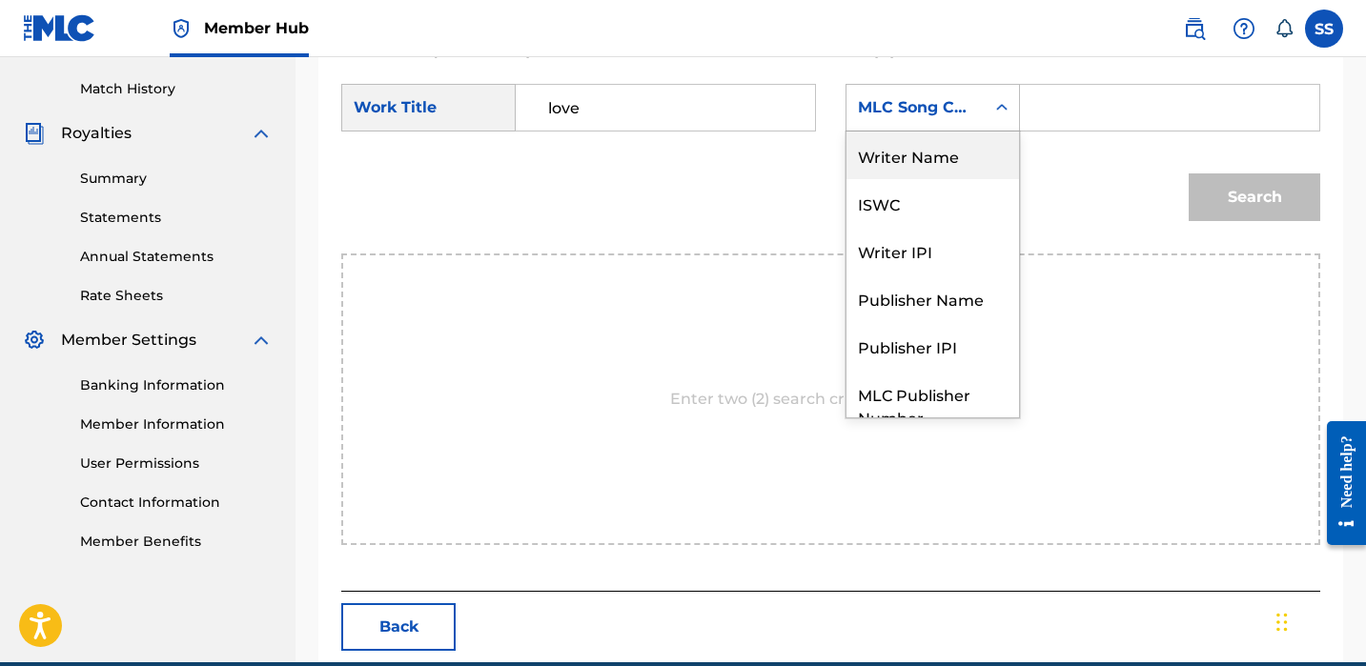
click at [975, 157] on div "Writer Name" at bounding box center [933, 156] width 173 height 48
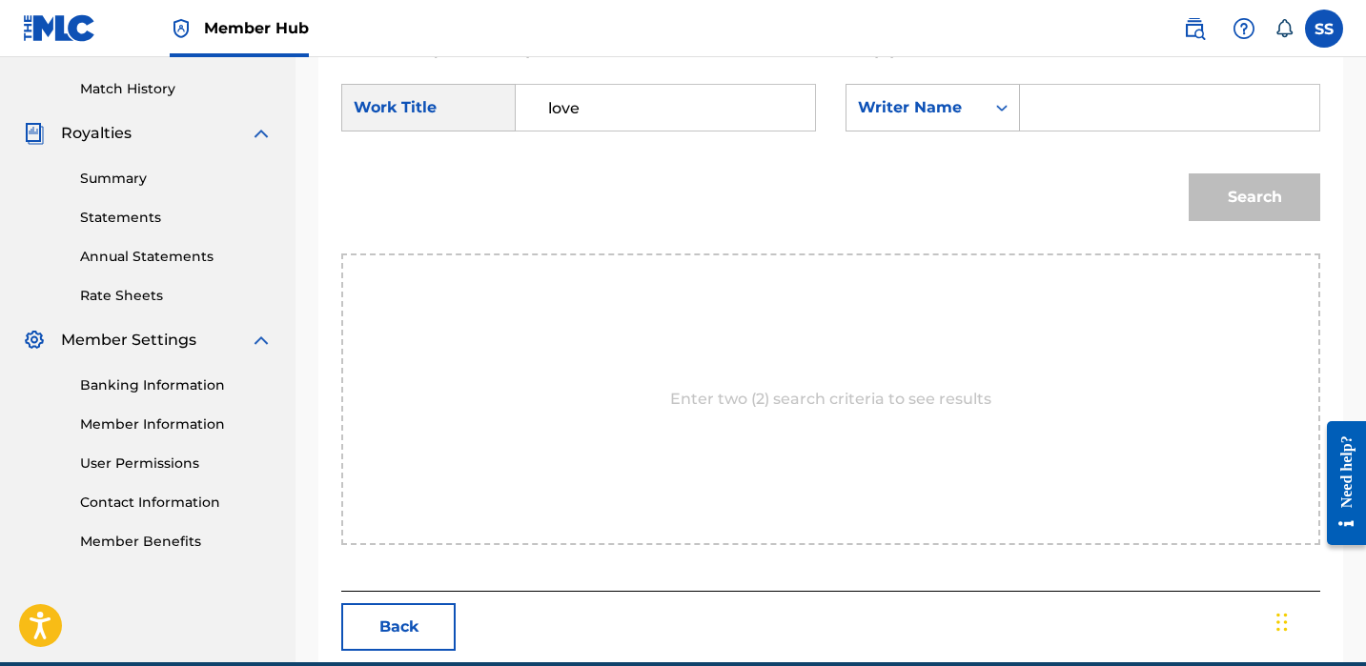
click at [1042, 110] on input "Search Form" at bounding box center [1169, 108] width 267 height 46
paste input "[PERSON_NAME]"
type input "[PERSON_NAME]"
click at [1230, 193] on button "Search" at bounding box center [1255, 198] width 132 height 48
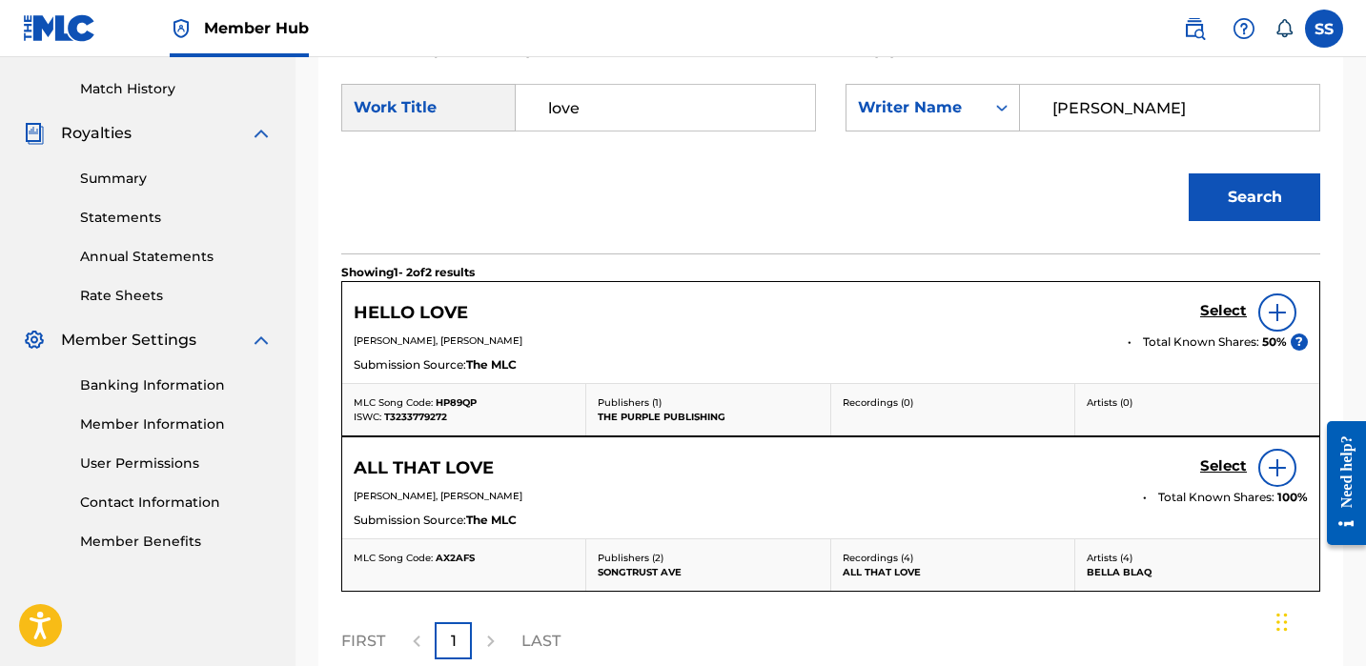
click at [1272, 472] on img at bounding box center [1277, 468] width 23 height 23
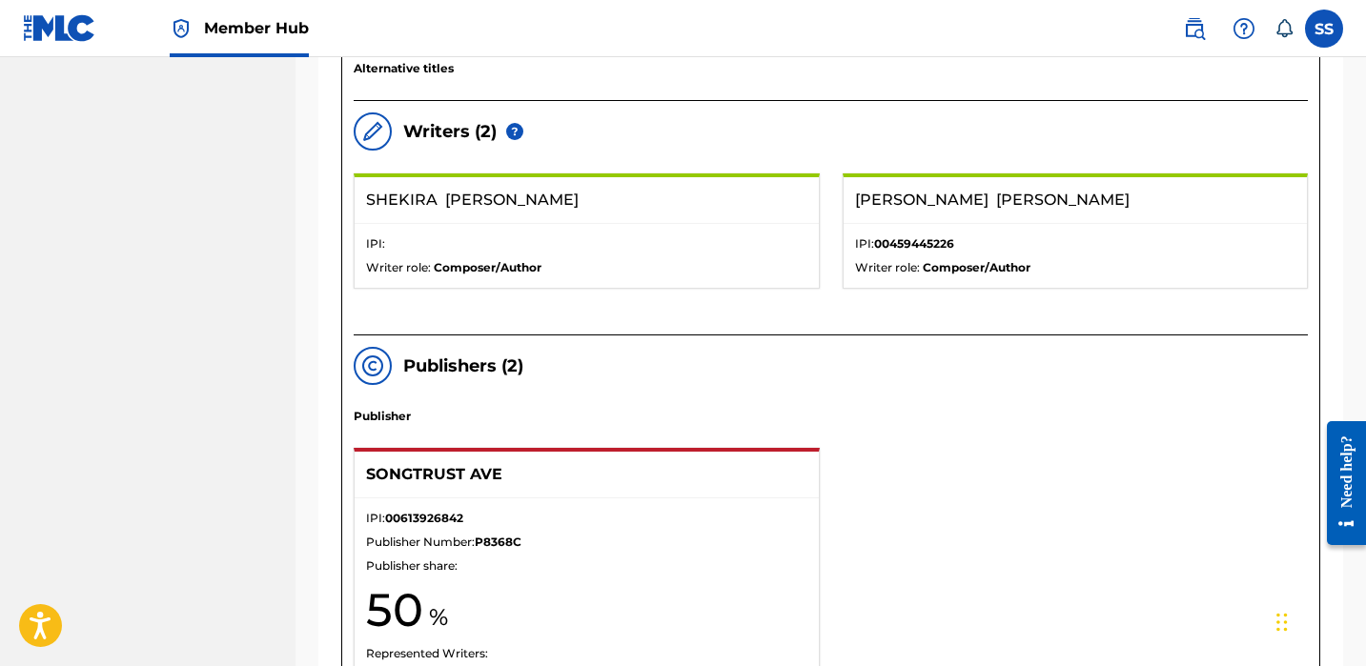
scroll to position [572, 0]
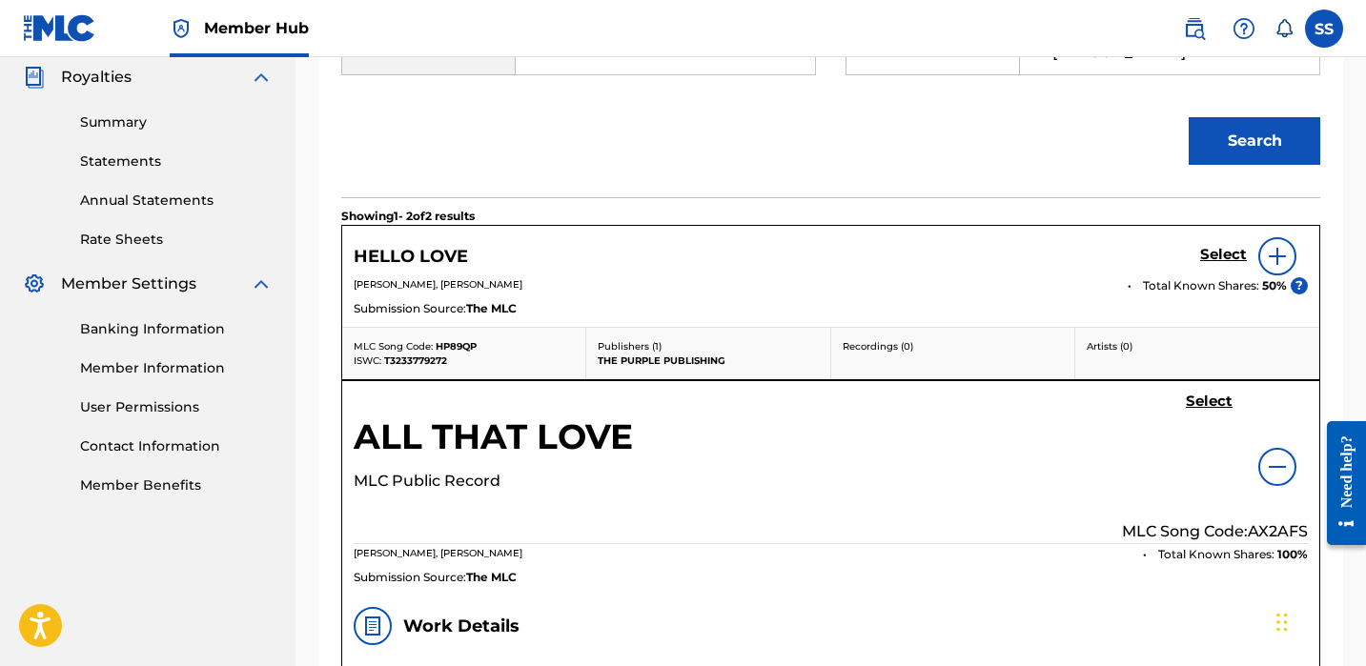
click at [1282, 237] on div at bounding box center [1278, 256] width 38 height 38
click at [1270, 261] on img at bounding box center [1277, 256] width 23 height 23
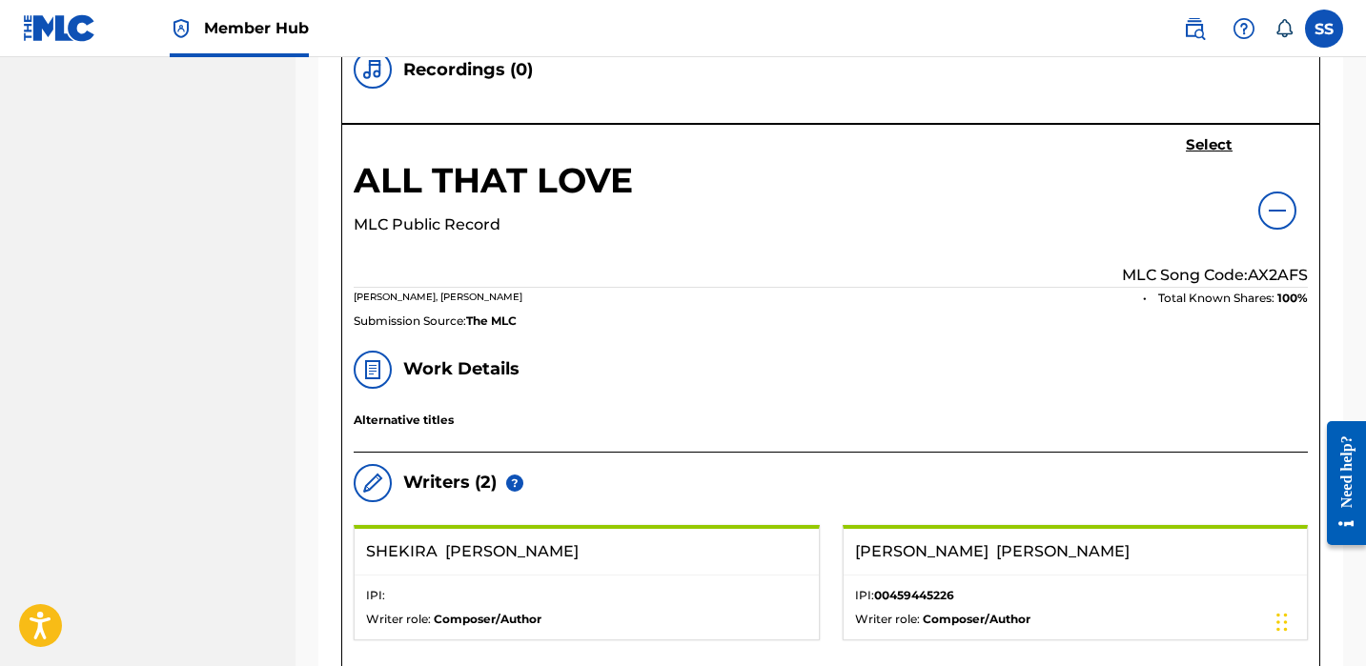
scroll to position [1852, 0]
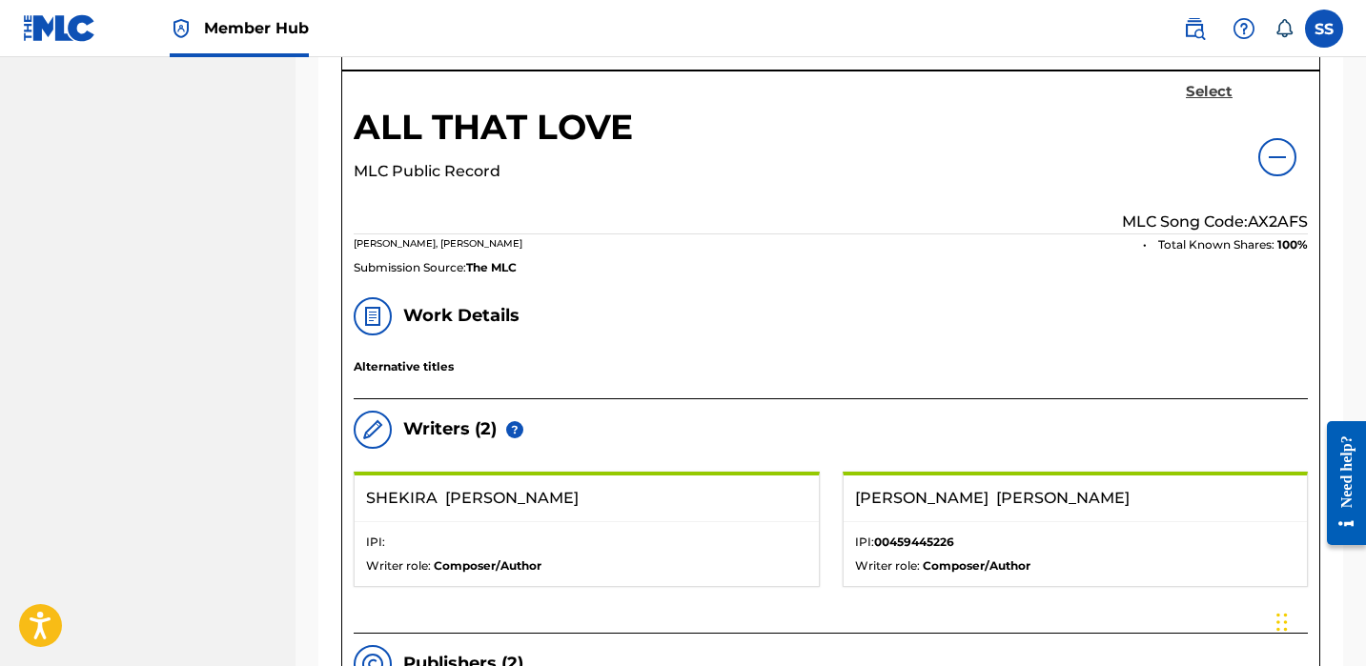
click at [1191, 98] on h5 "Select" at bounding box center [1209, 92] width 47 height 18
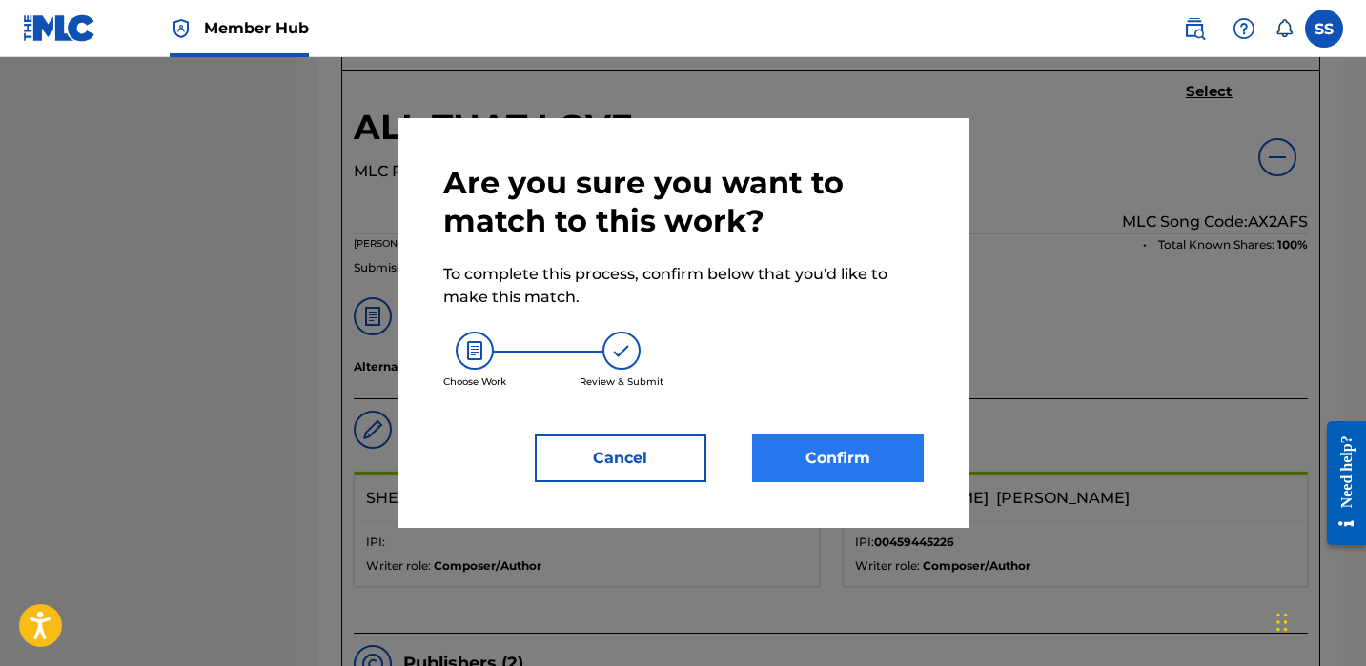
click at [851, 443] on button "Confirm" at bounding box center [838, 459] width 172 height 48
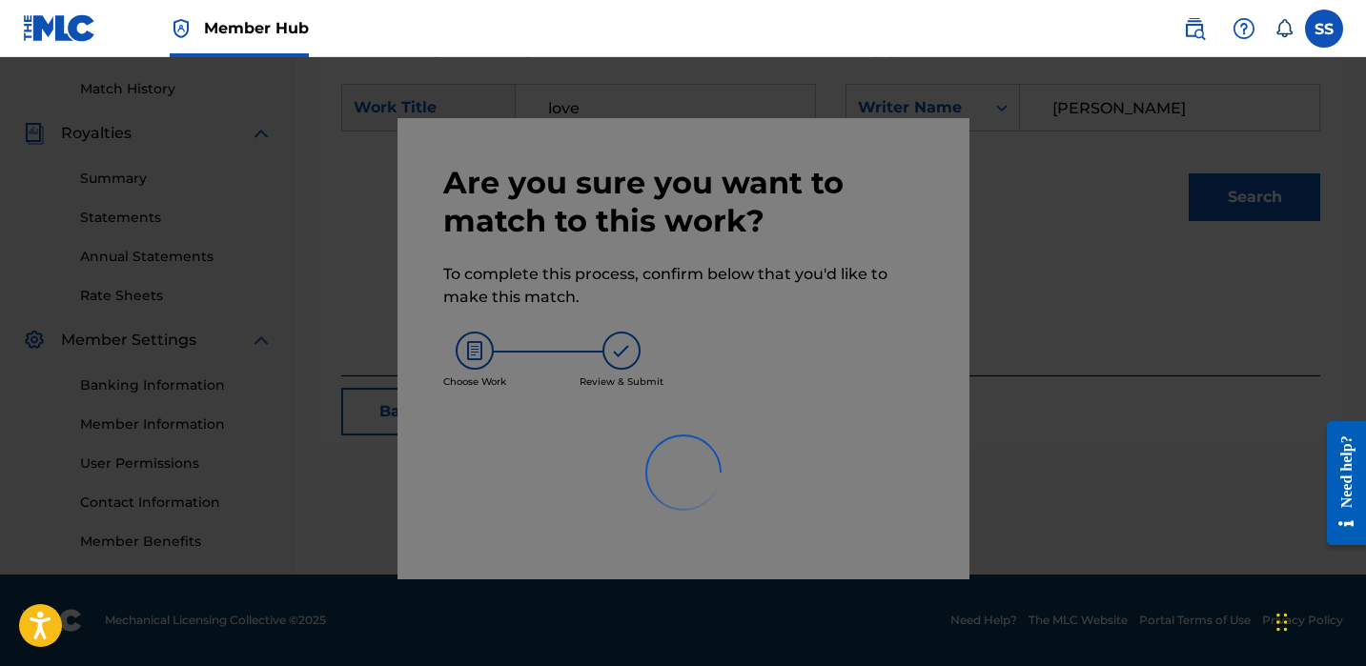
scroll to position [516, 0]
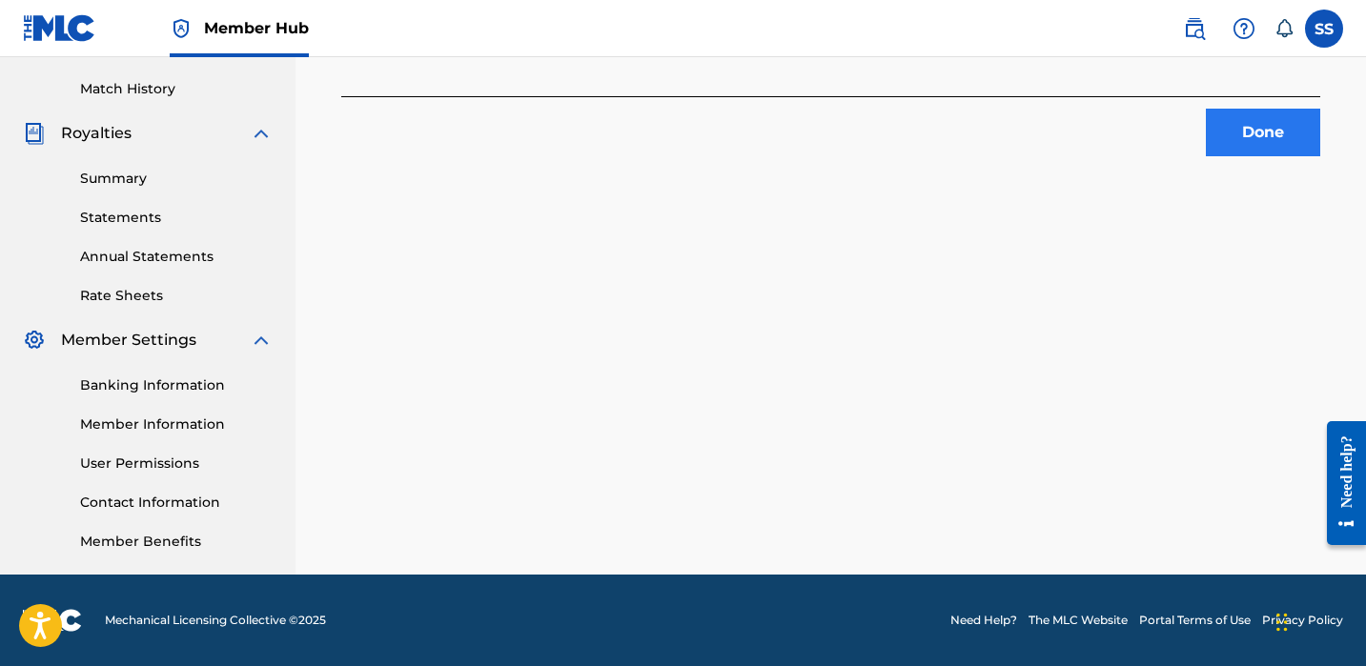
click at [1314, 146] on button "Done" at bounding box center [1263, 133] width 114 height 48
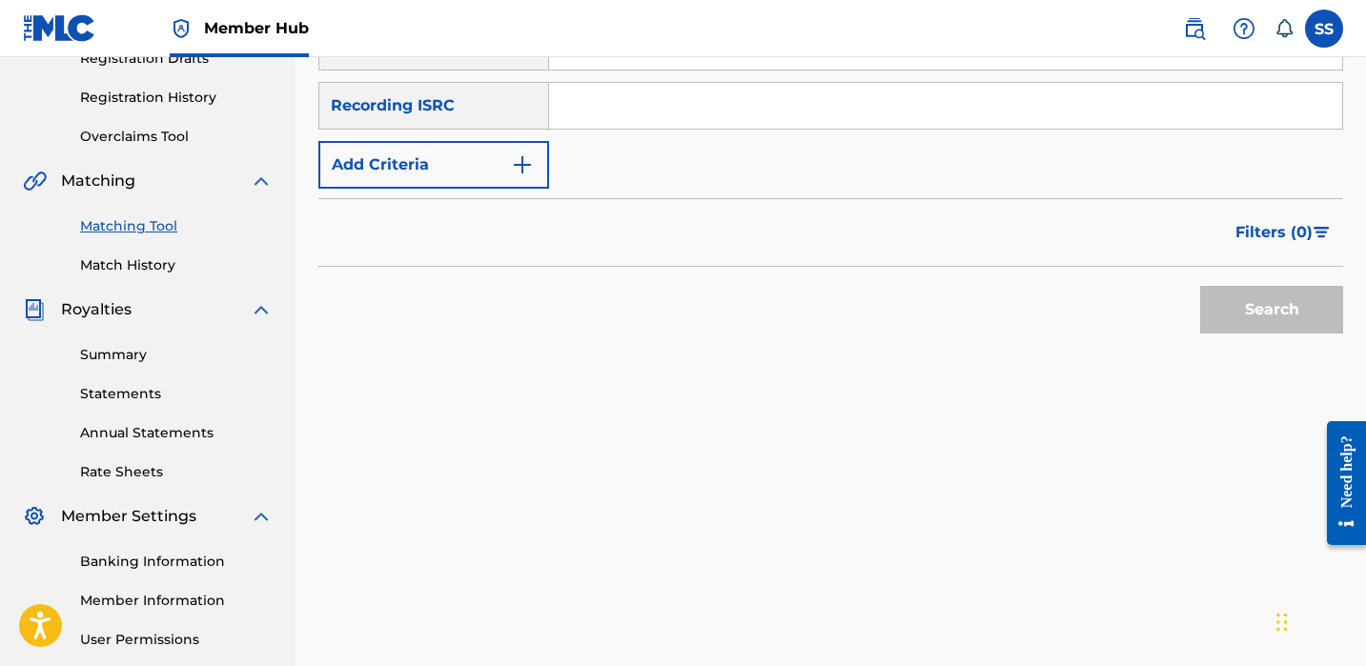
scroll to position [306, 0]
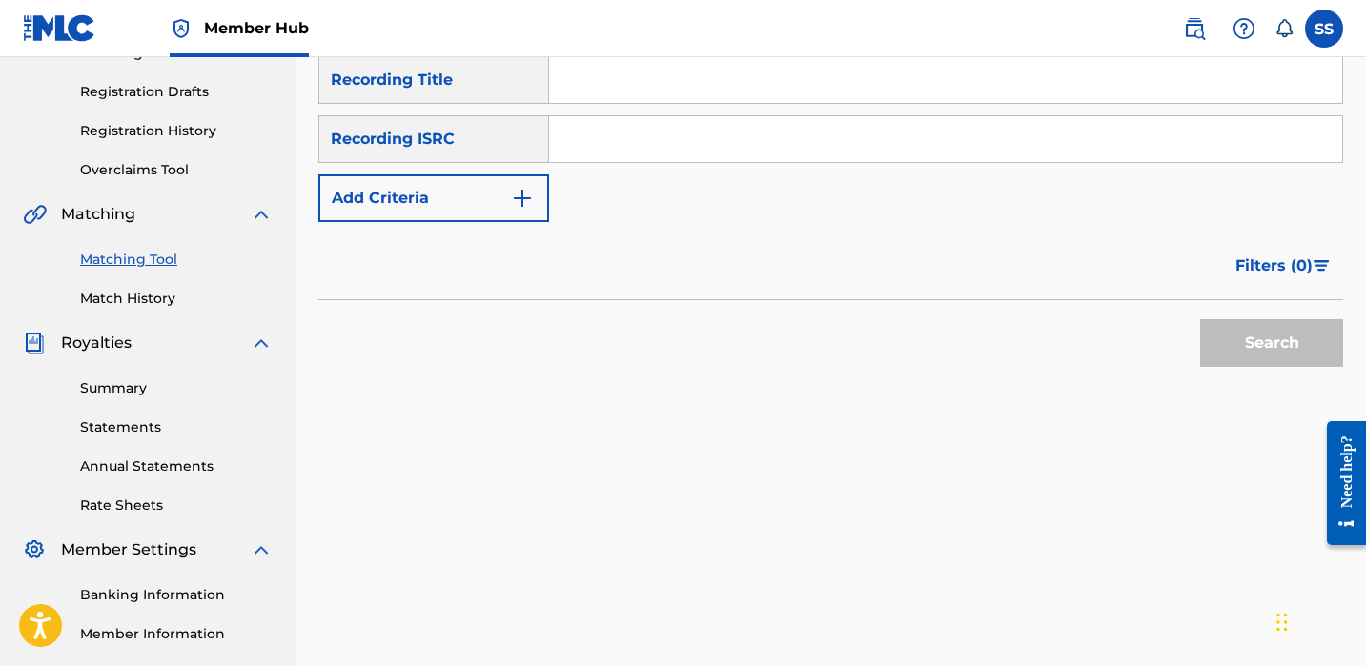
click at [482, 151] on div "Recording ISRC" at bounding box center [433, 139] width 231 height 48
click at [500, 215] on button "Add Criteria" at bounding box center [433, 198] width 231 height 48
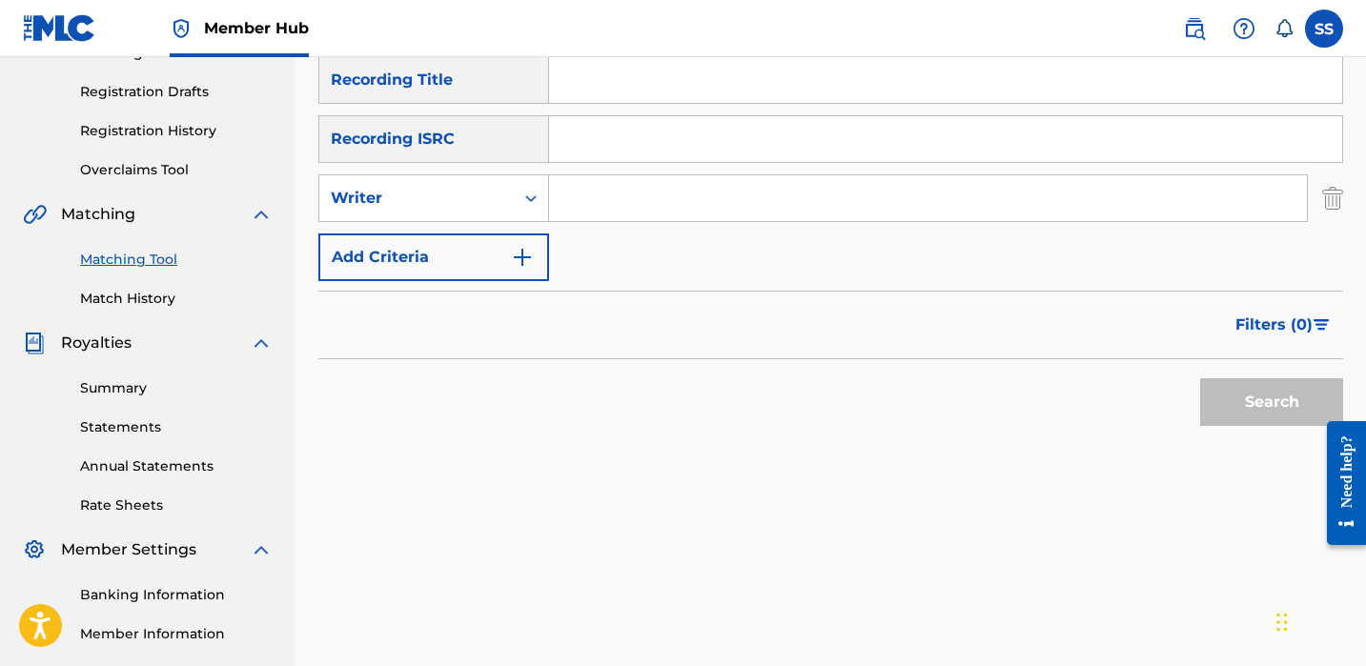
click at [573, 196] on input "Search Form" at bounding box center [928, 198] width 758 height 46
paste input "[PERSON_NAME]"
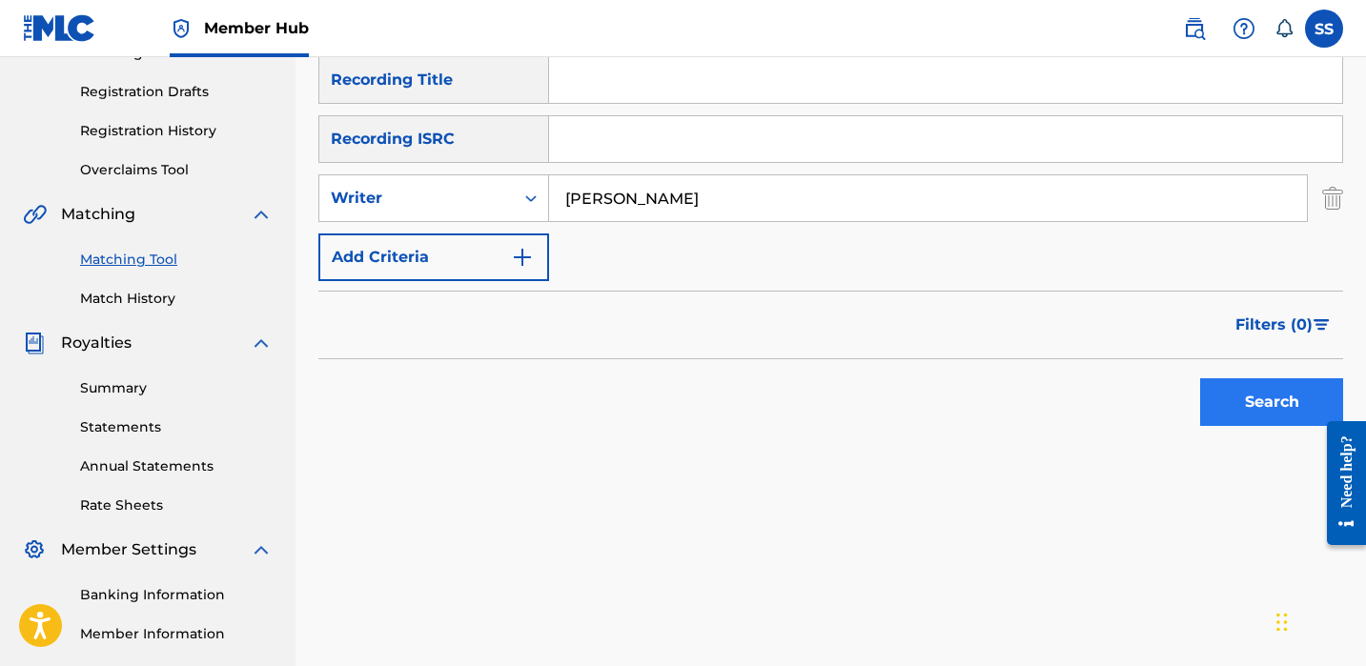
type input "[PERSON_NAME]"
click at [1237, 405] on button "Search" at bounding box center [1271, 403] width 143 height 48
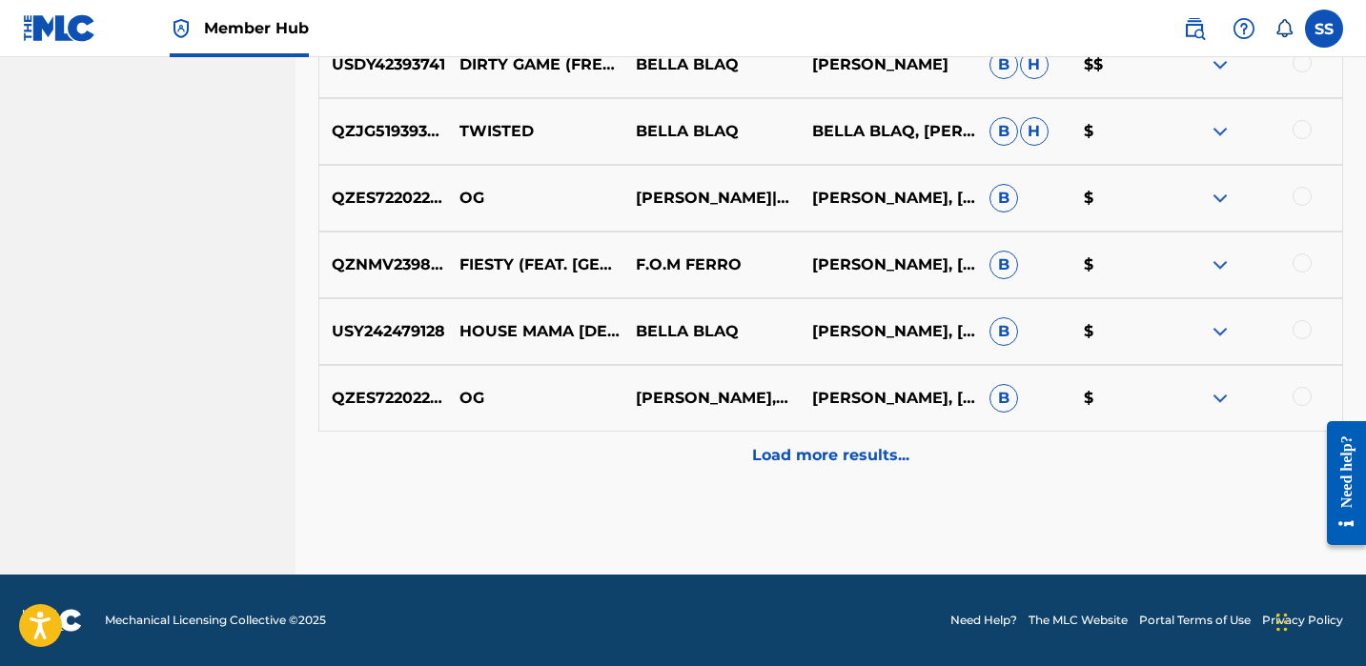
scroll to position [1048, 0]
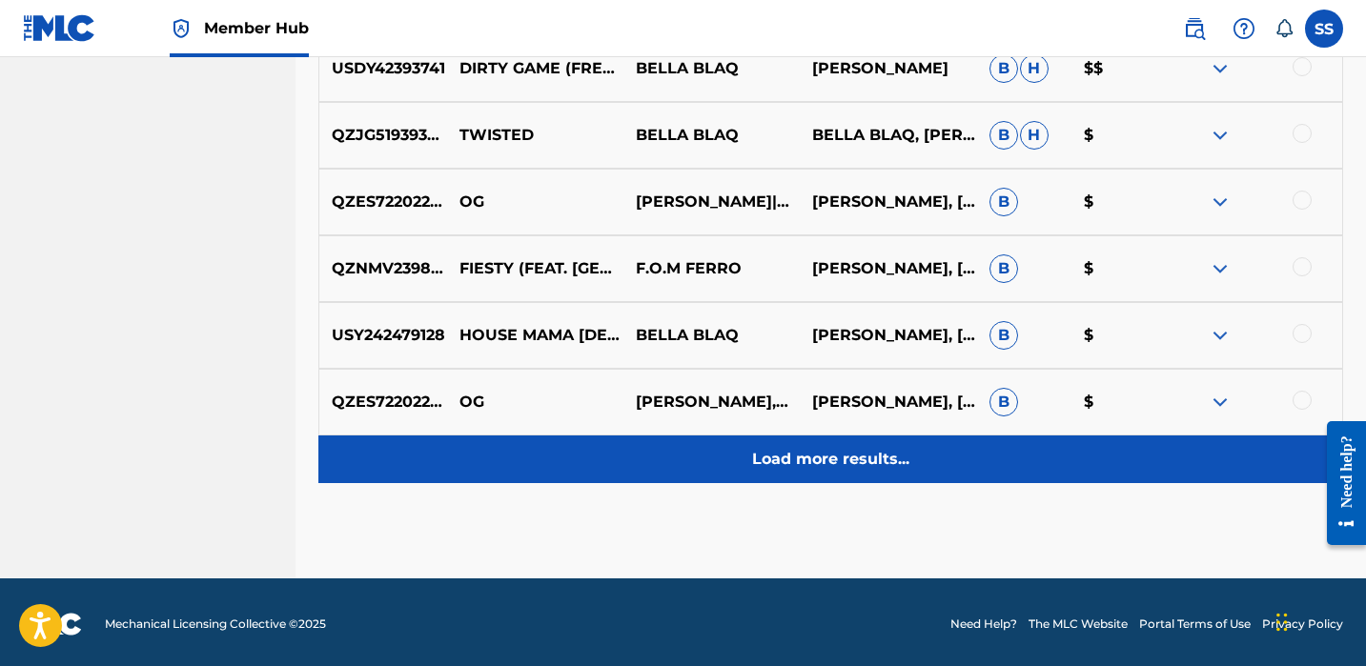
click at [765, 470] on p "Load more results..." at bounding box center [830, 459] width 157 height 23
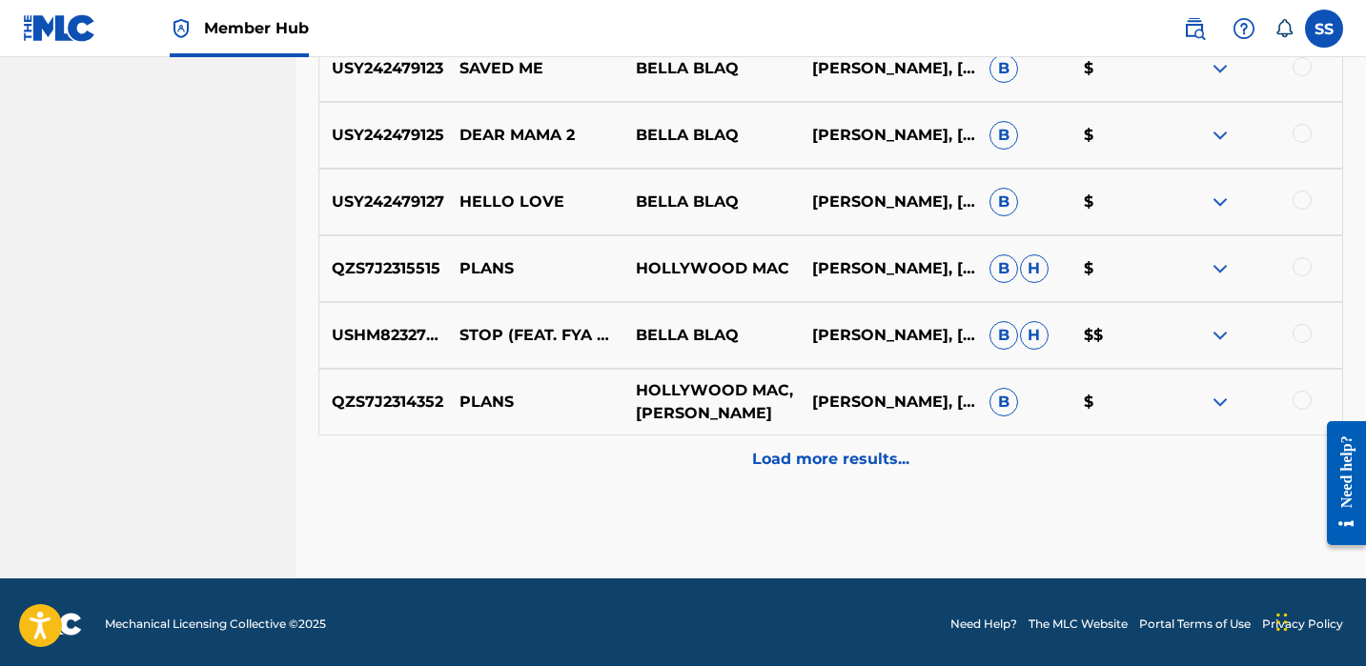
scroll to position [1691, 0]
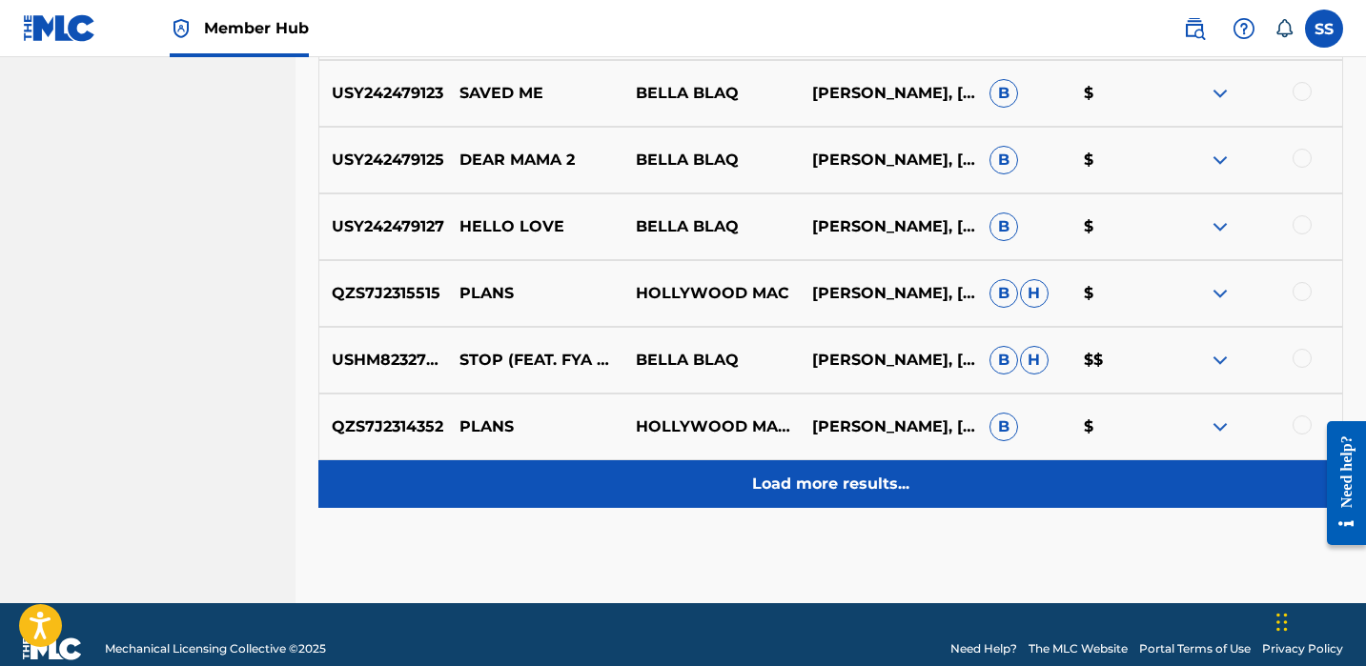
click at [992, 506] on div "Load more results..." at bounding box center [830, 485] width 1025 height 48
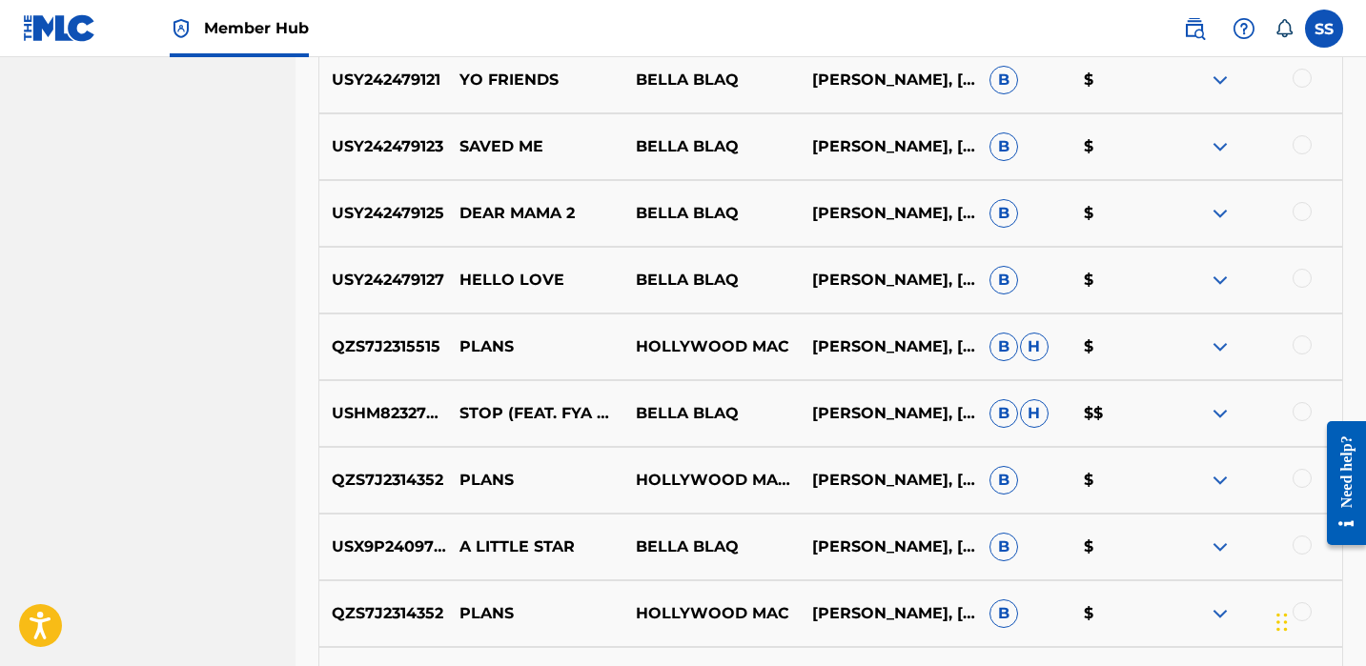
scroll to position [1784, 0]
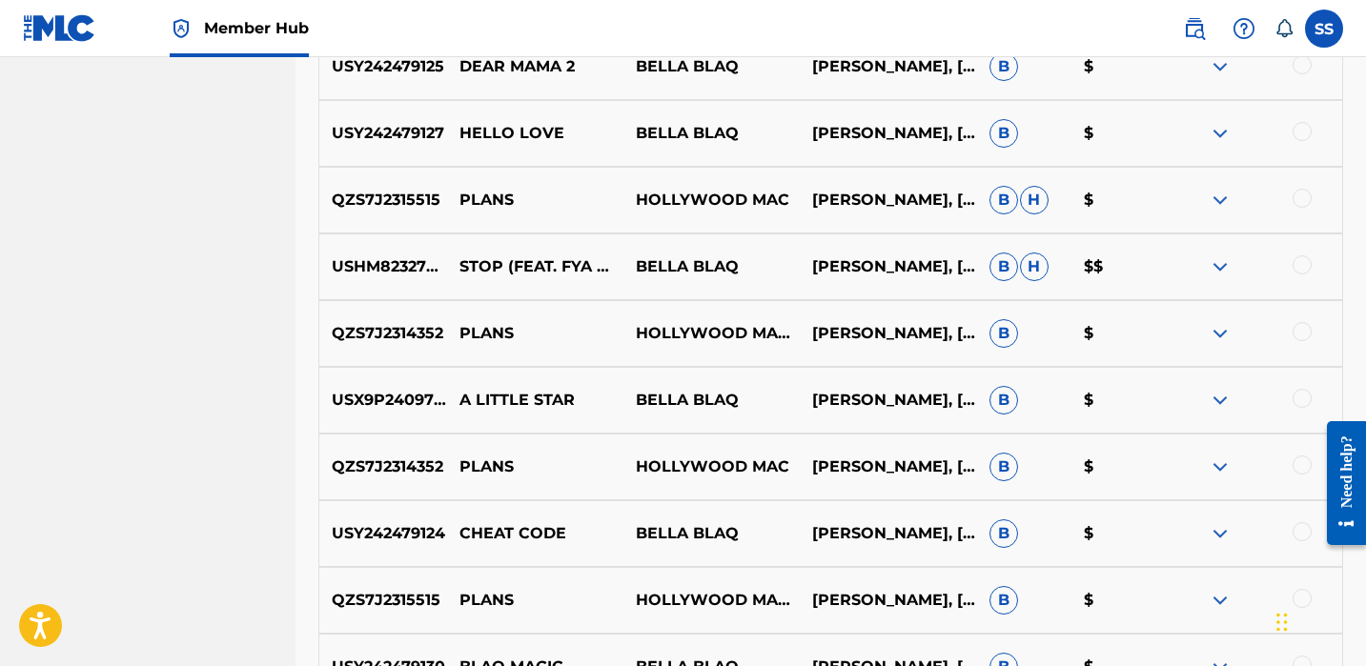
click at [1298, 400] on div at bounding box center [1302, 398] width 19 height 19
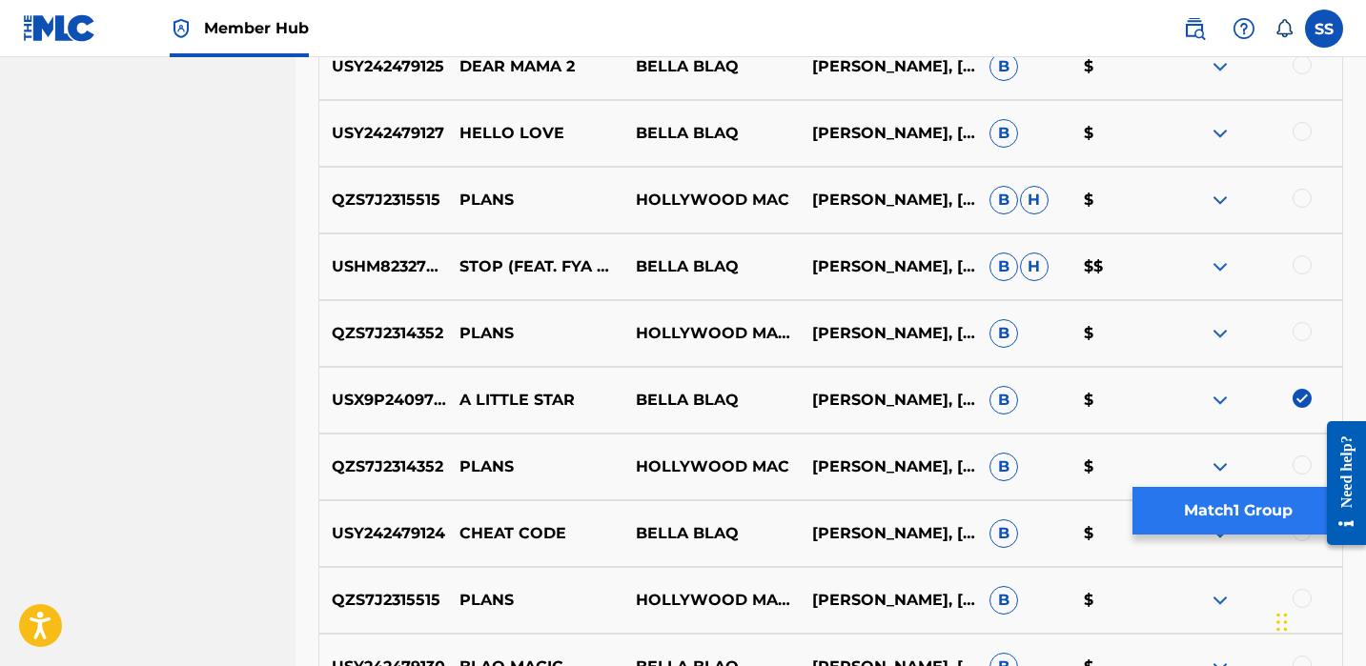
click at [1288, 505] on button "Match 1 Group" at bounding box center [1238, 511] width 211 height 48
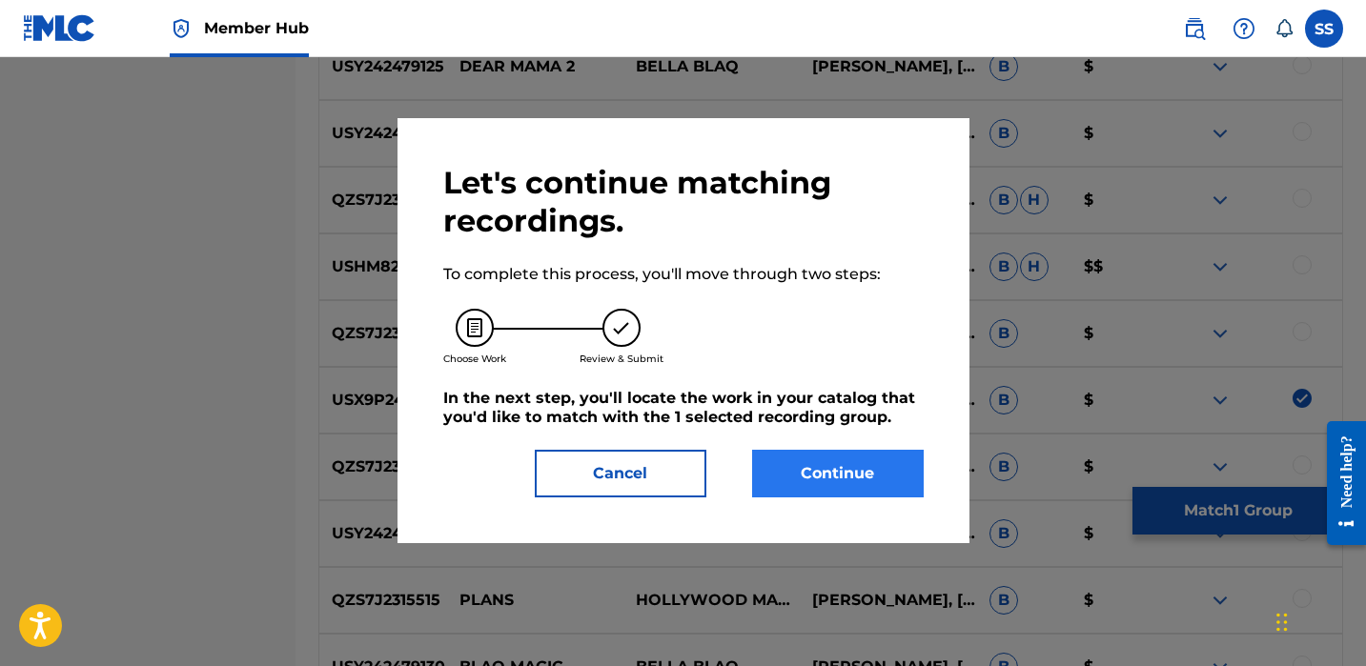
click at [899, 485] on button "Continue" at bounding box center [838, 474] width 172 height 48
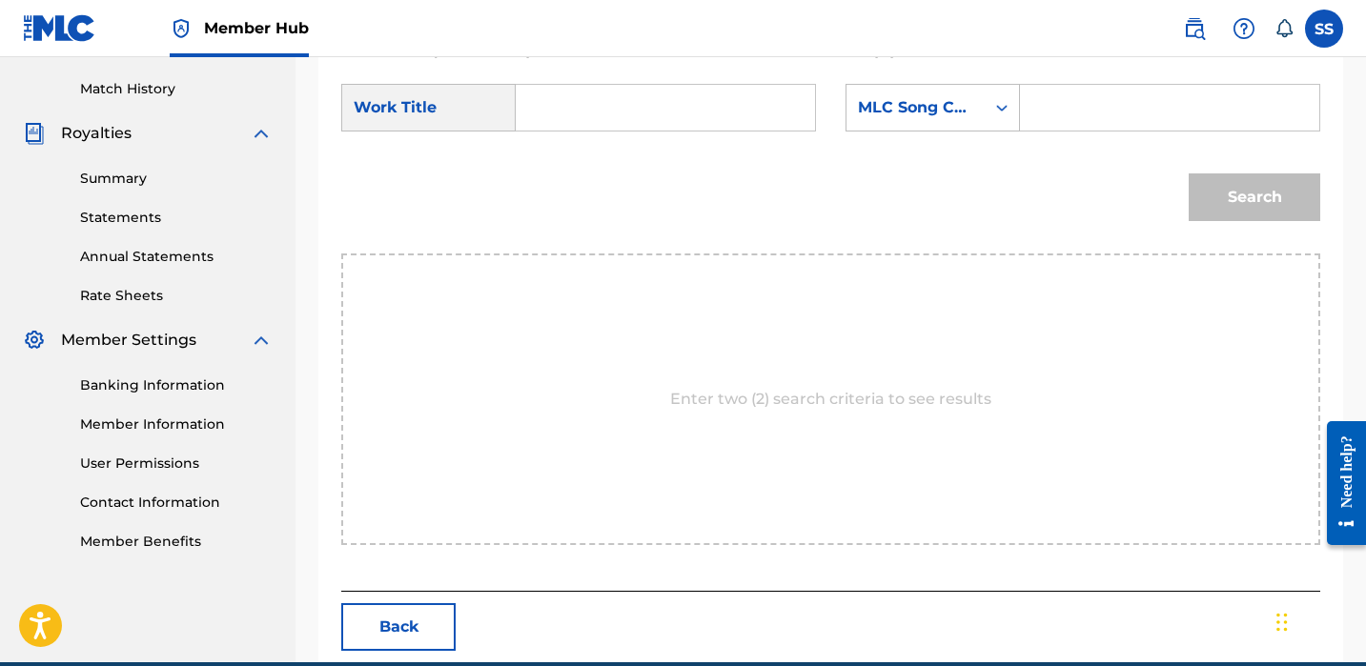
click at [615, 112] on input "Search Form" at bounding box center [665, 108] width 267 height 46
type input "star"
click at [974, 119] on div "MLC Song Code" at bounding box center [916, 108] width 138 height 36
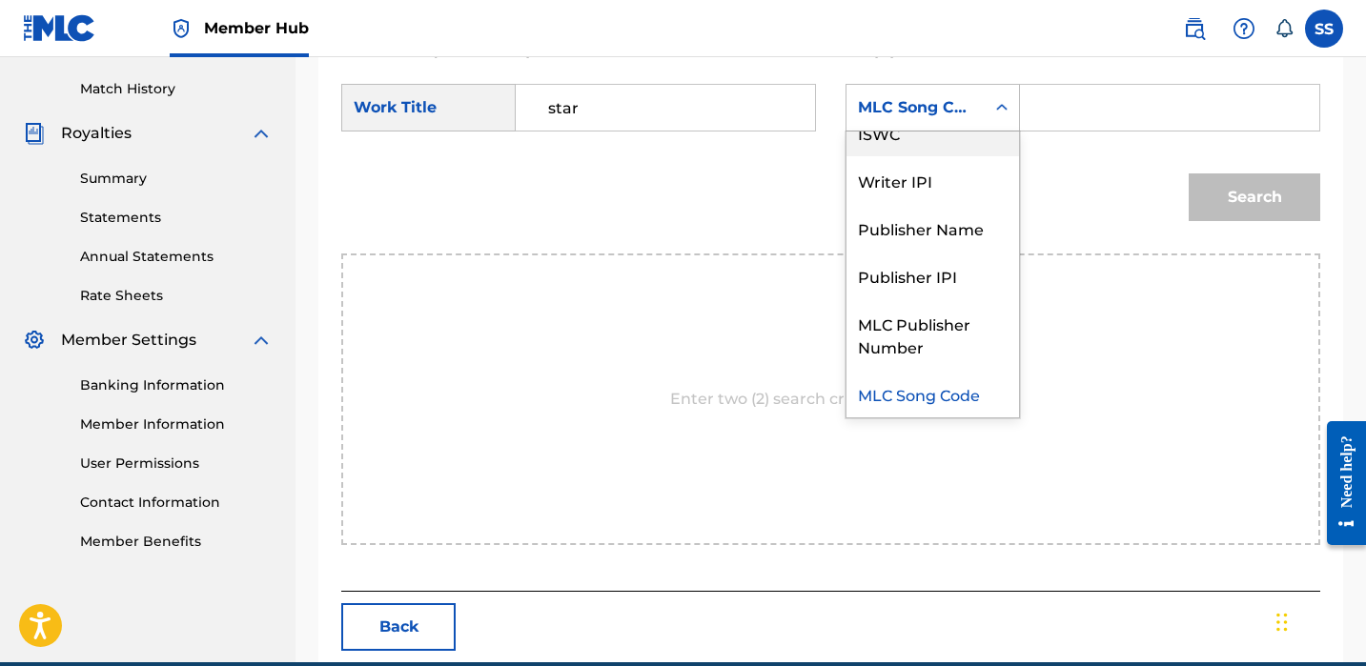
scroll to position [0, 0]
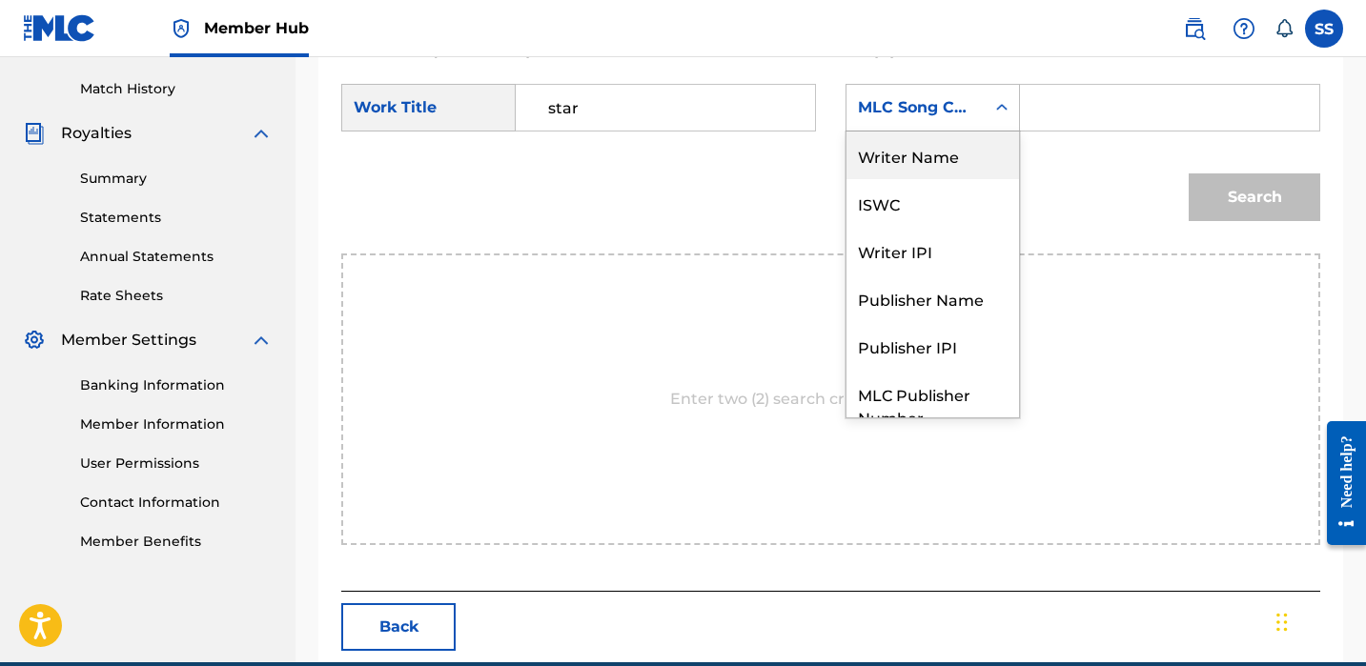
click at [969, 154] on div "Writer Name" at bounding box center [933, 156] width 173 height 48
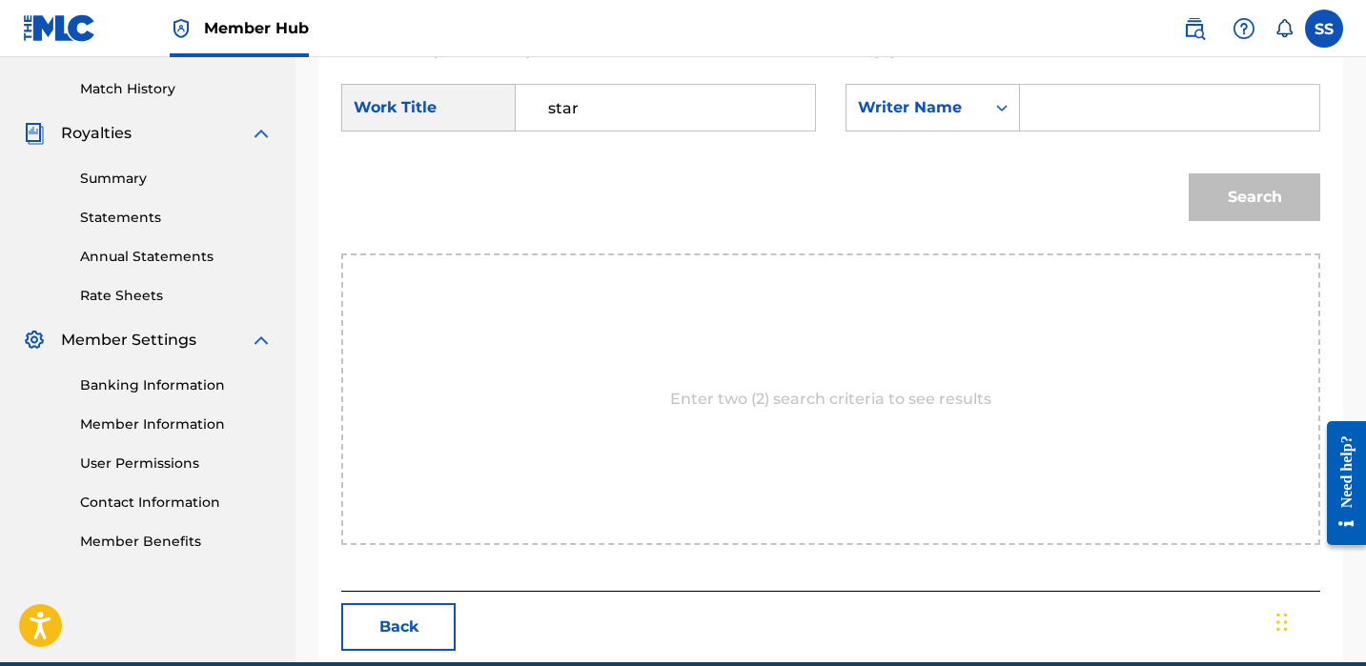
click at [1078, 98] on input "Search Form" at bounding box center [1169, 108] width 267 height 46
paste input "[PERSON_NAME]"
type input "[PERSON_NAME]"
click at [1240, 210] on button "Search" at bounding box center [1255, 198] width 132 height 48
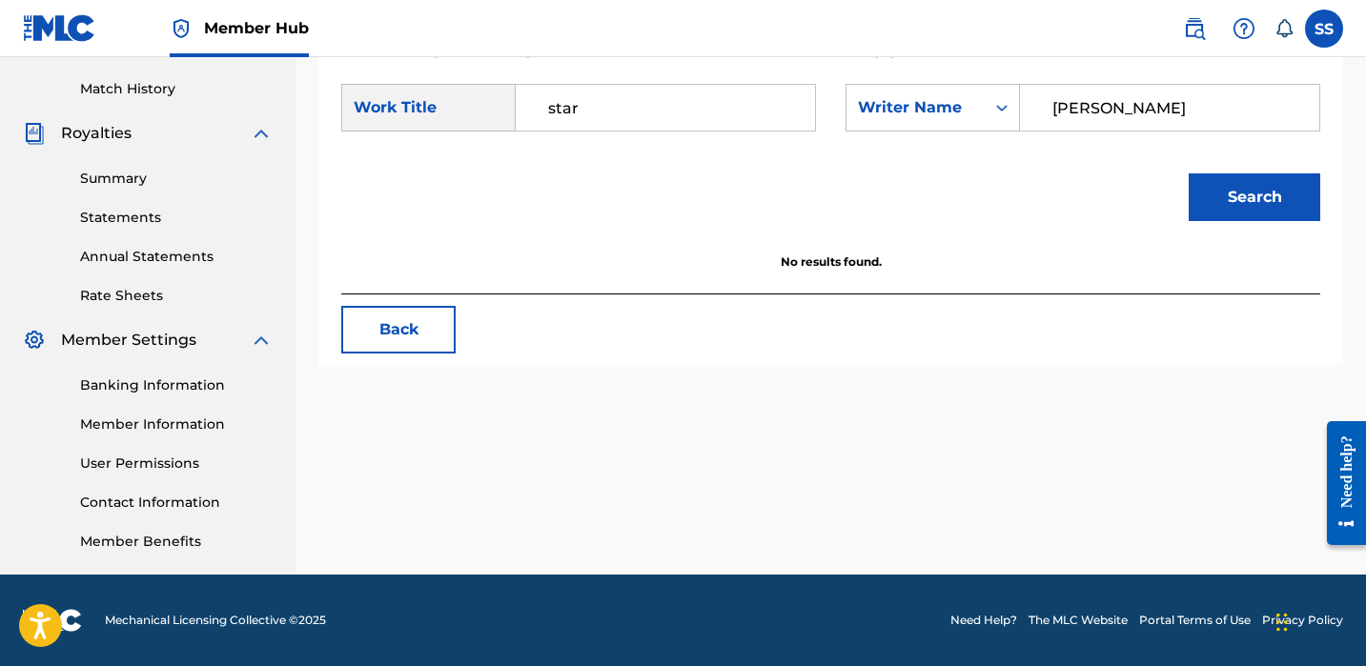
click at [615, 105] on input "star" at bounding box center [665, 108] width 267 height 46
click at [615, 106] on input "star" at bounding box center [665, 108] width 267 height 46
click at [616, 107] on input "star" at bounding box center [665, 108] width 267 height 46
type input "s"
type input "a little star"
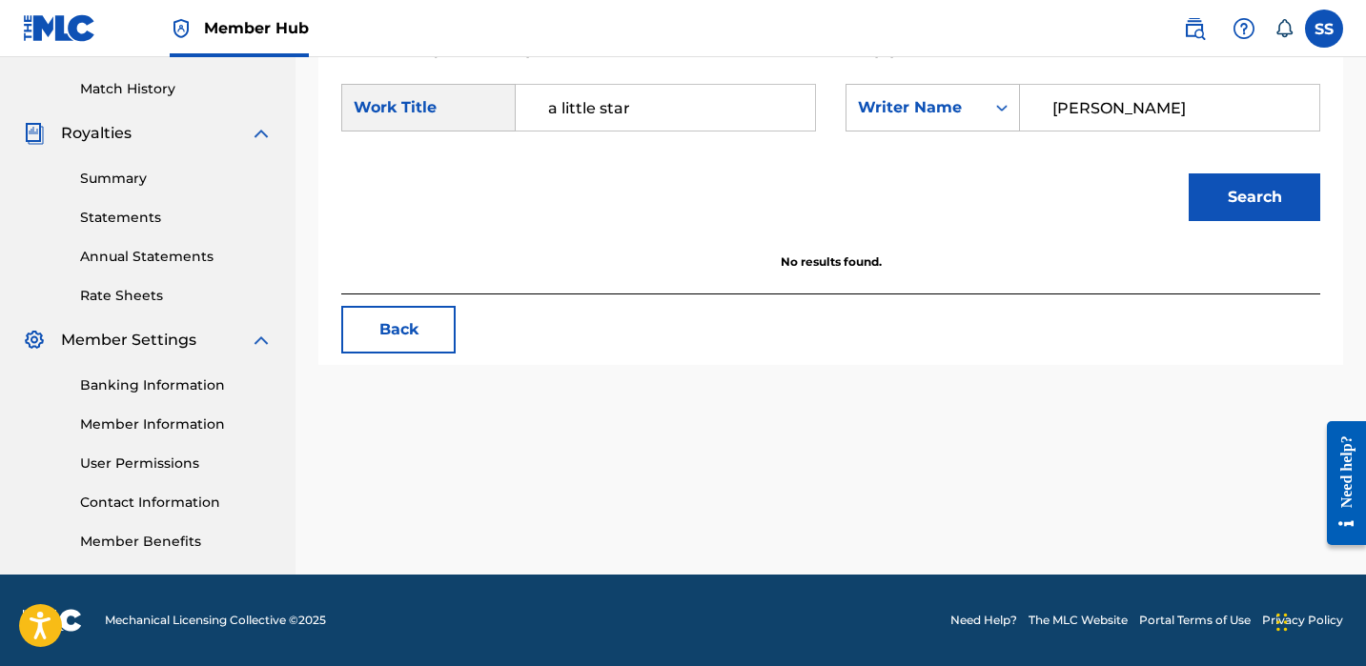
click at [1255, 197] on button "Search" at bounding box center [1255, 198] width 132 height 48
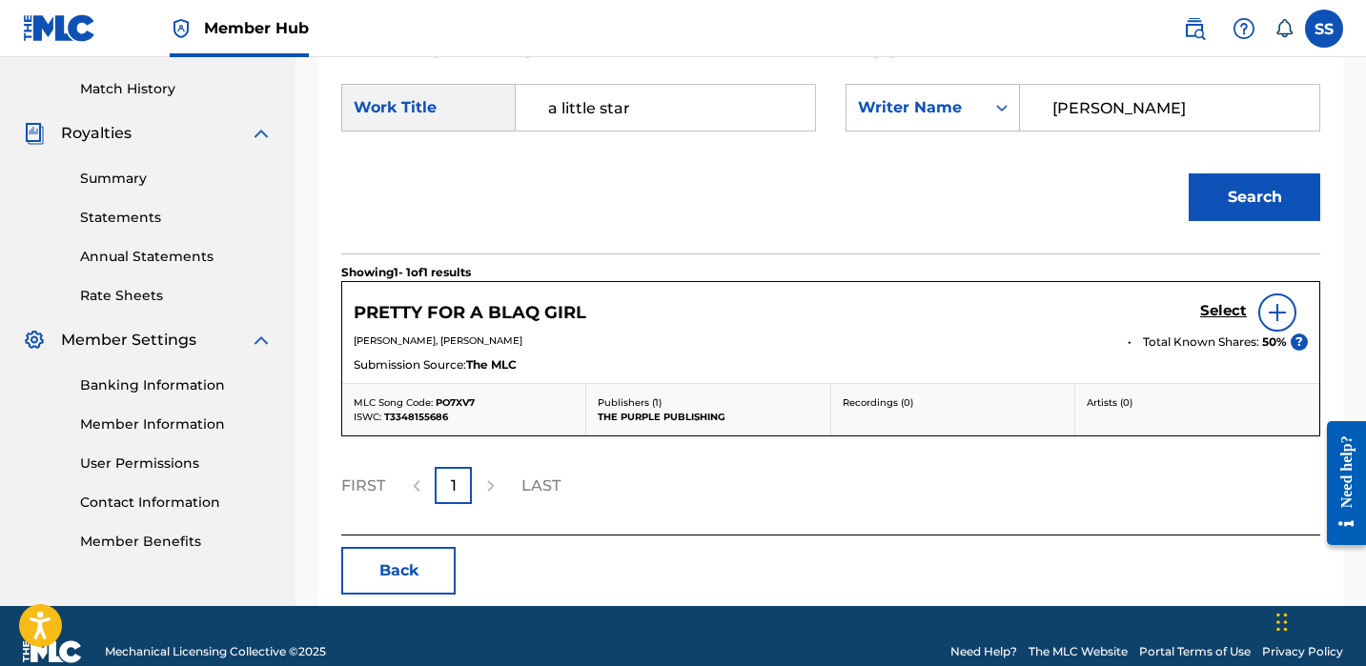
click at [1284, 311] on img at bounding box center [1277, 312] width 23 height 23
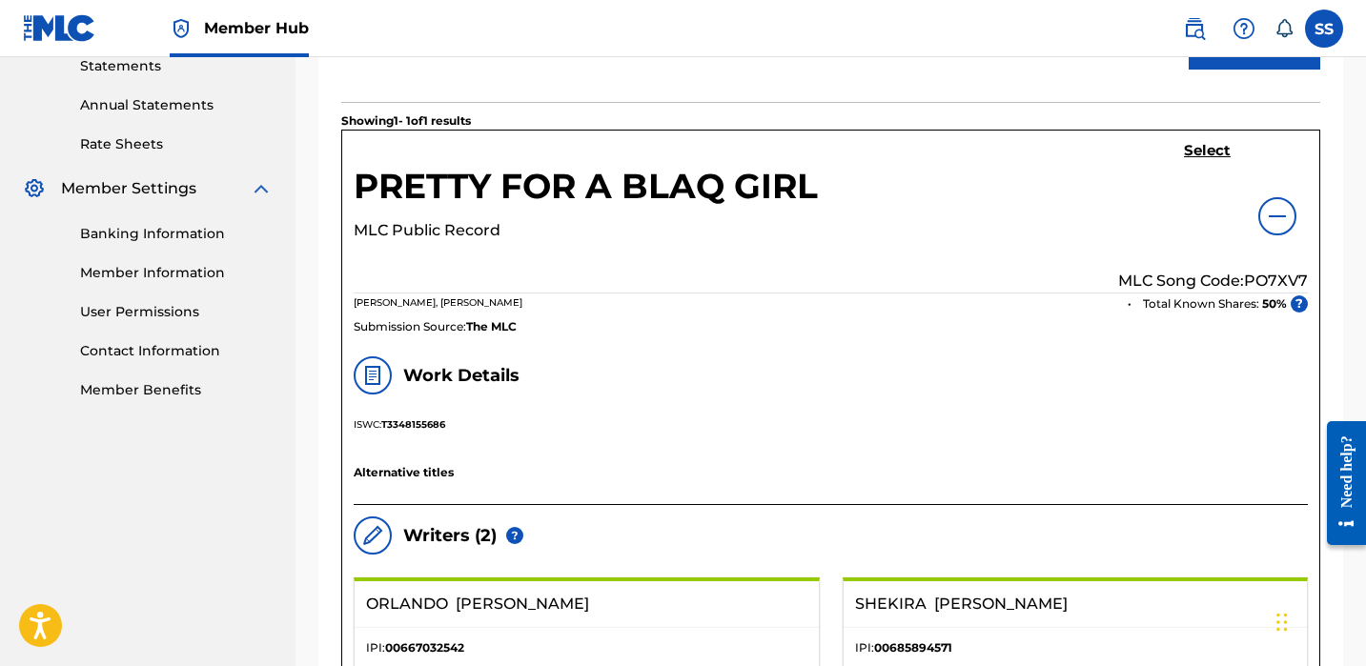
scroll to position [631, 0]
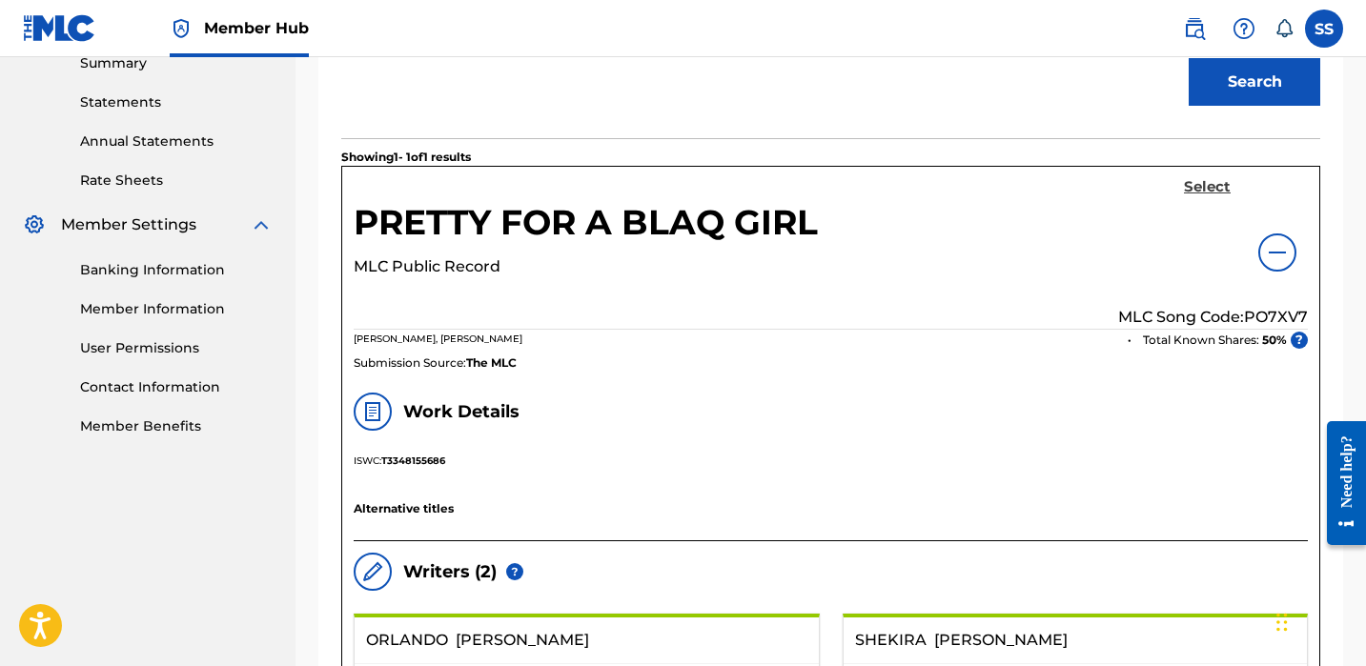
click at [1211, 182] on h5 "Select" at bounding box center [1207, 187] width 47 height 18
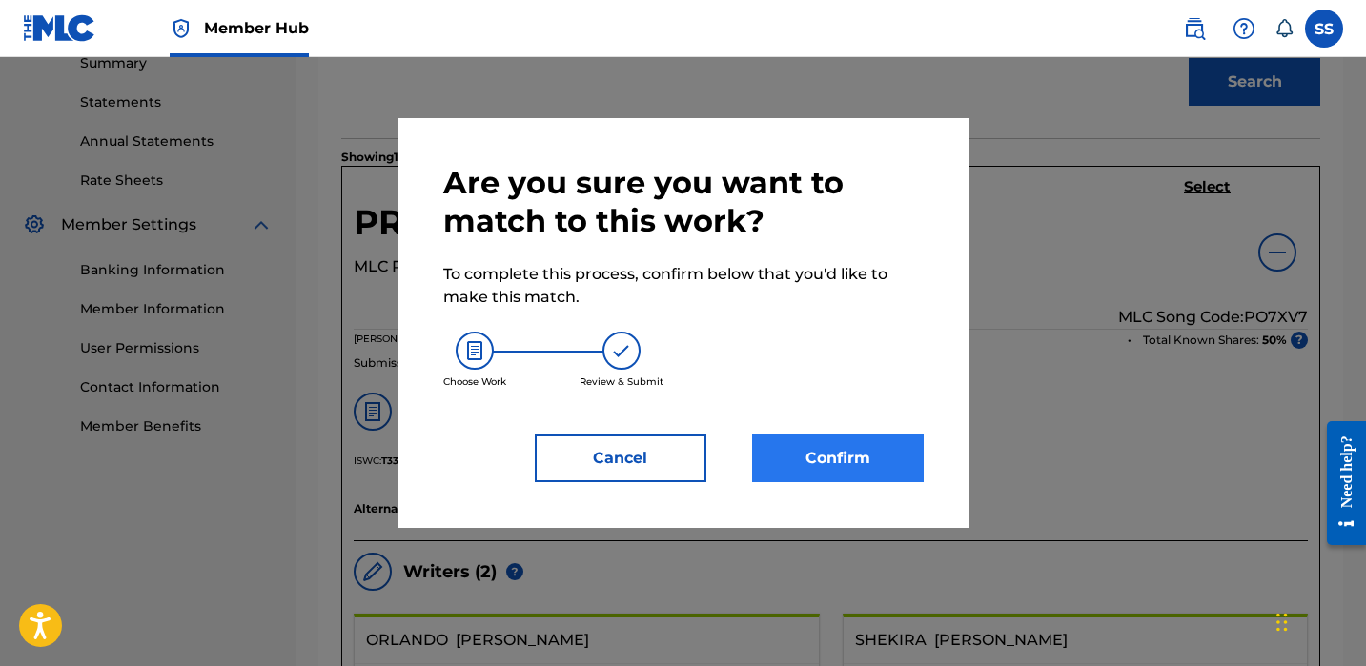
click at [846, 458] on button "Confirm" at bounding box center [838, 459] width 172 height 48
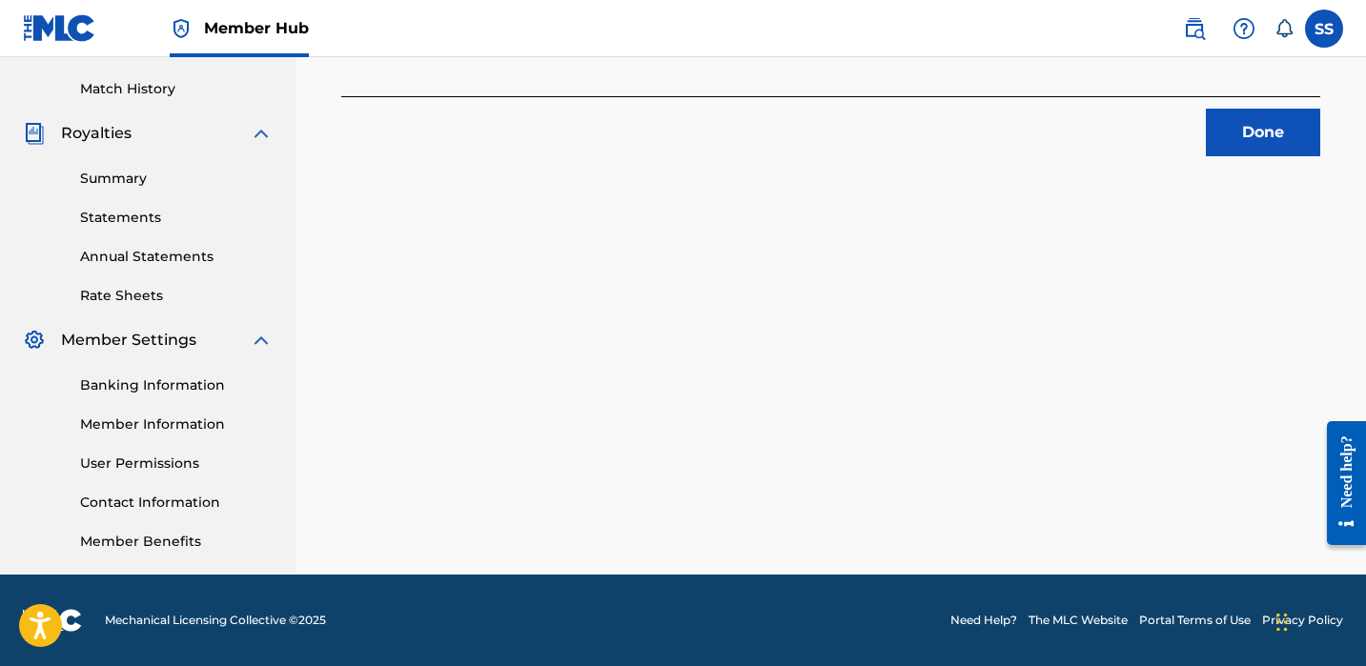
scroll to position [0, 0]
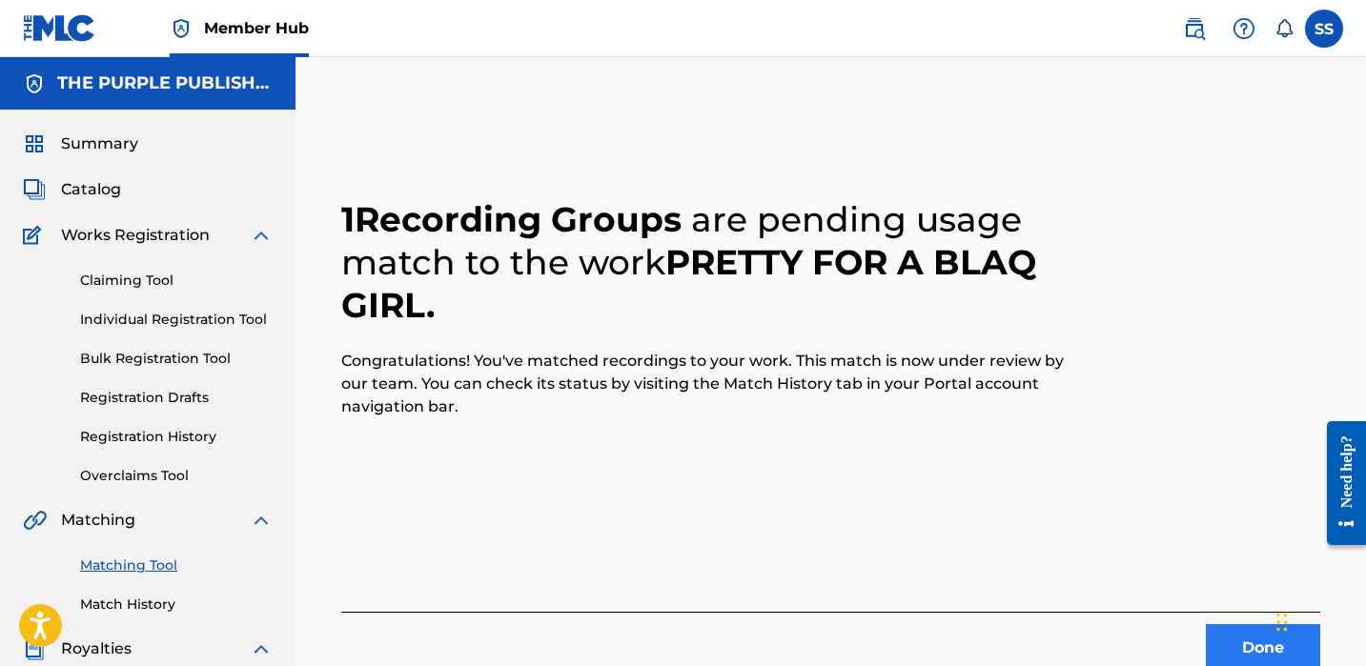
click at [1237, 636] on button "Done" at bounding box center [1263, 649] width 114 height 48
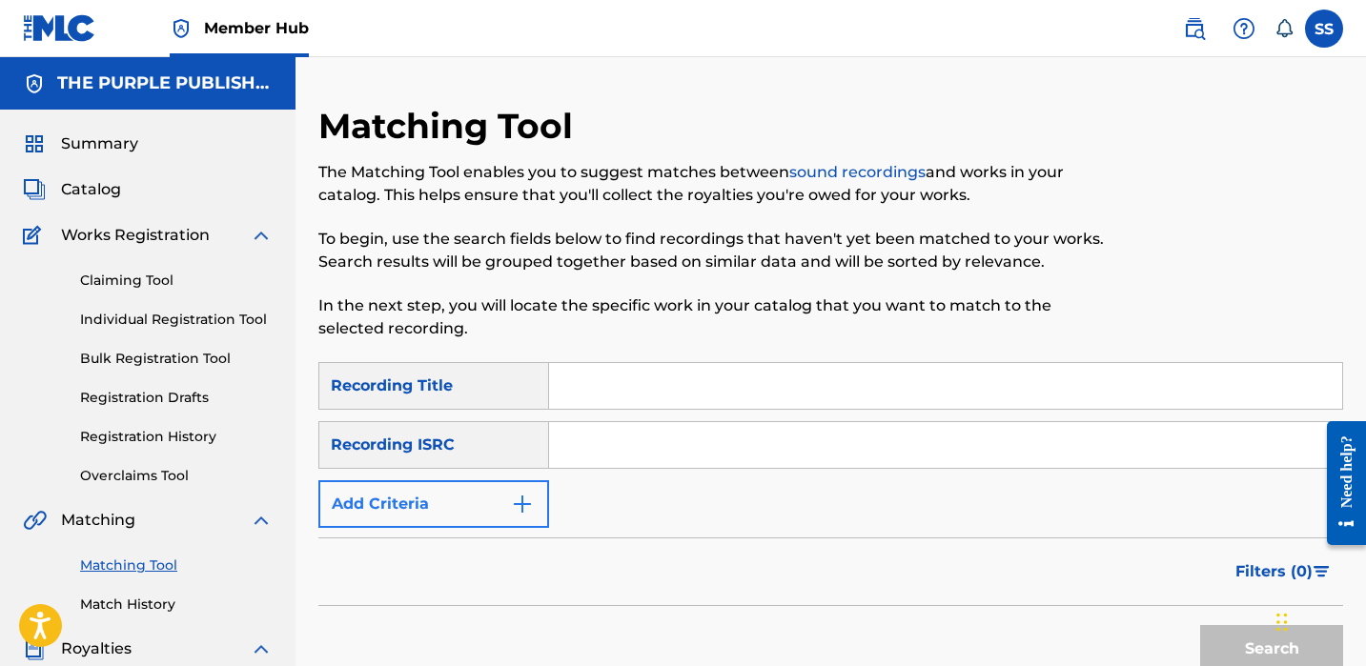
click at [501, 500] on button "Add Criteria" at bounding box center [433, 505] width 231 height 48
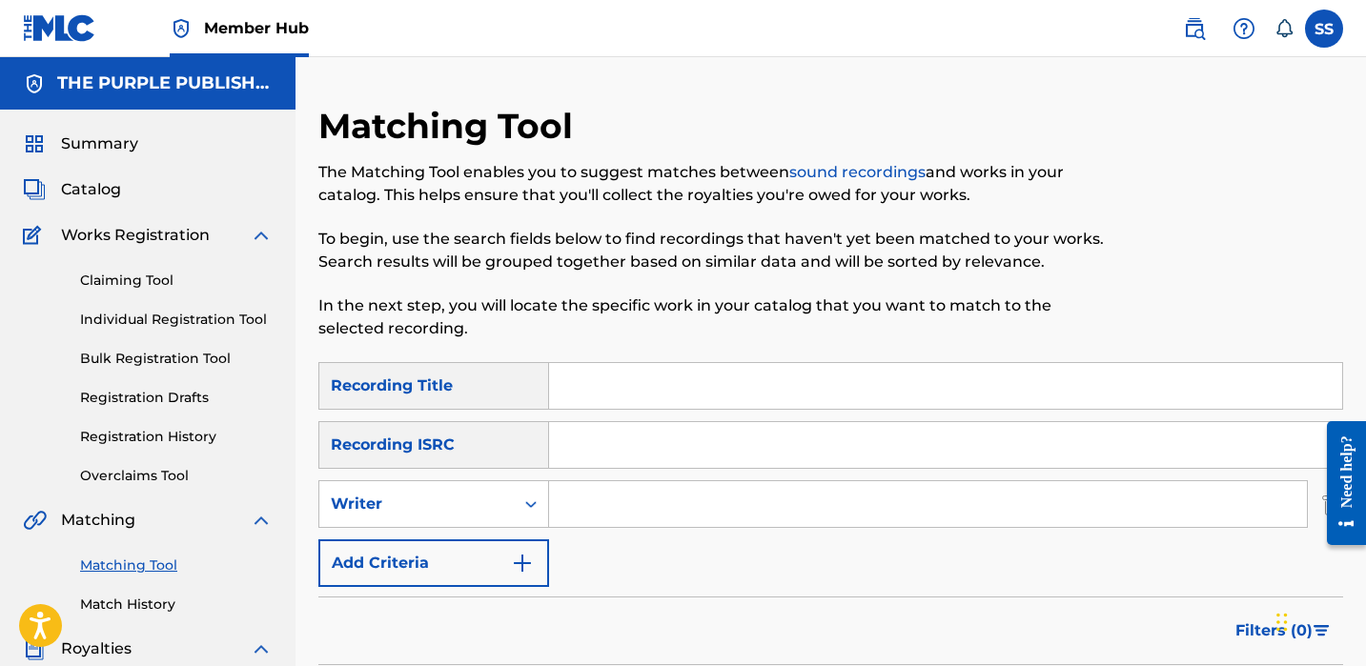
click at [623, 490] on input "Search Form" at bounding box center [928, 505] width 758 height 46
paste input "[PERSON_NAME]"
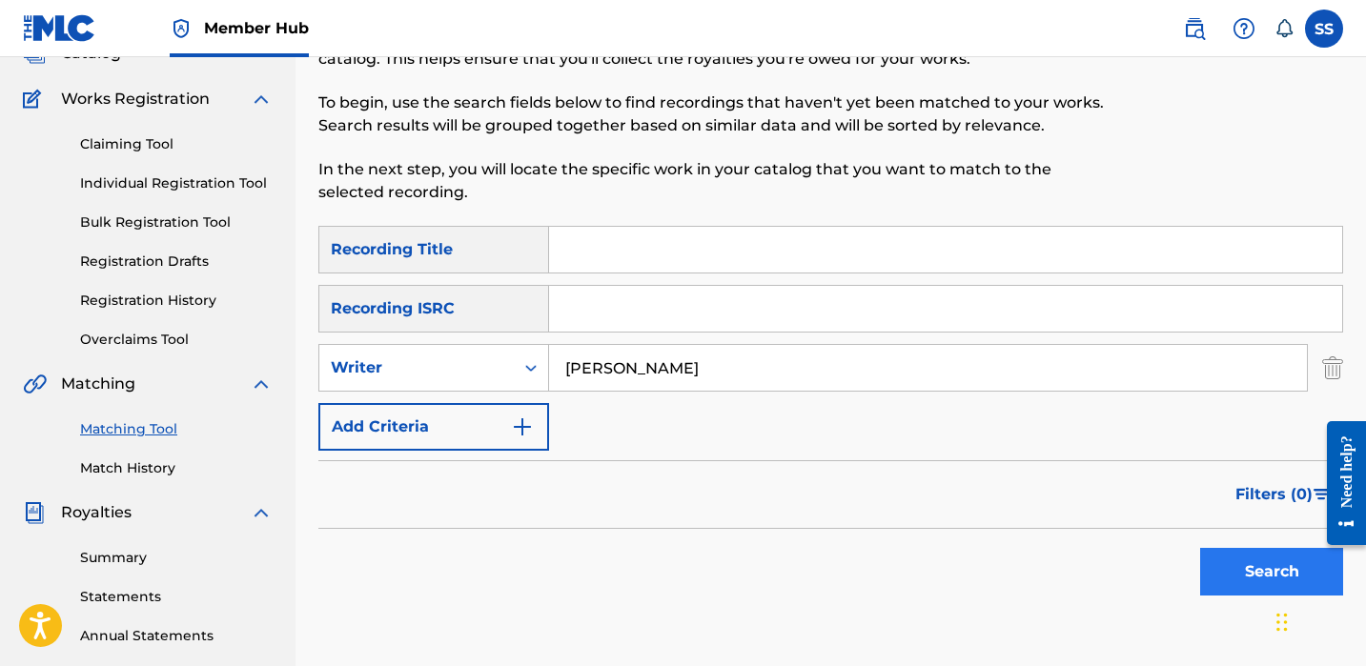
type input "[PERSON_NAME]"
click at [1261, 591] on button "Search" at bounding box center [1271, 572] width 143 height 48
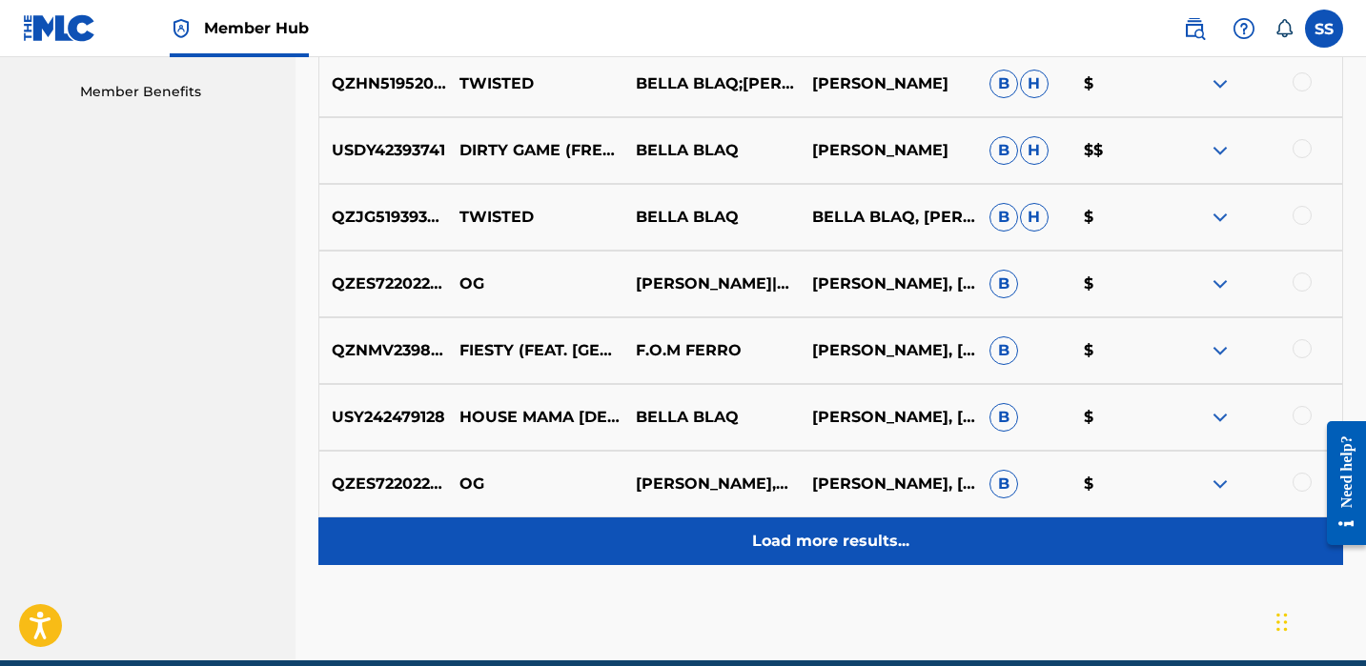
click at [1101, 535] on div "Load more results..." at bounding box center [830, 542] width 1025 height 48
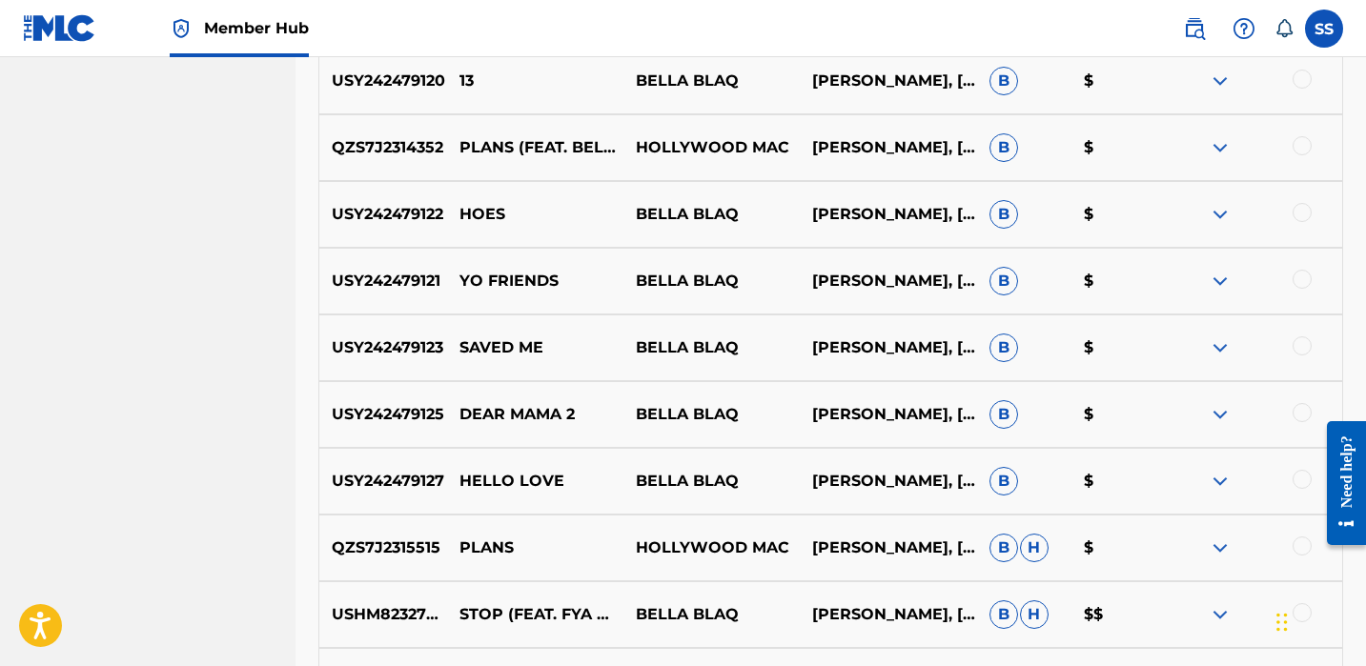
scroll to position [1719, 0]
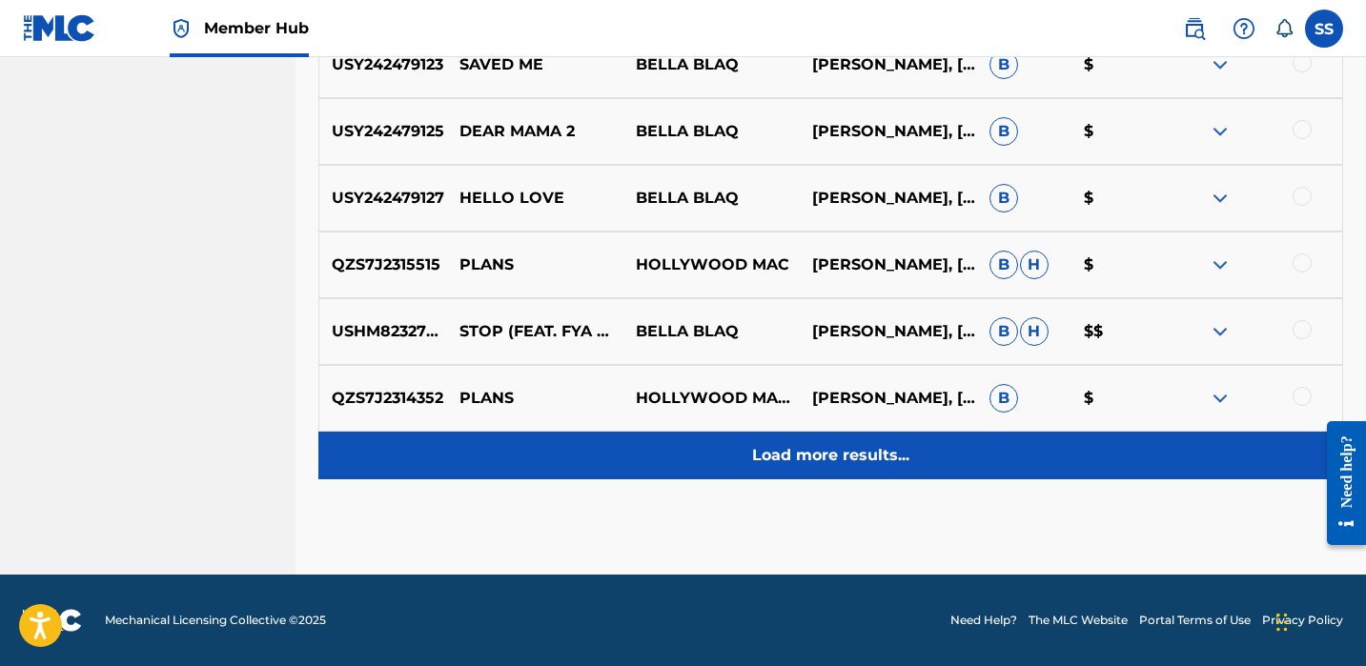
click at [894, 463] on p "Load more results..." at bounding box center [830, 455] width 157 height 23
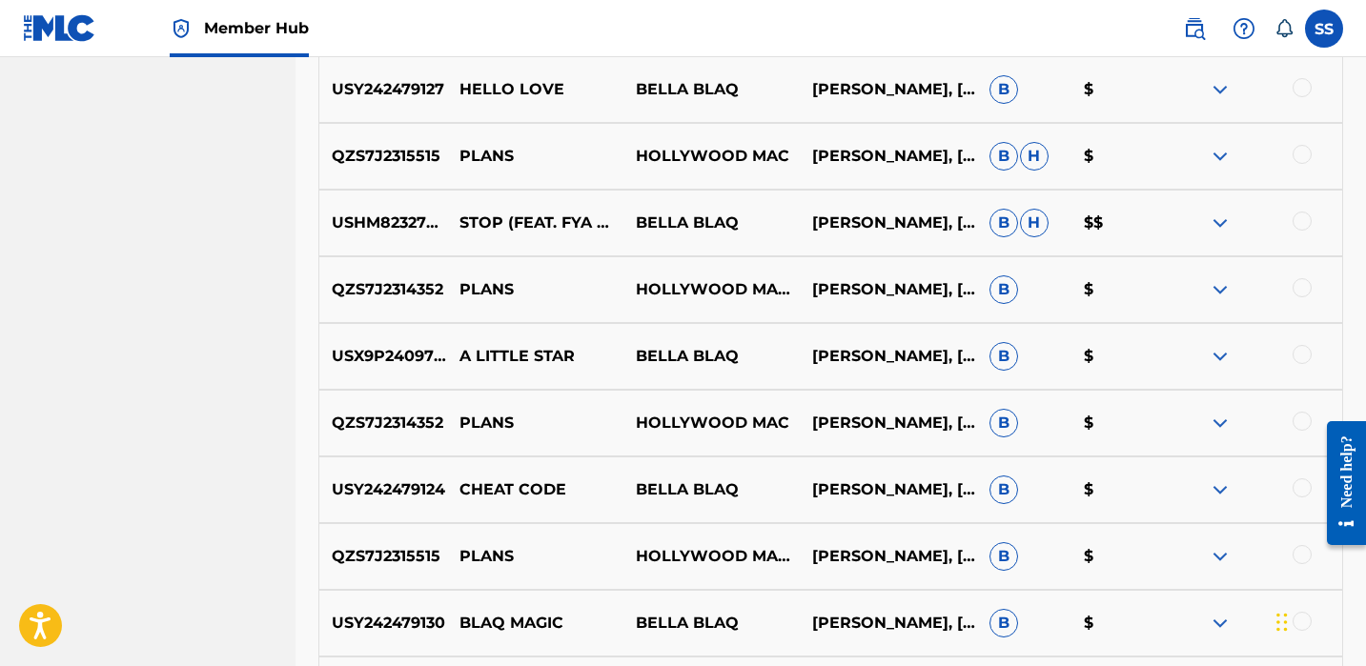
scroll to position [1962, 0]
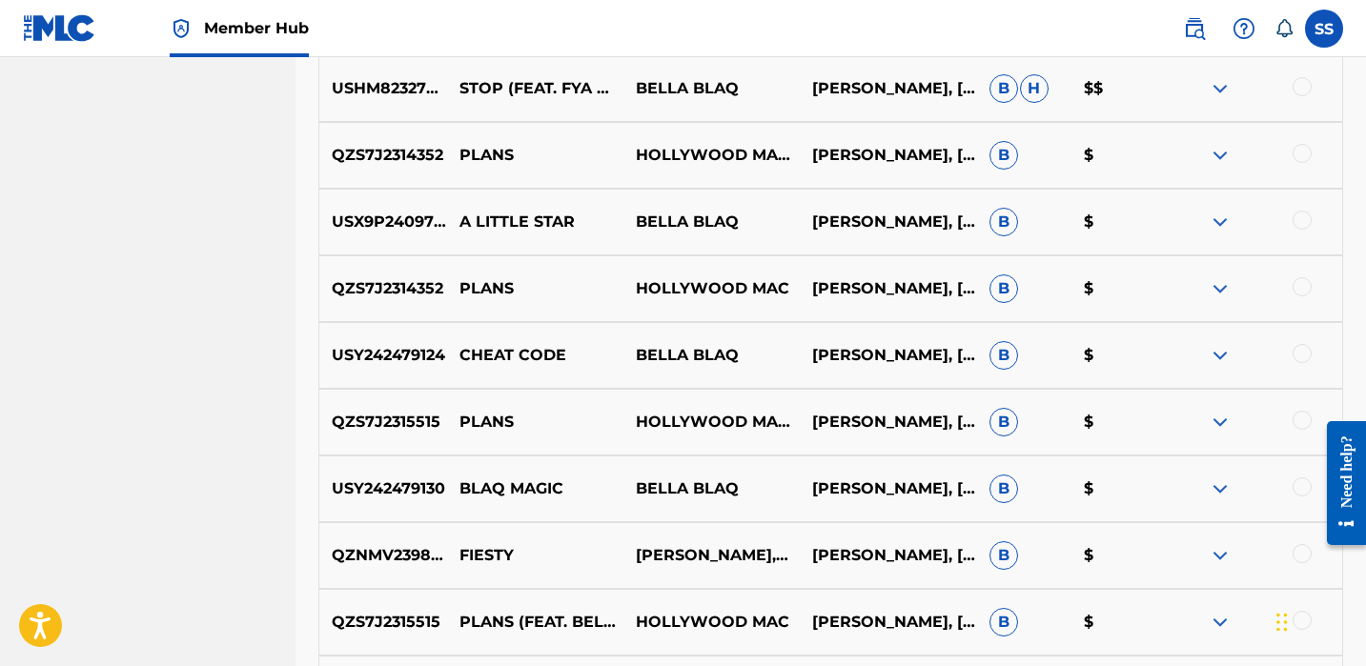
click at [1235, 358] on div at bounding box center [1254, 355] width 176 height 23
click at [1295, 351] on div at bounding box center [1302, 353] width 19 height 19
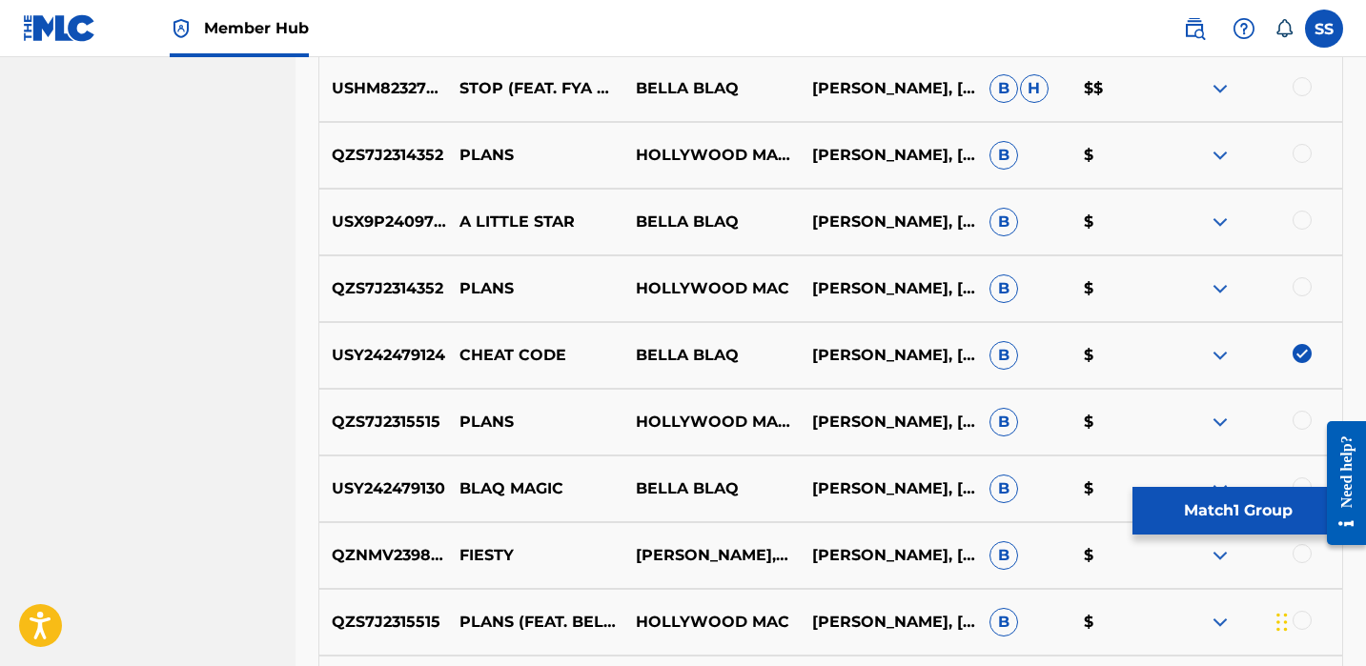
scroll to position [1990, 0]
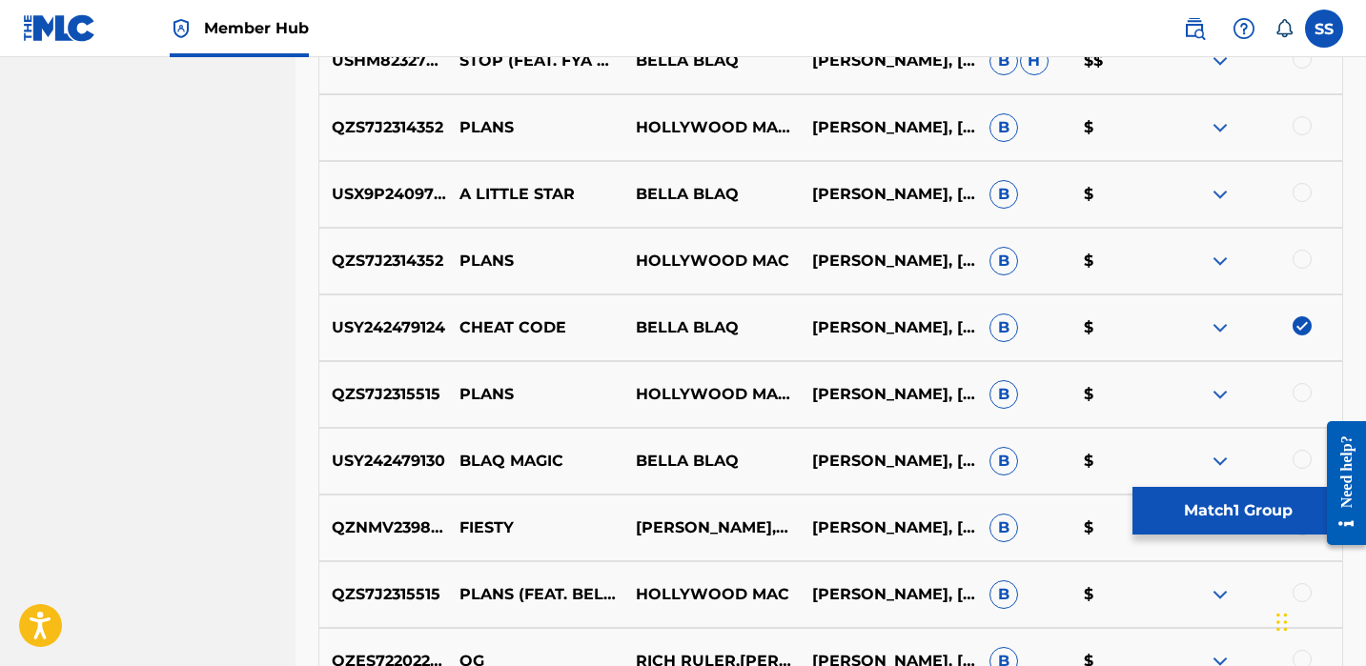
click at [1299, 455] on div at bounding box center [1302, 459] width 19 height 19
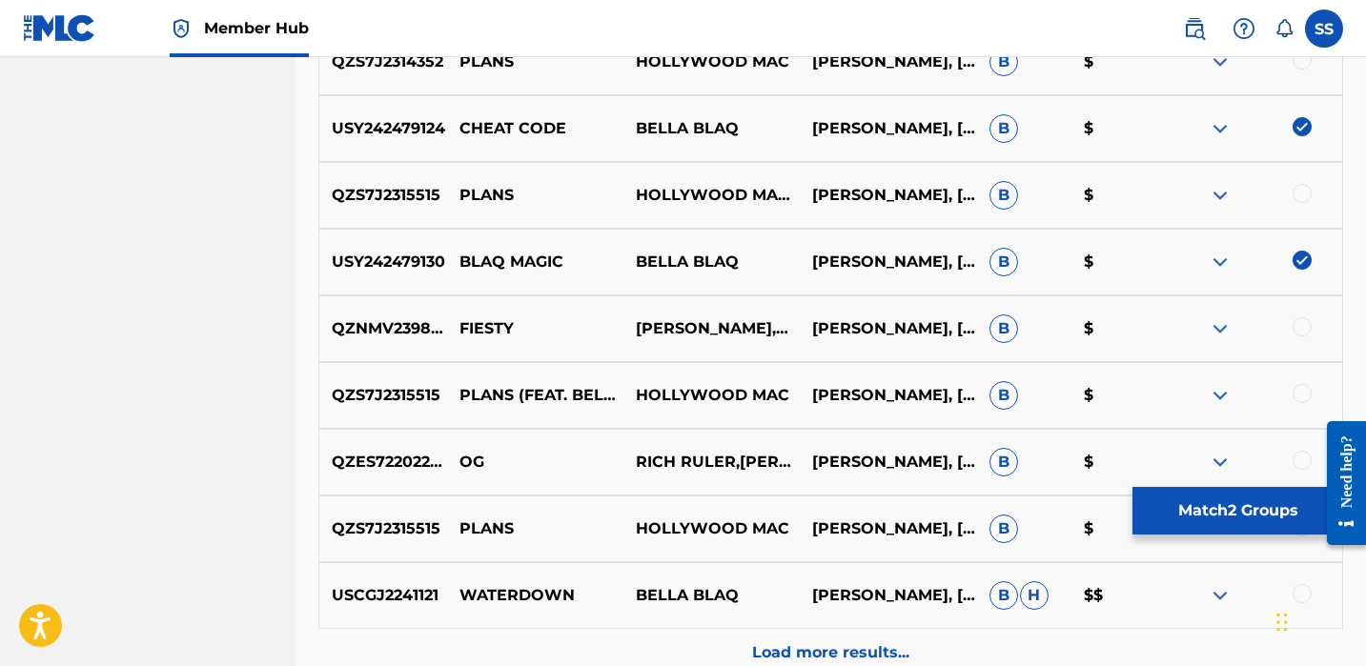
scroll to position [2387, 0]
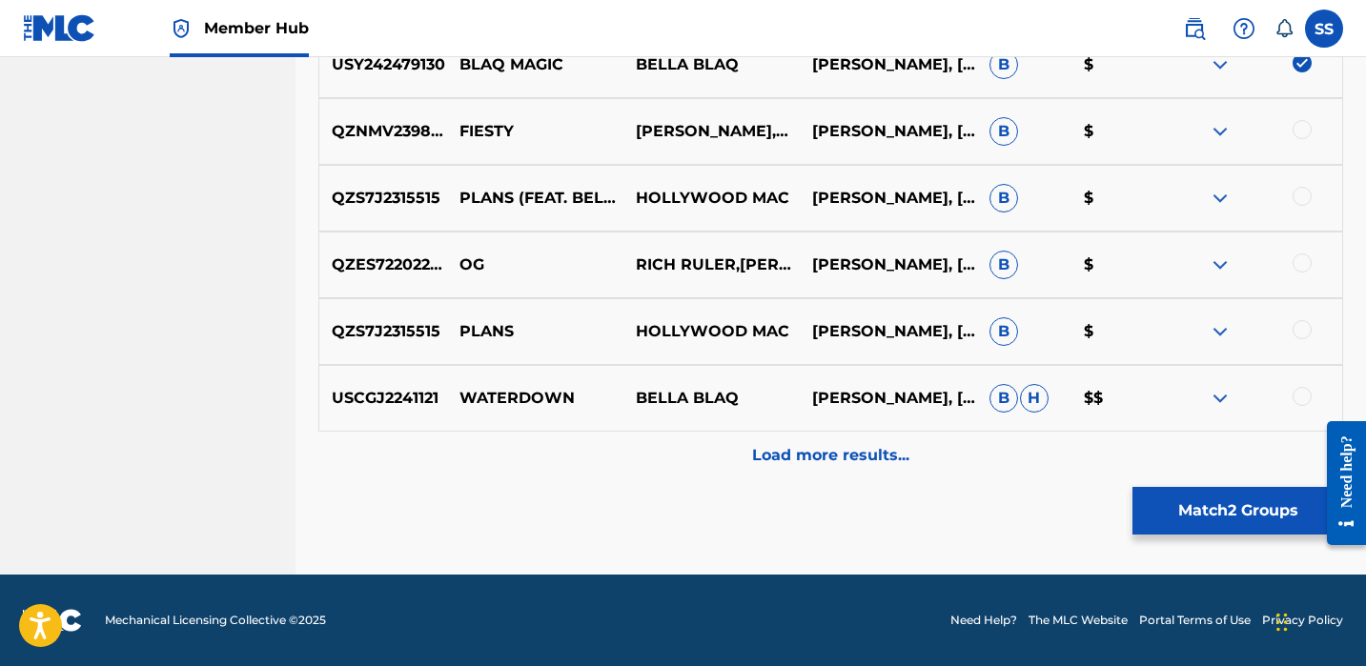
click at [1303, 401] on div at bounding box center [1302, 396] width 19 height 19
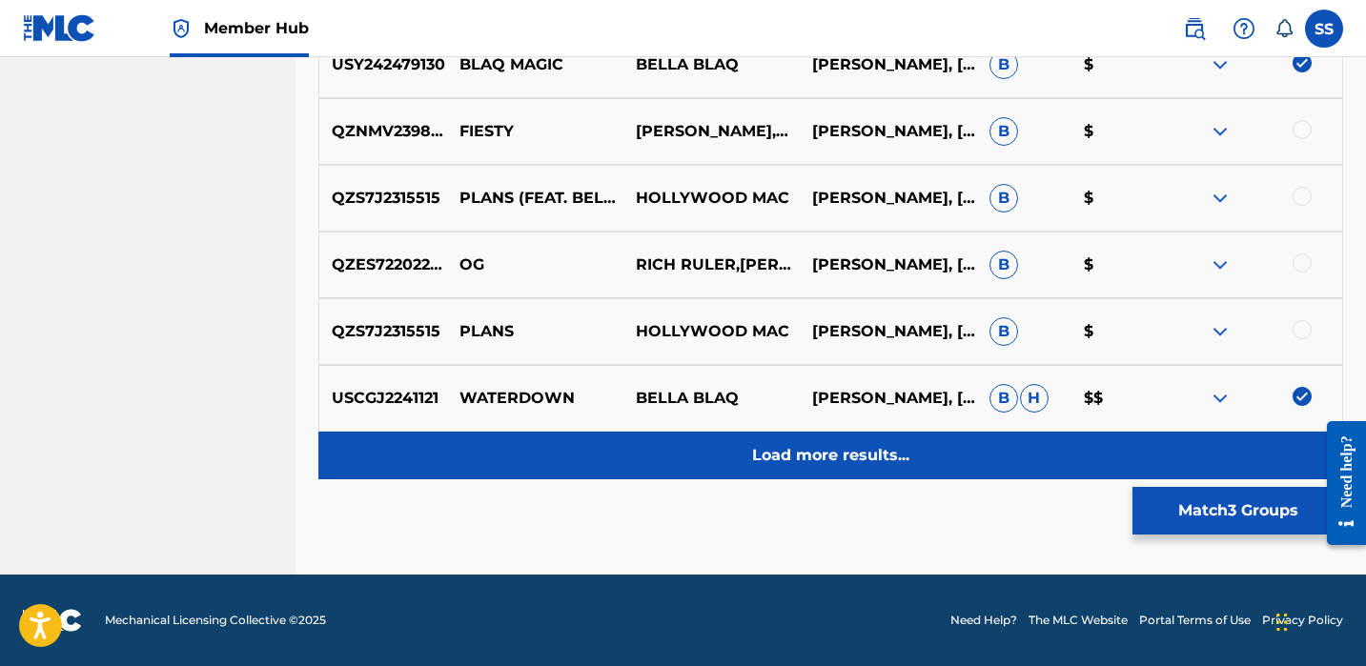
click at [964, 451] on div "Load more results..." at bounding box center [830, 456] width 1025 height 48
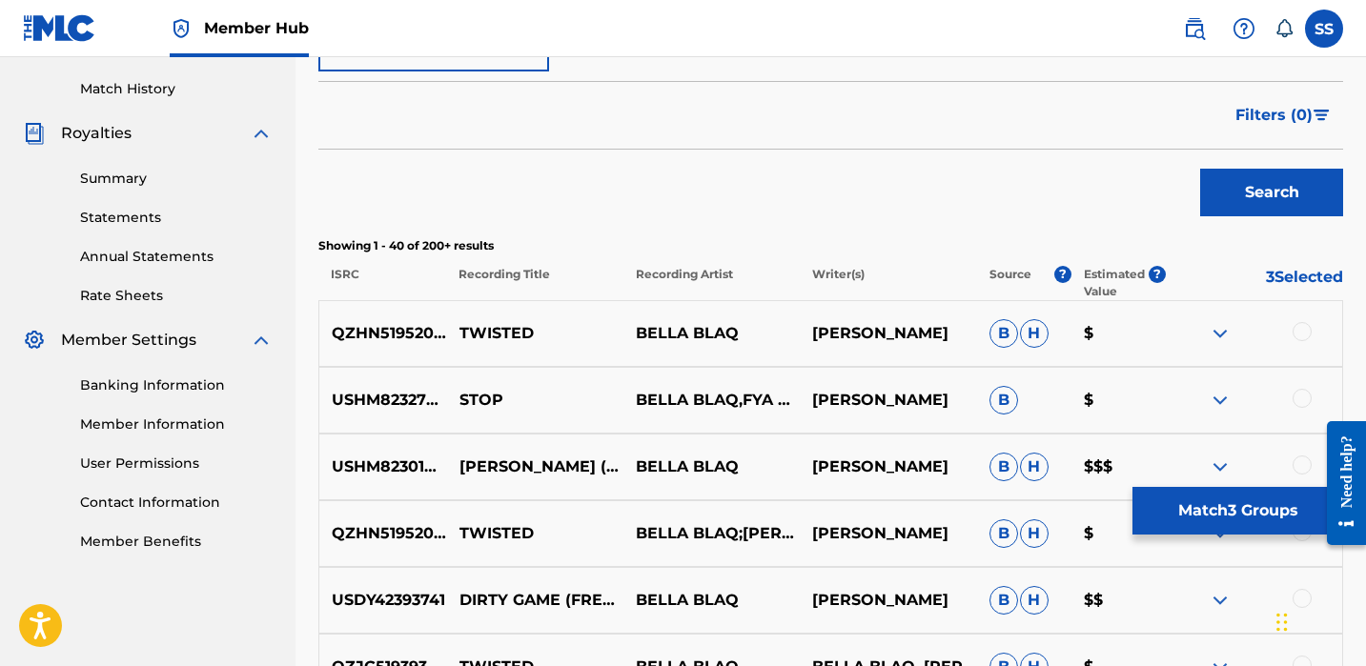
scroll to position [546, 0]
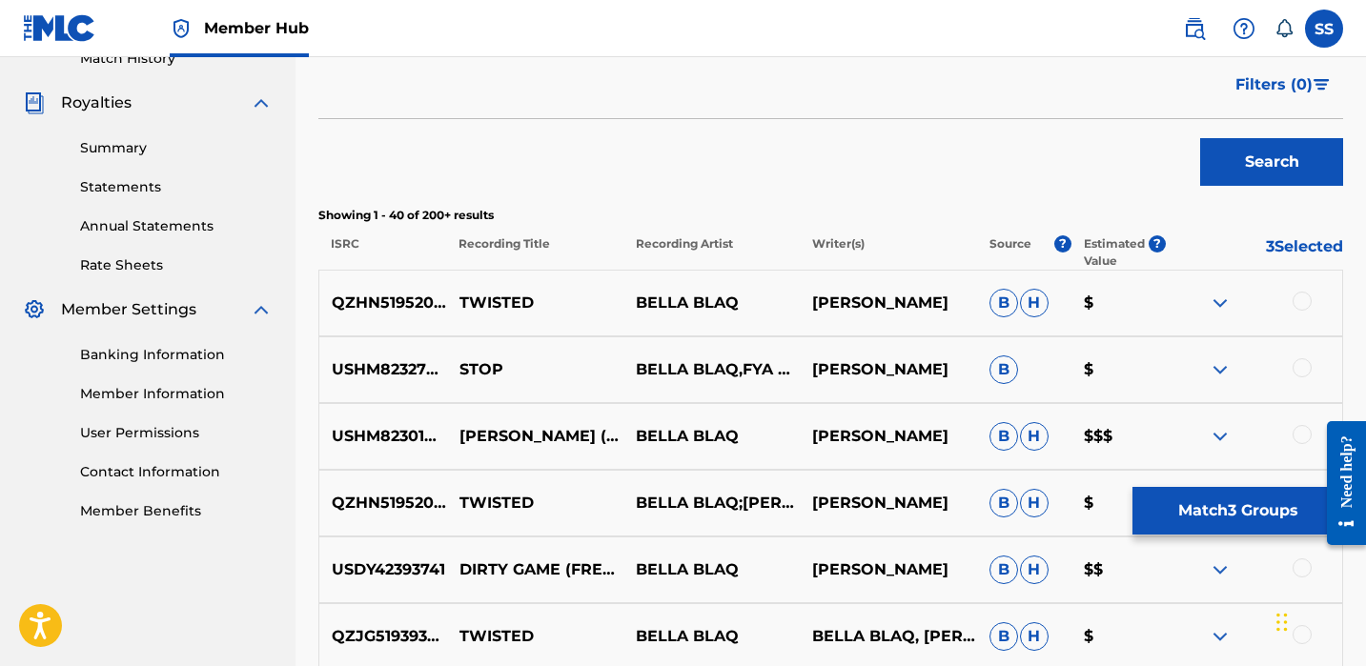
click at [1299, 300] on div at bounding box center [1302, 301] width 19 height 19
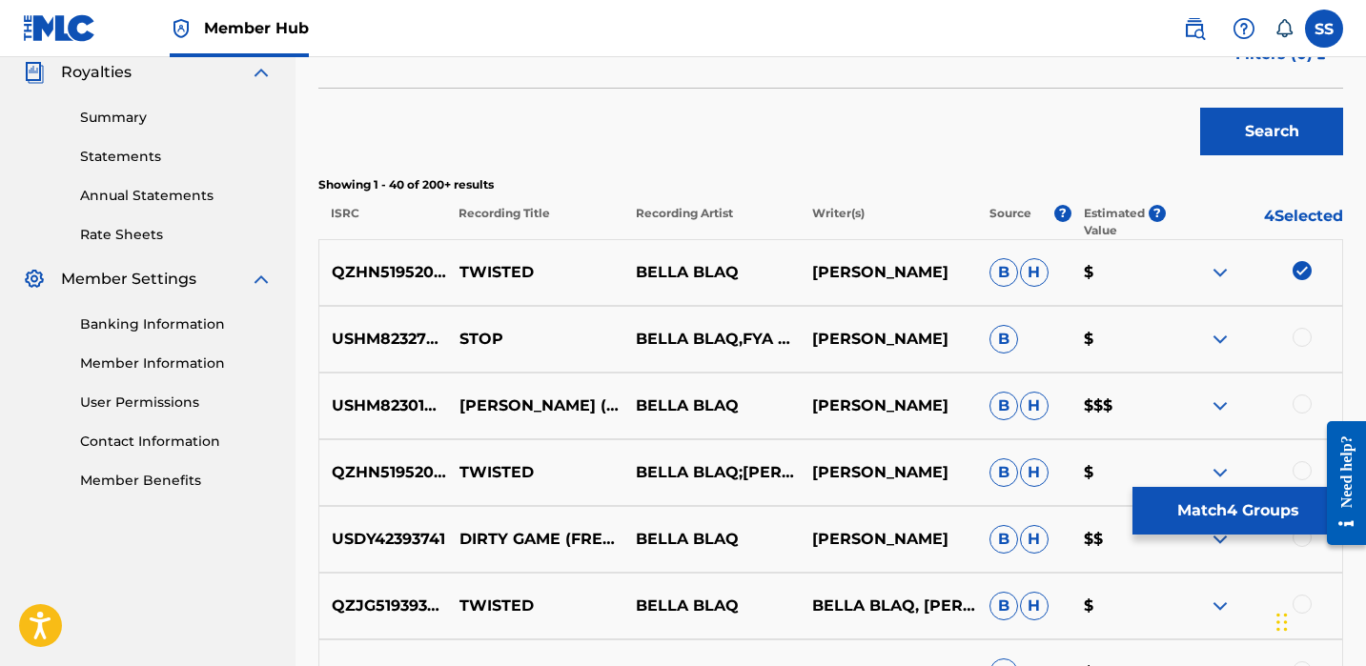
scroll to position [649, 0]
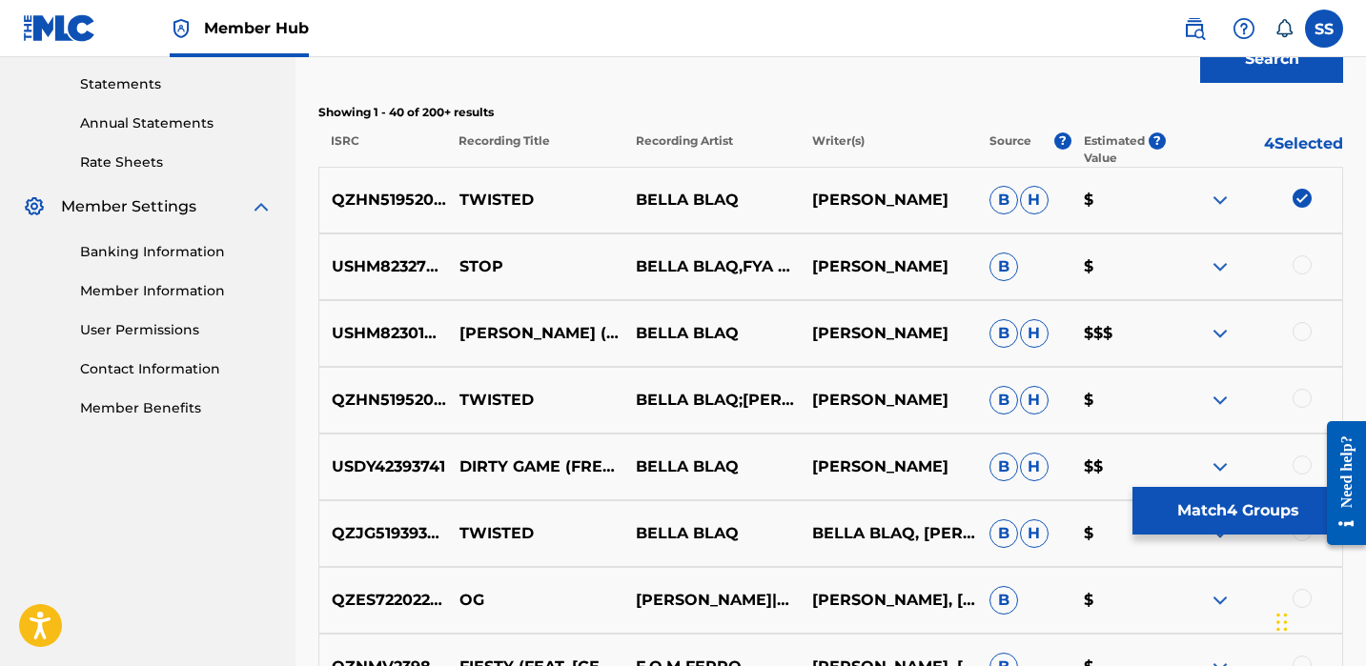
click at [1297, 265] on div at bounding box center [1302, 265] width 19 height 19
click at [1302, 336] on div at bounding box center [1302, 331] width 19 height 19
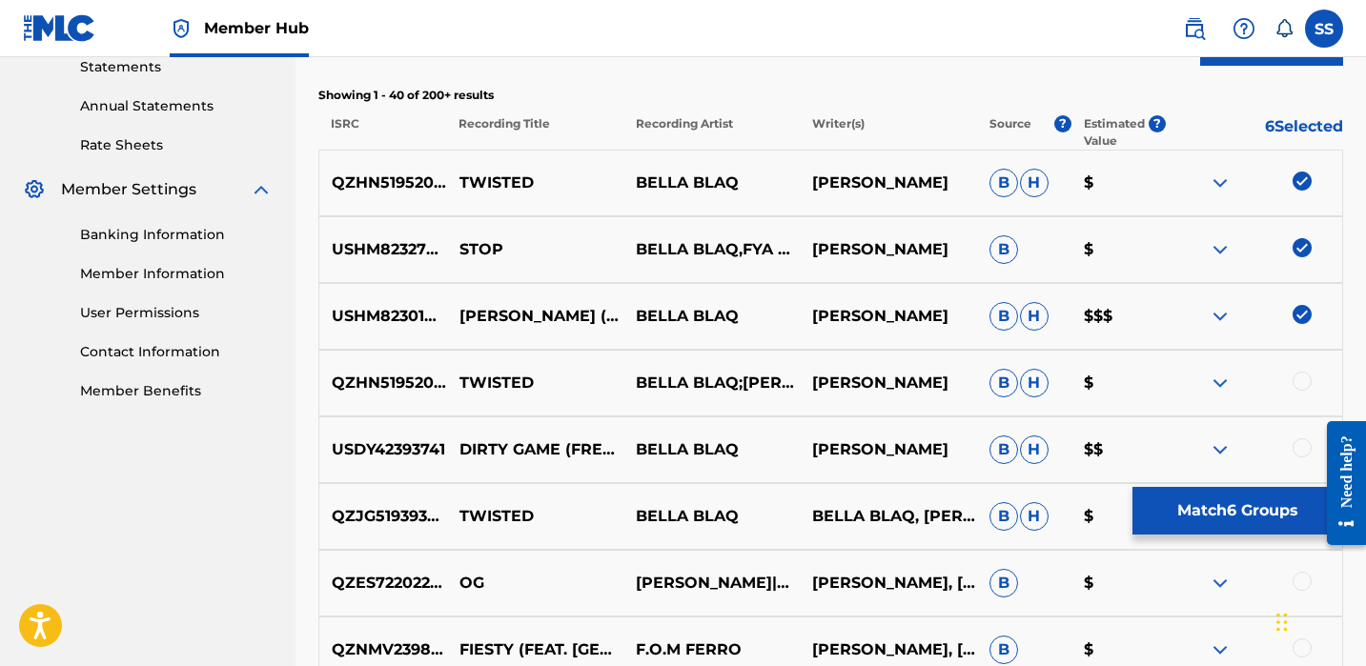
scroll to position [713, 0]
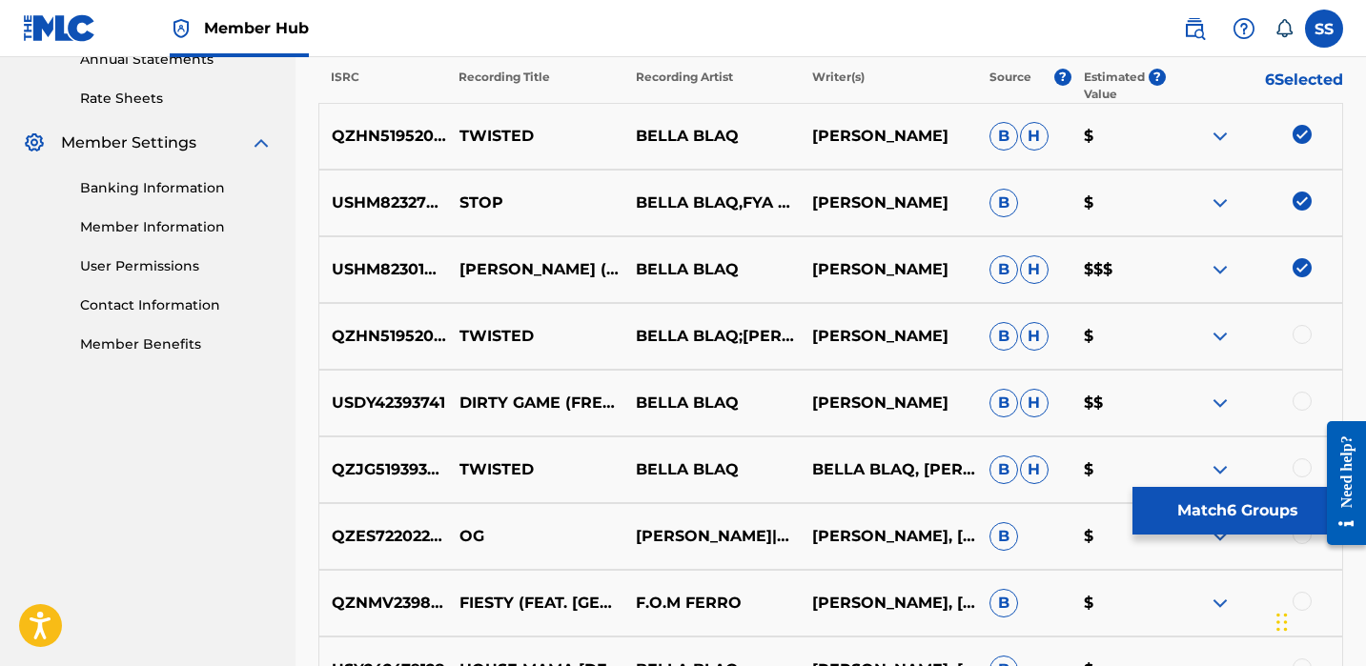
click at [1302, 336] on div at bounding box center [1302, 334] width 19 height 19
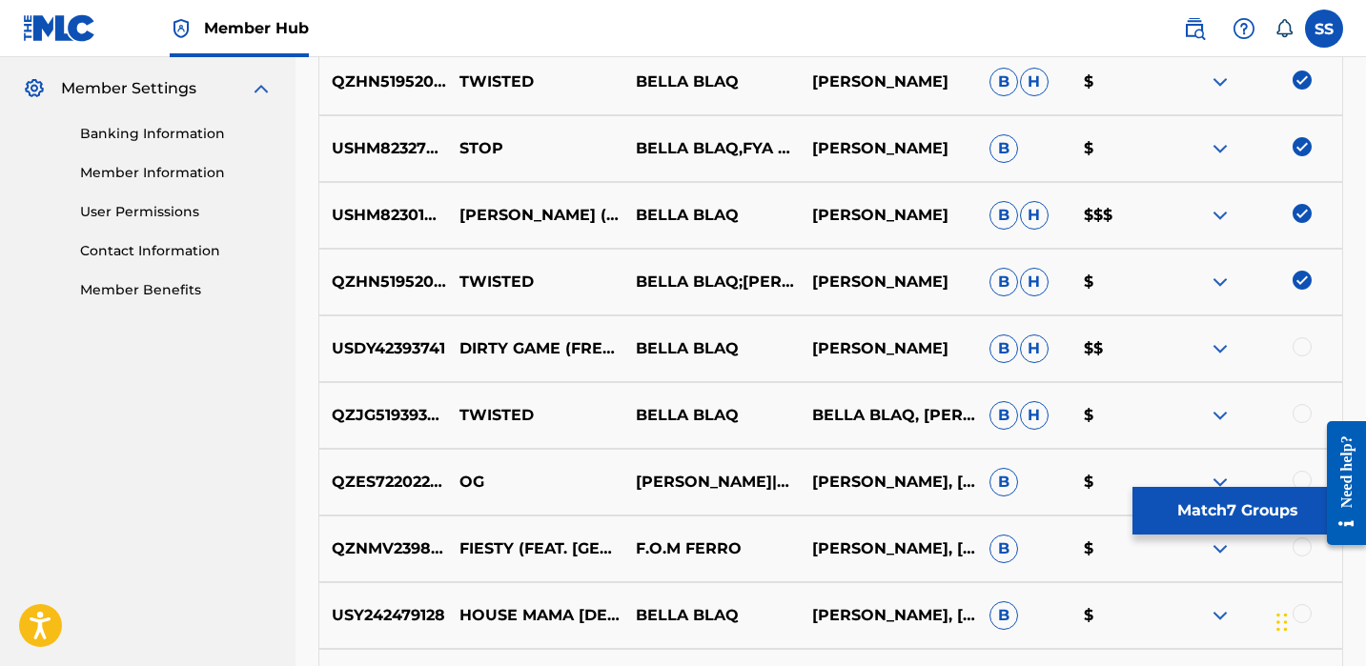
click at [1302, 340] on div at bounding box center [1302, 347] width 19 height 19
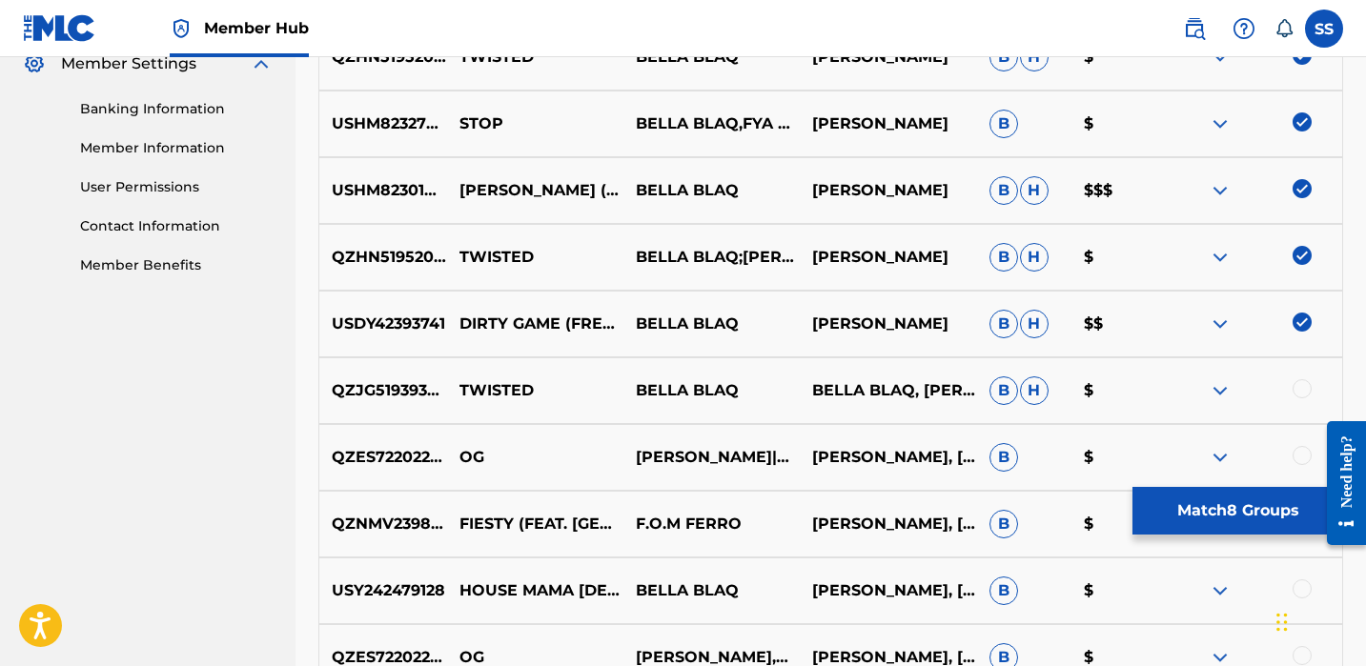
scroll to position [796, 0]
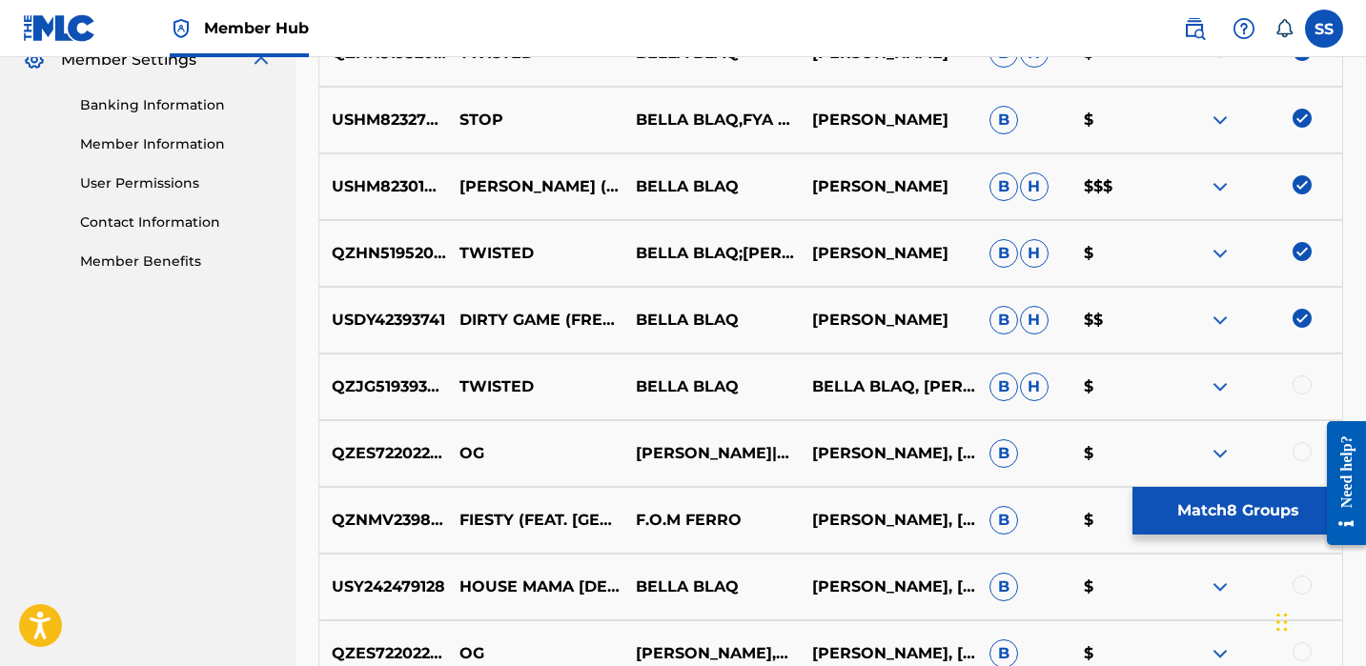
click at [1303, 375] on div "QZJG51939354 TWISTED BELLA BLAQ BELLA BLAQ, [PERSON_NAME] [PERSON_NAME] $" at bounding box center [830, 387] width 1025 height 67
click at [1302, 376] on div at bounding box center [1302, 385] width 19 height 19
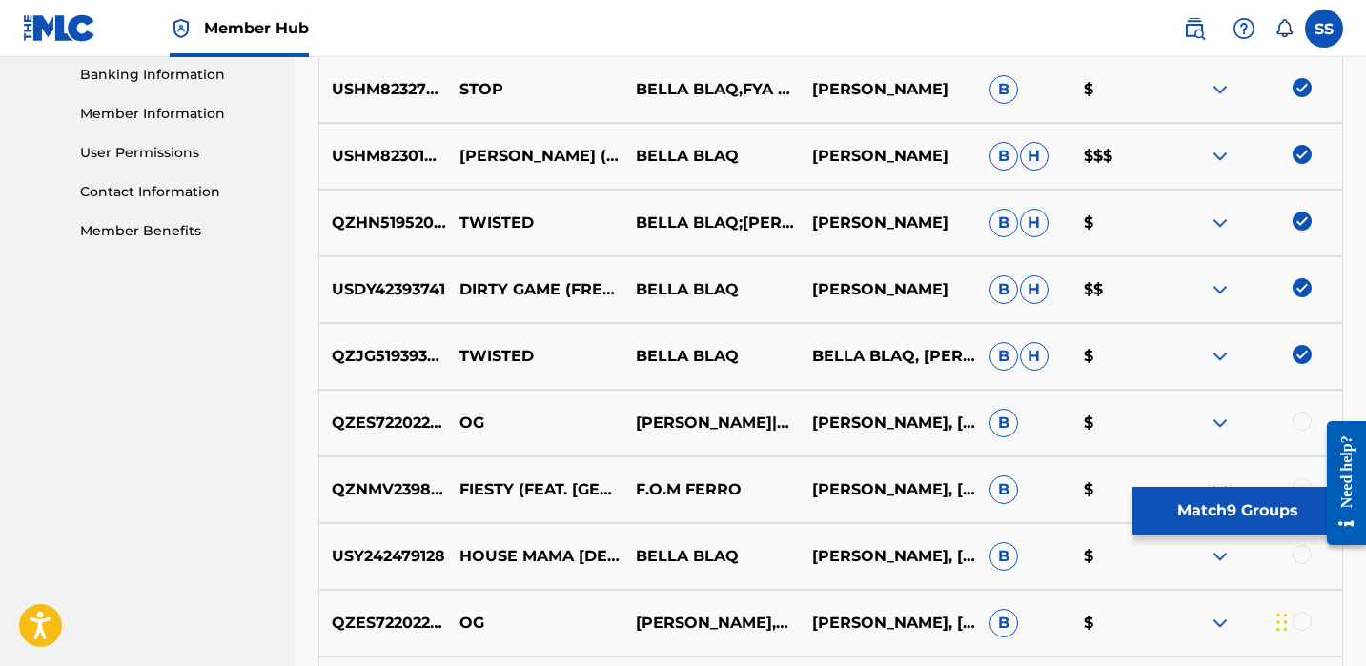
click at [1299, 418] on div at bounding box center [1302, 421] width 19 height 19
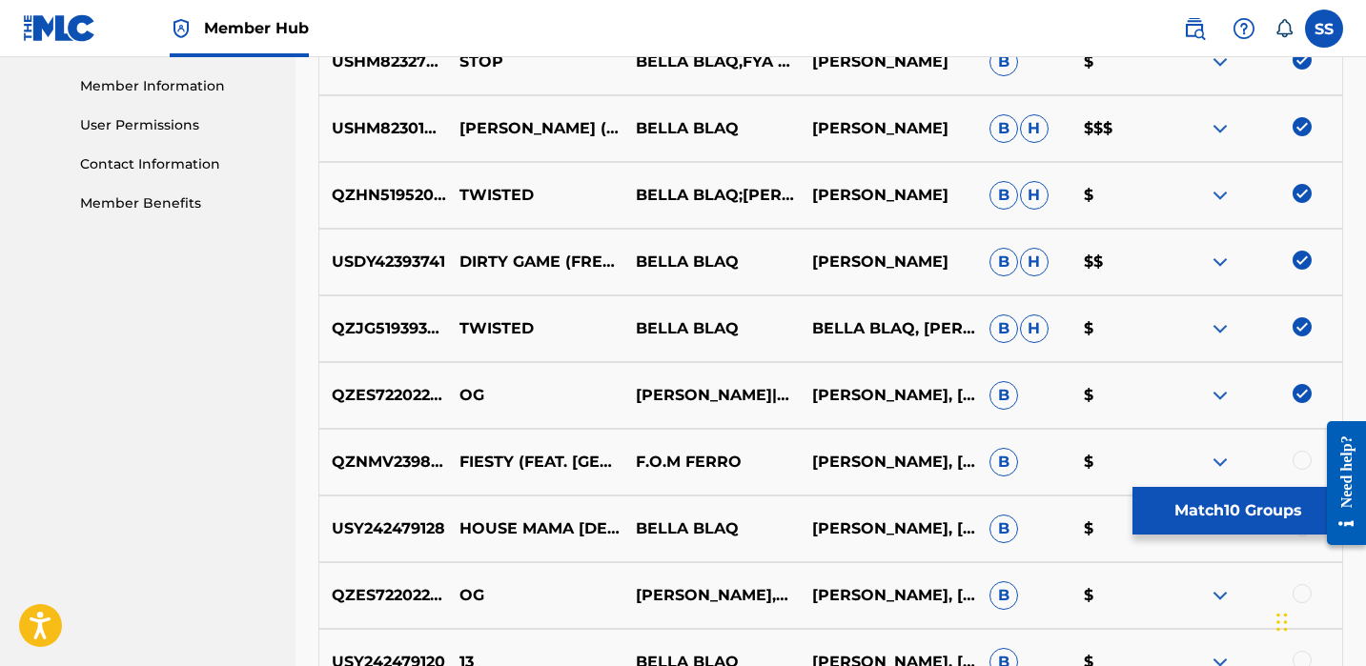
scroll to position [1001, 0]
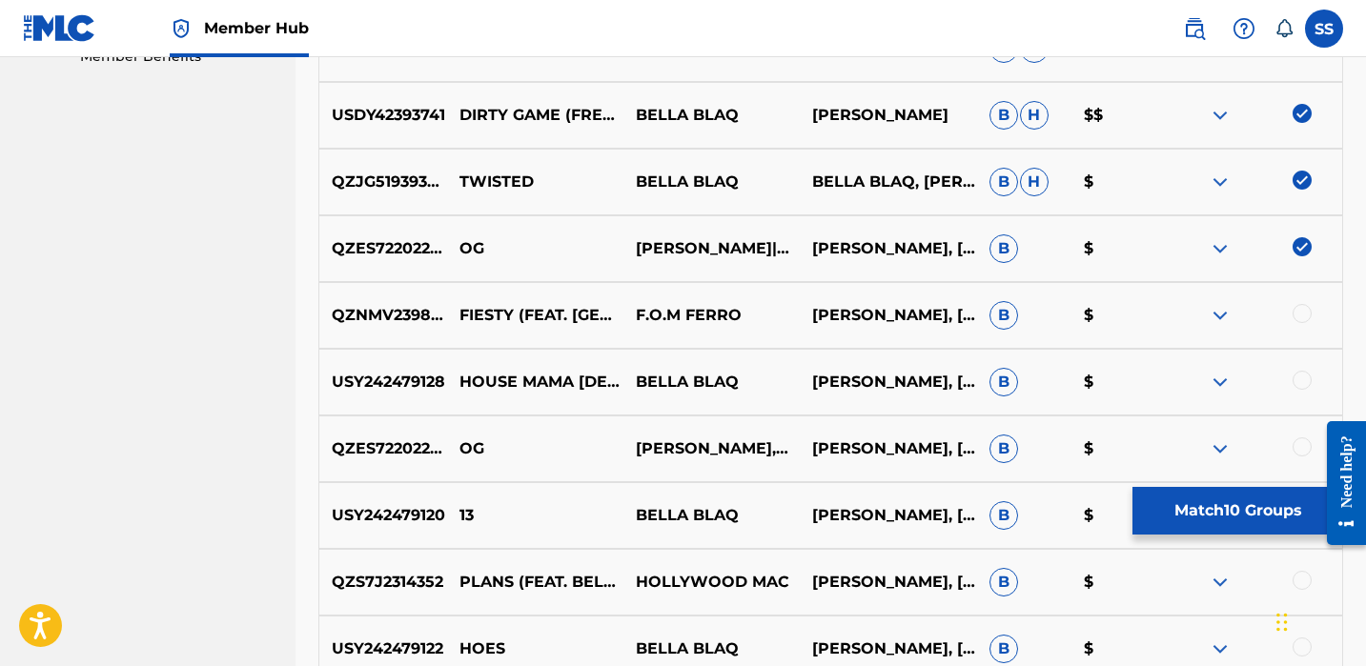
click at [1307, 387] on div at bounding box center [1302, 380] width 19 height 19
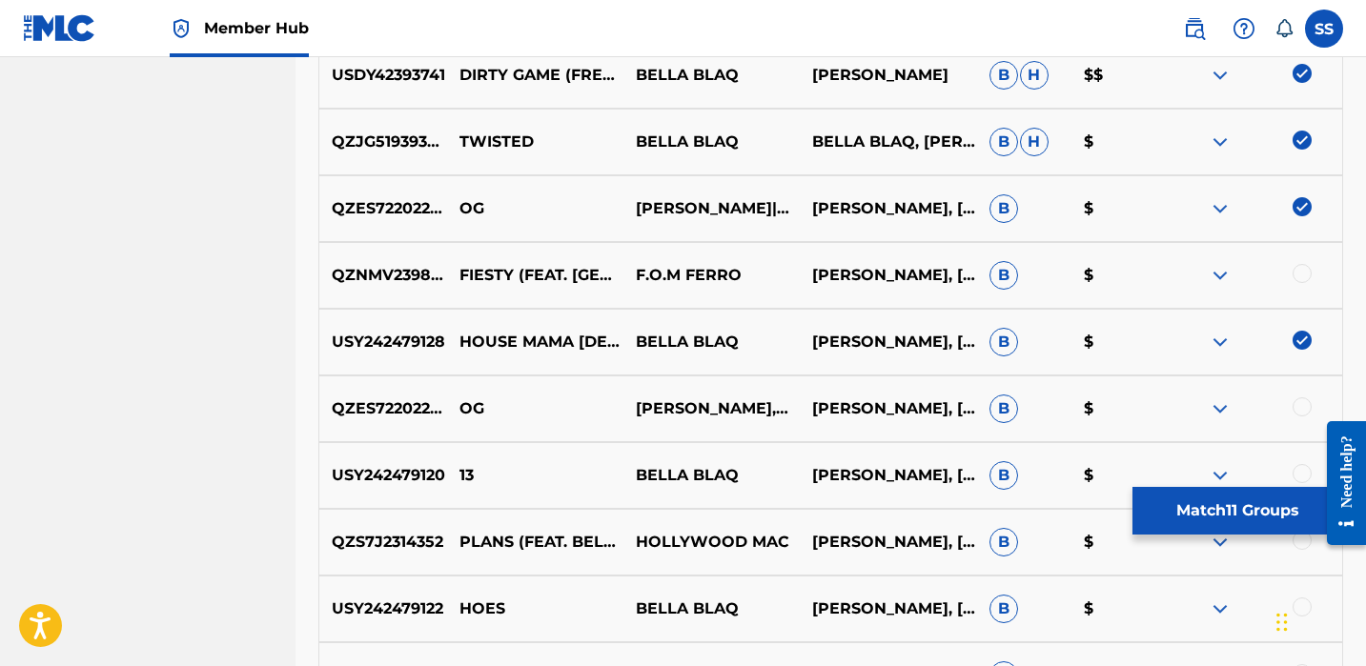
scroll to position [1045, 0]
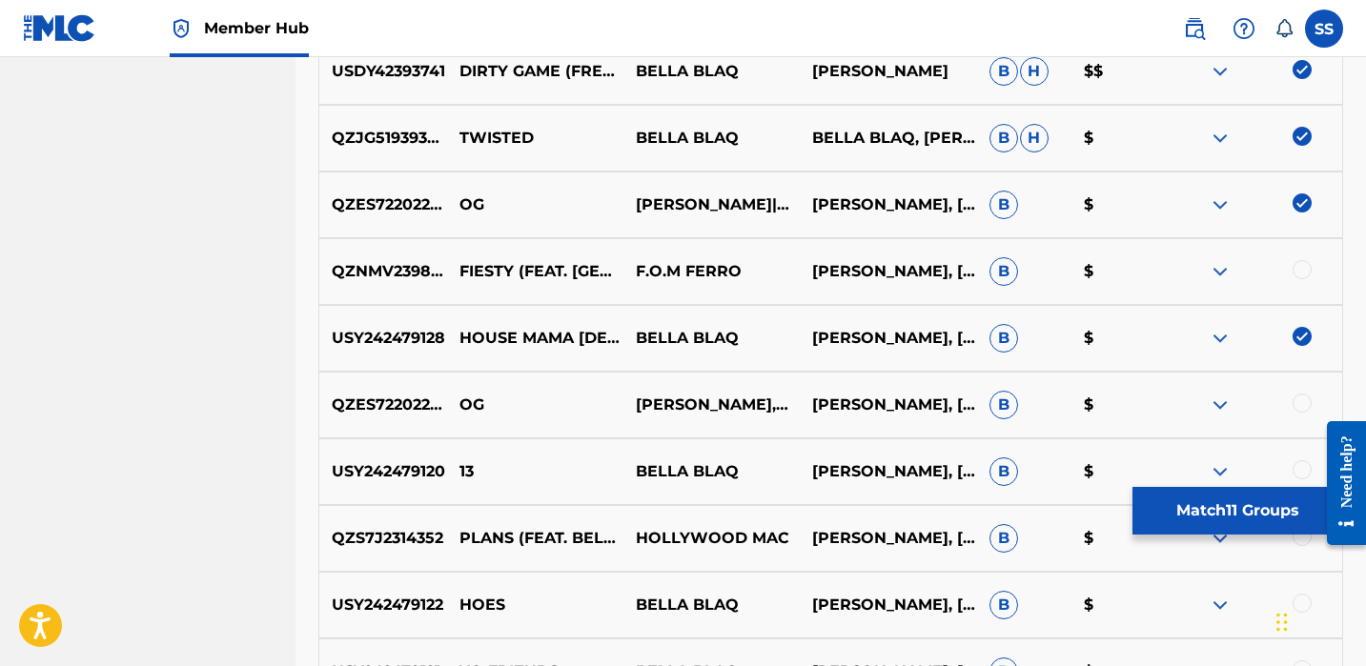
click at [1297, 404] on div at bounding box center [1302, 403] width 19 height 19
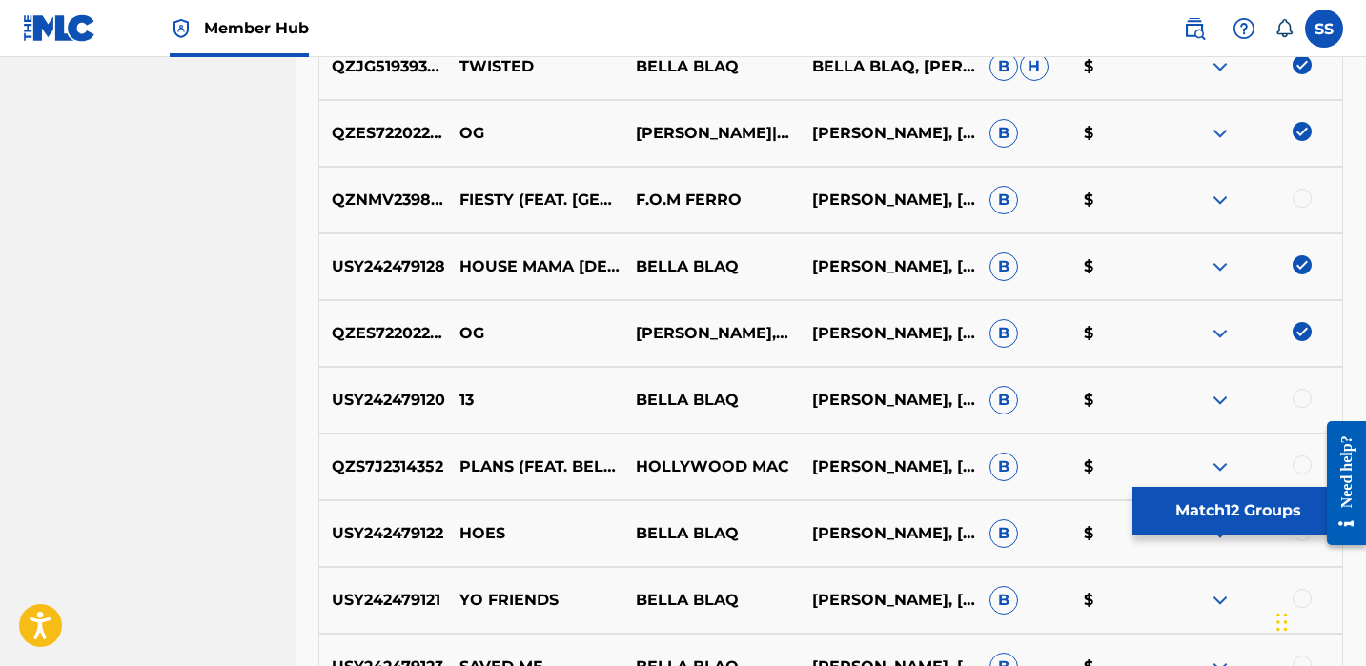
click at [1298, 404] on div at bounding box center [1302, 398] width 19 height 19
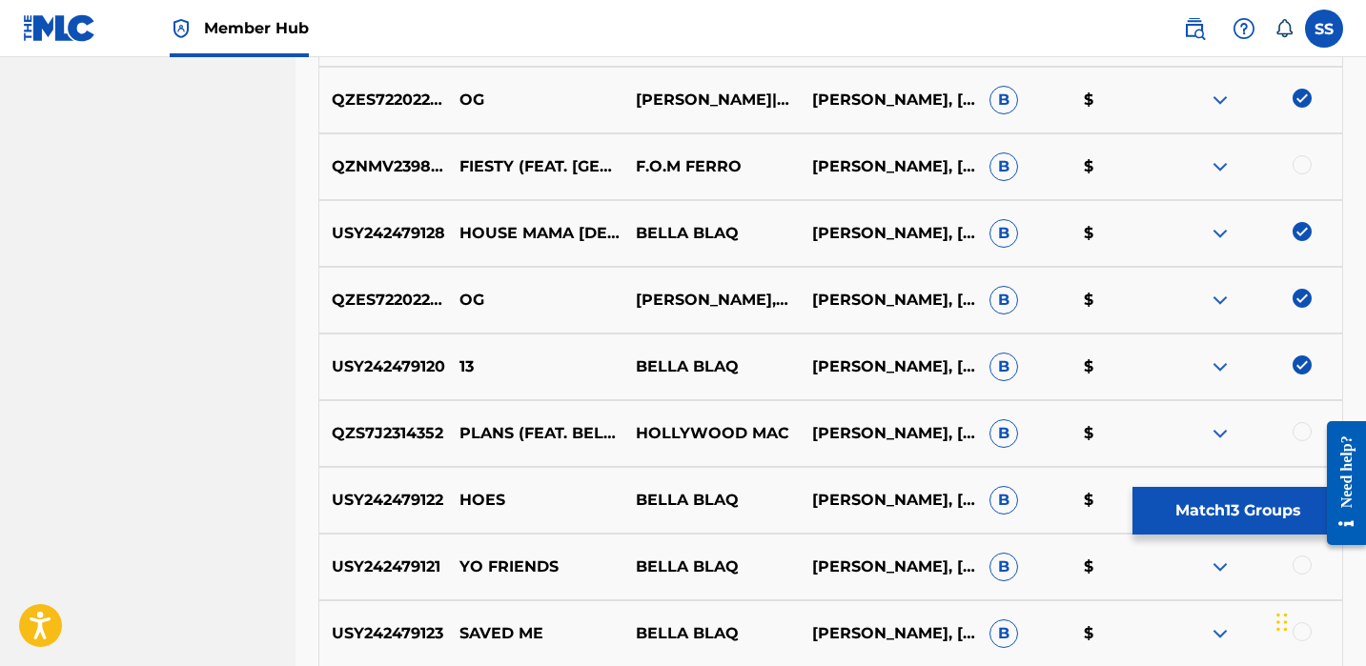
scroll to position [1236, 0]
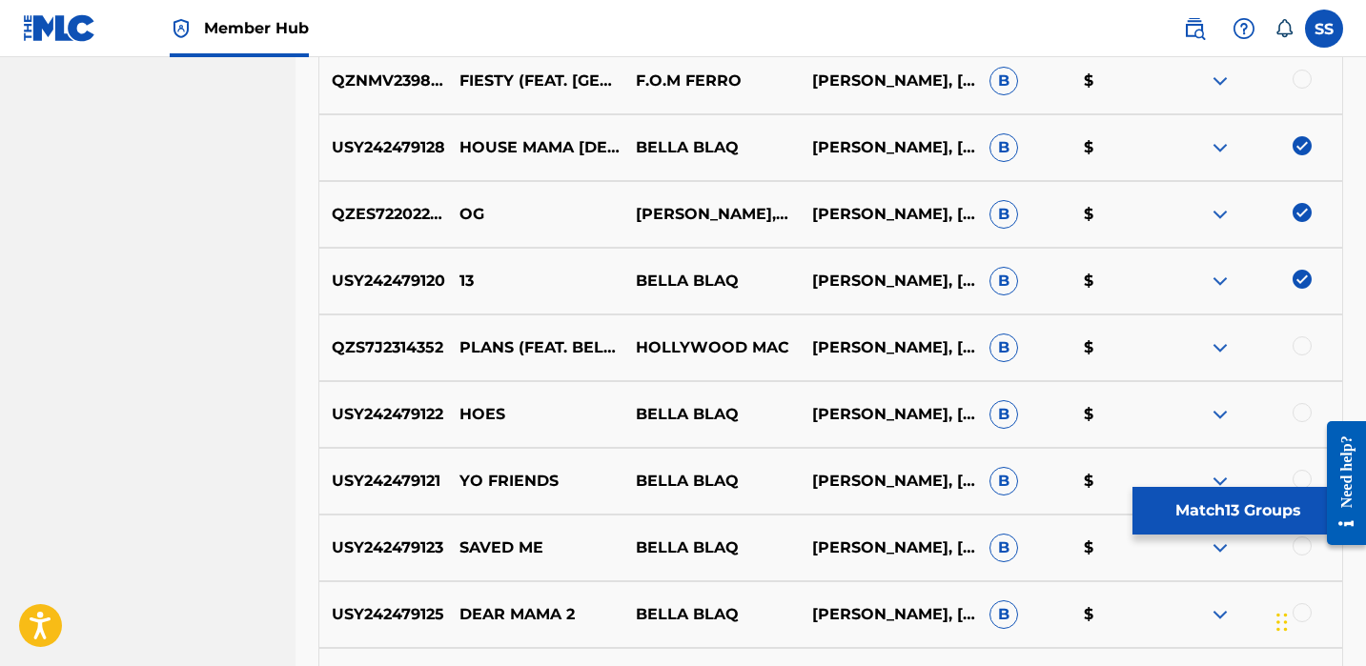
click at [1302, 343] on div at bounding box center [1302, 346] width 19 height 19
click at [1297, 410] on div at bounding box center [1302, 412] width 19 height 19
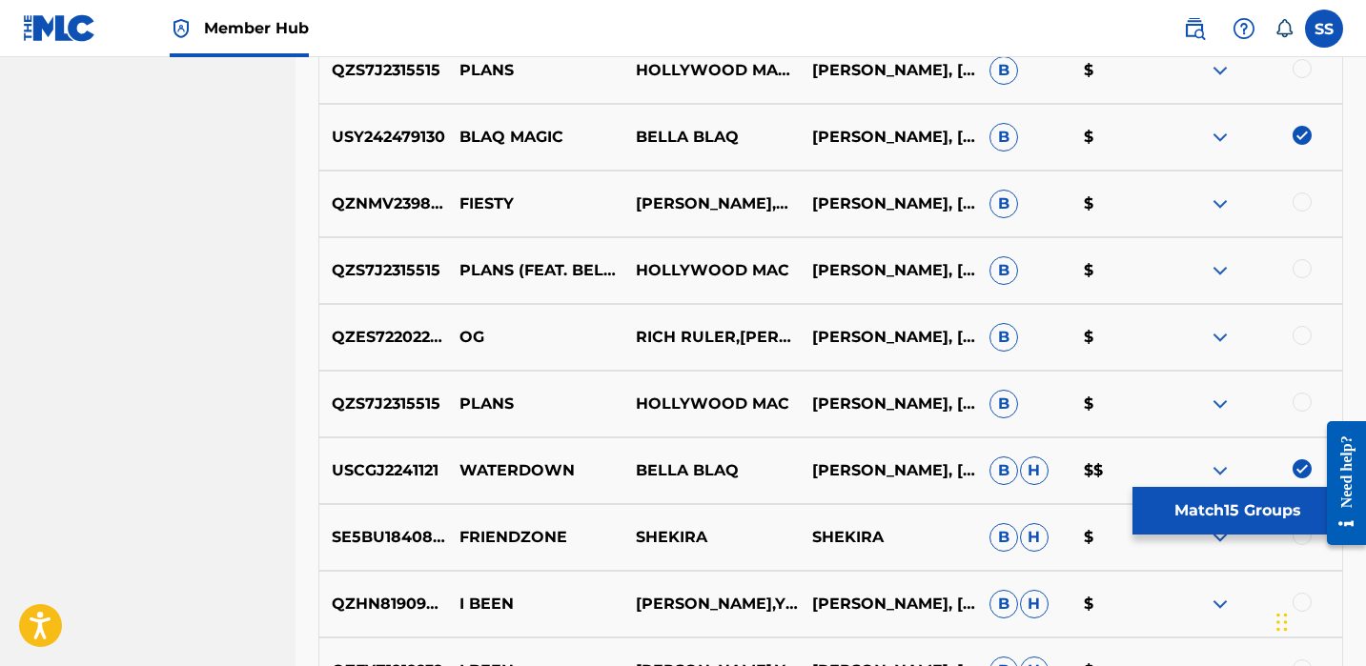
scroll to position [2655, 0]
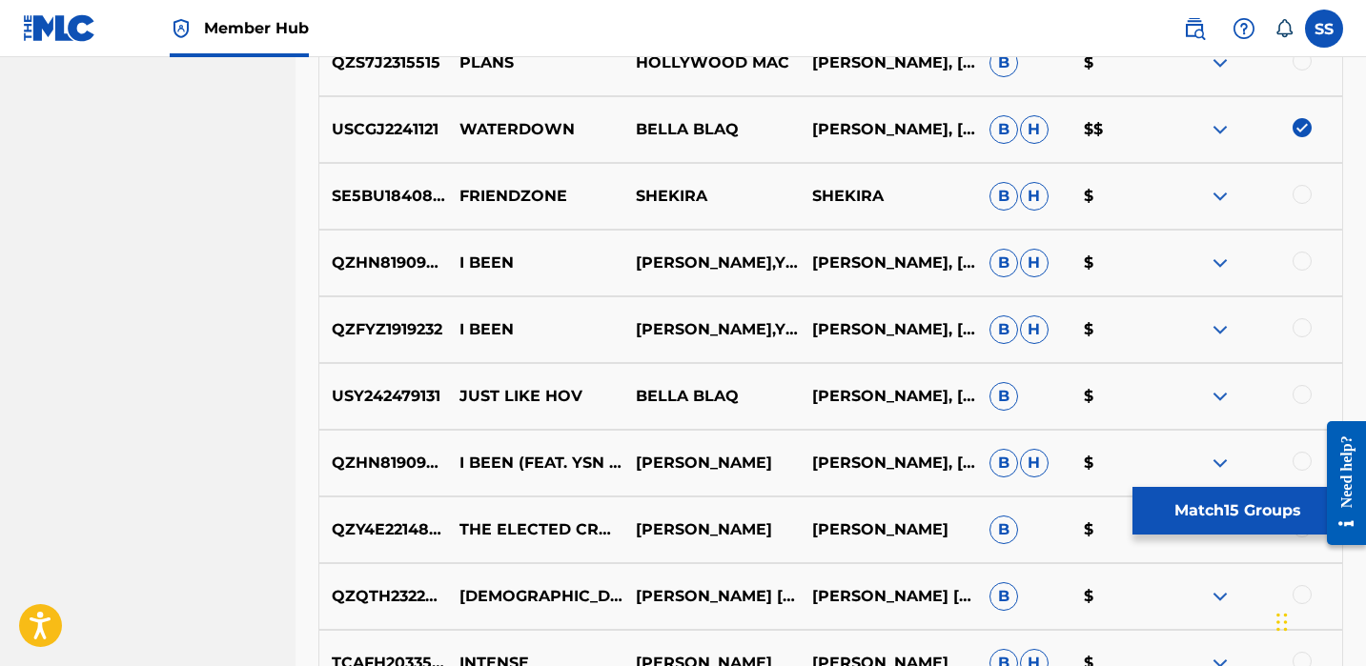
click at [1287, 387] on div at bounding box center [1254, 396] width 176 height 23
click at [1319, 400] on div at bounding box center [1254, 396] width 176 height 23
click at [1307, 401] on div at bounding box center [1302, 394] width 19 height 19
click at [1297, 195] on div at bounding box center [1302, 194] width 19 height 19
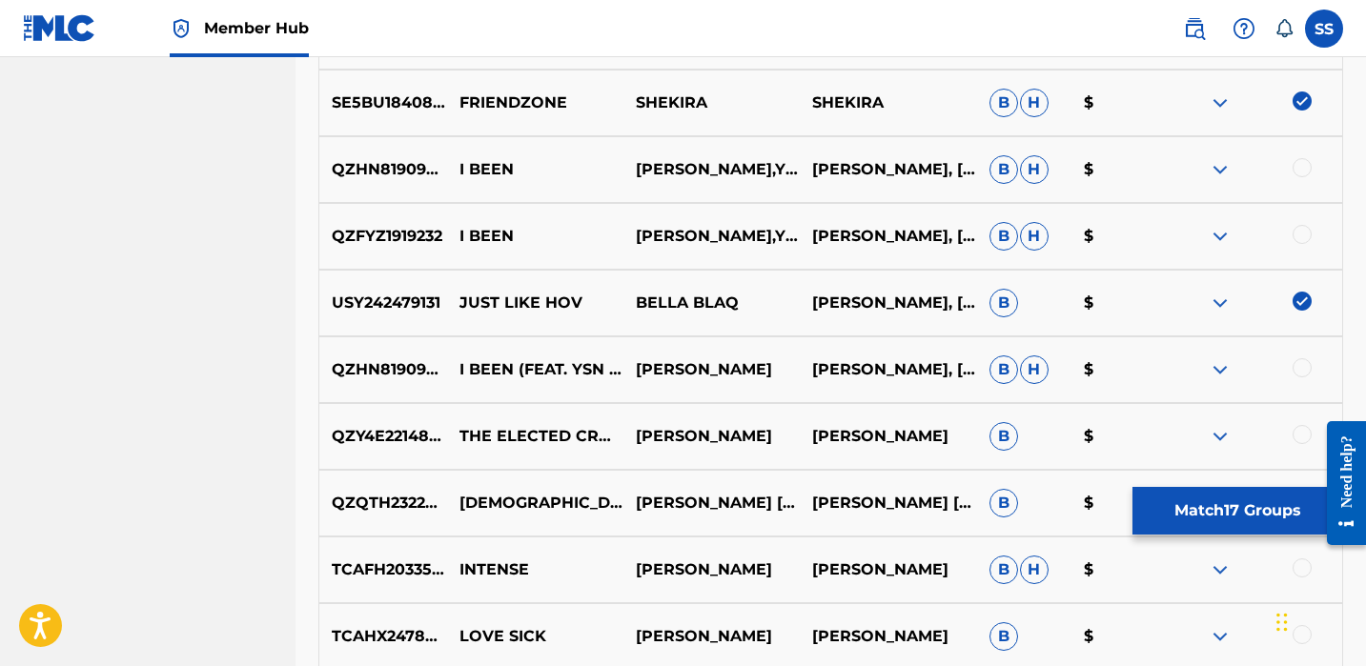
scroll to position [2745, 0]
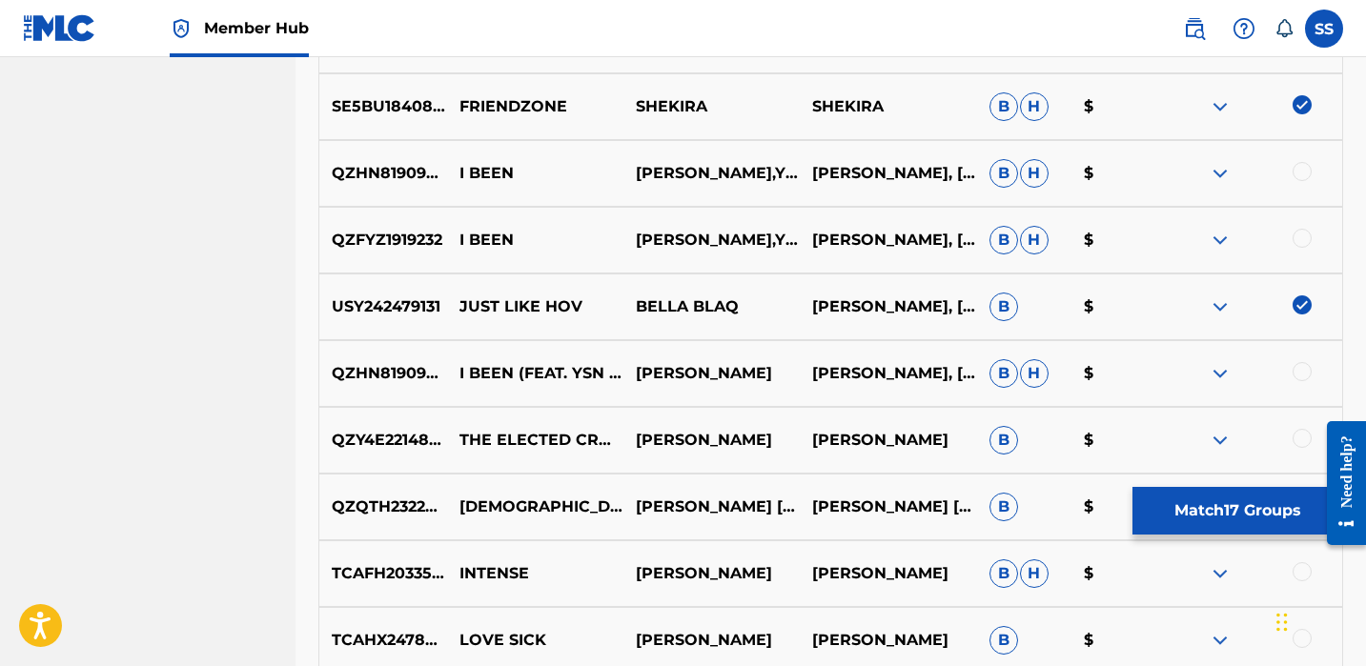
click at [1298, 371] on div at bounding box center [1302, 371] width 19 height 19
click at [1294, 236] on div at bounding box center [1302, 238] width 19 height 19
click at [1320, 174] on div at bounding box center [1254, 173] width 176 height 23
click at [1307, 175] on div at bounding box center [1302, 171] width 19 height 19
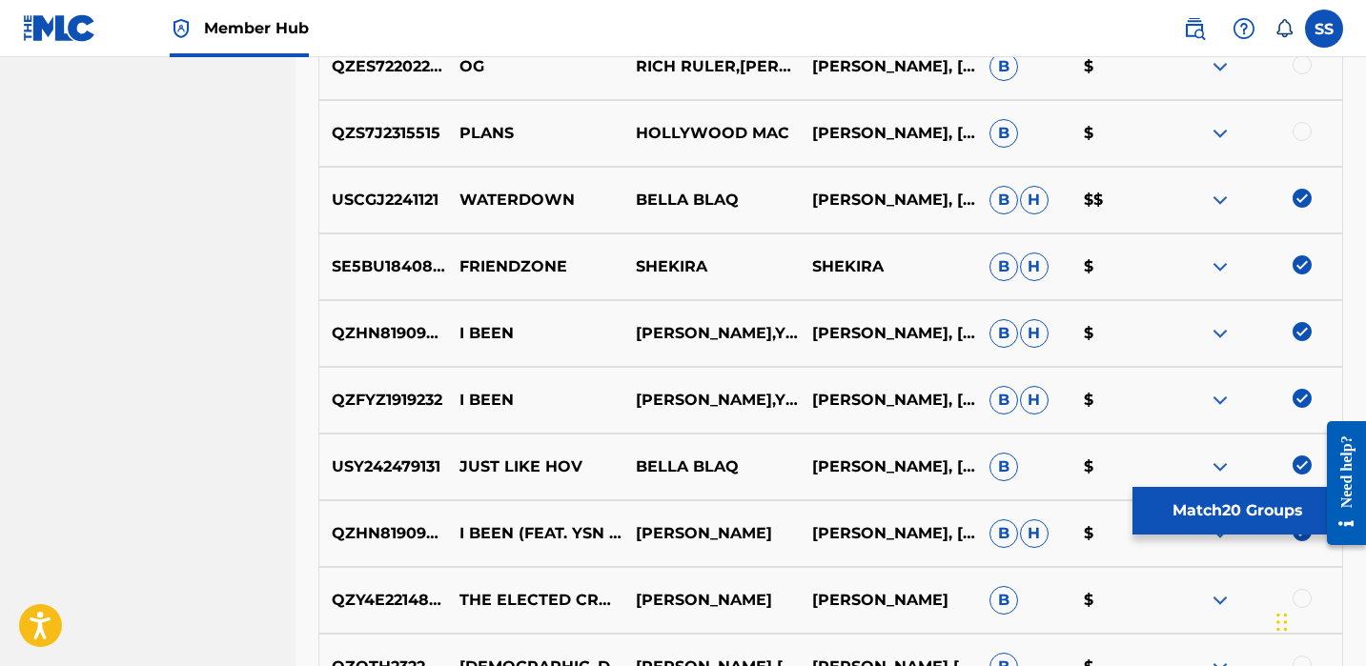
scroll to position [2557, 0]
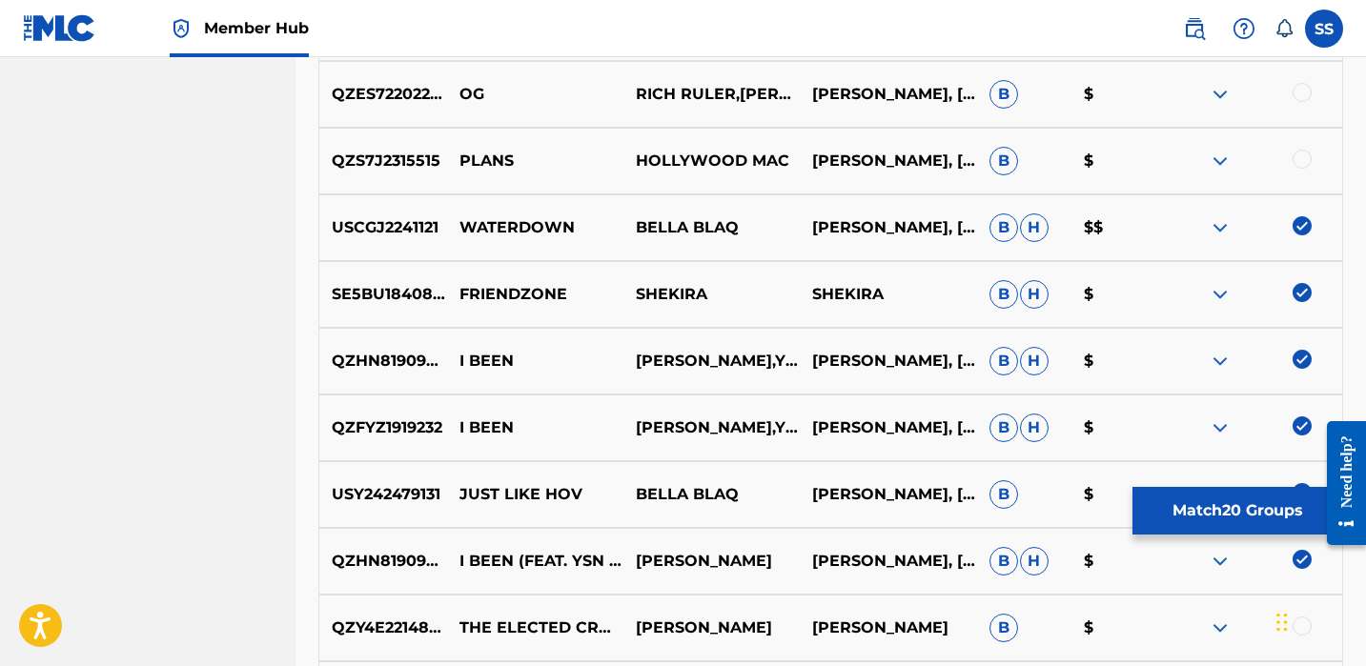
click at [1306, 157] on div at bounding box center [1302, 159] width 19 height 19
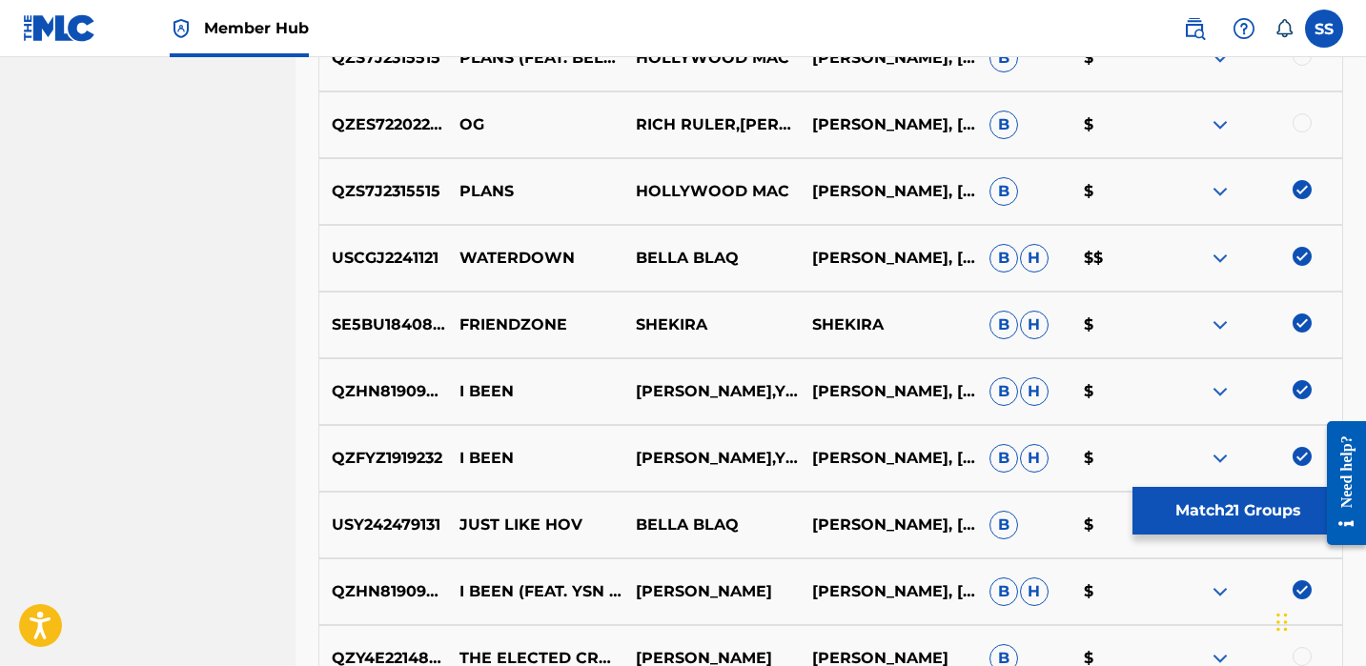
click at [1294, 122] on div at bounding box center [1302, 122] width 19 height 19
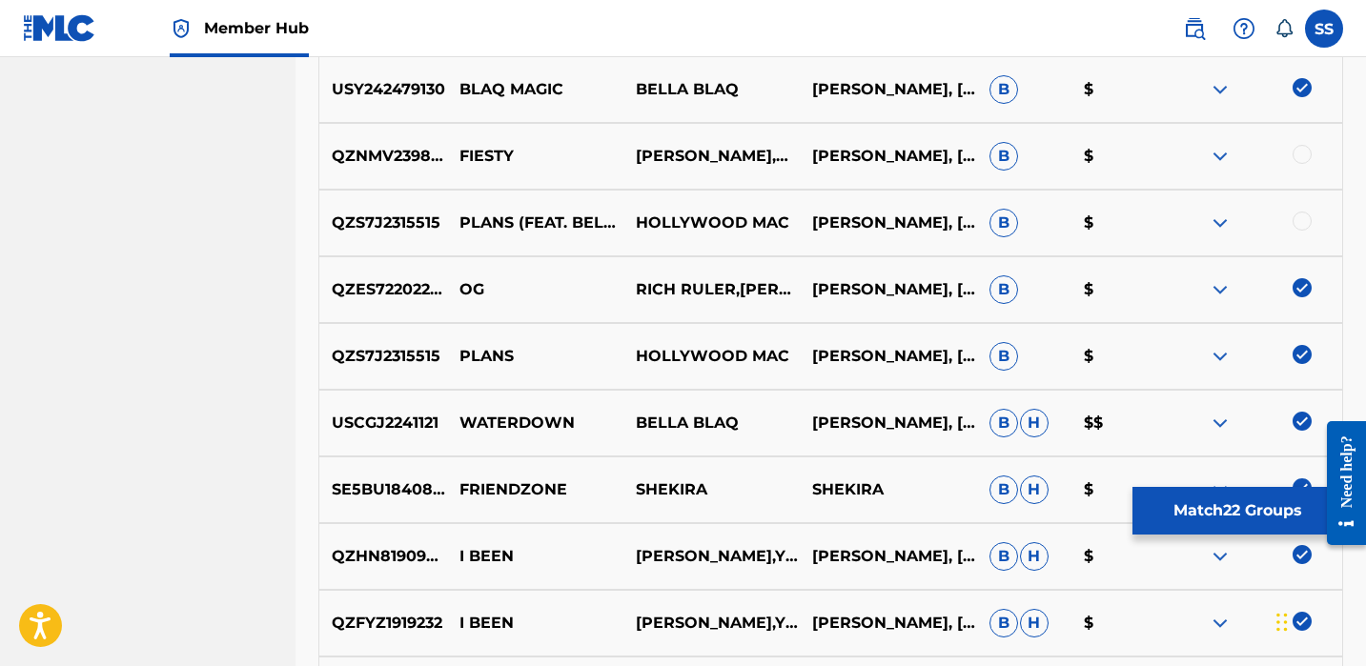
click at [1307, 226] on div at bounding box center [1302, 221] width 19 height 19
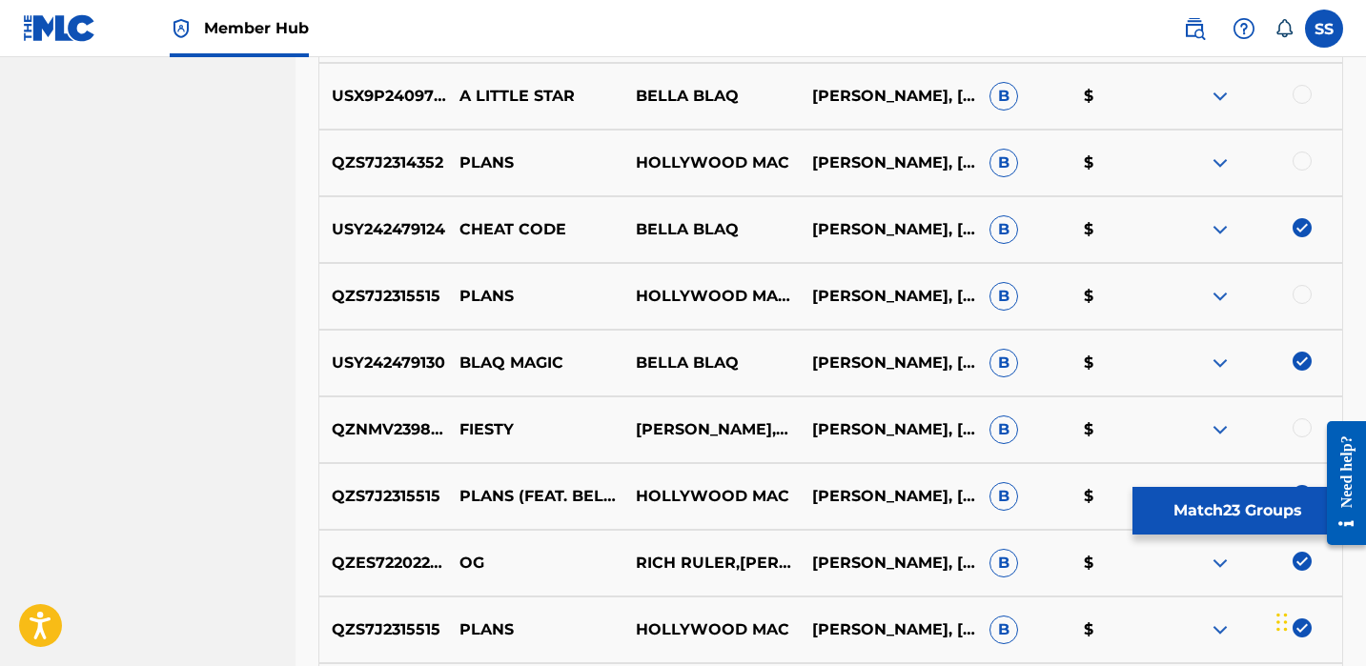
scroll to position [2076, 0]
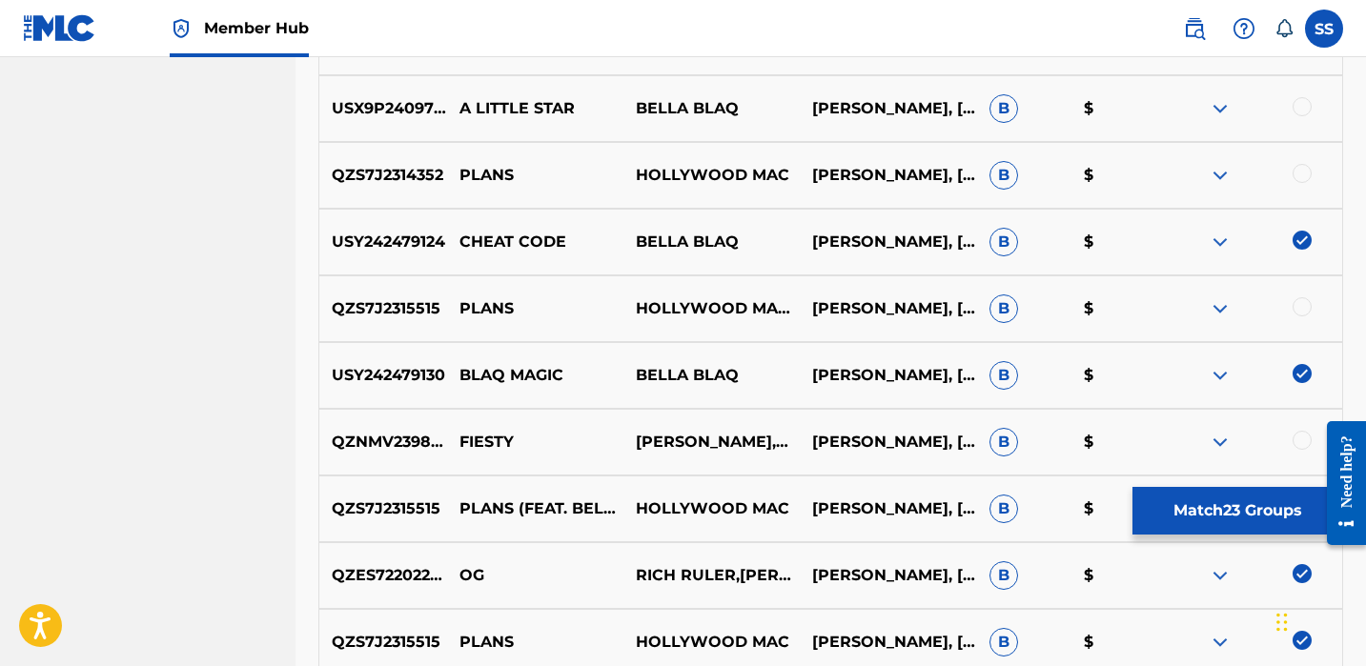
click at [1301, 172] on div at bounding box center [1302, 173] width 19 height 19
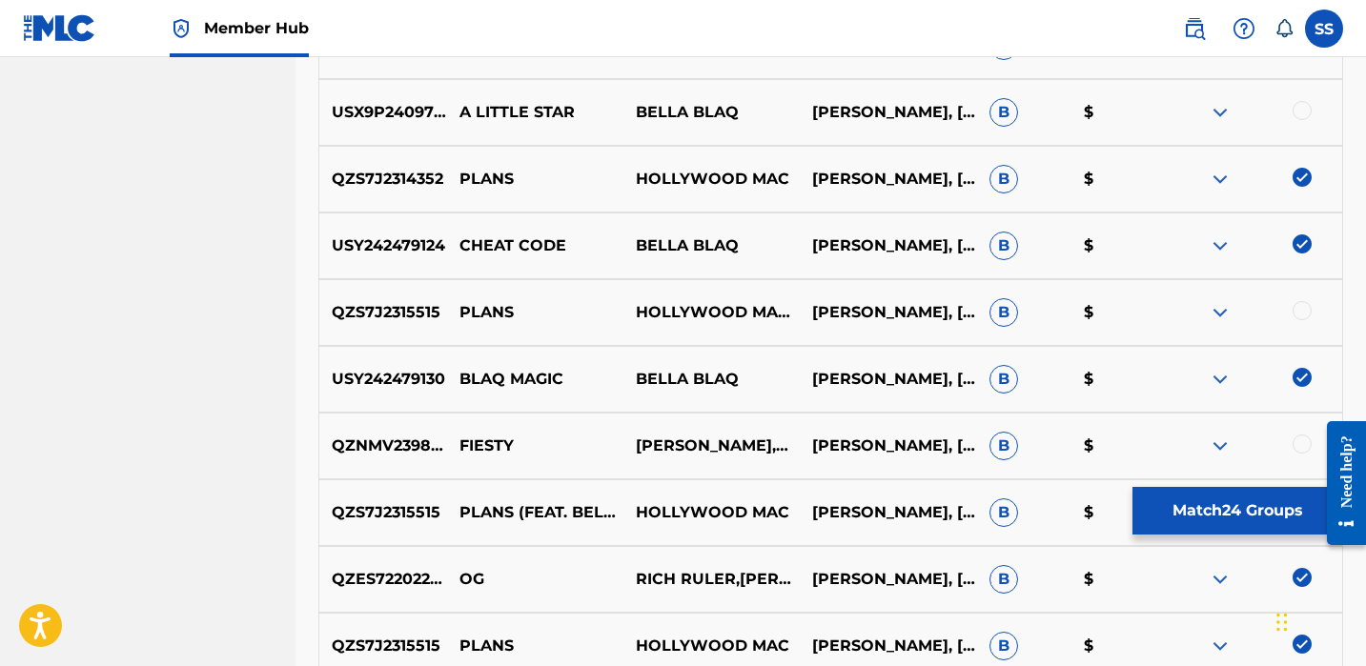
scroll to position [2042, 0]
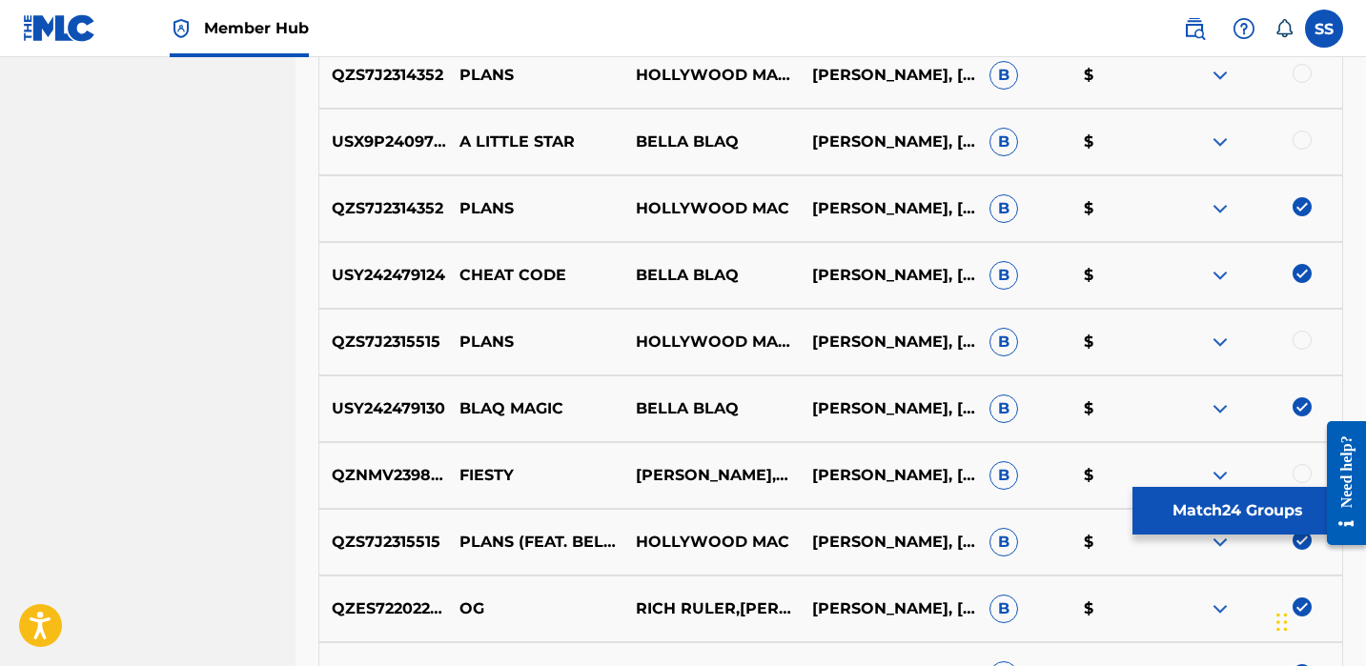
click at [1296, 126] on div "USX9P2409769 A LITTLE STAR BELLA BLAQ [PERSON_NAME], [PERSON_NAME] B $" at bounding box center [830, 142] width 1025 height 67
click at [1298, 136] on div at bounding box center [1302, 140] width 19 height 19
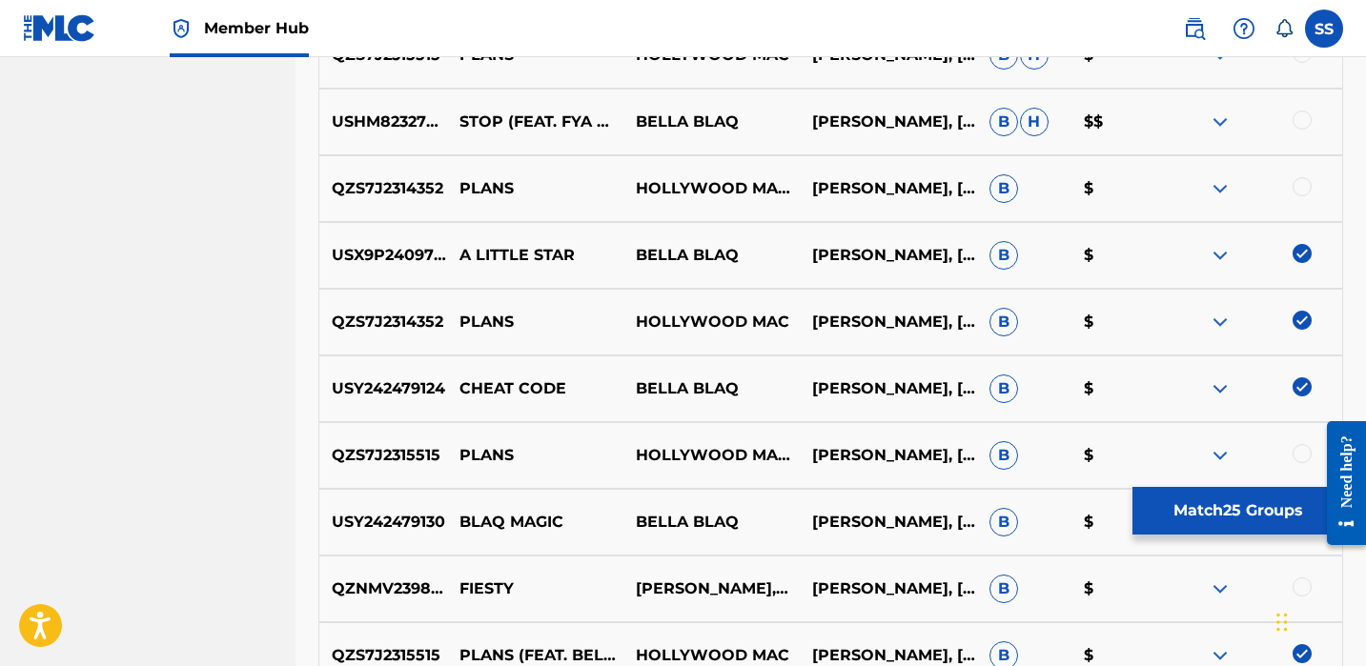
click at [1298, 136] on div "USHM82327853 STOP (FEAT. FYA MAN) BELLA BLAQ [PERSON_NAME], [PERSON_NAME] [PERS…" at bounding box center [830, 122] width 1025 height 67
drag, startPoint x: 1295, startPoint y: 122, endPoint x: 1327, endPoint y: 180, distance: 66.6
click at [1296, 122] on div at bounding box center [1302, 120] width 19 height 19
click at [1309, 189] on div at bounding box center [1302, 186] width 19 height 19
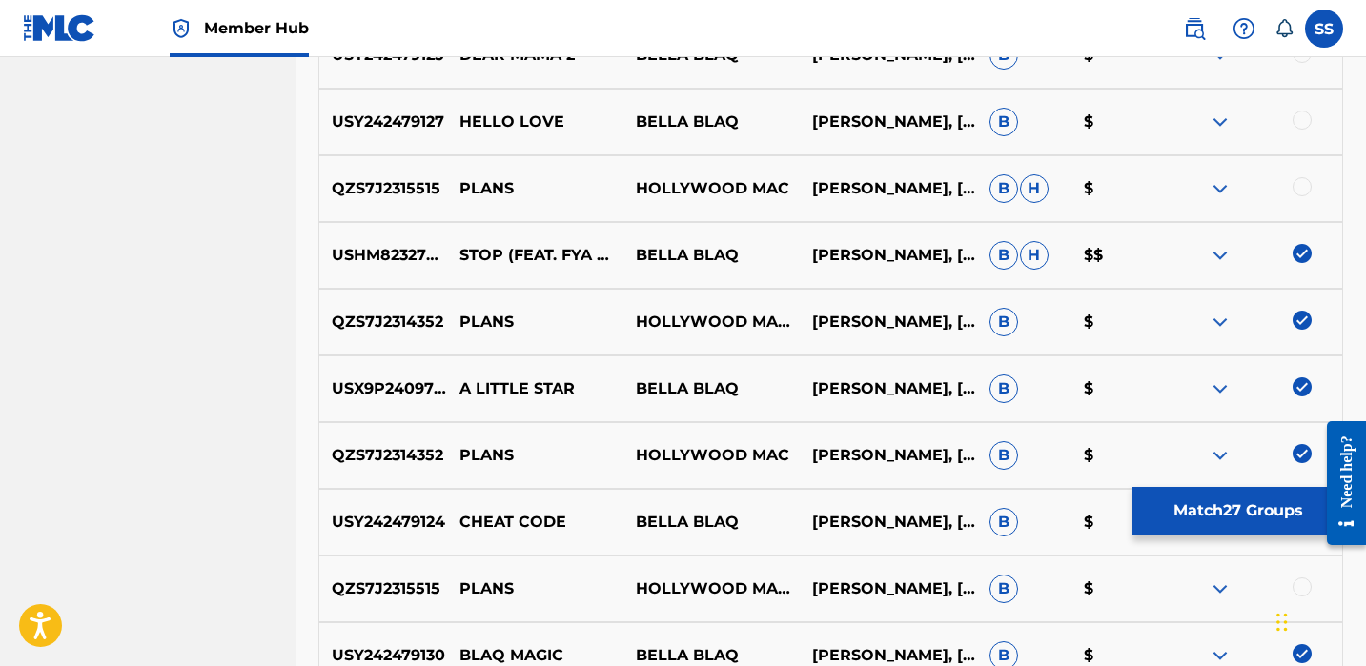
scroll to position [1759, 0]
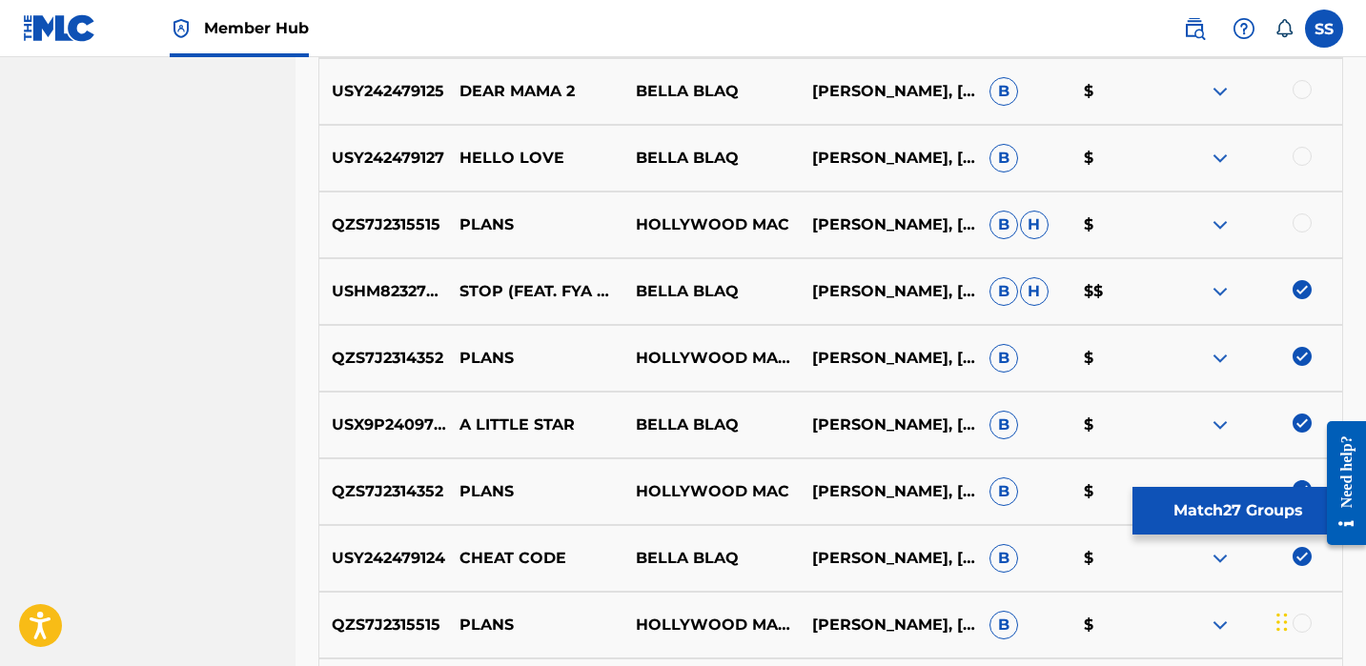
click at [1304, 214] on div at bounding box center [1302, 223] width 19 height 19
click at [1298, 152] on div at bounding box center [1302, 156] width 19 height 19
click at [1290, 98] on div at bounding box center [1254, 91] width 176 height 23
click at [1298, 96] on div at bounding box center [1302, 89] width 19 height 19
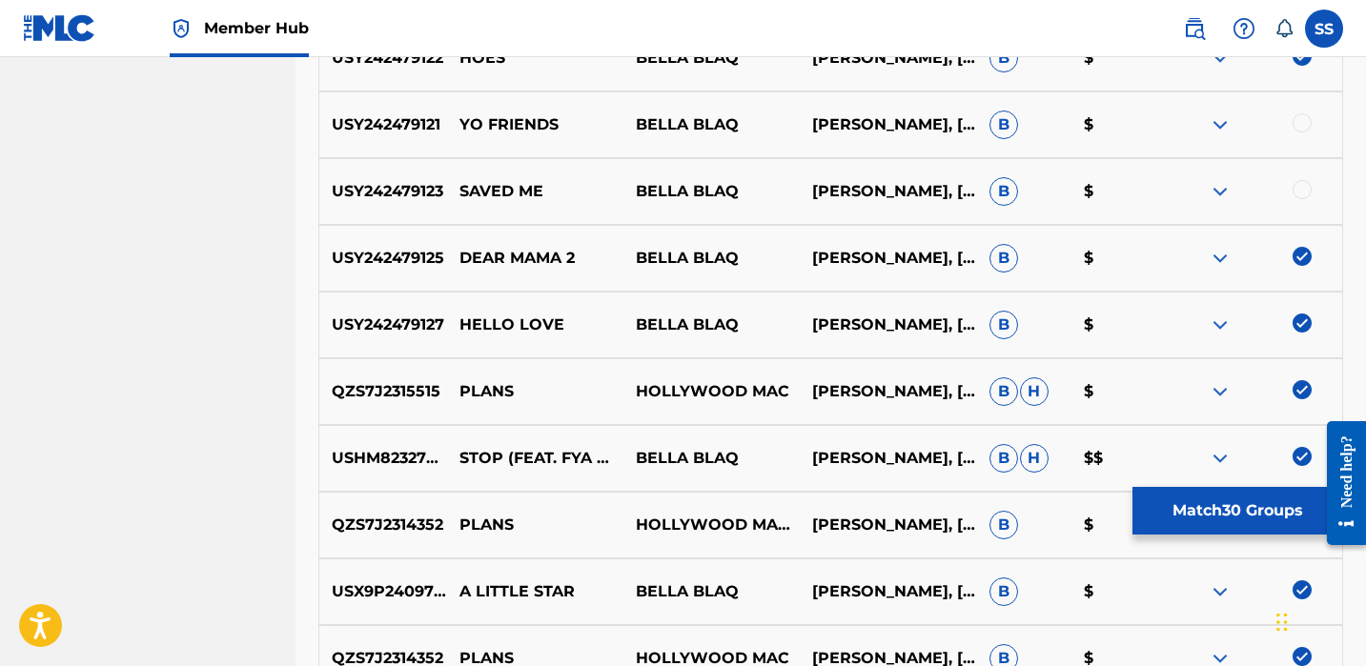
scroll to position [1507, 0]
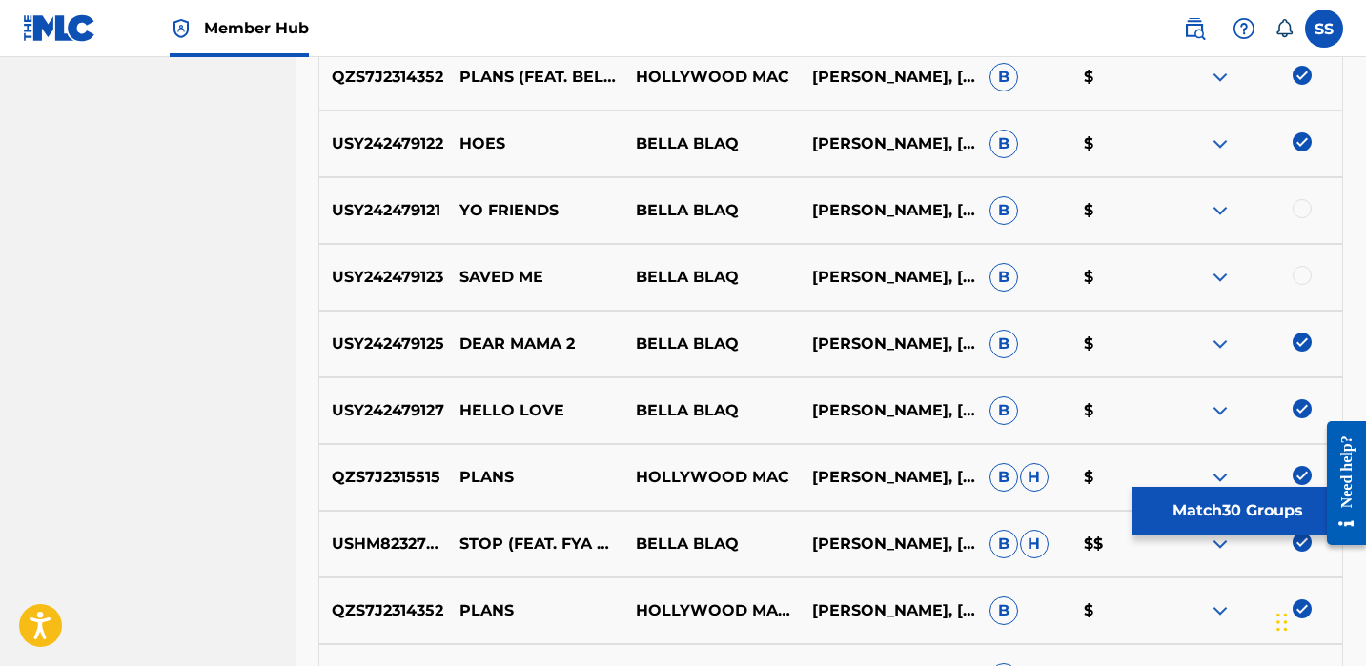
click at [1331, 207] on div at bounding box center [1254, 210] width 176 height 23
click at [1298, 208] on div at bounding box center [1302, 208] width 19 height 19
click at [1306, 280] on div at bounding box center [1302, 275] width 19 height 19
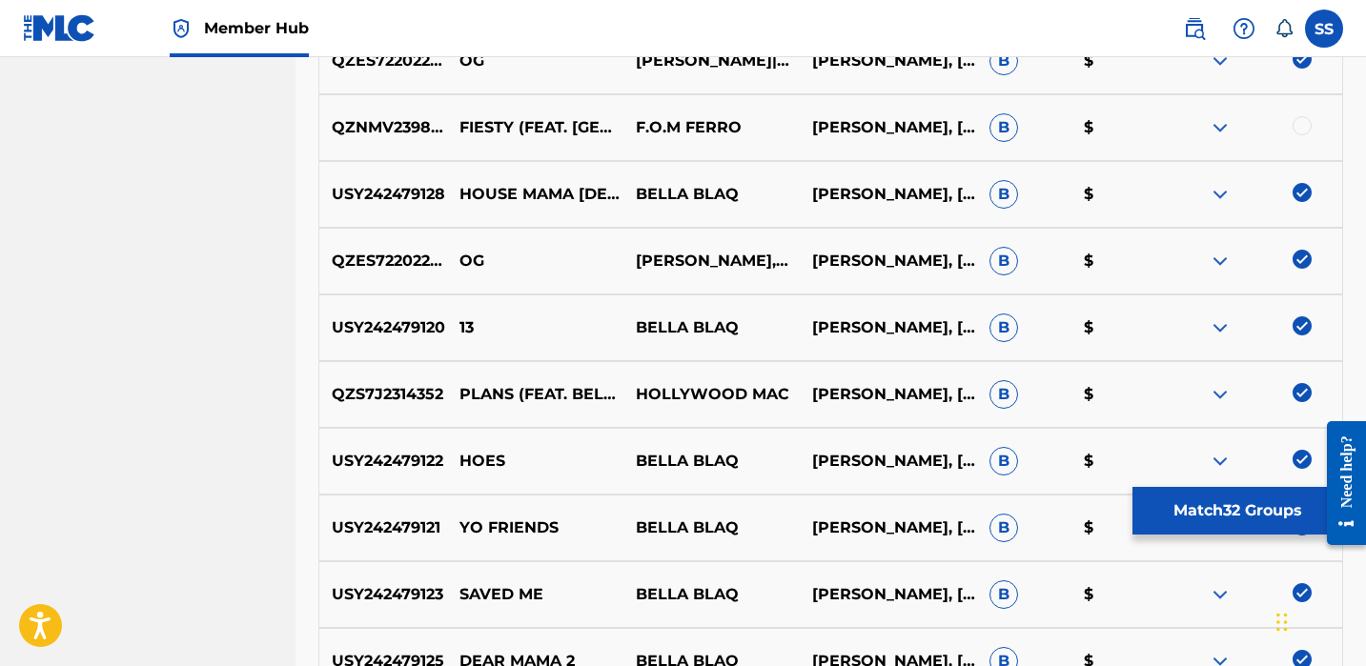
scroll to position [1156, 0]
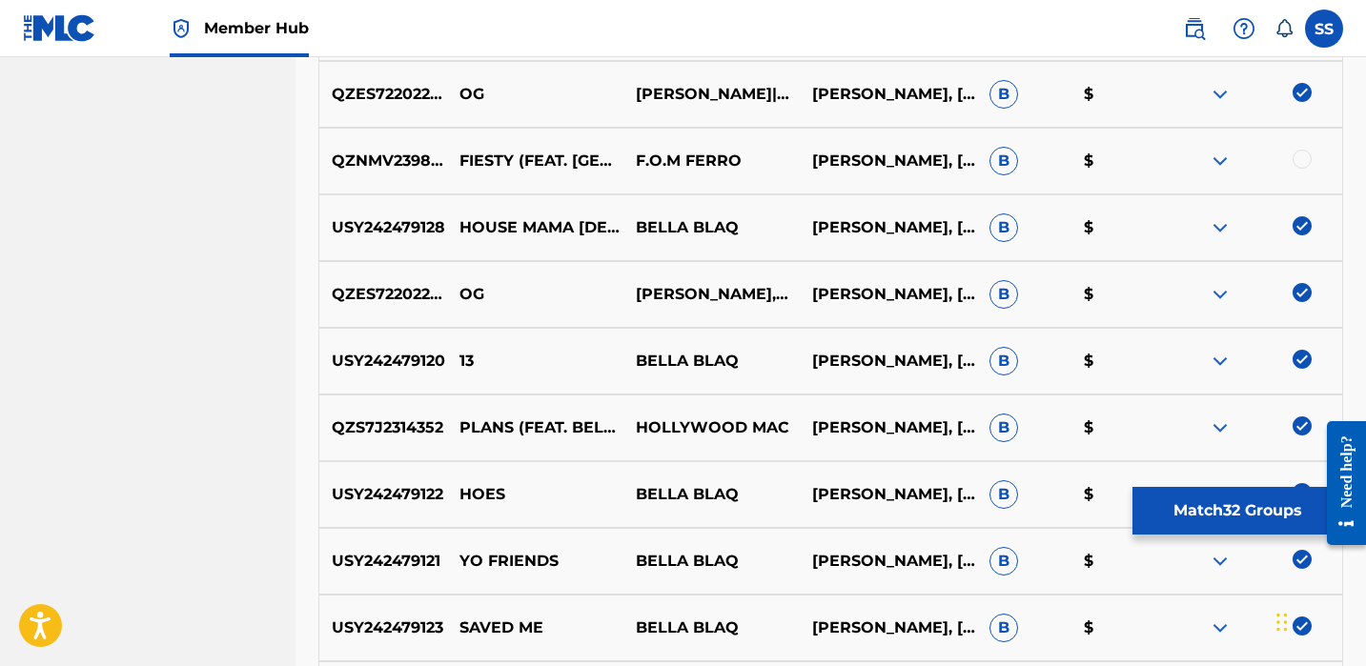
click at [1304, 160] on div at bounding box center [1302, 159] width 19 height 19
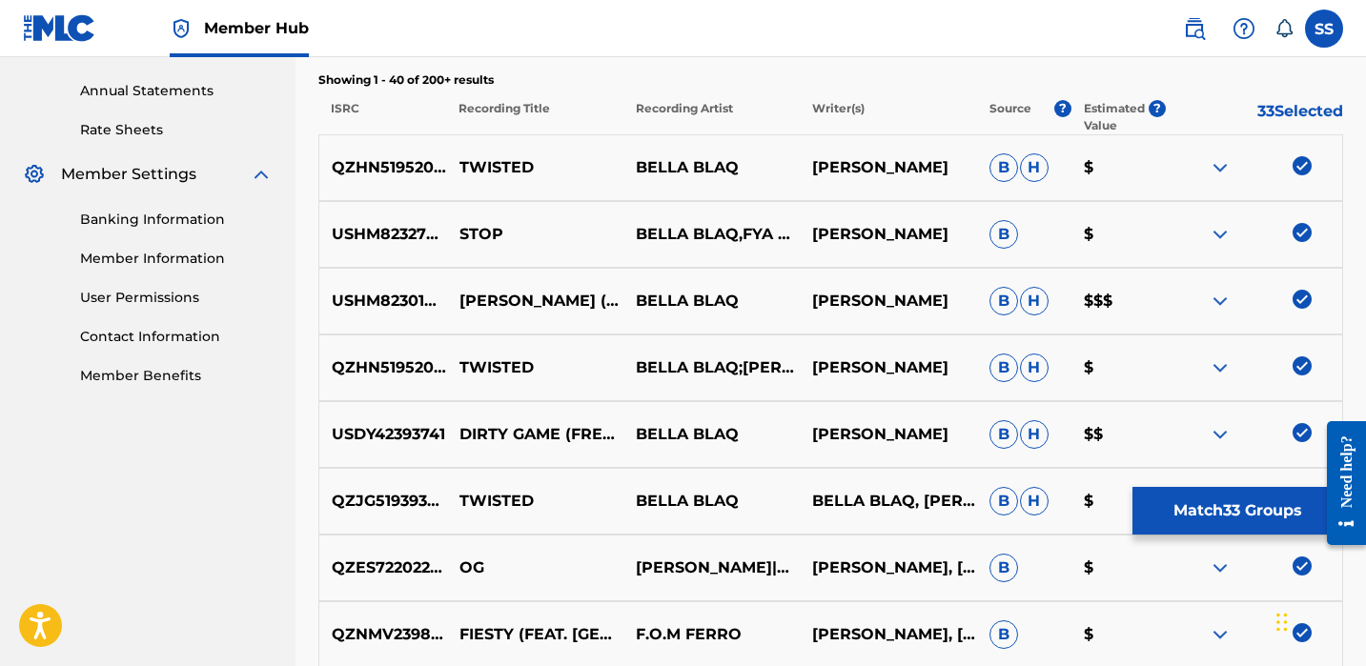
scroll to position [678, 0]
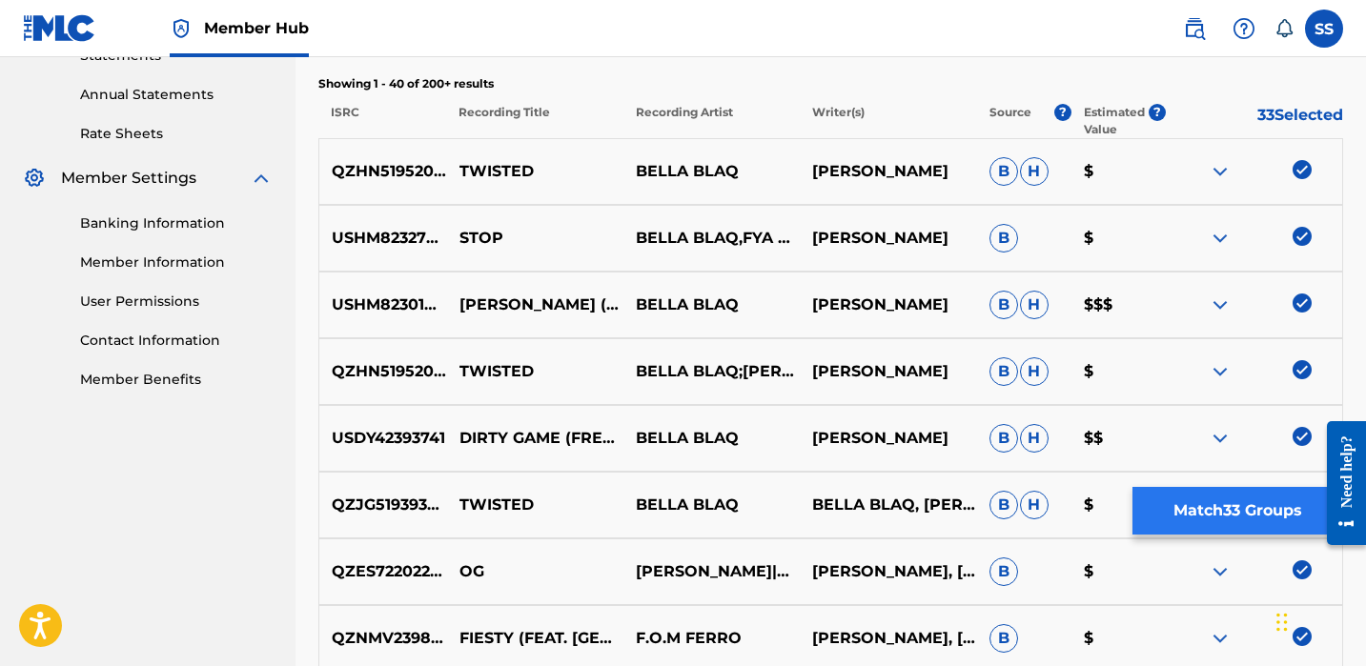
click at [1207, 515] on button "Match 33 Groups" at bounding box center [1238, 511] width 211 height 48
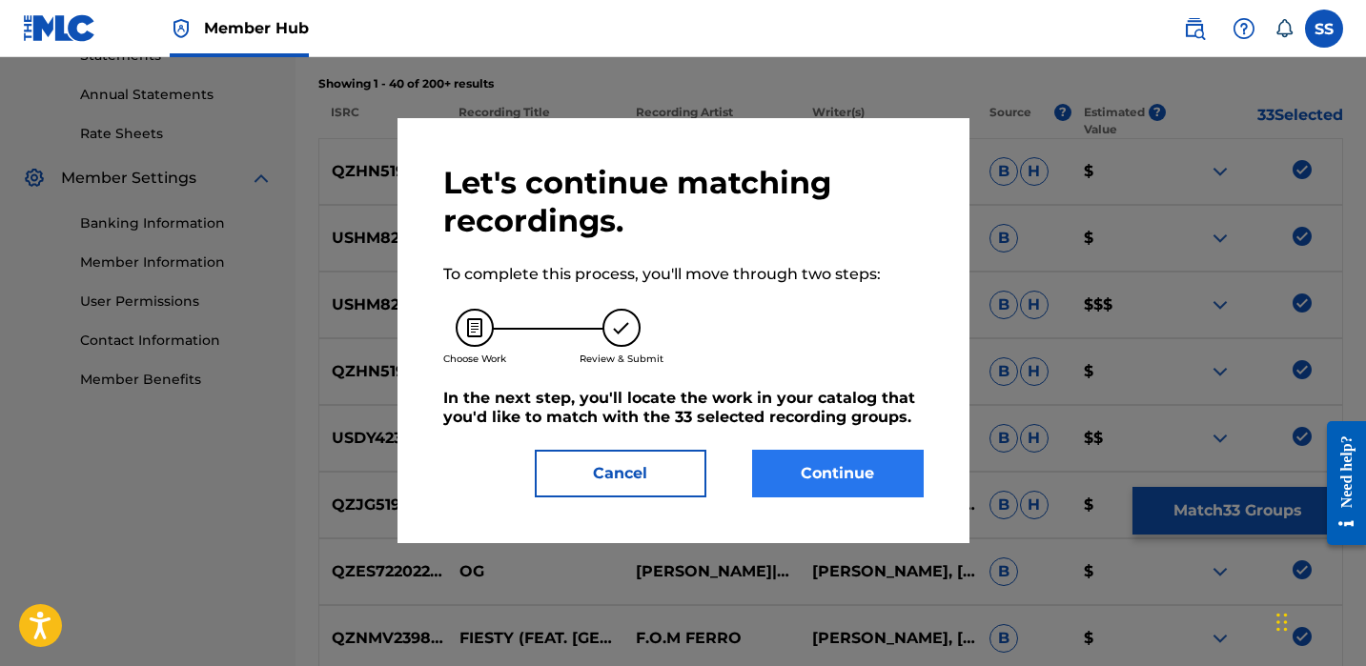
click at [873, 487] on button "Continue" at bounding box center [838, 474] width 172 height 48
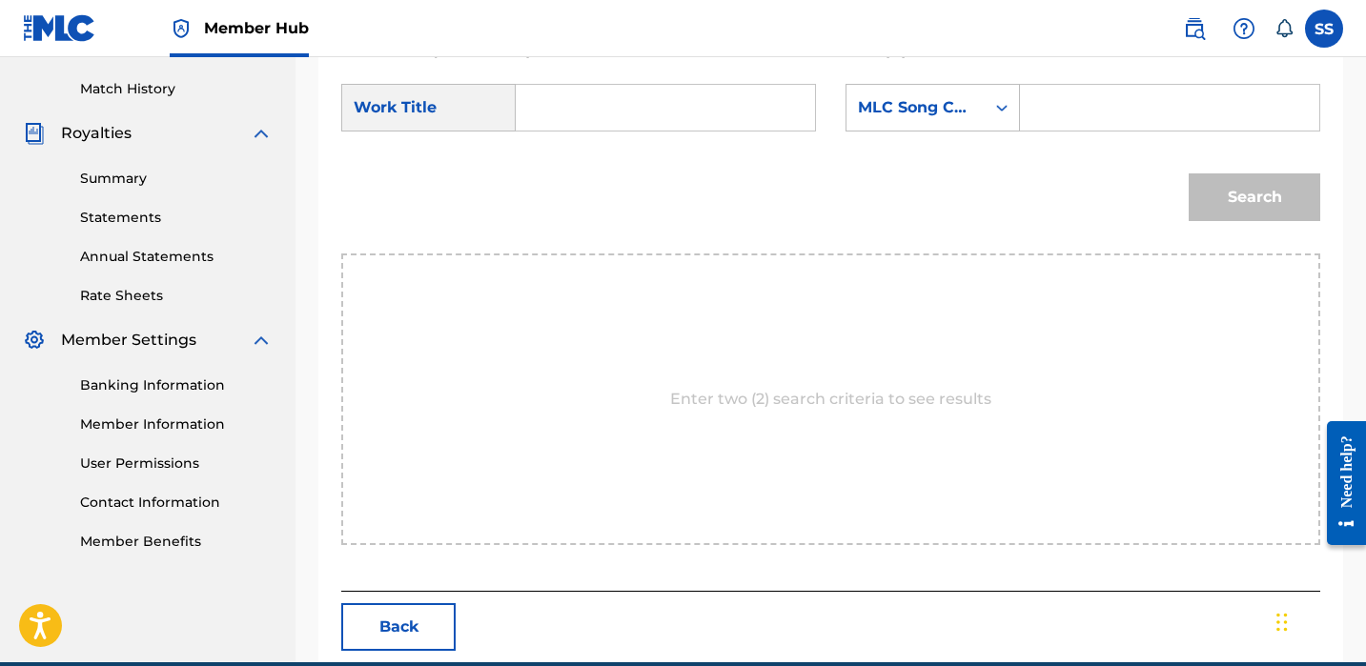
click at [650, 96] on input "Search Form" at bounding box center [665, 108] width 267 height 46
type input "stop"
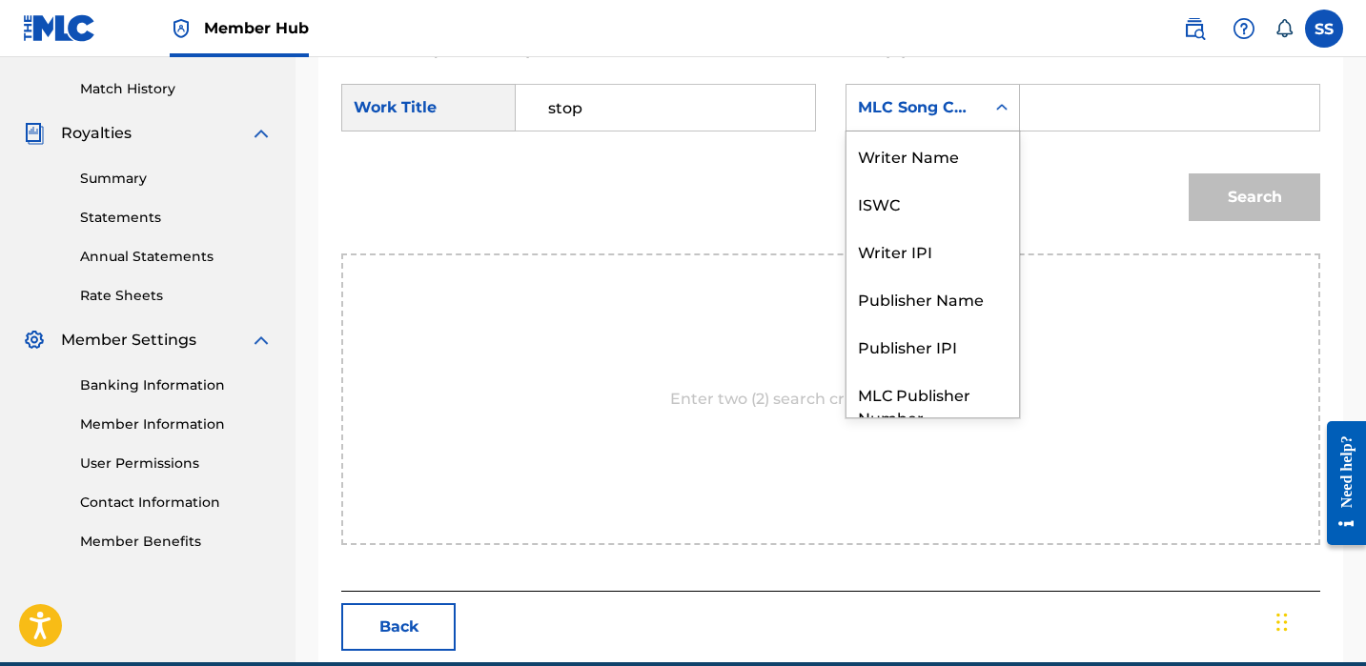
click at [929, 104] on div "MLC Song Code" at bounding box center [915, 107] width 115 height 23
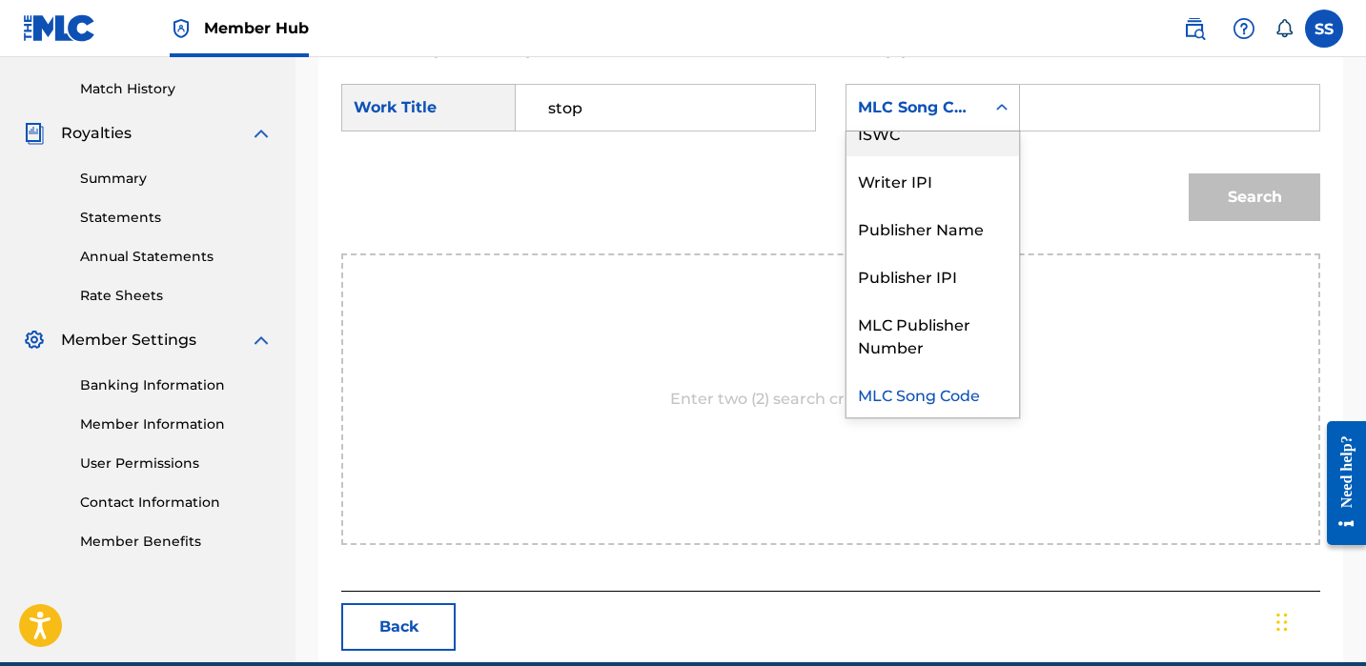
scroll to position [0, 0]
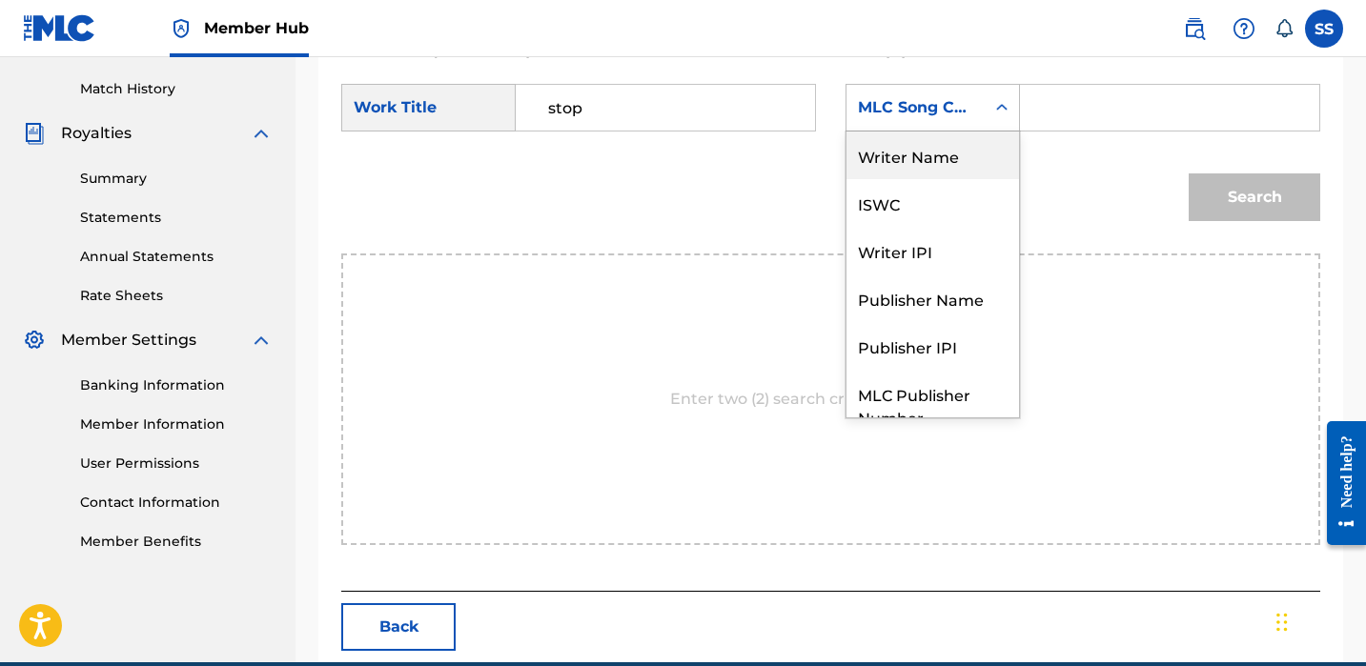
click at [942, 154] on div "Writer Name" at bounding box center [933, 156] width 173 height 48
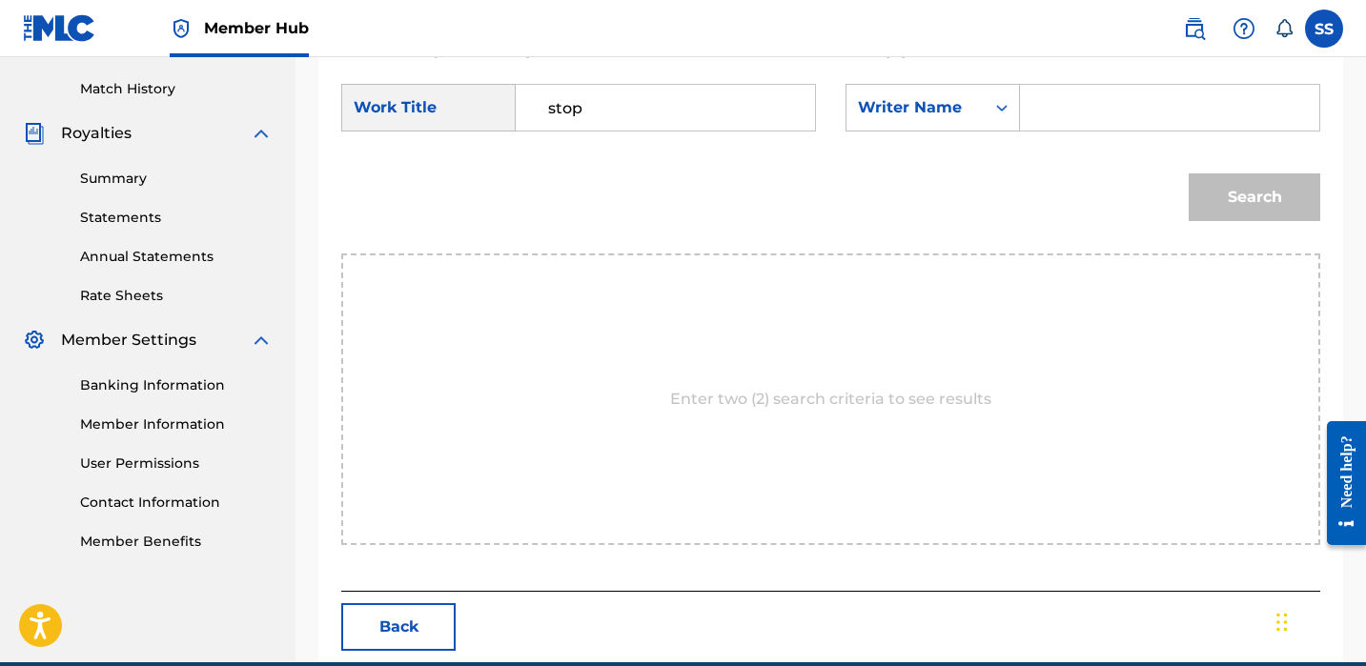
click at [1060, 110] on input "Search Form" at bounding box center [1169, 108] width 267 height 46
paste input "[PERSON_NAME]"
type input "[PERSON_NAME]"
click at [1195, 195] on button "Search" at bounding box center [1255, 198] width 132 height 48
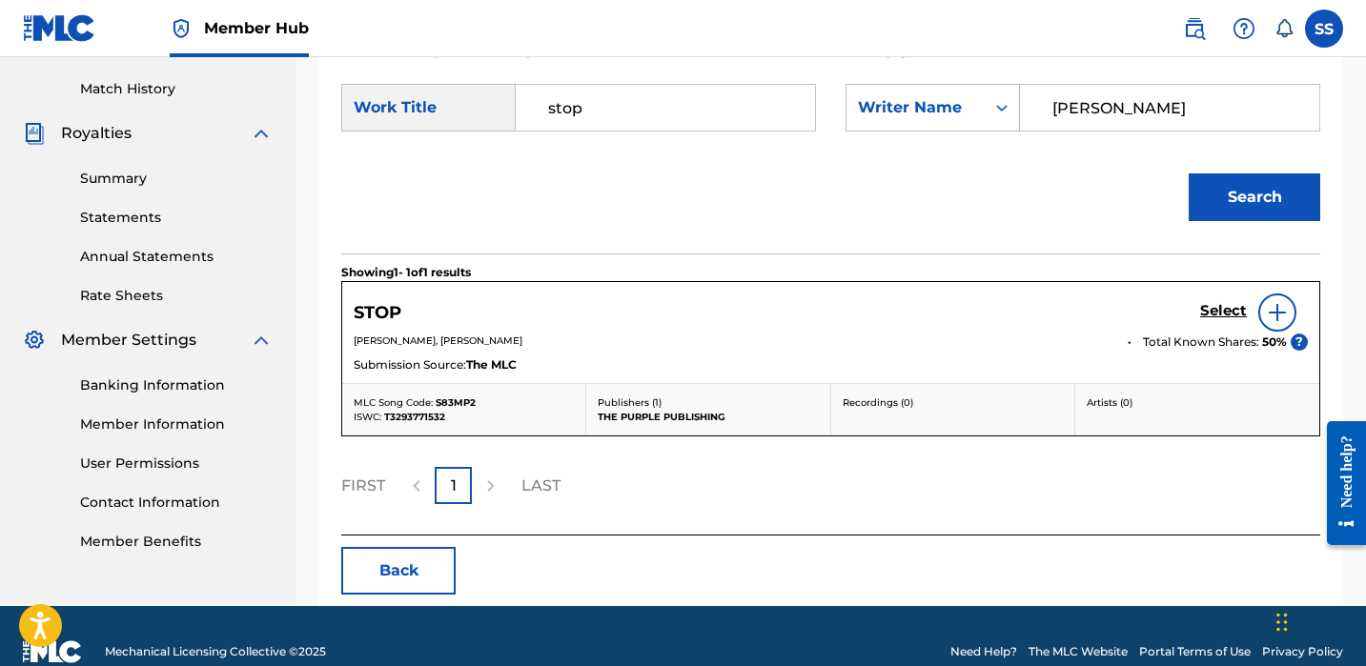
click at [1277, 312] on img at bounding box center [1277, 312] width 23 height 23
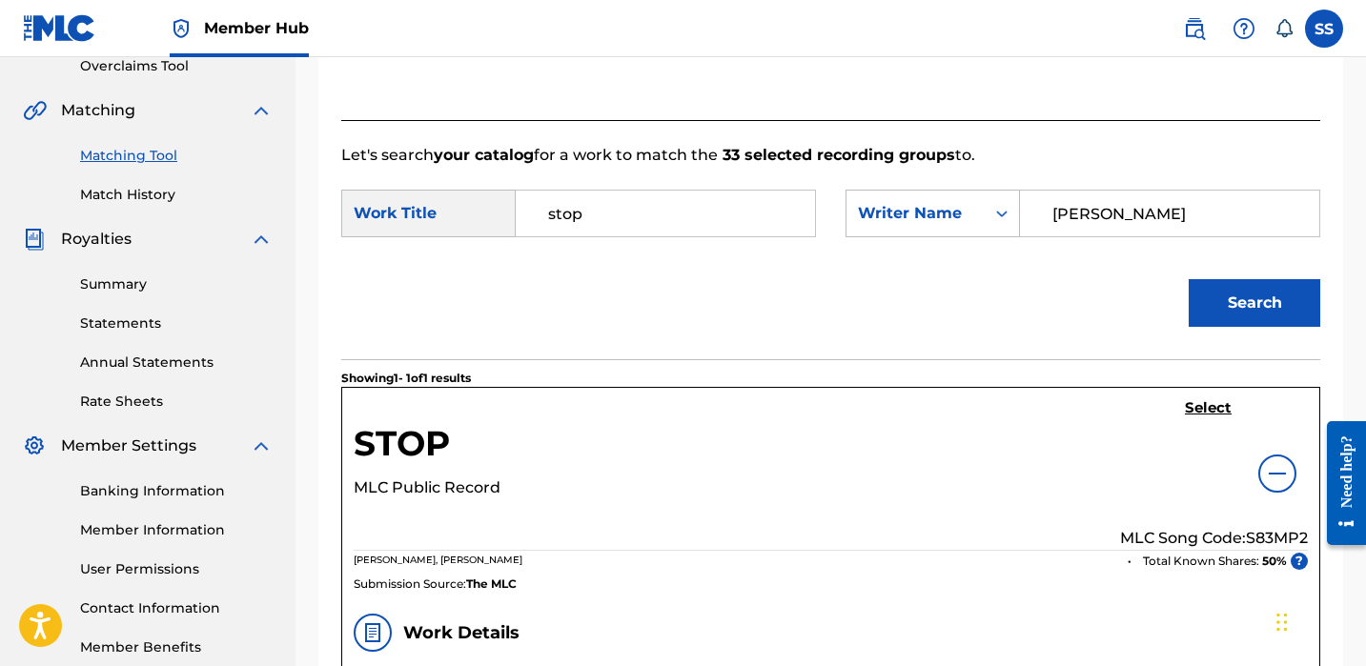
scroll to position [628, 0]
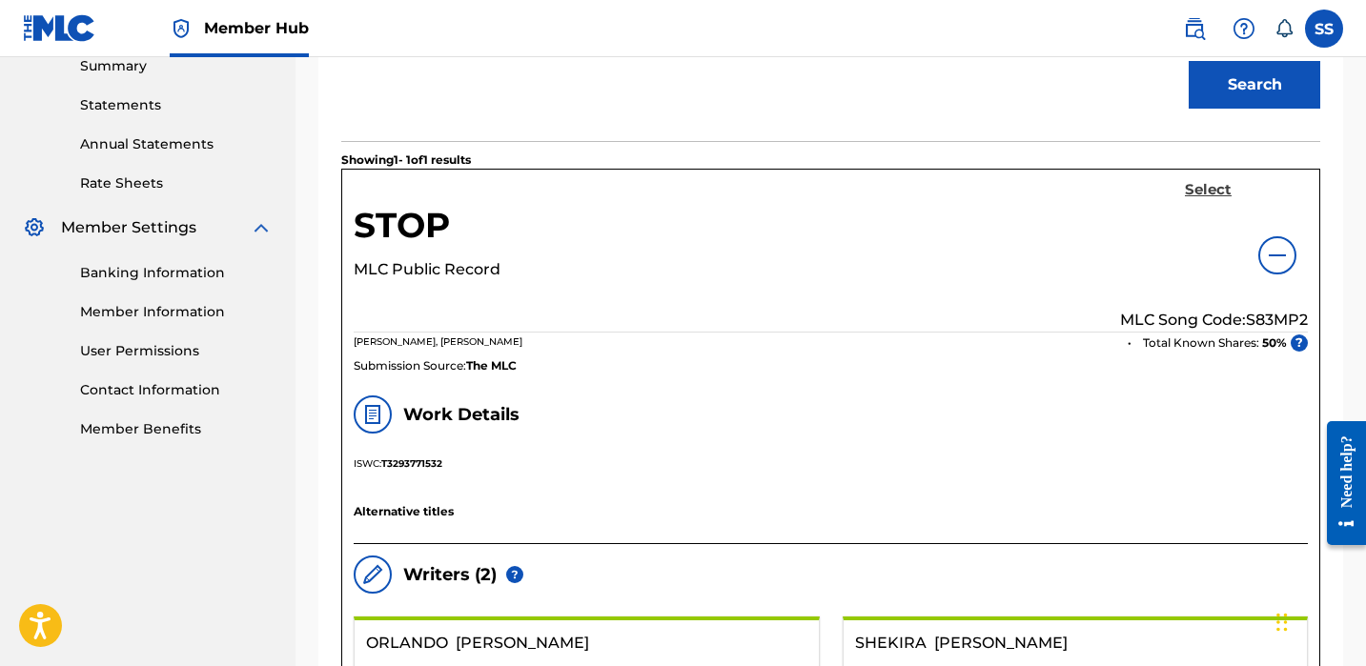
click at [1210, 181] on h5 "Select" at bounding box center [1208, 190] width 47 height 18
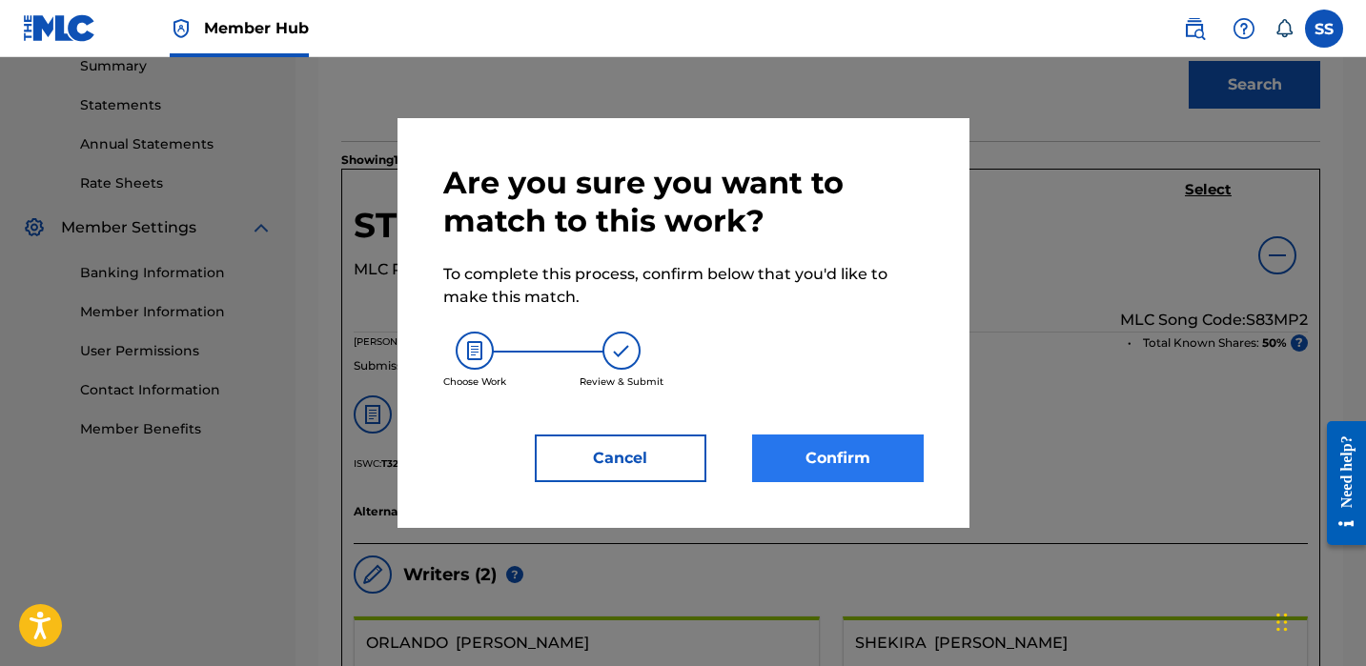
click at [860, 440] on button "Confirm" at bounding box center [838, 459] width 172 height 48
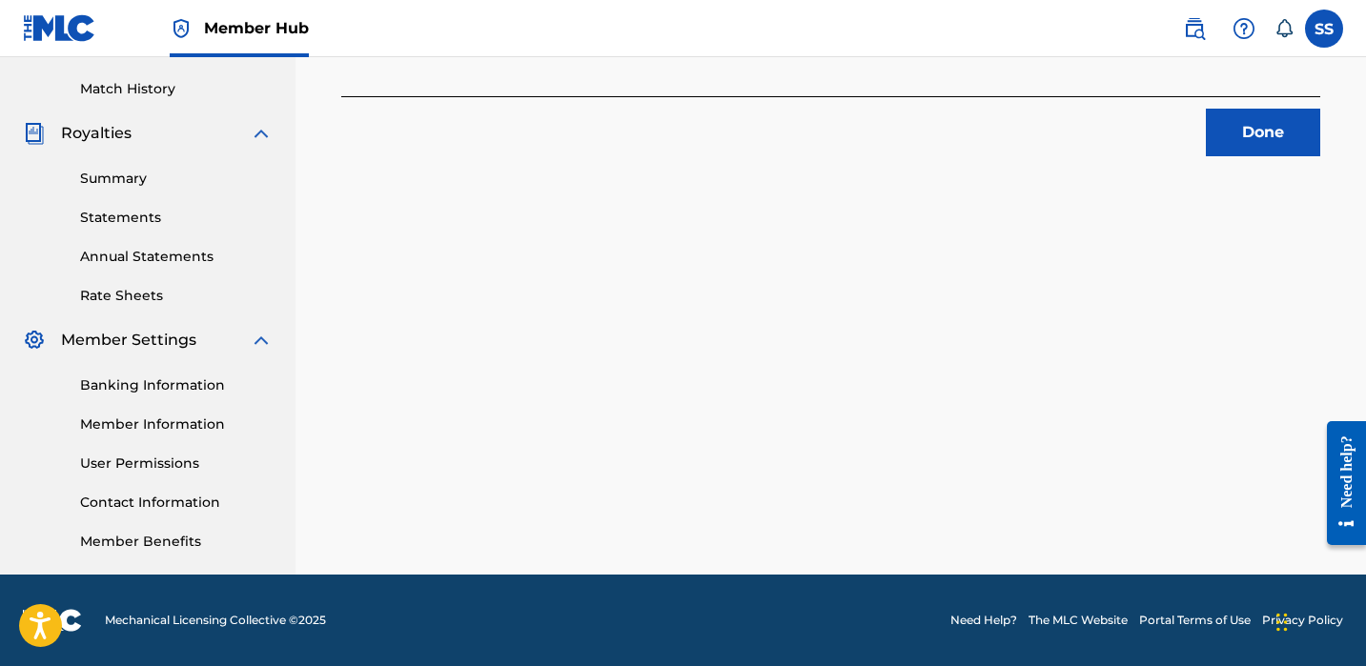
scroll to position [110, 0]
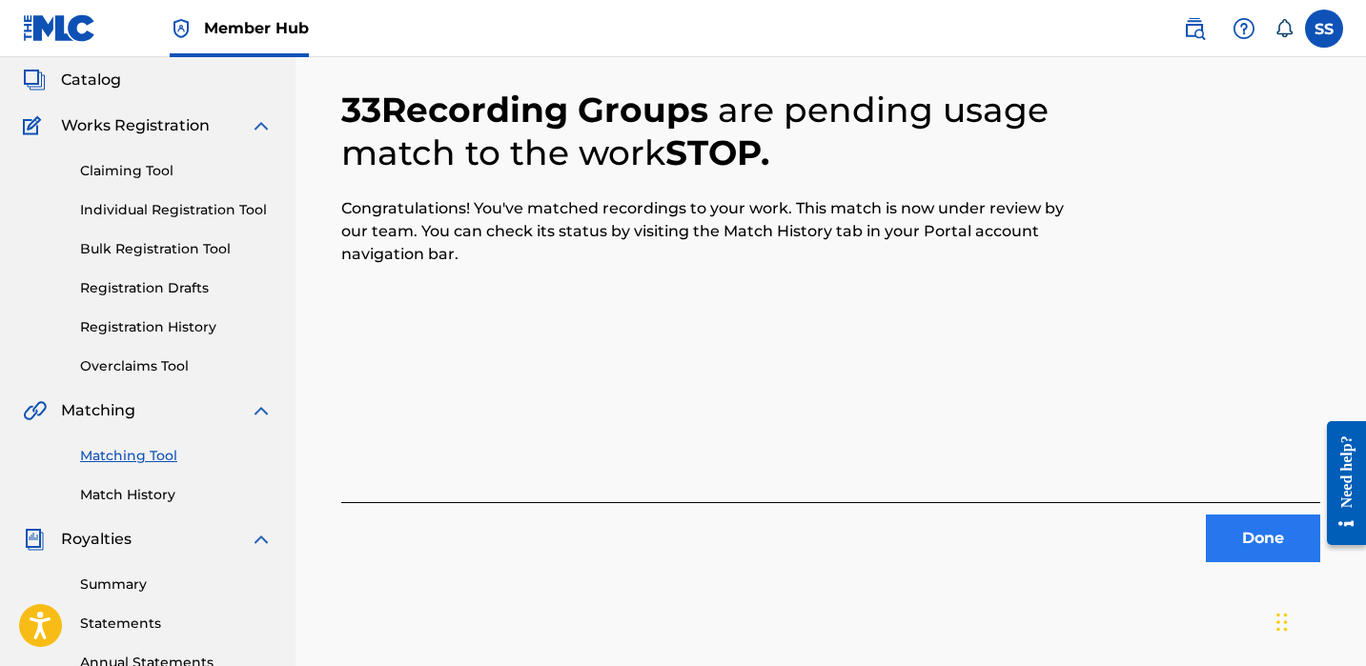
click at [1224, 538] on button "Done" at bounding box center [1263, 539] width 114 height 48
